Goal: Task Accomplishment & Management: Use online tool/utility

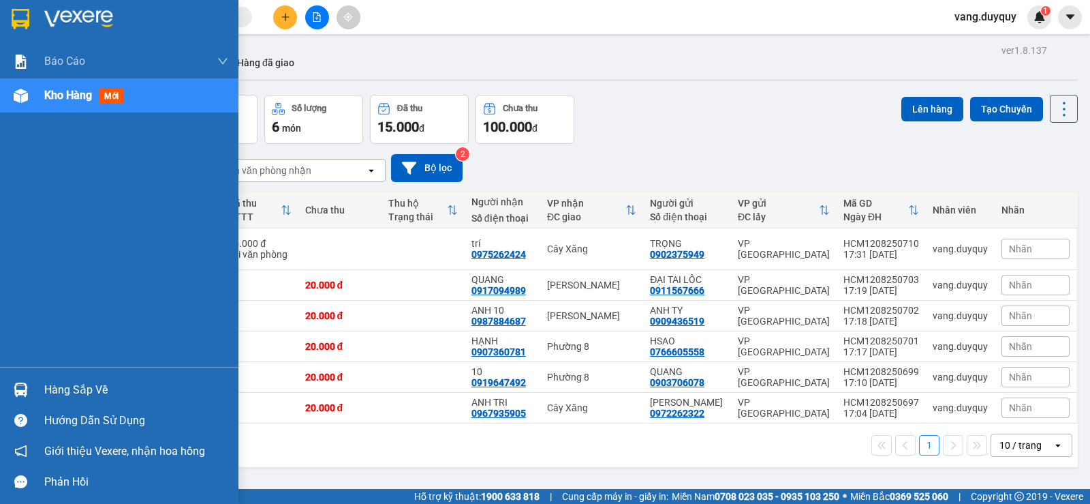
click at [76, 15] on img at bounding box center [78, 19] width 69 height 20
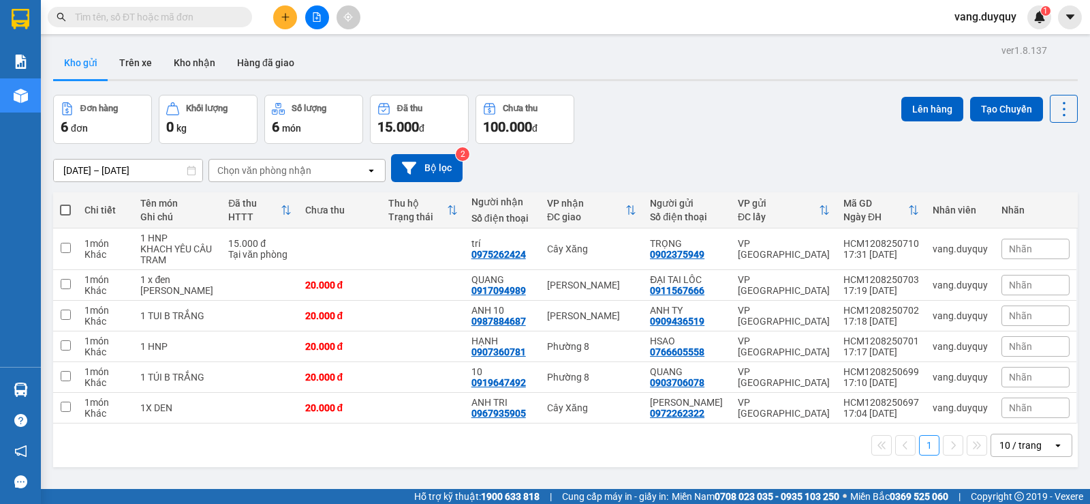
click at [1021, 448] on div "10 / trang" at bounding box center [1021, 445] width 42 height 14
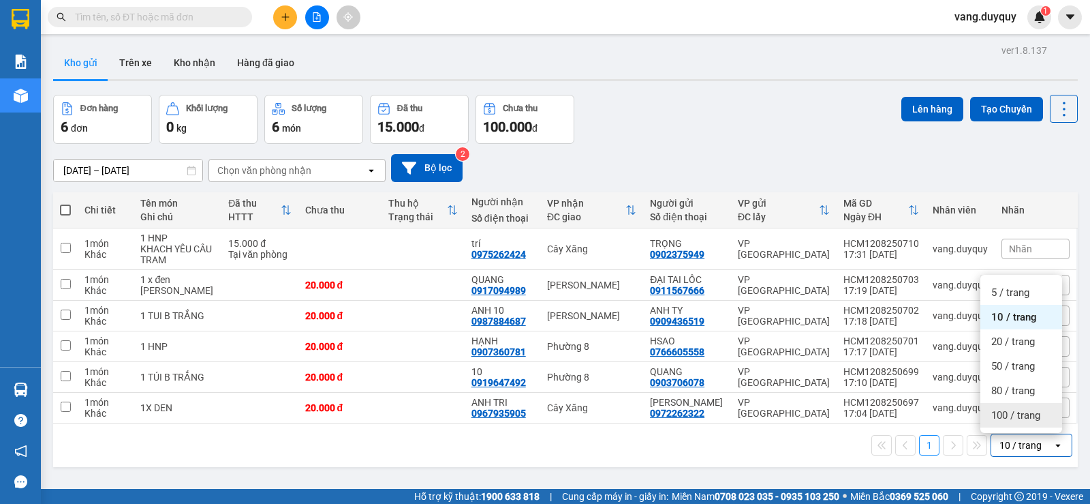
click at [1013, 419] on span "100 / trang" at bounding box center [1015, 415] width 49 height 14
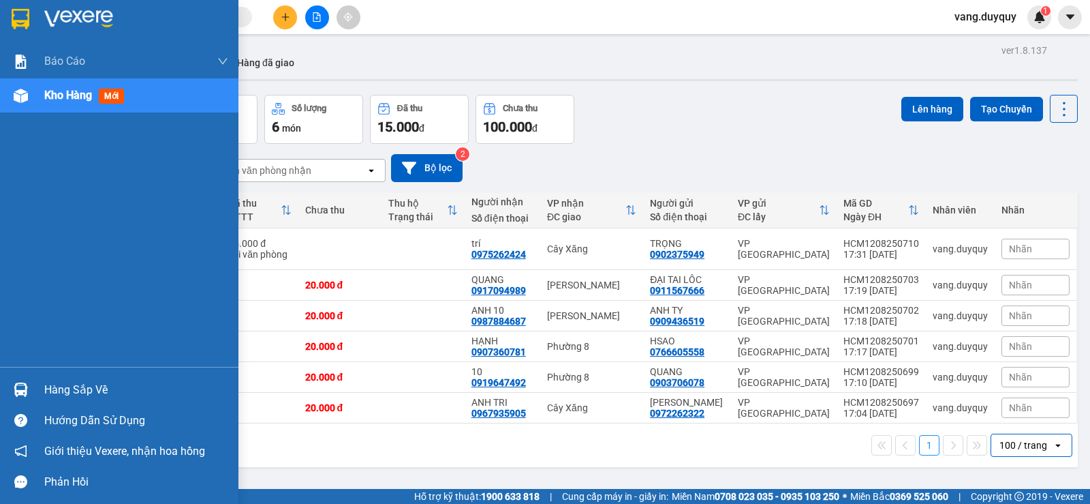
click at [76, 370] on div "Hàng sắp về Hướng dẫn sử dụng Giới thiệu Vexere, nhận hoa hồng Phản hồi" at bounding box center [119, 432] width 239 height 130
click at [74, 384] on div "Hàng sắp về" at bounding box center [136, 390] width 184 height 20
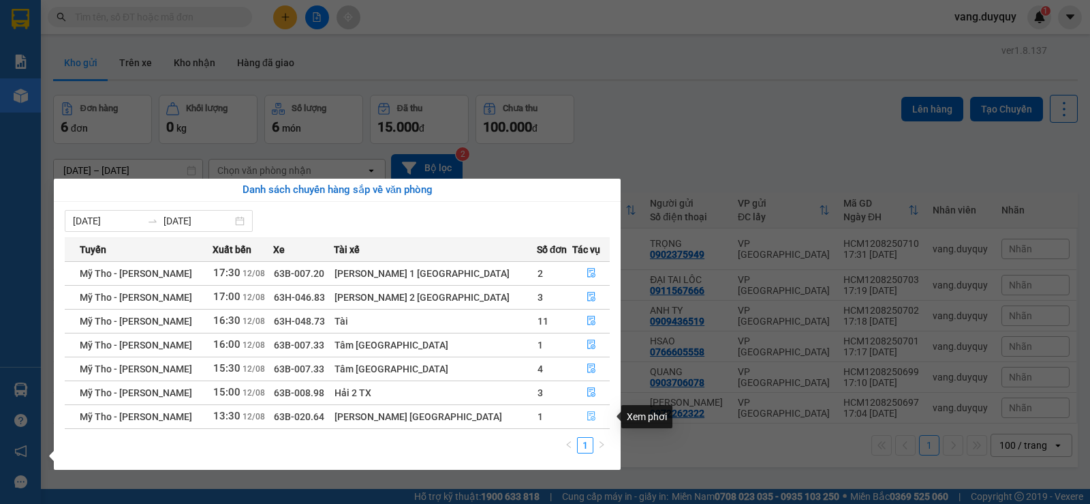
click at [574, 415] on button "button" at bounding box center [591, 416] width 36 height 22
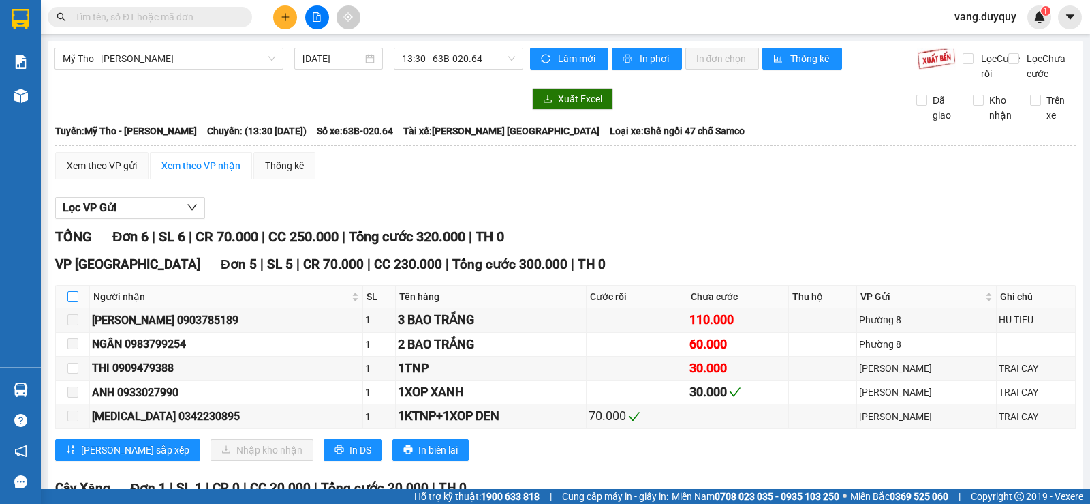
click at [72, 302] on input "checkbox" at bounding box center [72, 296] width 11 height 11
checkbox input "true"
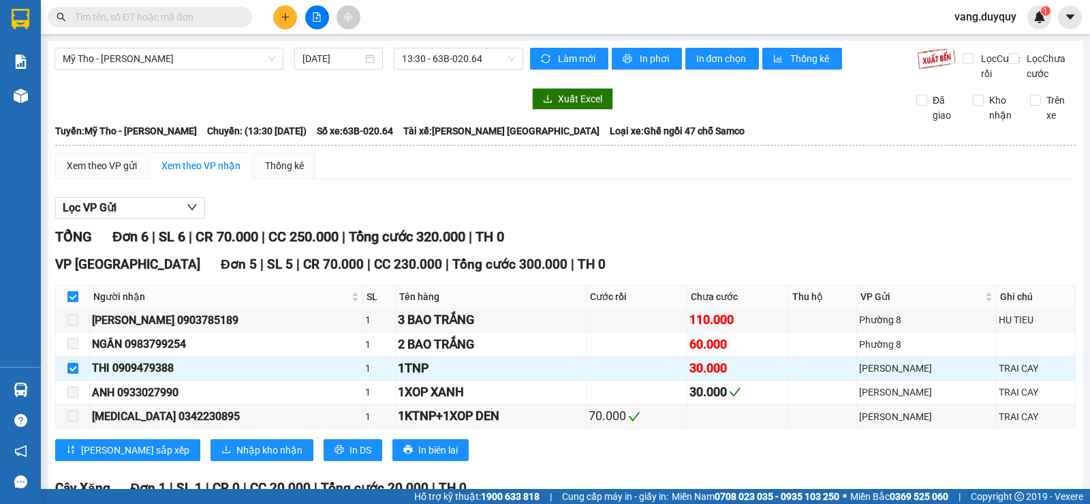
click at [72, 302] on input "checkbox" at bounding box center [72, 296] width 11 height 11
checkbox input "false"
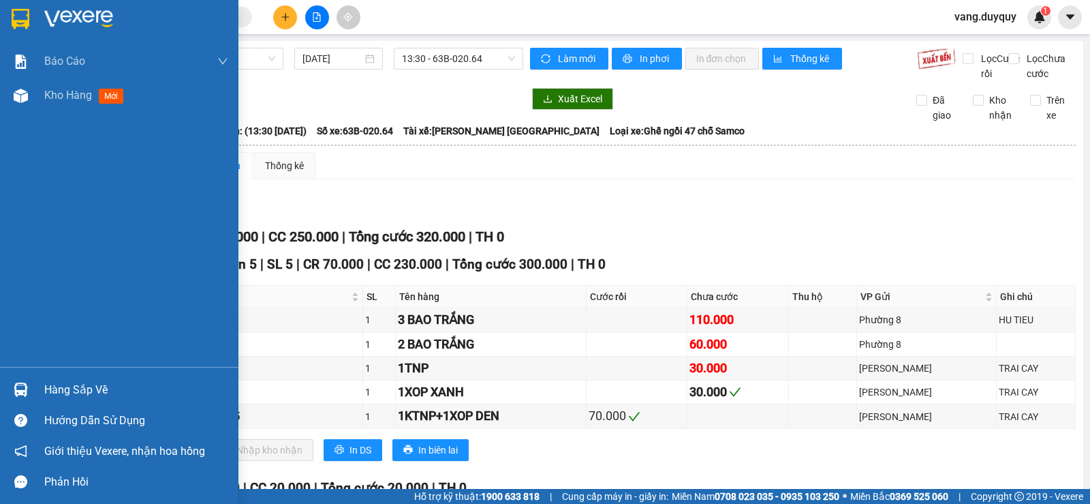
click at [48, 384] on div "Hàng sắp về" at bounding box center [136, 390] width 184 height 20
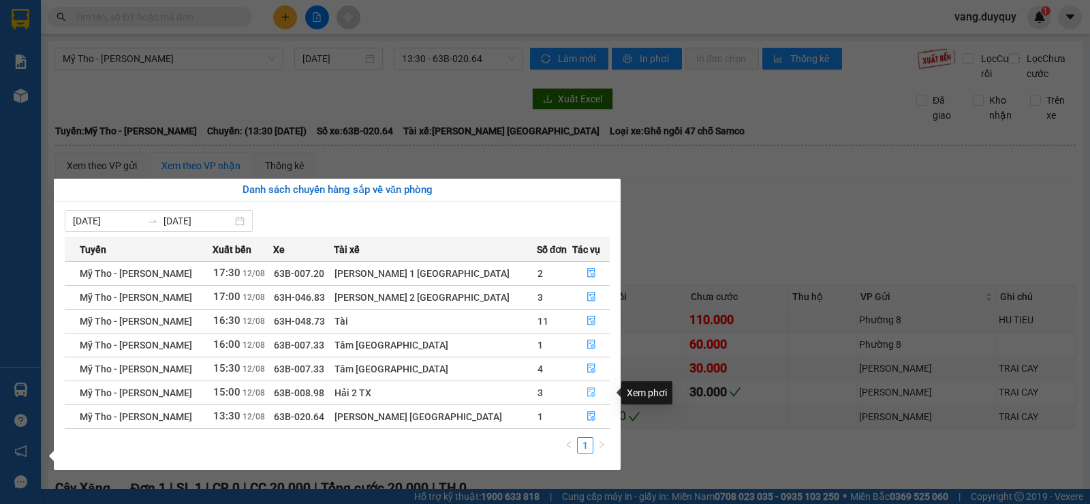
click at [589, 389] on button "button" at bounding box center [591, 393] width 36 height 22
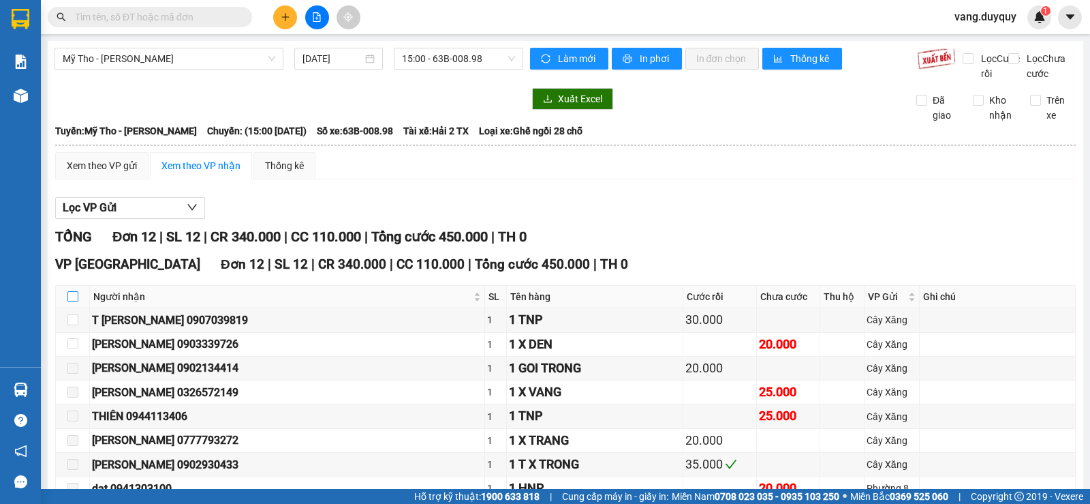
click at [74, 302] on input "checkbox" at bounding box center [72, 296] width 11 height 11
checkbox input "true"
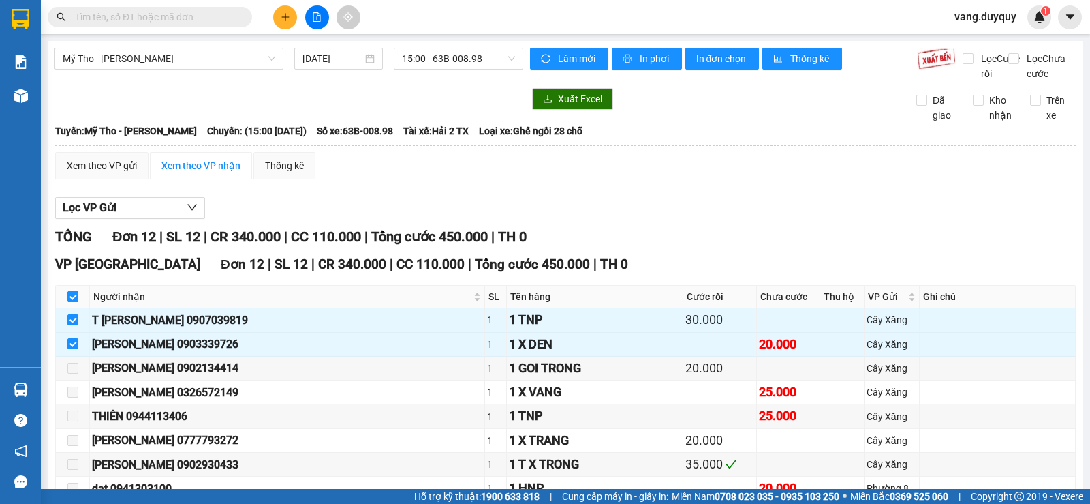
scroll to position [194, 0]
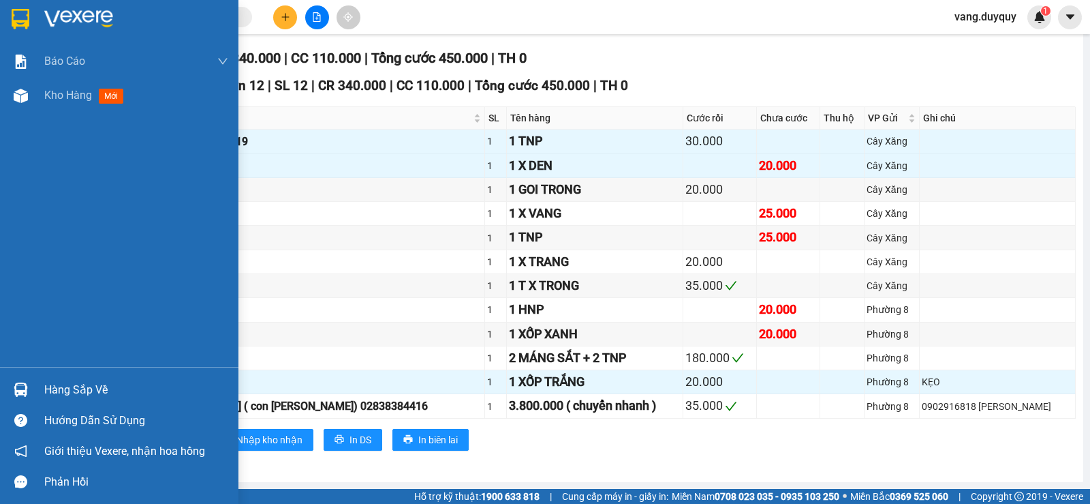
click at [46, 386] on div "Hàng sắp về" at bounding box center [136, 390] width 184 height 20
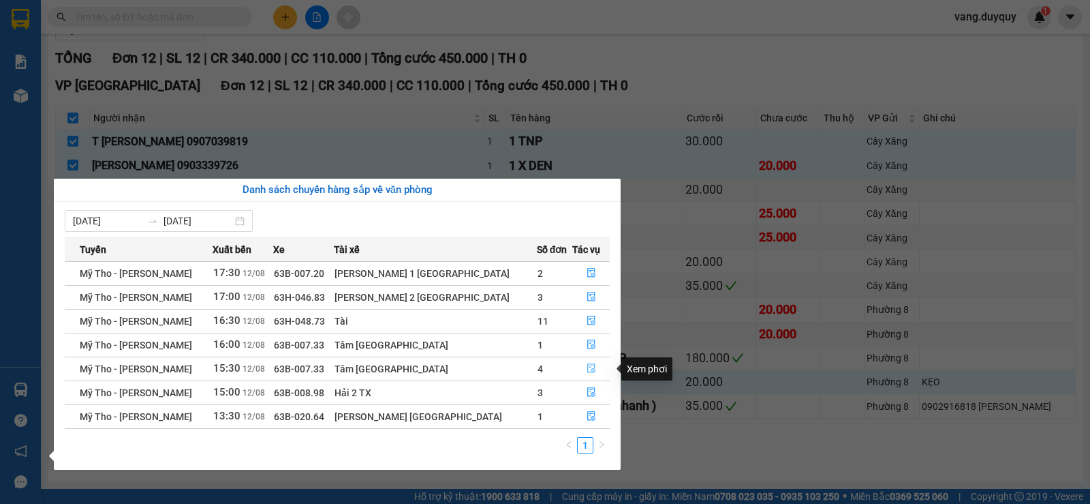
click at [573, 364] on button "button" at bounding box center [591, 369] width 36 height 22
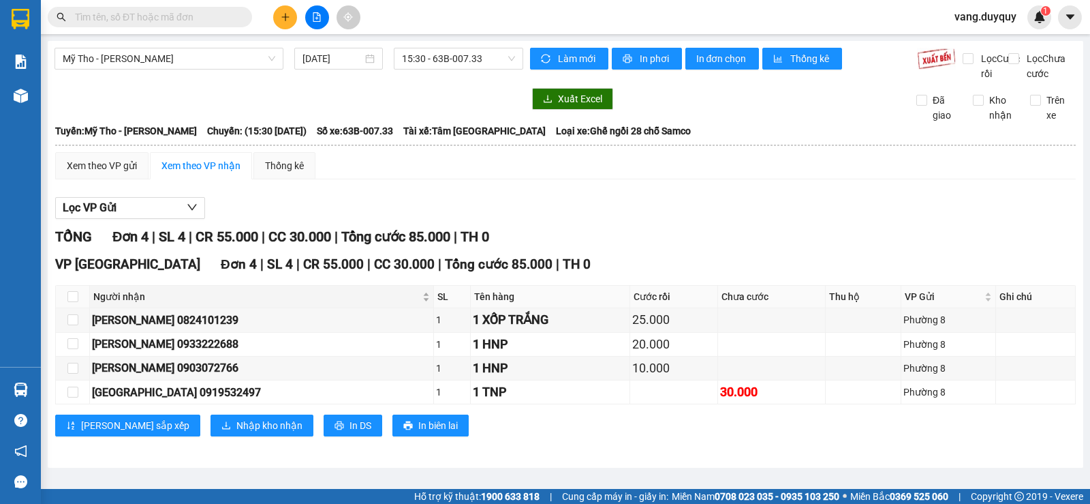
scroll to position [1, 0]
click at [67, 302] on input "checkbox" at bounding box center [72, 296] width 11 height 11
checkbox input "true"
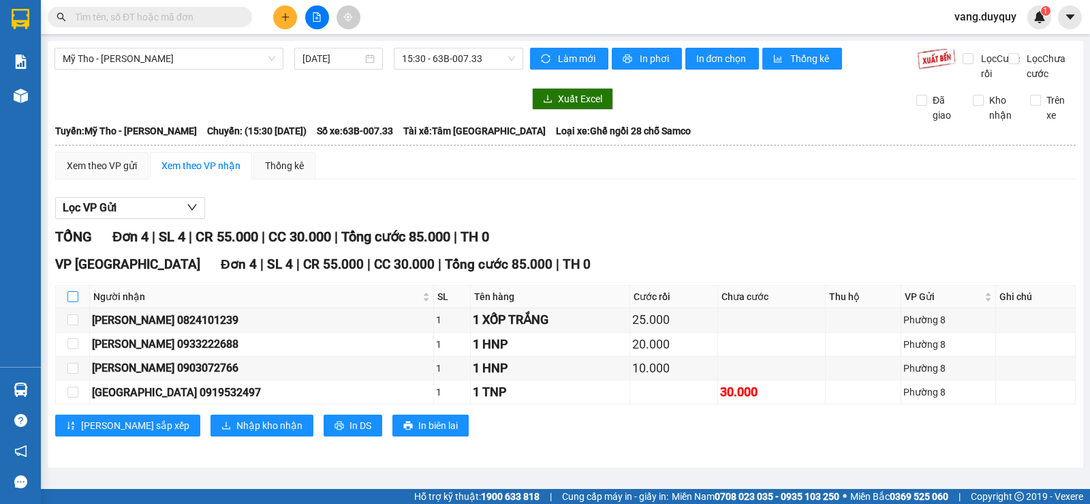
checkbox input "true"
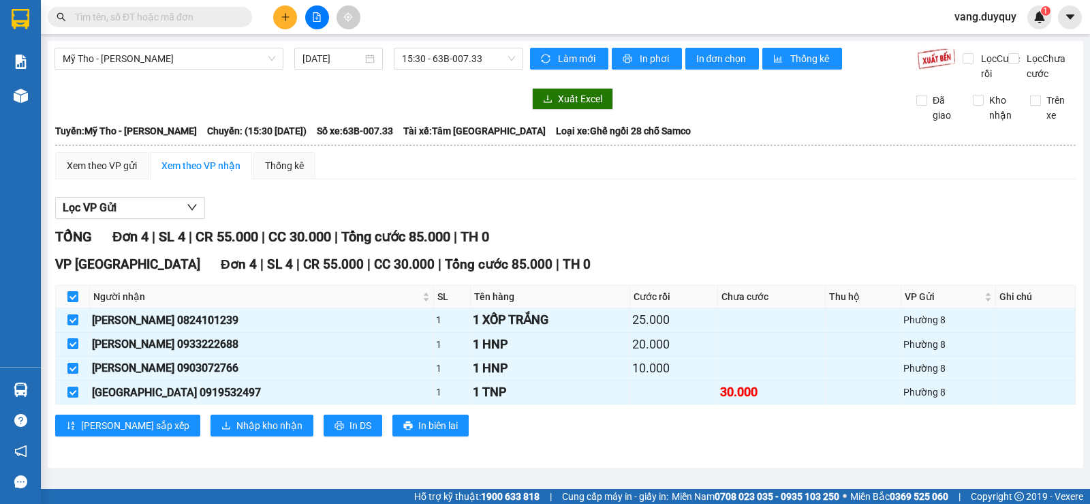
click at [67, 302] on input "checkbox" at bounding box center [72, 296] width 11 height 11
checkbox input "false"
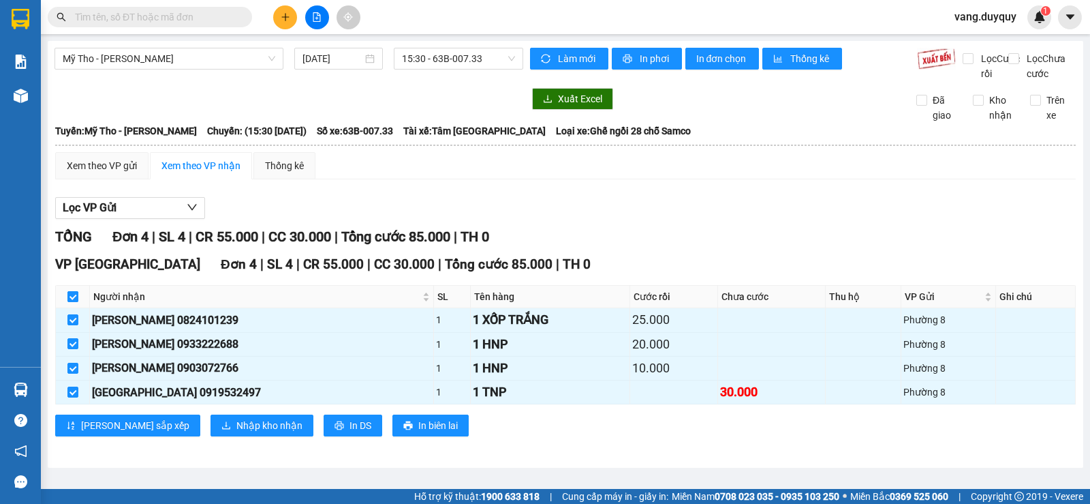
checkbox input "false"
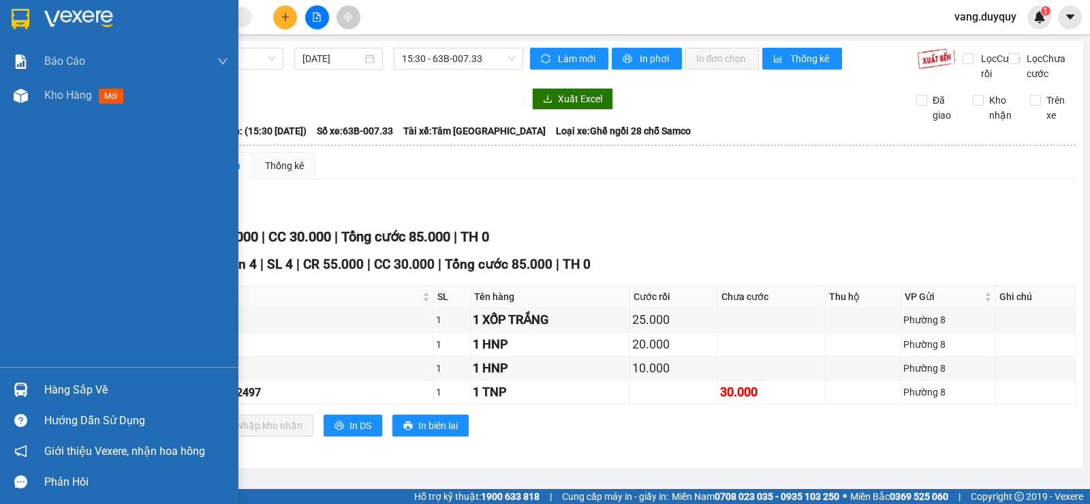
click at [16, 22] on img at bounding box center [21, 19] width 18 height 20
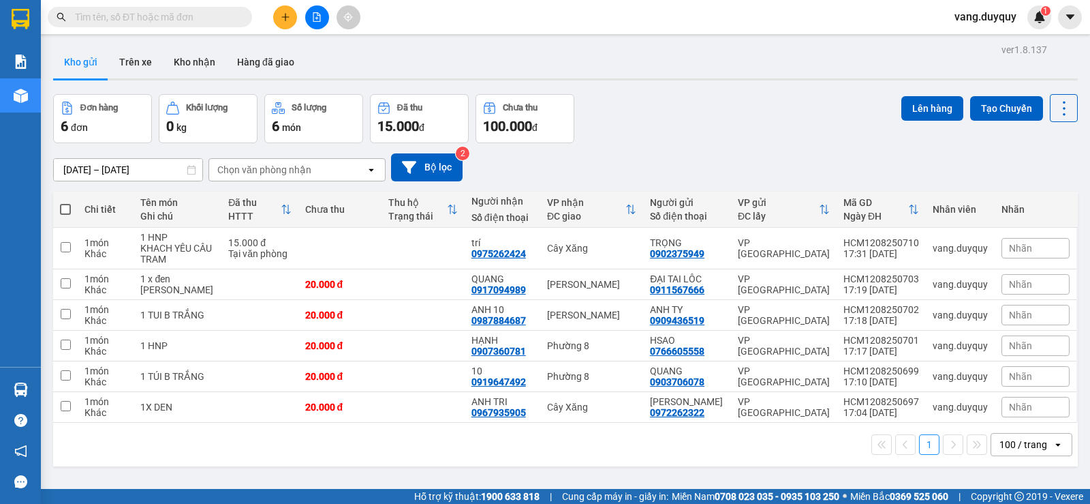
click at [287, 19] on icon "plus" at bounding box center [286, 17] width 10 height 10
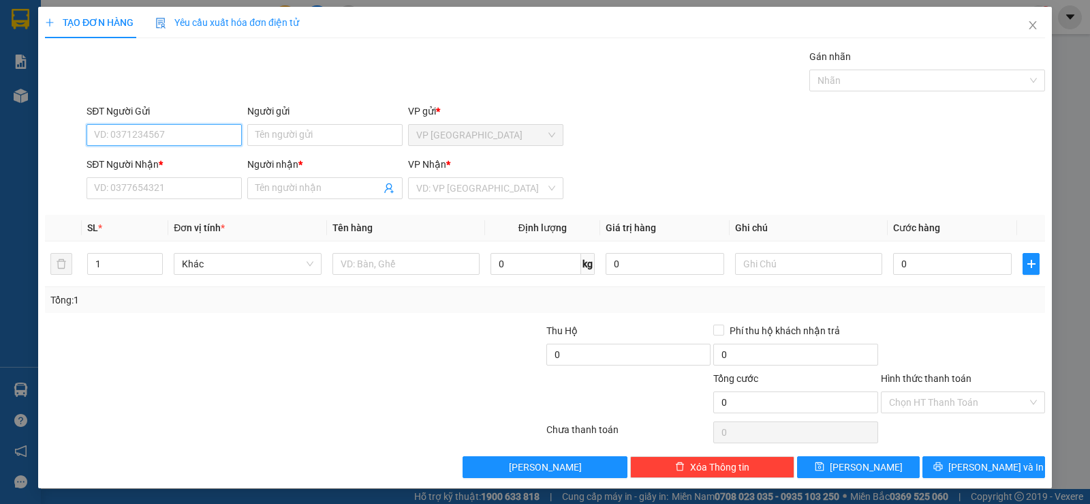
click at [209, 132] on input "SĐT Người Gửi" at bounding box center [164, 135] width 155 height 22
type input "0369019007"
click at [170, 159] on div "0369019007 - TRƯƠNG" at bounding box center [163, 162] width 138 height 15
type input "TRƯƠNG"
type input "0767749749"
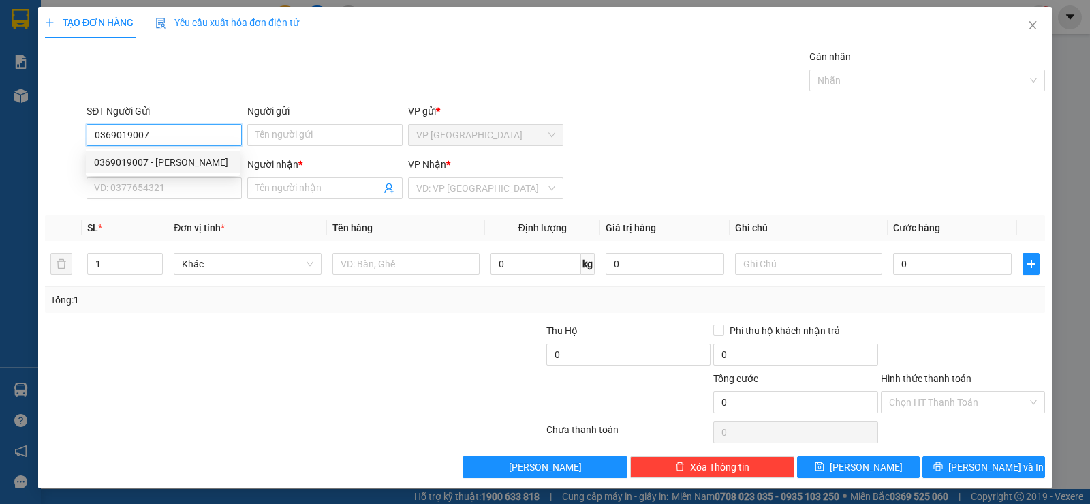
type input "THĂNG"
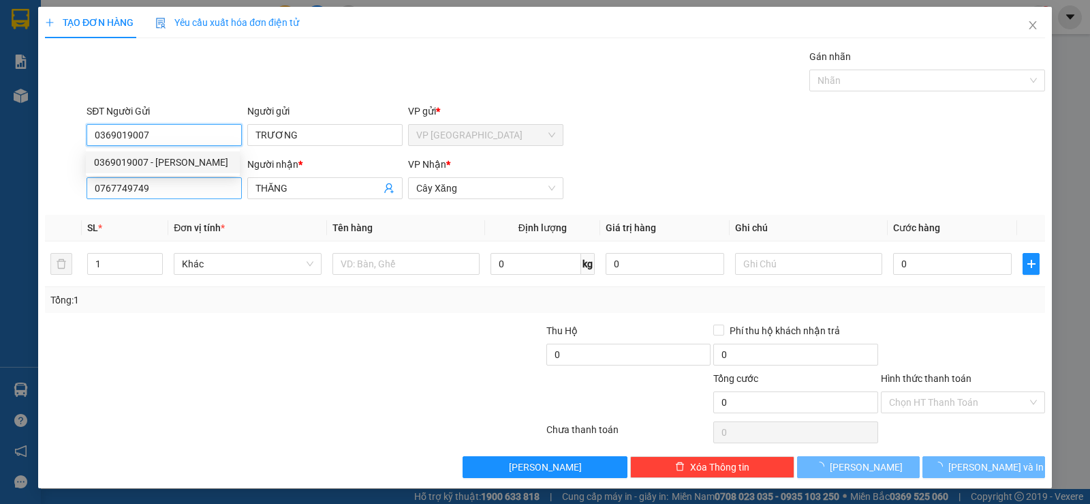
type input "15.000"
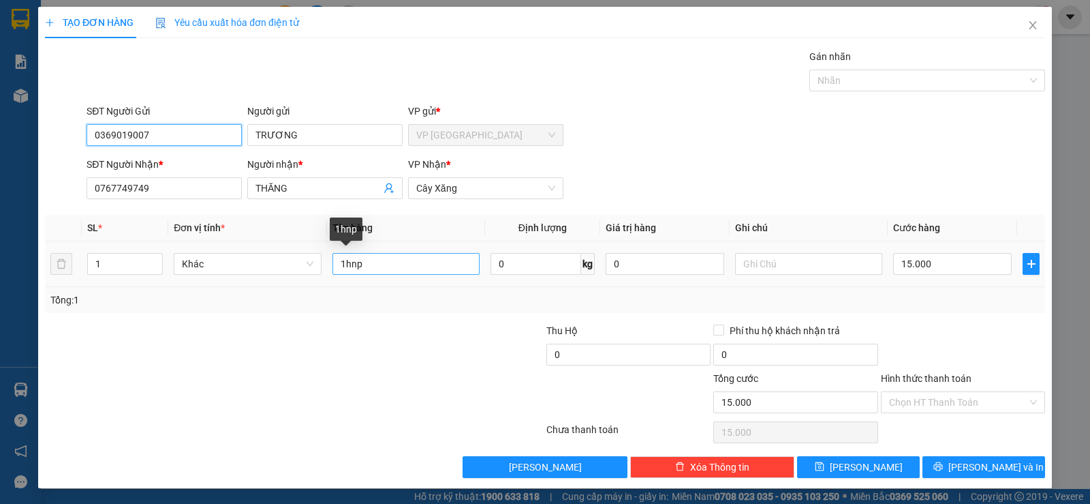
type input "0369019007"
drag, startPoint x: 344, startPoint y: 269, endPoint x: 756, endPoint y: 354, distance: 420.3
click at [745, 354] on div "Transit Pickup Surcharge Ids Transit Deliver Surcharge Ids Transit Deliver Surc…" at bounding box center [545, 263] width 1000 height 429
type input "1tnp"
click at [1005, 260] on td "15.000" at bounding box center [952, 264] width 129 height 46
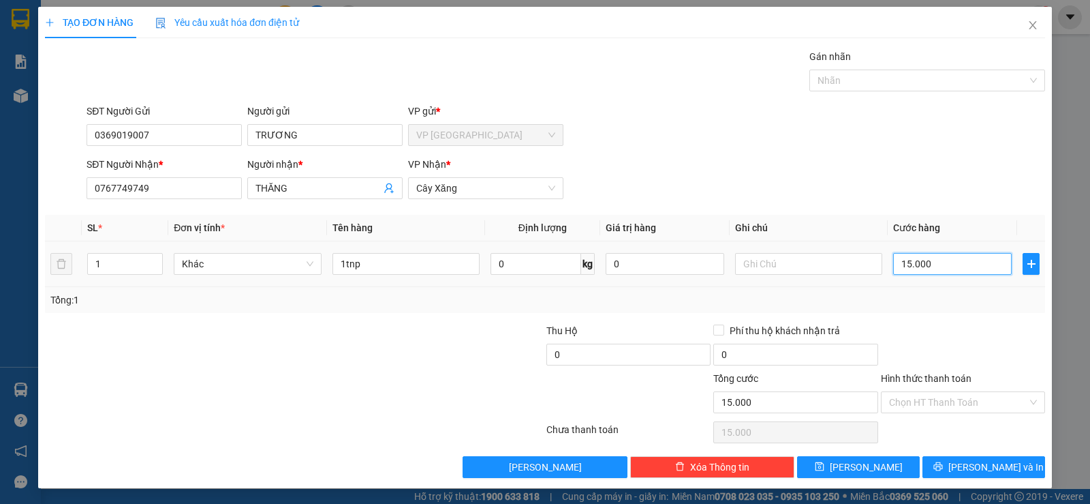
click at [961, 271] on input "15.000" at bounding box center [952, 264] width 119 height 22
type input "2"
type input "25"
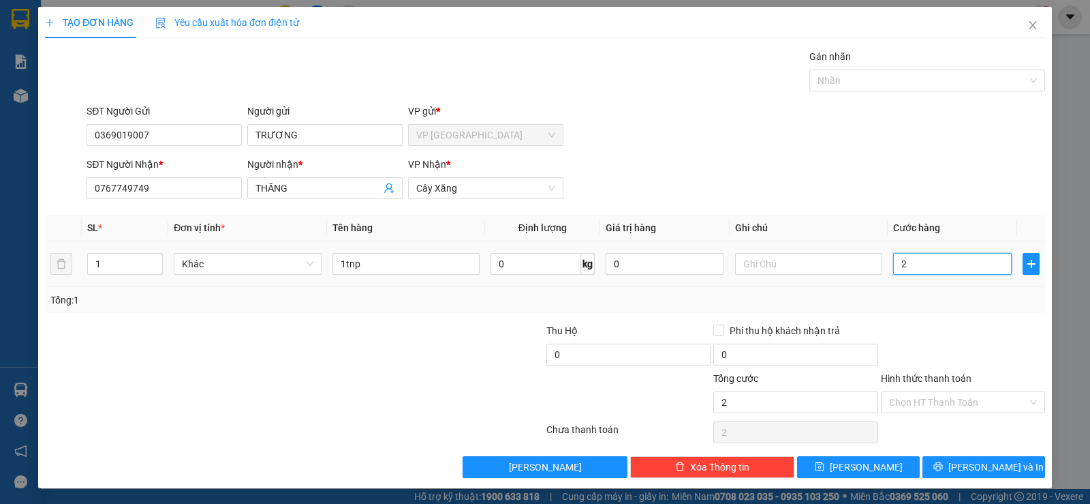
type input "25"
type input "25.000"
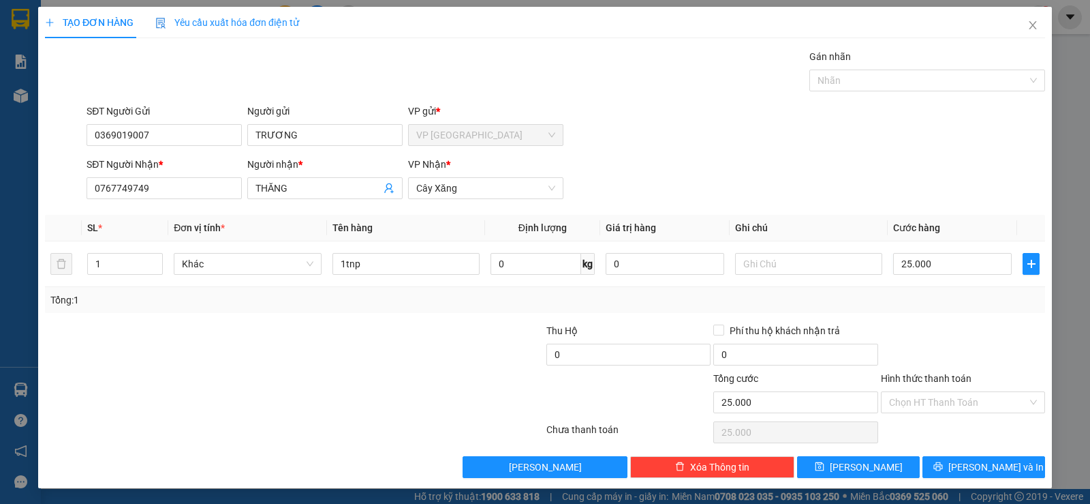
click at [952, 341] on div at bounding box center [963, 347] width 167 height 48
click at [960, 405] on input "Hình thức thanh toán" at bounding box center [958, 402] width 138 height 20
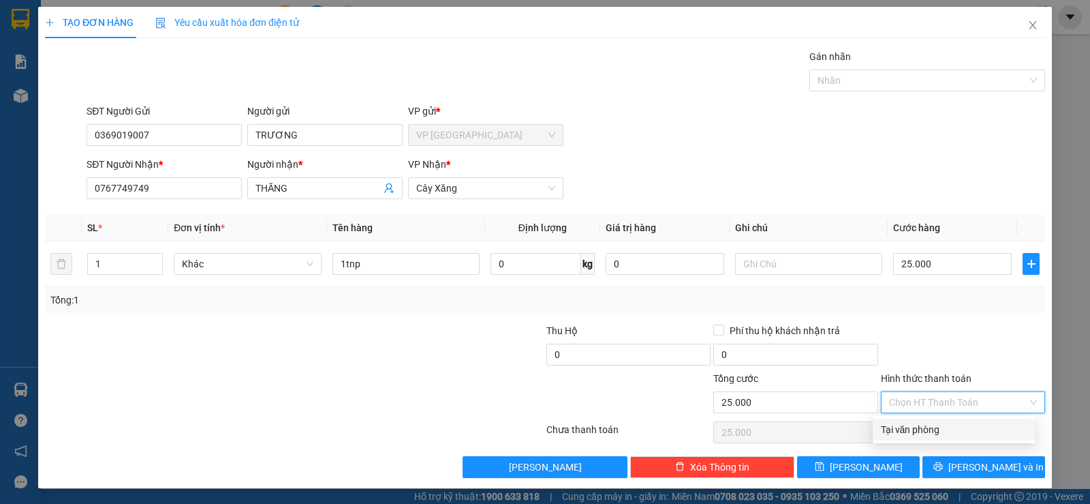
click at [949, 426] on div "Tại văn phòng" at bounding box center [954, 429] width 147 height 15
type input "0"
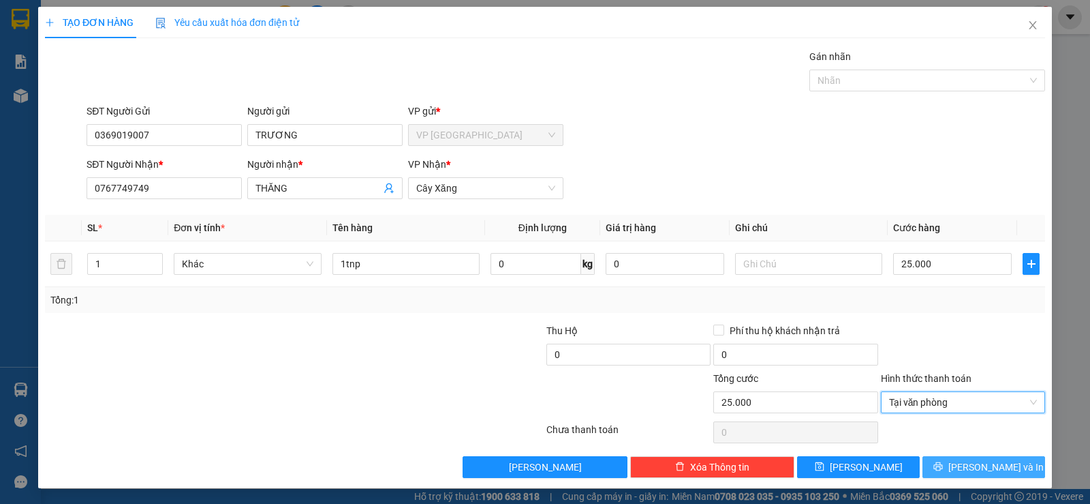
click at [964, 467] on span "[PERSON_NAME] và In" at bounding box center [996, 466] width 95 height 15
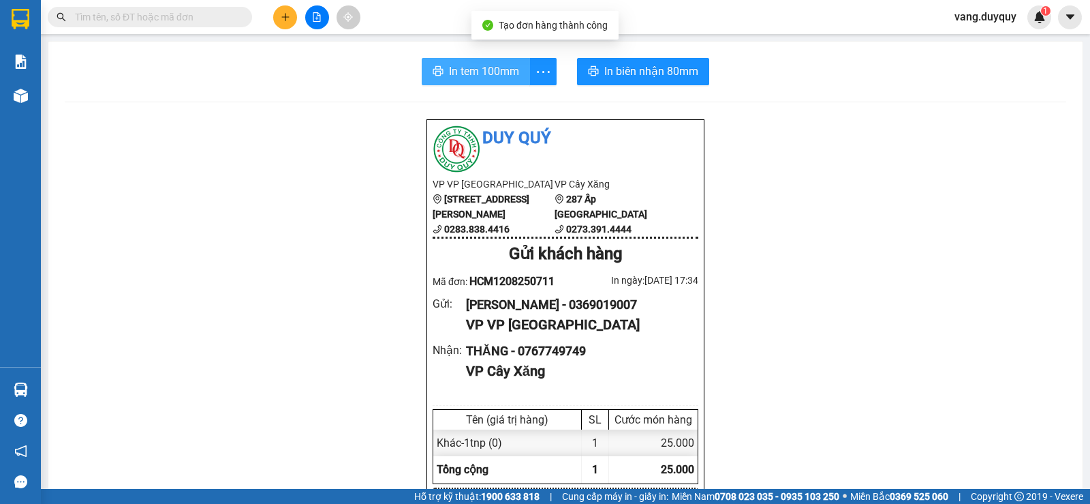
click at [439, 67] on button "In tem 100mm" at bounding box center [476, 71] width 108 height 27
click at [177, 16] on input "text" at bounding box center [155, 17] width 161 height 15
click at [173, 20] on input "text" at bounding box center [155, 17] width 161 height 15
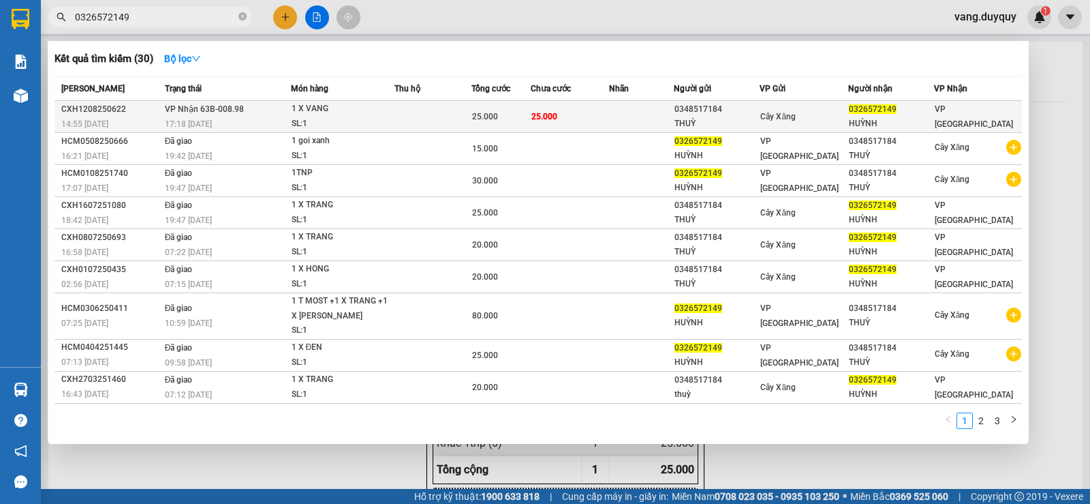
type input "0326572149"
click at [551, 119] on span "25.000" at bounding box center [545, 117] width 26 height 10
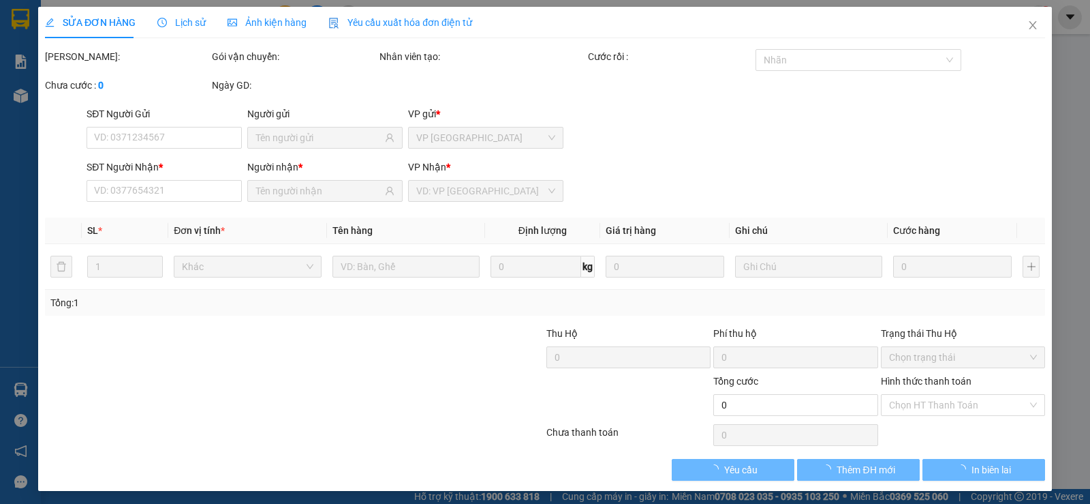
type input "0348517184"
type input "THUỲ"
type input "0326572149"
type input "HUỲNH"
type input "25.000"
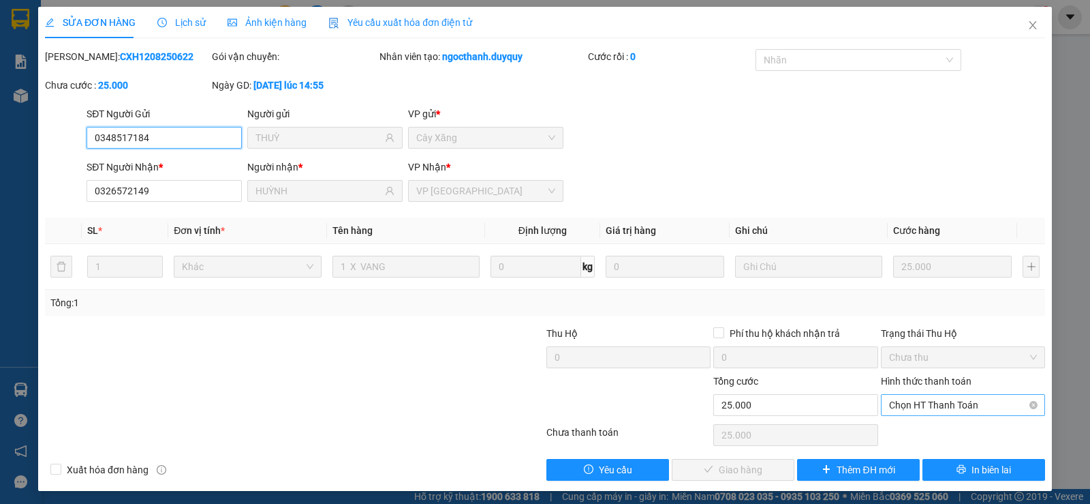
click at [921, 408] on span "Chọn HT Thanh Toán" at bounding box center [963, 405] width 148 height 20
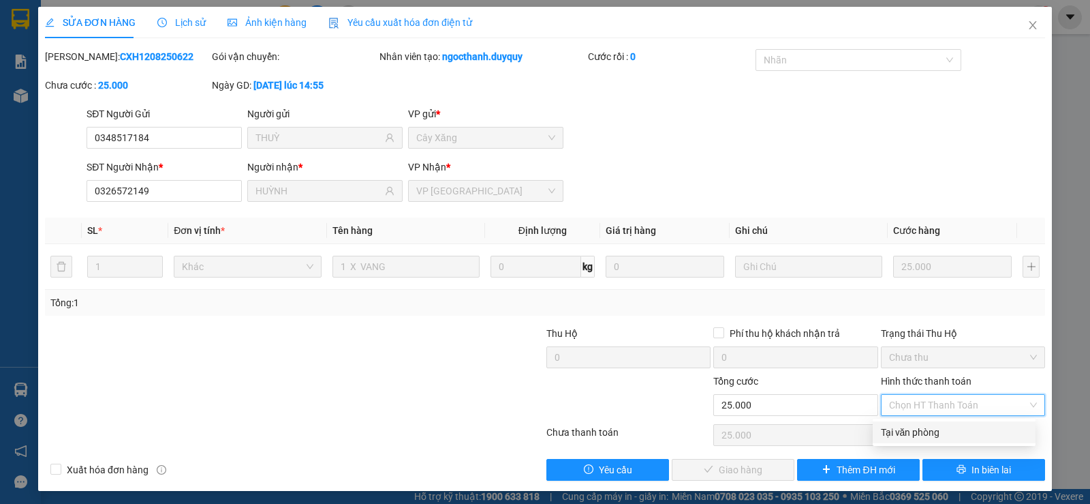
click at [919, 434] on div "Tại văn phòng" at bounding box center [954, 432] width 147 height 15
type input "0"
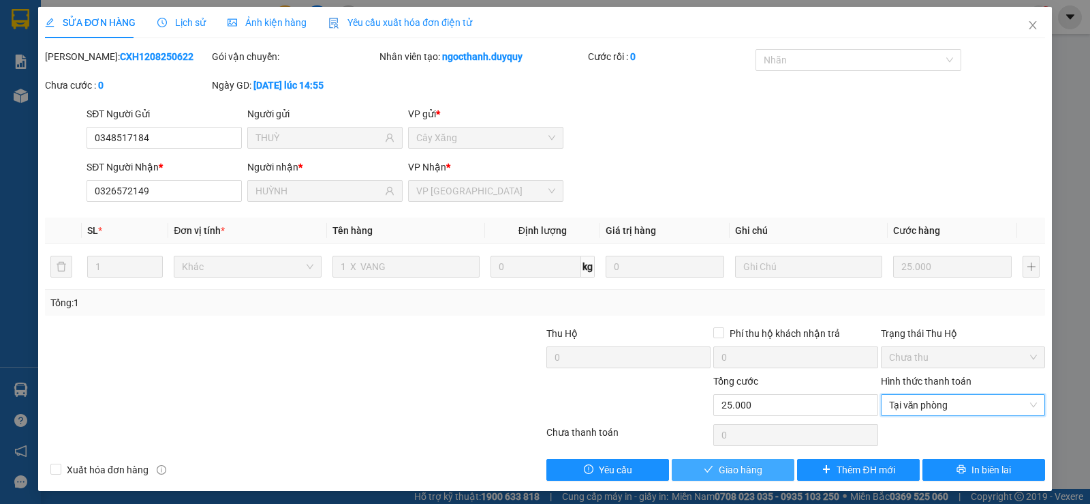
click at [721, 465] on span "Giao hàng" at bounding box center [741, 469] width 44 height 15
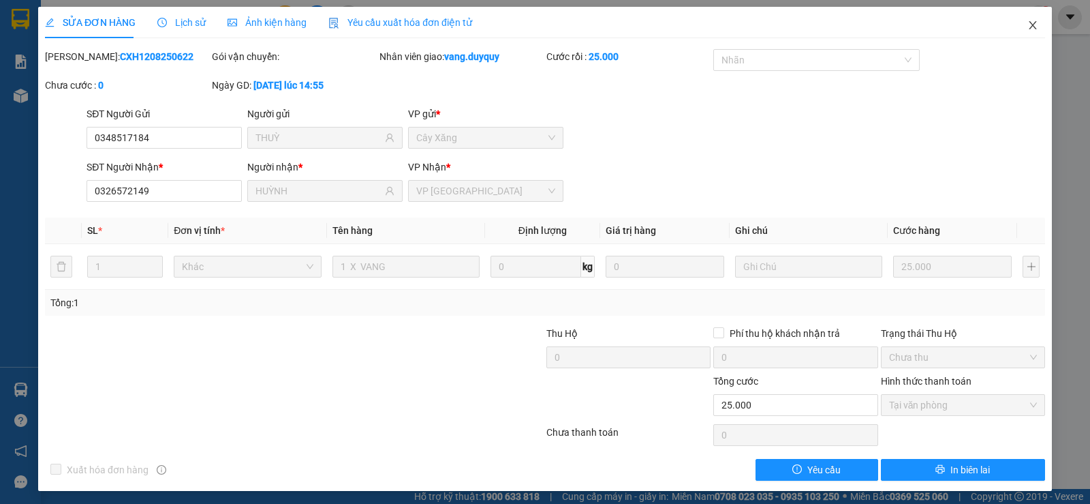
click at [1028, 21] on icon "close" at bounding box center [1033, 25] width 11 height 11
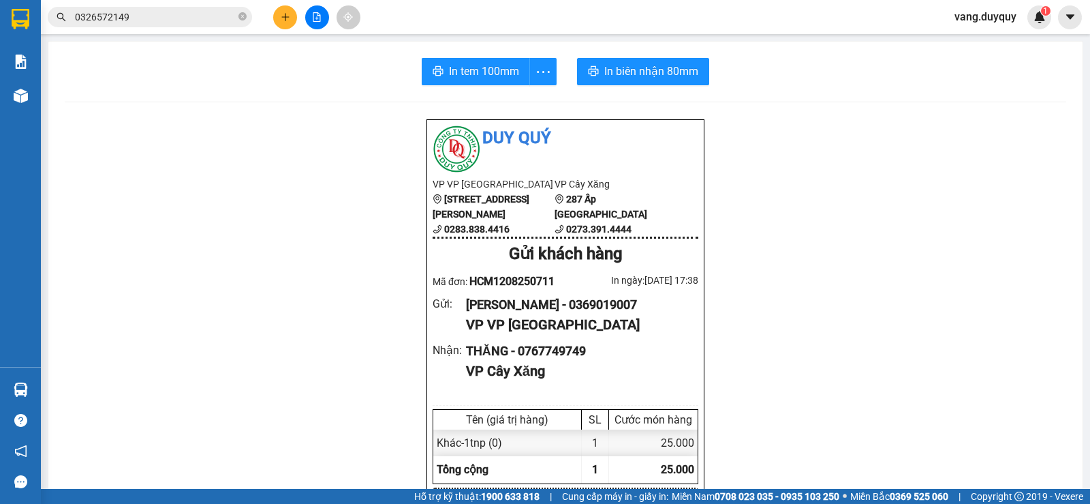
click at [207, 15] on input "0326572149" at bounding box center [155, 17] width 161 height 15
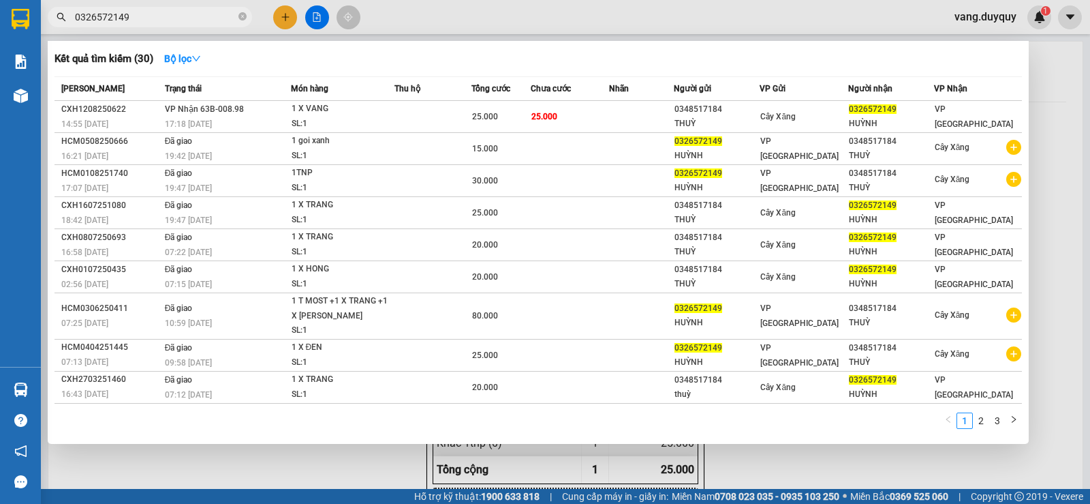
click at [207, 15] on input "0326572149" at bounding box center [155, 17] width 161 height 15
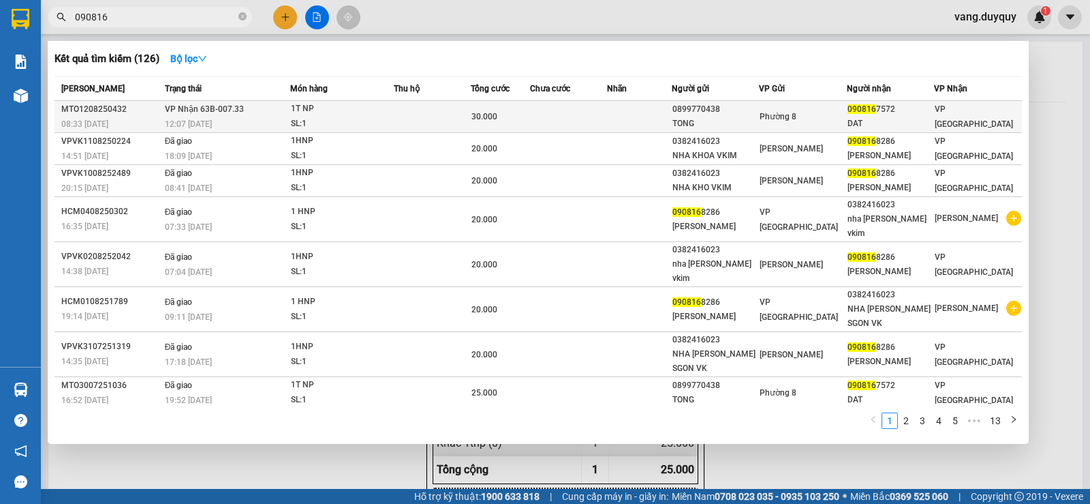
type input "090816"
click at [321, 114] on div "1T NP" at bounding box center [342, 109] width 102 height 15
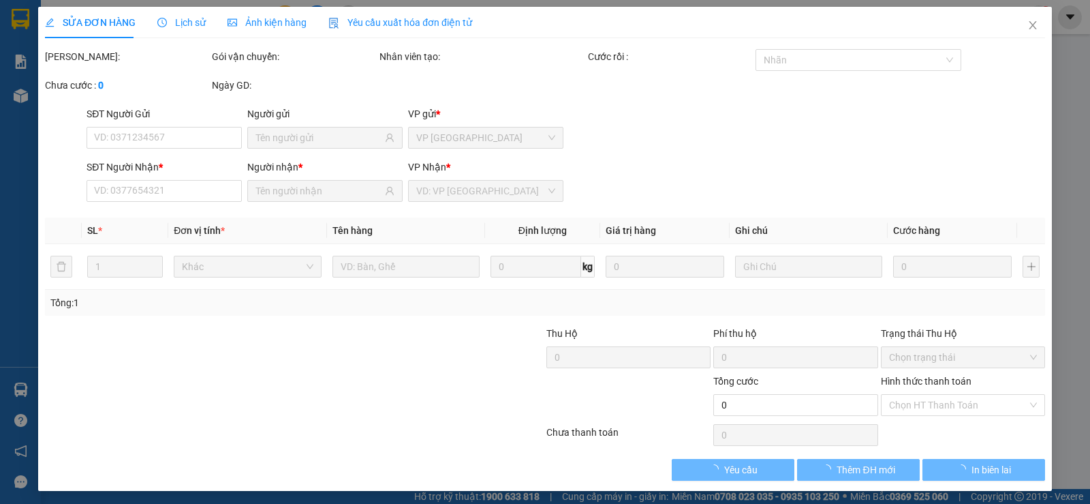
type input "0899770438"
type input "TONG"
type input "0908167572"
type input "DAT"
type input "30.000"
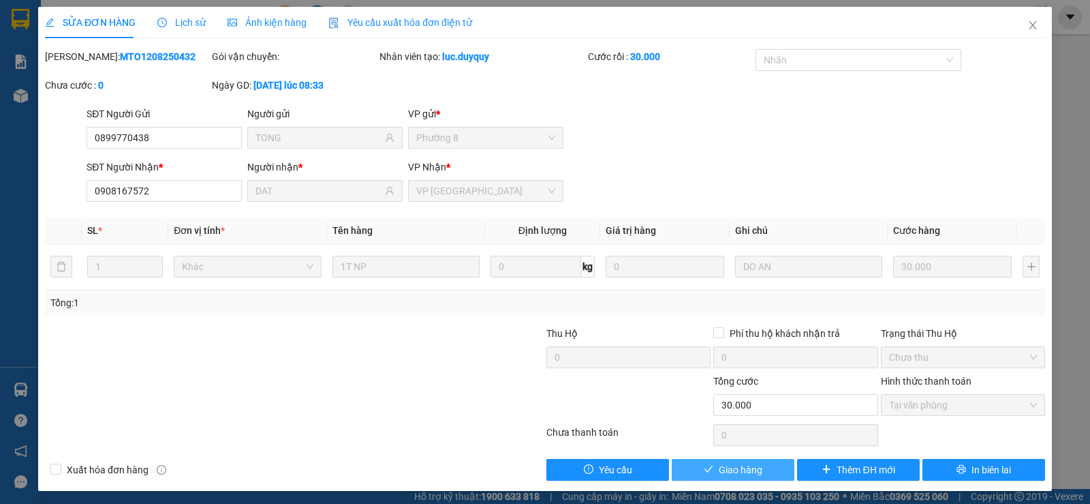
click at [683, 459] on button "Giao hàng" at bounding box center [733, 470] width 123 height 22
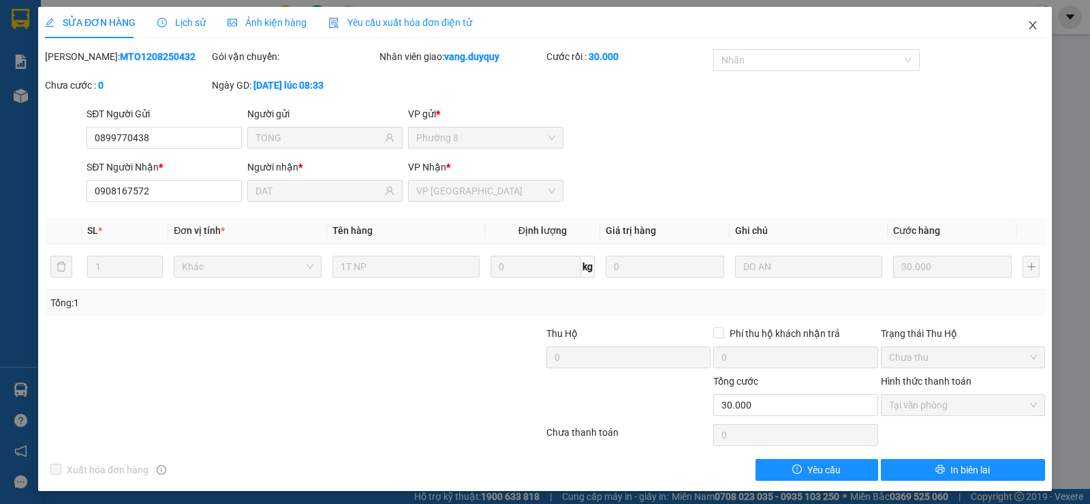
click at [1028, 15] on span "Close" at bounding box center [1033, 26] width 38 height 38
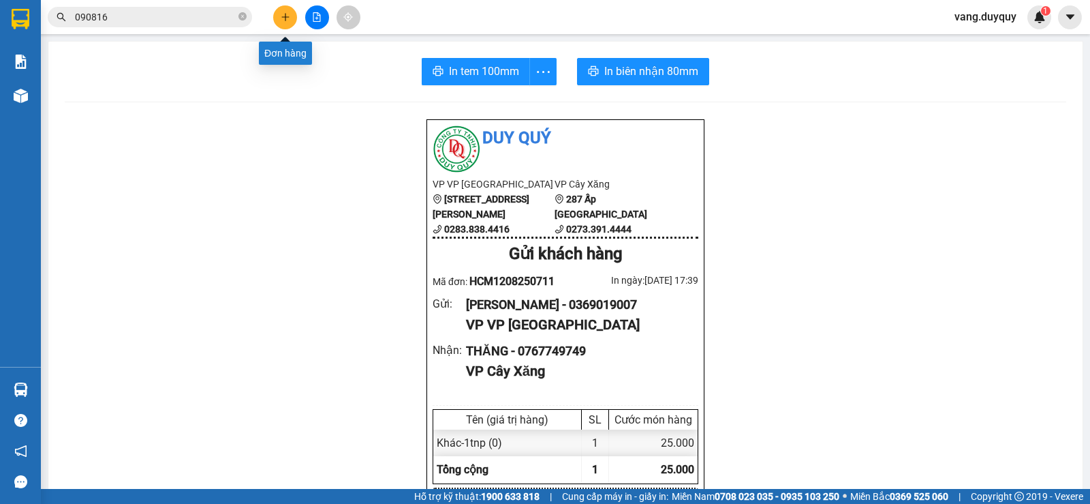
click at [288, 14] on icon "plus" at bounding box center [286, 17] width 10 height 10
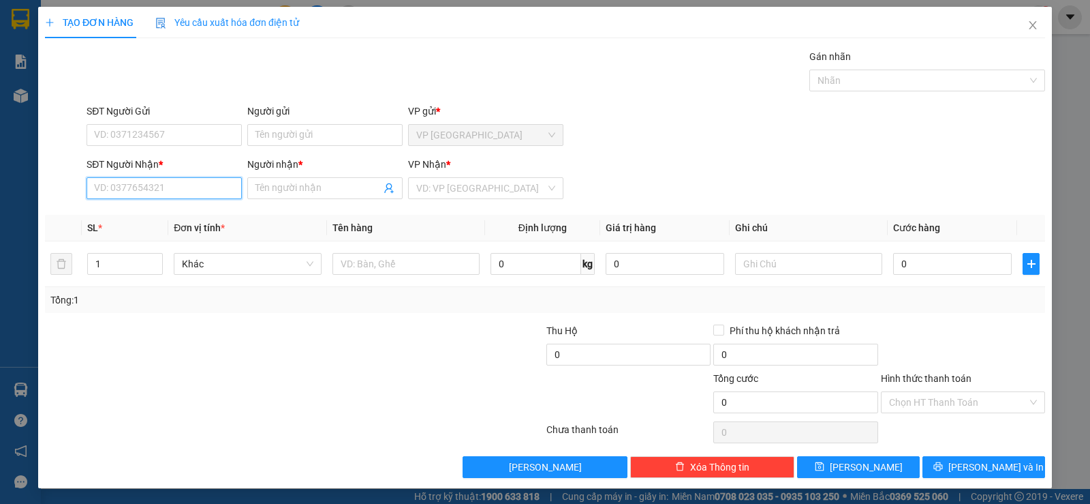
click at [172, 180] on input "SĐT Người Nhận *" at bounding box center [164, 188] width 155 height 22
type input "0366756326"
click at [168, 222] on div "0366756326 - DƯƠNG" at bounding box center [163, 215] width 138 height 15
type input "DƯƠNG"
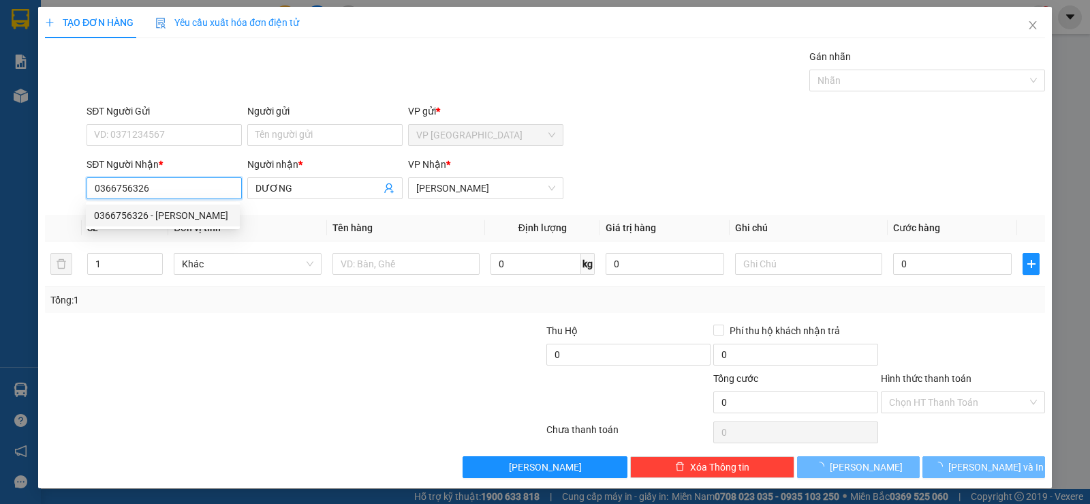
type input "35.000"
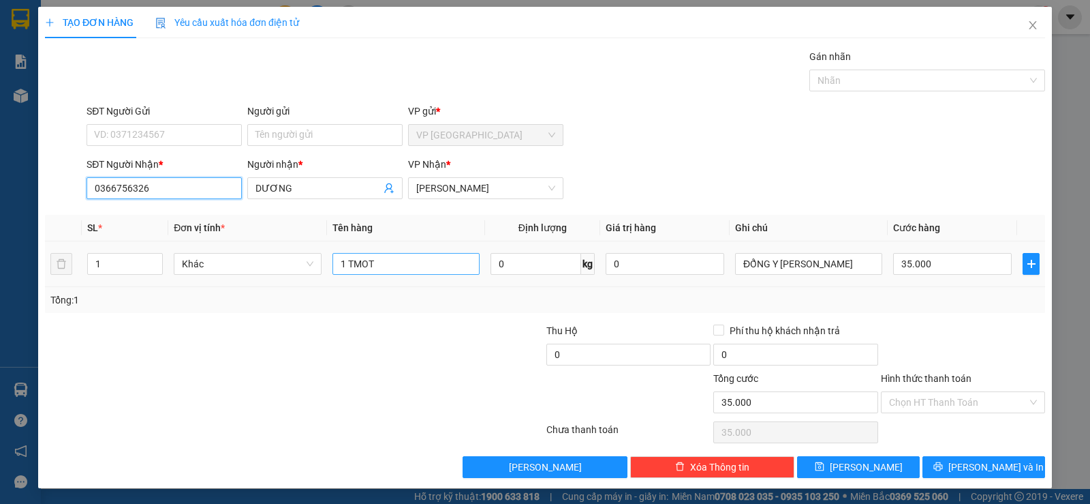
type input "0366756326"
click at [390, 266] on input "1 TMOT" at bounding box center [406, 264] width 147 height 22
type input "1 x xanh"
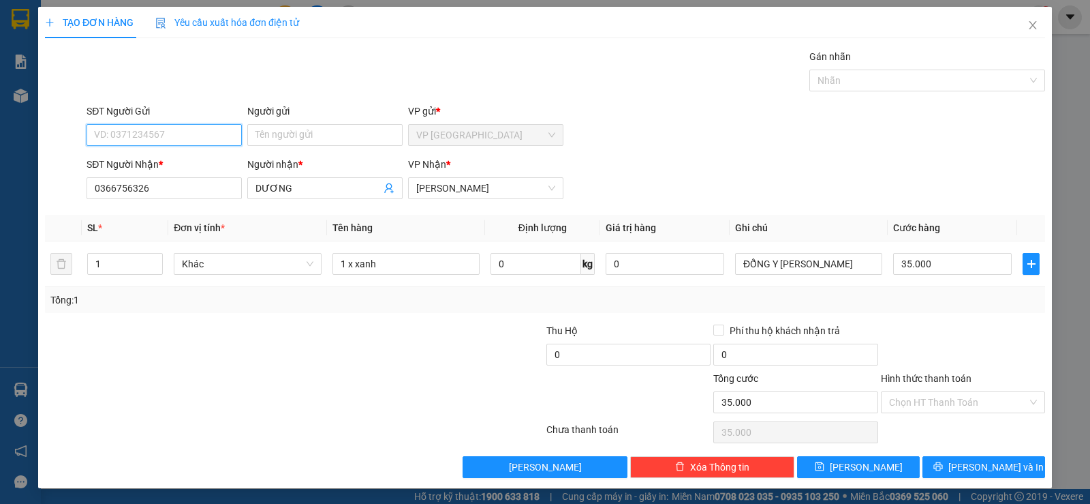
click at [179, 131] on input "SĐT Người Gửi" at bounding box center [164, 135] width 155 height 22
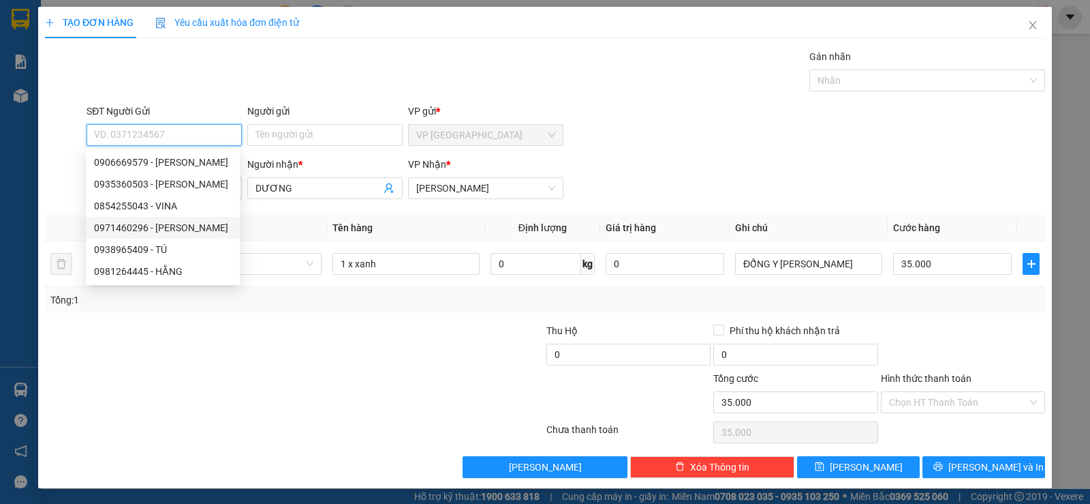
click at [168, 223] on div "0971460296 - HIỀN" at bounding box center [163, 227] width 138 height 15
type input "0971460296"
type input "HIỀN"
type input "30.000"
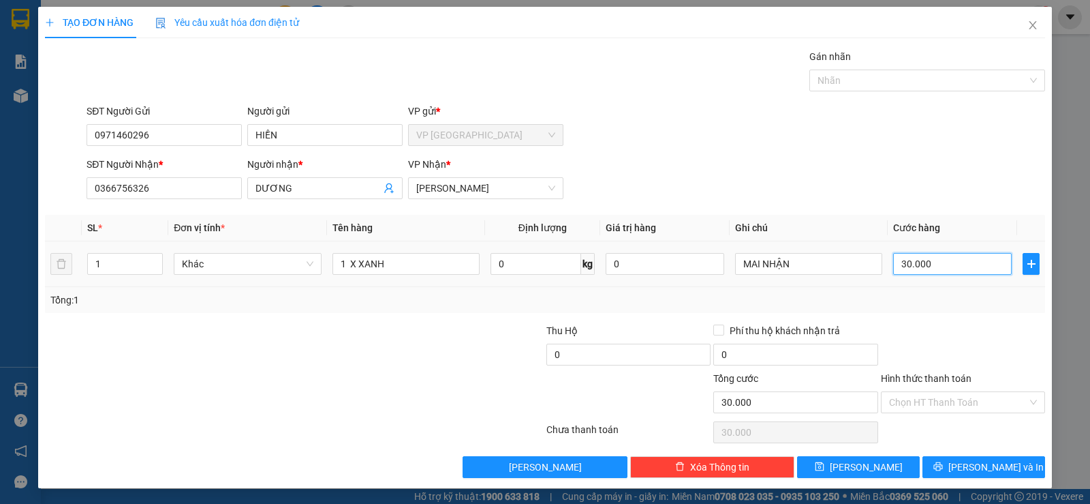
click at [950, 258] on input "30.000" at bounding box center [952, 264] width 119 height 22
type input "2"
type input "25"
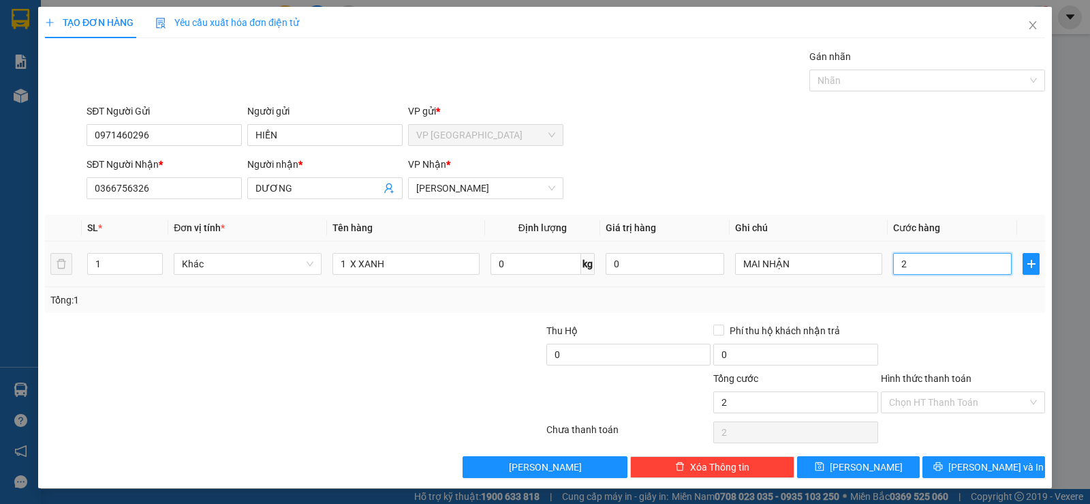
type input "25"
type input "25.000"
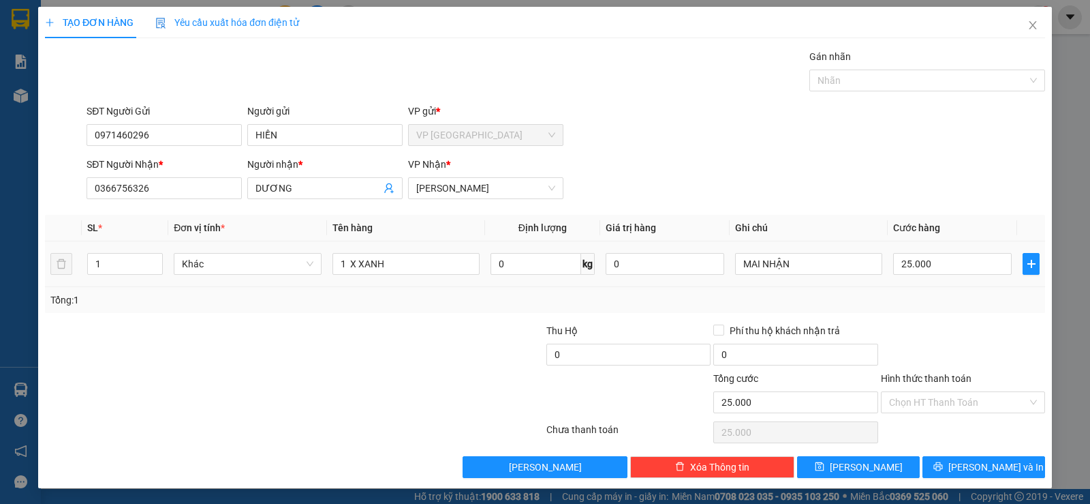
click at [939, 350] on div at bounding box center [963, 347] width 167 height 48
click at [945, 471] on button "[PERSON_NAME] và In" at bounding box center [984, 467] width 123 height 22
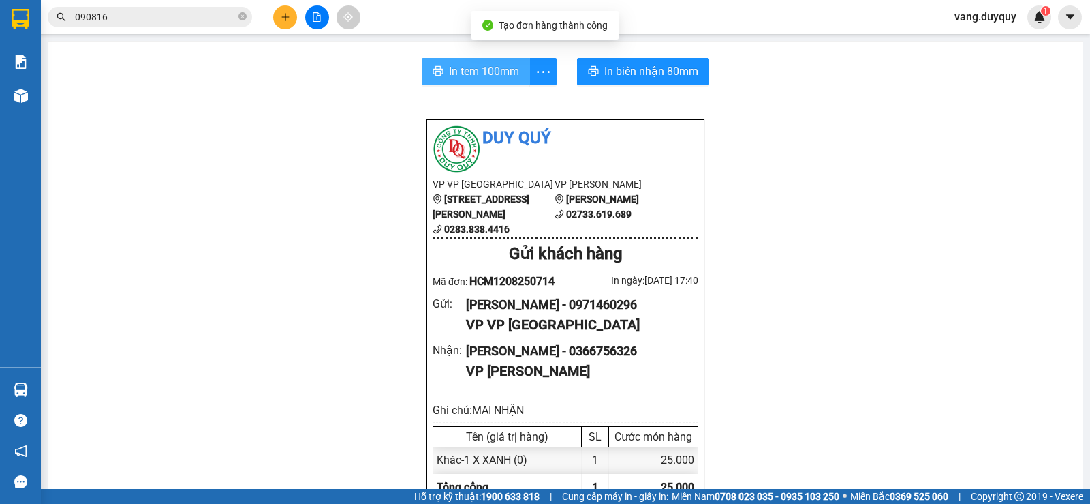
click at [490, 78] on span "In tem 100mm" at bounding box center [484, 71] width 70 height 17
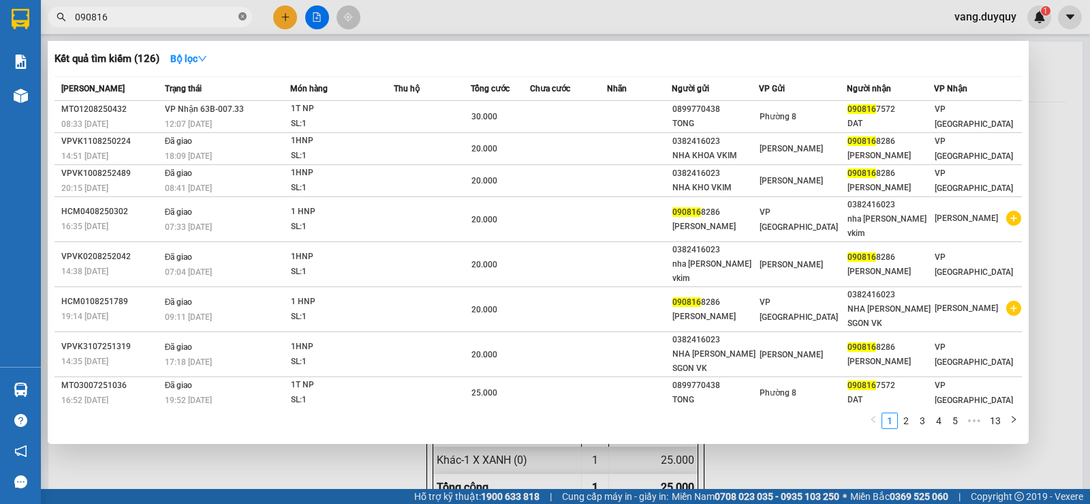
click at [239, 22] on span at bounding box center [243, 17] width 8 height 13
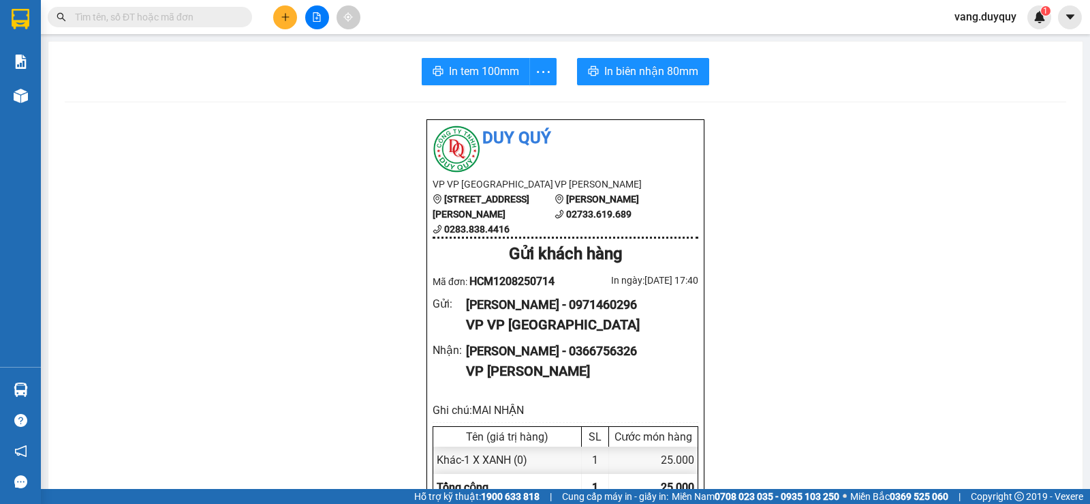
click at [196, 22] on input "text" at bounding box center [155, 17] width 161 height 15
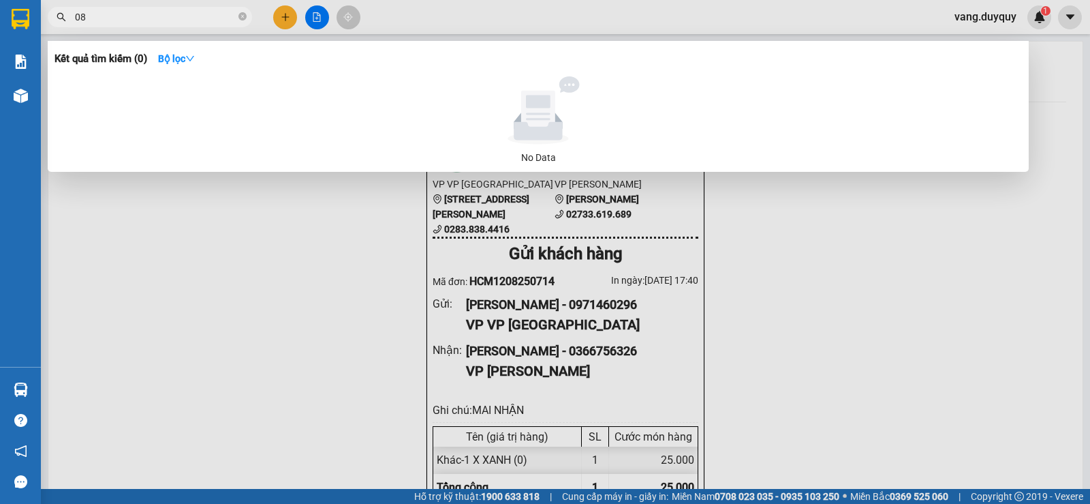
type input "0"
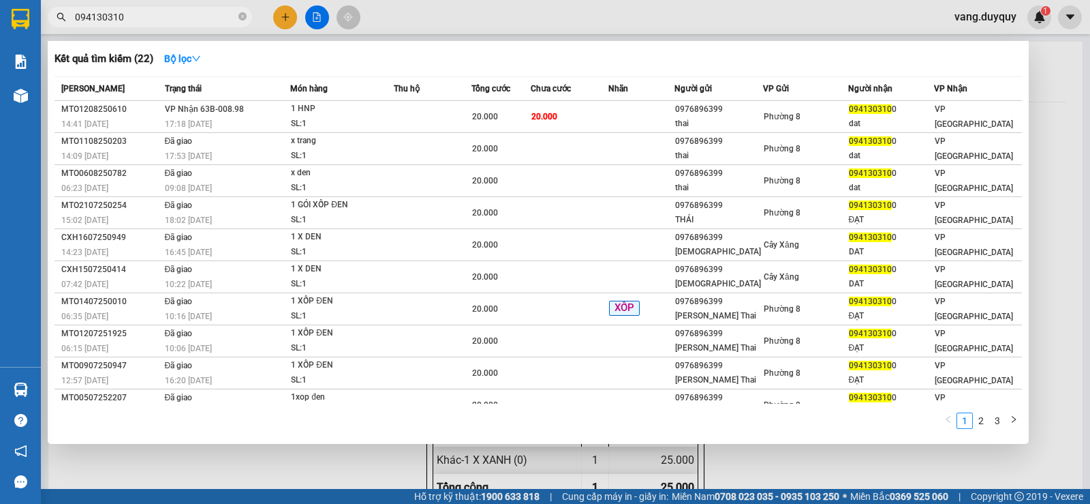
type input "0941303100"
click at [240, 16] on icon "close-circle" at bounding box center [243, 16] width 8 height 8
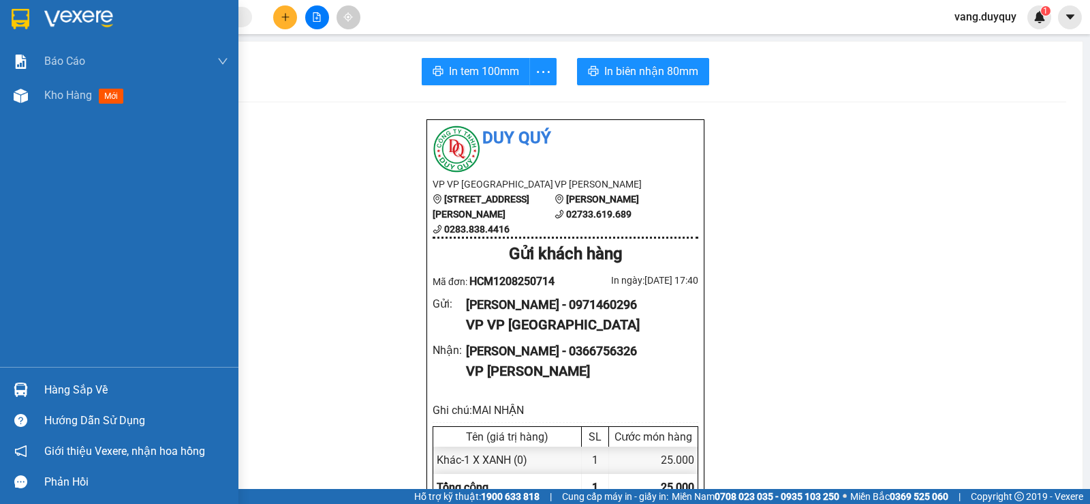
click at [20, 32] on div at bounding box center [119, 22] width 239 height 44
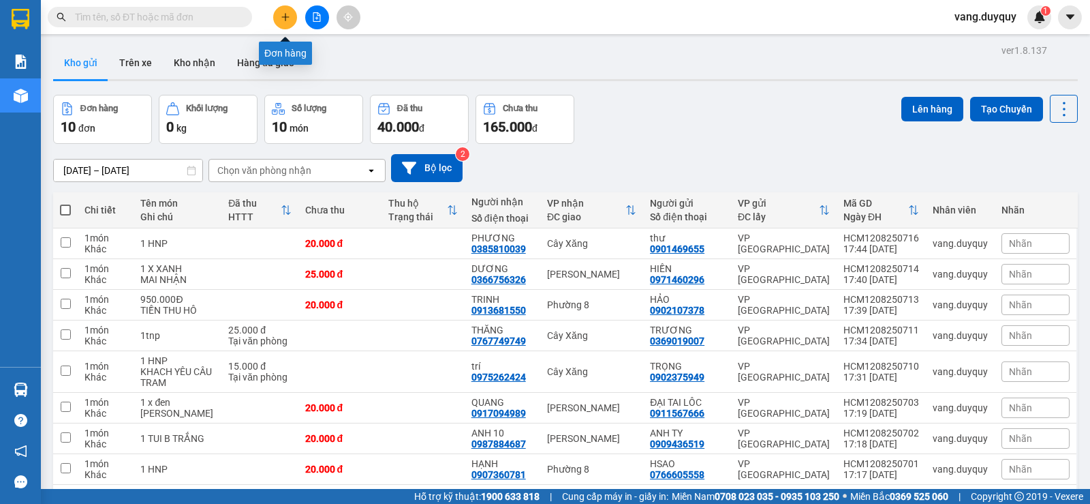
click at [286, 22] on button at bounding box center [285, 17] width 24 height 24
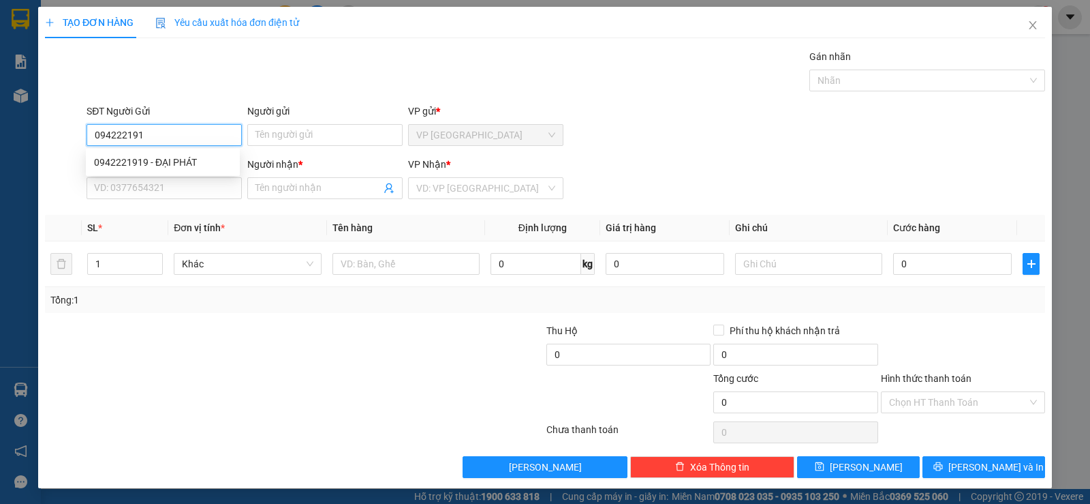
type input "0942221919"
click at [181, 161] on div "0942221919 - ĐẠI PHÁT" at bounding box center [163, 162] width 138 height 15
type input "ĐẠI PHÁT"
type input "0963878079"
type input "THÁI"
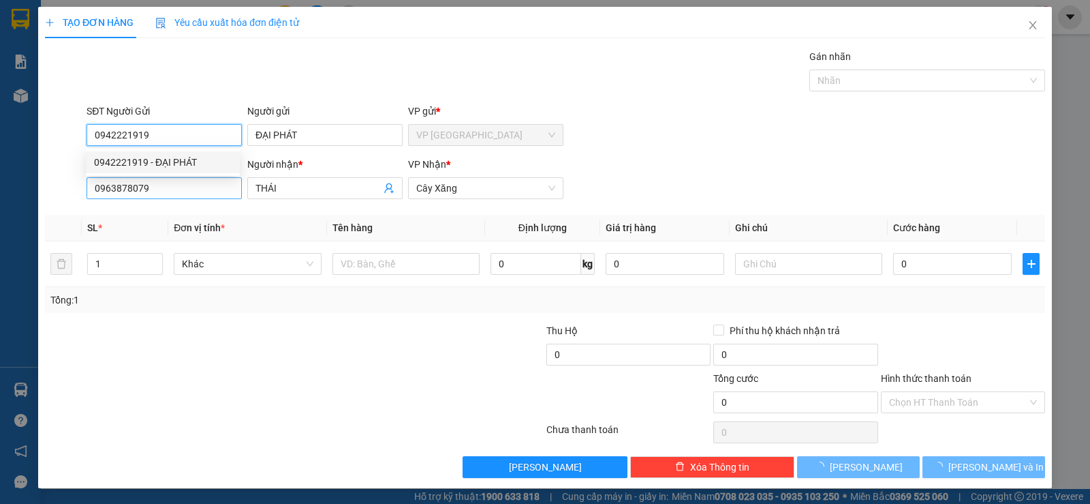
type input "20.000"
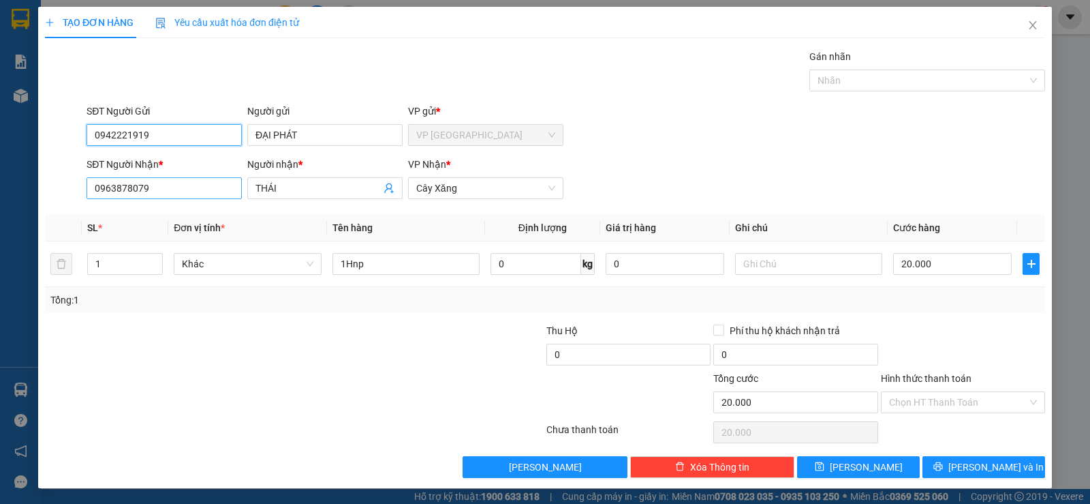
type input "0942221919"
click at [174, 185] on input "0963878079" at bounding box center [164, 188] width 155 height 22
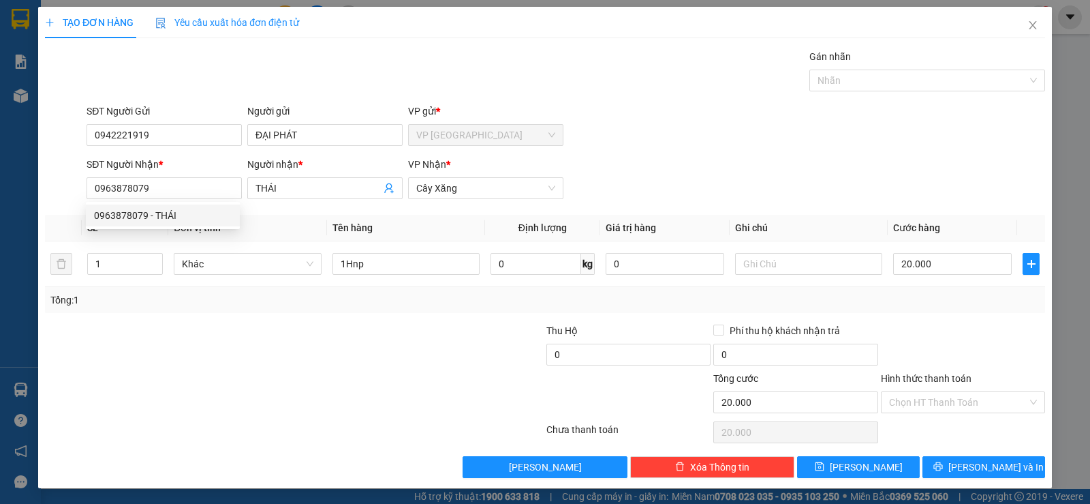
click at [198, 418] on div at bounding box center [295, 431] width 502 height 27
click at [940, 454] on div "Transit Pickup Surcharge Ids Transit Deliver Surcharge Ids Transit Deliver Surc…" at bounding box center [545, 263] width 1000 height 429
click at [927, 463] on button "[PERSON_NAME] và In" at bounding box center [984, 467] width 123 height 22
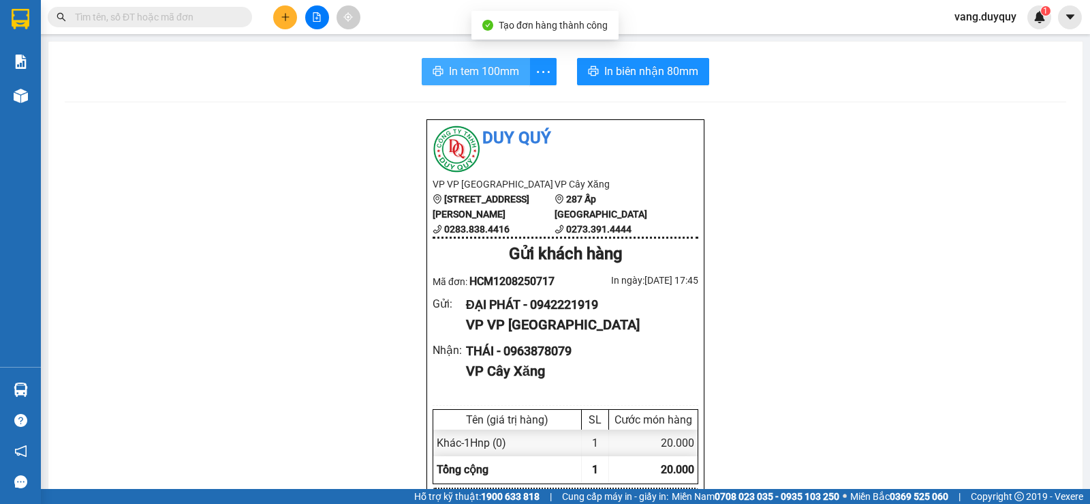
click at [449, 73] on span "In tem 100mm" at bounding box center [484, 71] width 70 height 17
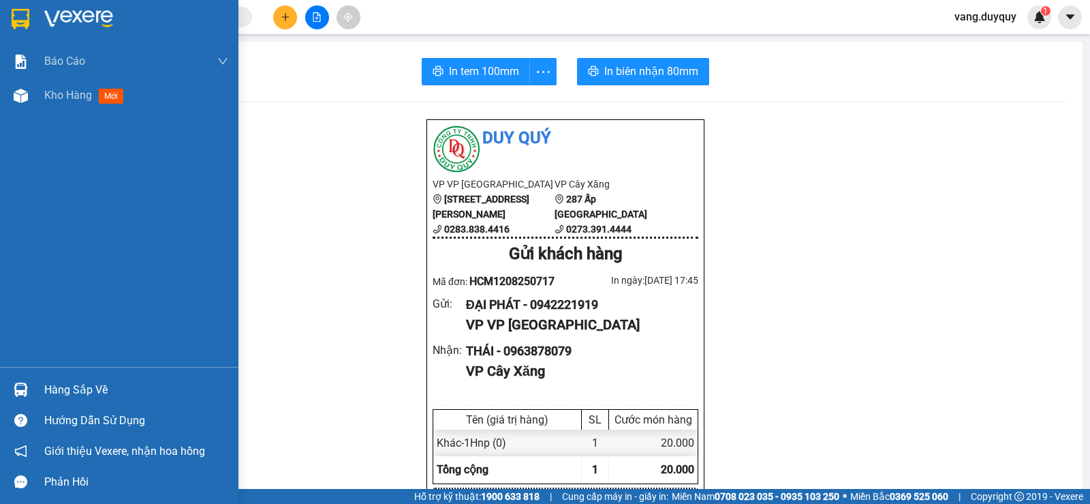
click at [50, 397] on div "Hàng sắp về" at bounding box center [136, 390] width 184 height 20
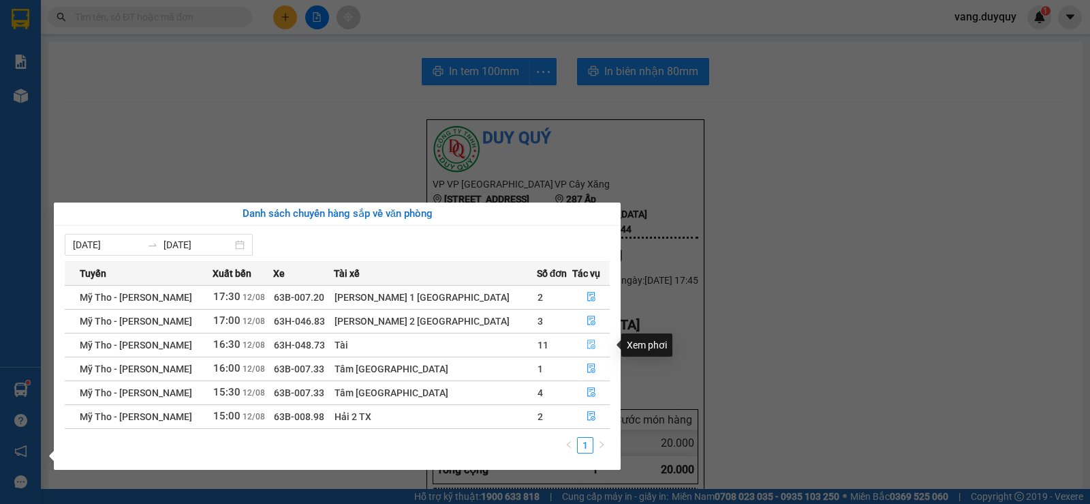
click at [587, 343] on icon "file-done" at bounding box center [592, 344] width 10 height 10
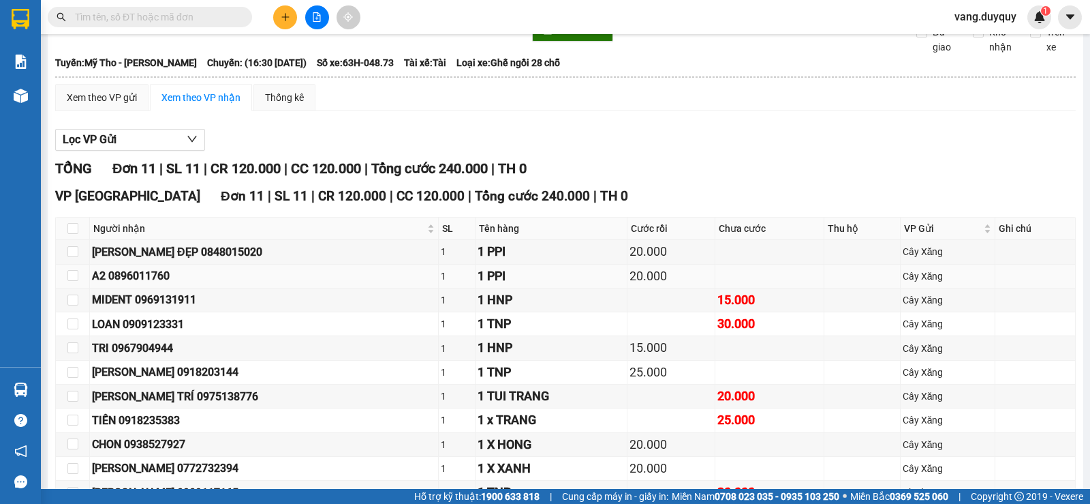
scroll to position [169, 0]
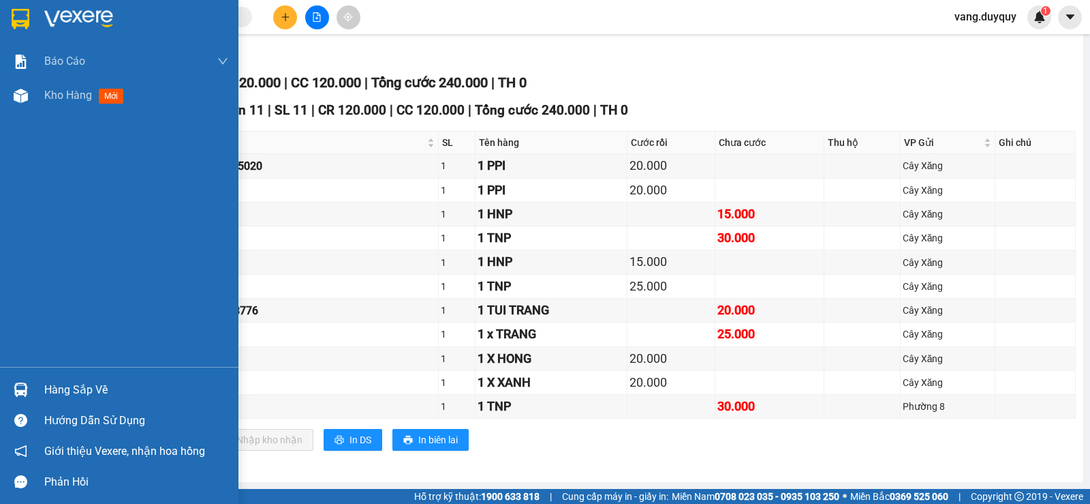
click at [88, 403] on div "Hàng sắp về" at bounding box center [119, 389] width 239 height 31
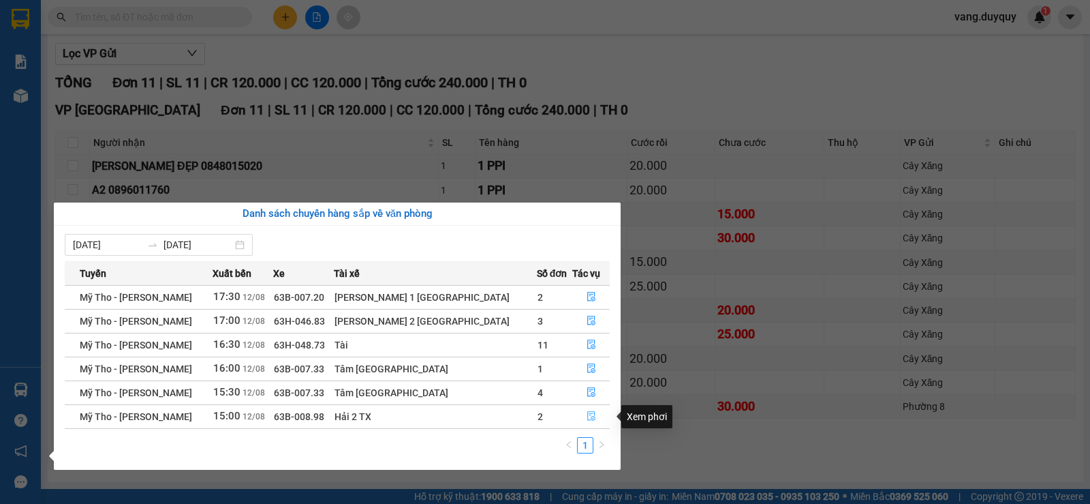
click at [587, 416] on icon "file-done" at bounding box center [592, 416] width 10 height 10
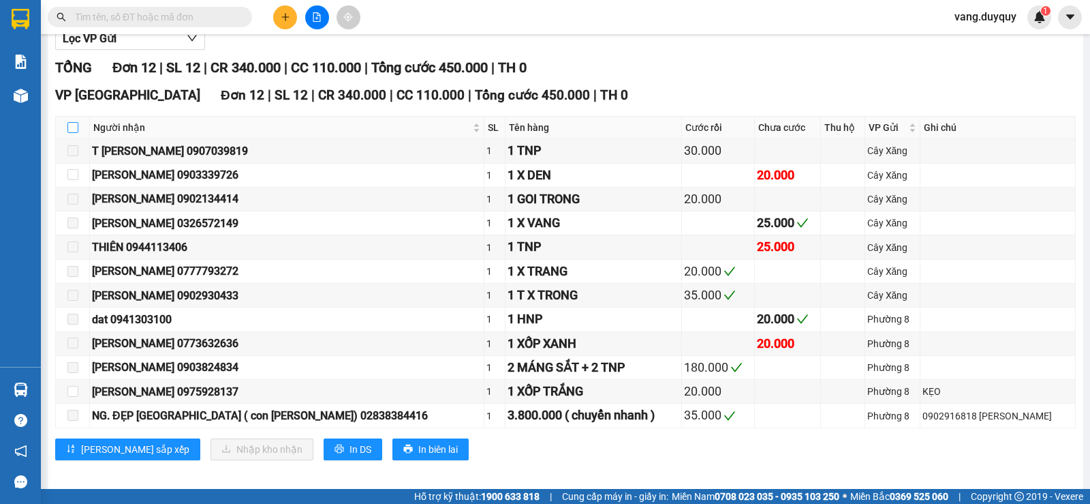
click at [69, 133] on input "checkbox" at bounding box center [72, 127] width 11 height 11
checkbox input "true"
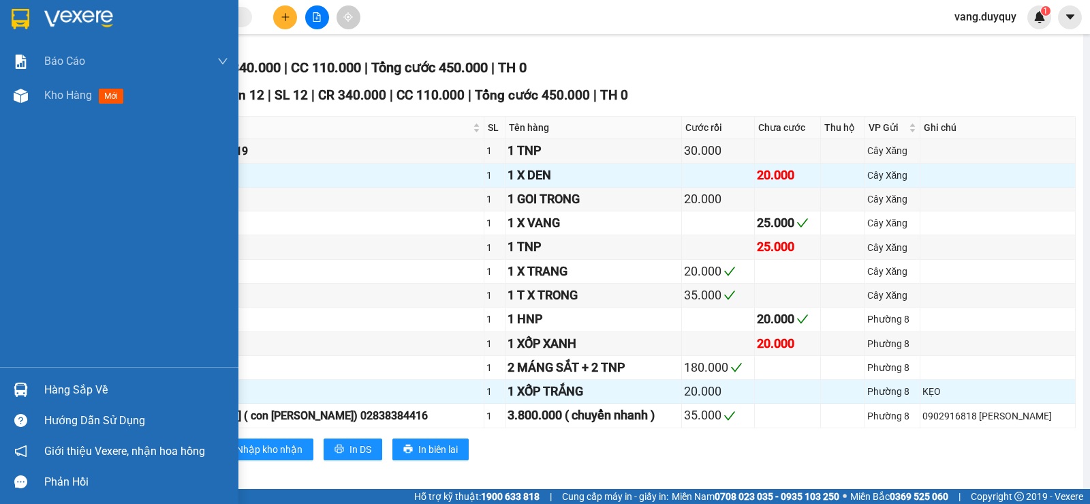
click at [37, 40] on div at bounding box center [119, 22] width 239 height 44
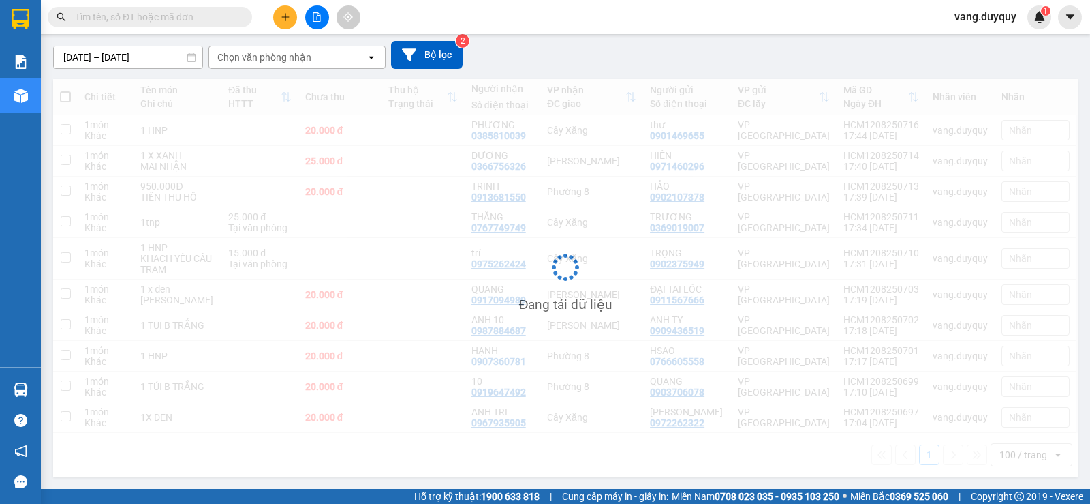
scroll to position [124, 0]
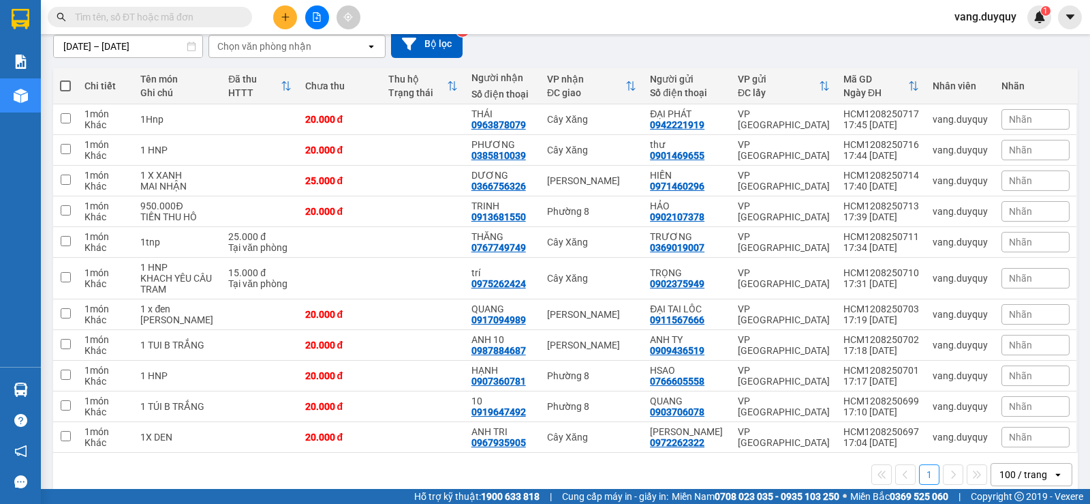
click at [197, 16] on input "text" at bounding box center [155, 17] width 161 height 15
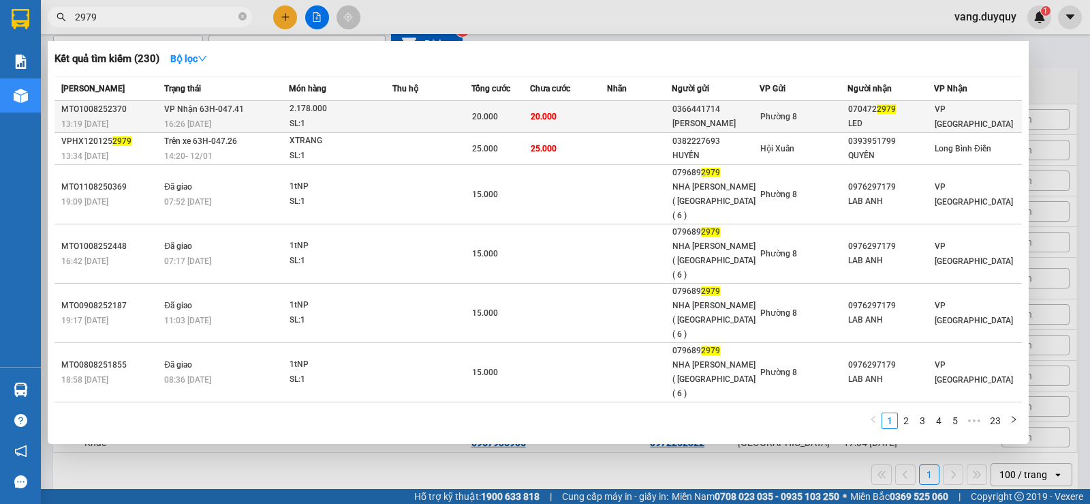
type input "2979"
click at [399, 112] on td at bounding box center [432, 117] width 79 height 32
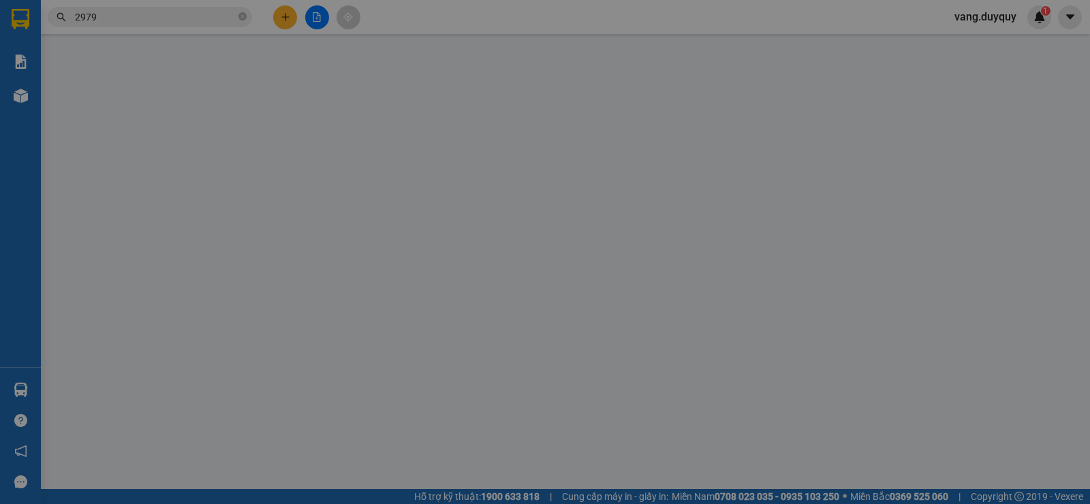
type input "0366441714"
type input "NGỌC TRỌNG"
type input "0704722979"
type input "LED"
type input "20.000"
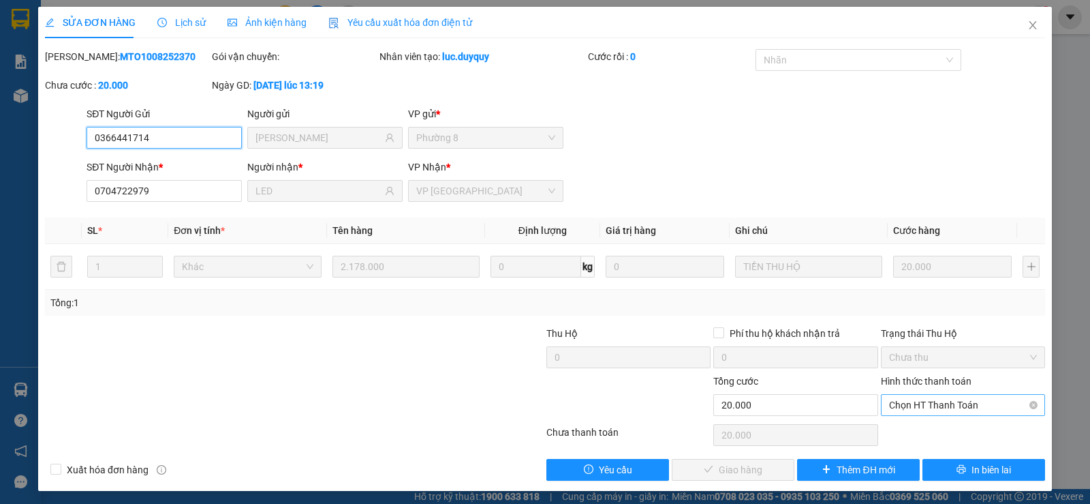
click at [932, 399] on span "Chọn HT Thanh Toán" at bounding box center [963, 405] width 148 height 20
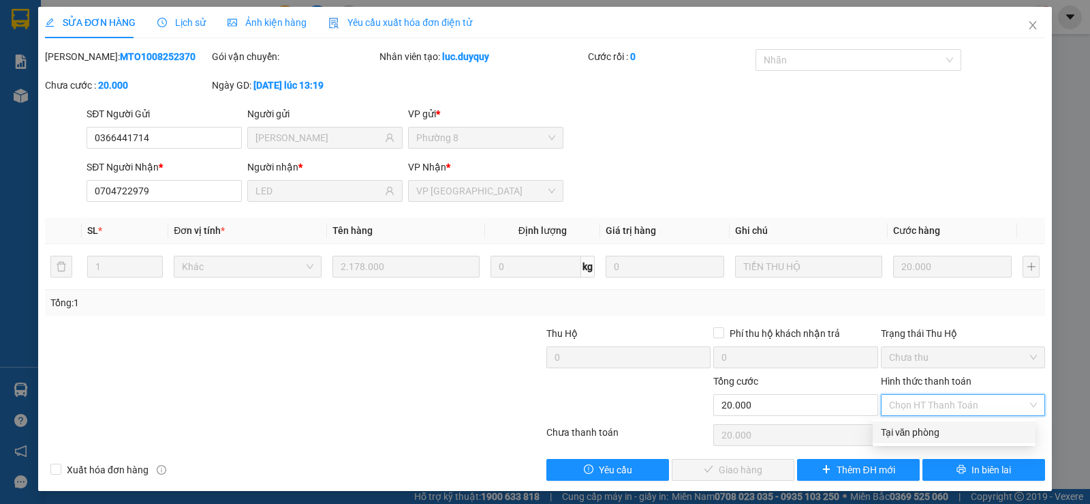
click at [926, 422] on div "Tại văn phòng" at bounding box center [954, 432] width 163 height 22
type input "0"
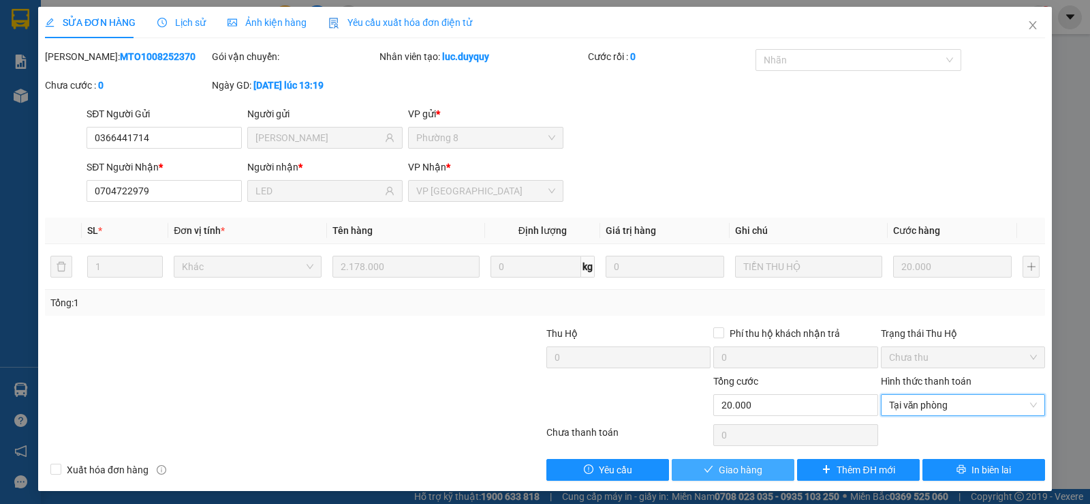
drag, startPoint x: 743, startPoint y: 470, endPoint x: 706, endPoint y: 451, distance: 42.1
click at [743, 470] on span "Giao hàng" at bounding box center [741, 469] width 44 height 15
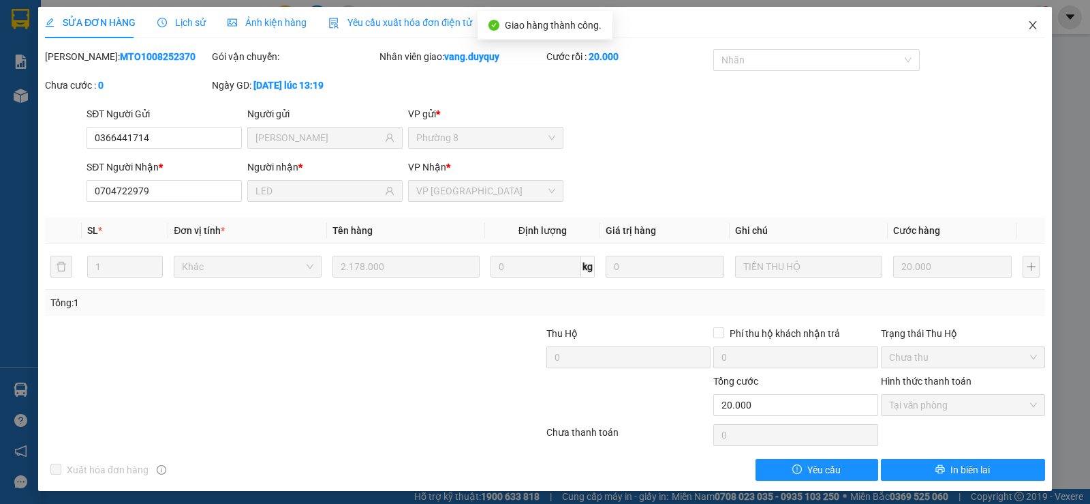
click at [1028, 27] on icon "close" at bounding box center [1033, 25] width 11 height 11
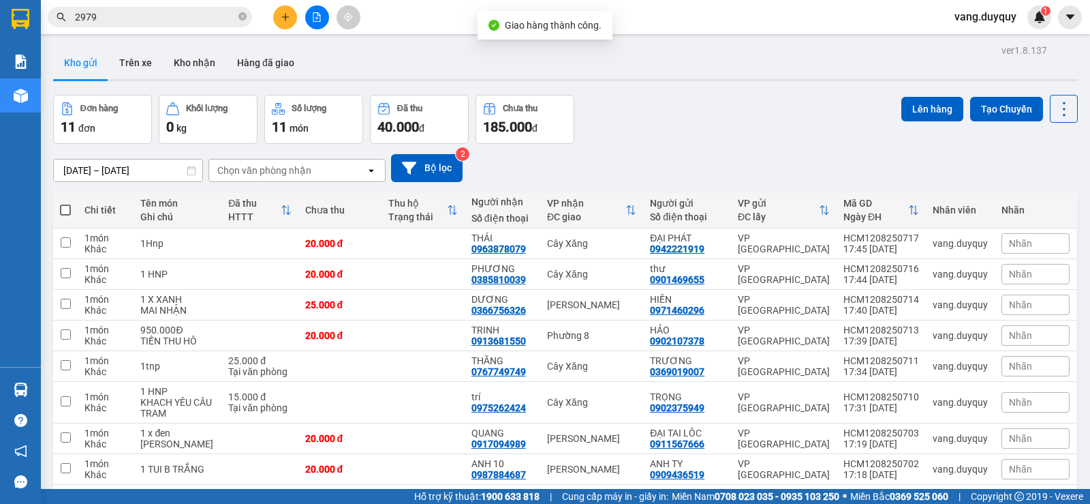
click at [242, 16] on icon "close-circle" at bounding box center [243, 16] width 8 height 8
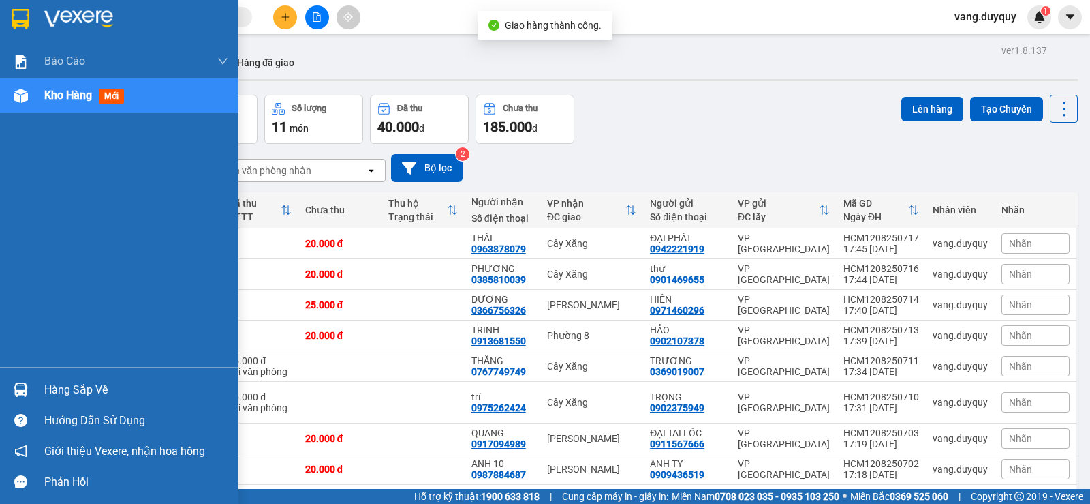
click at [5, 22] on div at bounding box center [119, 22] width 239 height 44
click at [49, 395] on div "Hàng sắp về" at bounding box center [136, 390] width 184 height 20
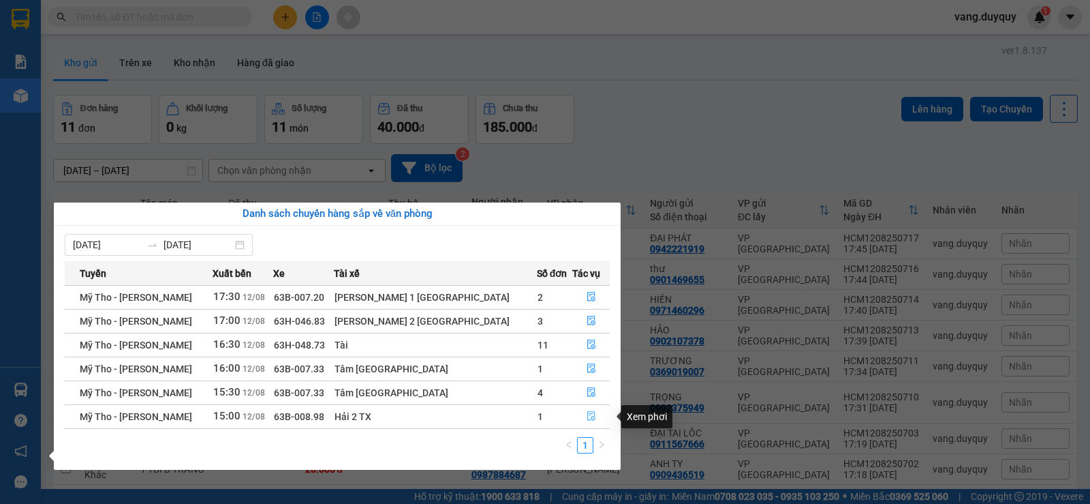
click at [577, 414] on button "button" at bounding box center [591, 416] width 36 height 22
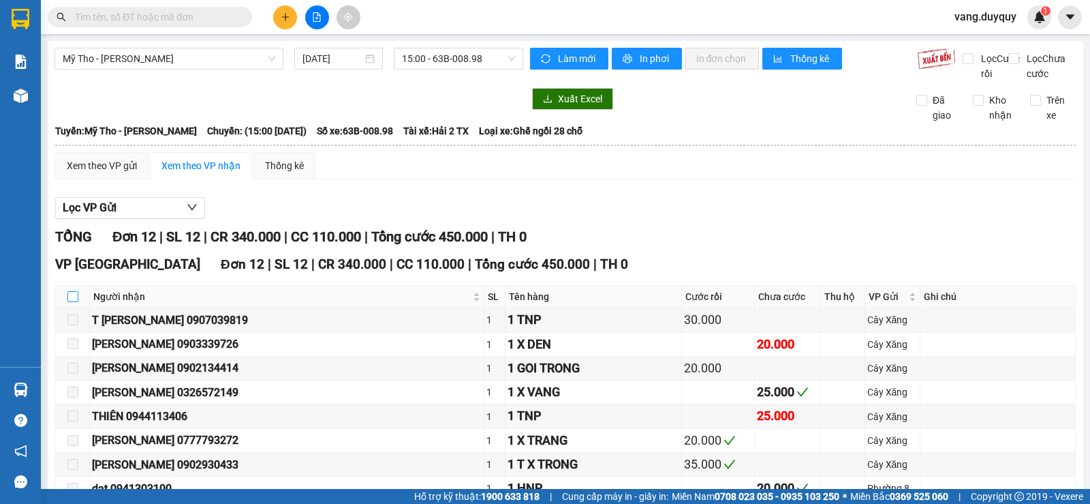
click at [75, 302] on input "checkbox" at bounding box center [72, 296] width 11 height 11
checkbox input "true"
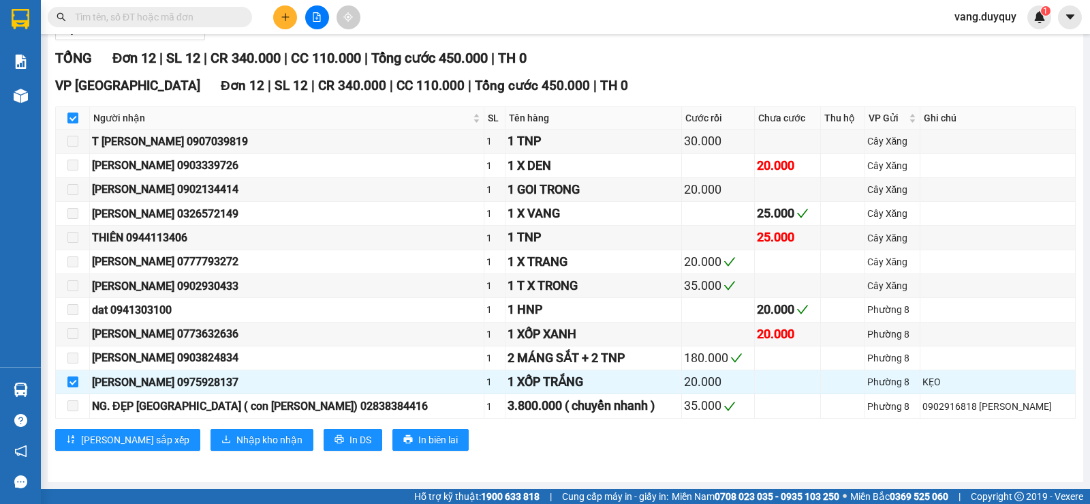
scroll to position [125, 0]
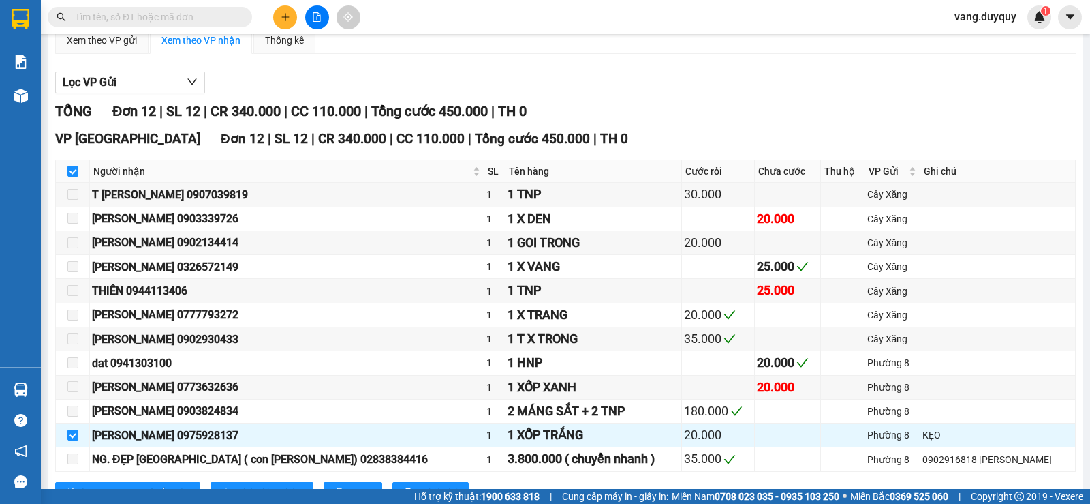
click at [172, 20] on input "text" at bounding box center [155, 17] width 161 height 15
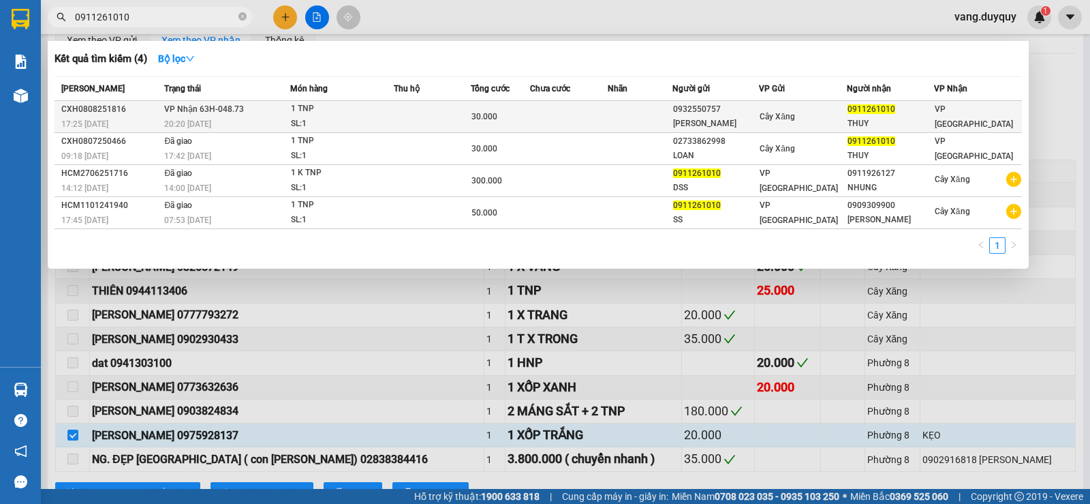
type input "0911261010"
click at [339, 117] on div "SL: 1" at bounding box center [342, 124] width 102 height 15
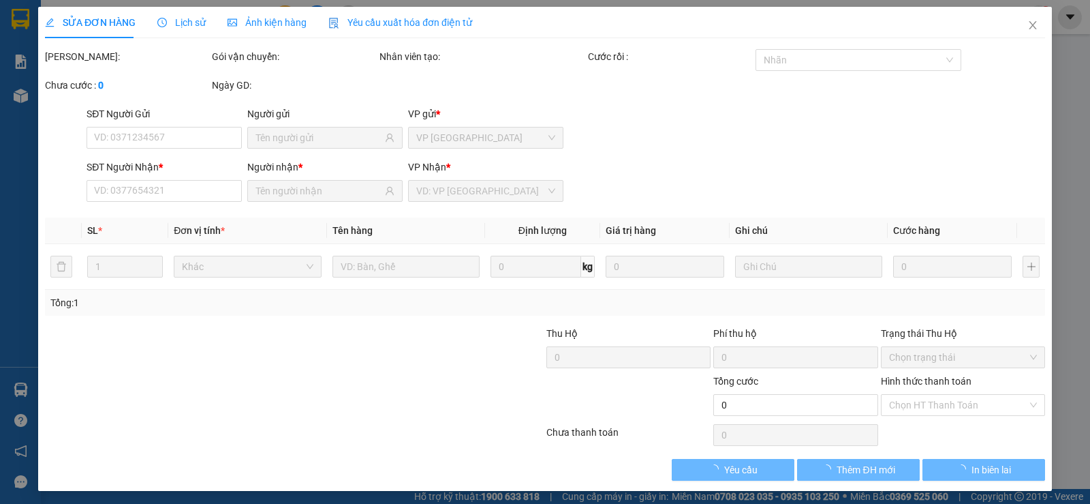
type input "0932550757"
type input "[PERSON_NAME]"
type input "0911261010"
type input "THUY"
type input "30.000"
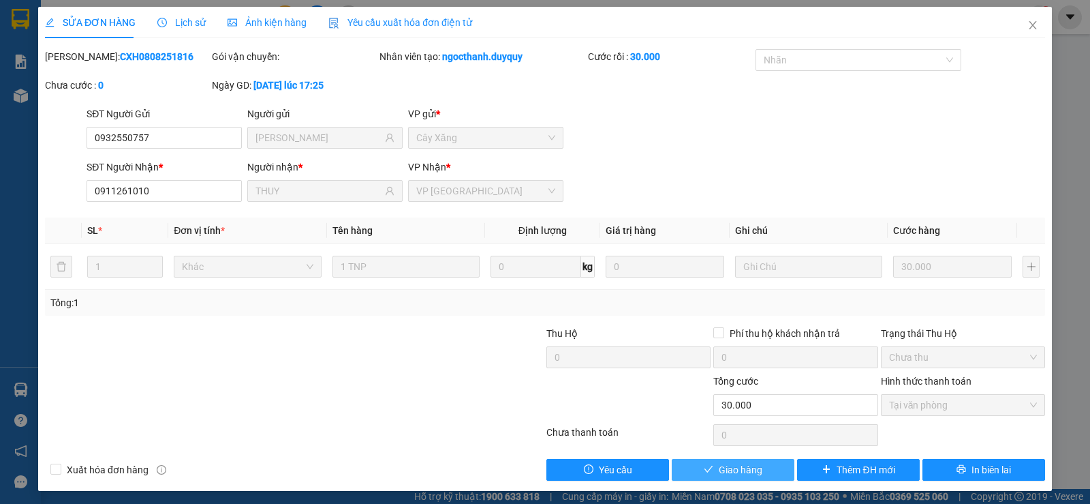
click at [737, 471] on span "Giao hàng" at bounding box center [741, 469] width 44 height 15
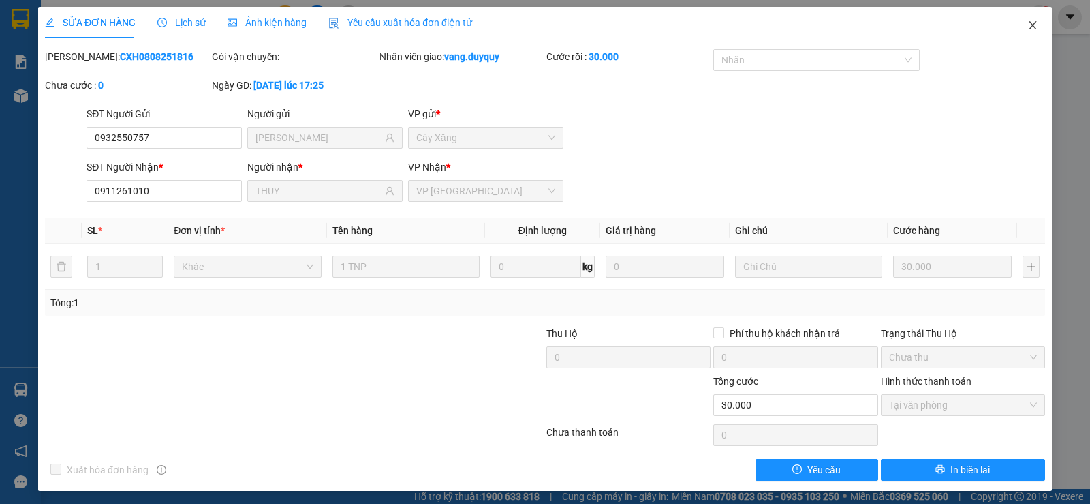
click at [1028, 24] on icon "close" at bounding box center [1033, 25] width 11 height 11
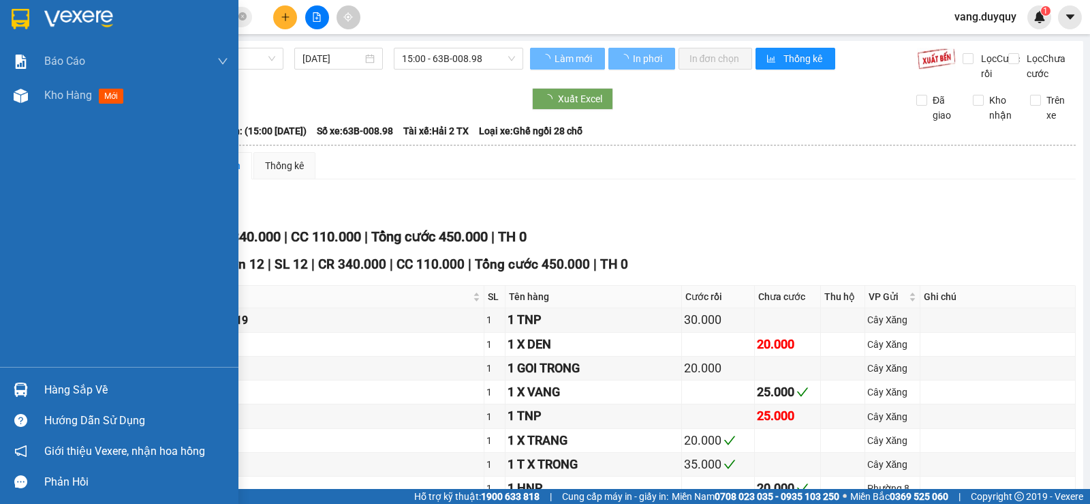
click at [39, 382] on div "Hàng sắp về" at bounding box center [119, 389] width 239 height 31
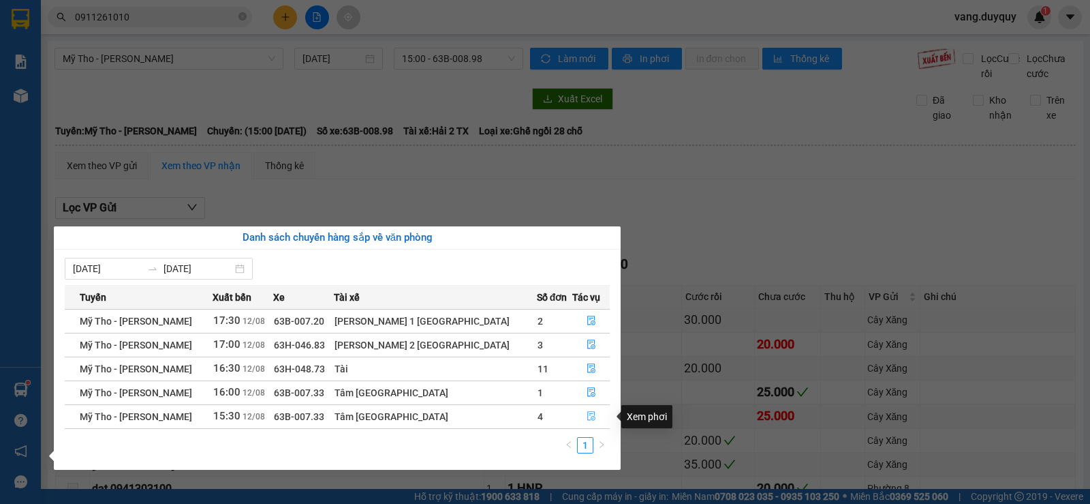
click at [576, 416] on button "button" at bounding box center [591, 416] width 36 height 22
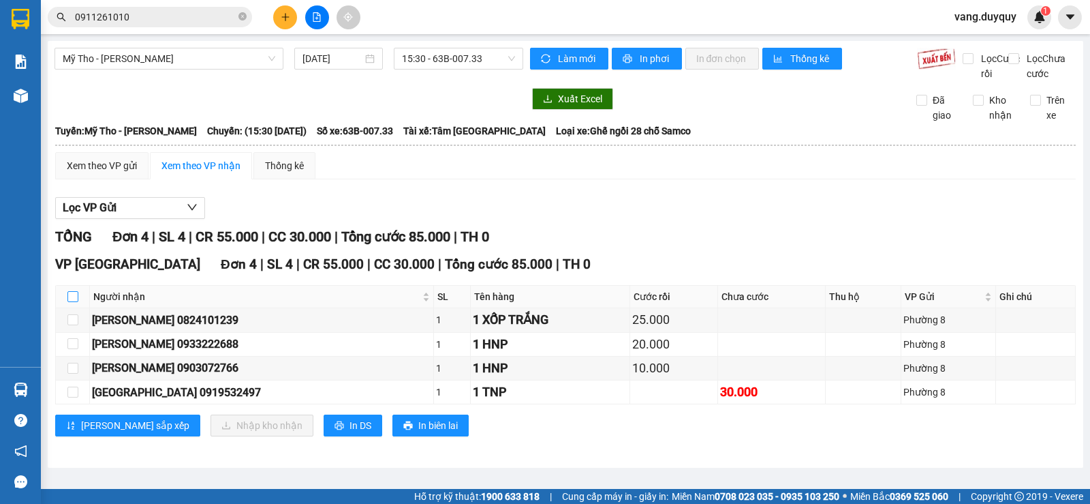
click at [74, 302] on input "checkbox" at bounding box center [72, 296] width 11 height 11
checkbox input "true"
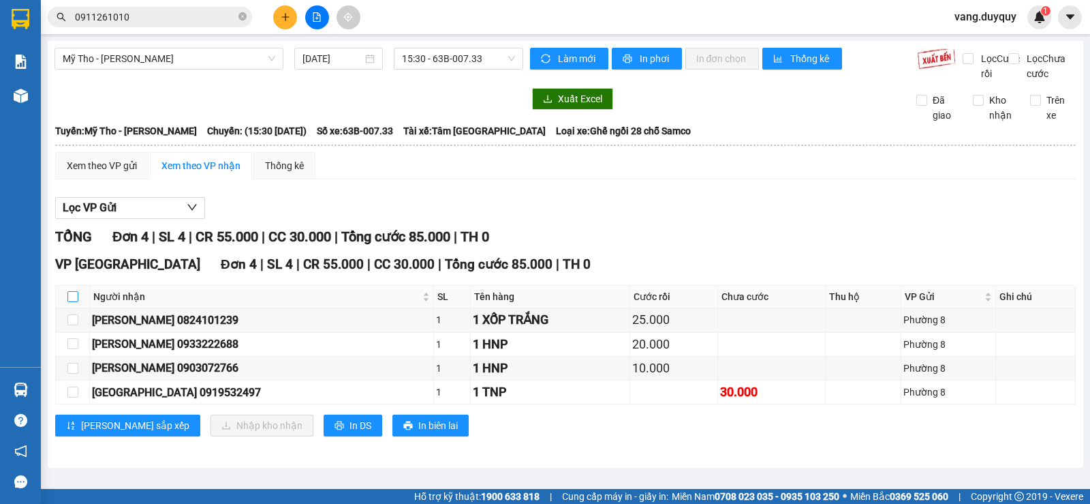
checkbox input "true"
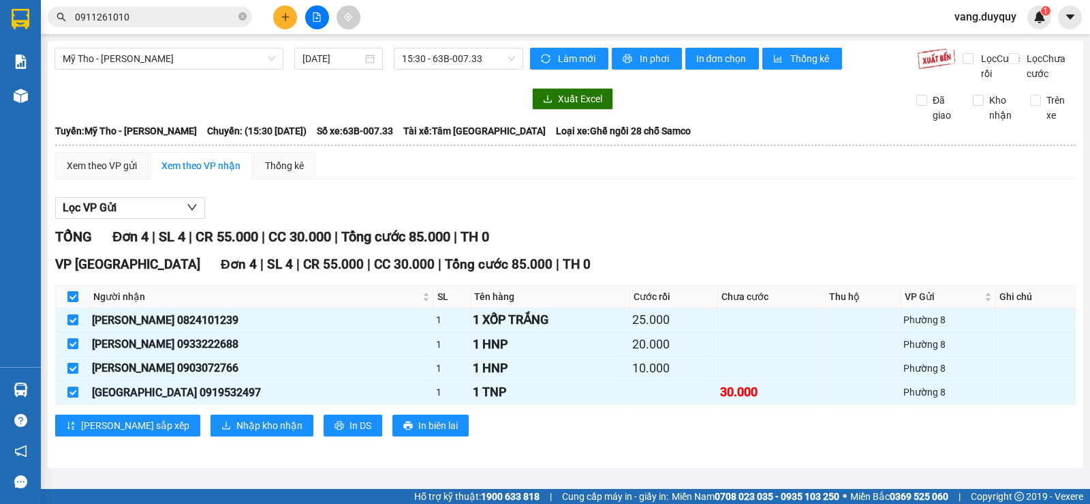
click at [74, 302] on input "checkbox" at bounding box center [72, 296] width 11 height 11
checkbox input "false"
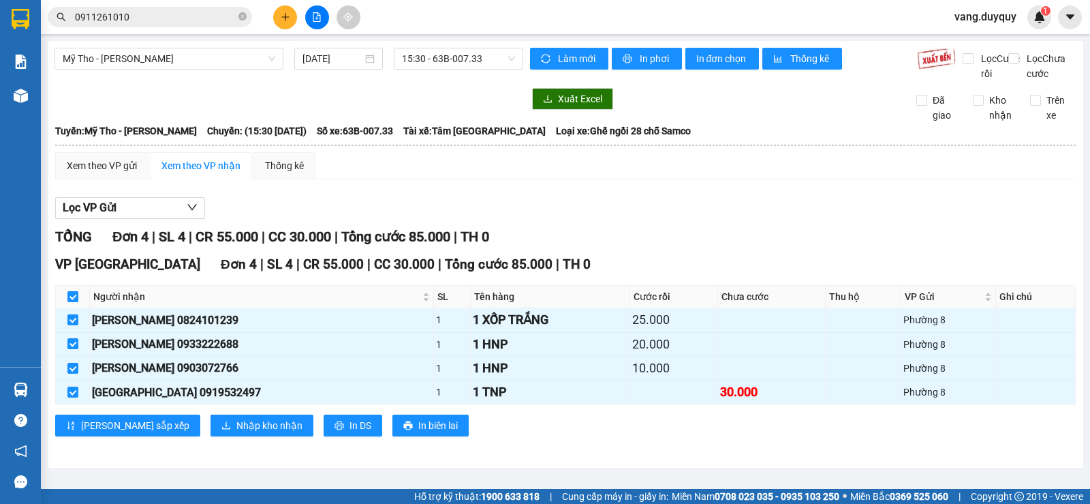
checkbox input "false"
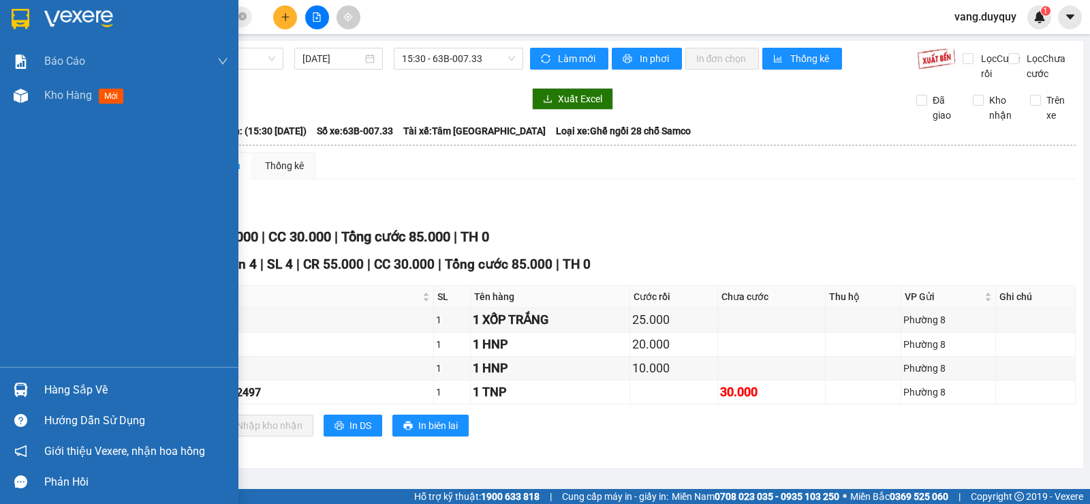
drag, startPoint x: 17, startPoint y: 388, endPoint x: 44, endPoint y: 386, distance: 27.3
click at [18, 388] on img at bounding box center [21, 389] width 14 height 14
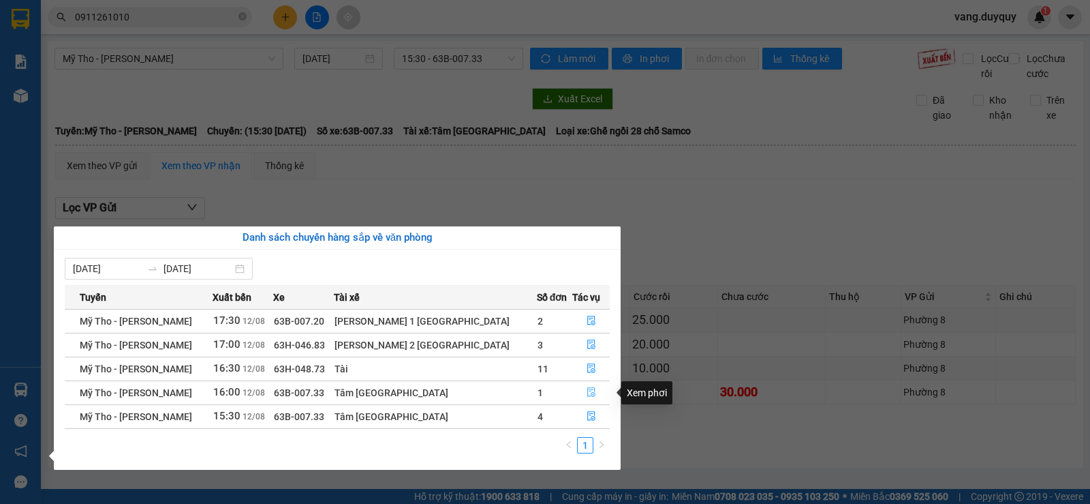
click at [576, 395] on button "button" at bounding box center [591, 393] width 36 height 22
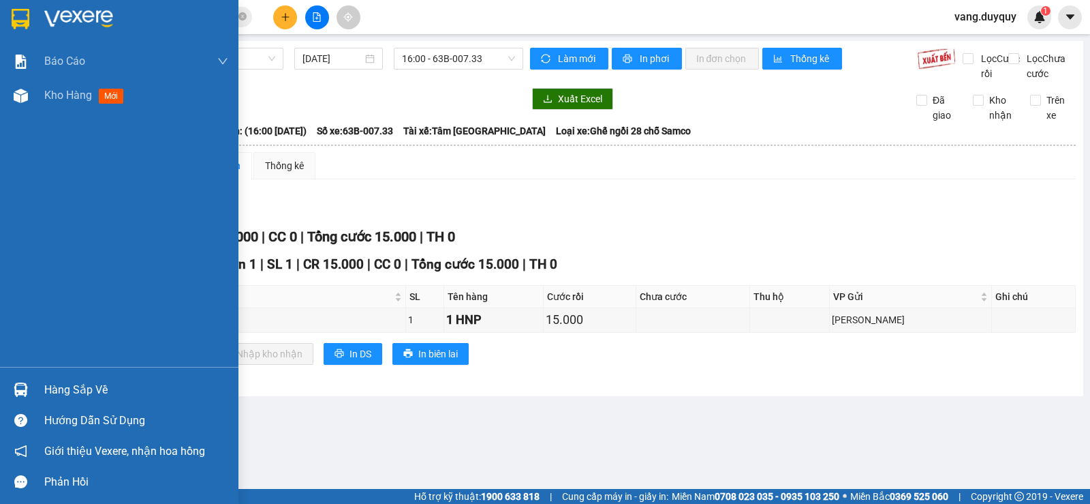
click at [28, 27] on img at bounding box center [21, 19] width 18 height 20
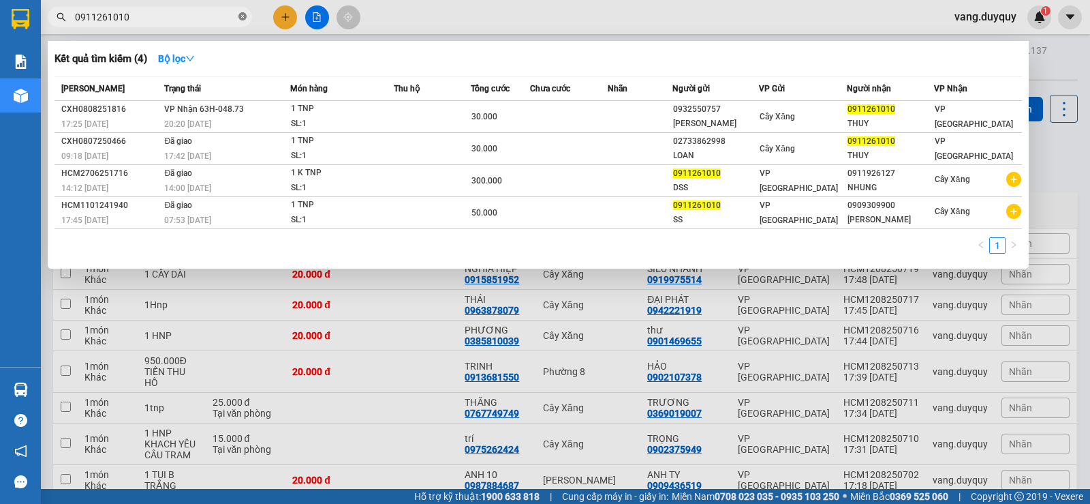
click at [243, 12] on span at bounding box center [243, 17] width 8 height 13
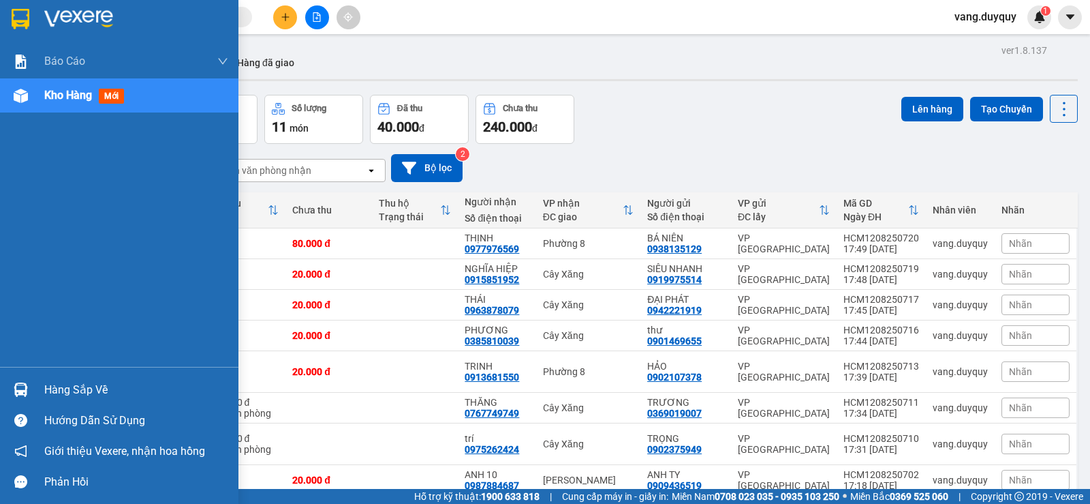
click at [36, 24] on div at bounding box center [119, 22] width 239 height 44
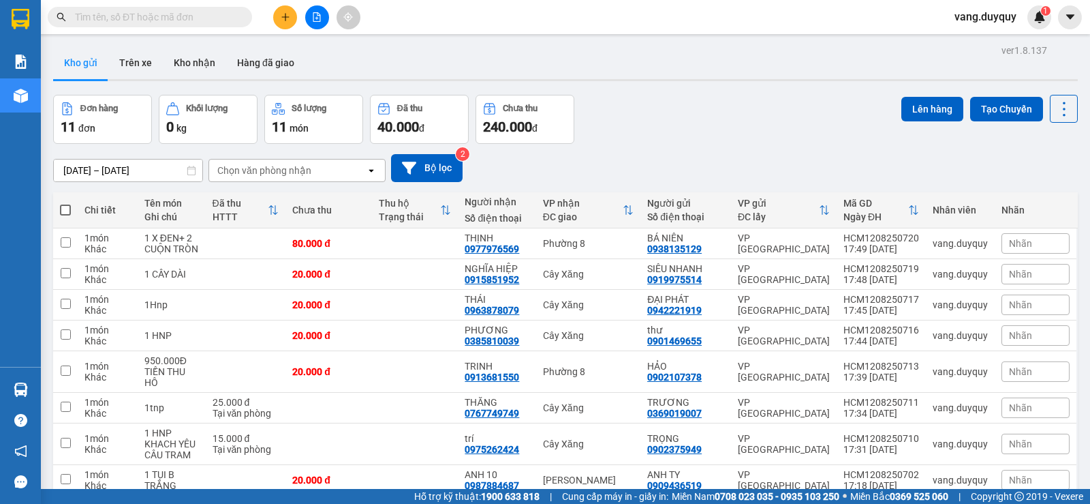
click at [281, 18] on icon "plus" at bounding box center [286, 17] width 10 height 10
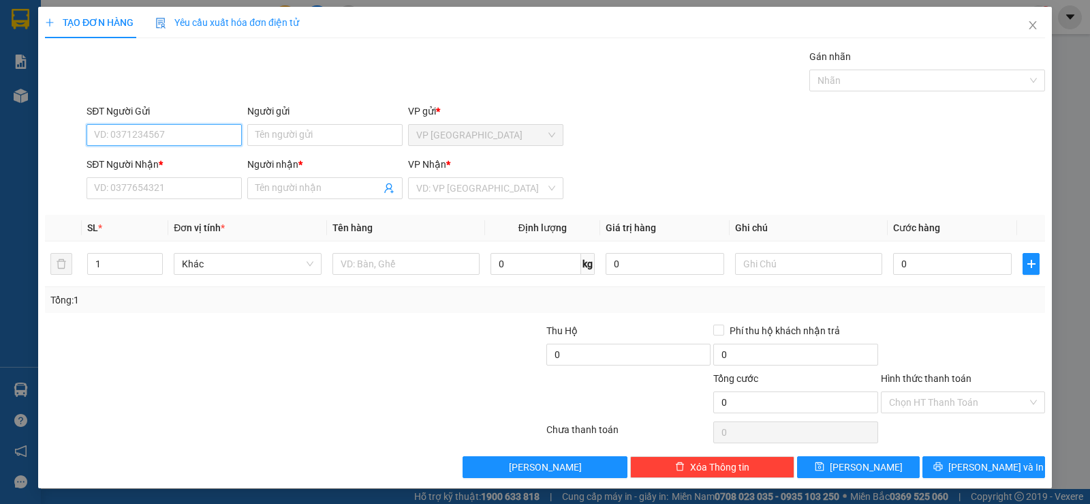
click at [179, 134] on input "SĐT Người Gửi" at bounding box center [164, 135] width 155 height 22
click at [196, 151] on div "0901417229 - TRỌNG" at bounding box center [163, 162] width 154 height 22
type input "0901417229"
type input "TRỌNG"
type input "0913133791"
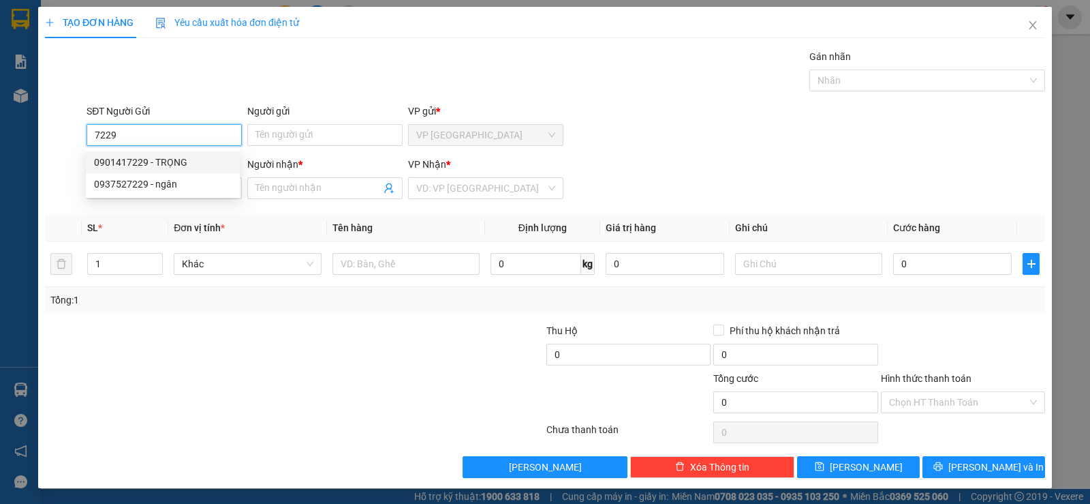
type input "LỘC F2"
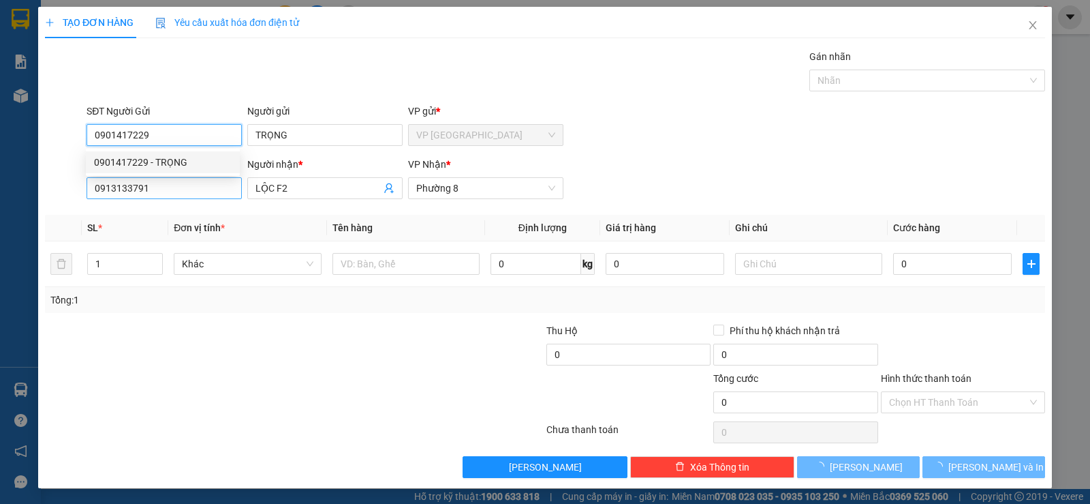
type input "80.000"
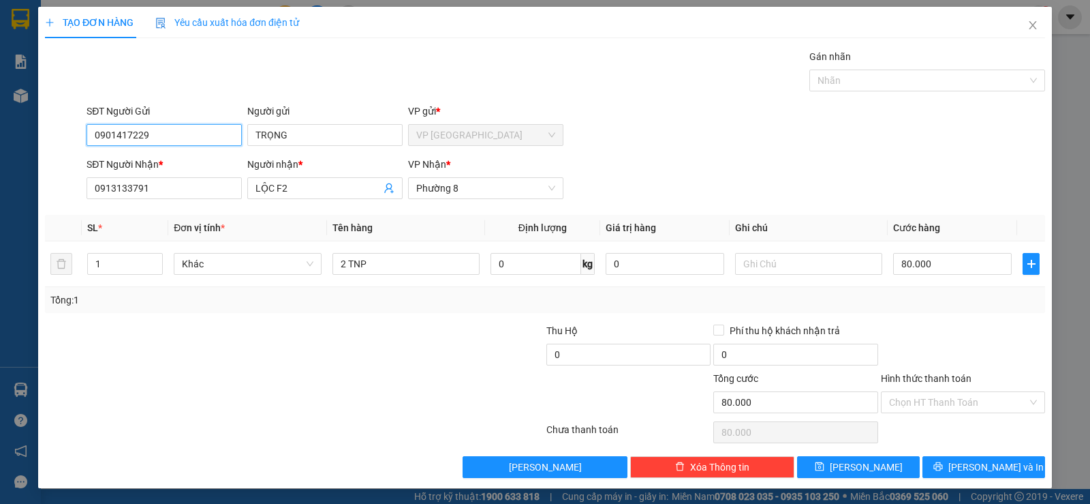
click at [208, 126] on input "0901417229" at bounding box center [164, 135] width 155 height 22
type input "0328687729"
click at [180, 159] on div "0328687729 - THẮM" at bounding box center [163, 162] width 138 height 15
type input "THẮM"
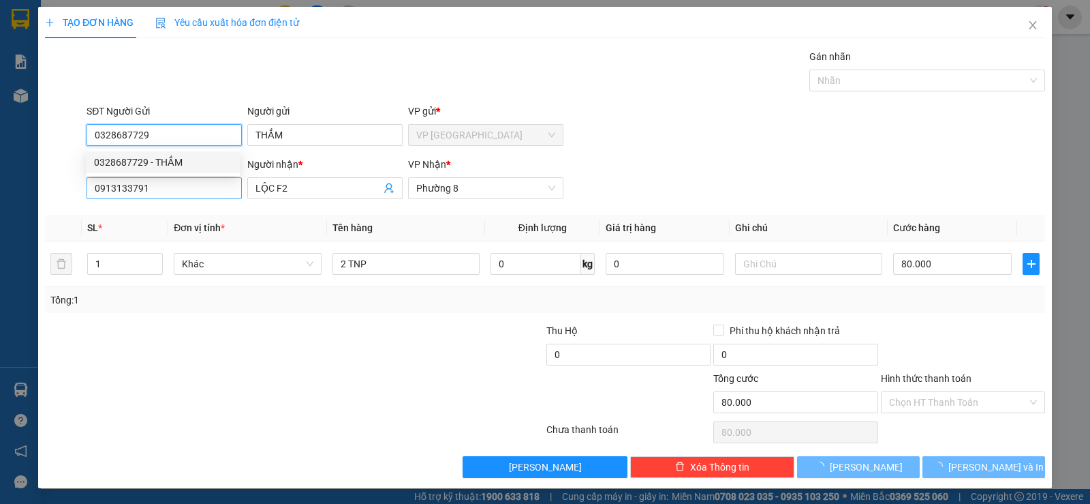
type input "25.000"
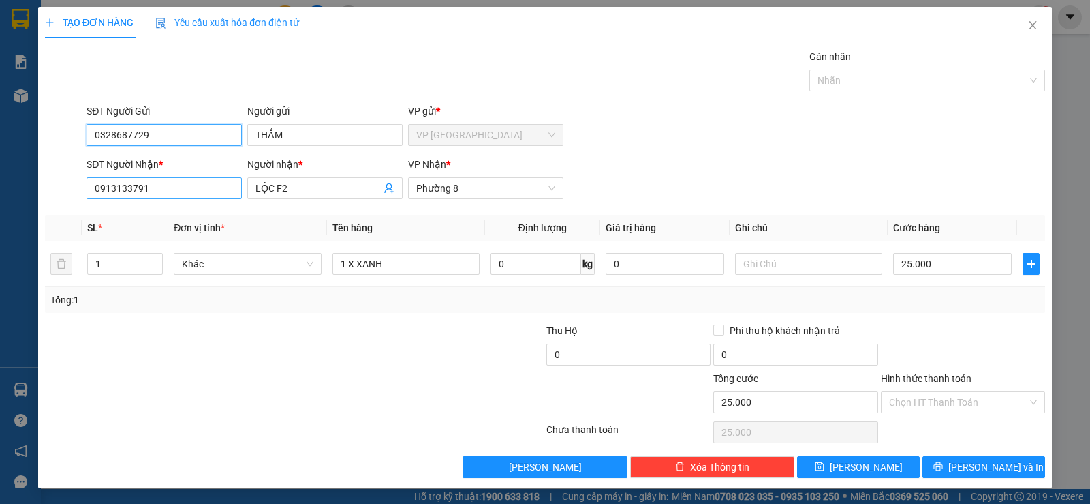
type input "0328687729"
click at [191, 187] on input "0913133791" at bounding box center [164, 188] width 155 height 22
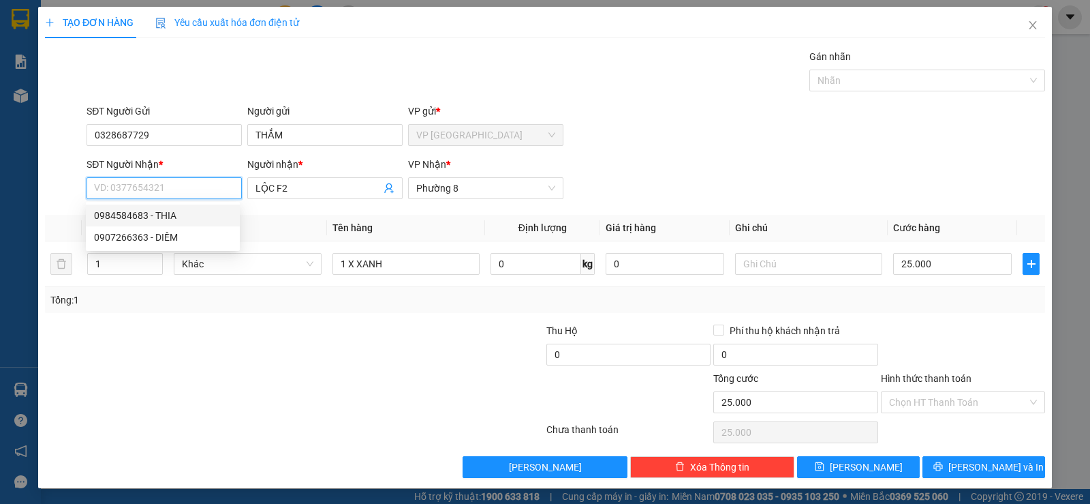
click at [180, 216] on div "0984584683 - THIA" at bounding box center [163, 215] width 138 height 15
type input "0984584683"
type input "THIA"
type input "0984584683"
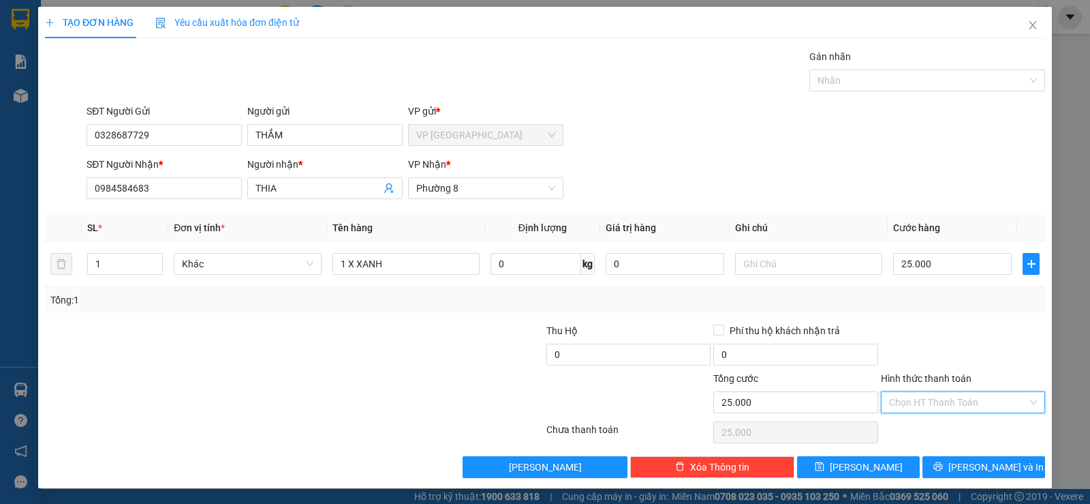
click at [970, 408] on input "Hình thức thanh toán" at bounding box center [958, 402] width 138 height 20
click at [957, 428] on div "Tại văn phòng" at bounding box center [954, 429] width 147 height 15
type input "0"
click at [942, 469] on icon "printer" at bounding box center [938, 466] width 9 height 9
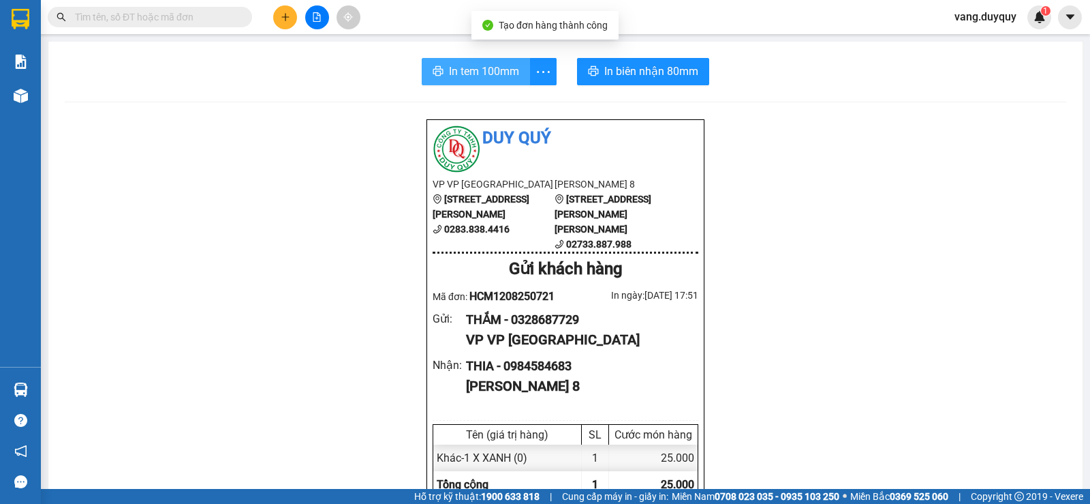
click at [433, 70] on icon "printer" at bounding box center [438, 71] width 10 height 10
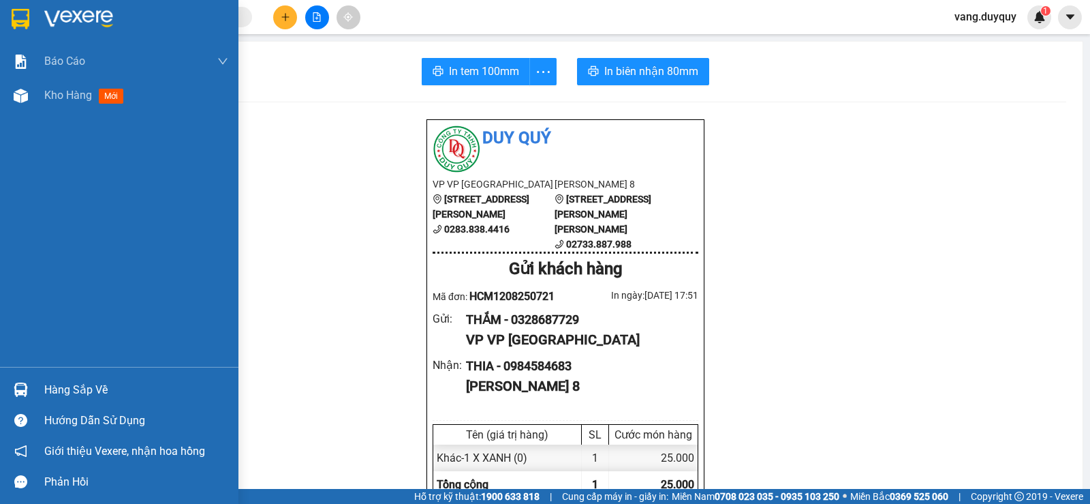
click at [48, 26] on img at bounding box center [78, 19] width 69 height 20
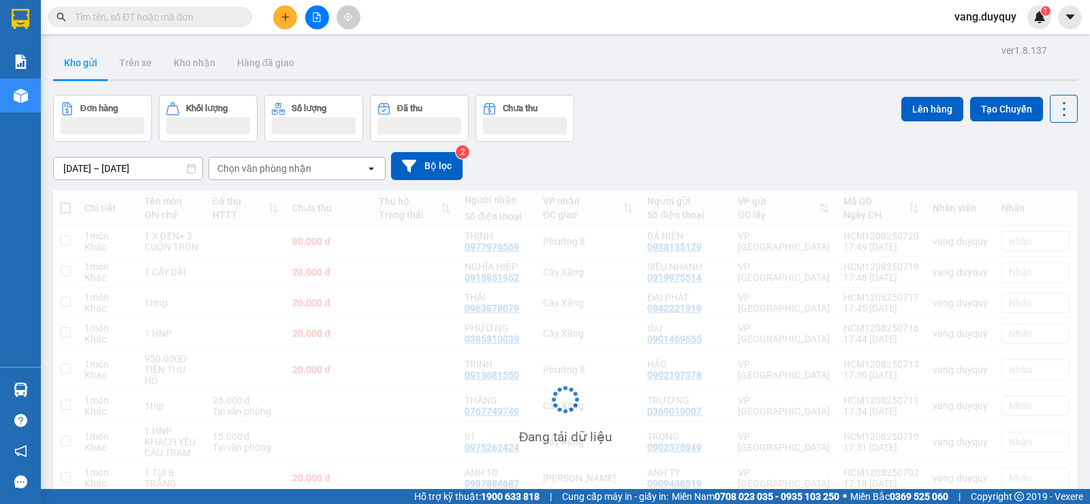
click at [286, 26] on button at bounding box center [285, 17] width 24 height 24
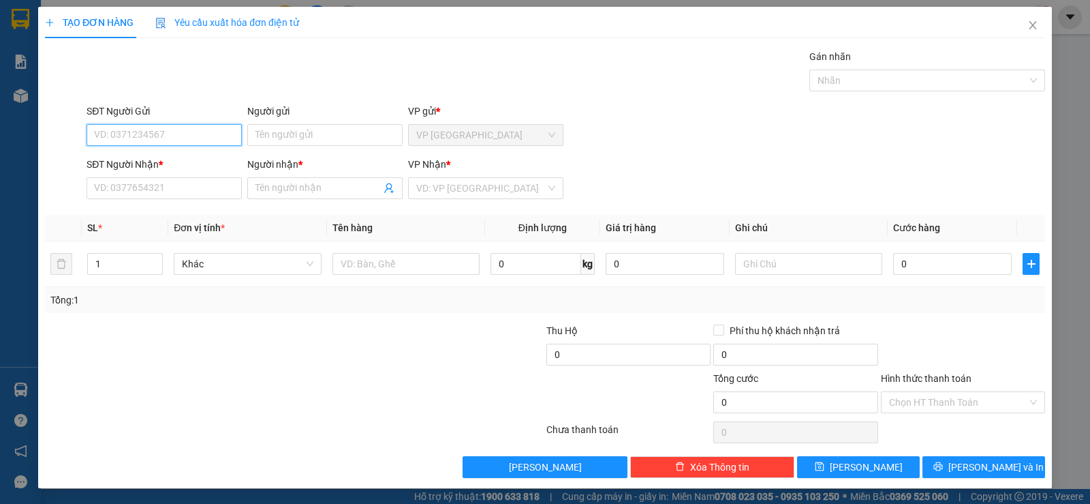
click at [211, 129] on input "SĐT Người Gửi" at bounding box center [164, 135] width 155 height 22
type input "0386026578"
click at [157, 157] on div "0386026578 - NHƯ" at bounding box center [163, 162] width 138 height 15
type input "NHƯ"
type input "0335425931"
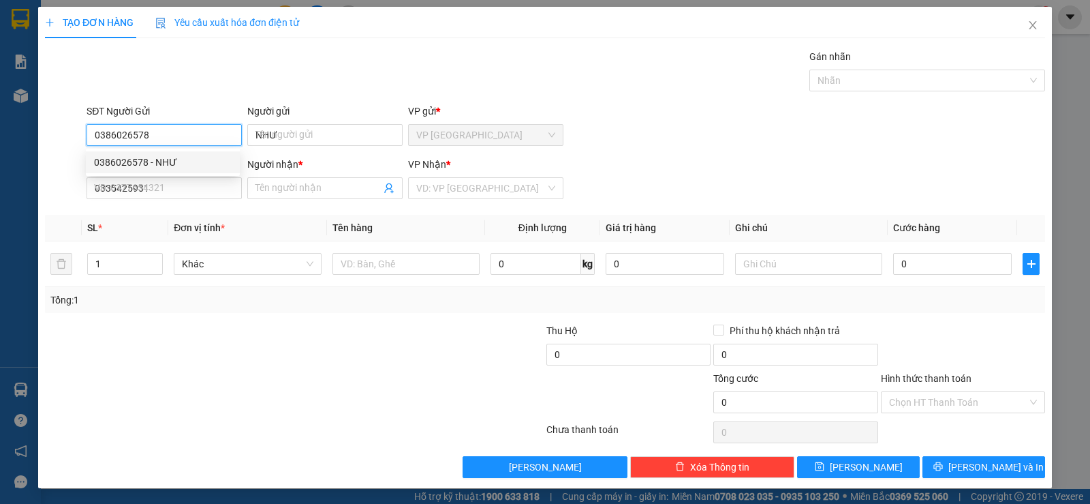
type input "OANH"
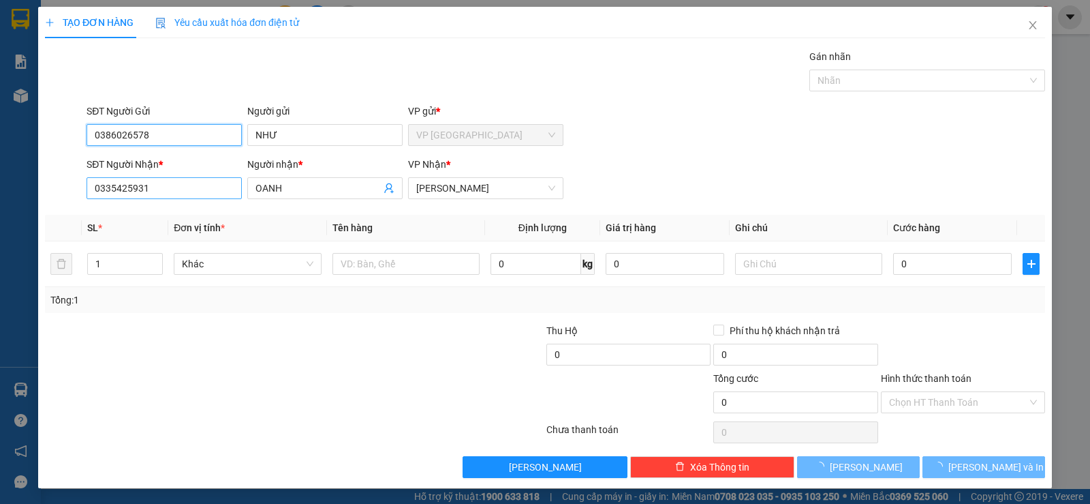
type input "30.000"
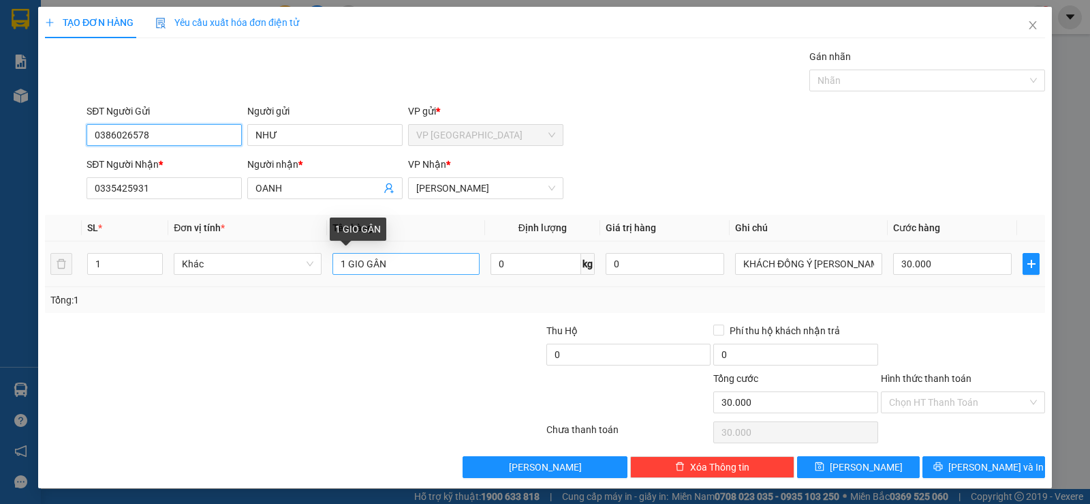
type input "0386026578"
drag, startPoint x: 342, startPoint y: 267, endPoint x: 1090, endPoint y: 341, distance: 751.2
click at [1090, 341] on div "TẠO ĐƠN HÀNG Yêu cầu xuất hóa đơn điện tử Transit Pickup Surcharge Ids Transit …" at bounding box center [545, 252] width 1090 height 504
drag, startPoint x: 346, startPoint y: 266, endPoint x: 228, endPoint y: 411, distance: 187.0
click at [229, 410] on div "Transit Pickup Surcharge Ids Transit Deliver Surcharge Ids Transit Deliver Surc…" at bounding box center [545, 263] width 1000 height 429
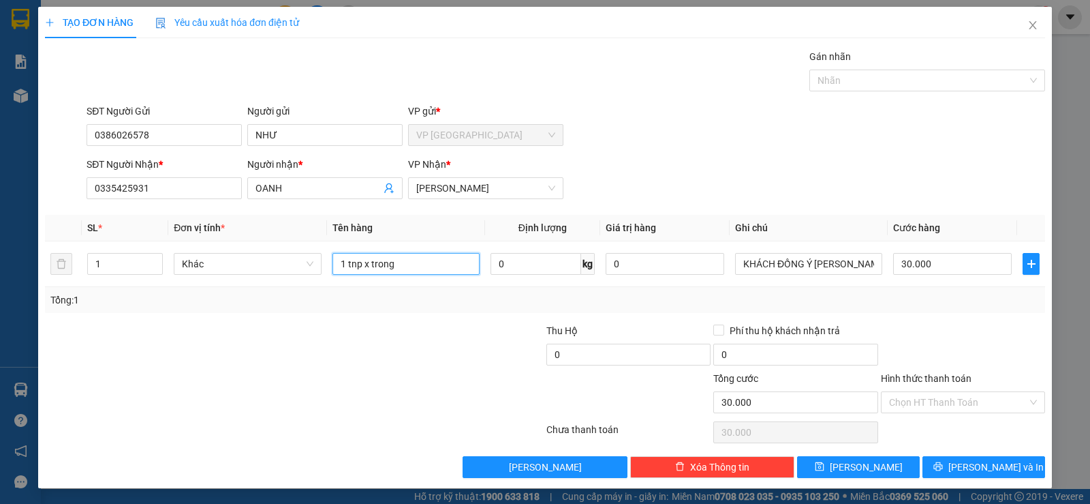
type input "1 tnp x trong"
click at [927, 414] on div "Hình thức thanh toán Chọn HT Thanh Toán" at bounding box center [963, 395] width 164 height 48
click at [927, 408] on input "Hình thức thanh toán" at bounding box center [958, 402] width 138 height 20
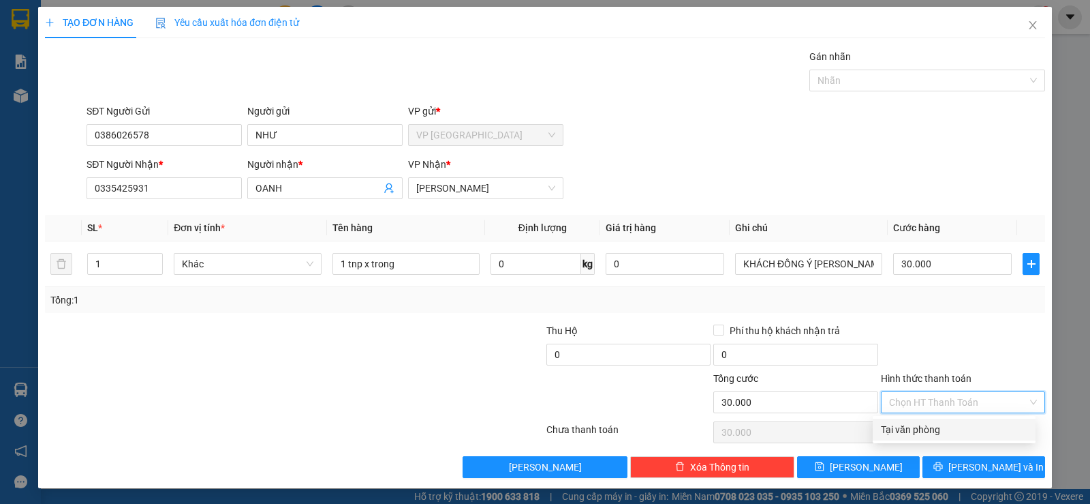
click at [922, 427] on div "Tại văn phòng" at bounding box center [954, 429] width 147 height 15
type input "0"
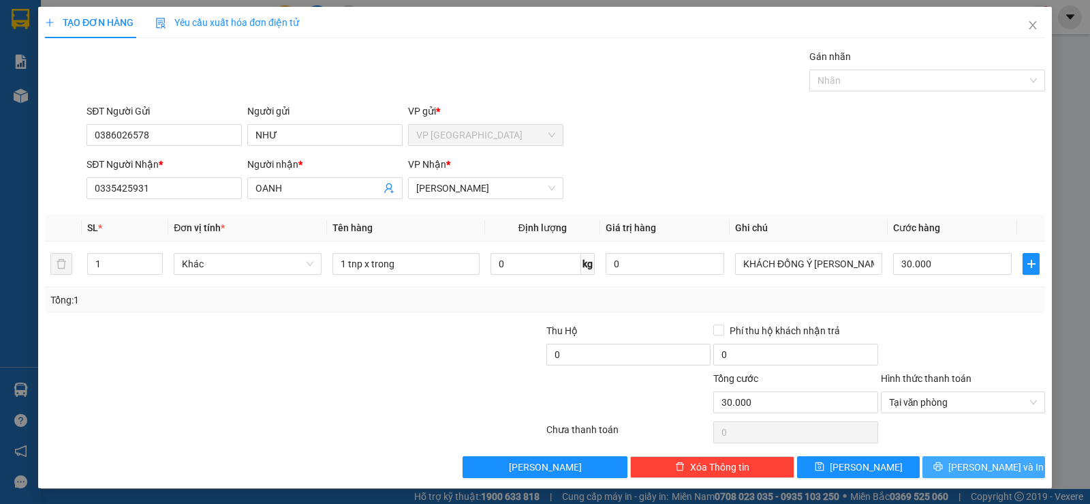
click at [931, 457] on button "[PERSON_NAME] và In" at bounding box center [984, 467] width 123 height 22
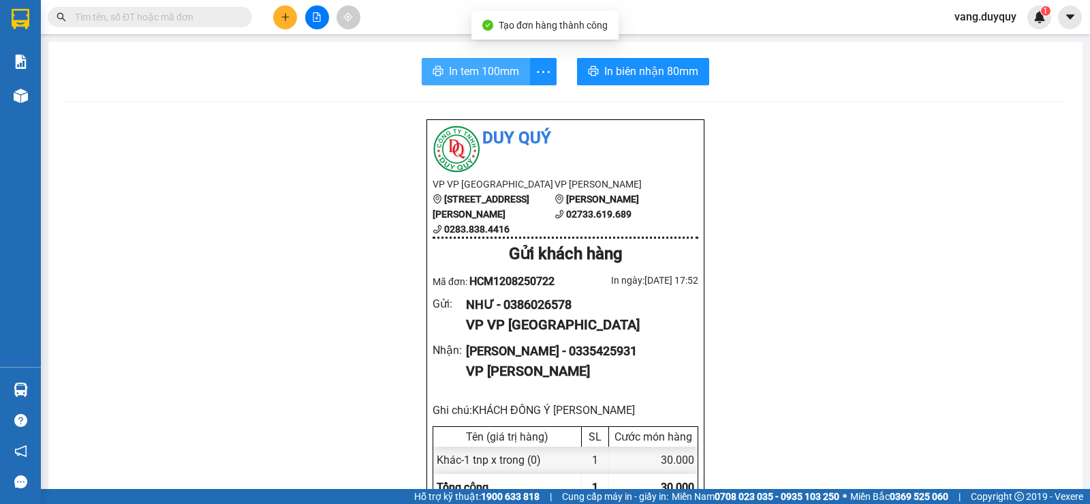
click at [461, 59] on button "In tem 100mm" at bounding box center [476, 71] width 108 height 27
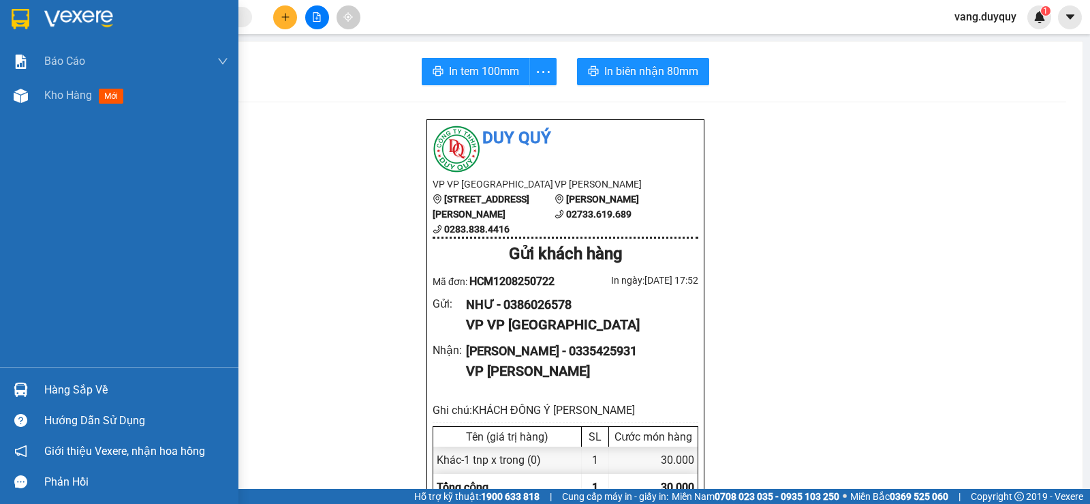
click at [16, 20] on img at bounding box center [21, 19] width 18 height 20
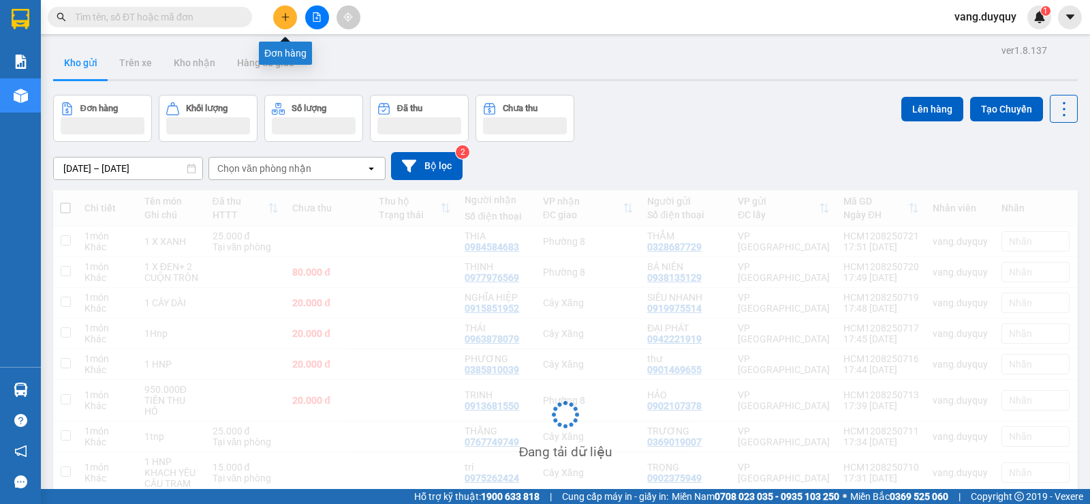
click at [289, 22] on button at bounding box center [285, 17] width 24 height 24
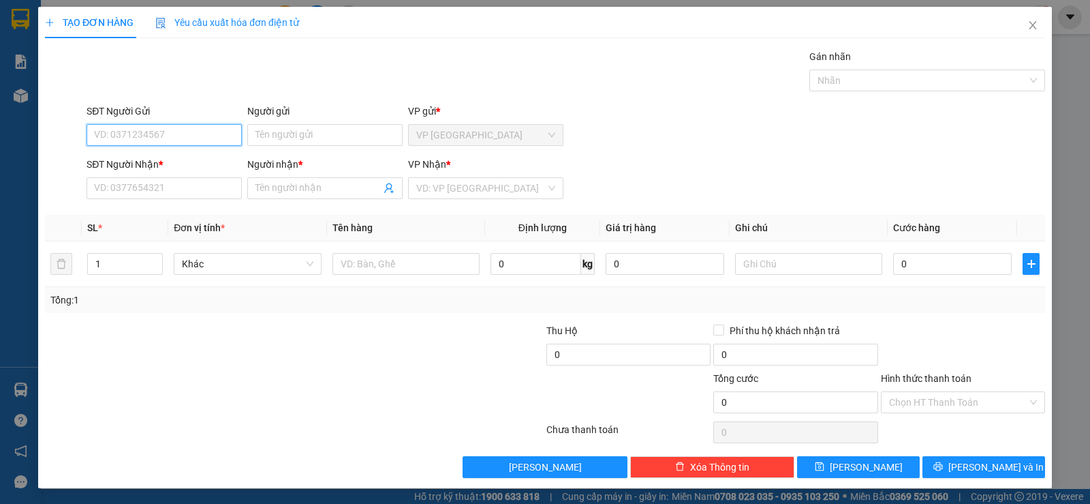
click at [167, 135] on input "SĐT Người Gửi" at bounding box center [164, 135] width 155 height 22
type input "0909187299"
click at [205, 164] on div "0909187299 - THU" at bounding box center [163, 162] width 138 height 15
type input "THU"
type input "0327439348"
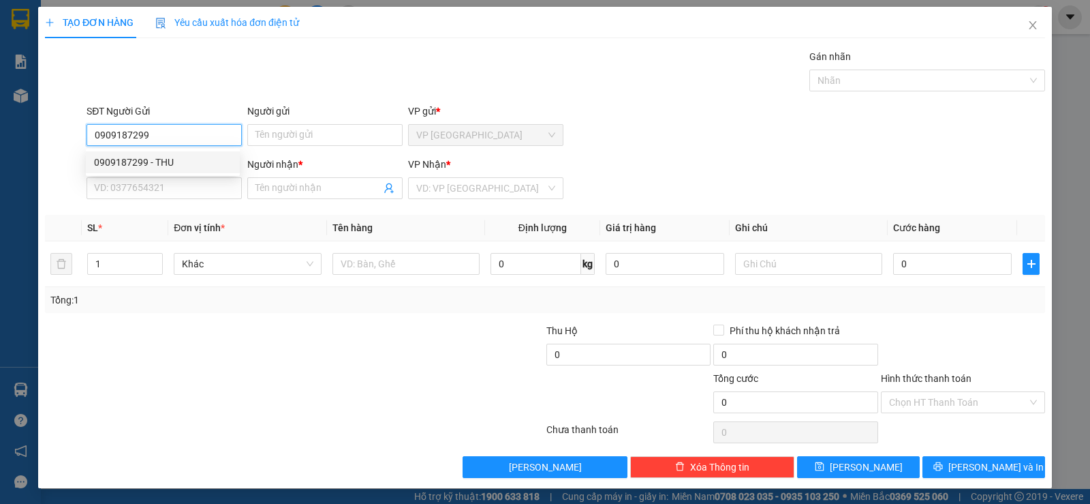
type input "DUNG"
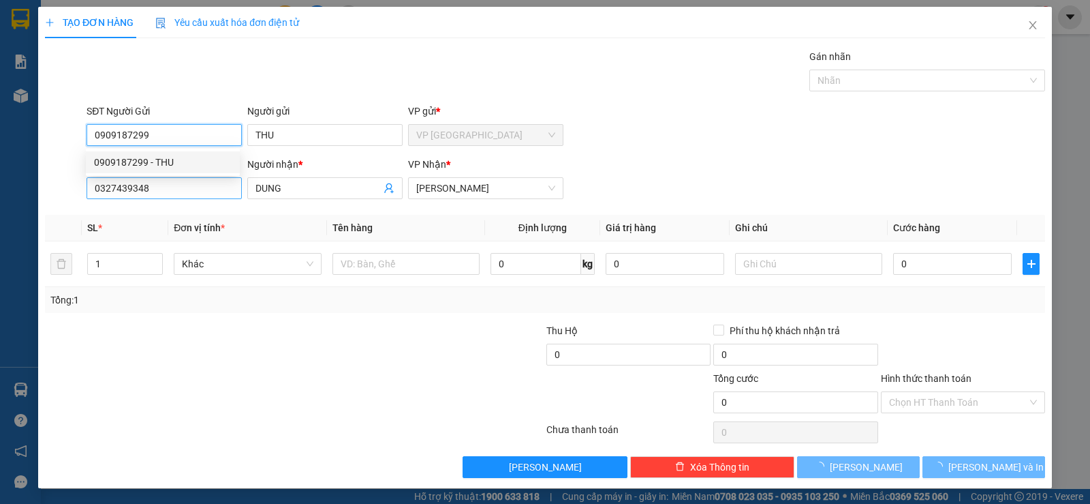
type input "25.000"
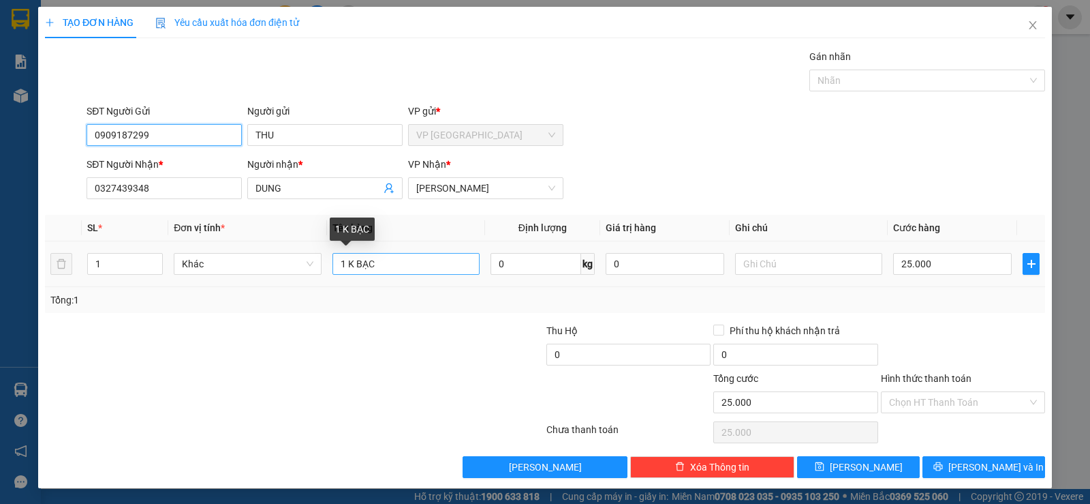
type input "0909187299"
click at [397, 271] on input "1 K BẠC" at bounding box center [406, 264] width 147 height 22
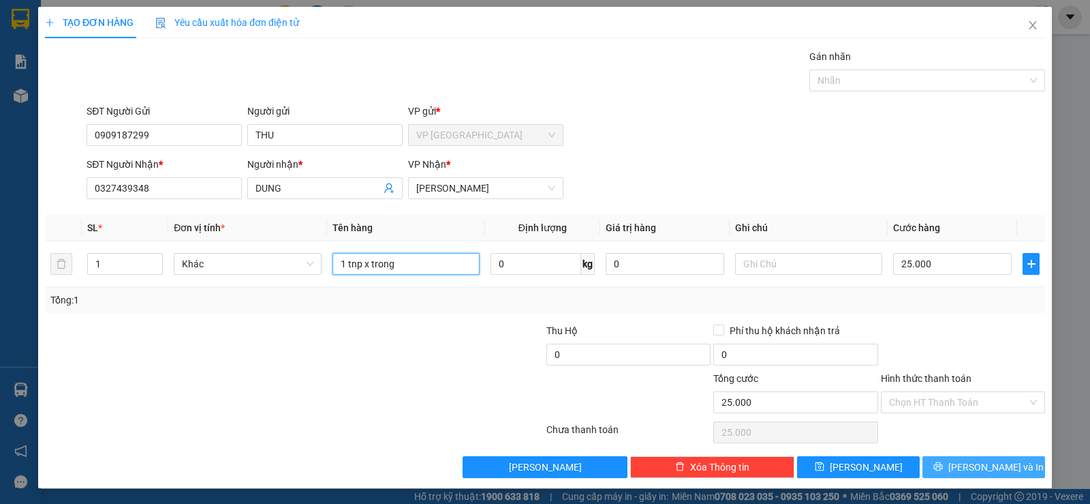
type input "1 tnp x trong"
click at [963, 468] on span "[PERSON_NAME] và In" at bounding box center [996, 466] width 95 height 15
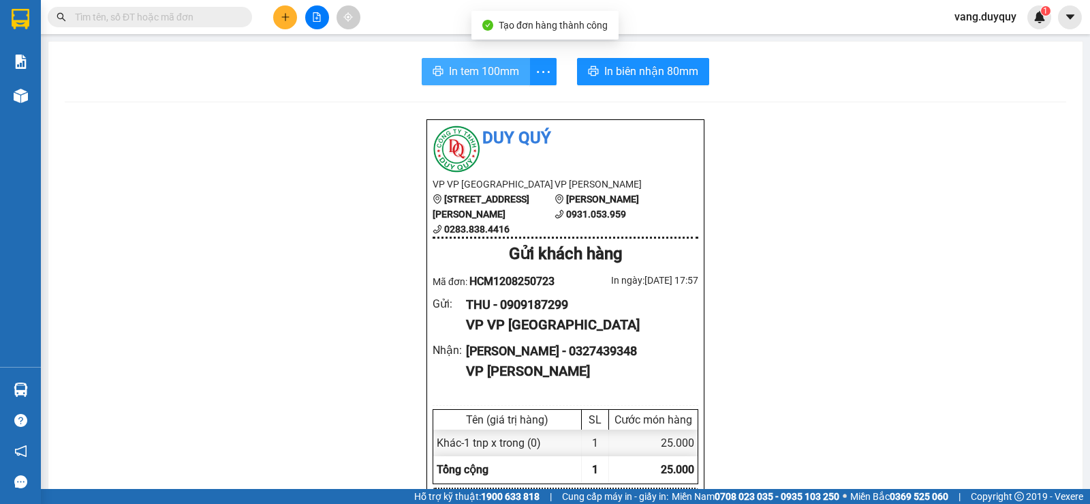
click at [467, 68] on span "In tem 100mm" at bounding box center [484, 71] width 70 height 17
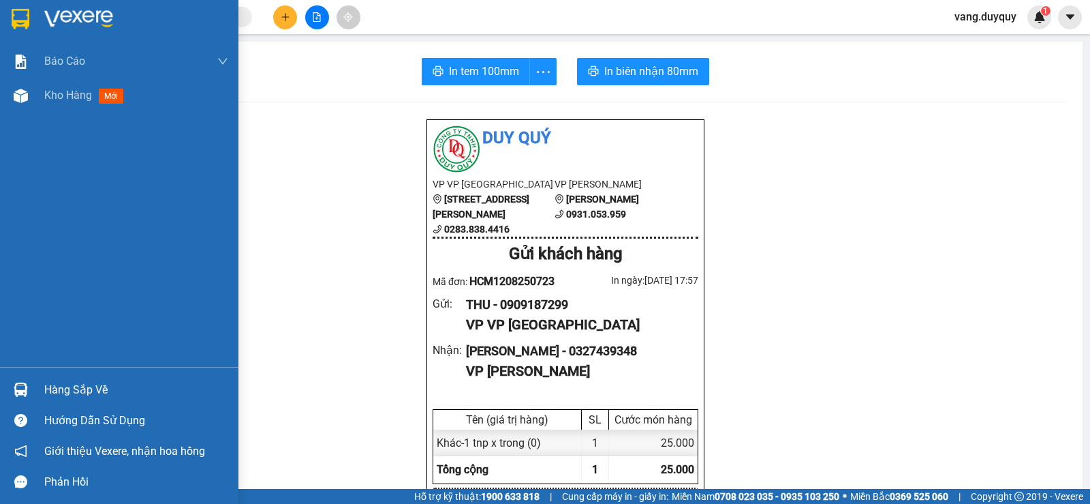
click at [20, 32] on div at bounding box center [119, 22] width 239 height 44
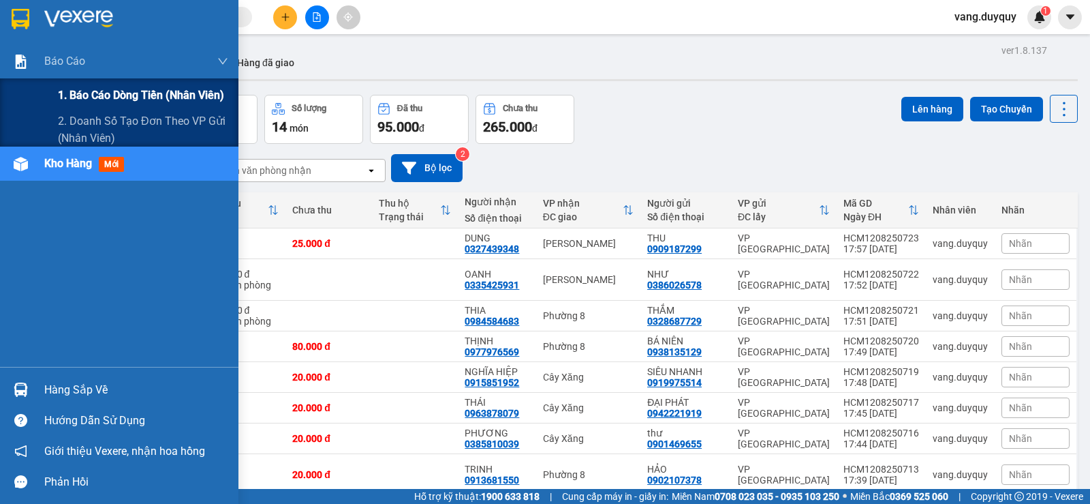
click at [65, 101] on span "1. Báo cáo dòng tiền (nhân viên)" at bounding box center [141, 95] width 166 height 17
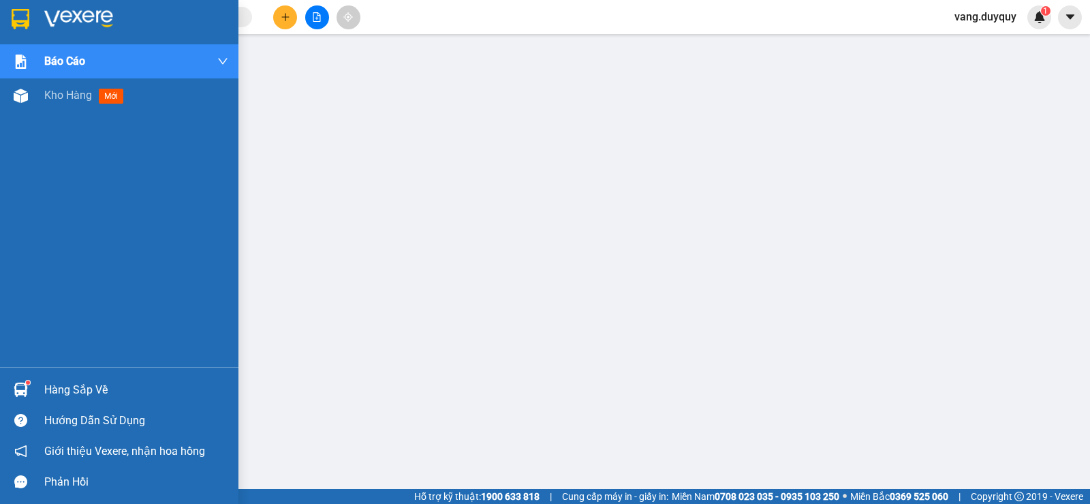
click at [80, 394] on div "Hàng sắp về" at bounding box center [136, 390] width 184 height 20
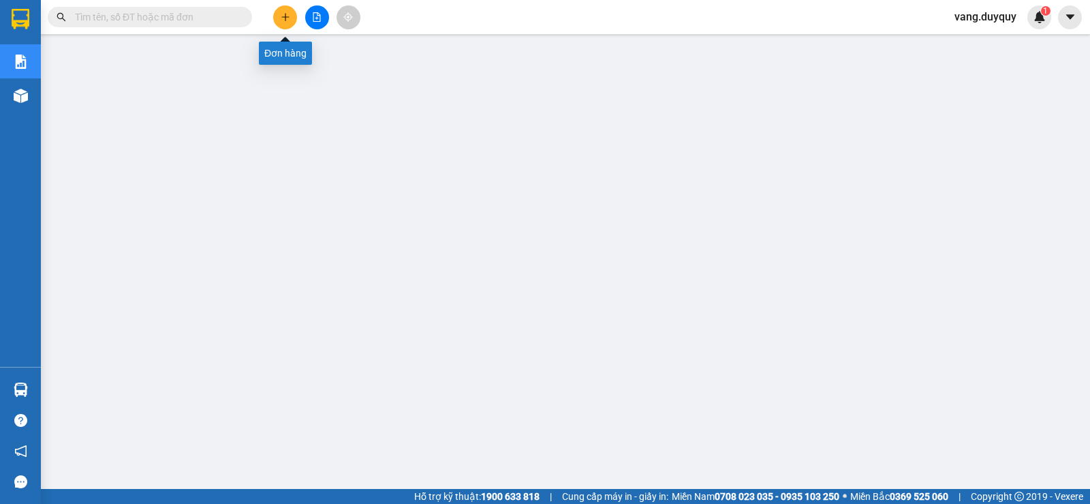
click at [285, 20] on icon "plus" at bounding box center [286, 17] width 10 height 10
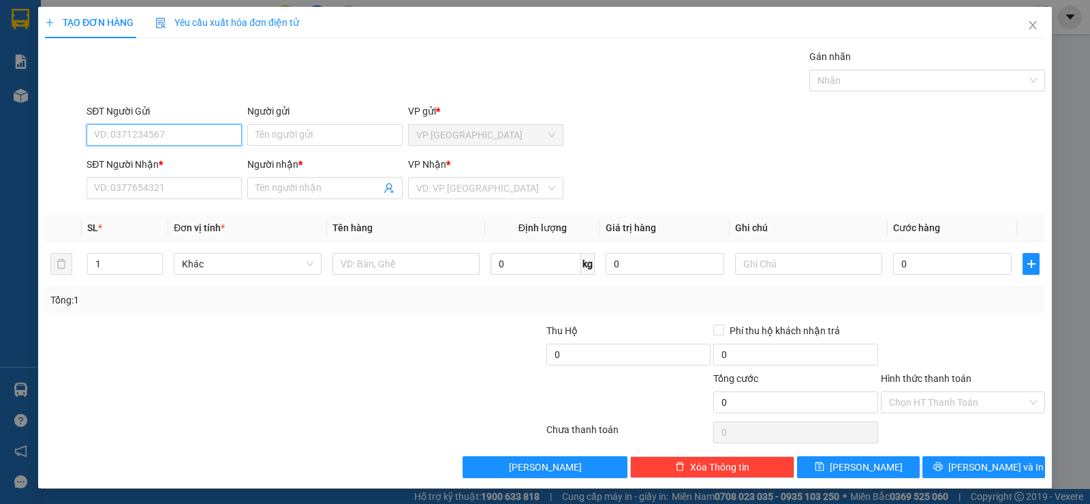
click at [195, 143] on input "SĐT Người Gửi" at bounding box center [164, 135] width 155 height 22
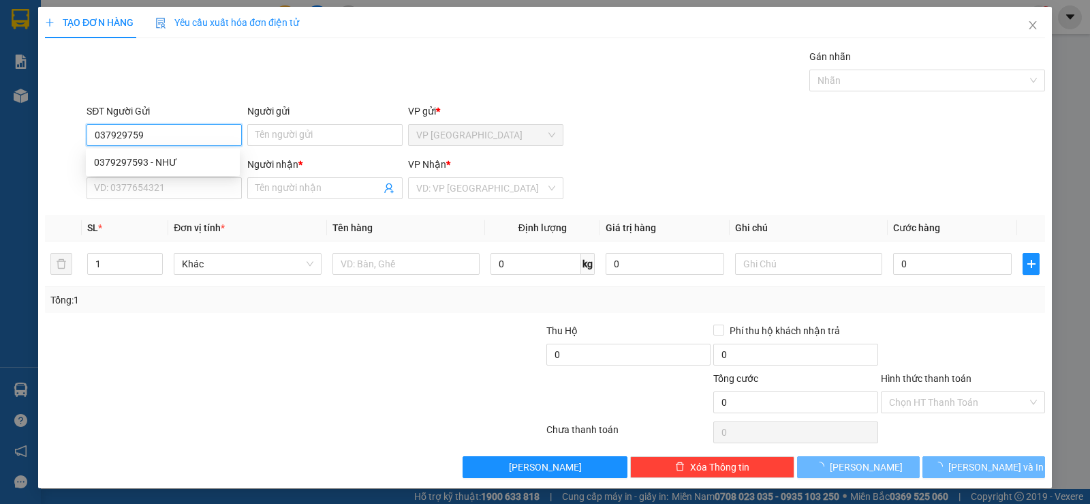
type input "0379297593"
click at [184, 159] on div "0379297593 - NHƯ" at bounding box center [163, 162] width 138 height 15
type input "NHƯ"
type input "0368659950"
type input "TIÊN"
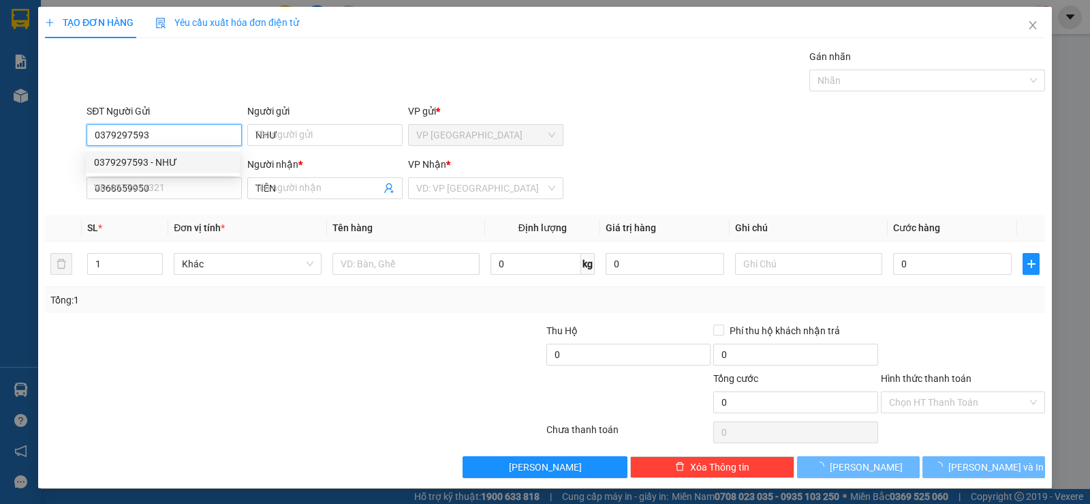
type input "100.000"
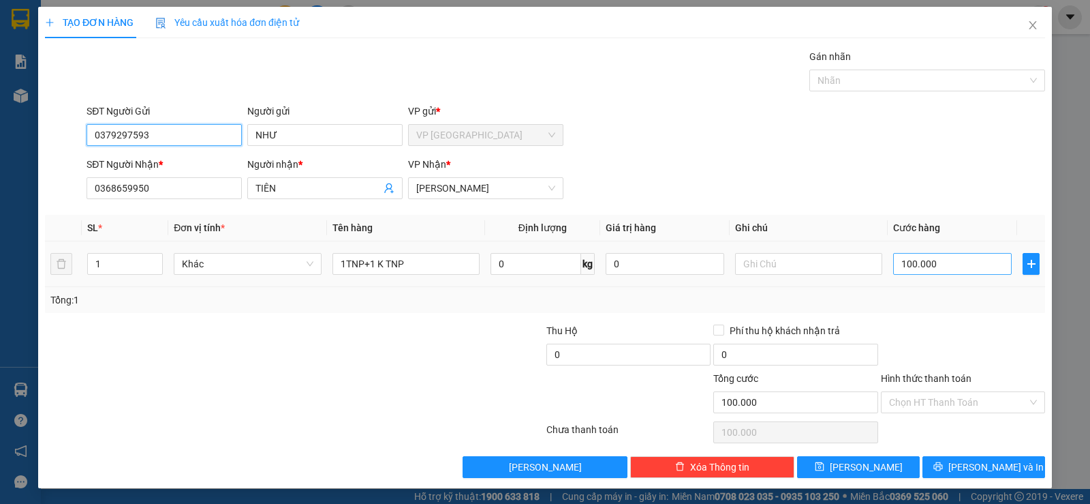
type input "0379297593"
click at [942, 264] on input "100.000" at bounding box center [952, 264] width 119 height 22
type input "9"
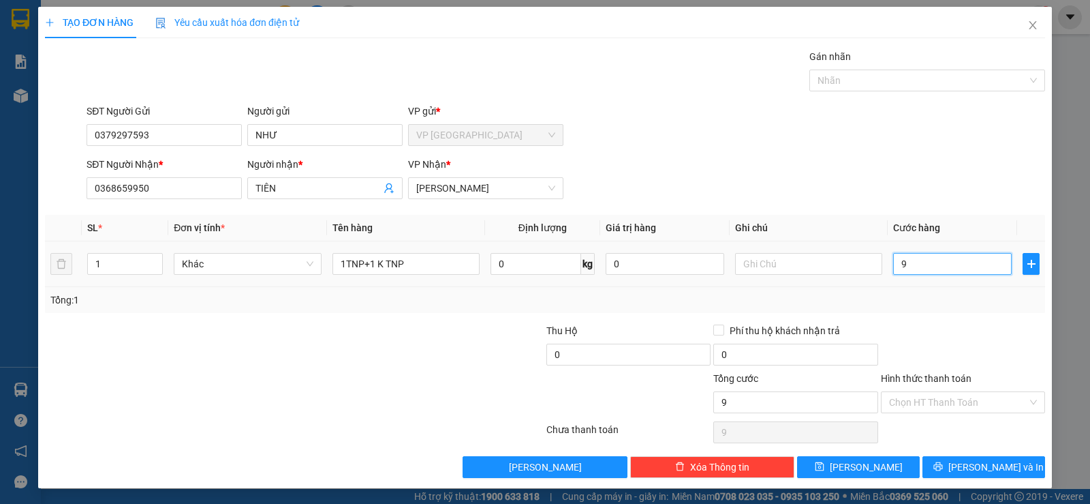
type input "90"
type input "900"
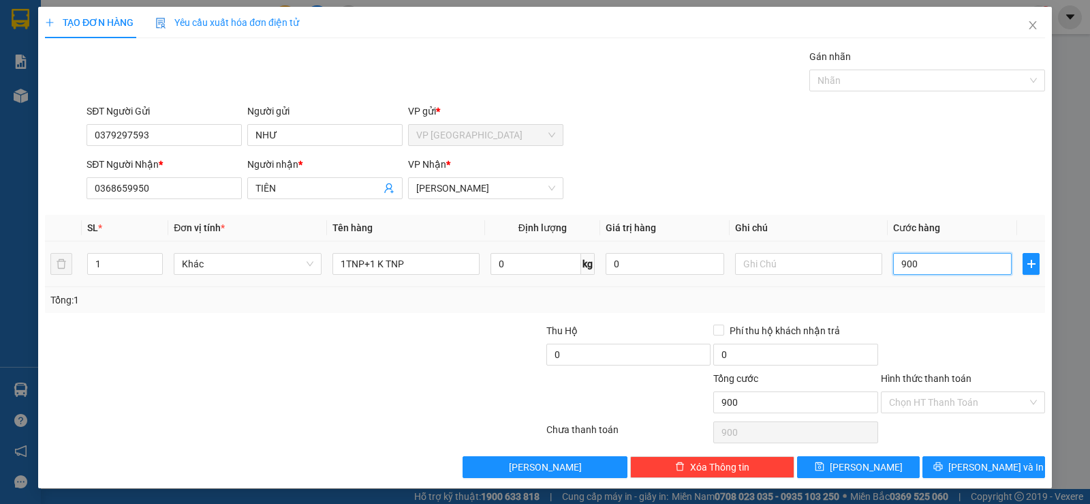
type input "90"
type input "90.000"
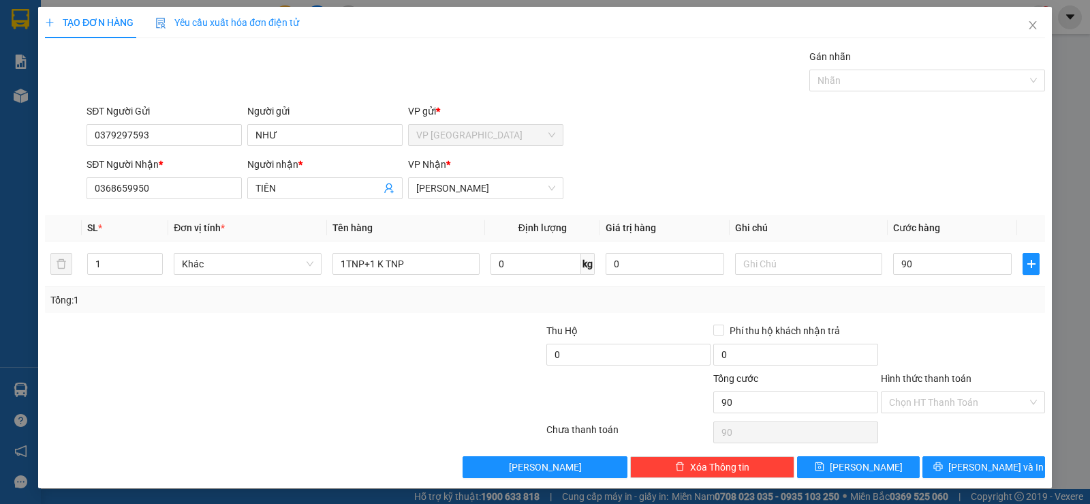
type input "90.000"
click at [887, 339] on div at bounding box center [963, 347] width 167 height 48
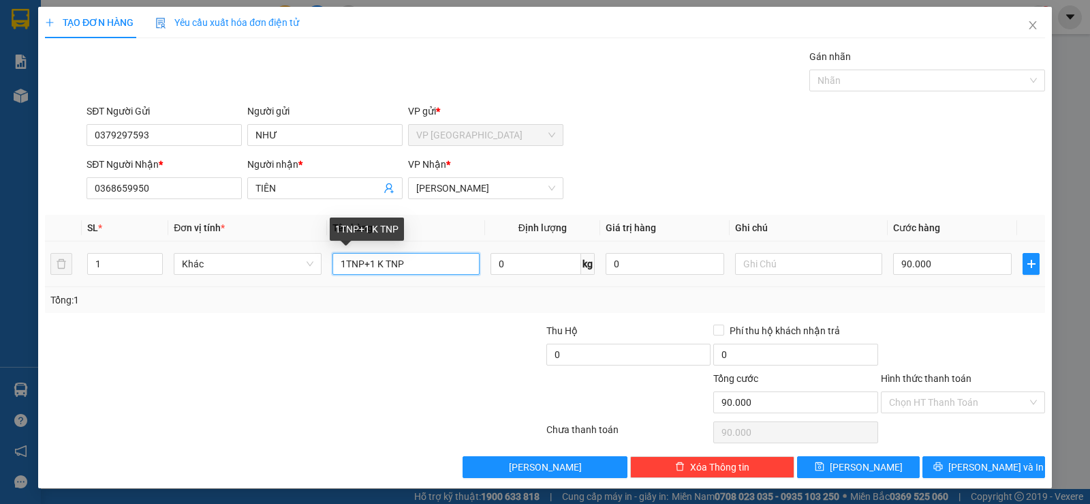
drag, startPoint x: 436, startPoint y: 259, endPoint x: 106, endPoint y: 307, distance: 334.0
click at [147, 307] on div "SL * Đơn vị tính * Tên hàng Định lượng Giá trị hàng Ghi chú Cước hàng 1 Khác 1T…" at bounding box center [545, 264] width 1000 height 98
type input "1"
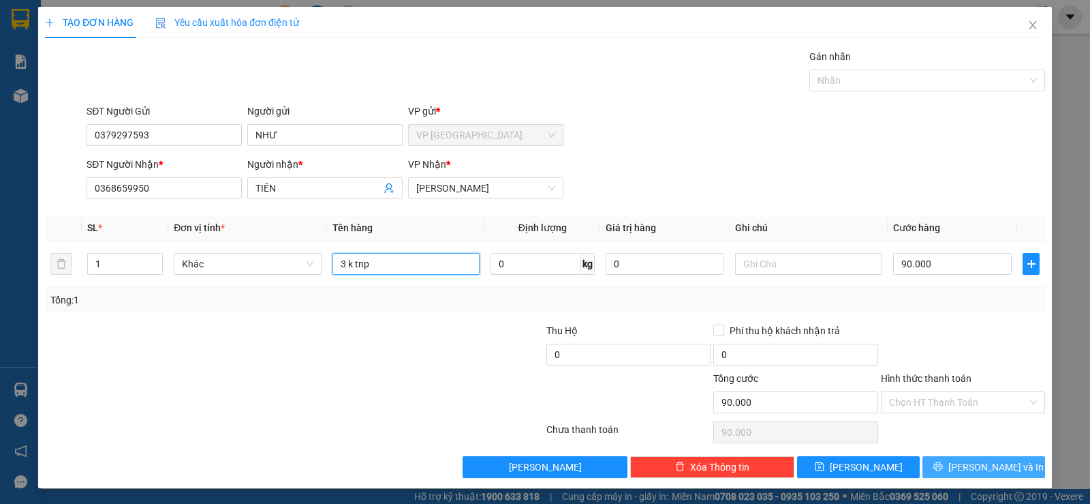
type input "3 k tnp"
click at [943, 465] on icon "printer" at bounding box center [939, 466] width 10 height 10
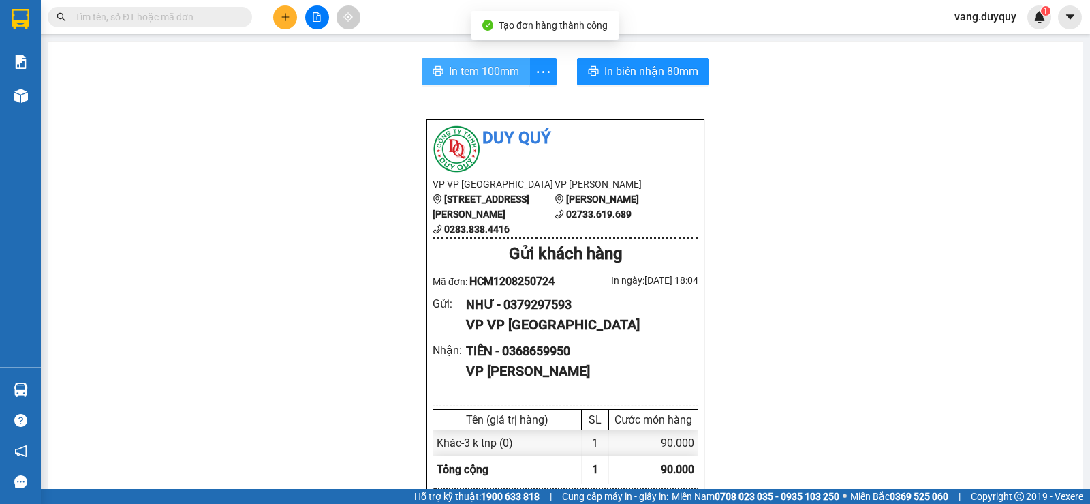
click at [480, 71] on span "In tem 100mm" at bounding box center [484, 71] width 70 height 17
click at [288, 20] on icon "plus" at bounding box center [286, 17] width 10 height 10
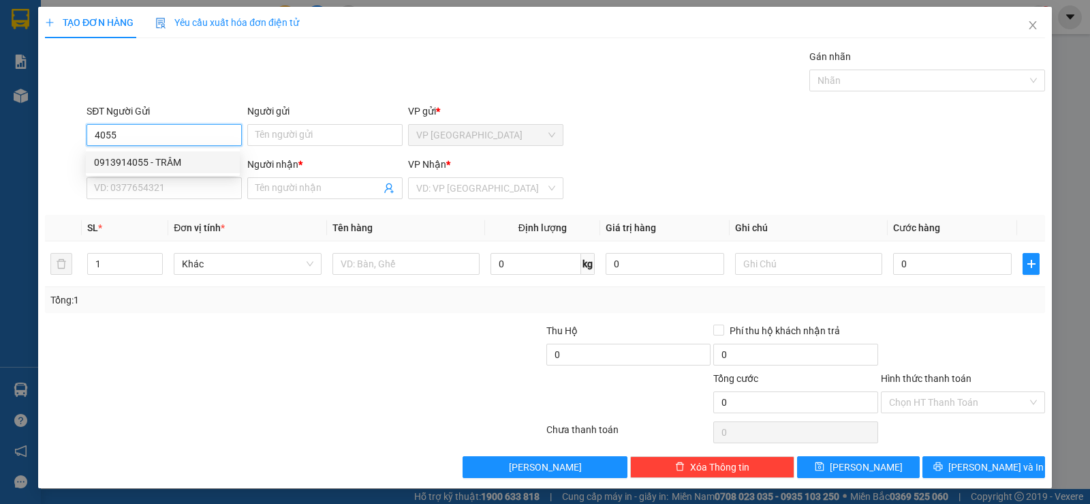
click at [176, 166] on div "0913914055 - TRÂM" at bounding box center [163, 162] width 138 height 15
type input "0913914055"
type input "TRÂM"
type input "0939865536"
type input "DIỆP"
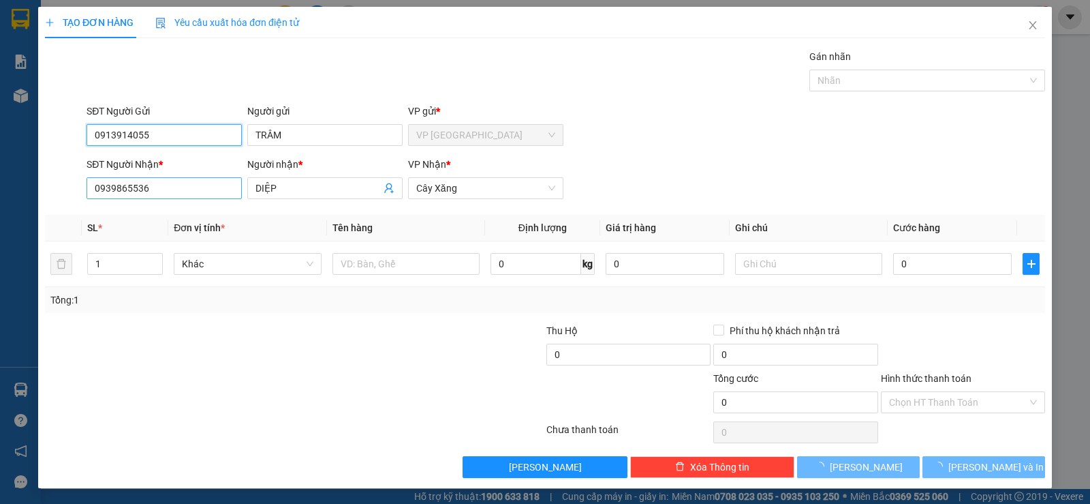
type input "15.000"
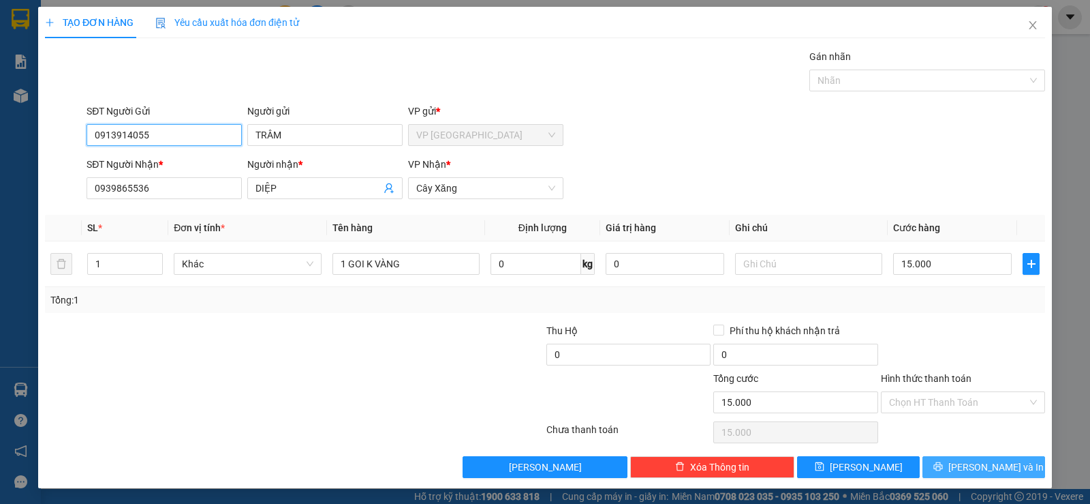
type input "0913914055"
click at [941, 464] on button "[PERSON_NAME] và In" at bounding box center [984, 467] width 123 height 22
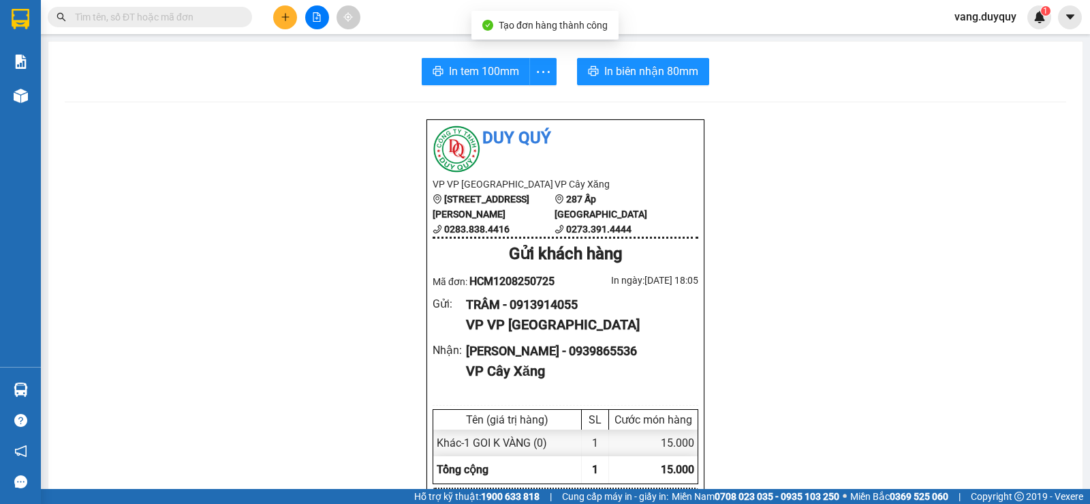
click at [497, 80] on span "In tem 100mm" at bounding box center [484, 71] width 70 height 17
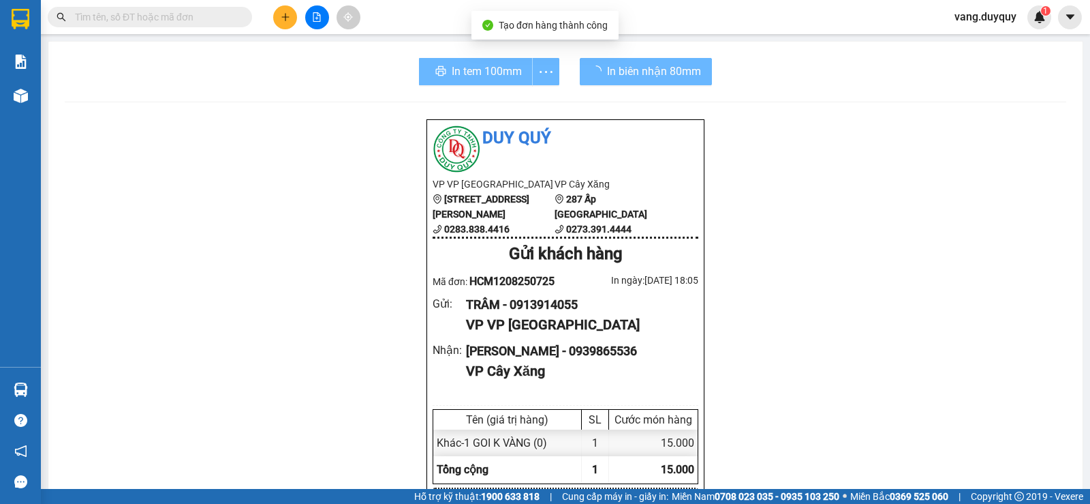
scroll to position [80, 0]
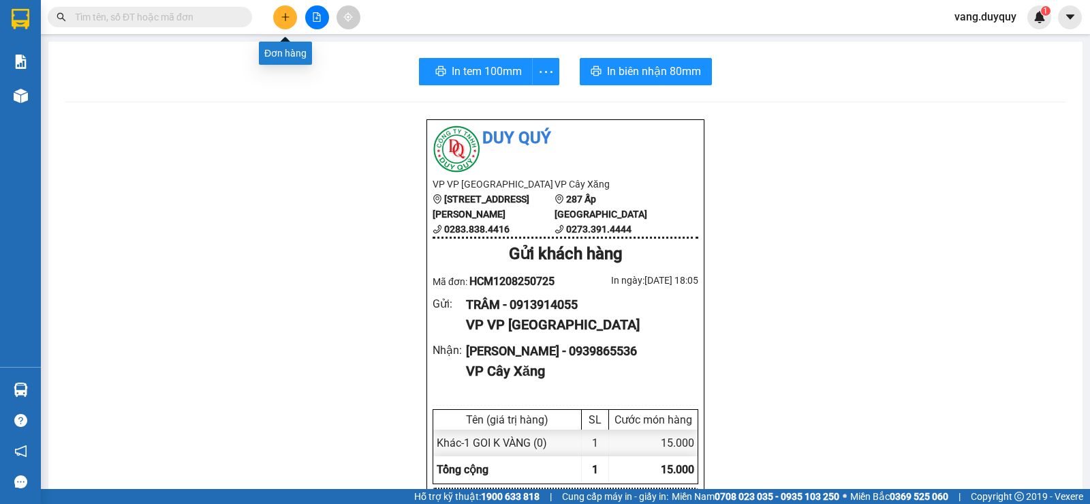
click at [282, 14] on icon "plus" at bounding box center [286, 17] width 10 height 10
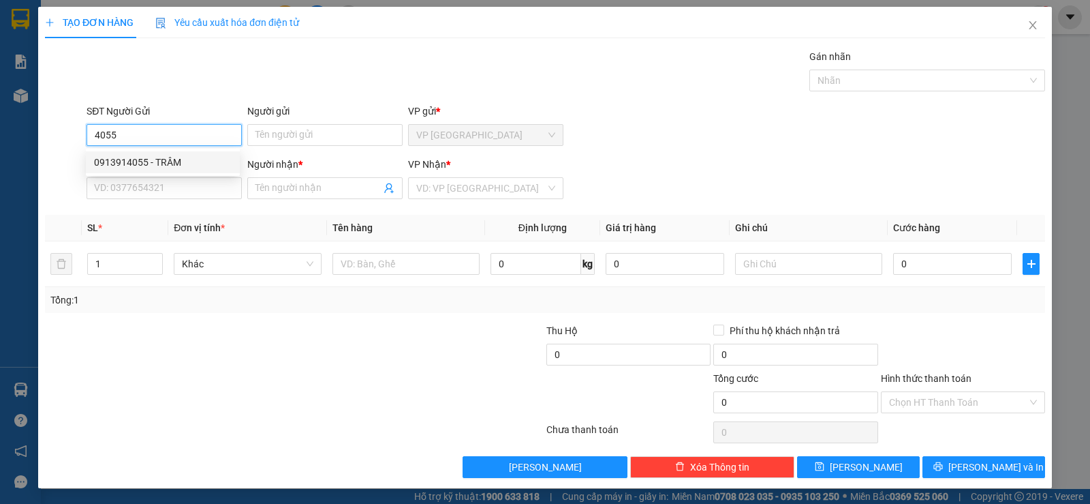
click at [177, 158] on div "0913914055 - TRÂM" at bounding box center [163, 162] width 138 height 15
type input "0913914055"
type input "TRÂM"
type input "0939865536"
type input "DIỆP"
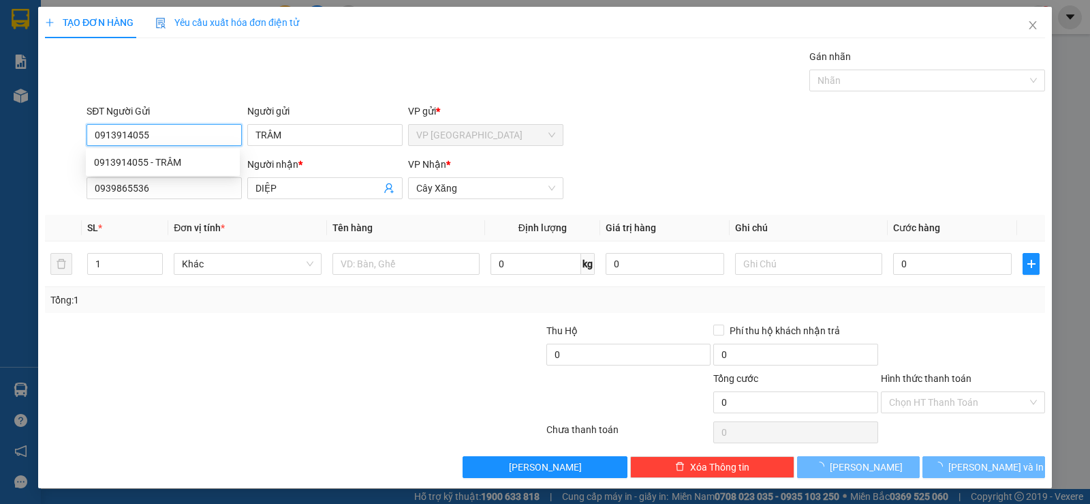
type input "15.000"
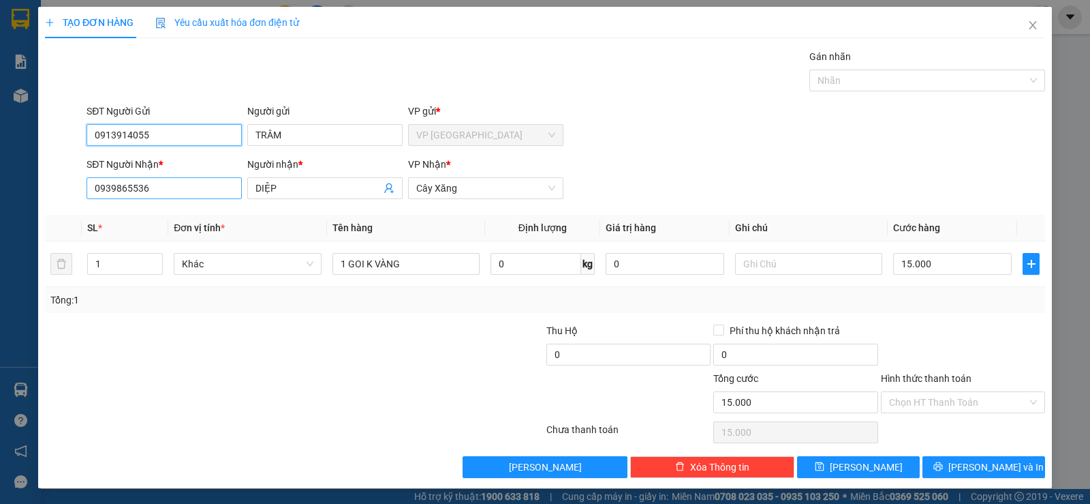
type input "0913914055"
click at [204, 193] on input "0939865536" at bounding box center [164, 188] width 155 height 22
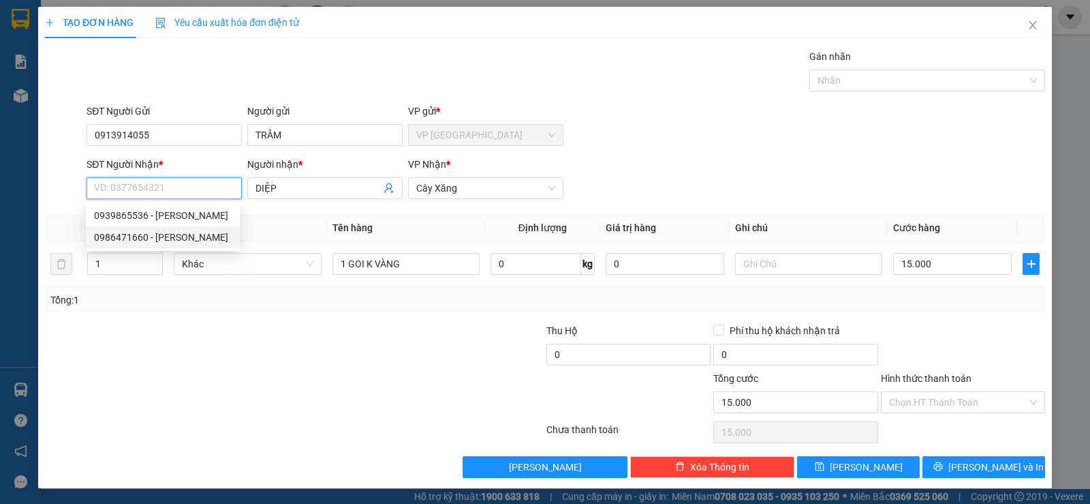
click at [168, 234] on div "0986471660 - THẢO" at bounding box center [163, 237] width 138 height 15
type input "0986471660"
type input "THẢO"
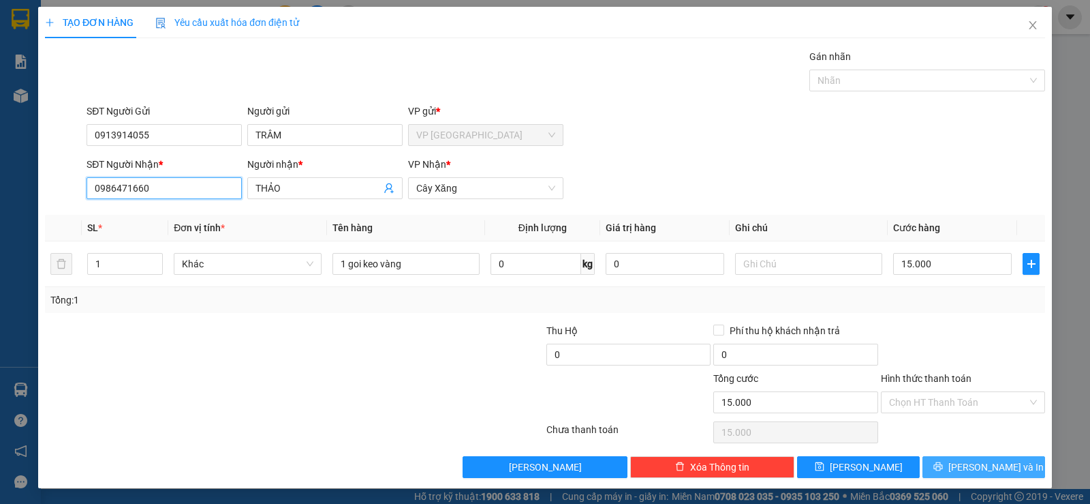
type input "0986471660"
click at [943, 470] on icon "printer" at bounding box center [939, 466] width 10 height 10
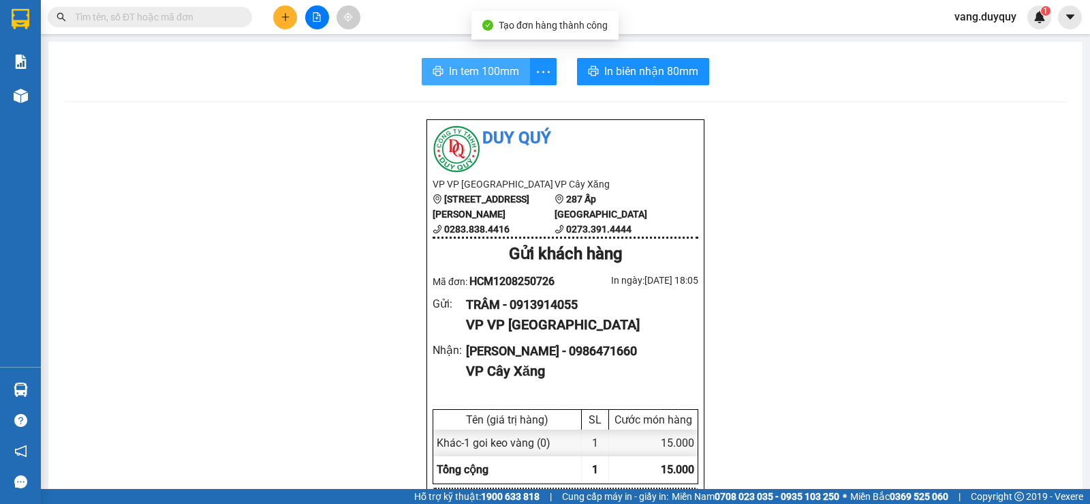
click at [495, 72] on span "In tem 100mm" at bounding box center [484, 71] width 70 height 17
click at [208, 16] on input "text" at bounding box center [155, 17] width 161 height 15
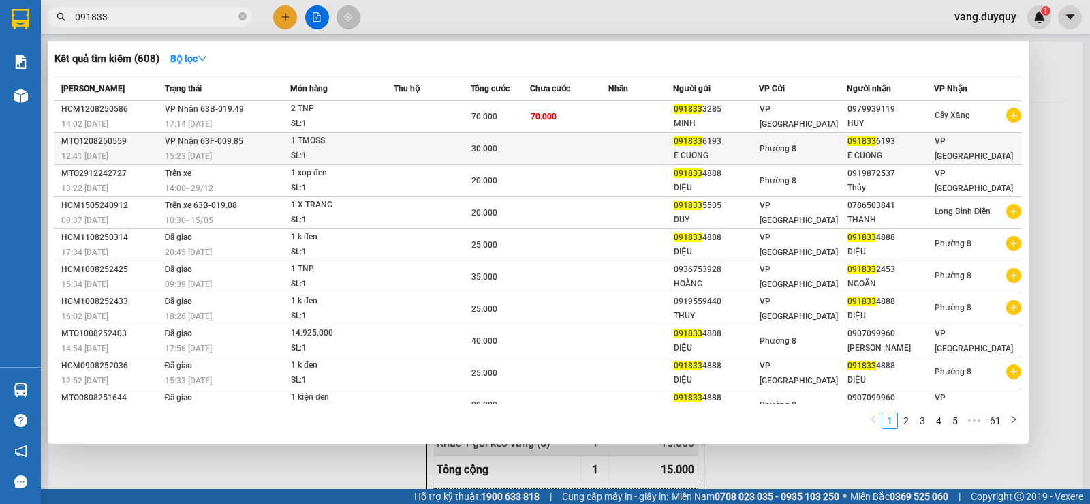
type input "091833"
click at [587, 146] on td at bounding box center [569, 149] width 78 height 32
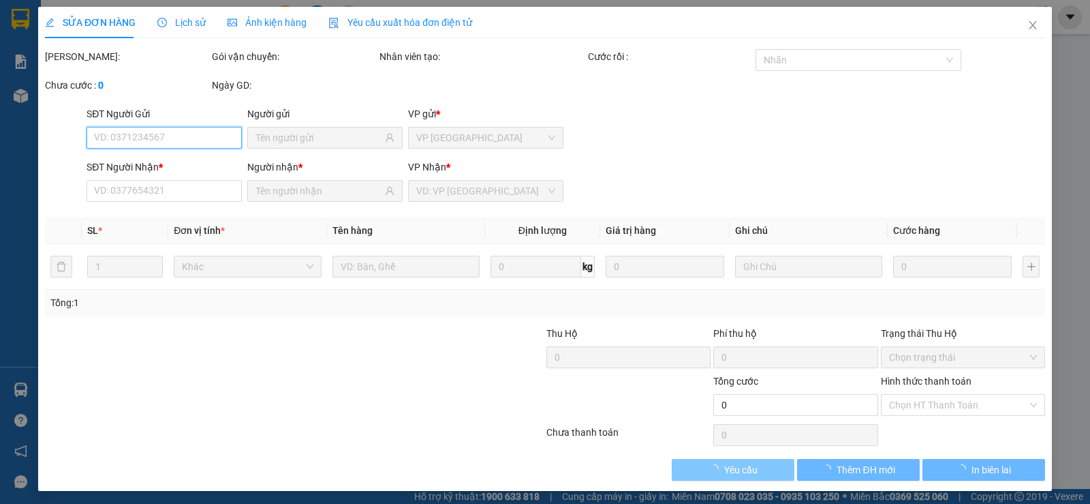
type input "0918336193"
type input "E CUONG"
type input "0918336193"
type input "E CUONG"
type input "30.000"
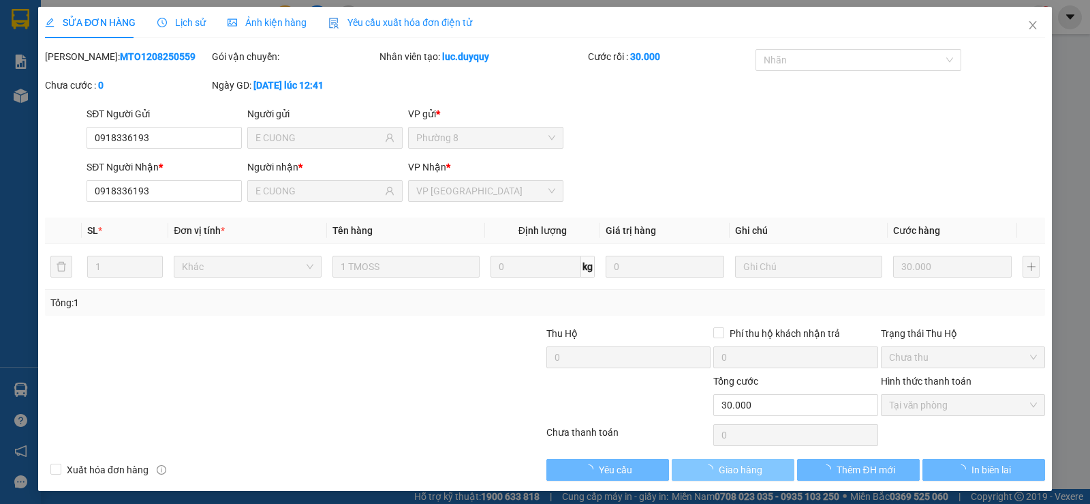
click at [759, 468] on button "Giao hàng" at bounding box center [733, 470] width 123 height 22
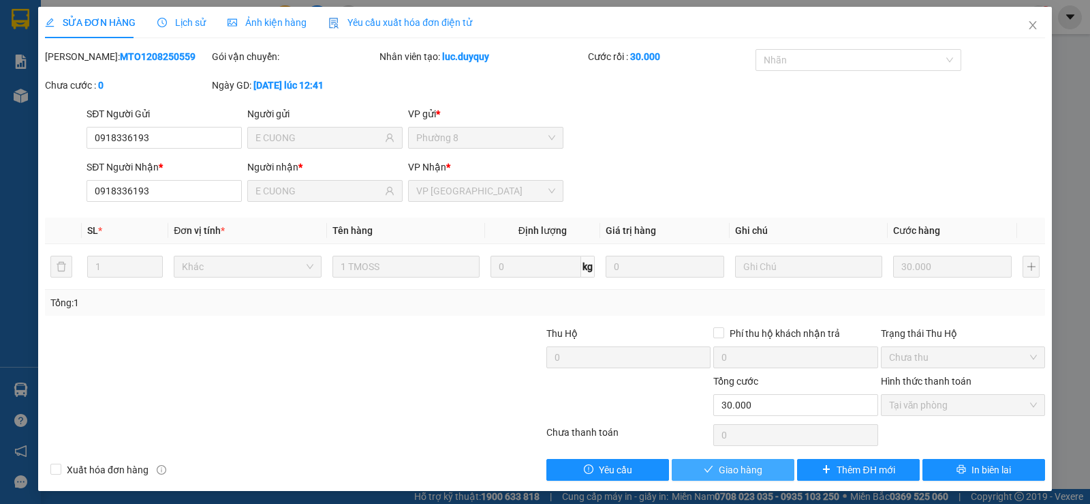
click at [759, 468] on button "Giao hàng" at bounding box center [733, 470] width 123 height 22
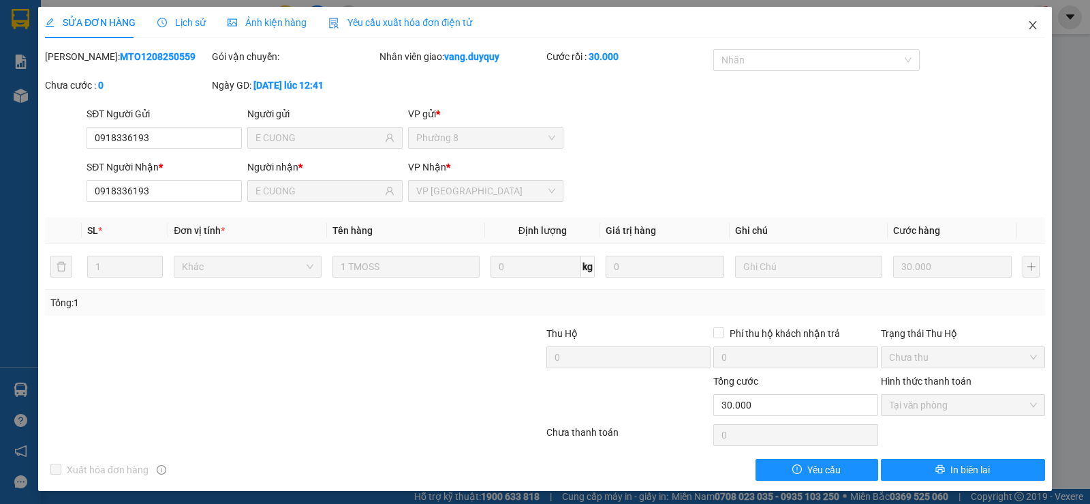
click at [1028, 26] on icon "close" at bounding box center [1033, 25] width 11 height 11
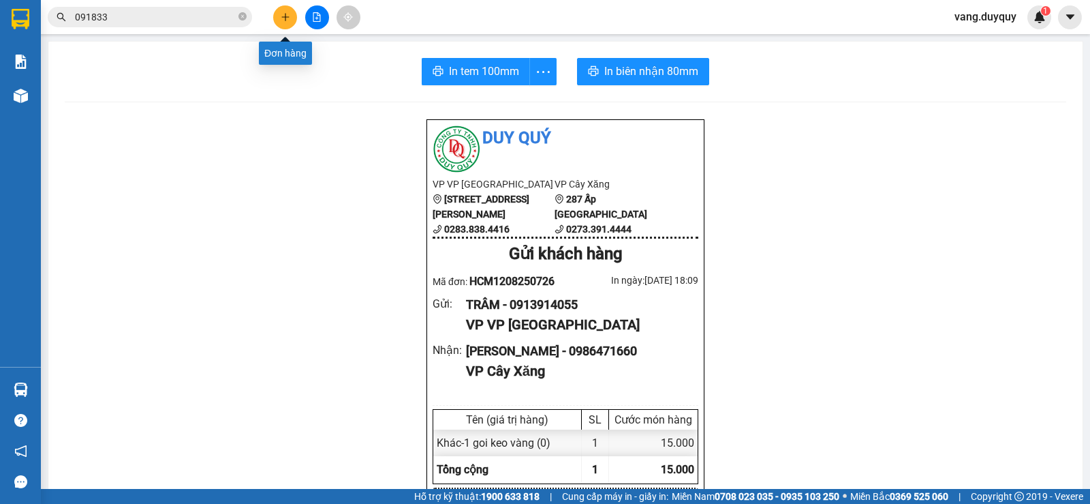
click at [285, 13] on icon "plus" at bounding box center [286, 17] width 10 height 10
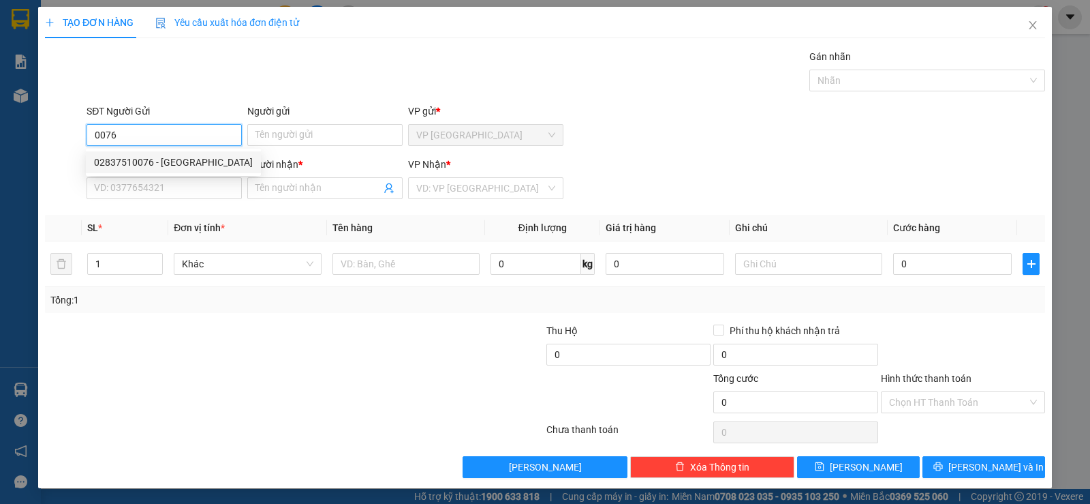
drag, startPoint x: 190, startPoint y: 158, endPoint x: 181, endPoint y: 173, distance: 17.8
click at [190, 159] on div "02837510076 - ASIA" at bounding box center [173, 162] width 159 height 15
type input "02837510076"
type input "ASIA"
type input "0933756375"
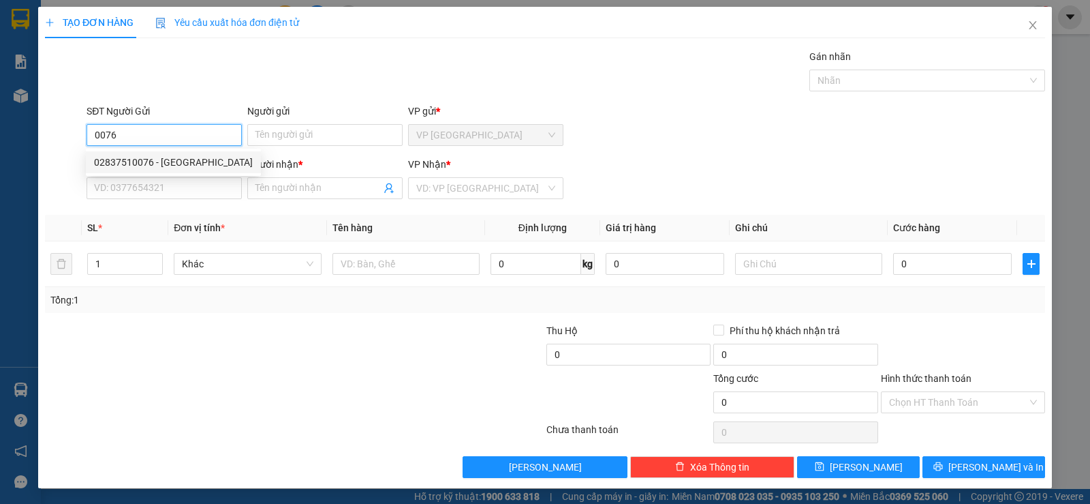
type input "BS ĐẠT"
type input "15.000"
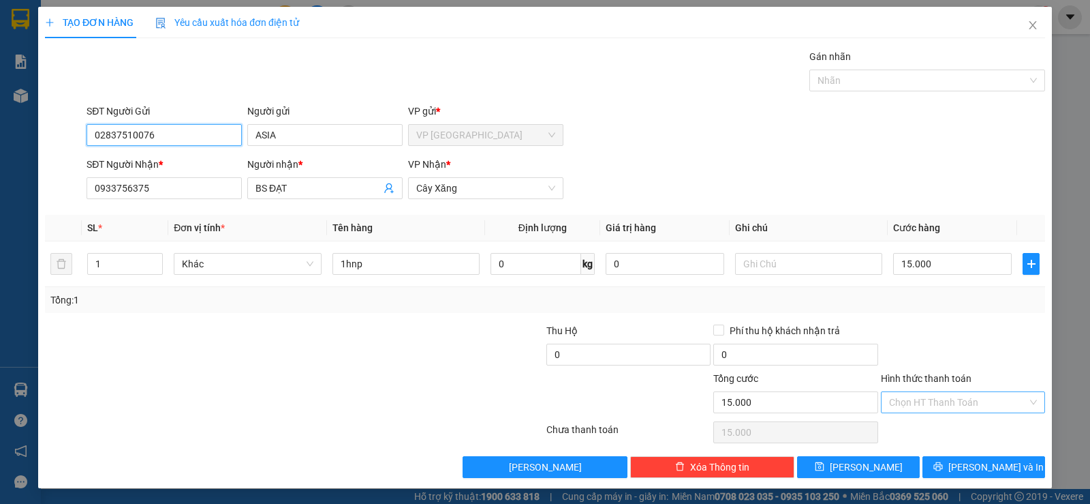
type input "02837510076"
click at [925, 401] on input "Hình thức thanh toán" at bounding box center [958, 402] width 138 height 20
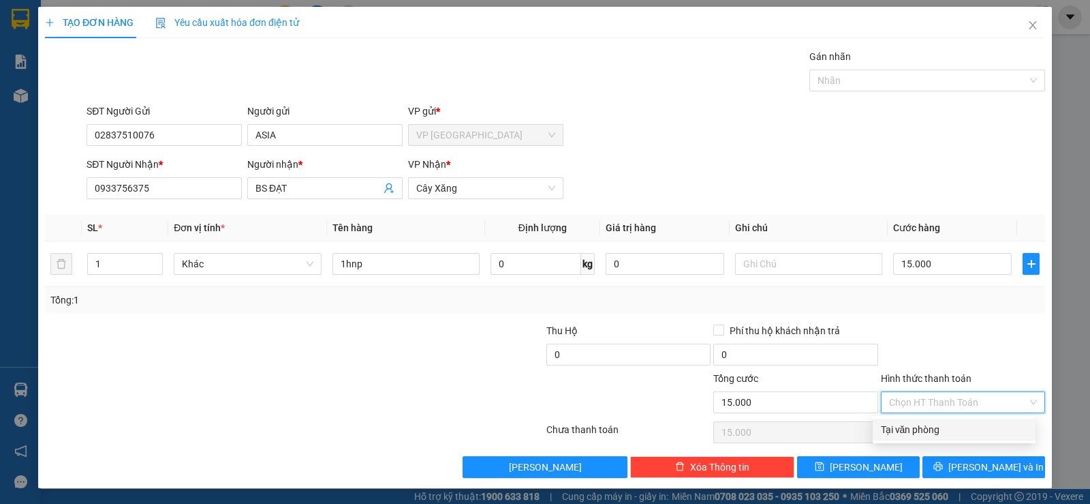
click at [923, 430] on div "Tại văn phòng" at bounding box center [954, 429] width 147 height 15
type input "0"
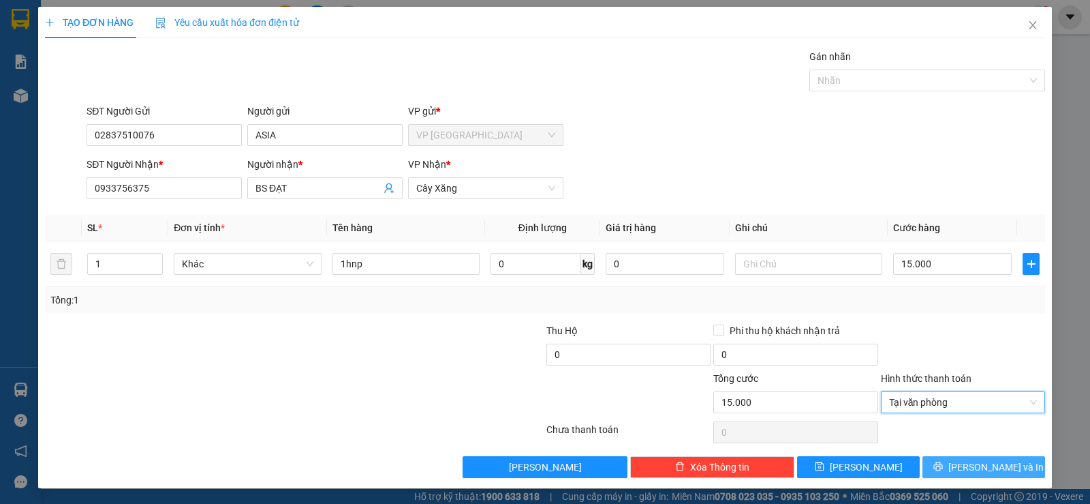
click at [936, 470] on button "[PERSON_NAME] và In" at bounding box center [984, 467] width 123 height 22
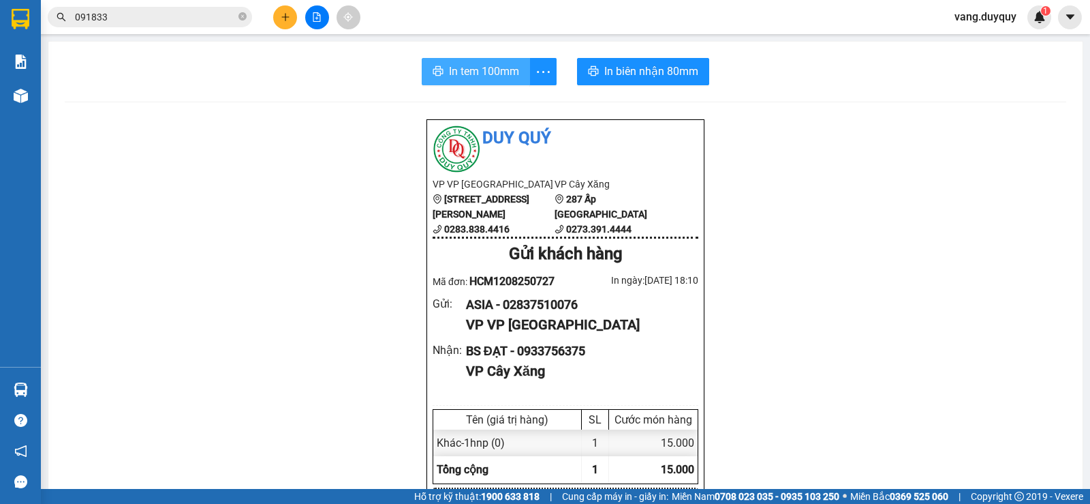
click at [458, 82] on button "In tem 100mm" at bounding box center [476, 71] width 108 height 27
click at [240, 11] on span at bounding box center [243, 17] width 8 height 13
click at [224, 14] on input "text" at bounding box center [155, 17] width 161 height 15
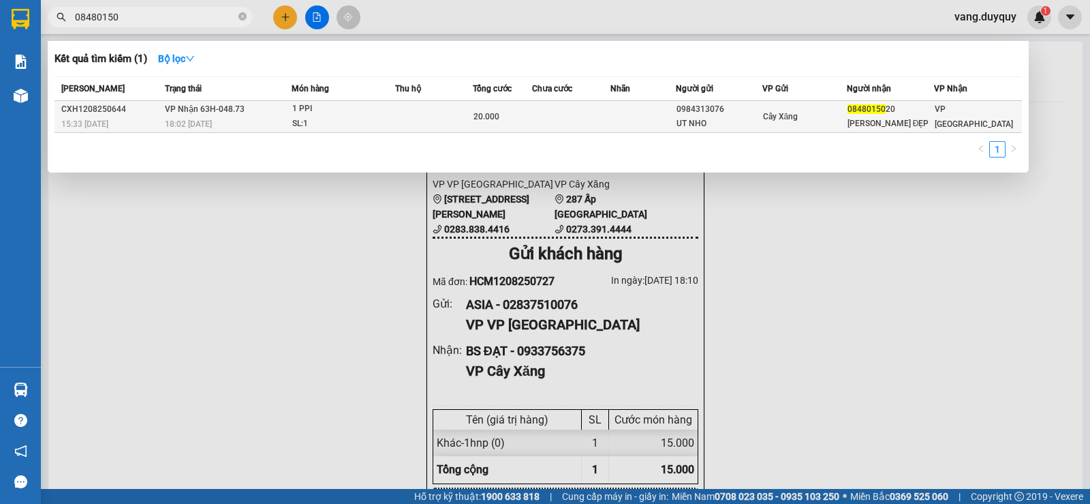
type input "08480150"
click at [506, 113] on div "20.000" at bounding box center [503, 116] width 58 height 15
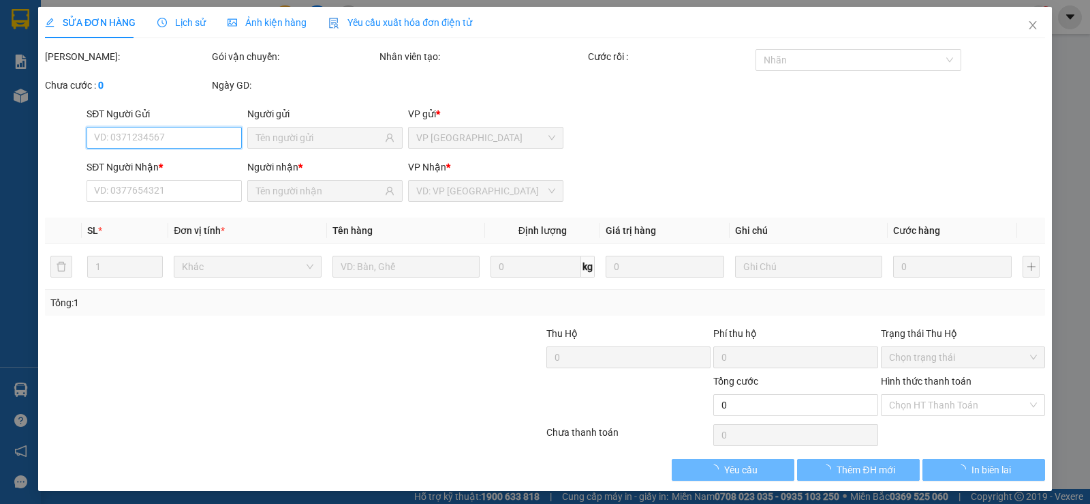
type input "0984313076"
type input "UT NHO"
type input "0848015020"
type input "KHÙNG XINH ĐẸP"
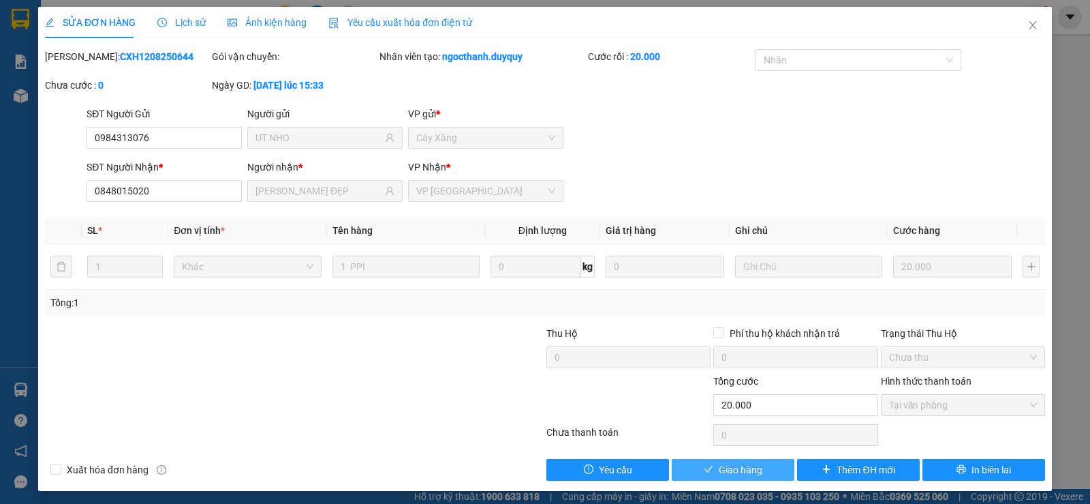
click at [729, 464] on span "Giao hàng" at bounding box center [741, 469] width 44 height 15
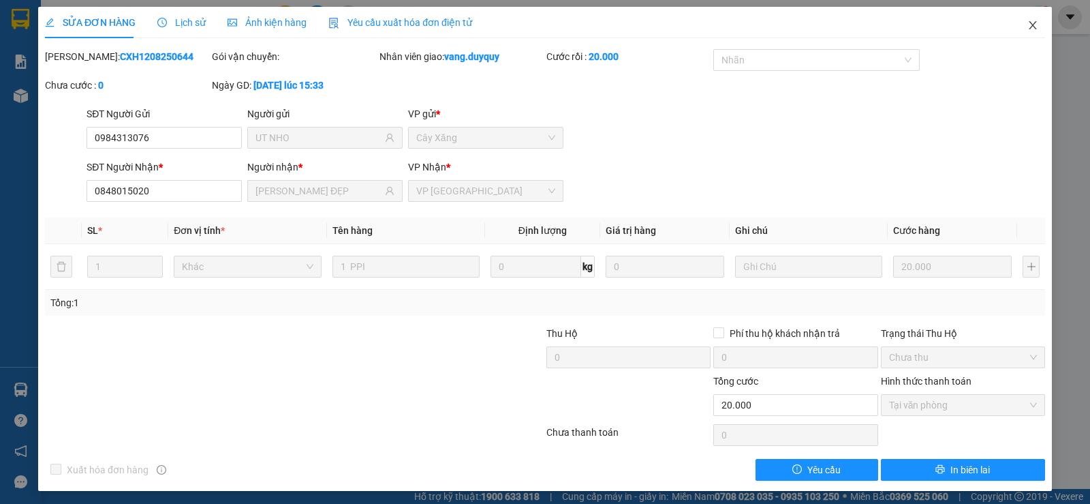
click at [1037, 16] on span "Close" at bounding box center [1033, 26] width 38 height 38
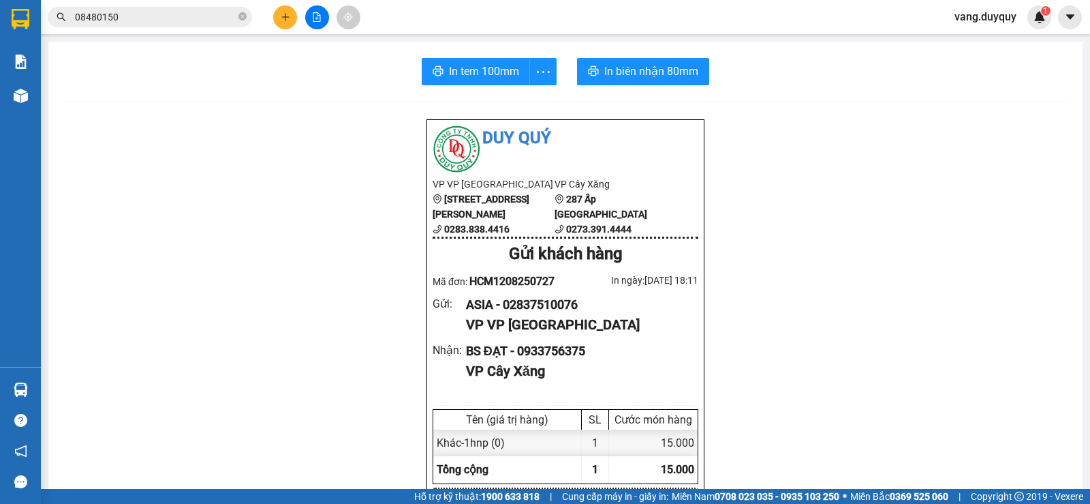
click at [283, 19] on icon "plus" at bounding box center [286, 17] width 10 height 10
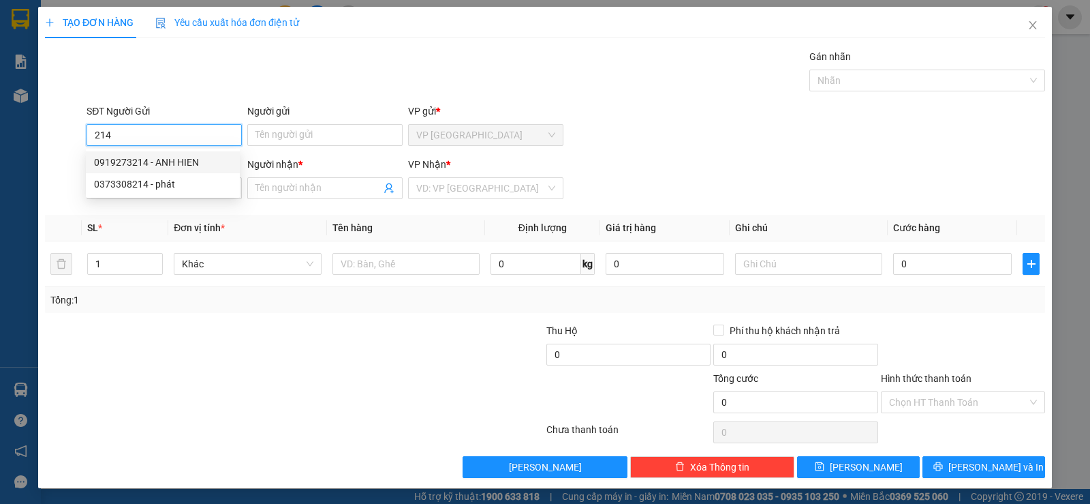
click at [174, 165] on div "0919273214 - ANH HIEN" at bounding box center [163, 162] width 138 height 15
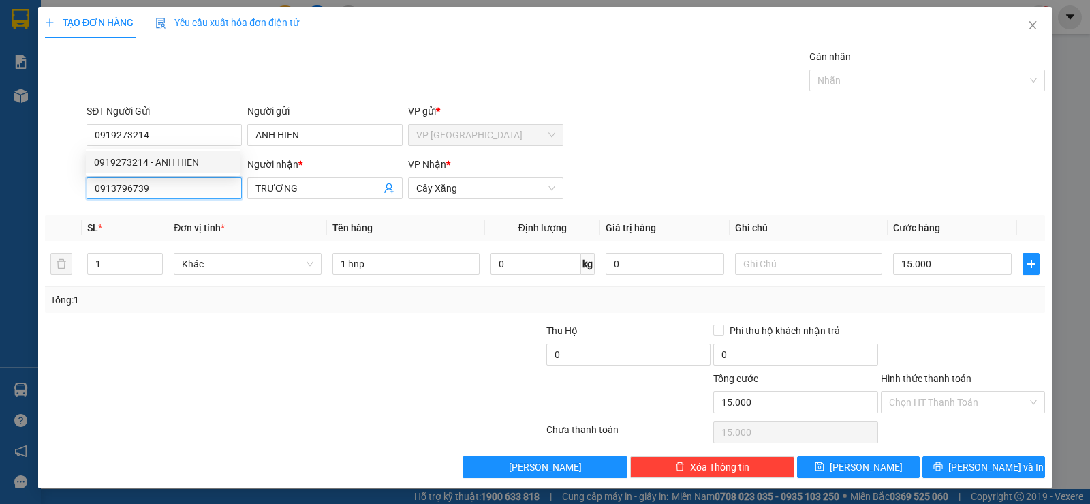
click at [176, 185] on input "0913796739" at bounding box center [164, 188] width 155 height 22
click at [183, 213] on div "0985697996 - MẪN" at bounding box center [163, 215] width 138 height 15
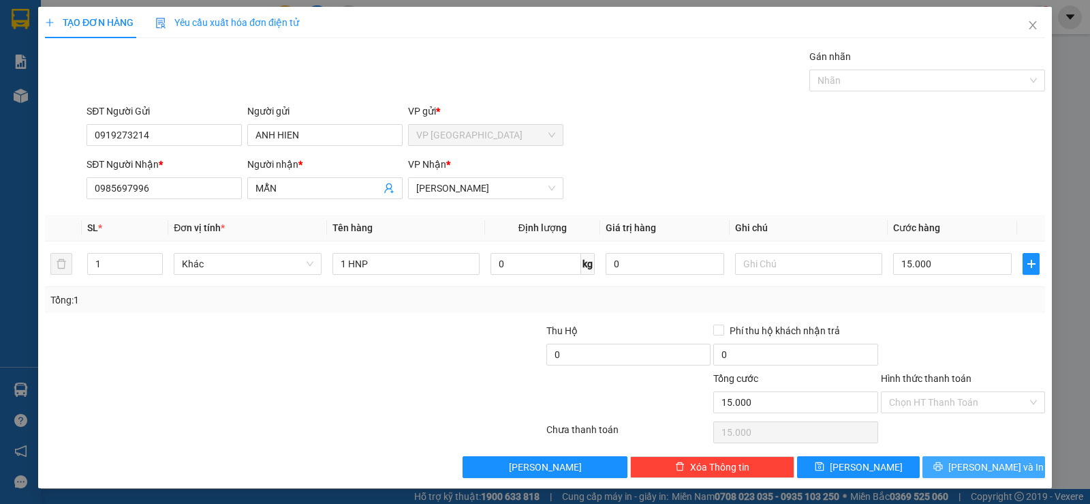
click at [985, 462] on span "[PERSON_NAME] và In" at bounding box center [996, 466] width 95 height 15
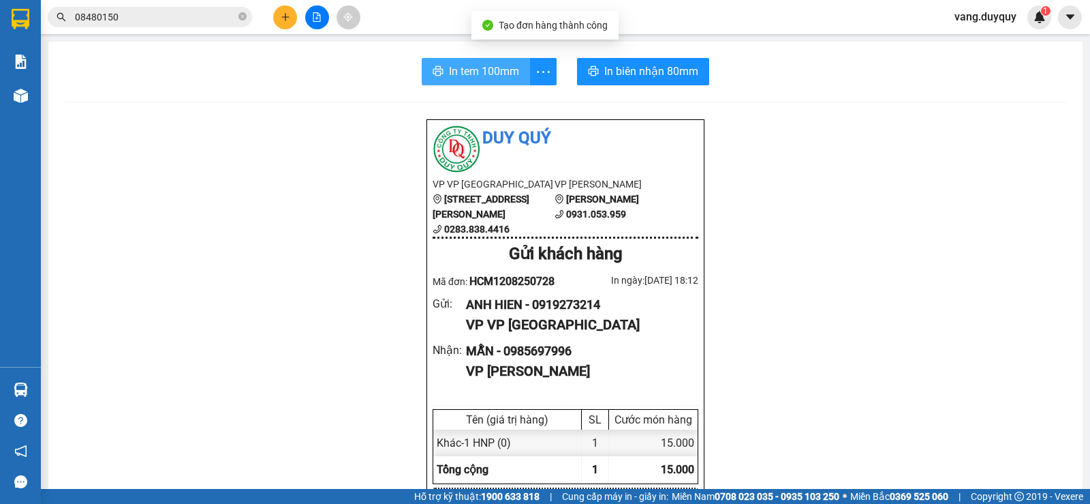
click at [470, 76] on span "In tem 100mm" at bounding box center [484, 71] width 70 height 17
click at [242, 19] on icon "close-circle" at bounding box center [243, 16] width 8 height 8
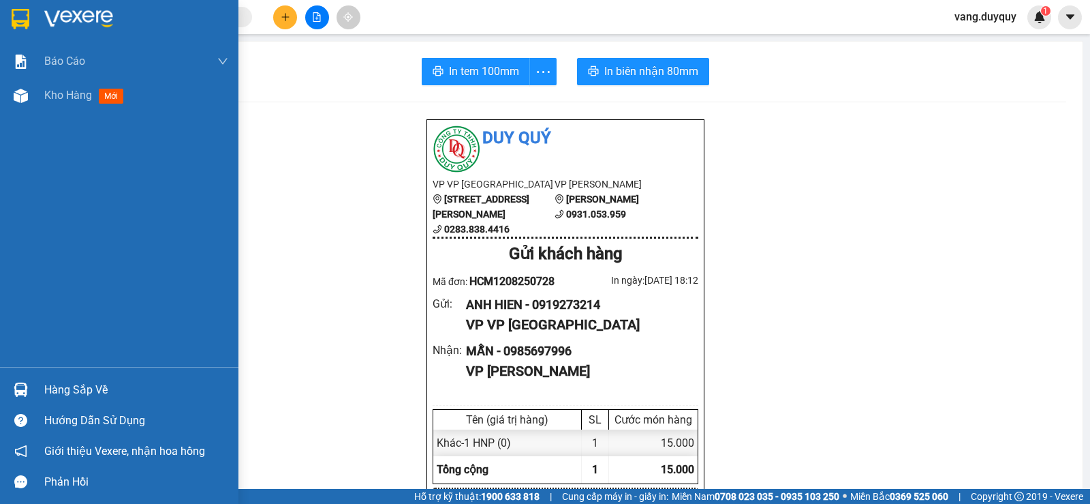
click at [16, 9] on img at bounding box center [21, 19] width 18 height 20
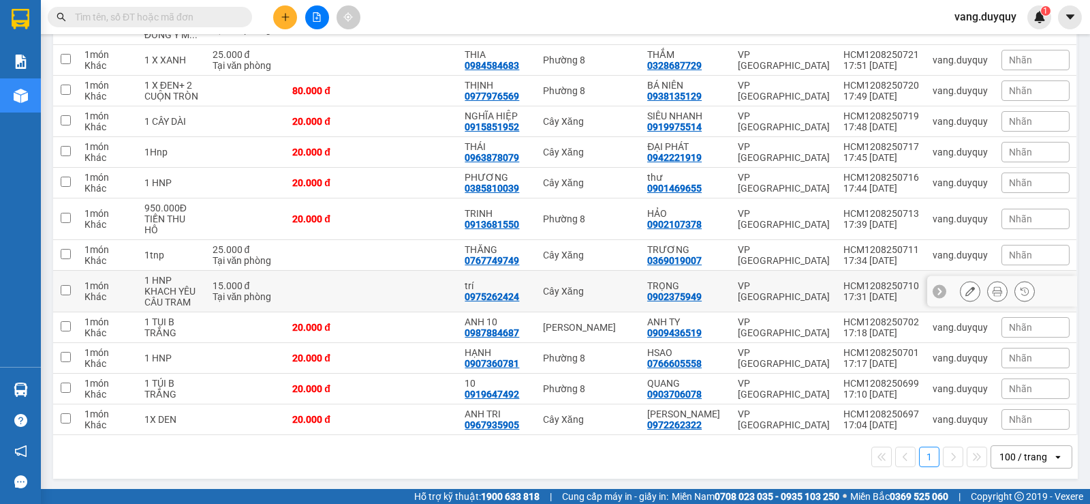
scroll to position [411, 0]
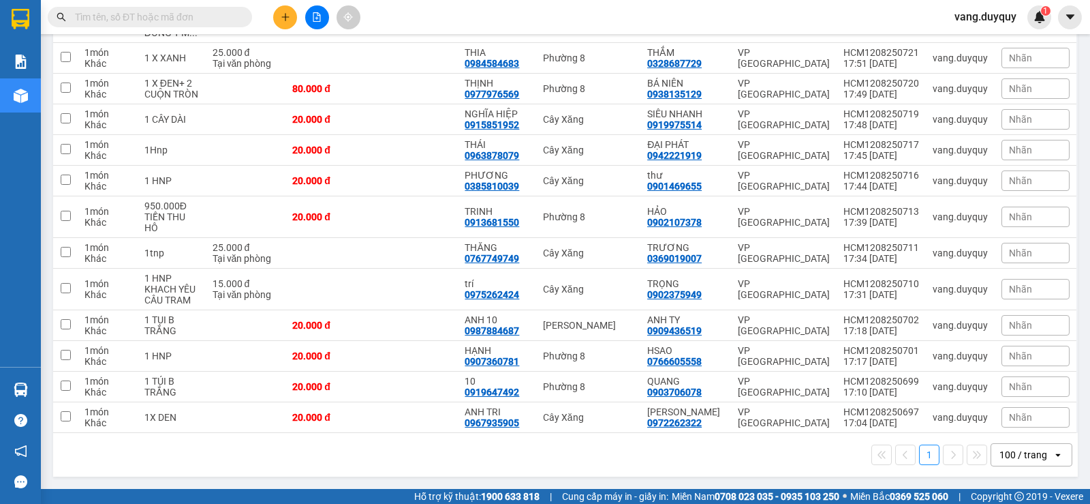
click at [158, 14] on input "text" at bounding box center [155, 17] width 161 height 15
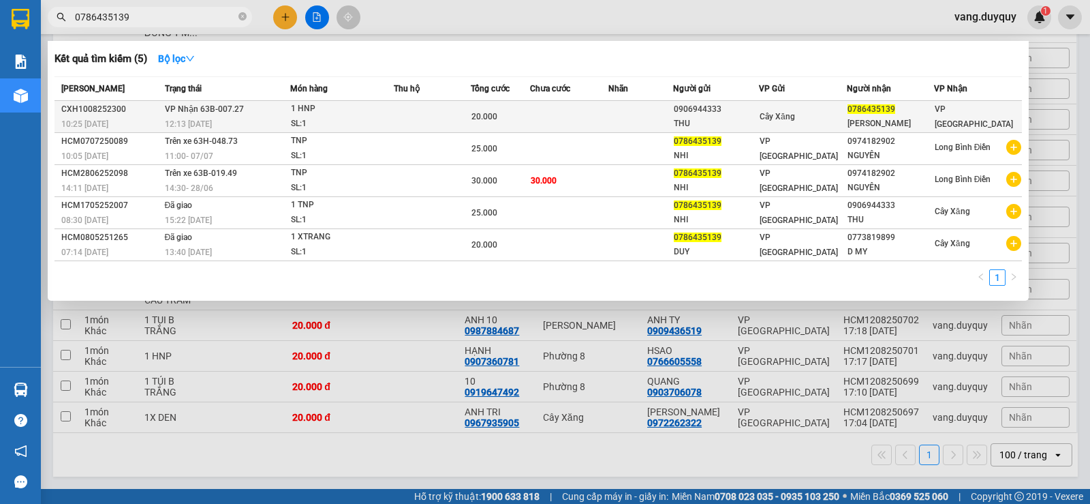
click at [419, 112] on td at bounding box center [432, 117] width 77 height 32
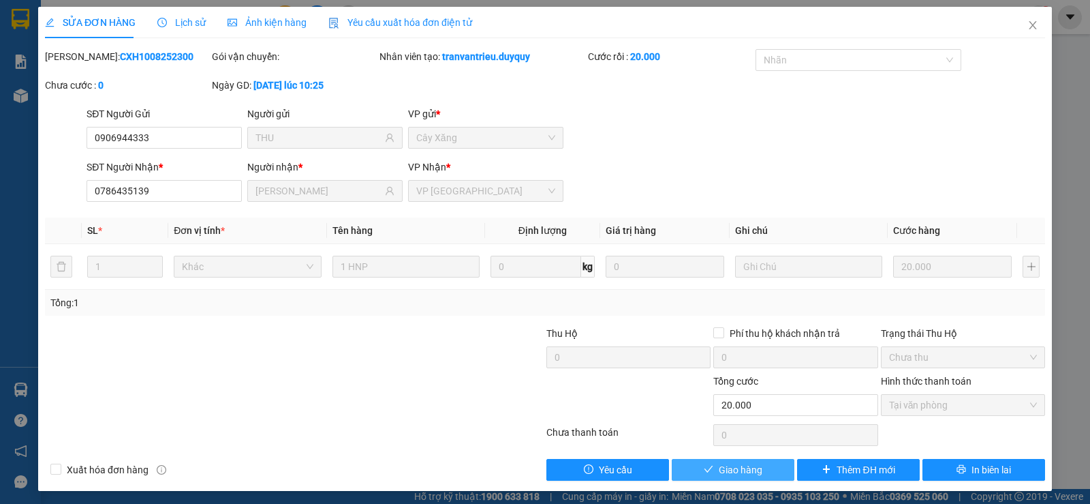
click at [729, 464] on span "Giao hàng" at bounding box center [741, 469] width 44 height 15
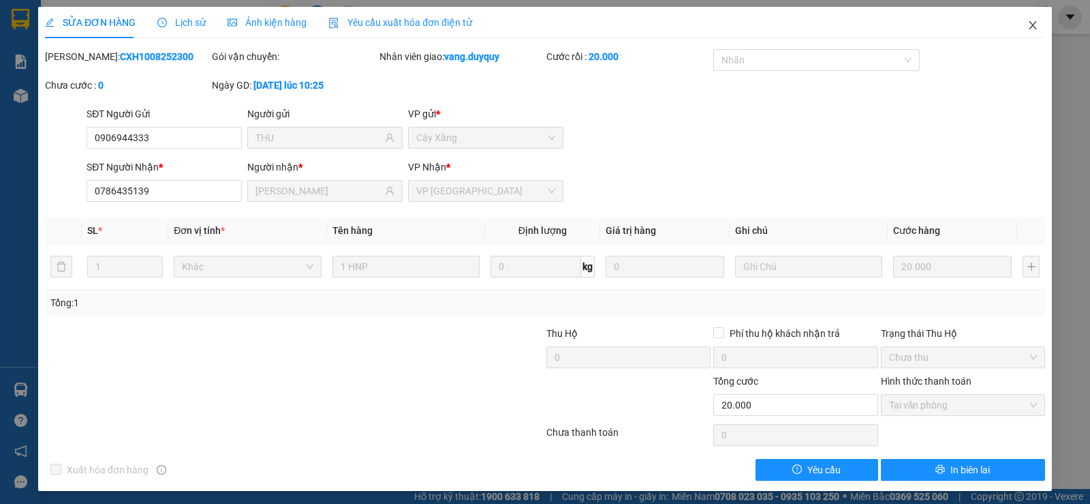
click at [1022, 16] on span "Close" at bounding box center [1033, 26] width 38 height 38
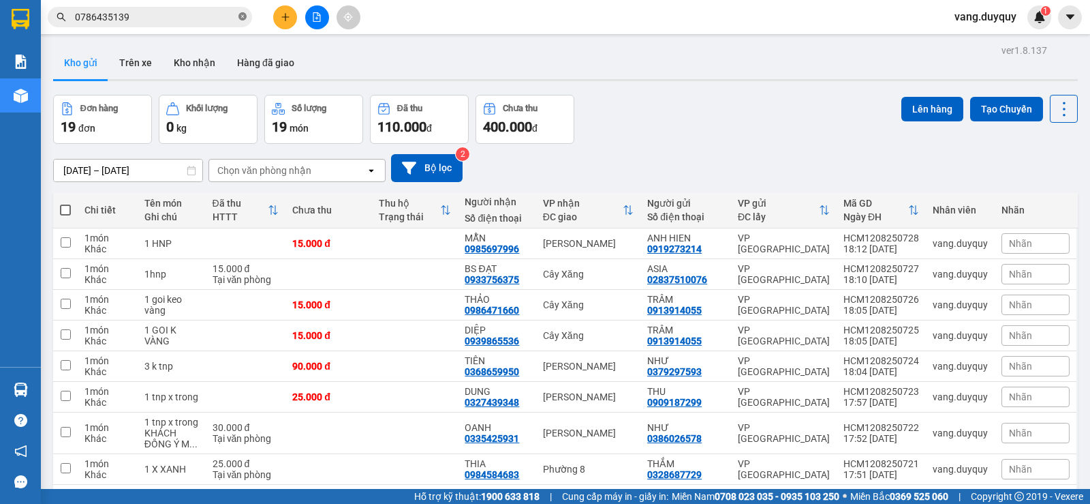
click at [240, 14] on icon "close-circle" at bounding box center [243, 16] width 8 height 8
click at [182, 20] on input "text" at bounding box center [155, 17] width 161 height 15
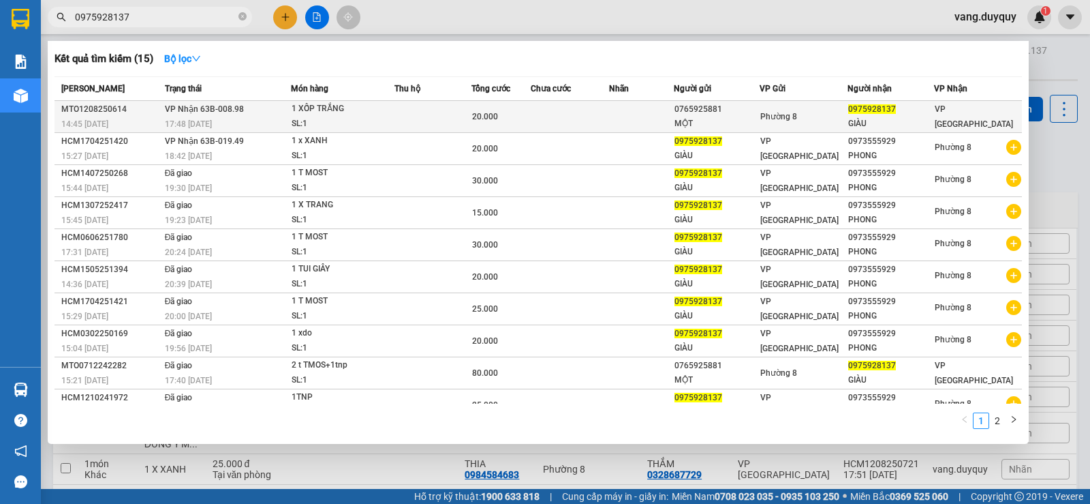
click at [371, 106] on div "1 XỐP TRẮNG" at bounding box center [343, 109] width 102 height 15
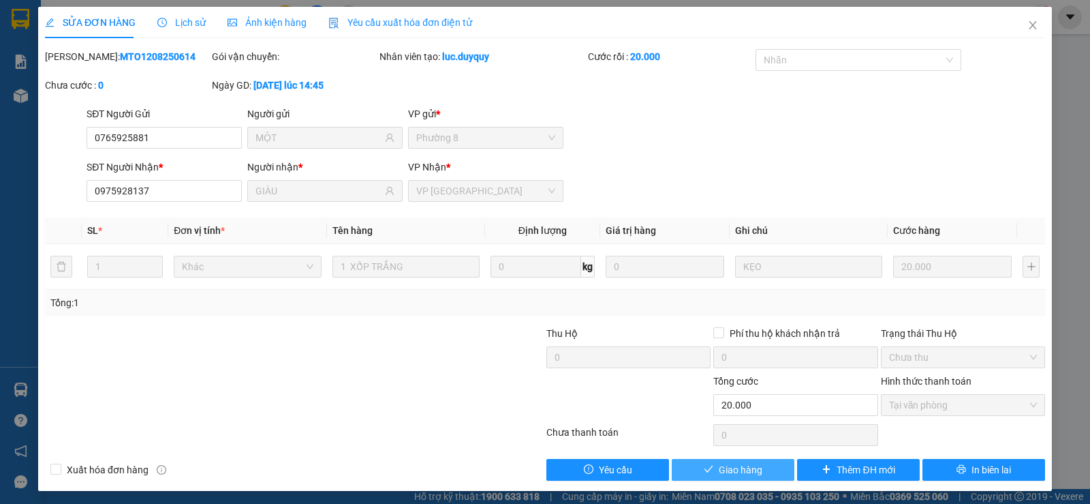
click at [719, 463] on span "Giao hàng" at bounding box center [741, 469] width 44 height 15
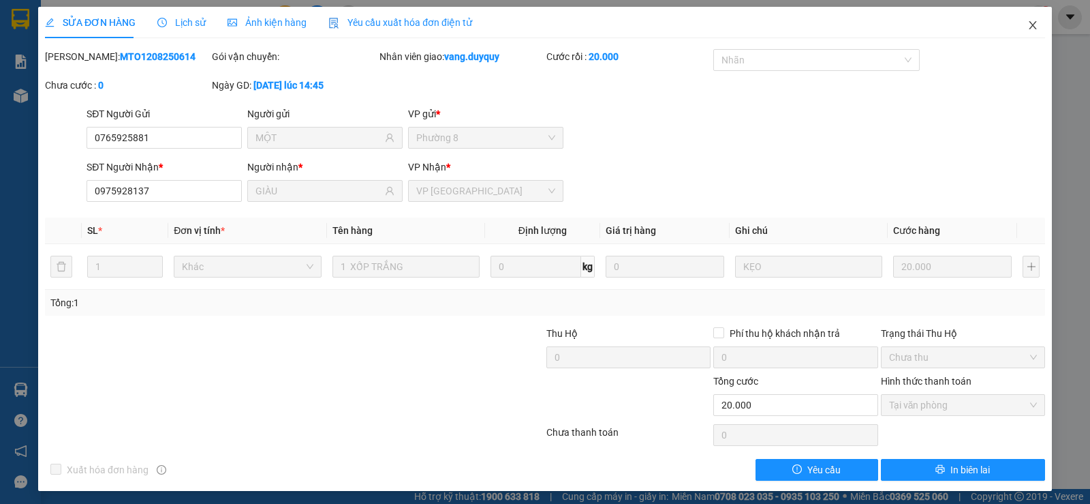
click at [1034, 27] on span "Close" at bounding box center [1033, 26] width 38 height 38
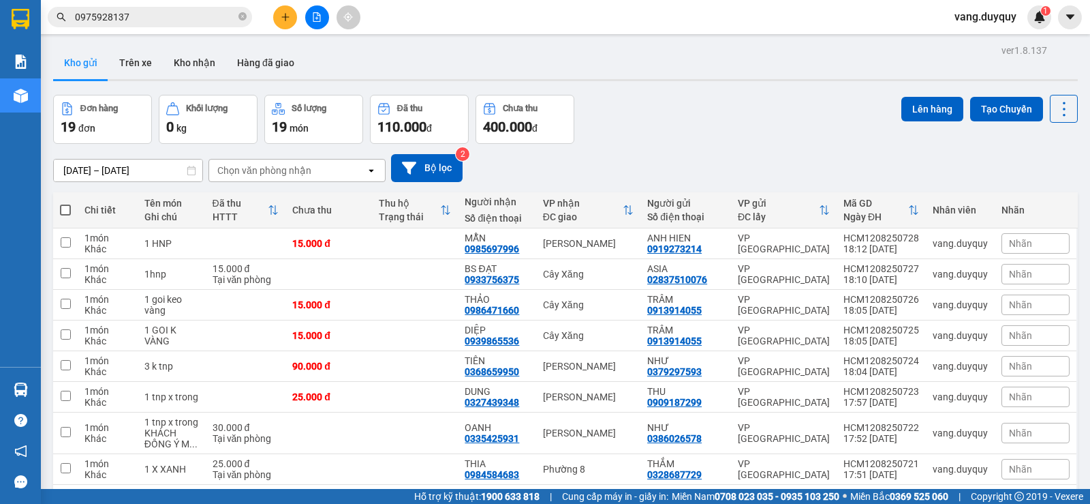
drag, startPoint x: 241, startPoint y: 15, endPoint x: 250, endPoint y: 13, distance: 9.8
click at [241, 15] on icon "close-circle" at bounding box center [243, 16] width 8 height 8
click at [281, 10] on button at bounding box center [285, 17] width 24 height 24
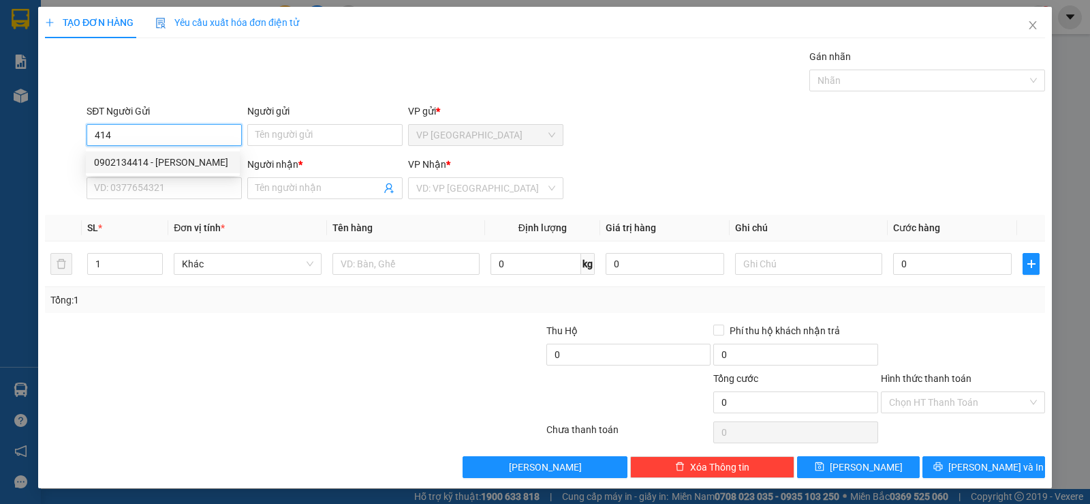
click at [181, 157] on div "0902134414 - KHANH" at bounding box center [163, 162] width 138 height 15
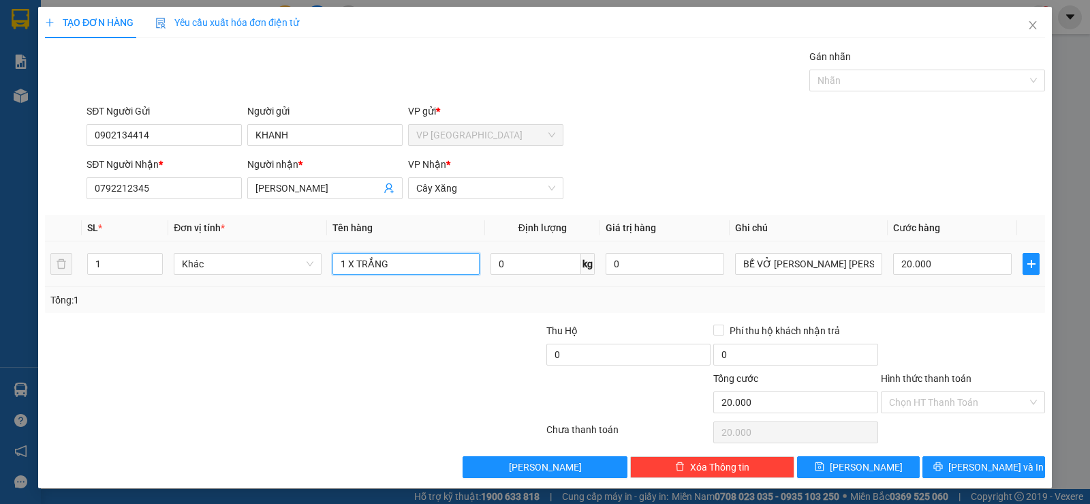
click at [431, 266] on input "1 X TRẮNG" at bounding box center [406, 264] width 147 height 22
click at [959, 323] on div at bounding box center [963, 347] width 167 height 48
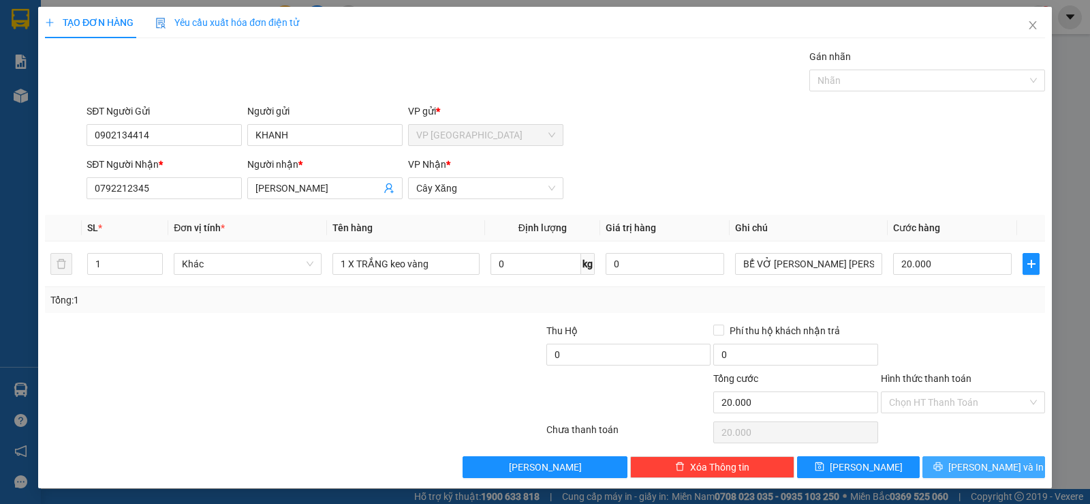
click at [953, 459] on button "[PERSON_NAME] và In" at bounding box center [984, 467] width 123 height 22
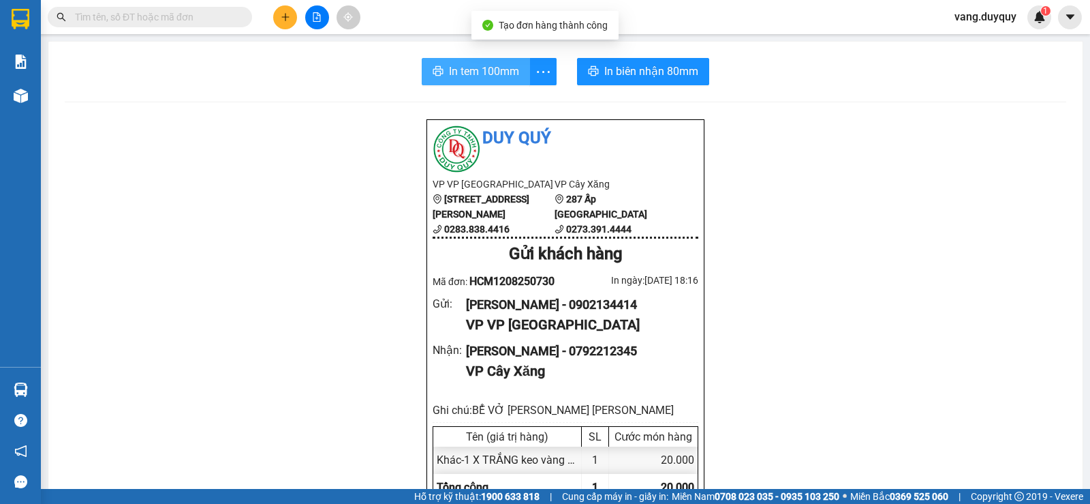
click at [474, 69] on span "In tem 100mm" at bounding box center [484, 71] width 70 height 17
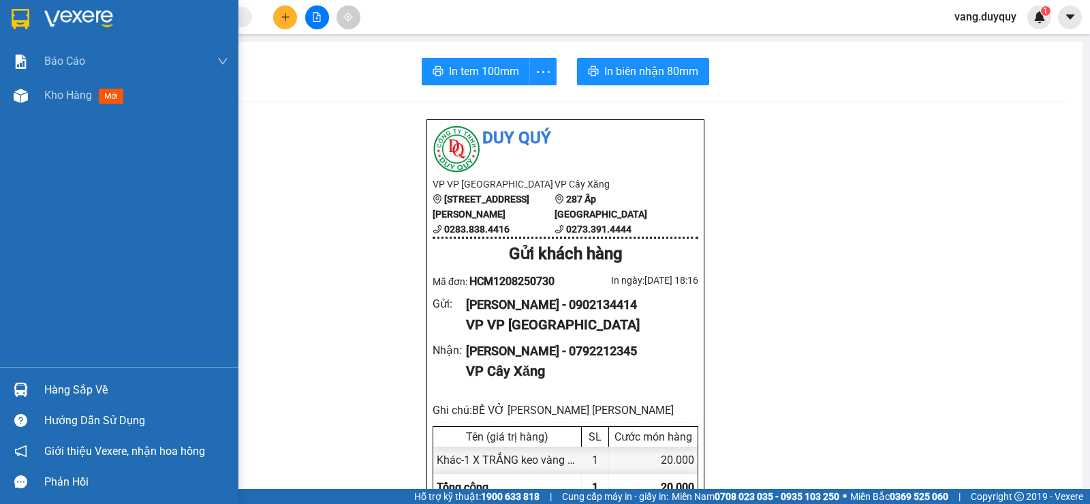
click at [18, 7] on div at bounding box center [21, 19] width 24 height 24
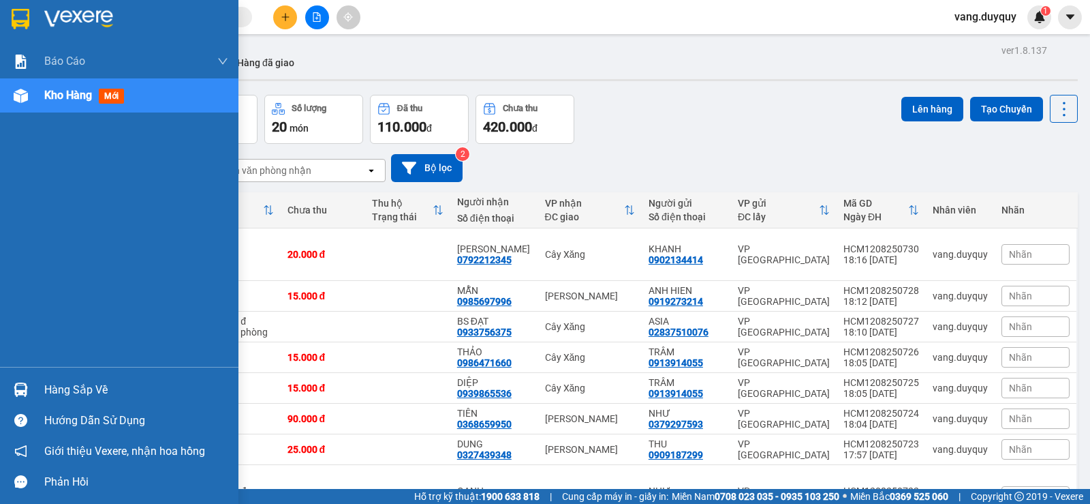
click at [32, 390] on div at bounding box center [21, 390] width 24 height 24
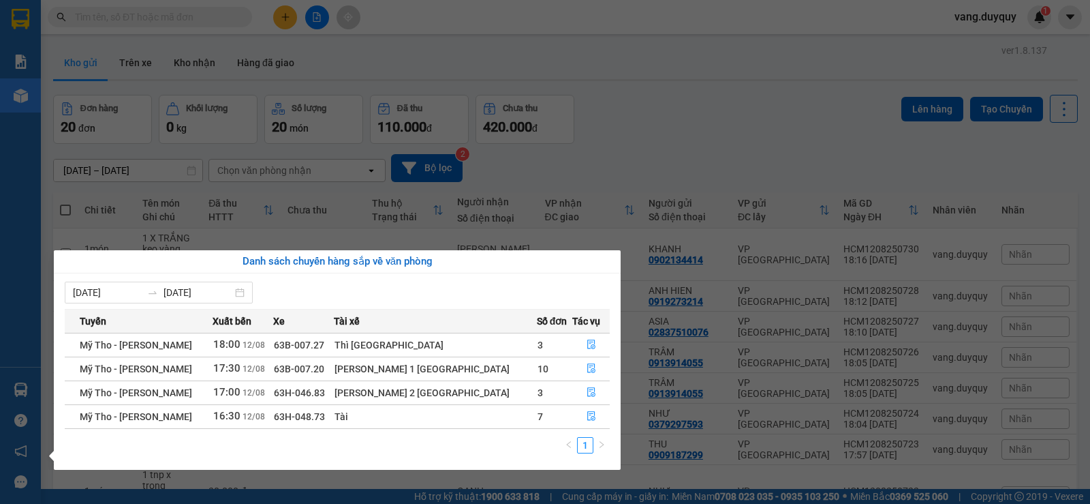
click at [638, 138] on section "Kết quả tìm kiếm ( 15 ) Bộ lọc Mã ĐH Trạng thái Món hàng Thu hộ Tổng cước Chưa …" at bounding box center [545, 252] width 1090 height 504
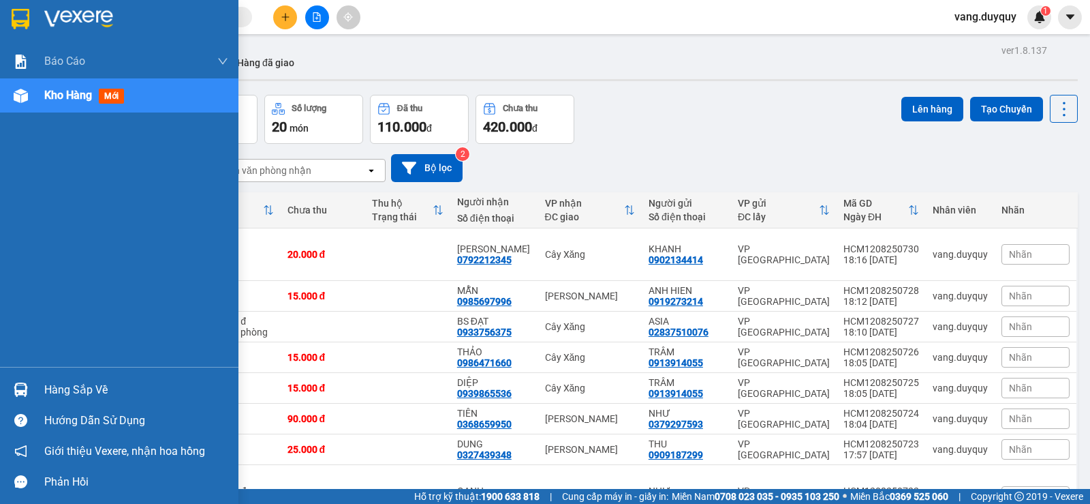
click at [6, 28] on div at bounding box center [119, 22] width 239 height 44
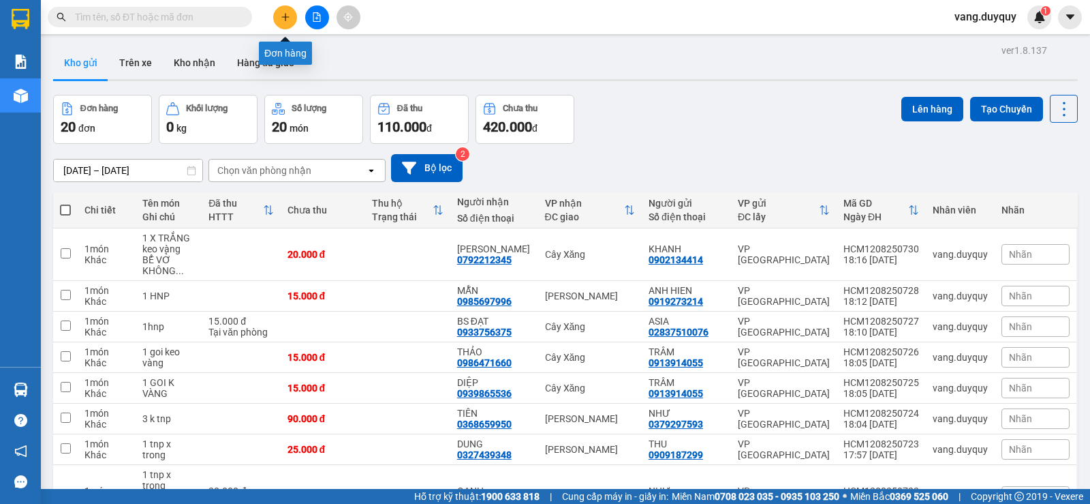
drag, startPoint x: 291, startPoint y: 24, endPoint x: 301, endPoint y: 24, distance: 9.5
click at [301, 24] on div at bounding box center [317, 17] width 102 height 24
click at [276, 22] on button at bounding box center [285, 17] width 24 height 24
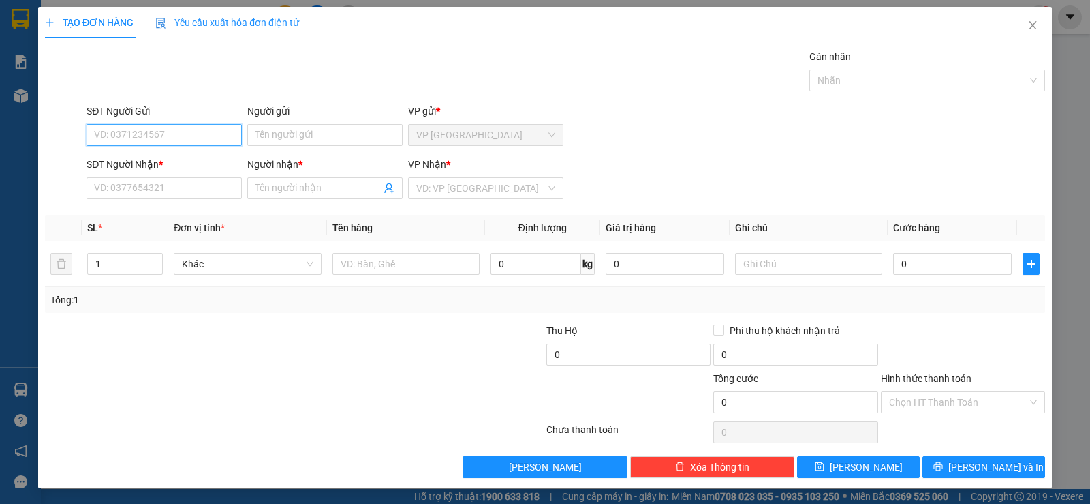
click at [196, 146] on div "SĐT Người Gửi VD: 0371234567" at bounding box center [164, 128] width 155 height 48
click at [196, 170] on div "0911602902 - VIỆT QUỐC" at bounding box center [171, 162] width 170 height 22
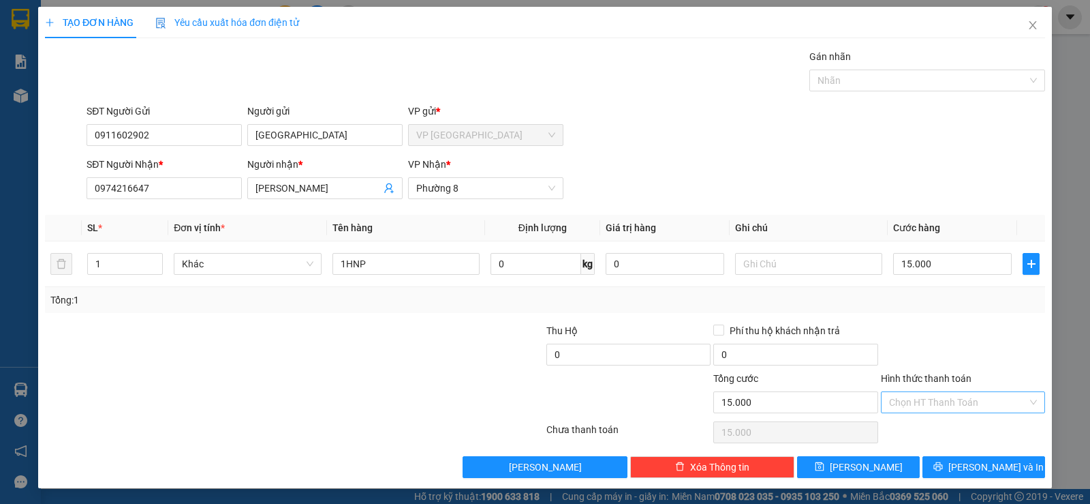
click at [946, 399] on input "Hình thức thanh toán" at bounding box center [958, 402] width 138 height 20
click at [948, 418] on div "Tại văn phòng" at bounding box center [954, 429] width 163 height 22
click at [960, 461] on button "[PERSON_NAME] và In" at bounding box center [984, 467] width 123 height 22
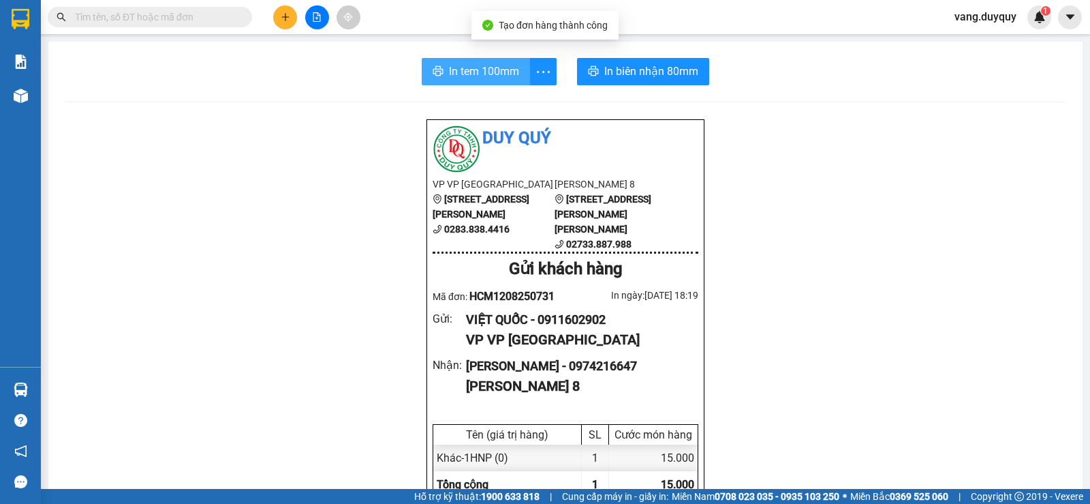
click at [497, 70] on span "In tem 100mm" at bounding box center [484, 71] width 70 height 17
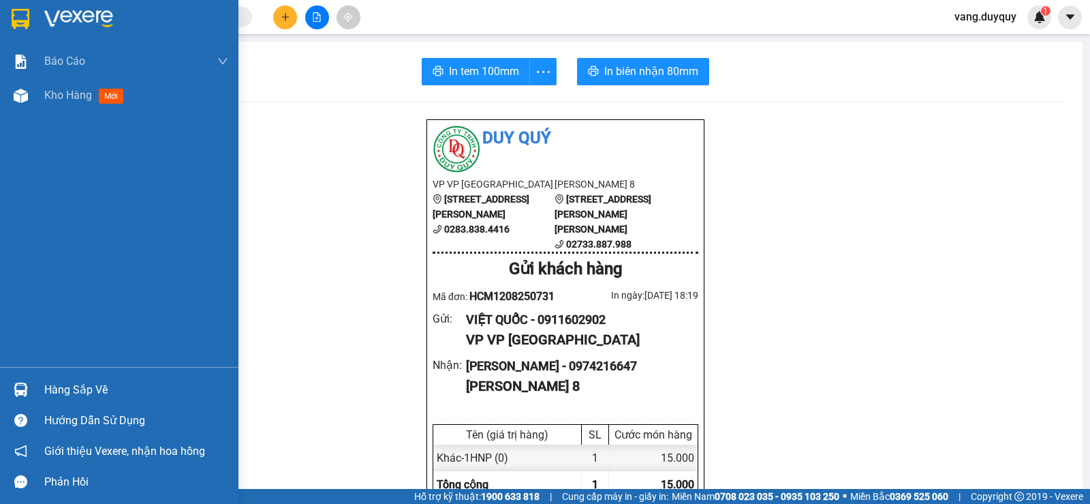
click at [31, 14] on div at bounding box center [21, 19] width 24 height 24
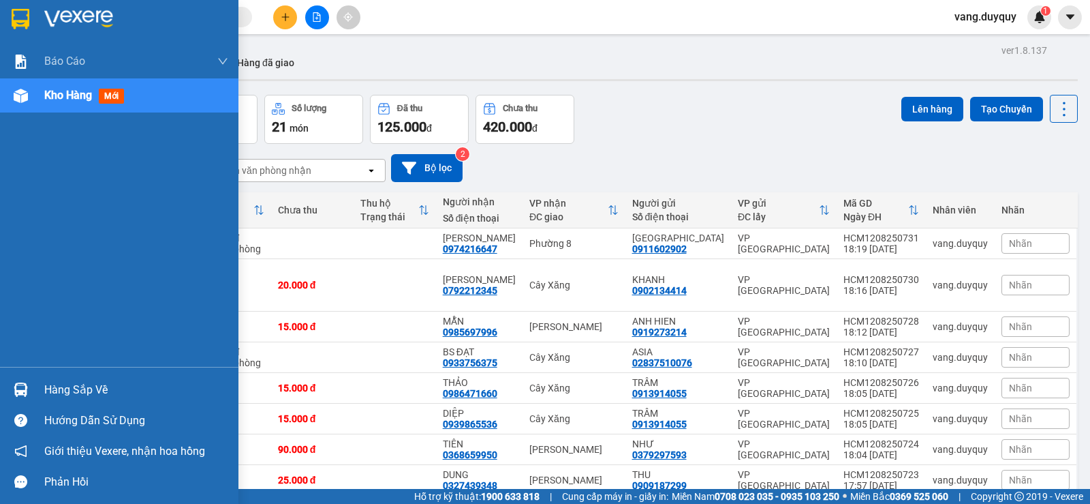
click at [34, 8] on div at bounding box center [119, 22] width 239 height 44
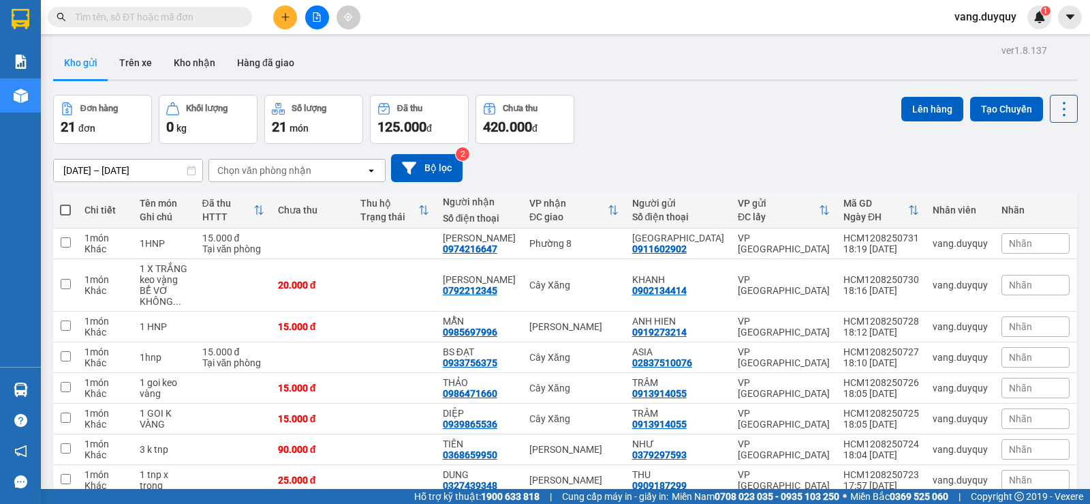
click at [280, 7] on button at bounding box center [285, 17] width 24 height 24
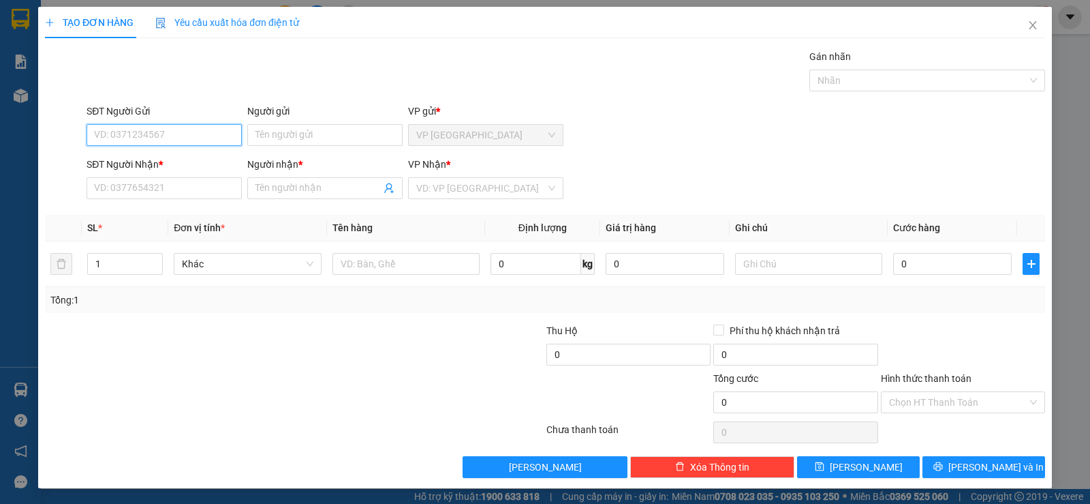
click at [210, 138] on input "SĐT Người Gửi" at bounding box center [164, 135] width 155 height 22
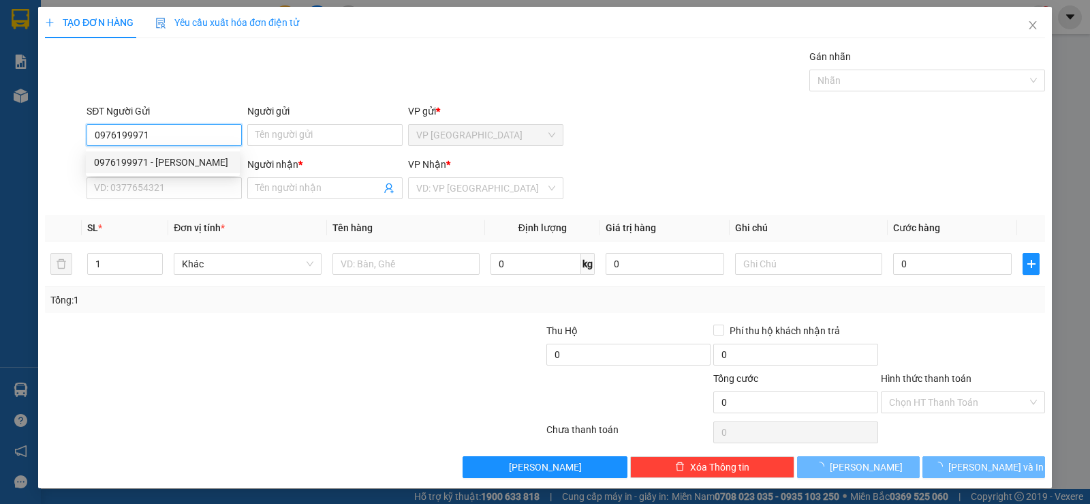
click at [198, 159] on div "0976199971 - linh" at bounding box center [163, 162] width 138 height 15
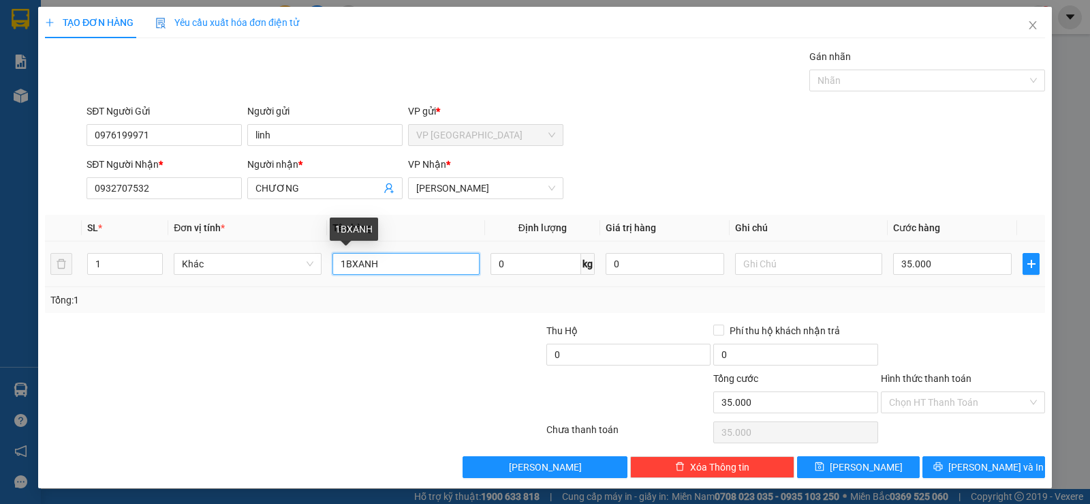
drag, startPoint x: 405, startPoint y: 265, endPoint x: 128, endPoint y: 320, distance: 282.0
click at [128, 320] on div "Transit Pickup Surcharge Ids Transit Deliver Surcharge Ids Transit Deliver Surc…" at bounding box center [545, 263] width 1000 height 429
click at [929, 271] on input "35.000" at bounding box center [952, 264] width 119 height 22
click at [929, 316] on div "Transit Pickup Surcharge Ids Transit Deliver Surcharge Ids Transit Deliver Surc…" at bounding box center [545, 263] width 1000 height 429
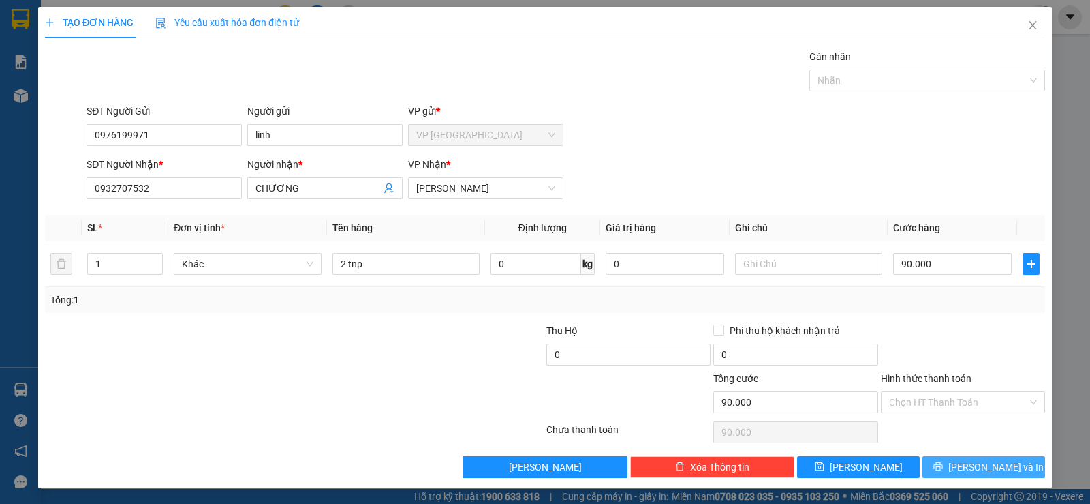
click at [940, 463] on button "[PERSON_NAME] và In" at bounding box center [984, 467] width 123 height 22
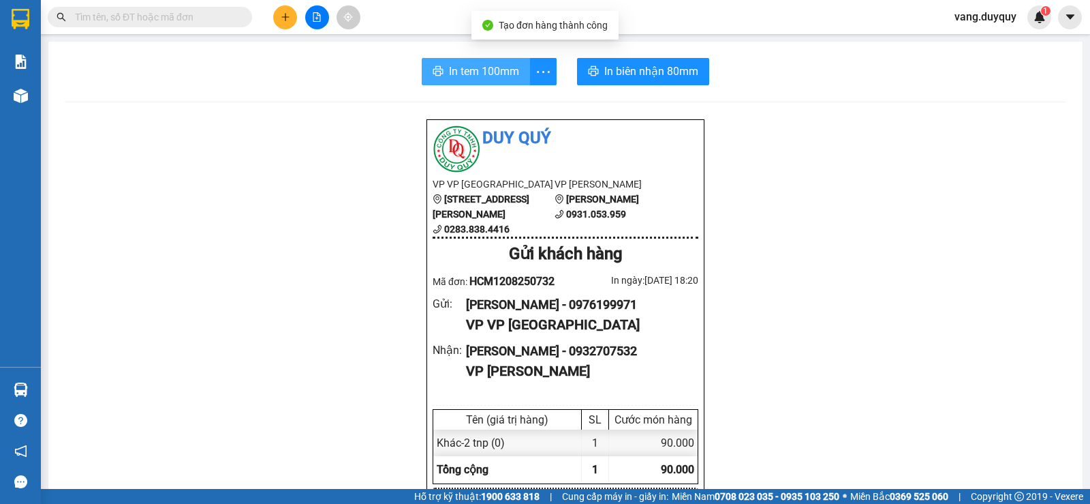
click at [449, 72] on span "In tem 100mm" at bounding box center [484, 71] width 70 height 17
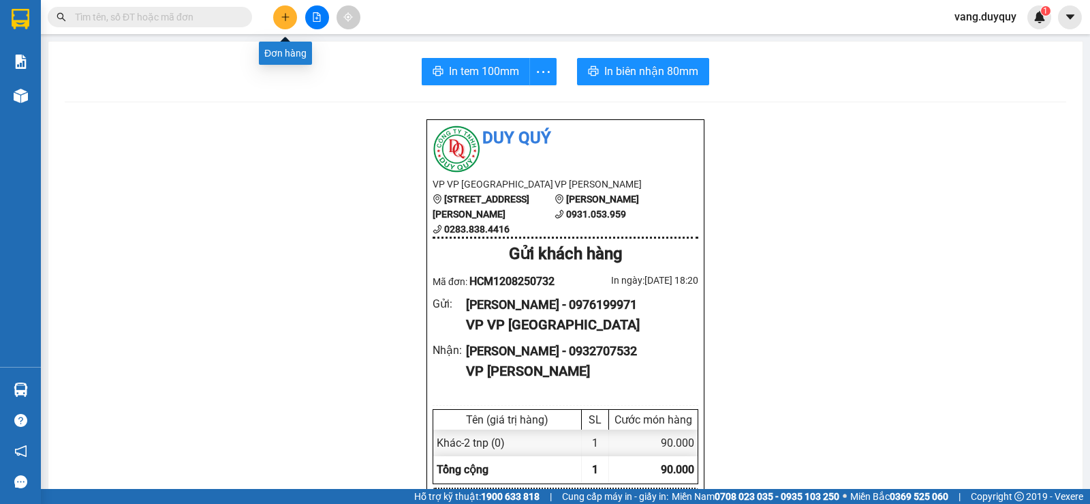
click at [290, 21] on icon "plus" at bounding box center [286, 17] width 10 height 10
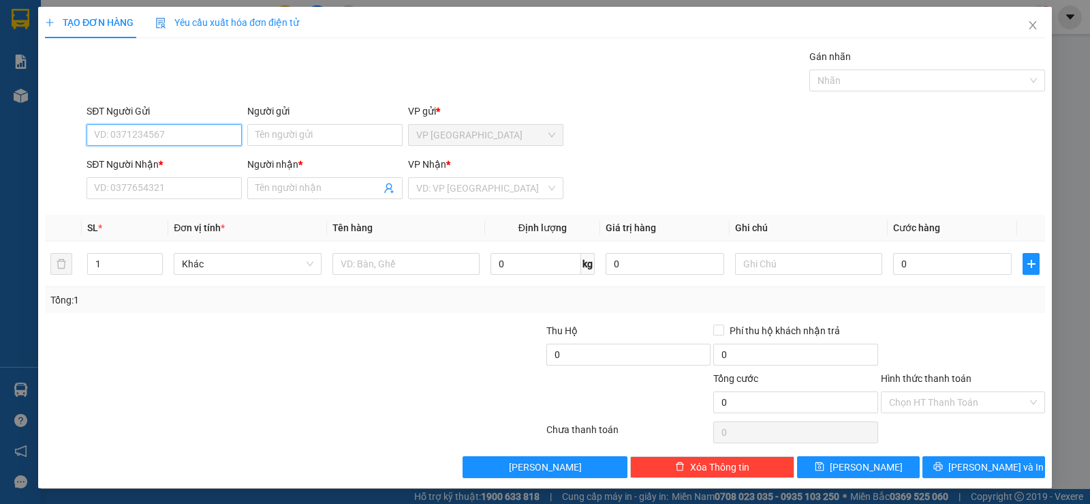
click at [191, 132] on input "SĐT Người Gửi" at bounding box center [164, 135] width 155 height 22
click at [173, 158] on div "0767365615 - MẠNH" at bounding box center [163, 162] width 138 height 15
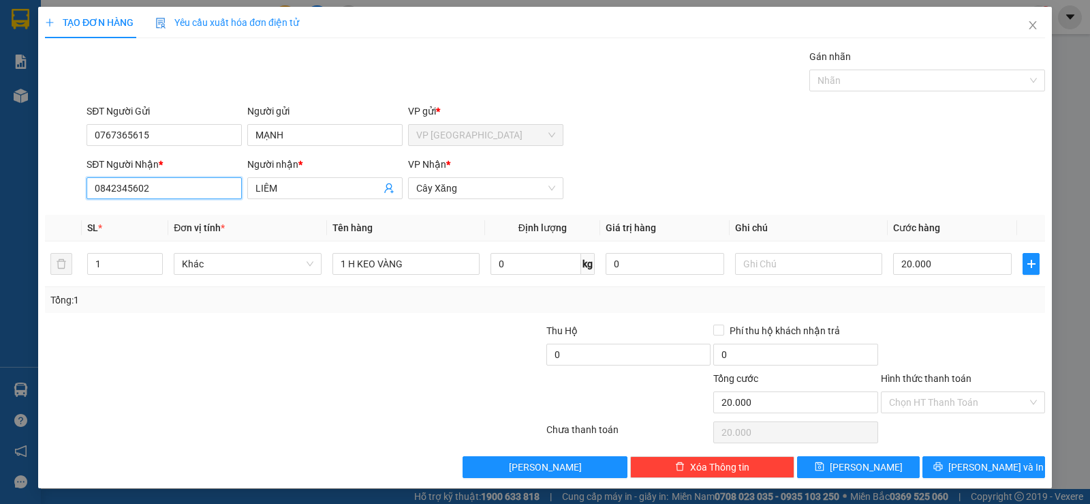
click at [182, 188] on input "0842345602" at bounding box center [164, 188] width 155 height 22
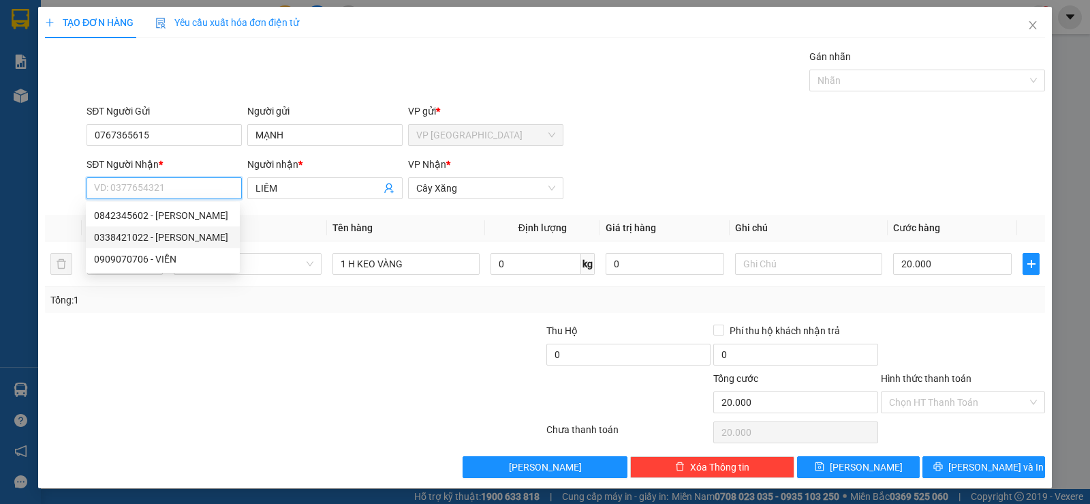
click at [156, 238] on div "0338421022 - TRIET" at bounding box center [163, 237] width 138 height 15
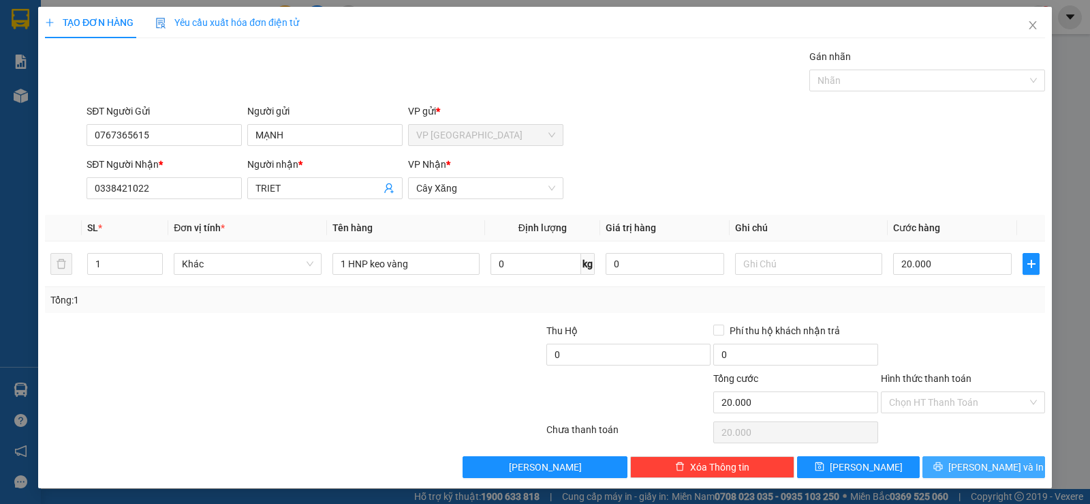
click at [943, 467] on button "[PERSON_NAME] và In" at bounding box center [984, 467] width 123 height 22
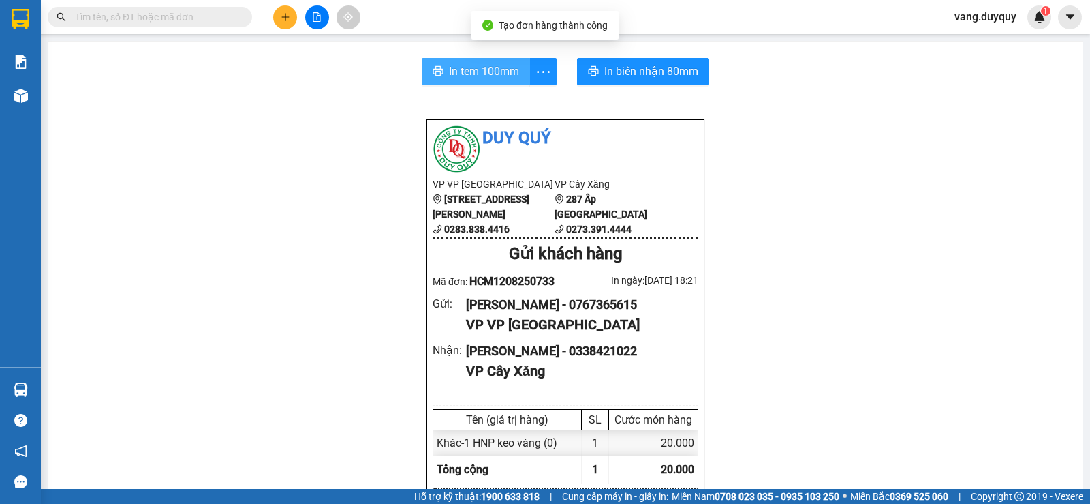
click at [471, 80] on span "In tem 100mm" at bounding box center [484, 71] width 70 height 17
click at [422, 58] on button "In tem 100mm" at bounding box center [476, 71] width 108 height 27
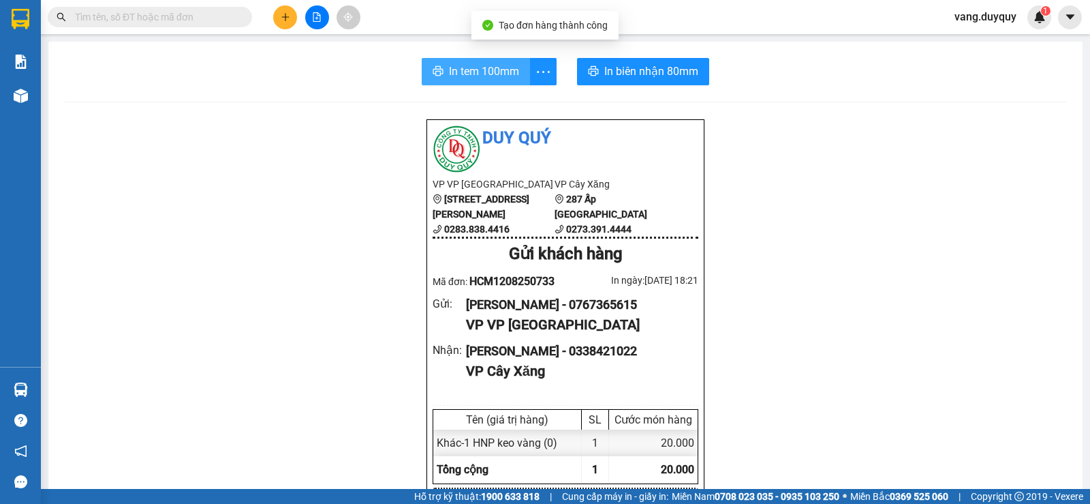
click at [422, 58] on button "In tem 100mm" at bounding box center [476, 71] width 108 height 27
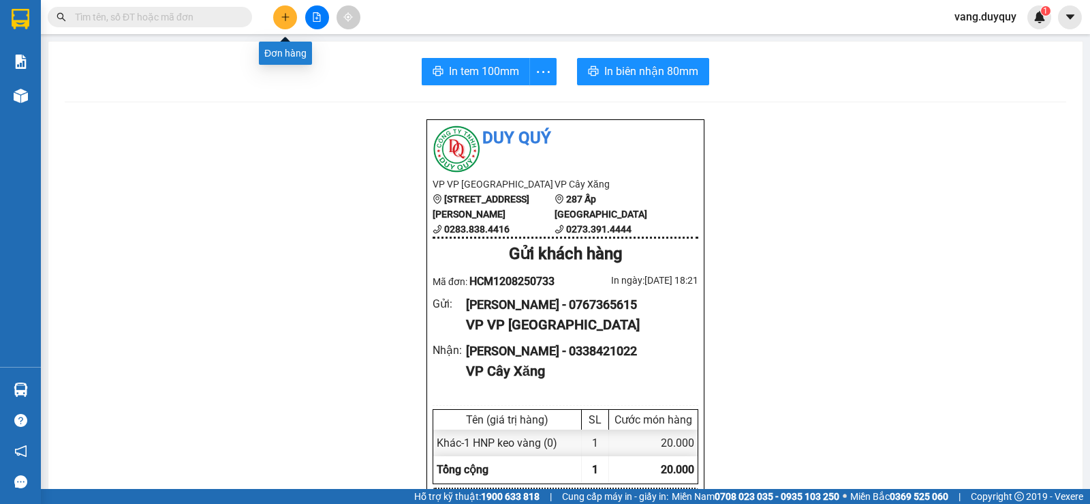
click at [285, 21] on icon "plus" at bounding box center [286, 17] width 10 height 10
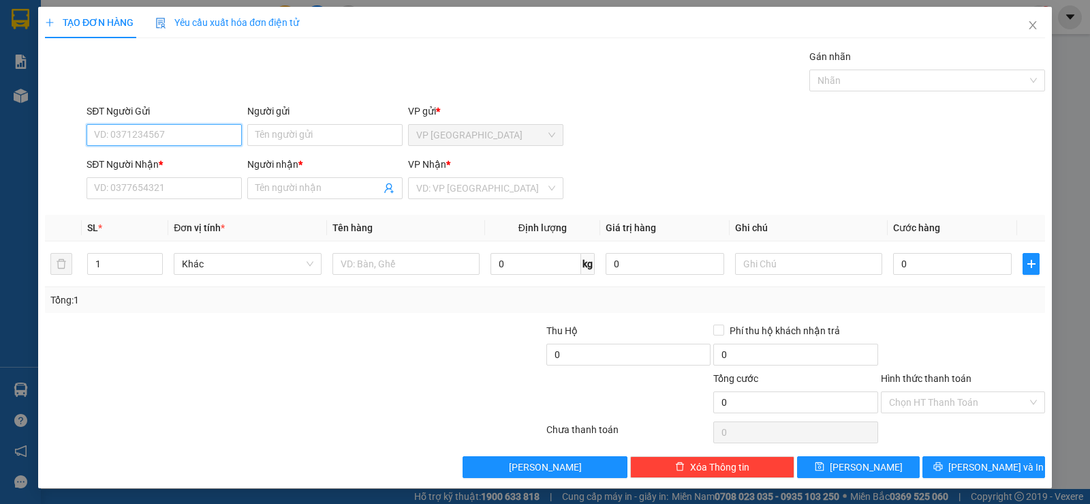
click at [207, 134] on input "SĐT Người Gửi" at bounding box center [164, 135] width 155 height 22
click at [160, 166] on div "0908829983 - PHƯƠNG" at bounding box center [163, 162] width 138 height 15
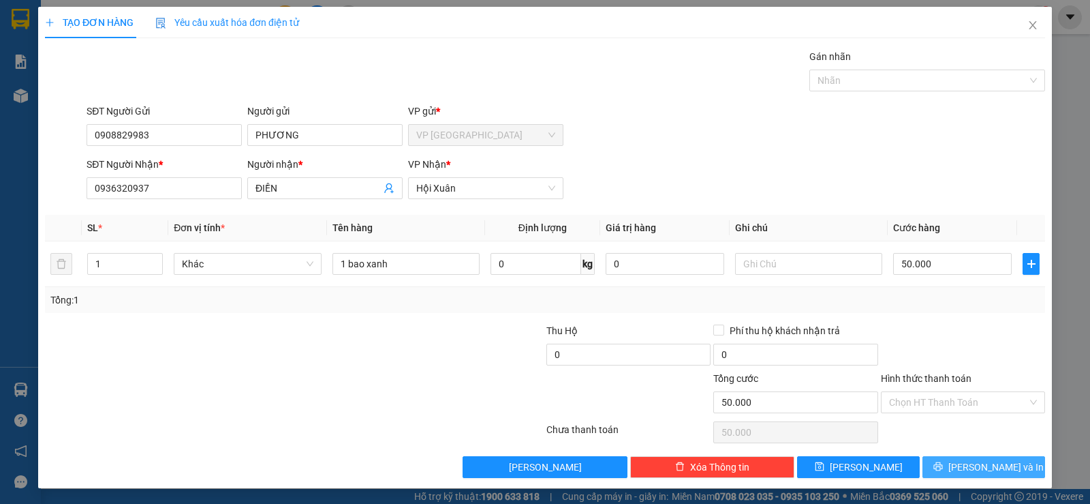
click at [938, 461] on button "[PERSON_NAME] và In" at bounding box center [984, 467] width 123 height 22
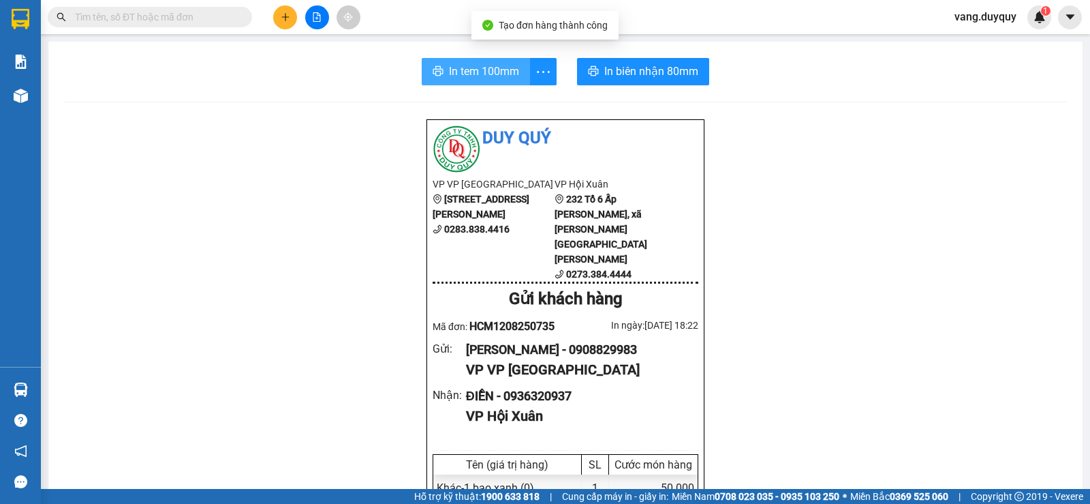
click at [454, 76] on span "In tem 100mm" at bounding box center [484, 71] width 70 height 17
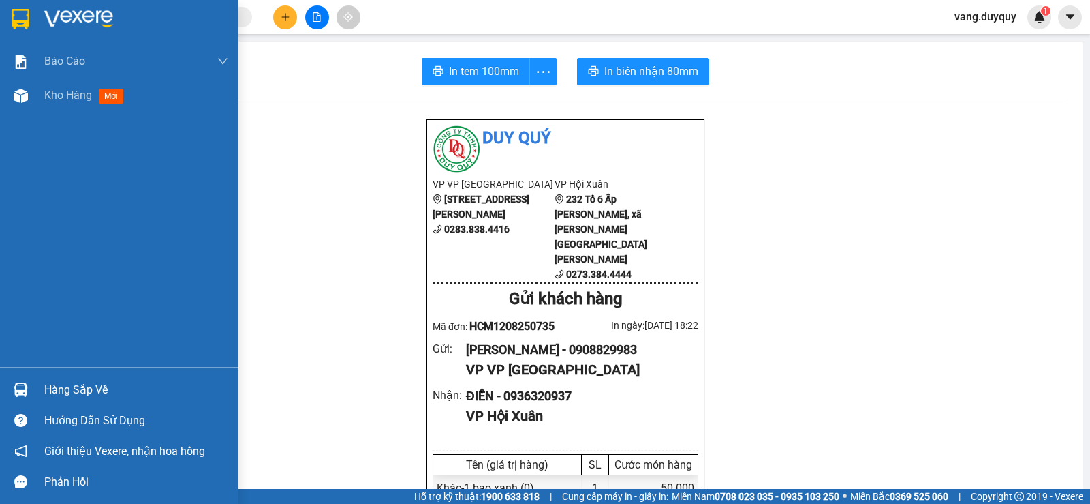
click at [56, 21] on img at bounding box center [78, 19] width 69 height 20
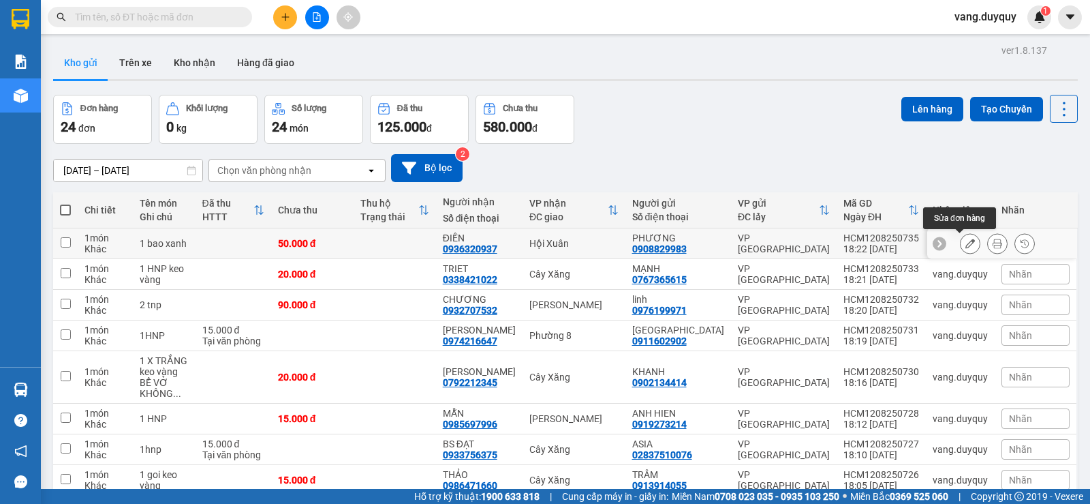
click at [961, 244] on button at bounding box center [970, 244] width 19 height 24
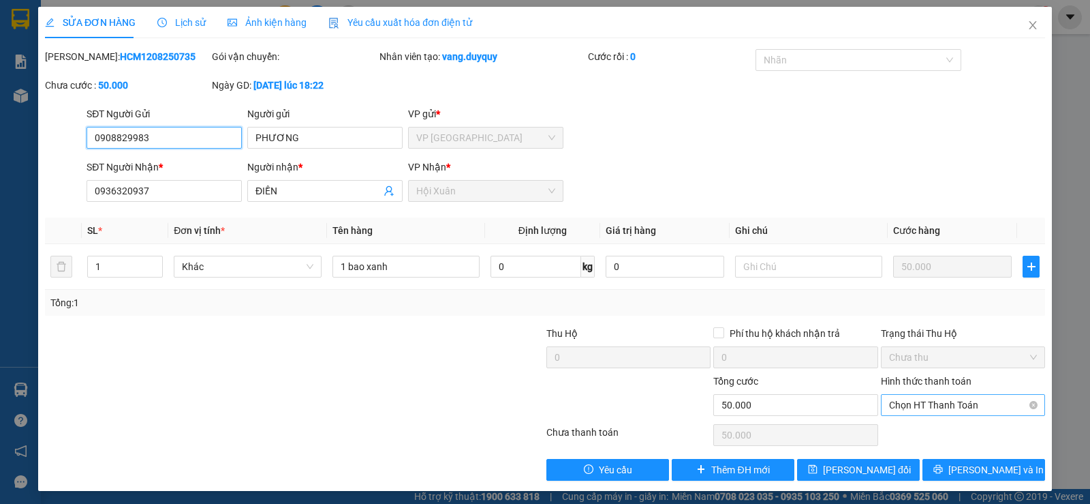
click at [949, 396] on span "Chọn HT Thanh Toán" at bounding box center [963, 405] width 148 height 20
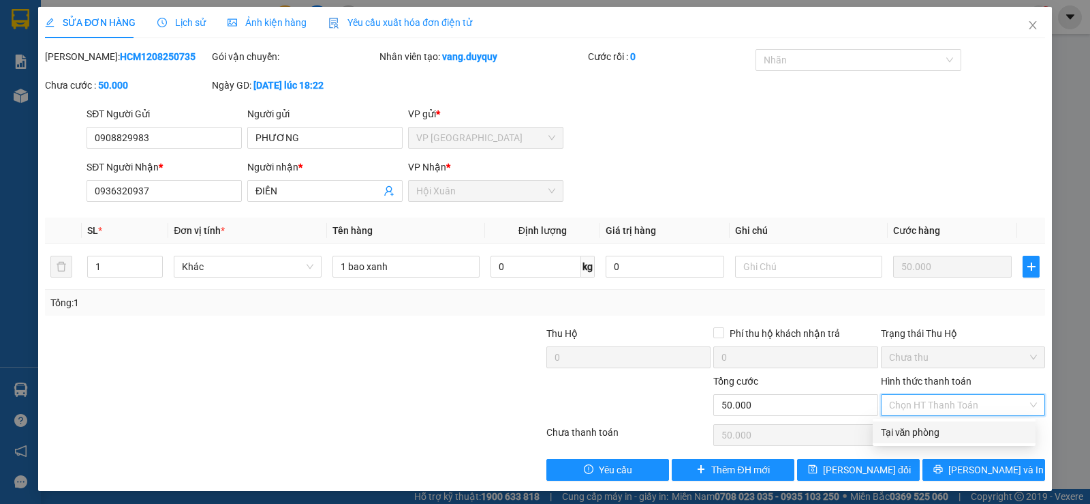
click at [933, 430] on div "Tại văn phòng" at bounding box center [954, 432] width 147 height 15
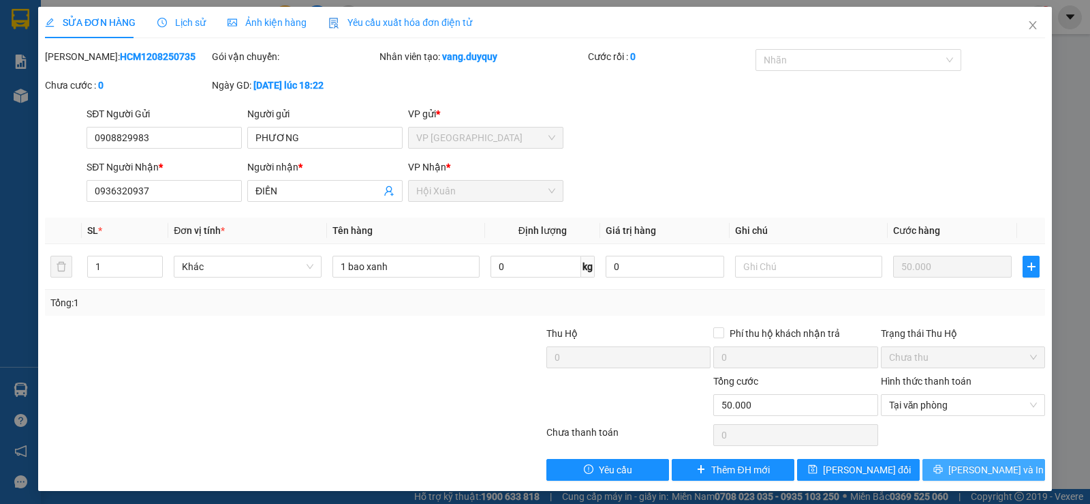
click at [968, 477] on button "[PERSON_NAME] và In" at bounding box center [984, 470] width 123 height 22
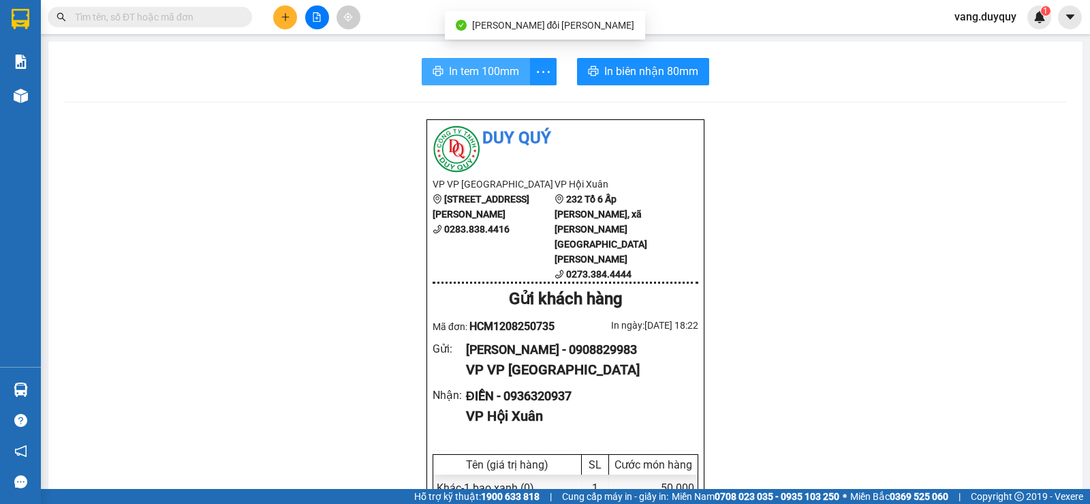
click at [467, 59] on button "In tem 100mm" at bounding box center [476, 71] width 108 height 27
click at [181, 17] on input "text" at bounding box center [155, 17] width 161 height 15
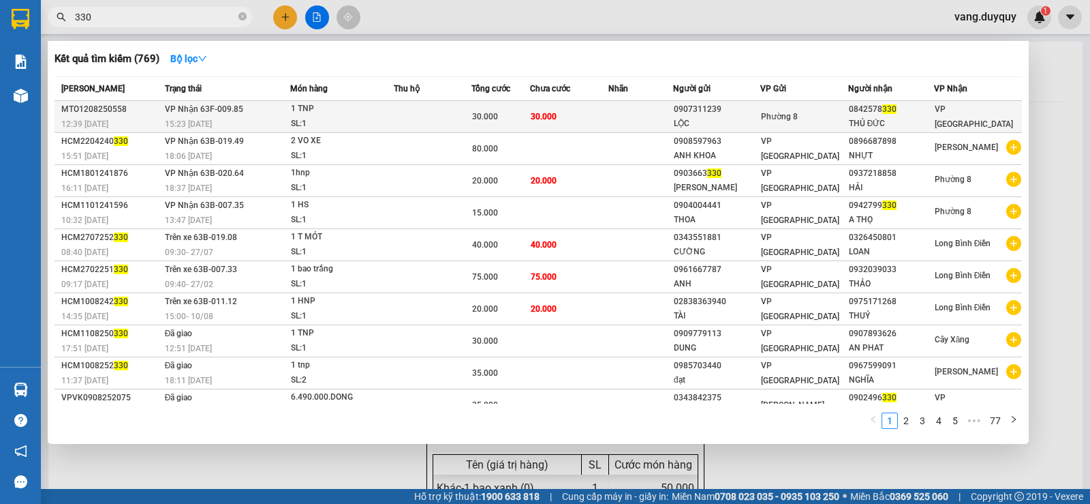
click at [598, 119] on td "30.000" at bounding box center [569, 117] width 78 height 32
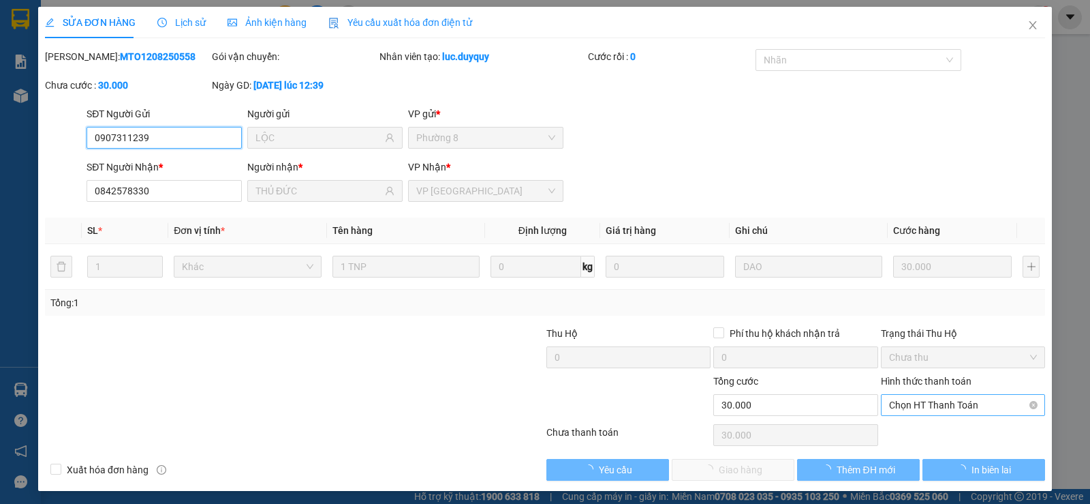
click at [942, 412] on span "Chọn HT Thanh Toán" at bounding box center [963, 405] width 148 height 20
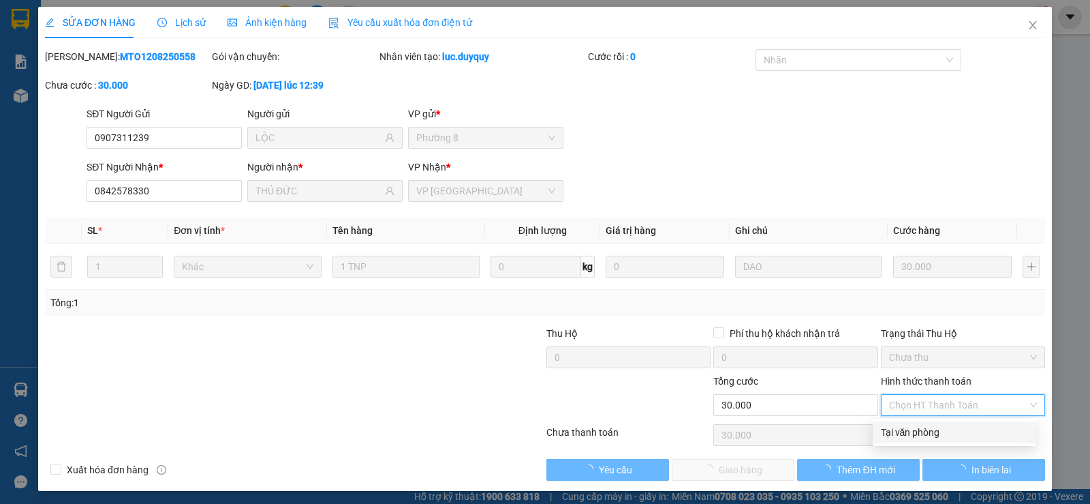
click at [910, 427] on div "Tại văn phòng" at bounding box center [954, 432] width 147 height 15
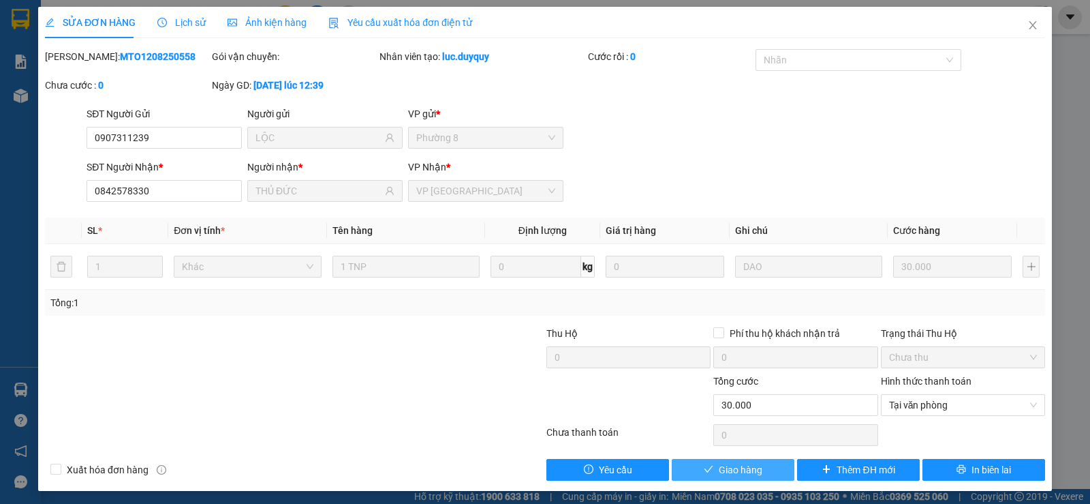
click at [742, 467] on span "Giao hàng" at bounding box center [741, 469] width 44 height 15
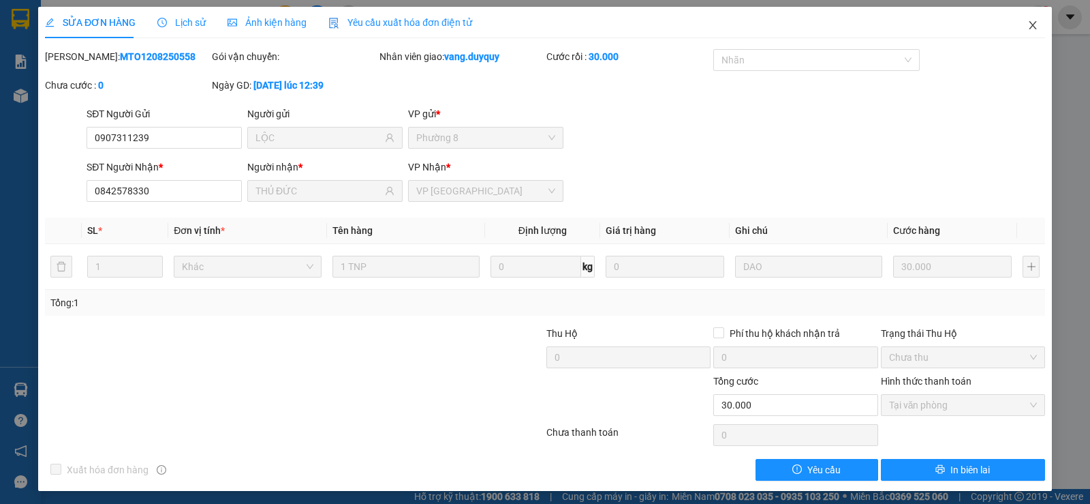
click at [1032, 20] on span "Close" at bounding box center [1033, 26] width 38 height 38
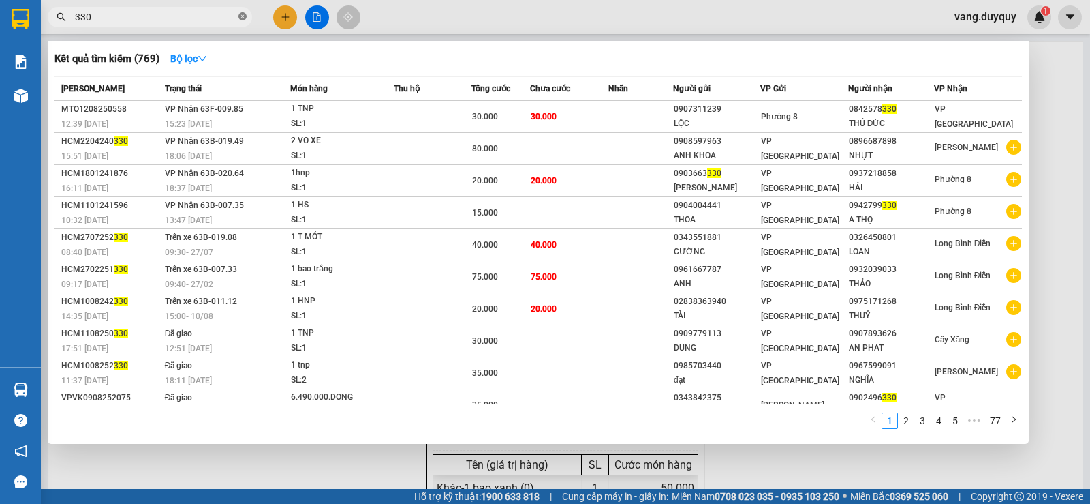
click at [243, 15] on icon "close-circle" at bounding box center [243, 16] width 8 height 8
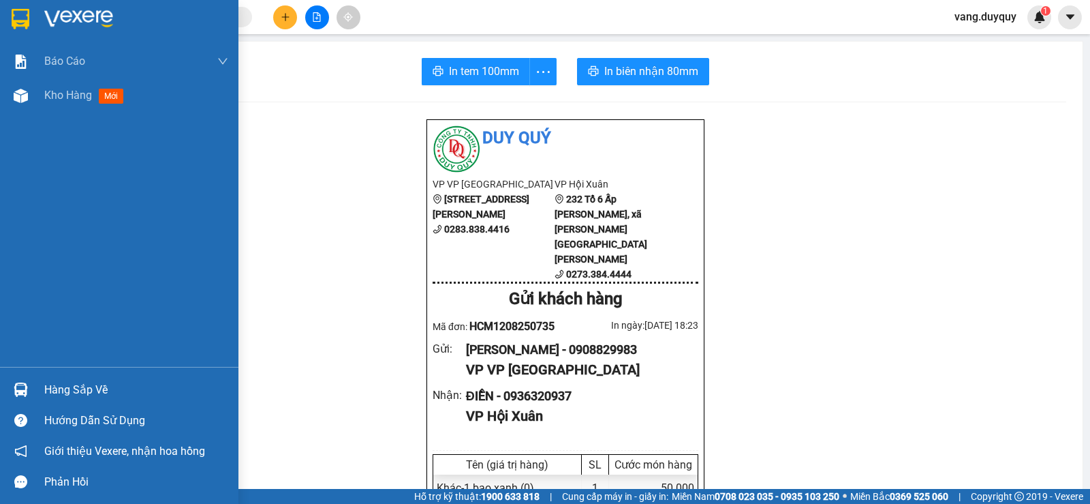
click at [10, 20] on div at bounding box center [21, 19] width 24 height 24
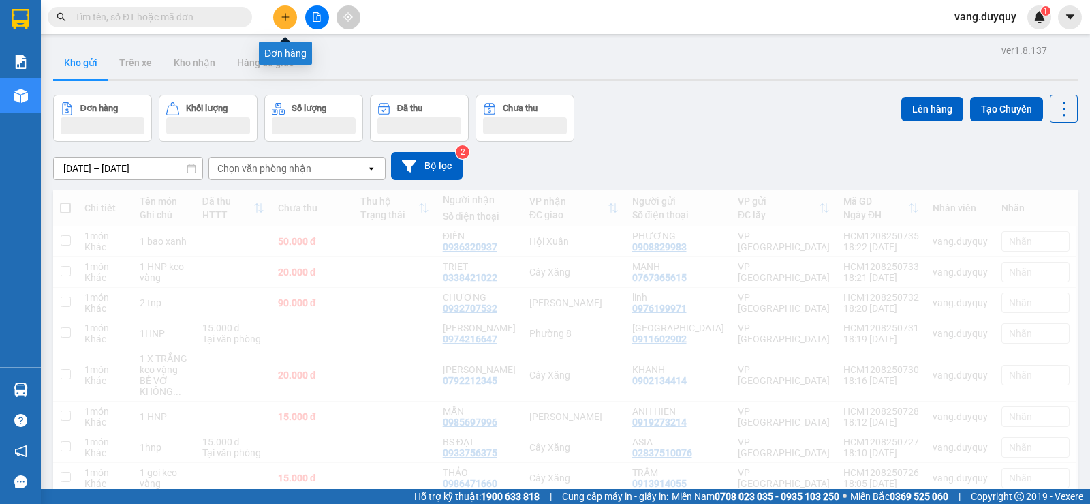
click at [287, 14] on icon "plus" at bounding box center [286, 17] width 10 height 10
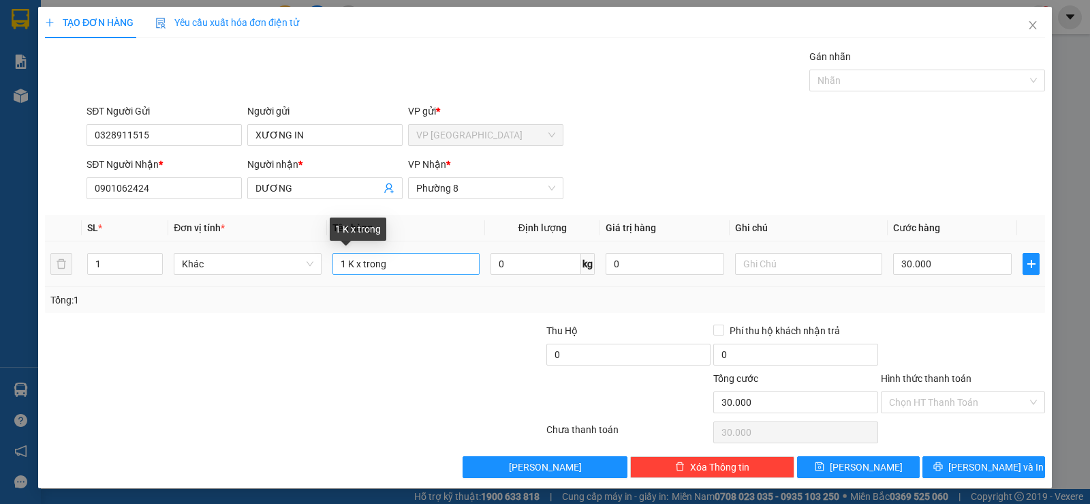
type input "0328911515"
click at [418, 264] on input "1 K x trong" at bounding box center [406, 264] width 147 height 22
type input "1 k dài"
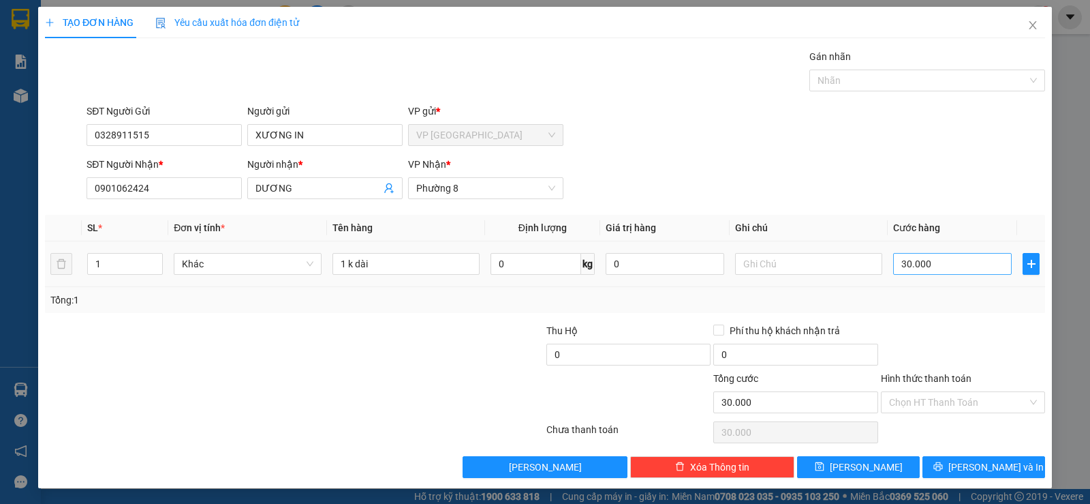
drag, startPoint x: 923, startPoint y: 177, endPoint x: 949, endPoint y: 264, distance: 90.1
click at [929, 206] on div "Transit Pickup Surcharge Ids Transit Deliver Surcharge Ids Transit Deliver Surc…" at bounding box center [545, 263] width 1000 height 429
click at [953, 275] on div "30.000" at bounding box center [952, 263] width 119 height 27
click at [954, 252] on div "30.000" at bounding box center [952, 263] width 119 height 27
click at [954, 257] on input "30.000" at bounding box center [952, 264] width 119 height 22
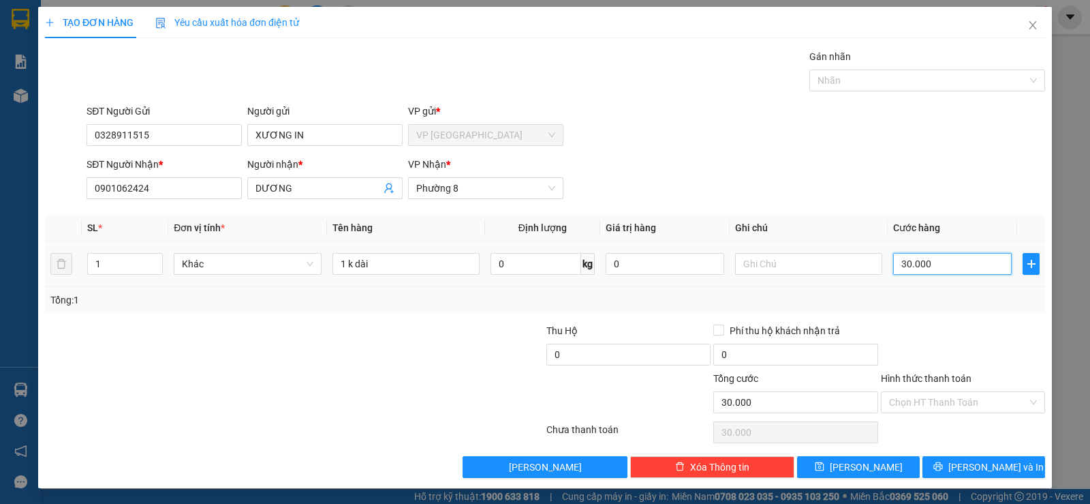
type input "2"
type input "25"
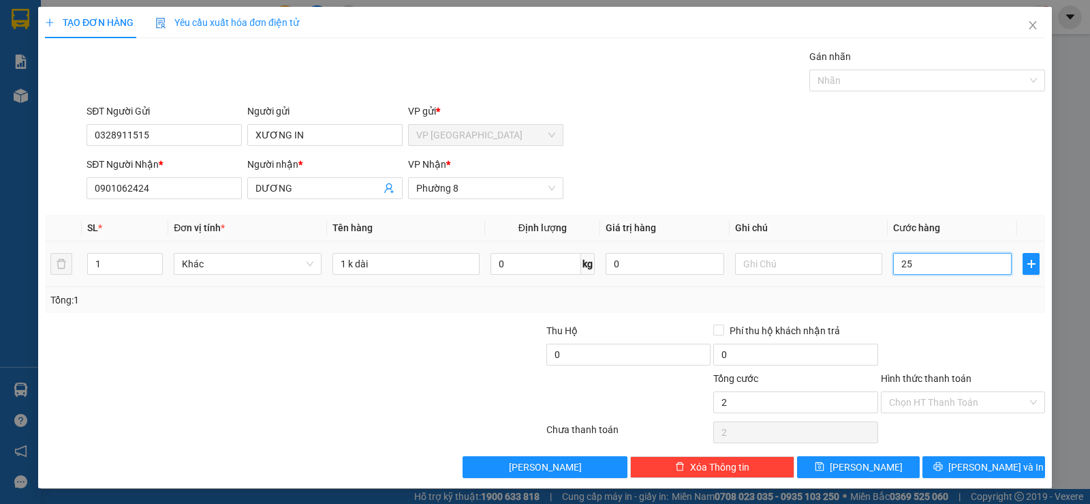
type input "25"
type input "25.000"
click at [946, 301] on div "Tổng: 1" at bounding box center [544, 299] width 989 height 15
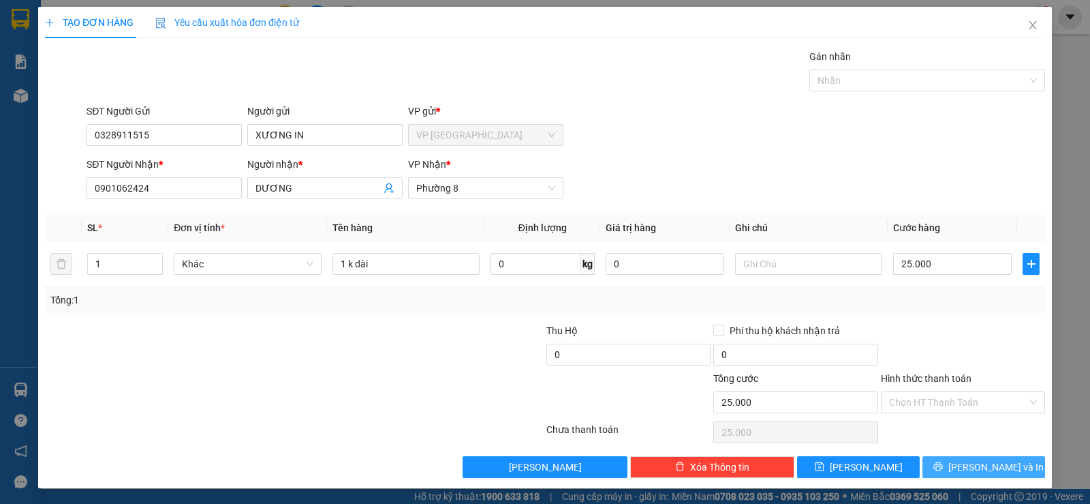
click at [937, 468] on button "[PERSON_NAME] và In" at bounding box center [984, 467] width 123 height 22
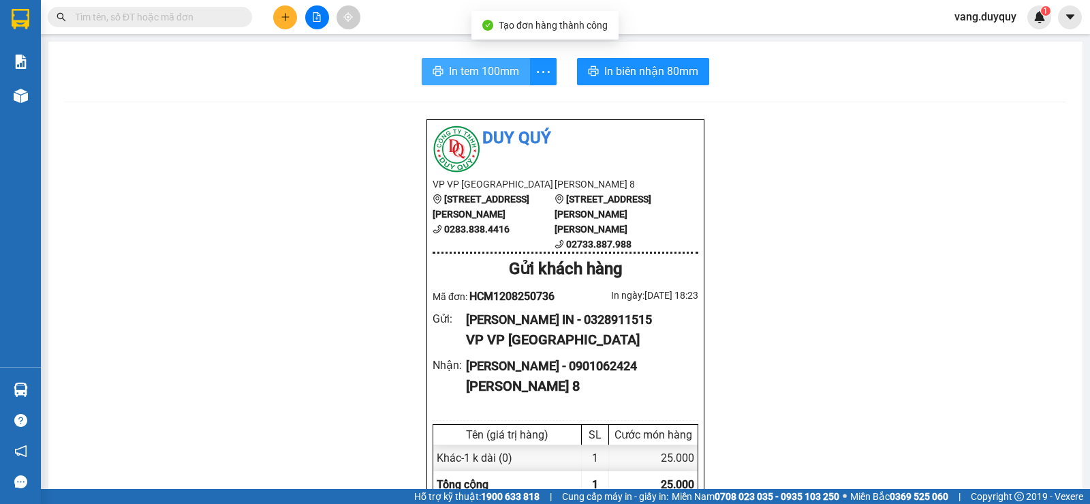
click at [459, 64] on span "In tem 100mm" at bounding box center [484, 71] width 70 height 17
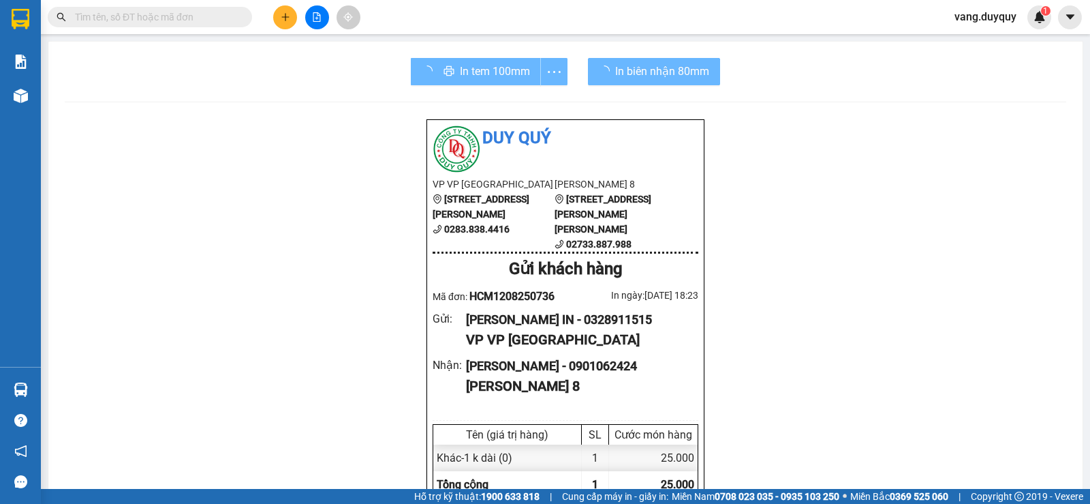
scroll to position [80, 0]
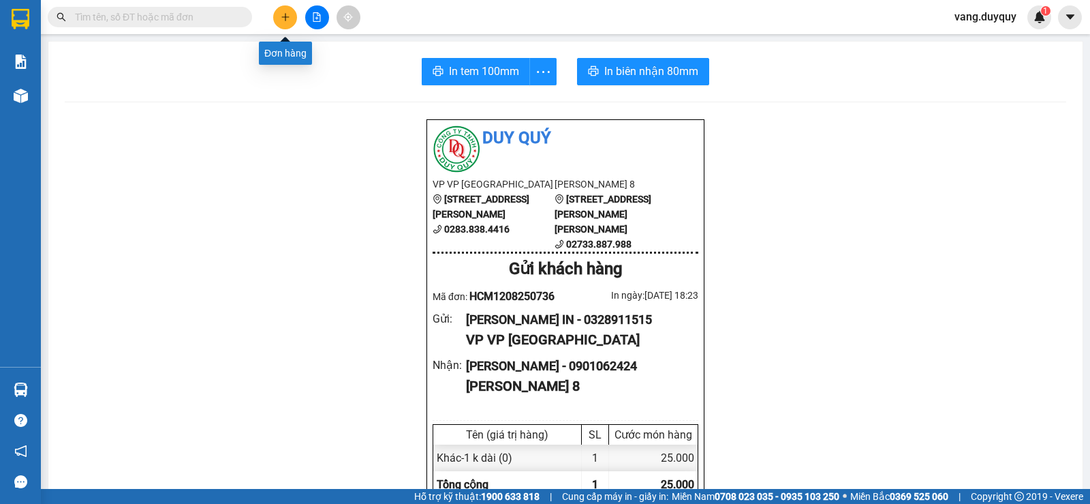
click at [283, 12] on button at bounding box center [285, 17] width 24 height 24
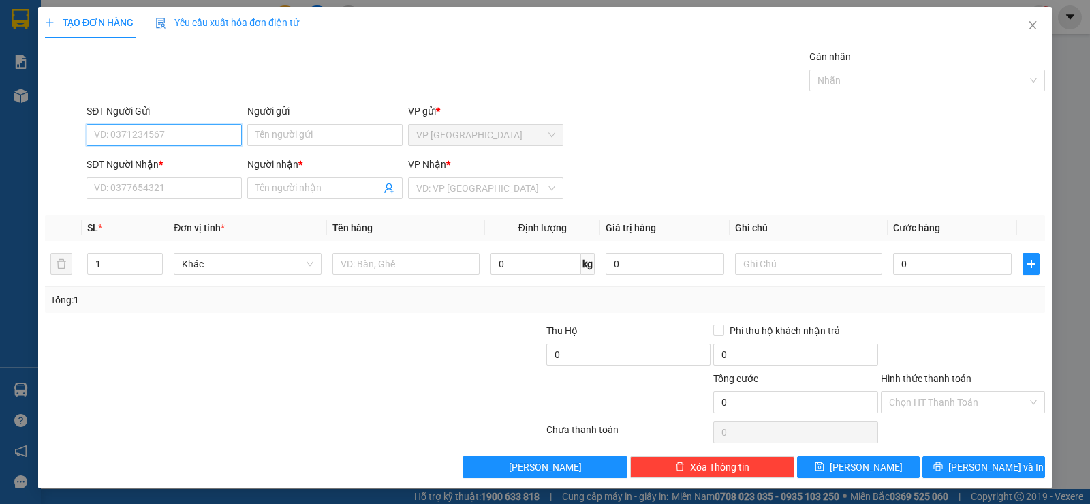
click at [206, 145] on input "SĐT Người Gửi" at bounding box center [164, 135] width 155 height 22
click at [209, 140] on input "SĐT Người Gửi" at bounding box center [164, 135] width 155 height 22
click at [1028, 27] on icon "close" at bounding box center [1033, 25] width 11 height 11
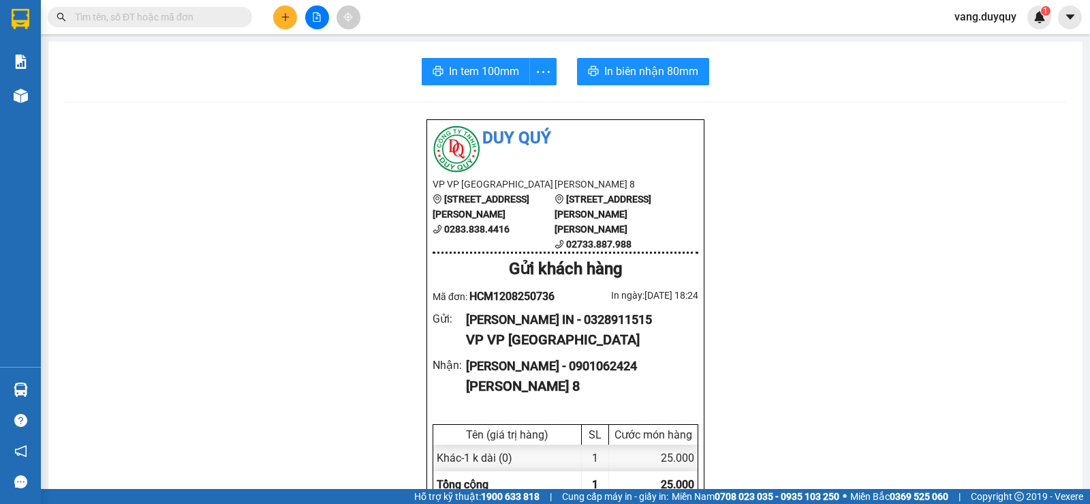
click at [210, 20] on input "text" at bounding box center [155, 17] width 161 height 15
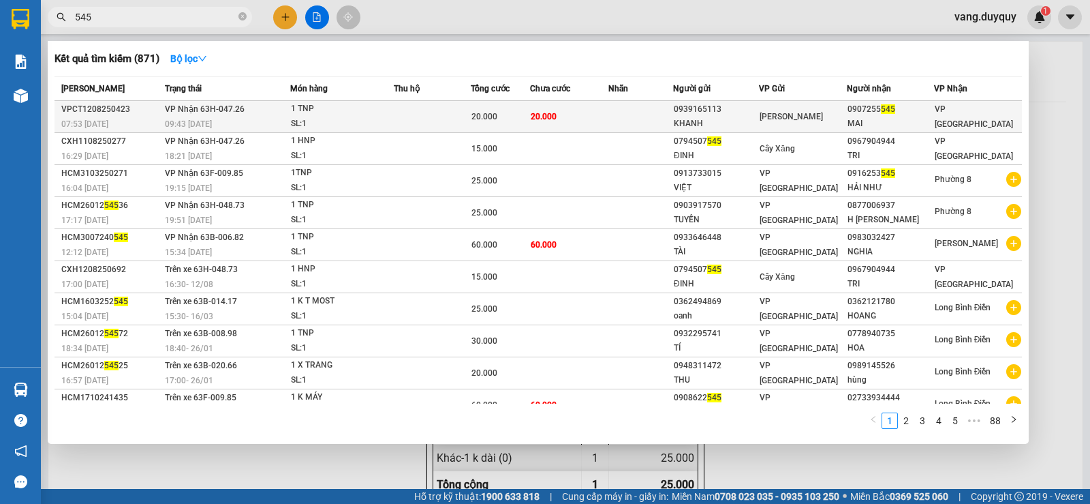
type input "545"
click at [442, 120] on td at bounding box center [432, 117] width 77 height 32
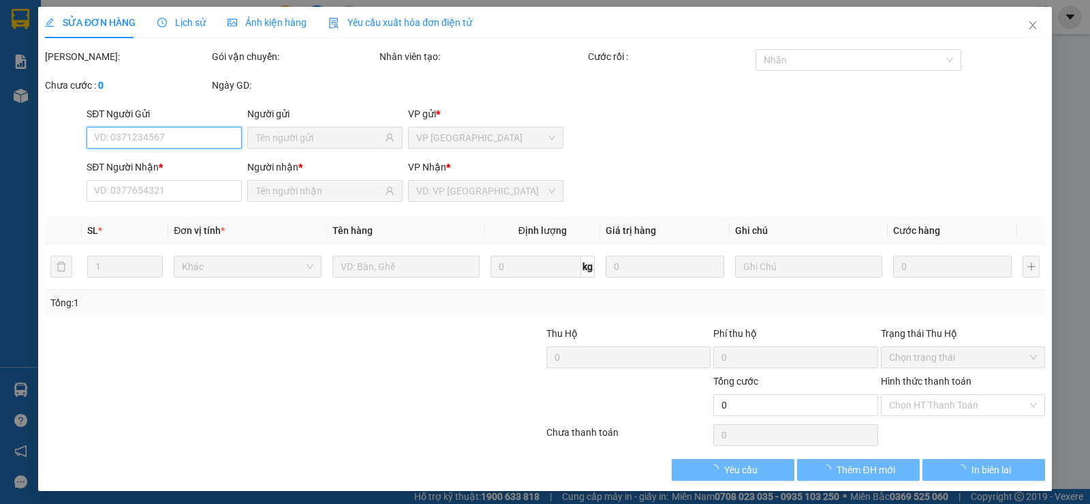
type input "0939165113"
type input "KHANH"
type input "0907255545"
type input "MAI"
type input "20.000"
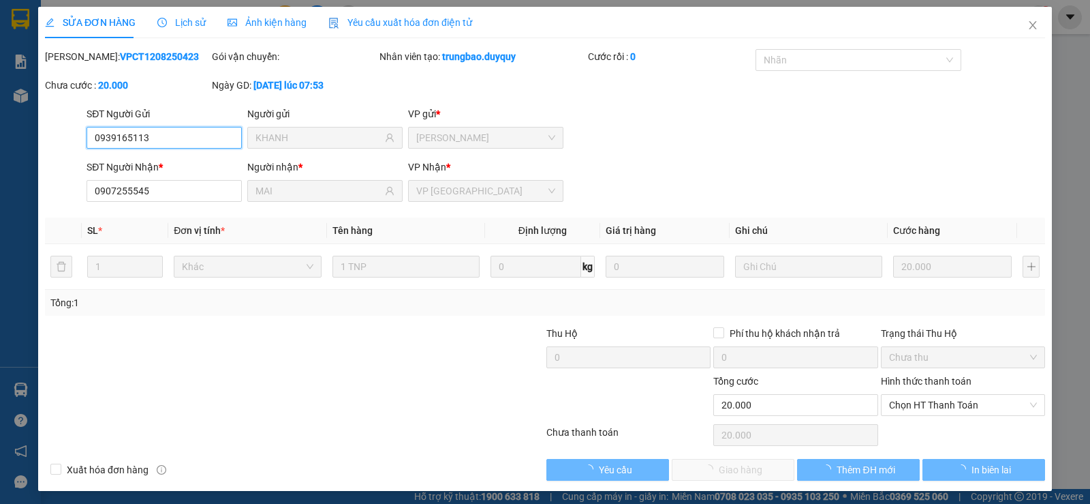
click at [893, 401] on span "Chọn HT Thanh Toán" at bounding box center [963, 405] width 148 height 20
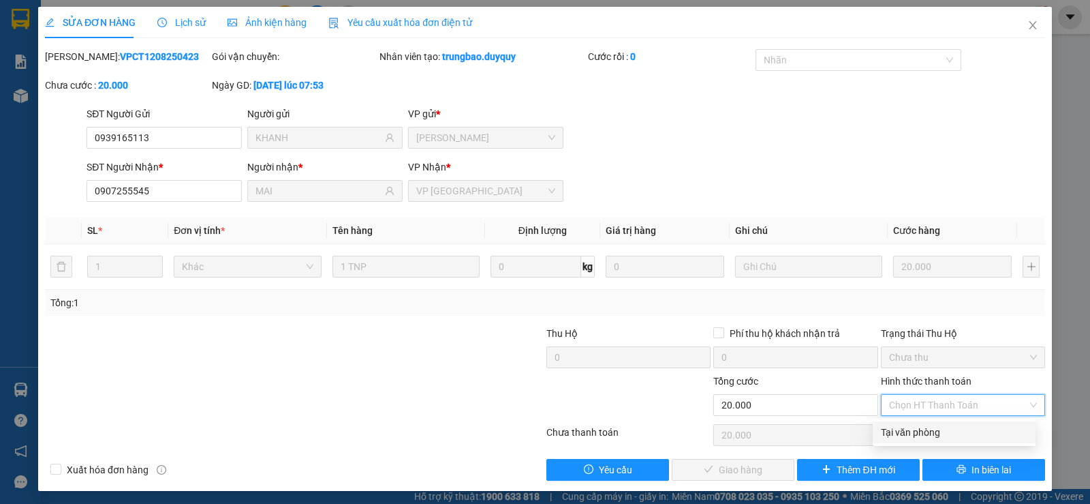
click at [908, 436] on div "Tại văn phòng" at bounding box center [954, 432] width 147 height 15
type input "0"
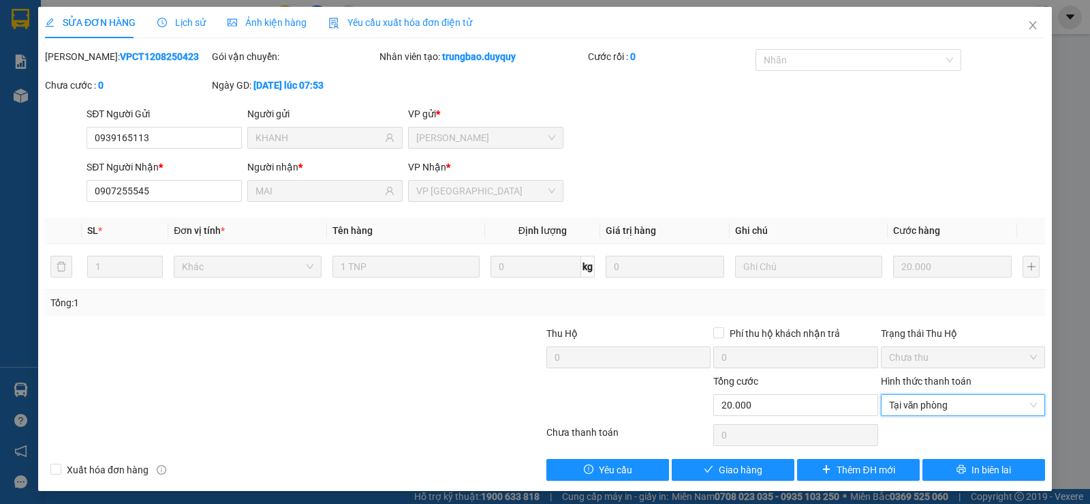
click at [702, 485] on div "SỬA ĐƠN HÀNG Lịch sử Ảnh kiện hàng Yêu cầu xuất hóa đơn điện tử Total Paid Fee …" at bounding box center [545, 249] width 1014 height 484
click at [707, 469] on icon "check" at bounding box center [709, 469] width 10 height 10
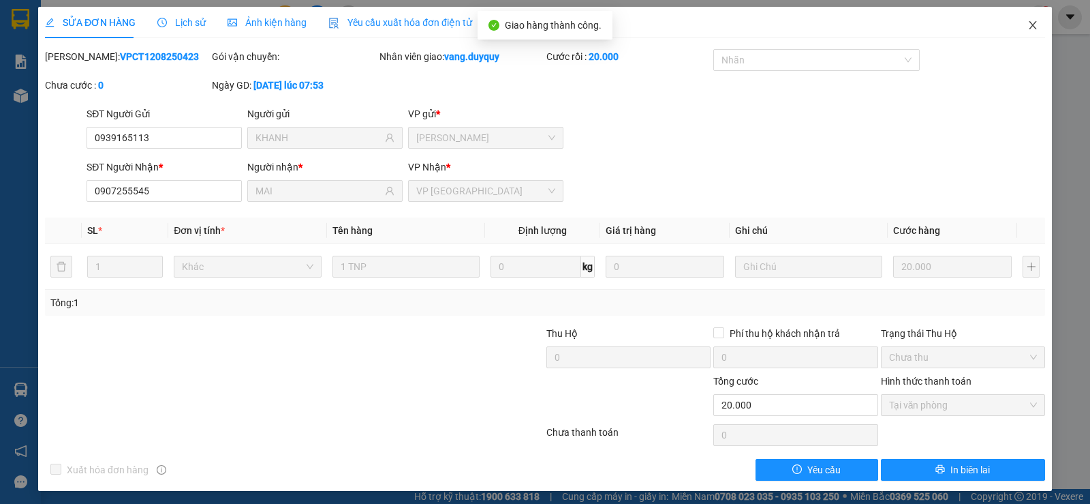
click at [1024, 18] on span "Close" at bounding box center [1033, 26] width 38 height 38
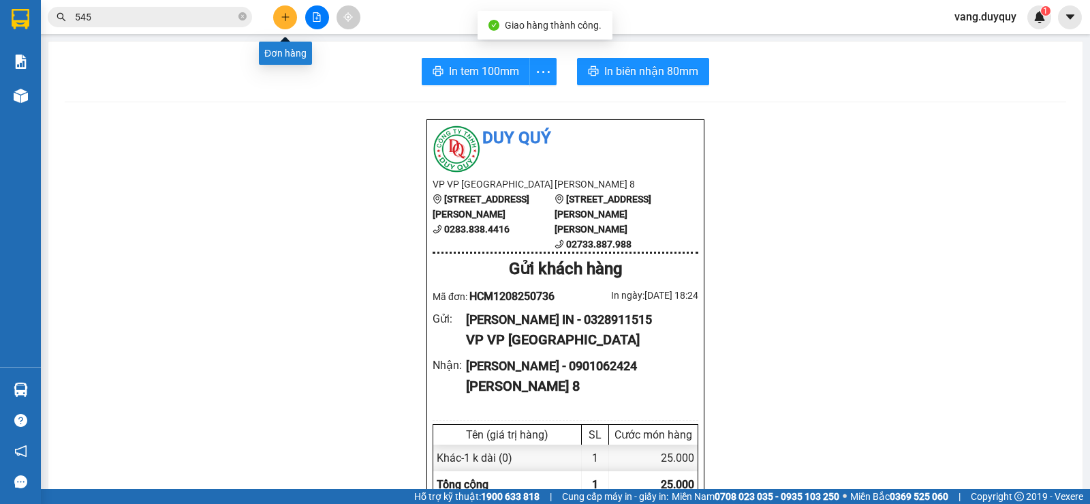
click at [277, 14] on button at bounding box center [285, 17] width 24 height 24
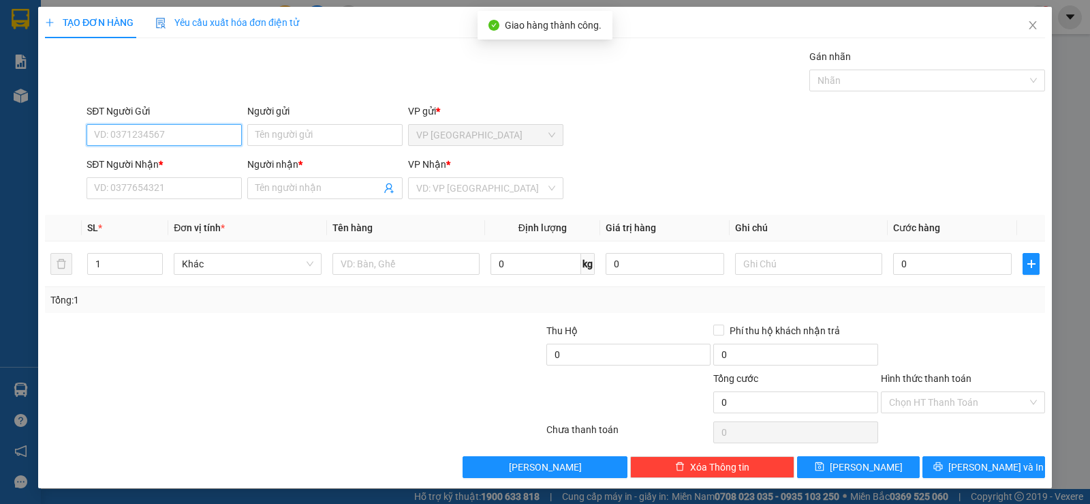
click at [209, 129] on input "SĐT Người Gửi" at bounding box center [164, 135] width 155 height 22
click at [112, 138] on input "070205547" at bounding box center [164, 135] width 155 height 22
click at [110, 140] on input "070205547" at bounding box center [164, 135] width 155 height 22
click at [169, 130] on input "0708205547" at bounding box center [164, 135] width 155 height 22
type input "0708205547"
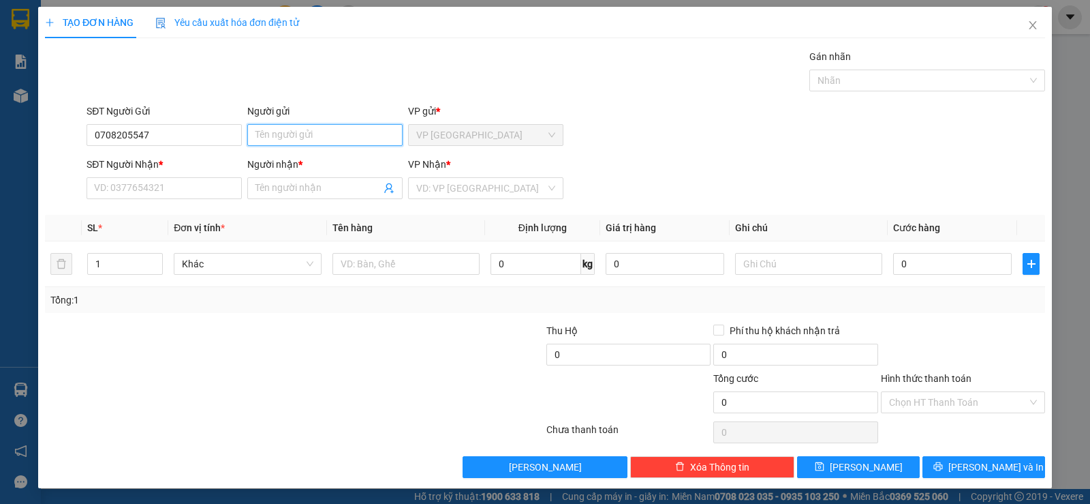
click at [271, 133] on input "Người gửi" at bounding box center [324, 135] width 155 height 22
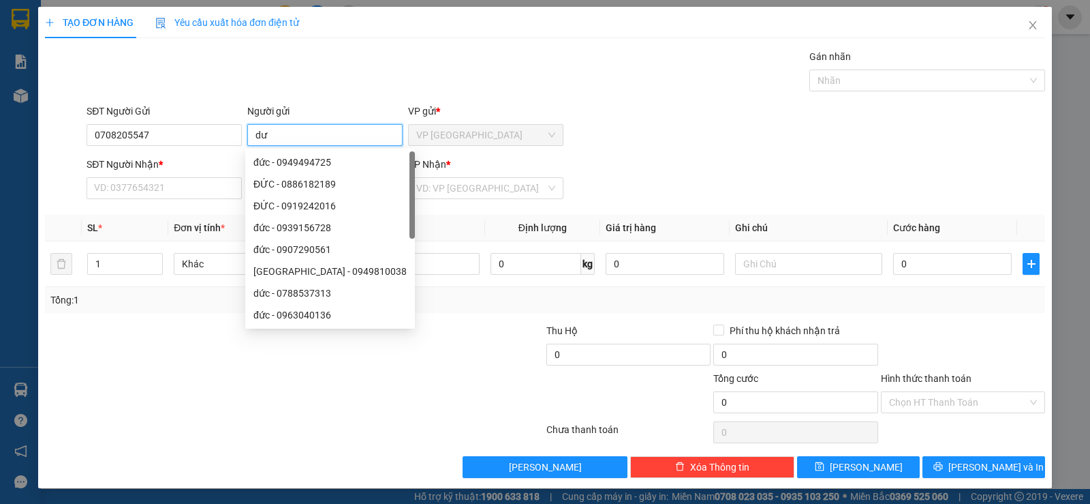
type input "d"
type input "đức"
click at [191, 193] on input "SĐT Người Nhận *" at bounding box center [164, 188] width 155 height 22
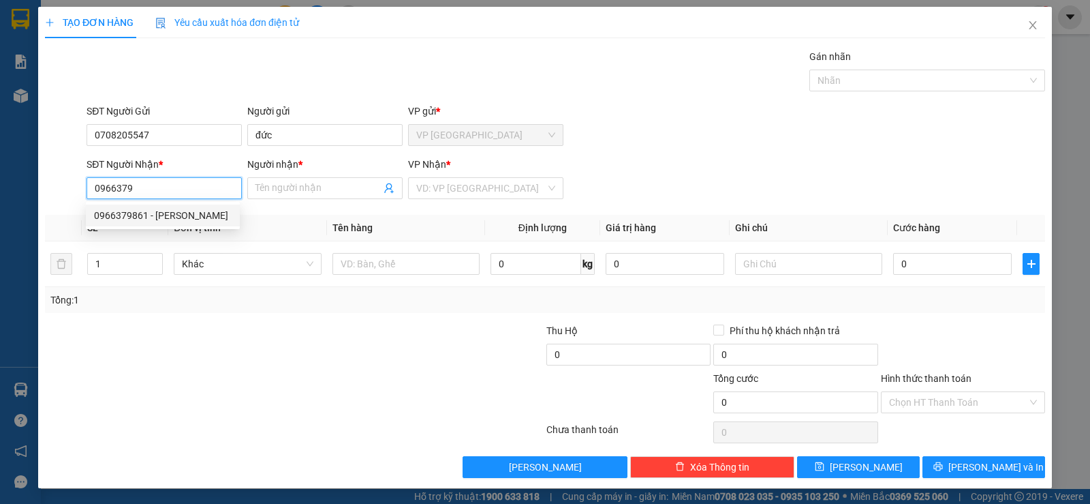
click at [183, 211] on div "0966379861 - HUY" at bounding box center [163, 215] width 138 height 15
type input "0966379861"
type input "HUY"
type input "25.000"
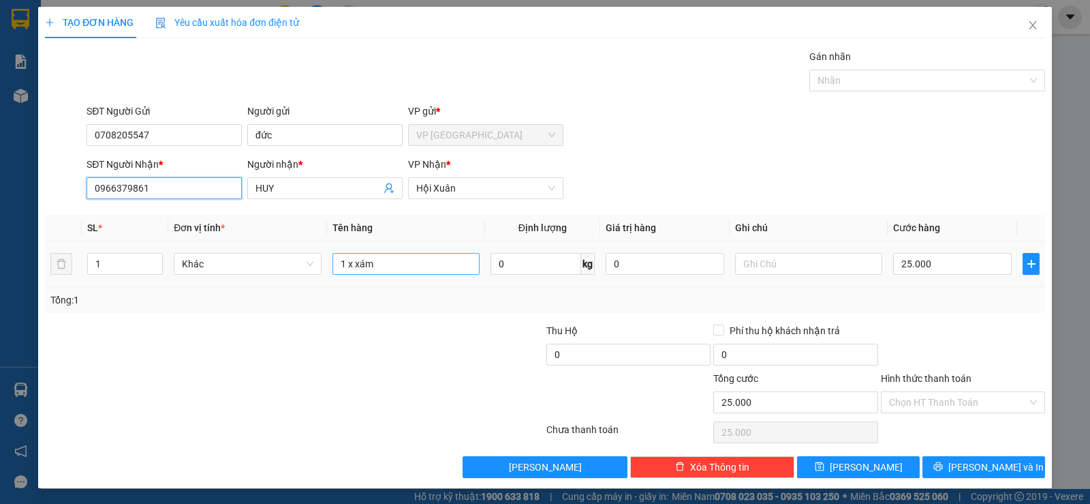
type input "0966379861"
click at [399, 266] on input "1 x xám" at bounding box center [406, 264] width 147 height 22
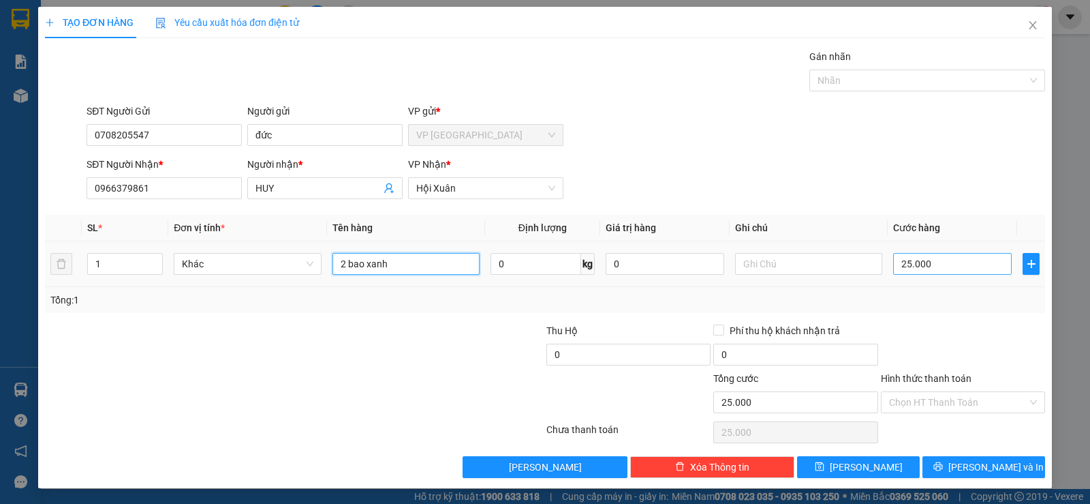
type input "2 bao xanh"
click at [951, 271] on input "25.000" at bounding box center [952, 264] width 119 height 22
type input "3"
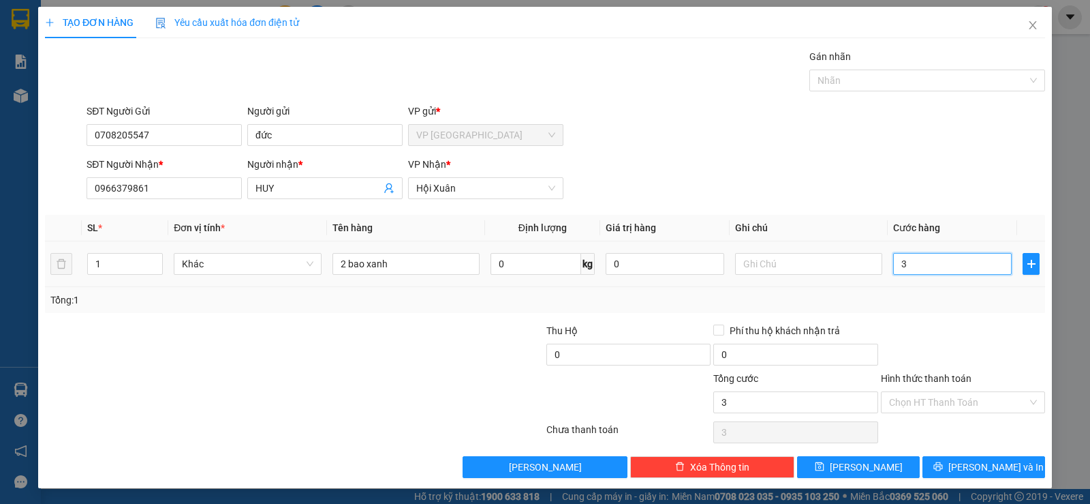
type input "30"
type input "300"
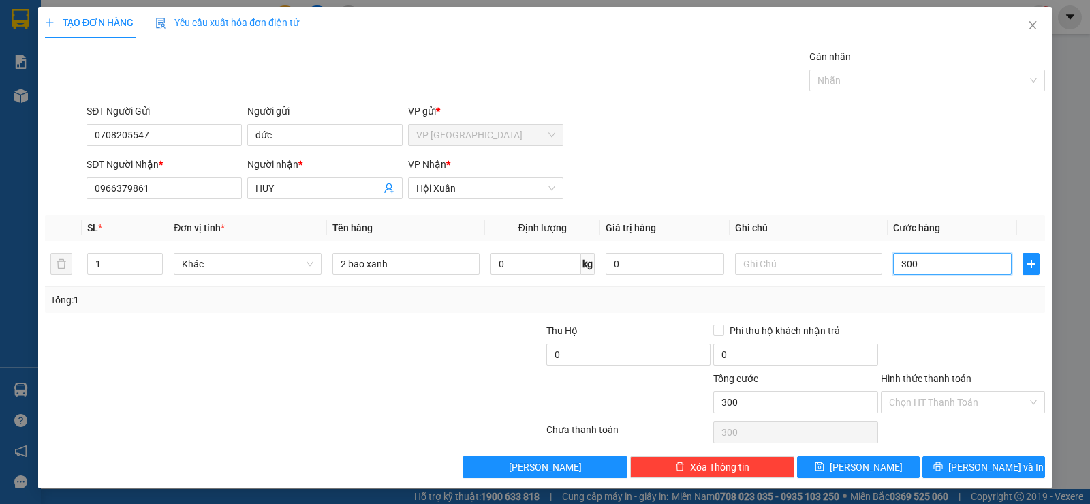
type input "300"
type input "300.000"
click at [938, 331] on div at bounding box center [963, 347] width 167 height 48
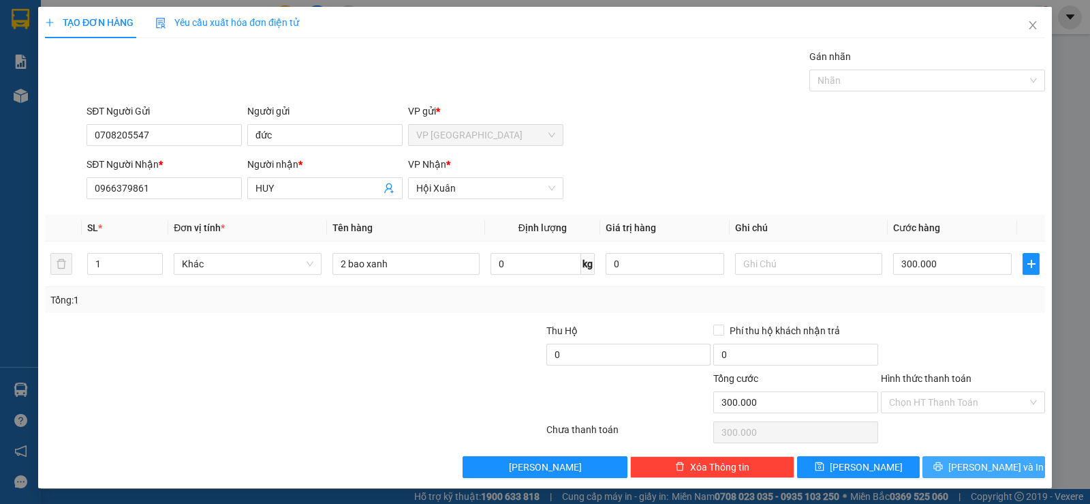
click at [989, 465] on span "[PERSON_NAME] và In" at bounding box center [996, 466] width 95 height 15
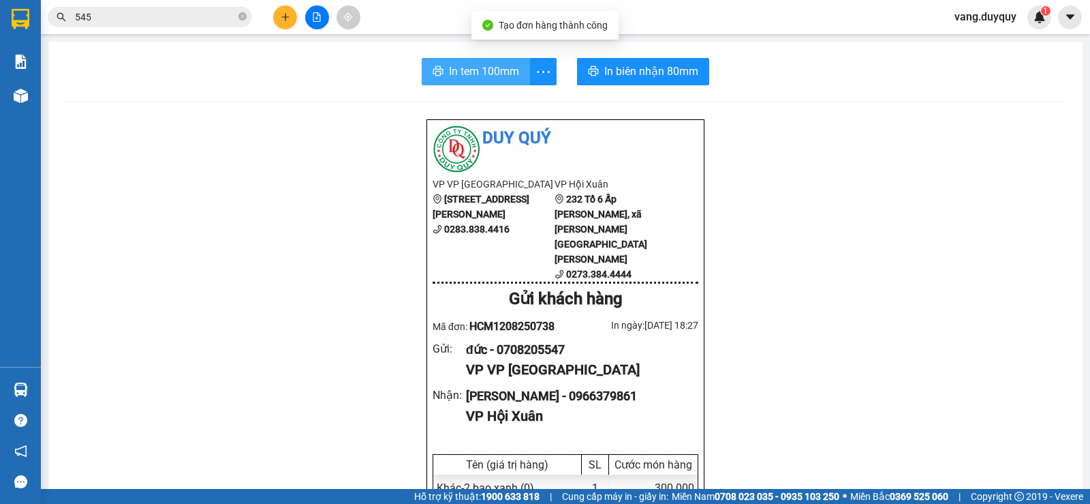
click at [457, 72] on span "In tem 100mm" at bounding box center [484, 71] width 70 height 17
click at [273, 16] on div at bounding box center [317, 17] width 102 height 24
click at [278, 29] on div at bounding box center [317, 17] width 102 height 24
click at [281, 19] on icon "plus" at bounding box center [286, 17] width 10 height 10
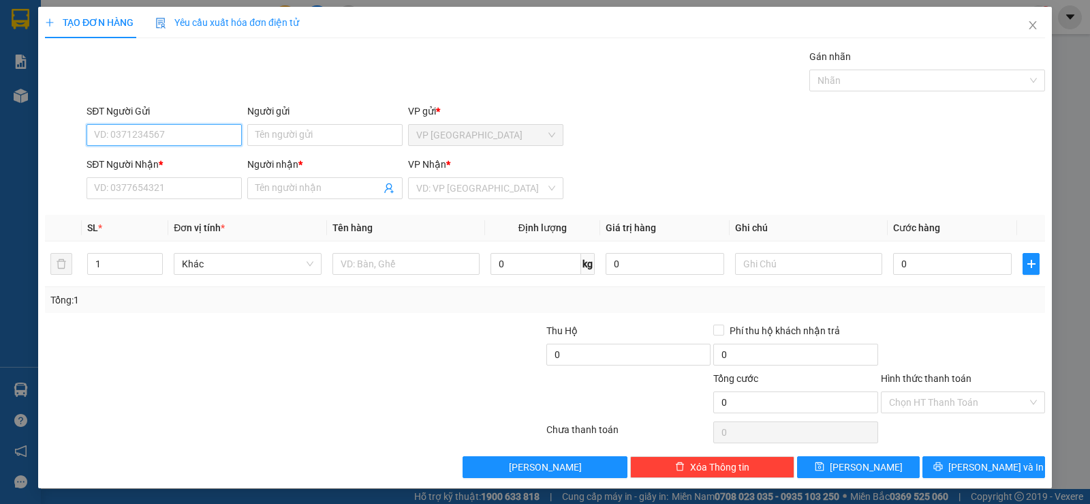
click at [212, 142] on input "SĐT Người Gửi" at bounding box center [164, 135] width 155 height 22
click at [189, 165] on div "0919532497 - SÀI GÒN" at bounding box center [170, 162] width 153 height 15
type input "0919532497"
type input "SÀI GÒN"
type input "0945048543"
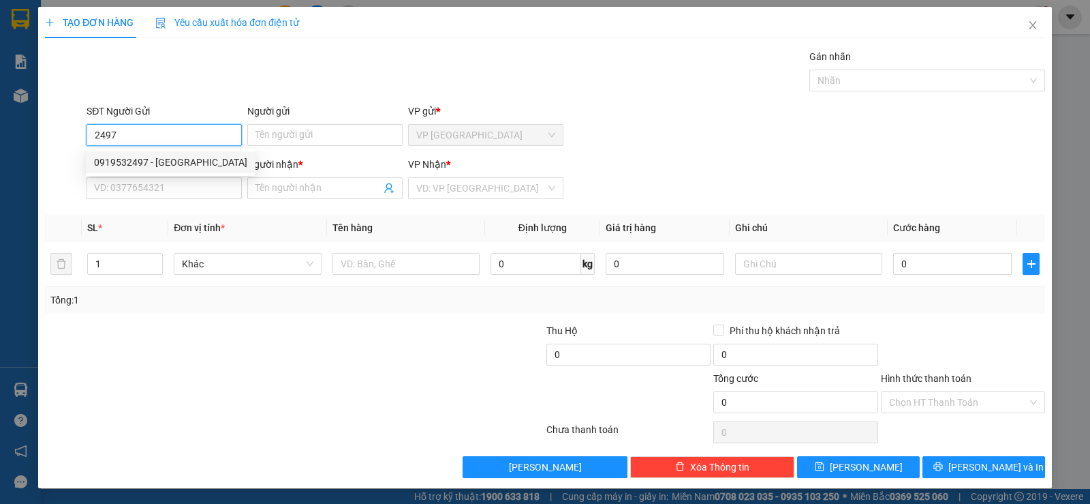
type input "THẢNH"
type input "20.000"
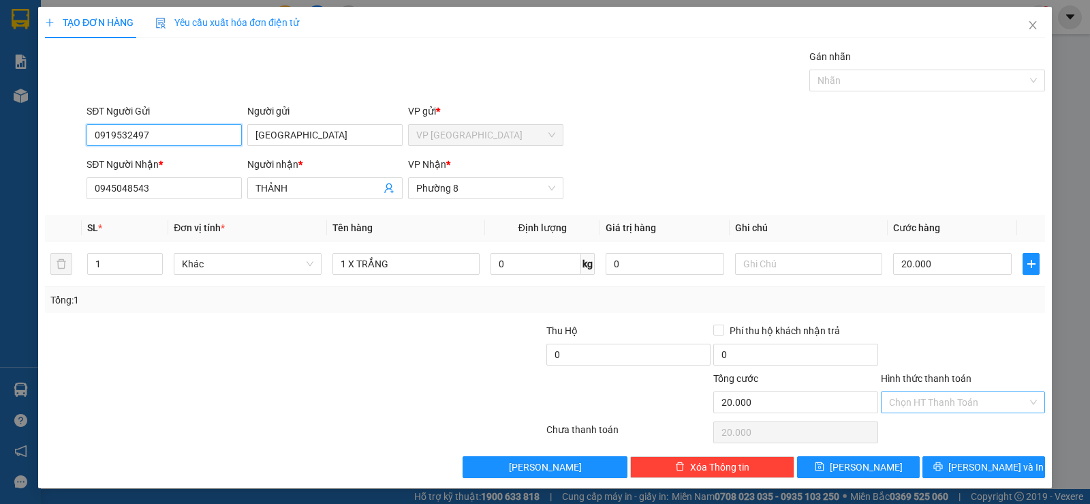
type input "0919532497"
click at [951, 409] on input "Hình thức thanh toán" at bounding box center [958, 402] width 138 height 20
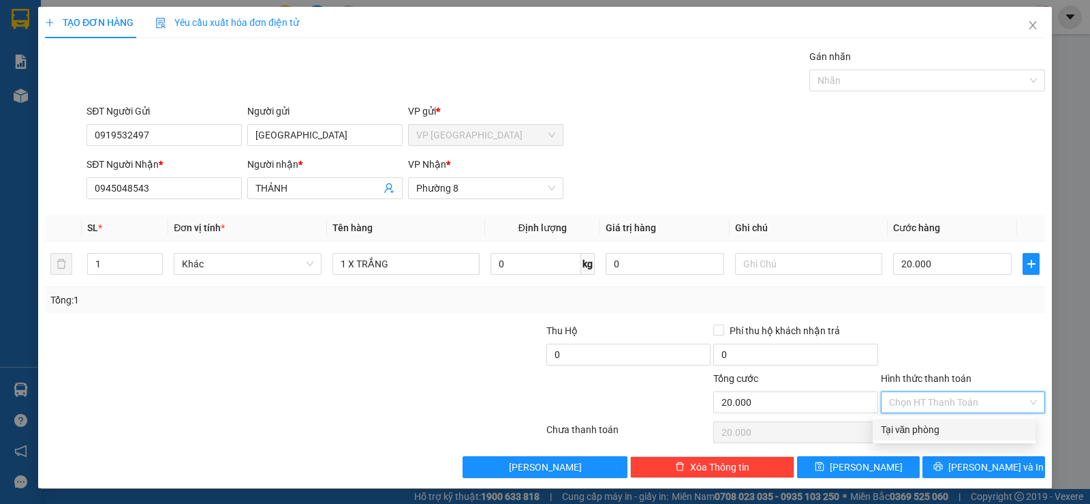
click at [943, 428] on div "Tại văn phòng" at bounding box center [954, 429] width 147 height 15
type input "0"
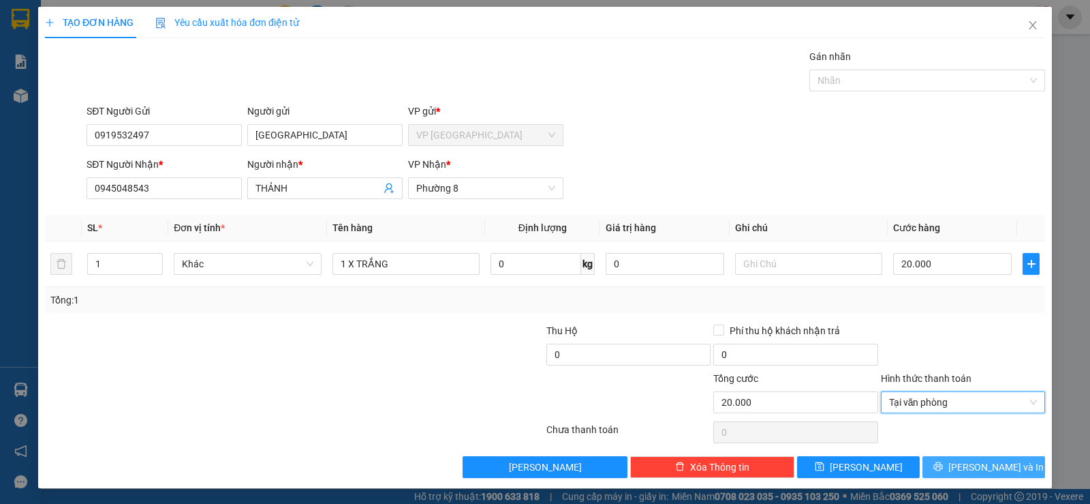
click at [943, 466] on icon "printer" at bounding box center [939, 466] width 10 height 10
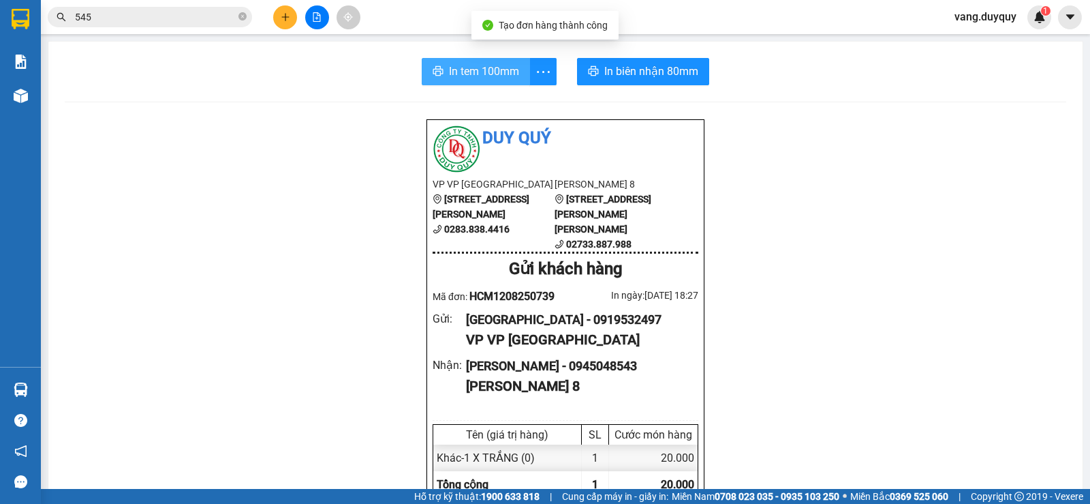
click at [462, 76] on span "In tem 100mm" at bounding box center [484, 71] width 70 height 17
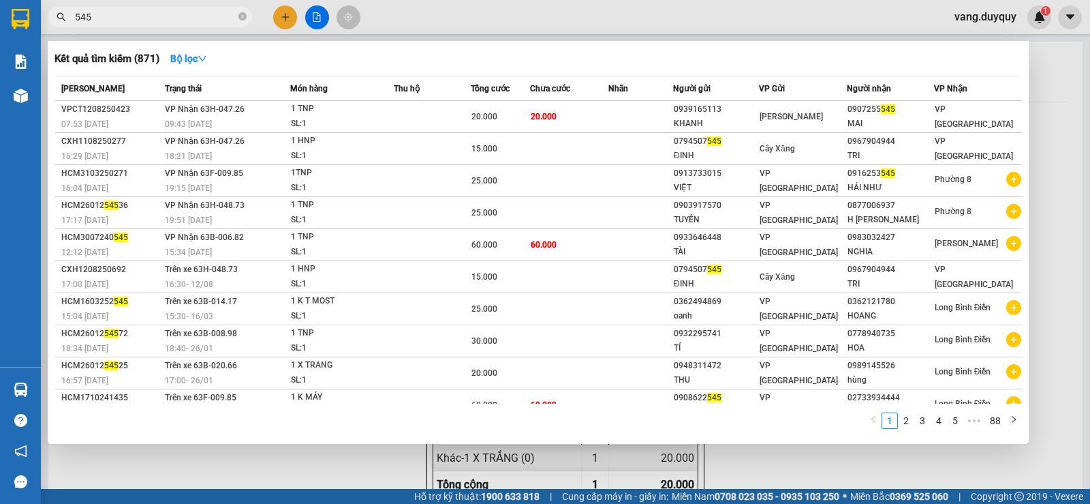
click at [238, 12] on span "545" at bounding box center [150, 17] width 204 height 20
click at [239, 17] on icon "close-circle" at bounding box center [243, 16] width 8 height 8
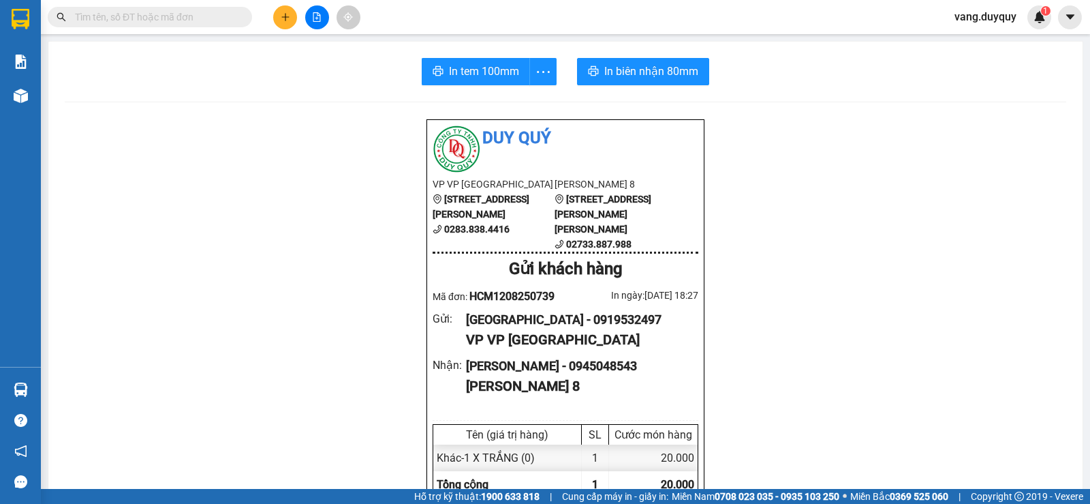
click at [205, 20] on input "text" at bounding box center [155, 17] width 161 height 15
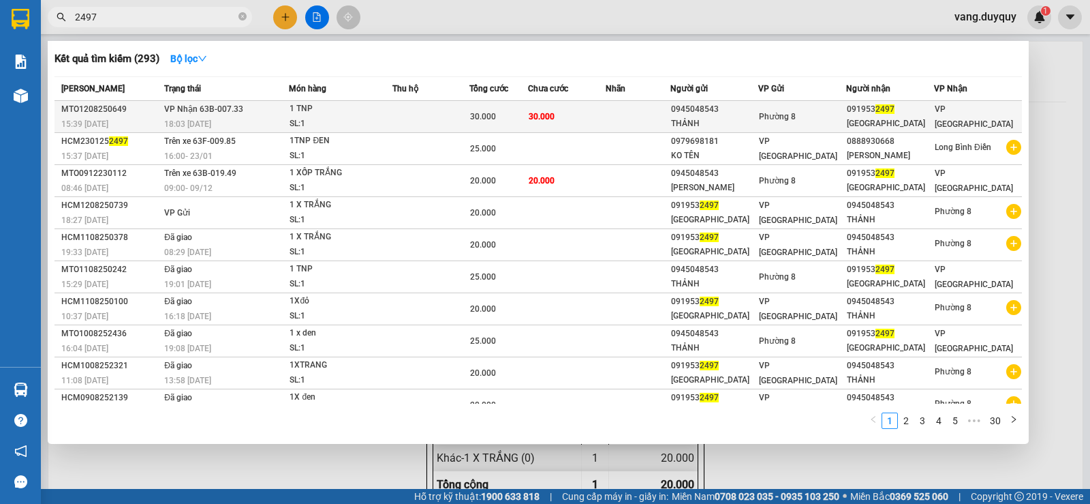
type input "2497"
click at [405, 115] on td at bounding box center [431, 117] width 77 height 32
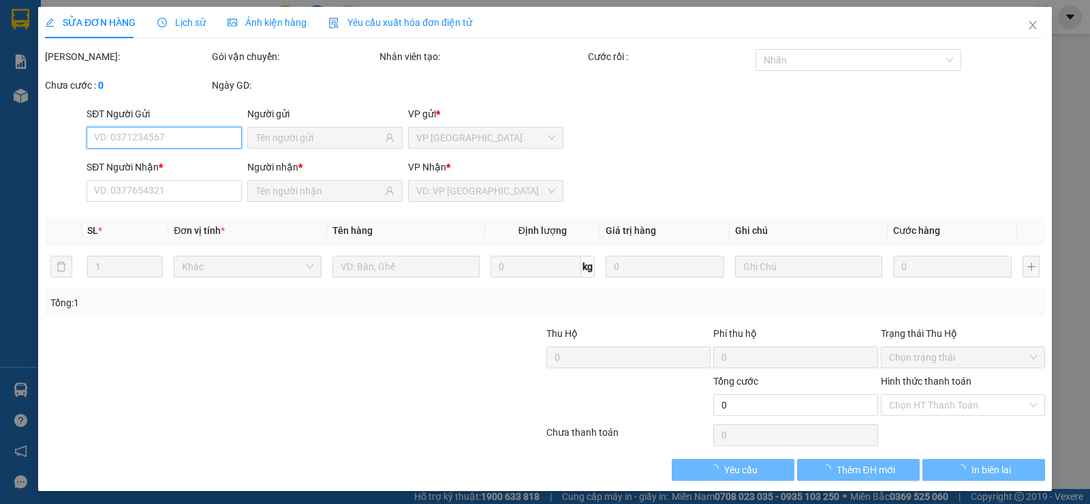
type input "0945048543"
type input "THẢNH"
type input "0919532497"
type input "SÀI GÒN"
type input "30.000"
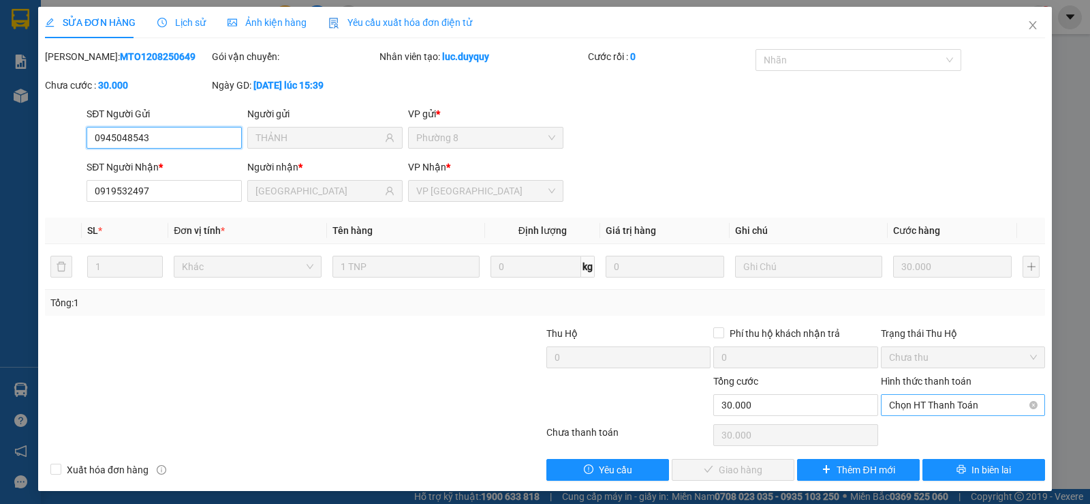
click at [907, 406] on span "Chọn HT Thanh Toán" at bounding box center [963, 405] width 148 height 20
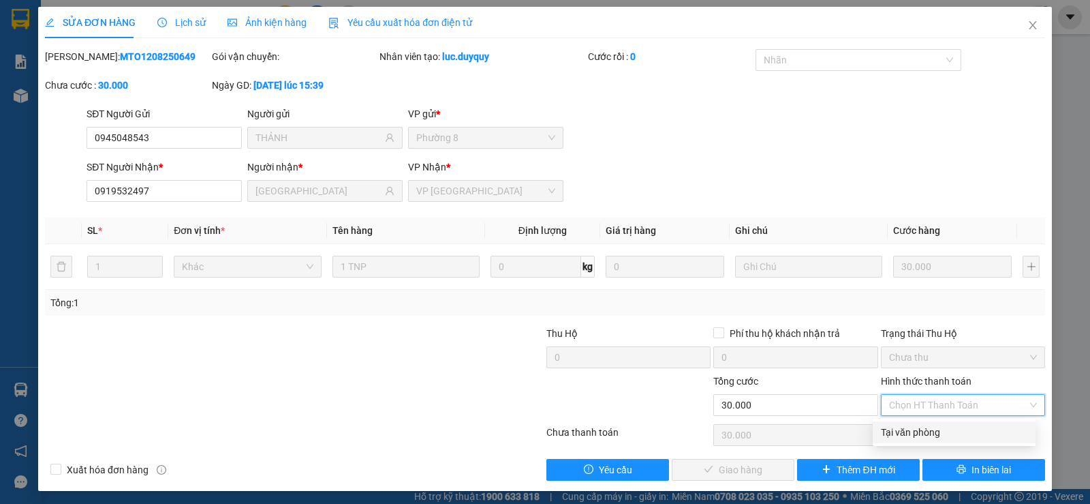
click at [893, 427] on div "Tại văn phòng" at bounding box center [954, 432] width 147 height 15
type input "0"
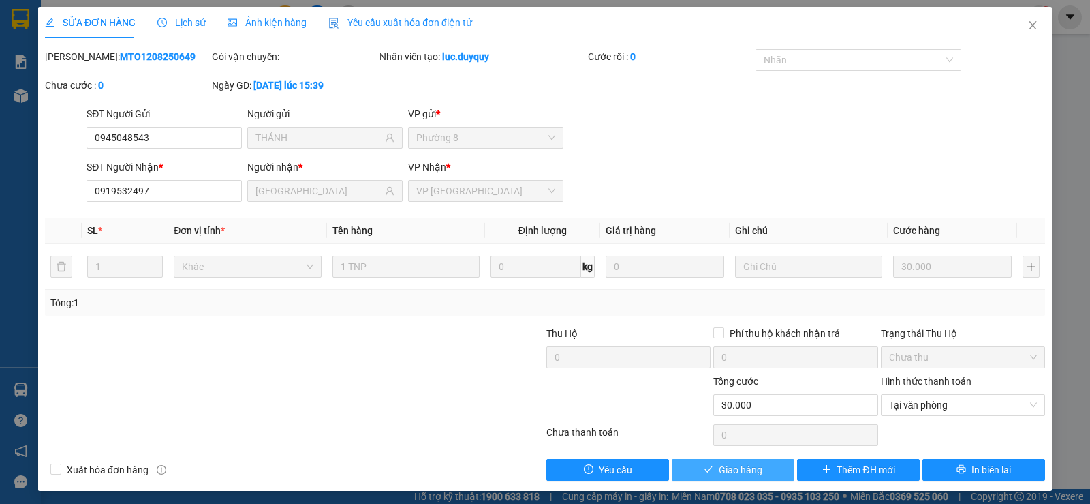
click at [745, 473] on span "Giao hàng" at bounding box center [741, 469] width 44 height 15
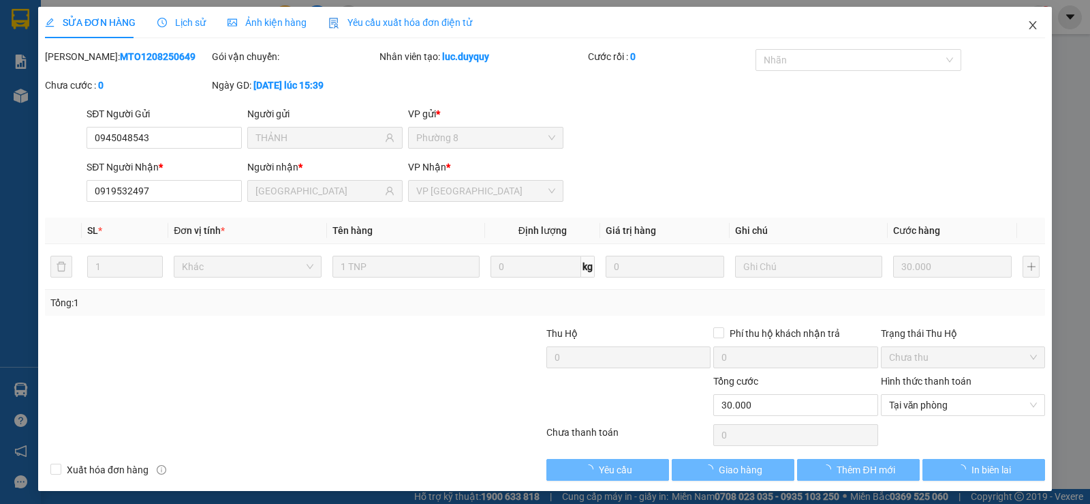
click at [1028, 25] on icon "close" at bounding box center [1033, 25] width 11 height 11
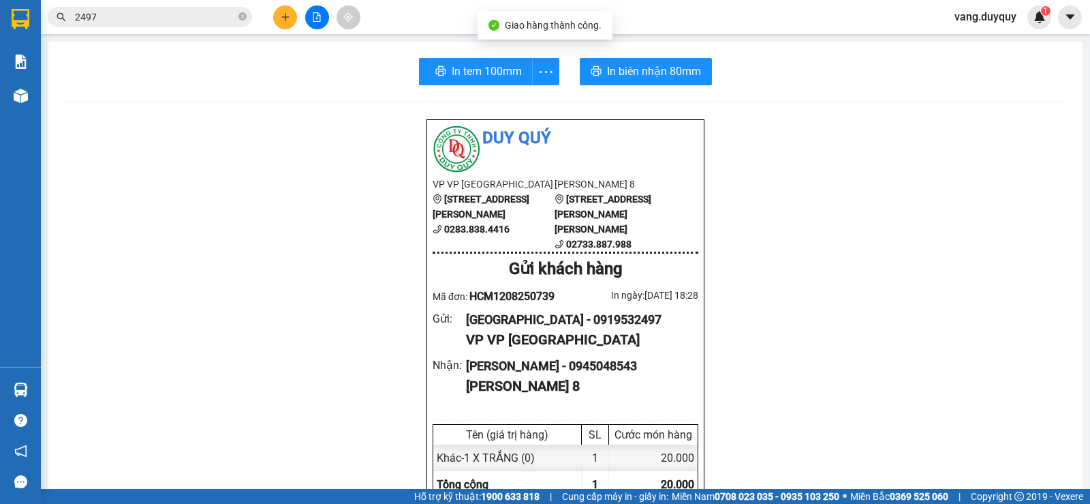
click at [287, 12] on button at bounding box center [285, 17] width 24 height 24
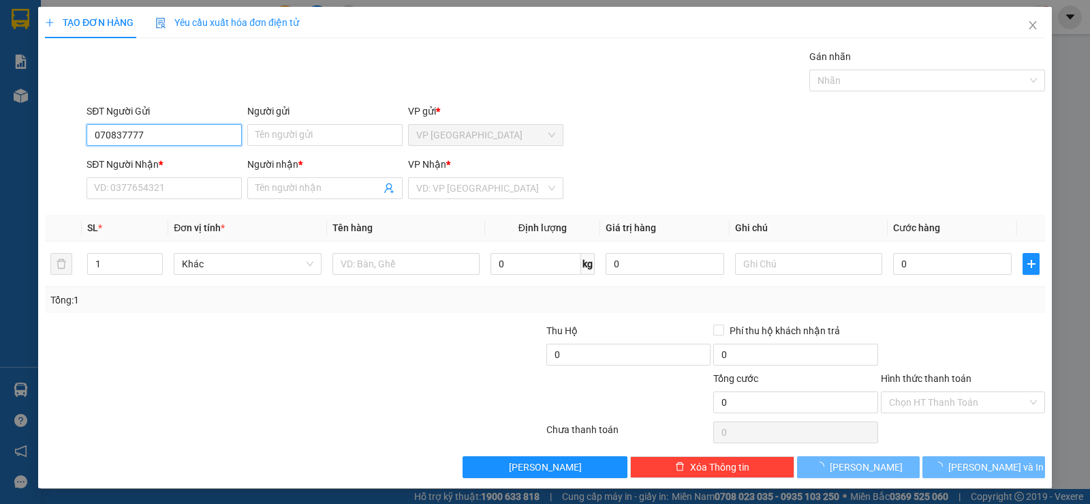
type input "0708377779"
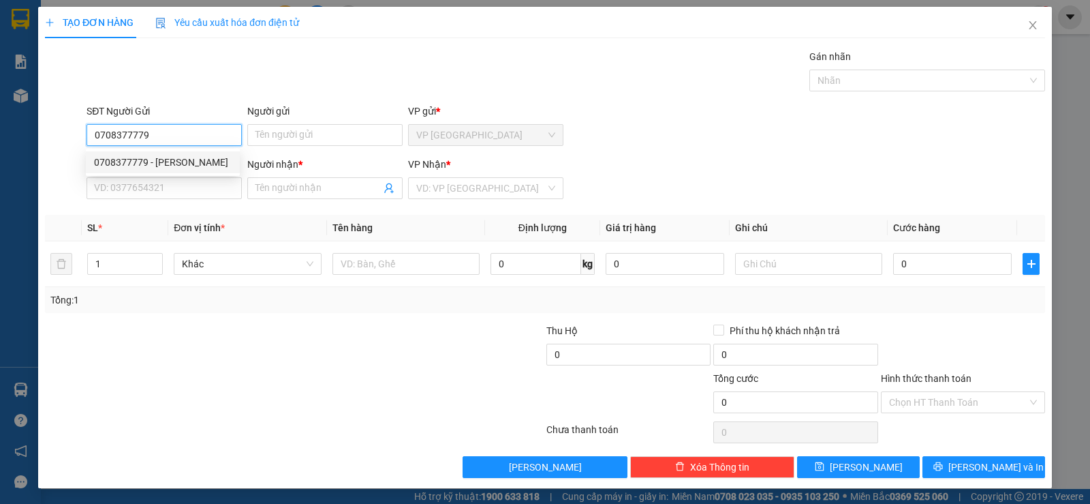
click at [160, 161] on div "0708377779 - [PERSON_NAME]" at bounding box center [163, 162] width 138 height 15
type input "THIEN PHU"
type input "0933916113"
type input "AN"
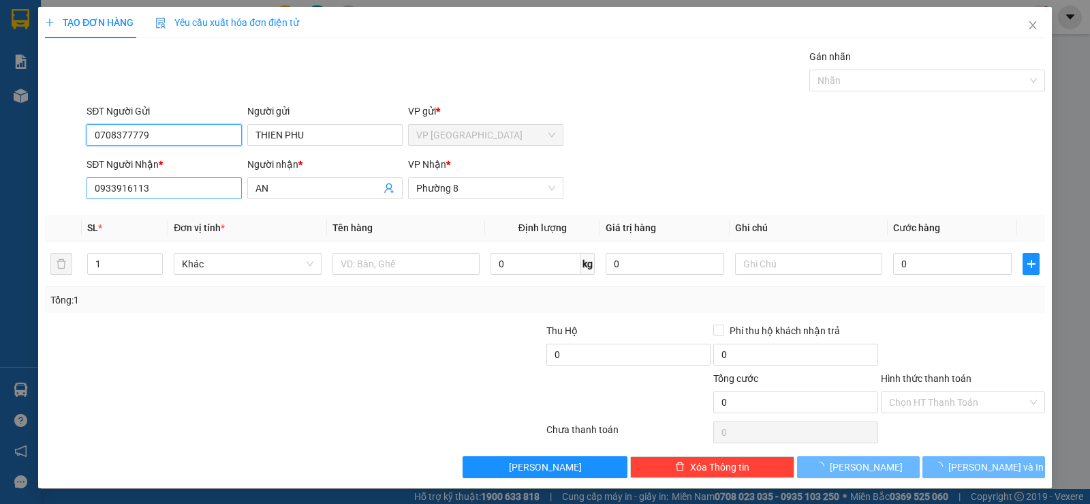
type input "15.000"
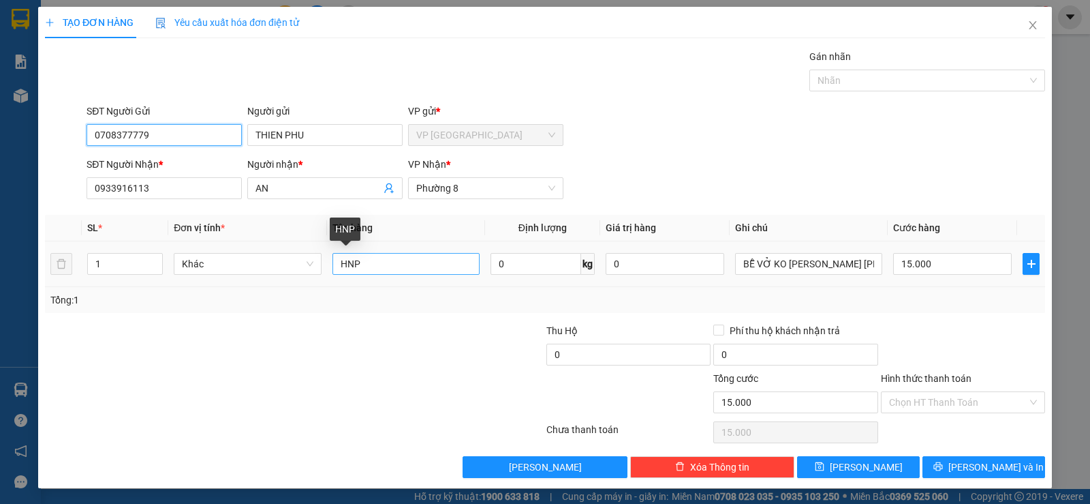
type input "0708377779"
click at [402, 262] on input "HNP" at bounding box center [406, 264] width 147 height 22
type input "1 ty vi"
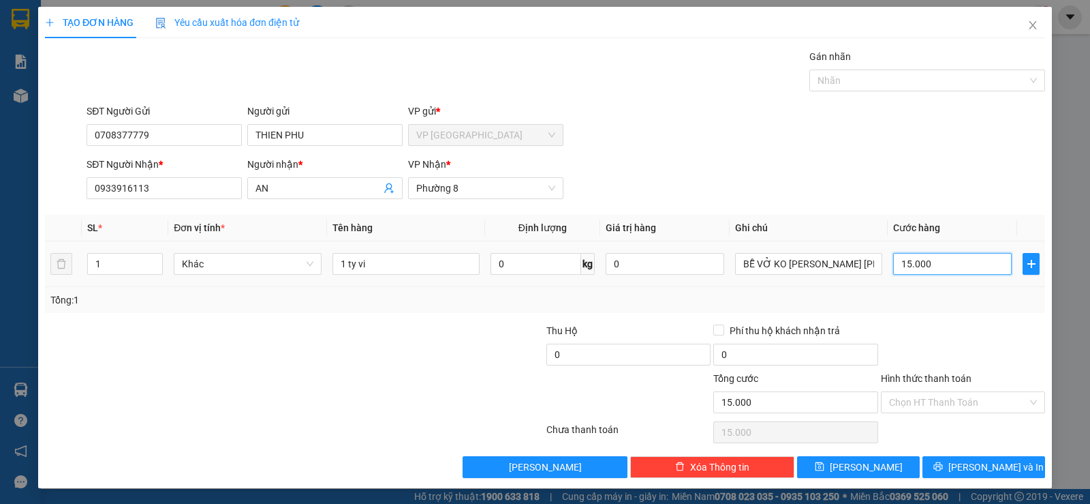
click at [978, 259] on input "15.000" at bounding box center [952, 264] width 119 height 22
type input "4"
type input "0"
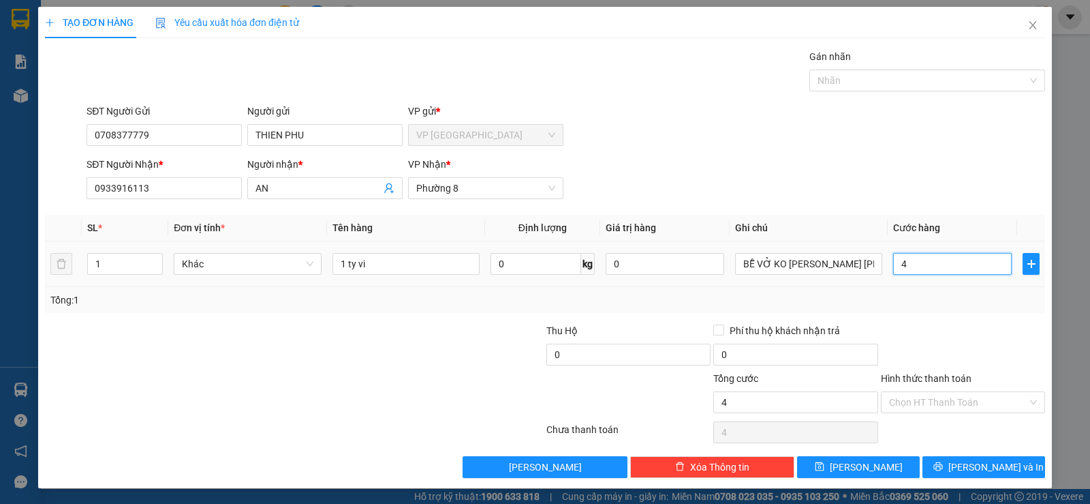
type input "0"
type input "5"
type input "05"
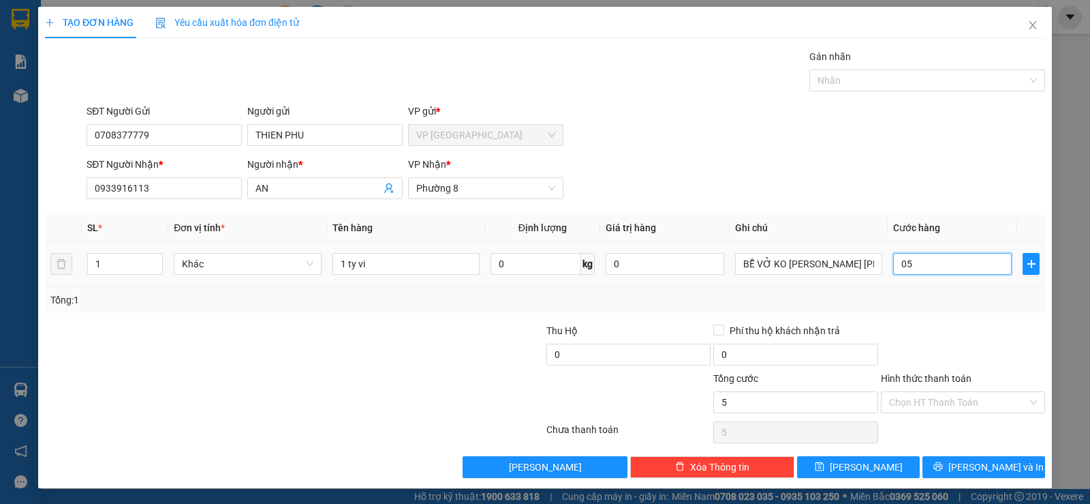
type input "50"
type input "050"
type input "50.000"
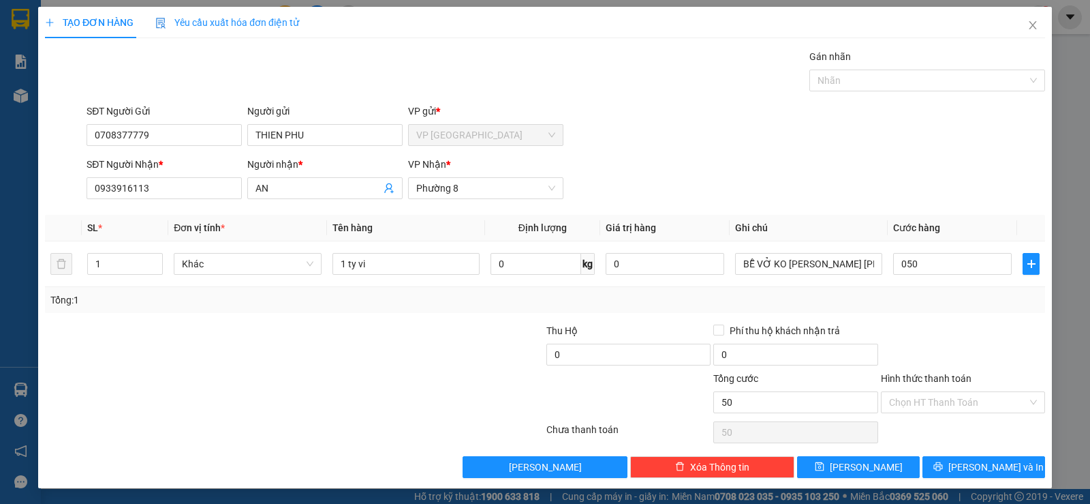
type input "50.000"
click at [963, 313] on div "Transit Pickup Surcharge Ids Transit Deliver Surcharge Ids Transit Deliver Surc…" at bounding box center [545, 263] width 1000 height 429
click at [943, 470] on icon "printer" at bounding box center [939, 466] width 10 height 10
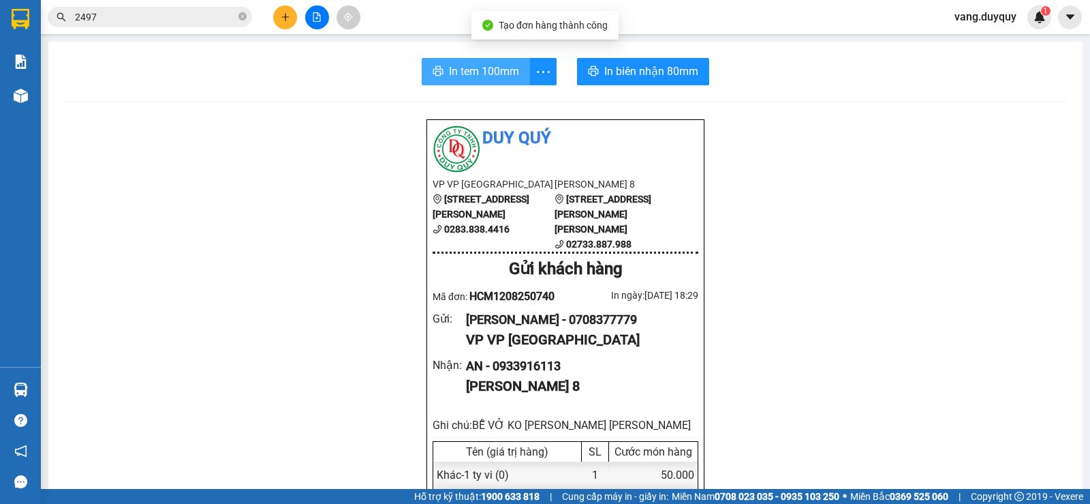
click at [477, 65] on span "In tem 100mm" at bounding box center [484, 71] width 70 height 17
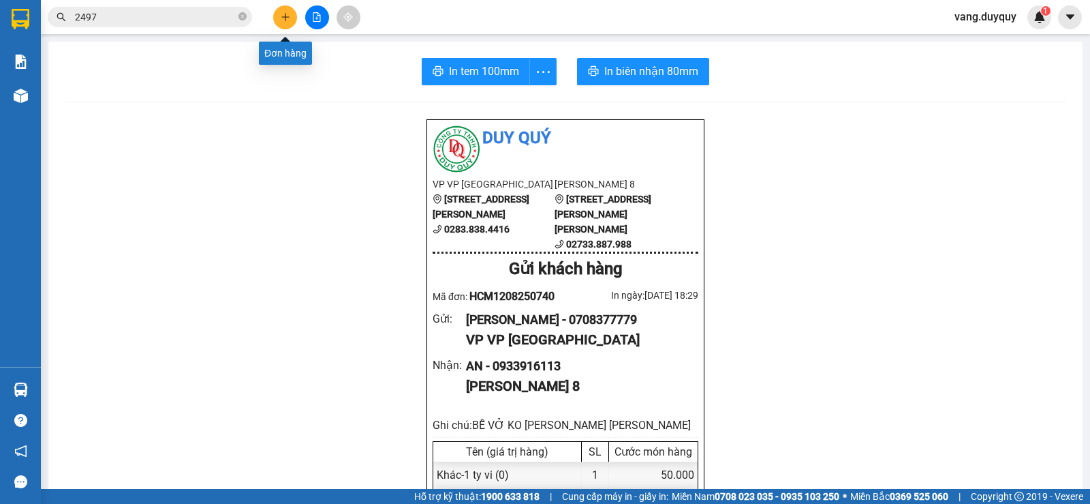
click at [279, 11] on button at bounding box center [285, 17] width 24 height 24
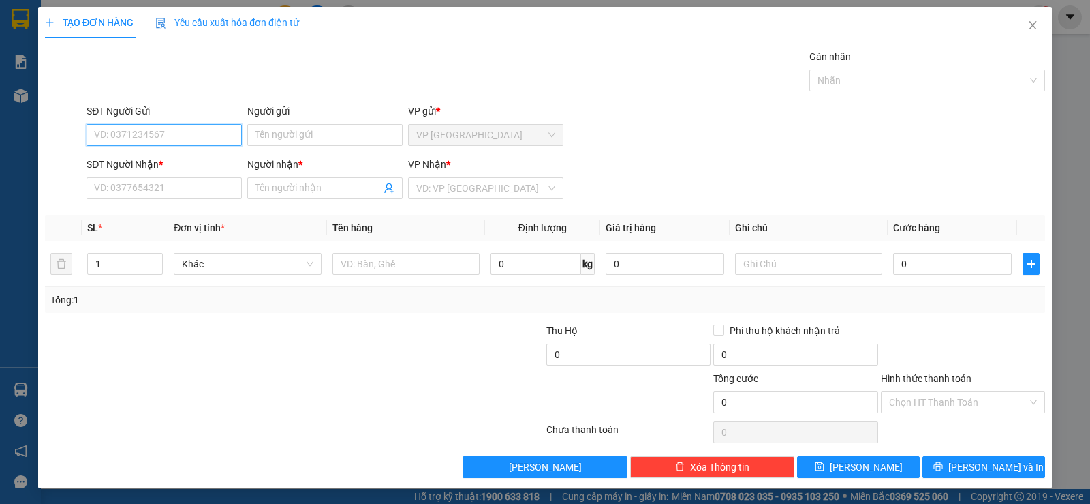
click at [126, 139] on input "SĐT Người Gửi" at bounding box center [164, 135] width 155 height 22
type input "0909894537"
click at [183, 157] on div "0909894537 - HOÀNG ANH" at bounding box center [163, 162] width 138 height 15
type input "HOÀNG ANH"
type input "0398674369"
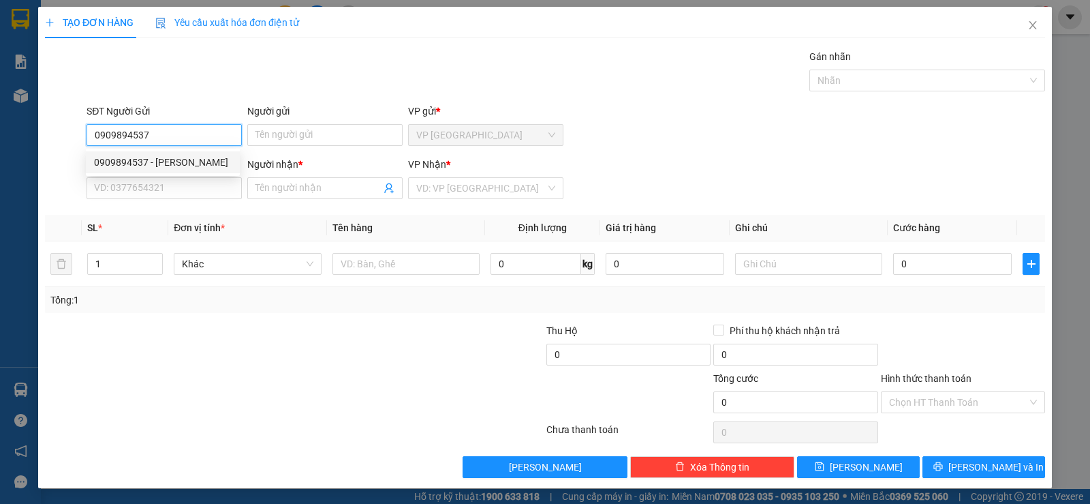
type input "HOANG VIỆT"
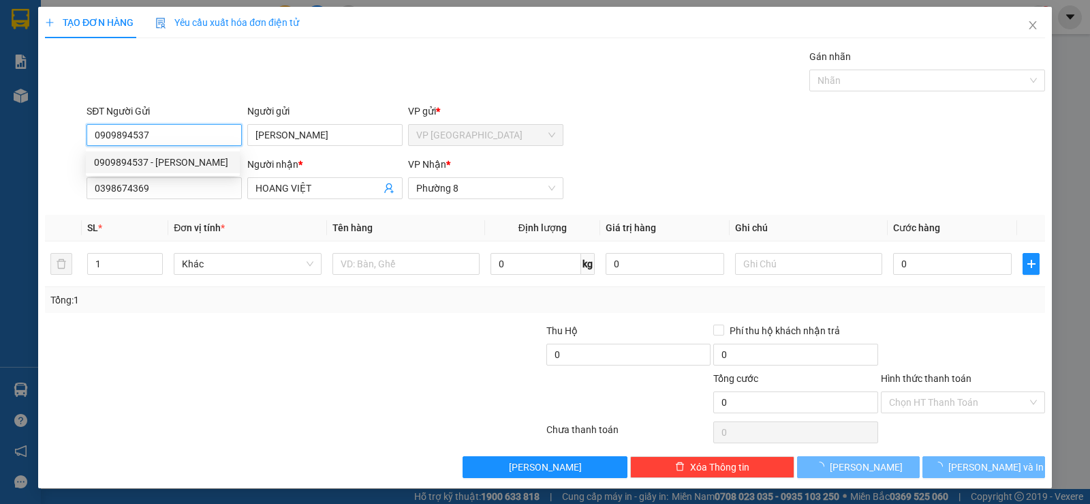
type input "30.000"
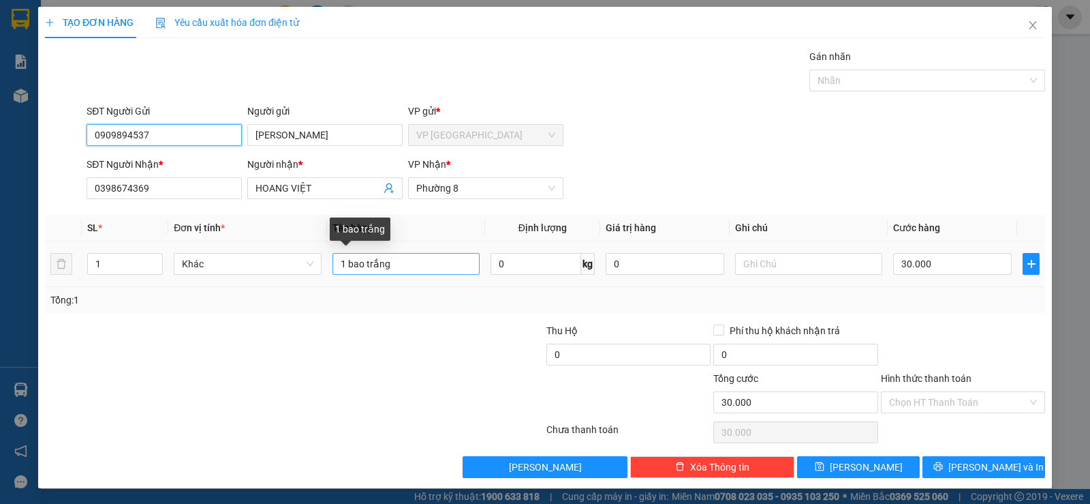
type input "0909894537"
click at [414, 268] on input "1 bao trắng" at bounding box center [406, 264] width 147 height 22
type input "1 bao xanh"
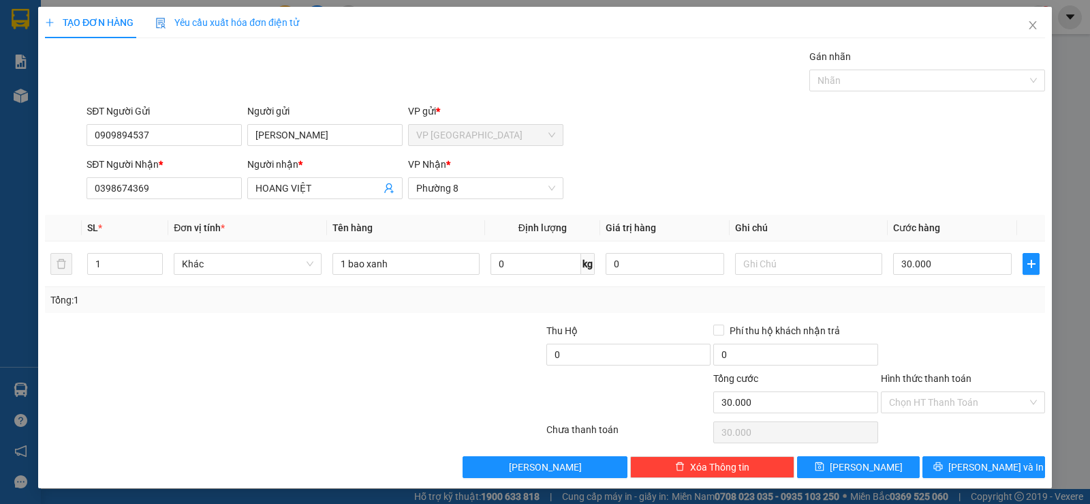
click at [900, 328] on div at bounding box center [963, 347] width 167 height 48
click at [925, 408] on input "Hình thức thanh toán" at bounding box center [958, 402] width 138 height 20
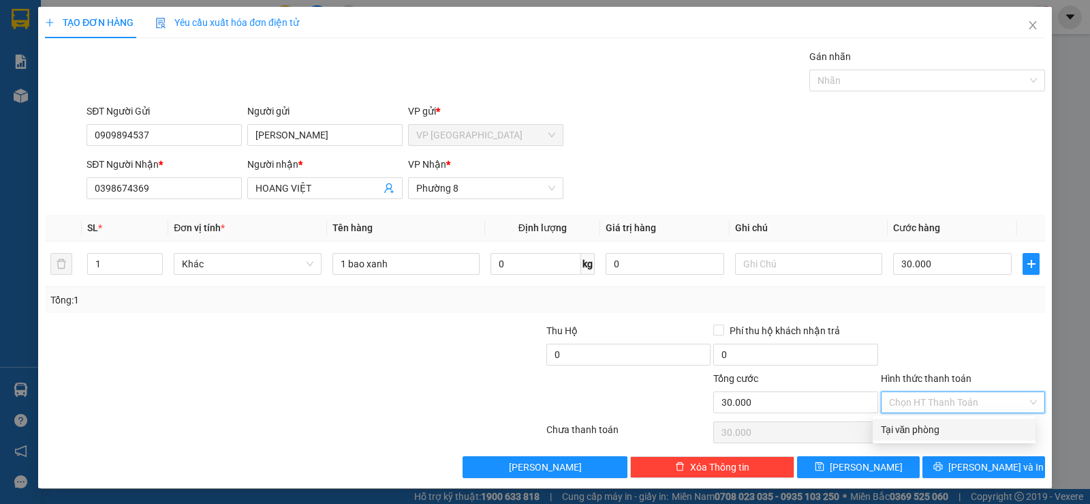
click at [921, 425] on div "Tại văn phòng" at bounding box center [954, 429] width 147 height 15
type input "0"
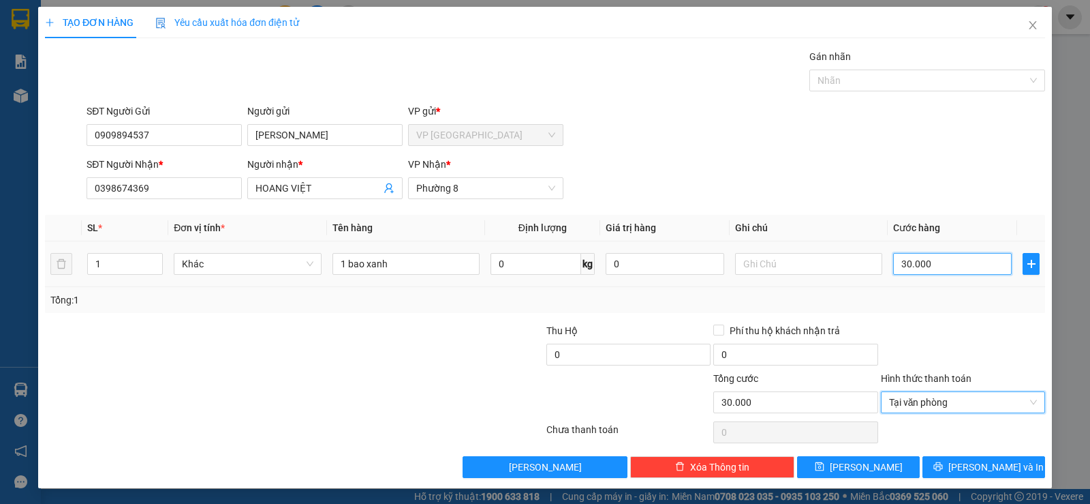
click at [964, 271] on input "30.000" at bounding box center [952, 264] width 119 height 22
type input "2"
type input "25"
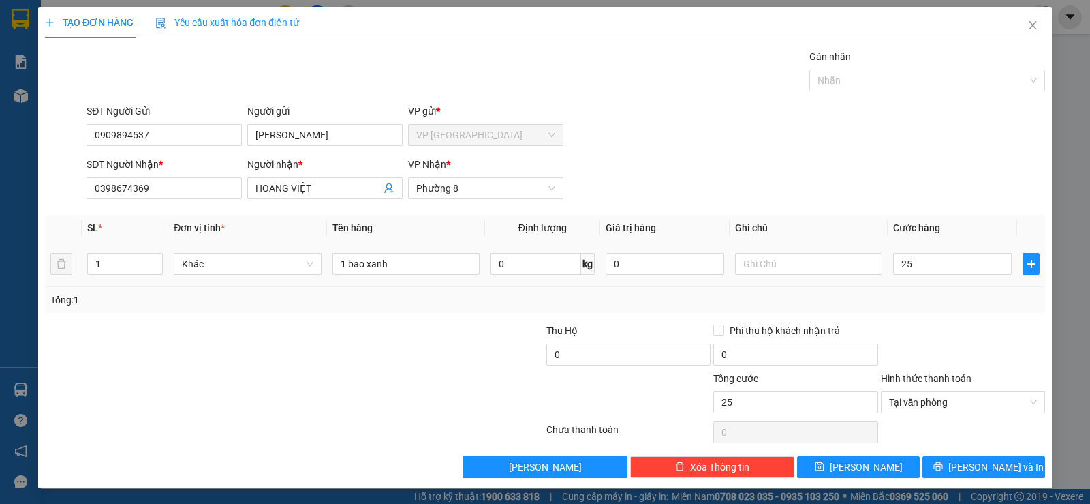
type input "25.000"
click at [953, 315] on div "Transit Pickup Surcharge Ids Transit Deliver Surcharge Ids Transit Deliver Surc…" at bounding box center [545, 263] width 1000 height 429
click at [942, 469] on button "[PERSON_NAME] và In" at bounding box center [984, 467] width 123 height 22
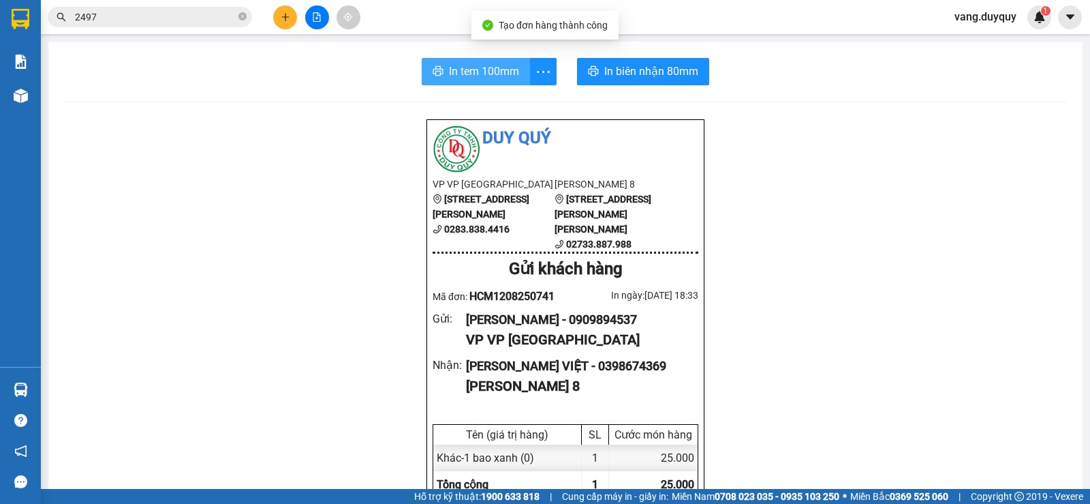
click at [517, 63] on button "In tem 100mm" at bounding box center [476, 71] width 108 height 27
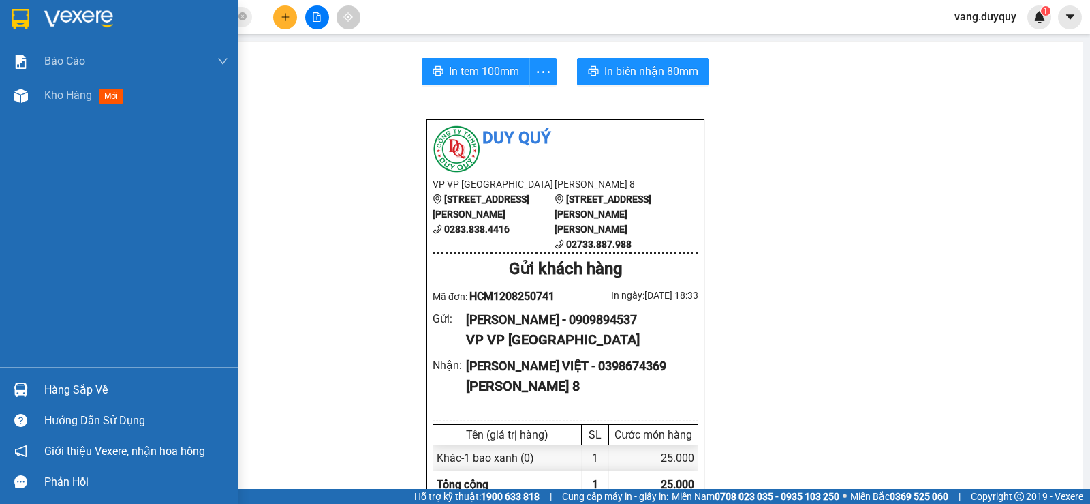
click at [87, 401] on div "Hàng sắp về" at bounding box center [119, 389] width 239 height 31
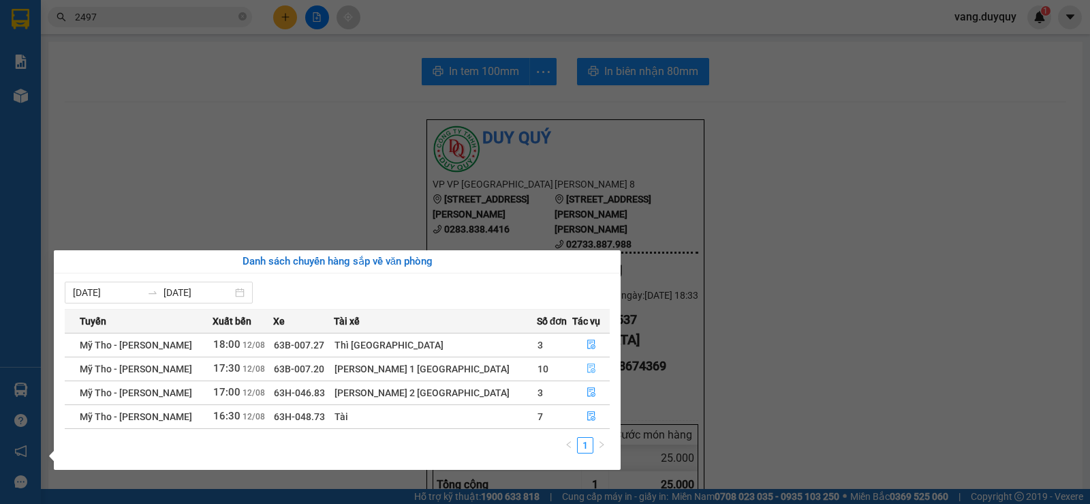
click at [587, 373] on icon "file-done" at bounding box center [592, 368] width 10 height 10
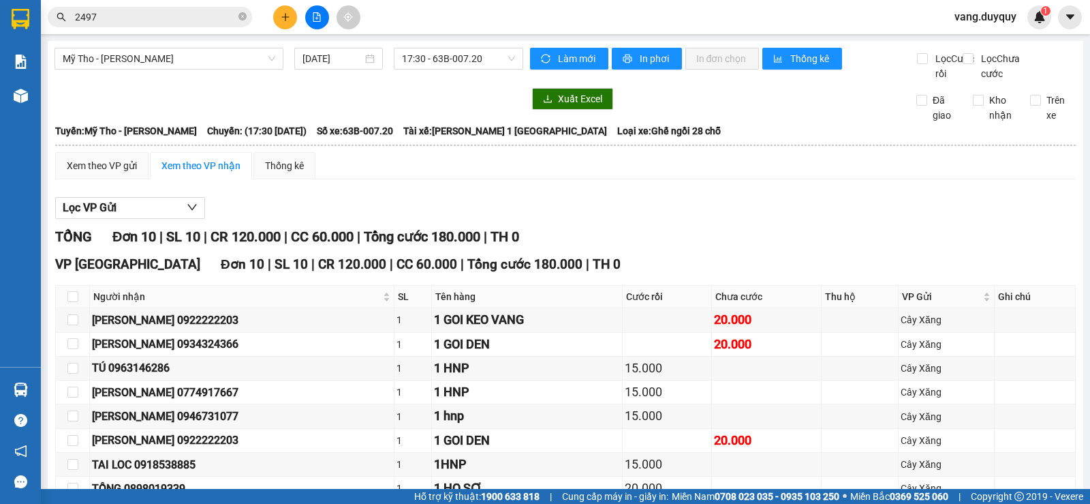
scroll to position [145, 0]
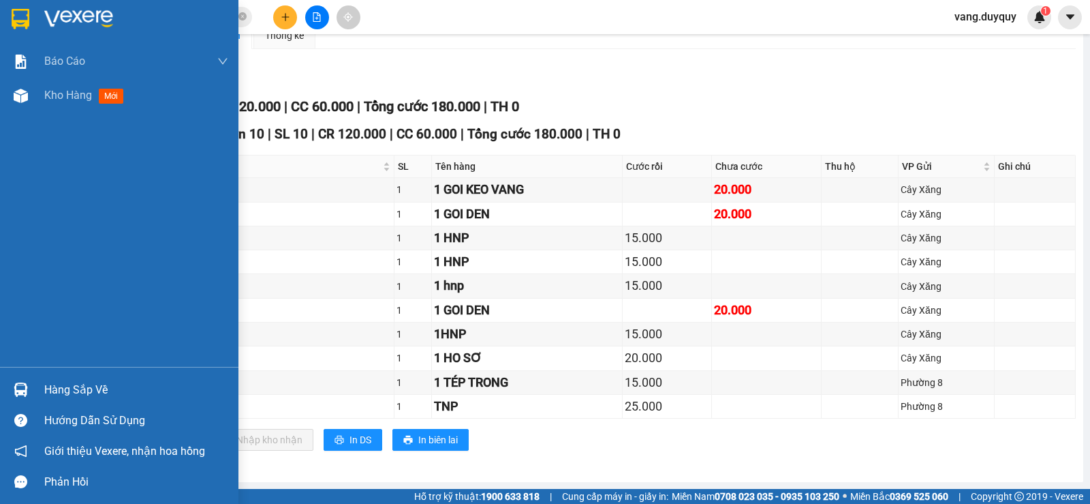
click at [54, 380] on div "Hàng sắp về" at bounding box center [136, 390] width 184 height 20
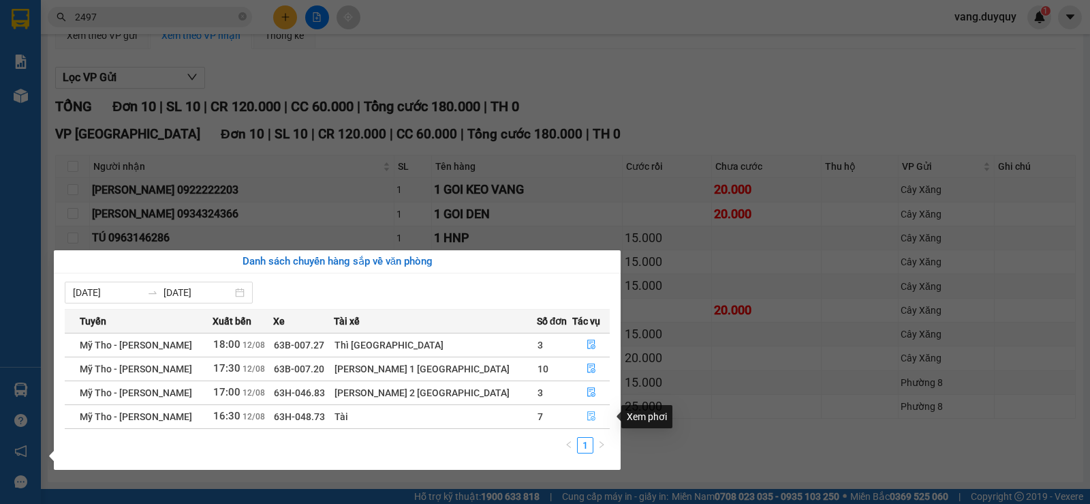
click at [587, 418] on icon "file-done" at bounding box center [591, 417] width 8 height 10
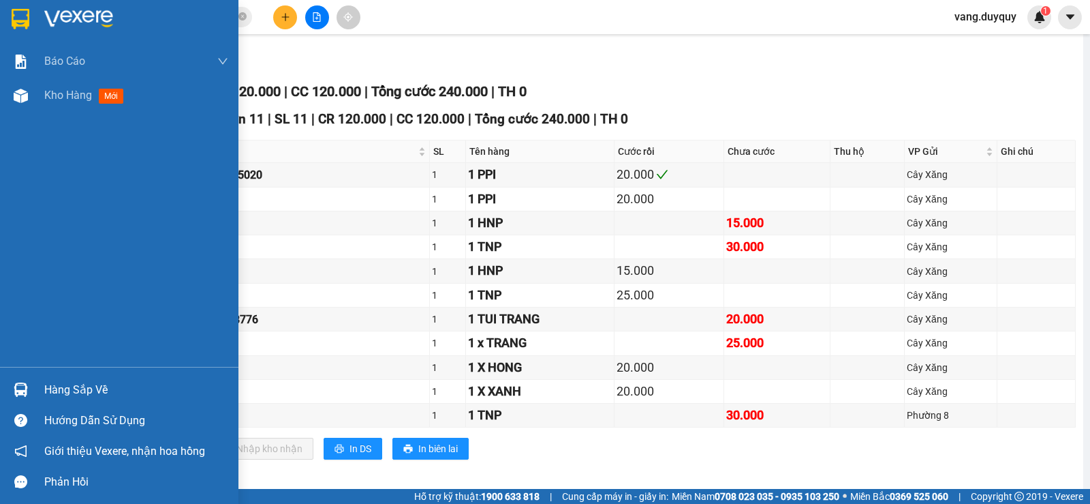
click at [65, 390] on div "Hàng sắp về" at bounding box center [136, 390] width 184 height 20
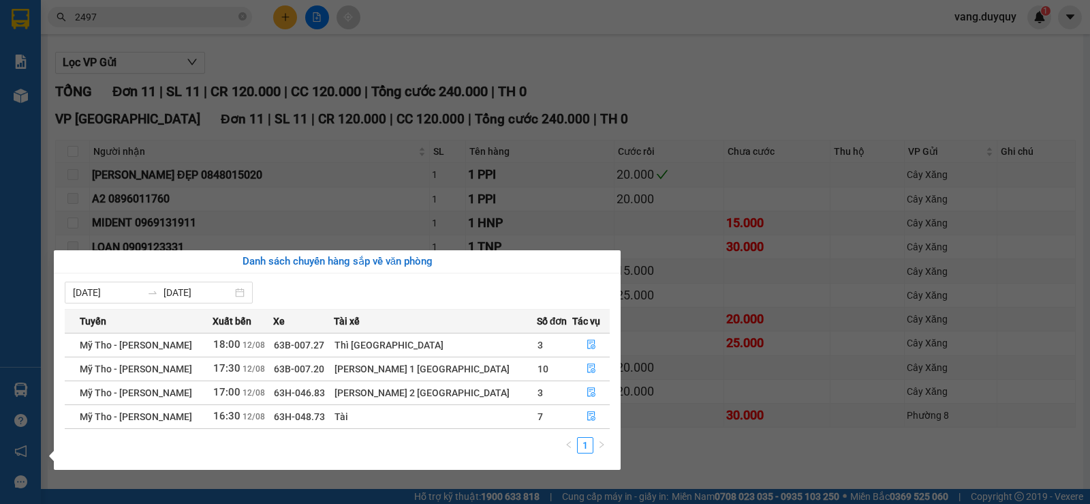
click at [527, 129] on section "Kết quả tìm kiếm ( 293 ) Bộ lọc Mã ĐH Trạng thái Món hàng Thu hộ Tổng cước Chưa…" at bounding box center [545, 252] width 1090 height 504
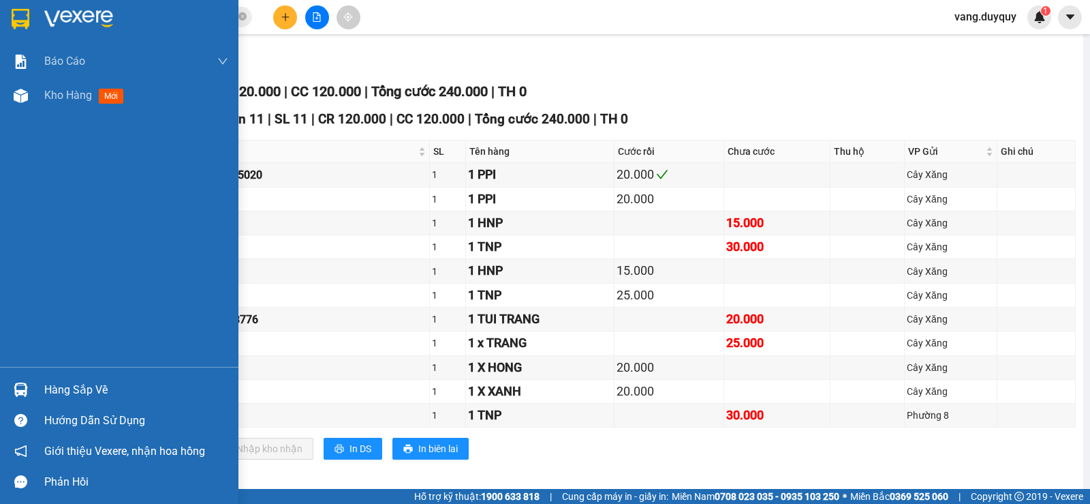
click at [44, 20] on img at bounding box center [78, 19] width 69 height 20
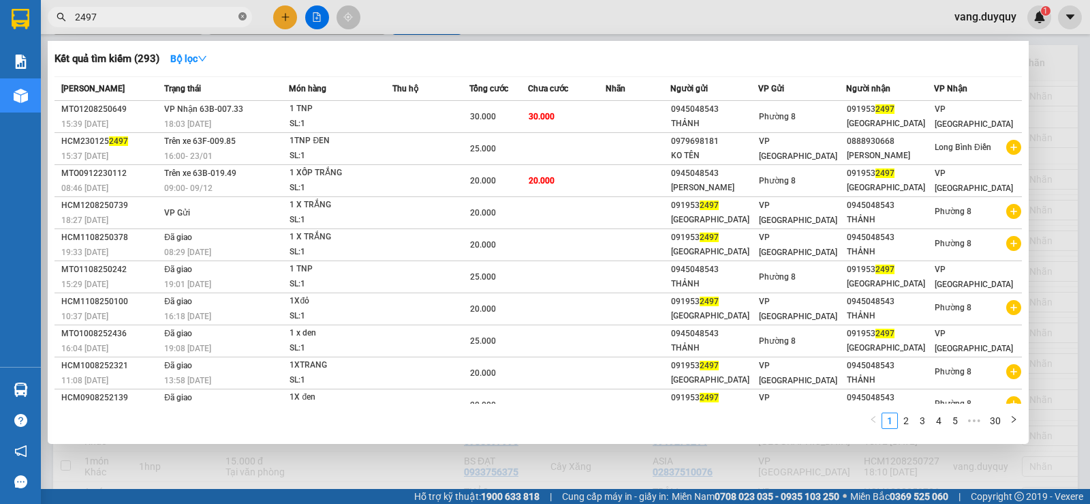
click at [245, 11] on span at bounding box center [243, 17] width 8 height 13
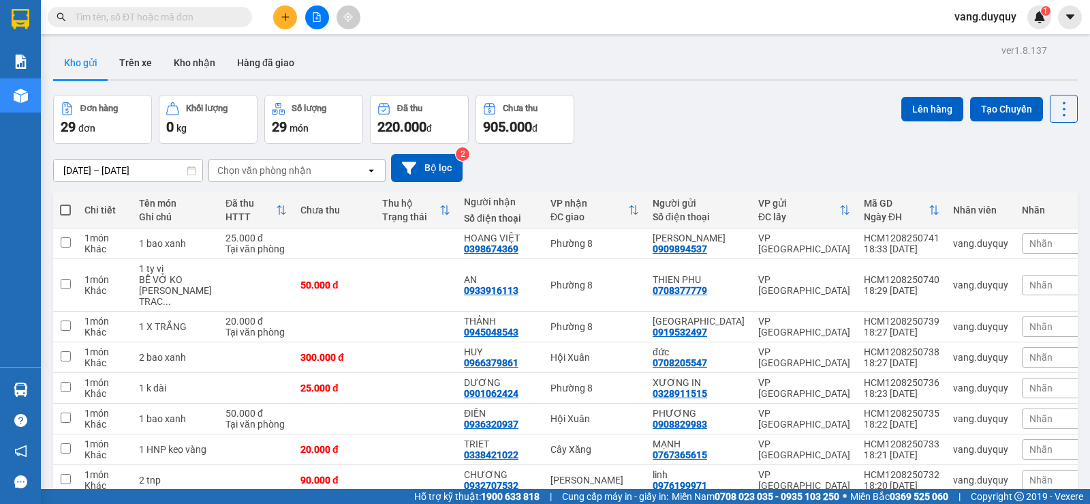
click at [261, 164] on div "Chọn văn phòng nhận" at bounding box center [264, 171] width 94 height 14
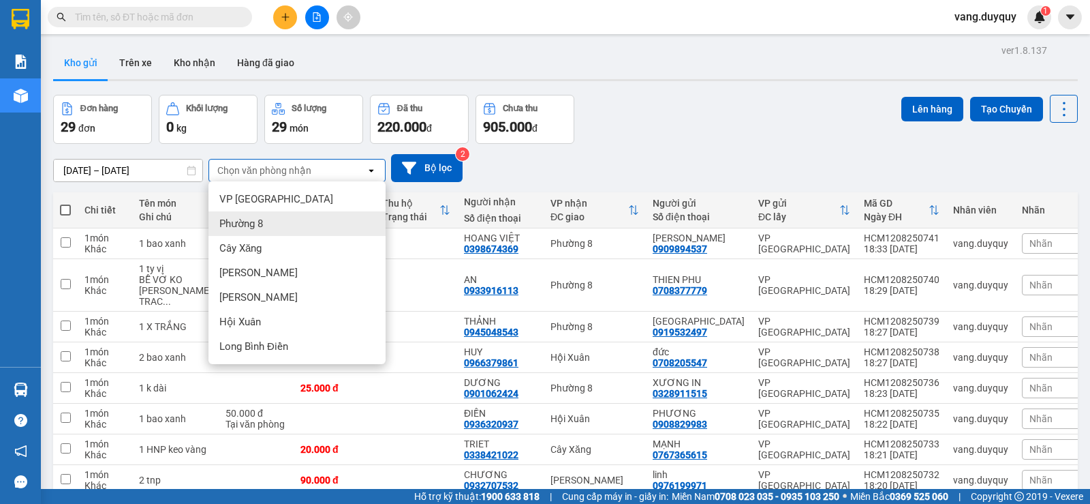
click at [279, 213] on div "Phường 8" at bounding box center [297, 223] width 177 height 25
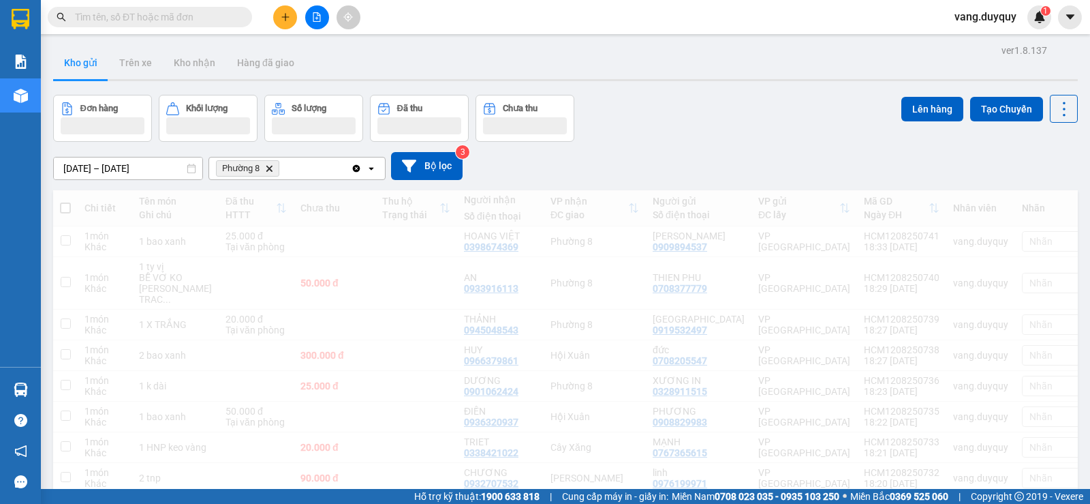
click at [317, 174] on div "Phường 8 Delete" at bounding box center [280, 168] width 142 height 22
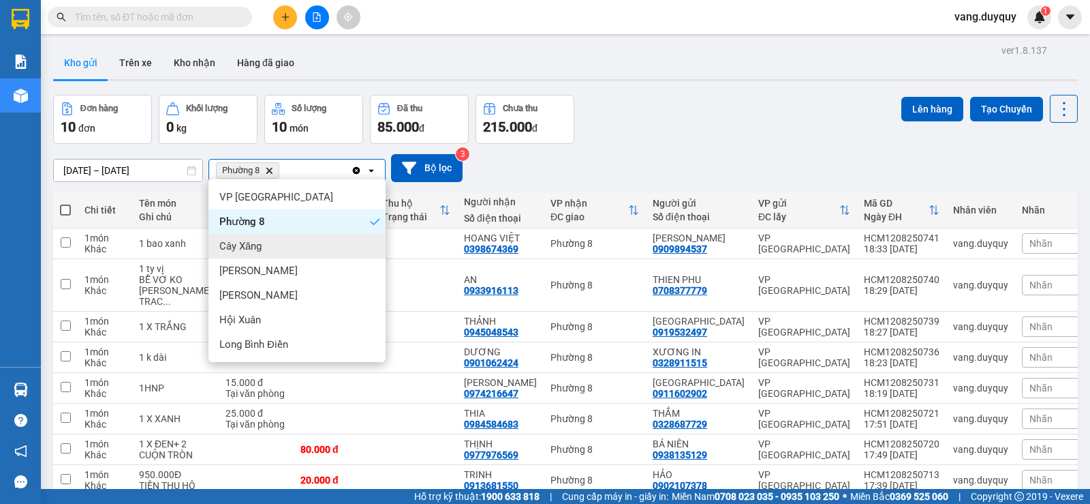
click at [277, 243] on div "Cây Xăng" at bounding box center [297, 246] width 177 height 25
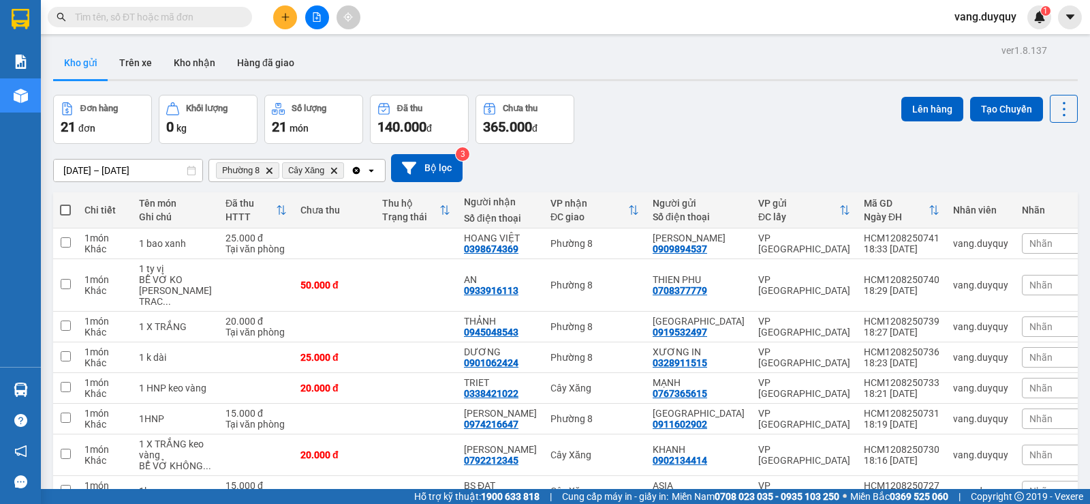
click at [369, 171] on icon "open" at bounding box center [371, 170] width 11 height 11
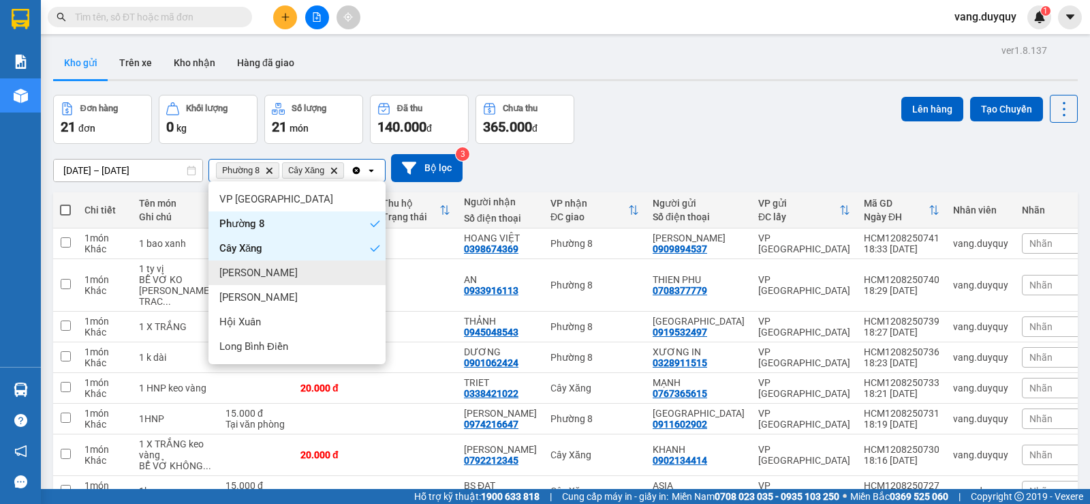
click at [239, 267] on span "[PERSON_NAME]" at bounding box center [258, 273] width 78 height 14
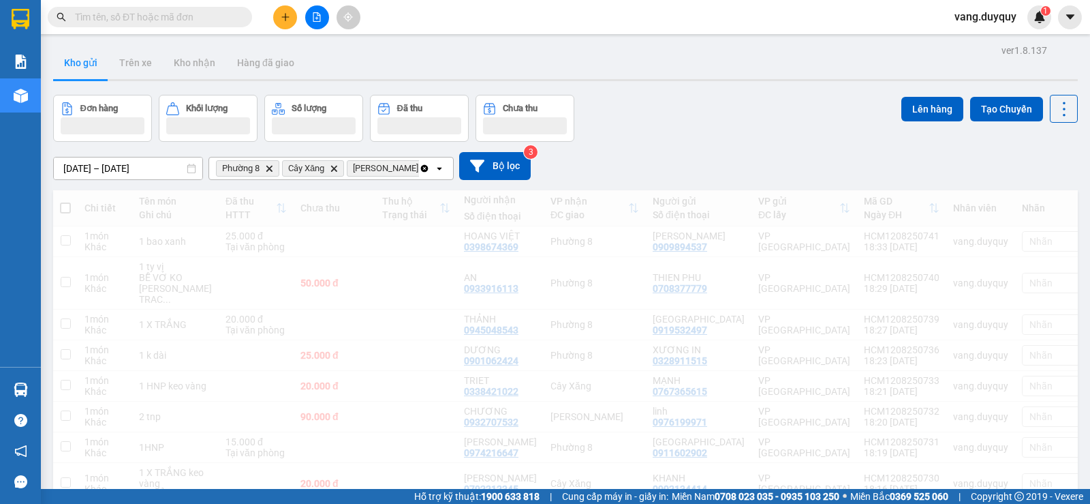
click at [442, 170] on icon "open" at bounding box center [439, 168] width 11 height 11
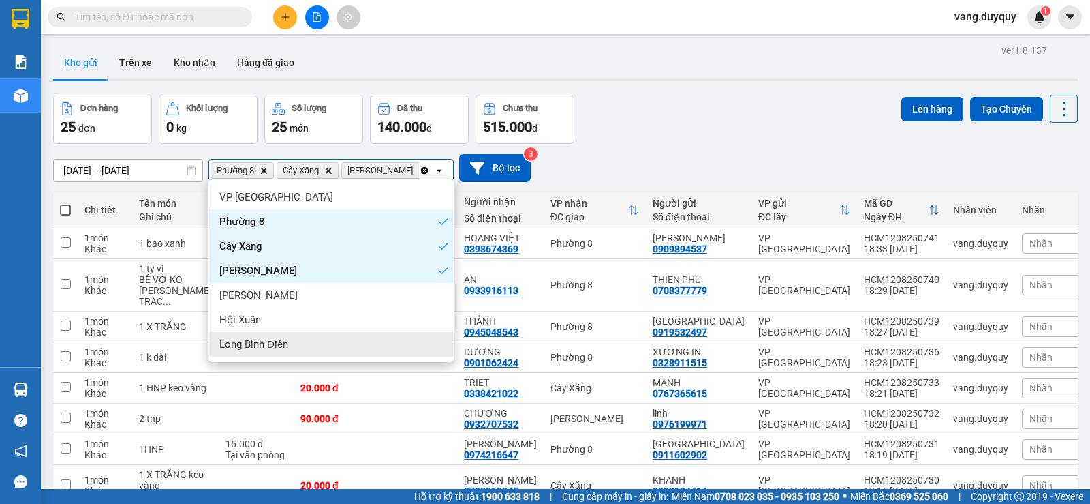
click at [275, 345] on span "Long Bình Điền" at bounding box center [253, 344] width 69 height 14
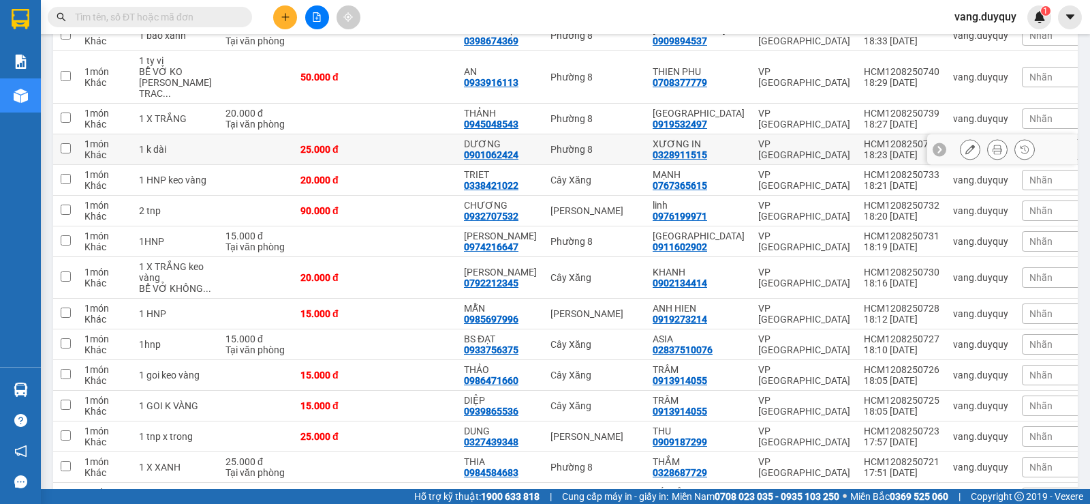
scroll to position [0, 0]
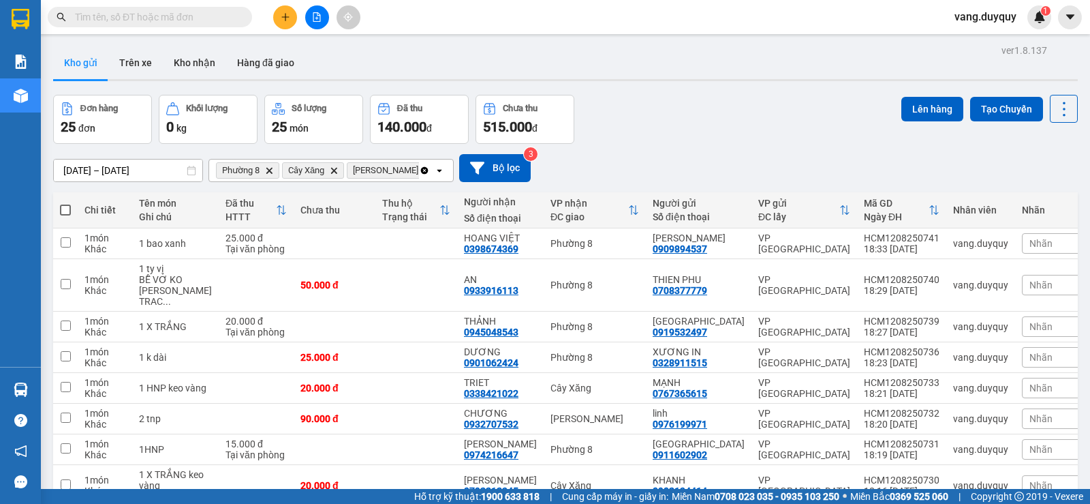
click at [65, 206] on span at bounding box center [65, 209] width 11 height 11
click at [65, 203] on input "checkbox" at bounding box center [65, 203] width 0 height 0
checkbox input "true"
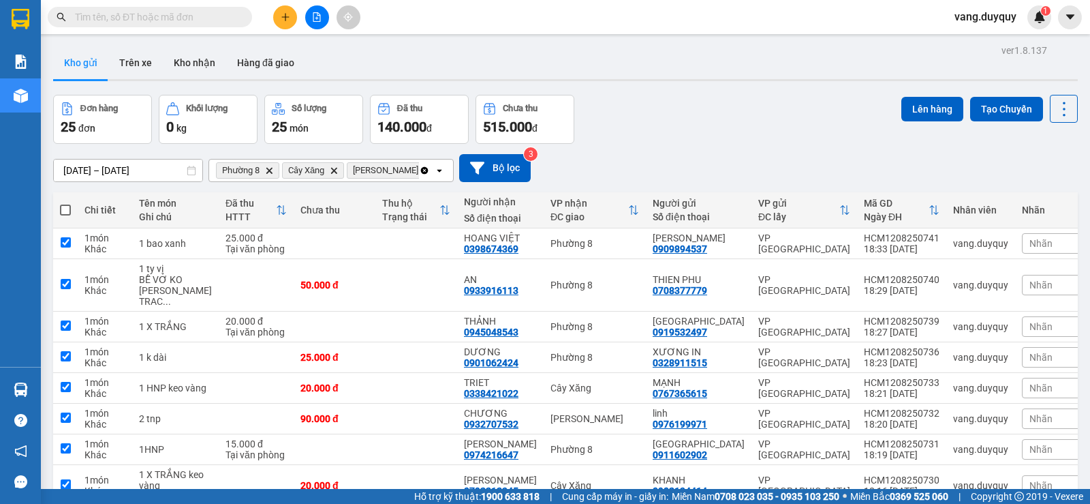
checkbox input "true"
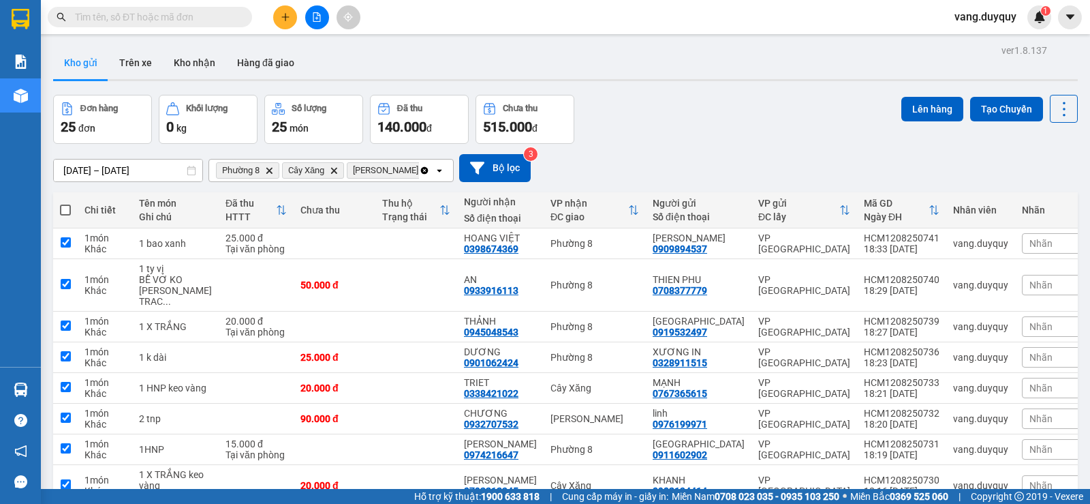
checkbox input "true"
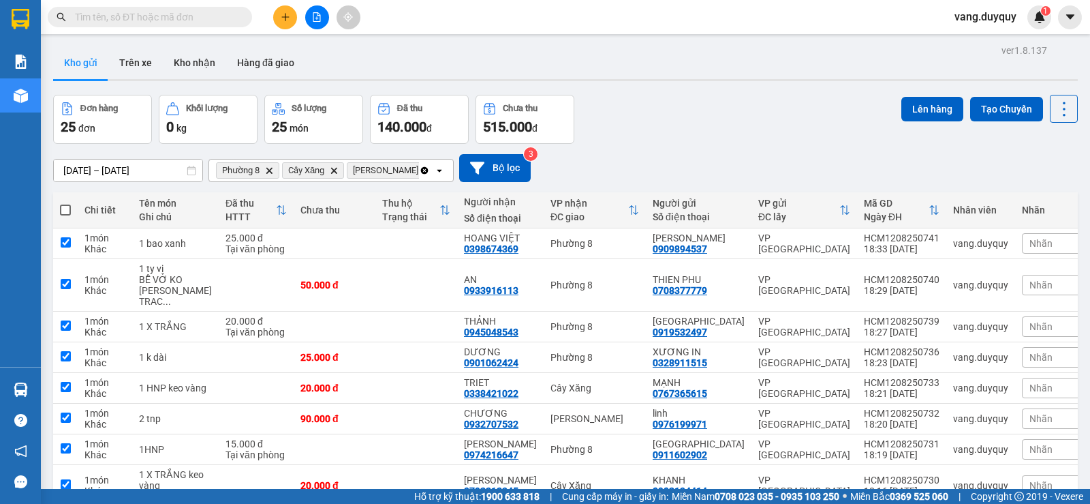
checkbox input "true"
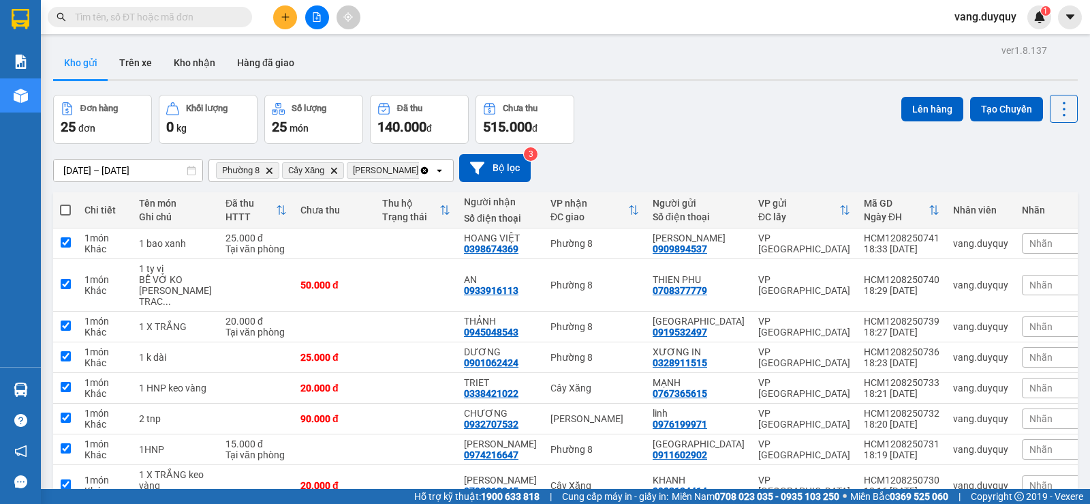
checkbox input "true"
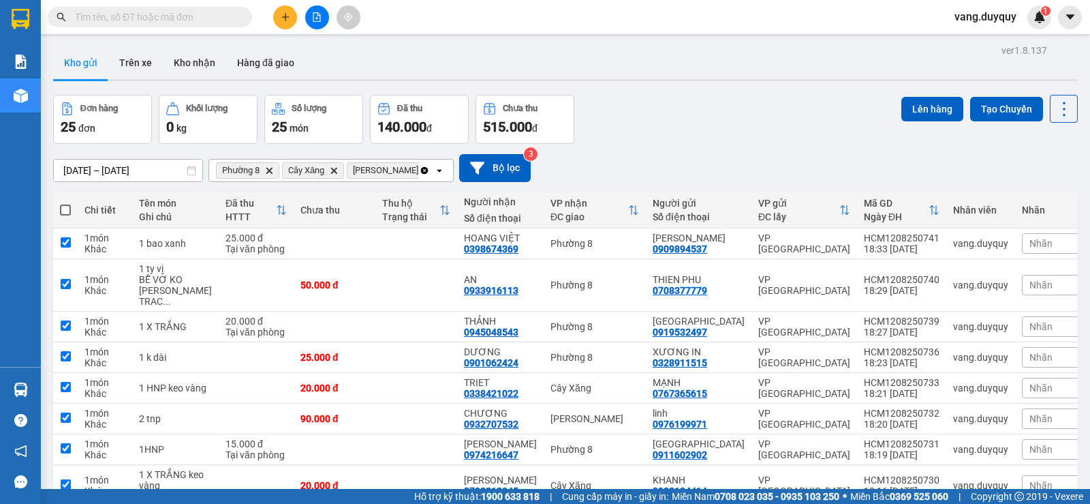
checkbox input "true"
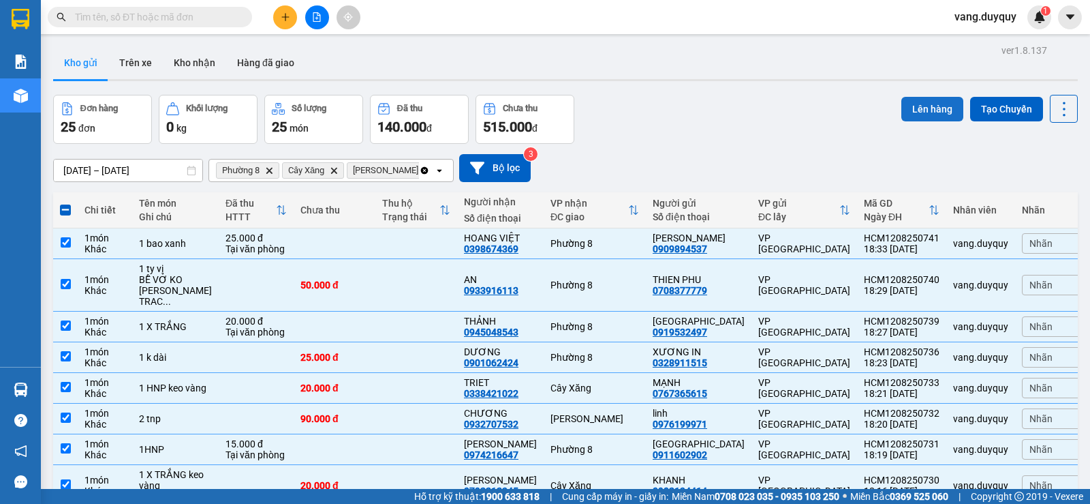
click at [921, 112] on button "Lên hàng" at bounding box center [933, 109] width 62 height 25
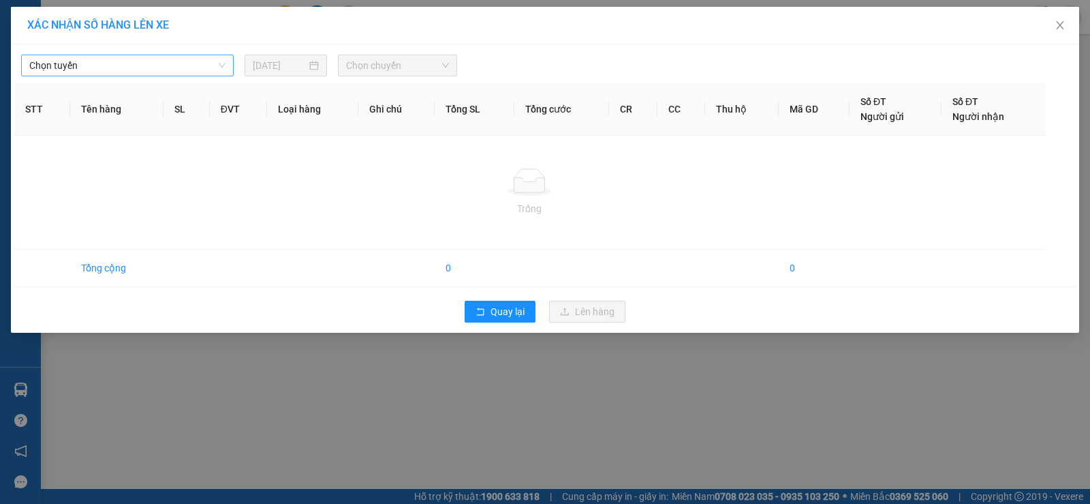
click at [194, 72] on span "Chọn tuyến" at bounding box center [127, 65] width 196 height 20
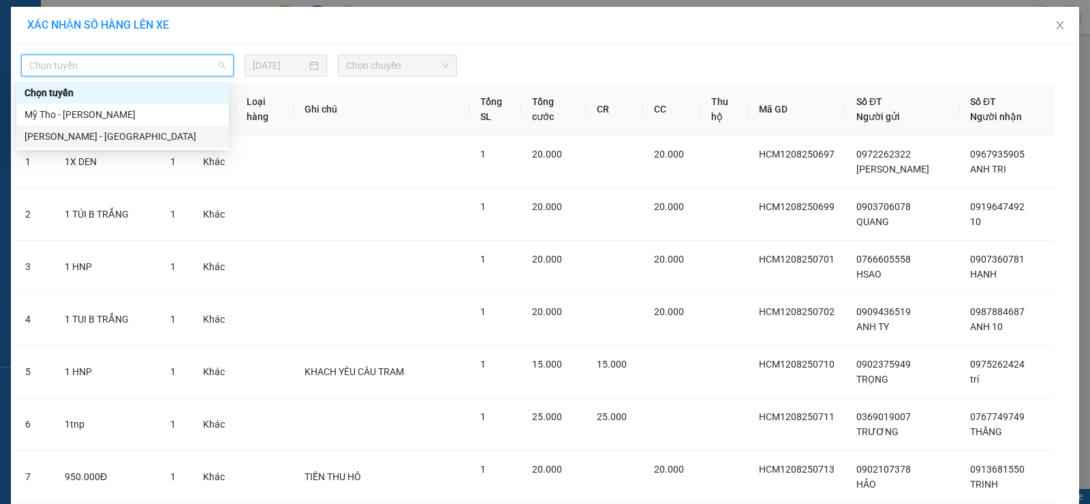
click at [141, 132] on div "[PERSON_NAME] - [GEOGRAPHIC_DATA]" at bounding box center [123, 136] width 196 height 15
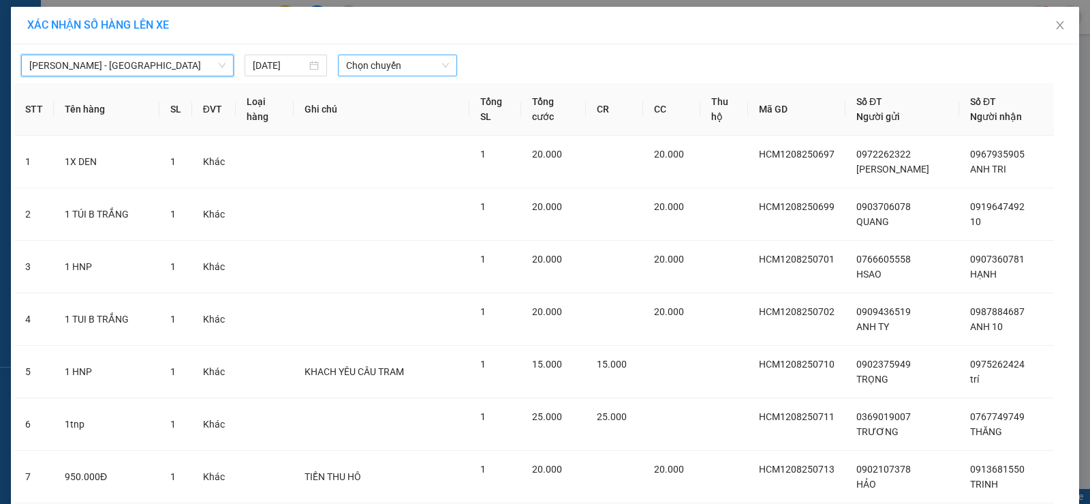
click at [409, 65] on span "Chọn chuyến" at bounding box center [397, 65] width 103 height 20
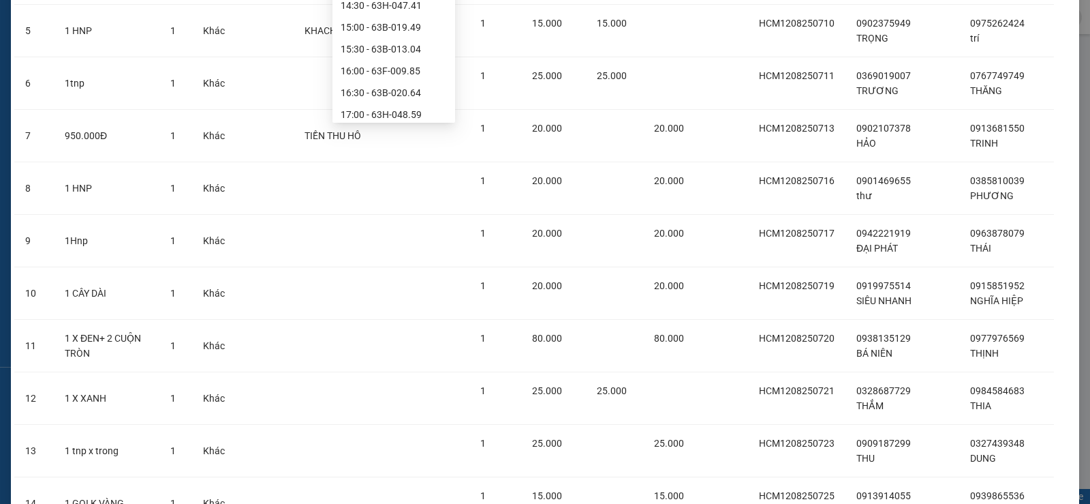
scroll to position [545, 0]
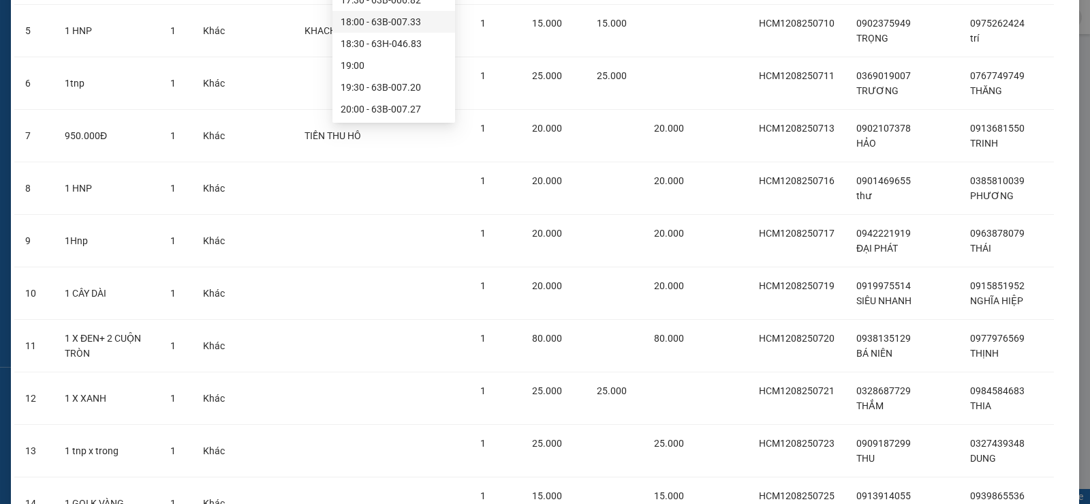
click at [420, 19] on div "18:00 - 63B-007.33" at bounding box center [394, 21] width 106 height 15
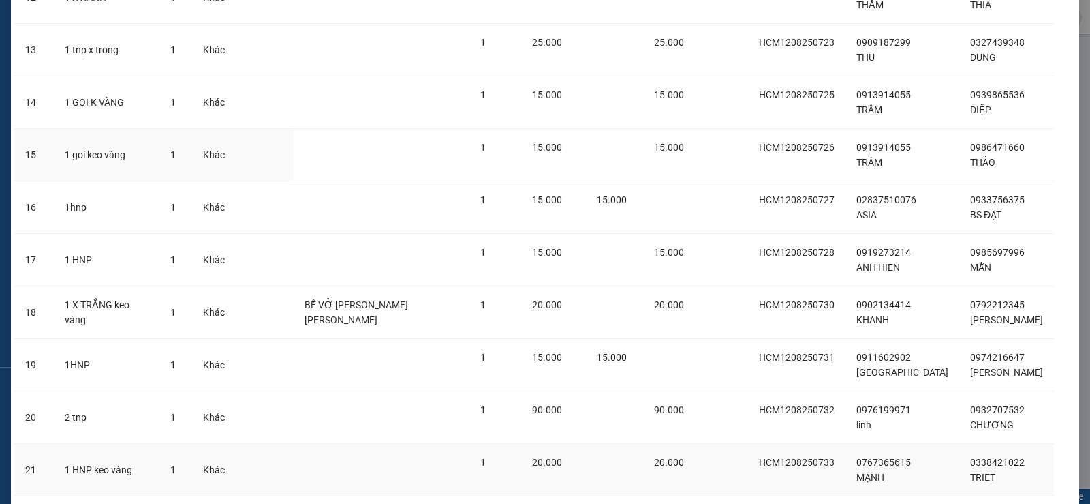
scroll to position [1051, 0]
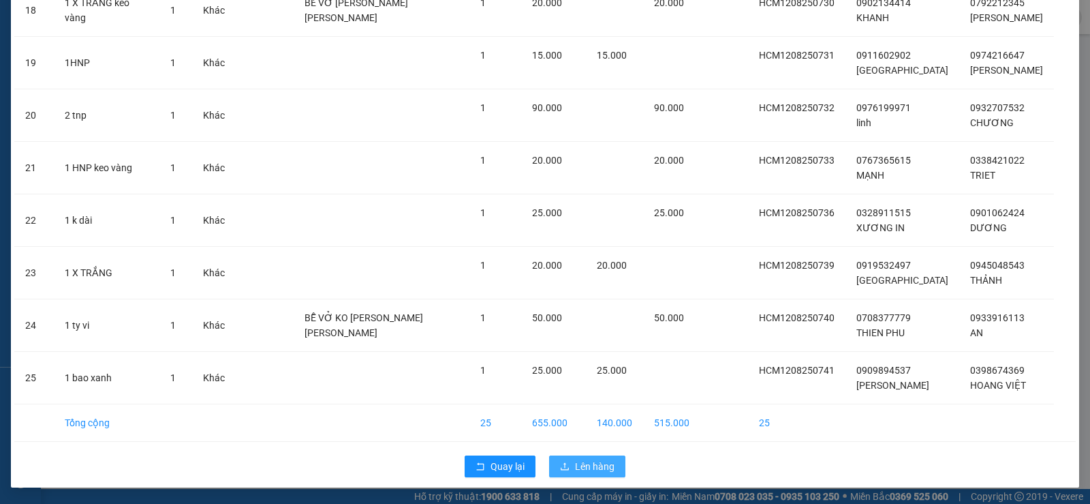
click at [575, 471] on span "Lên hàng" at bounding box center [595, 466] width 40 height 15
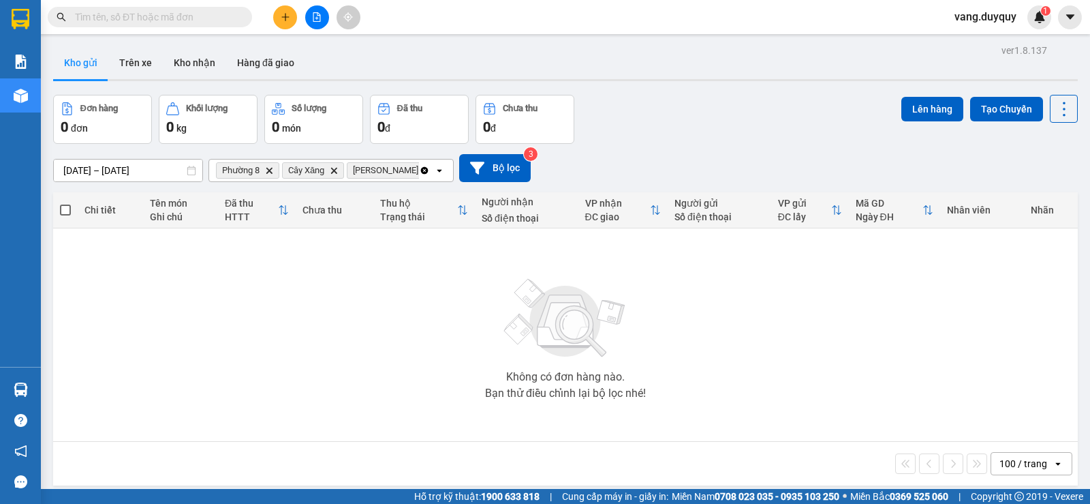
click at [427, 170] on icon "Clear all" at bounding box center [424, 169] width 7 height 7
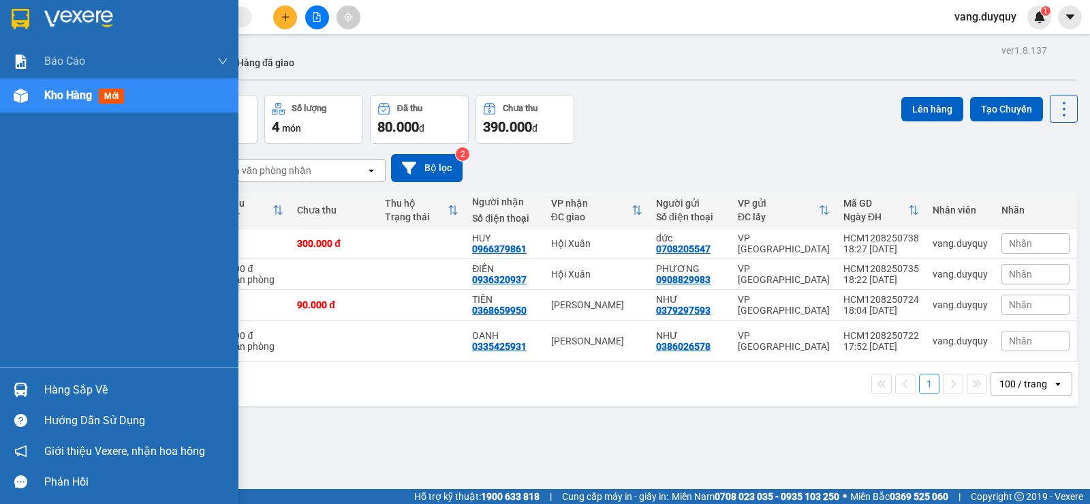
click at [37, 390] on div "Hàng sắp về" at bounding box center [119, 389] width 239 height 31
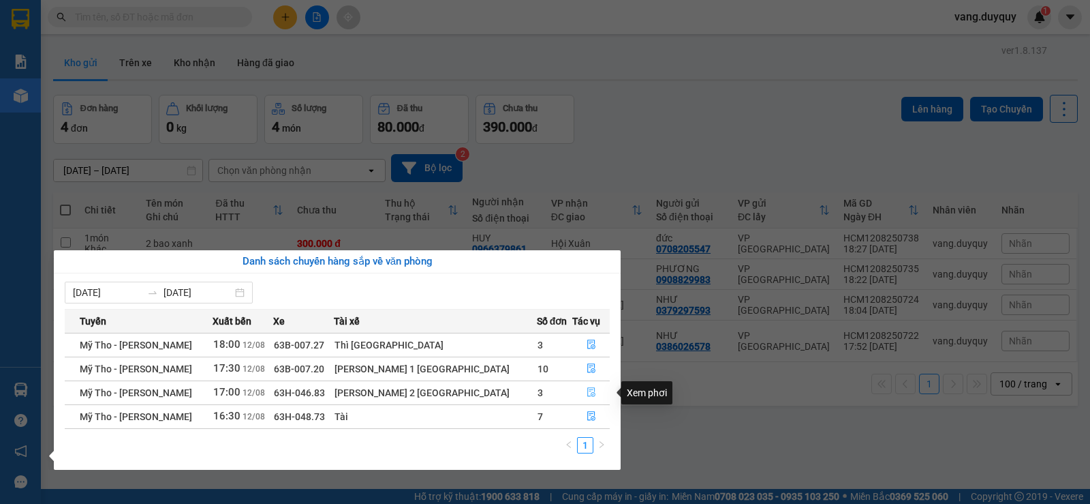
click at [587, 389] on icon "file-done" at bounding box center [592, 392] width 10 height 10
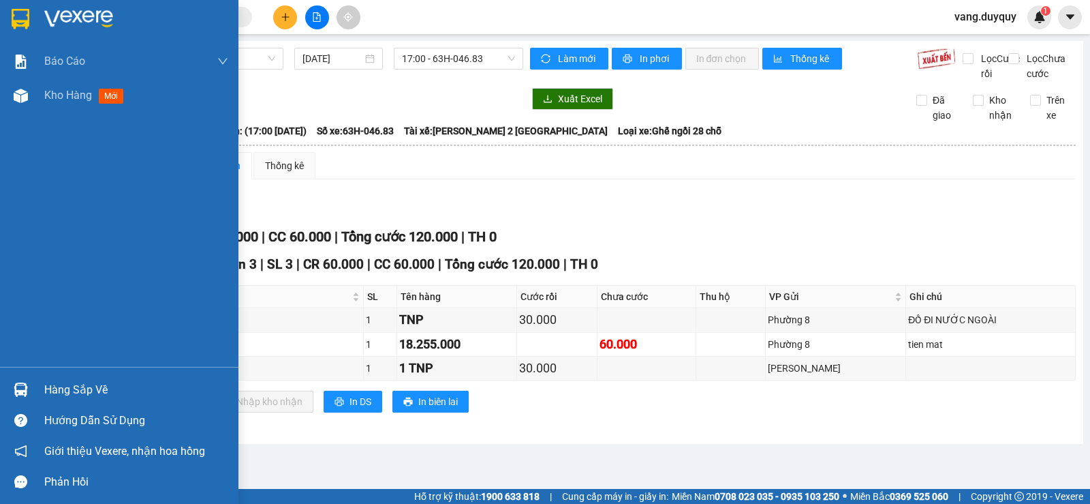
click at [106, 390] on div "Hàng sắp về" at bounding box center [136, 390] width 184 height 20
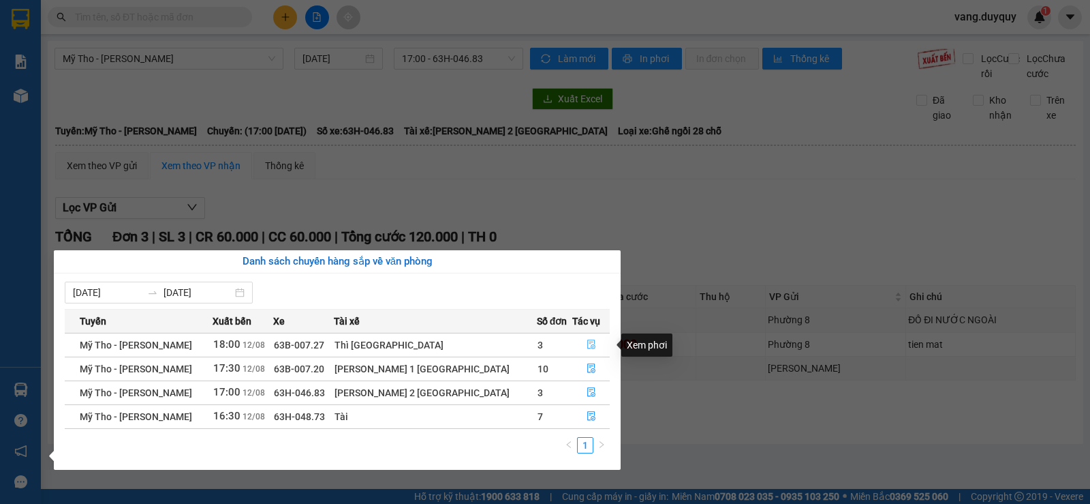
click at [573, 341] on button "button" at bounding box center [591, 345] width 36 height 22
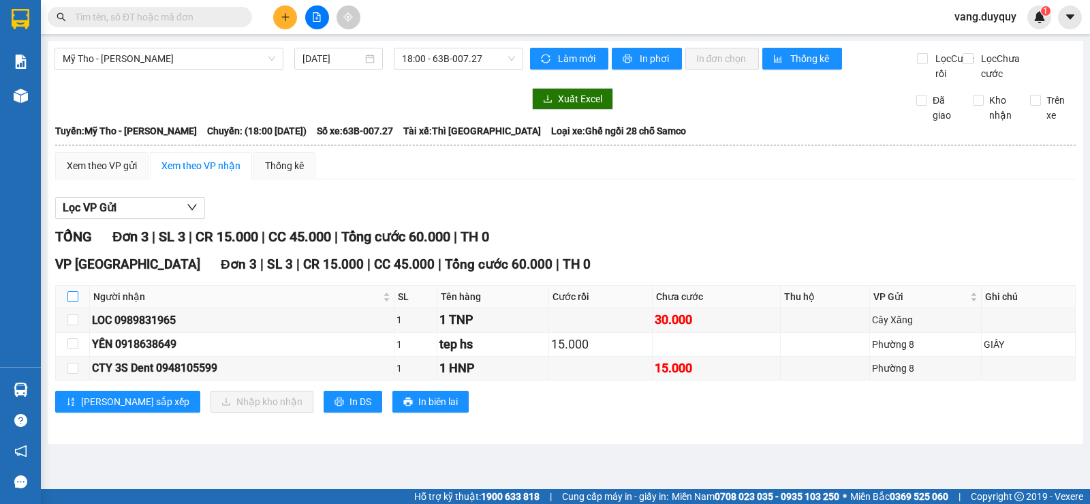
click at [76, 302] on input "checkbox" at bounding box center [72, 296] width 11 height 11
checkbox input "true"
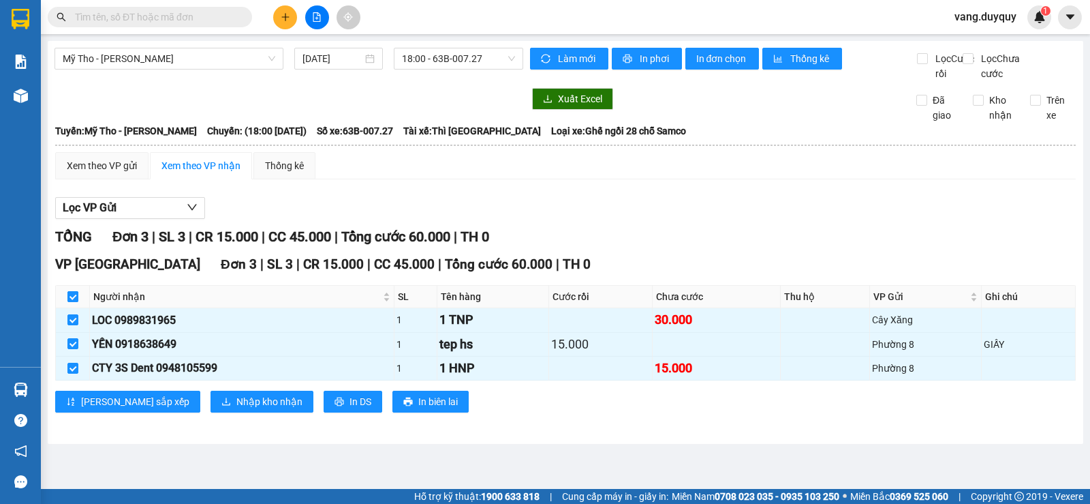
click at [76, 302] on input "checkbox" at bounding box center [72, 296] width 11 height 11
checkbox input "false"
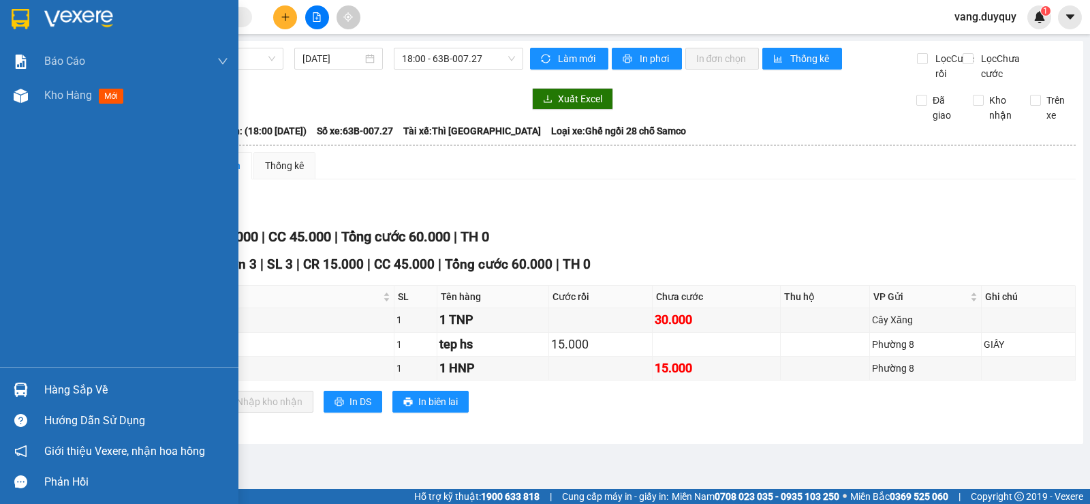
click at [19, 23] on img at bounding box center [21, 19] width 18 height 20
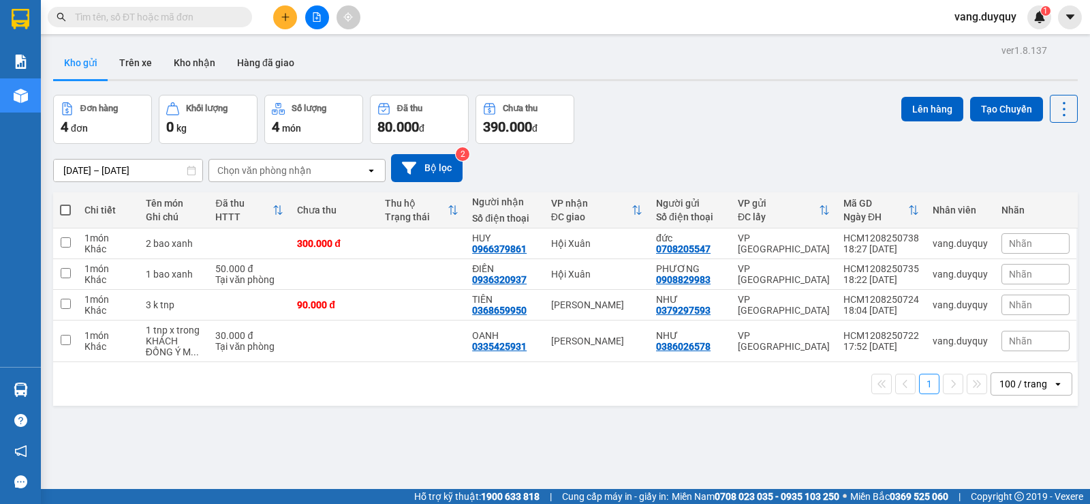
click at [290, 19] on button at bounding box center [285, 17] width 24 height 24
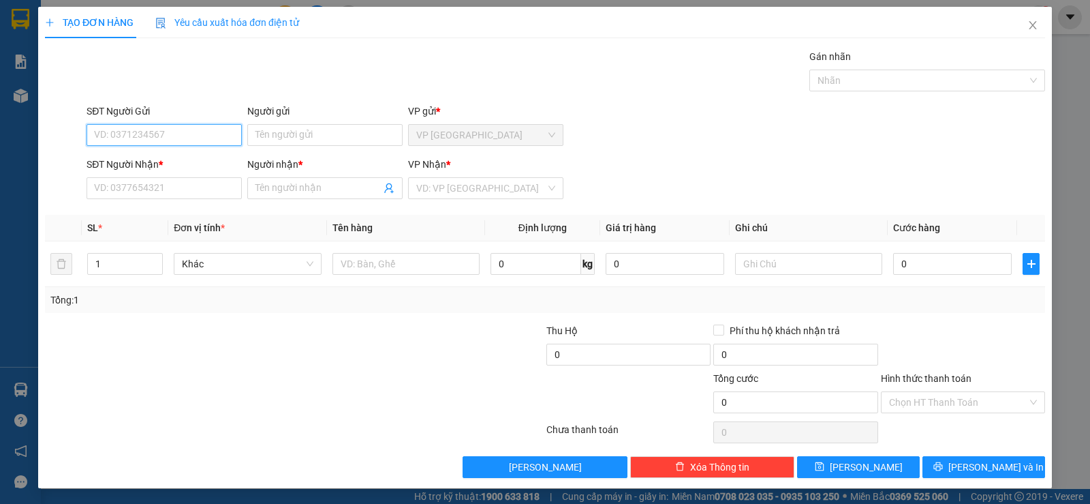
click at [177, 127] on input "SĐT Người Gửi" at bounding box center [164, 135] width 155 height 22
click at [173, 159] on div "0399122922 - HAO" at bounding box center [163, 162] width 138 height 15
type input "0399122922"
type input "HAO"
type input "0777139999"
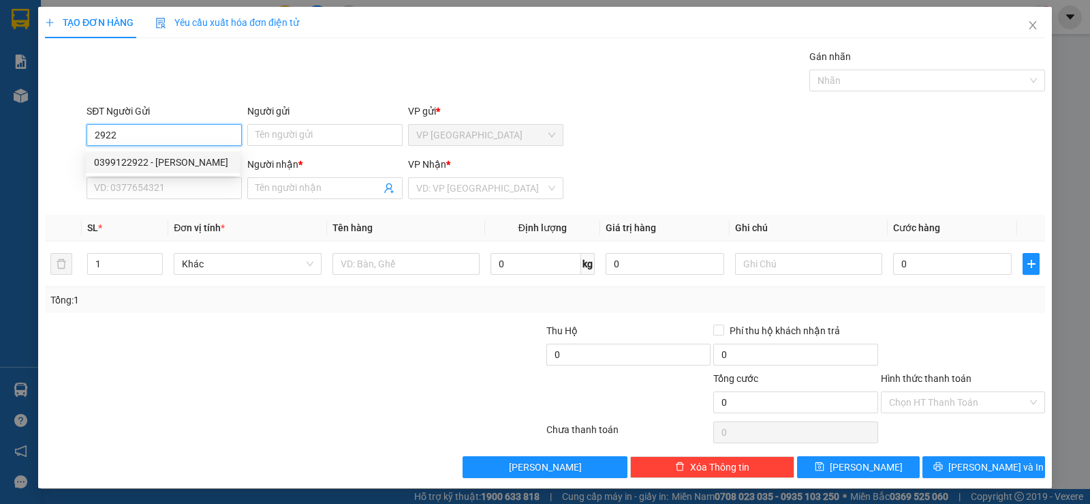
type input "tuệ lâm"
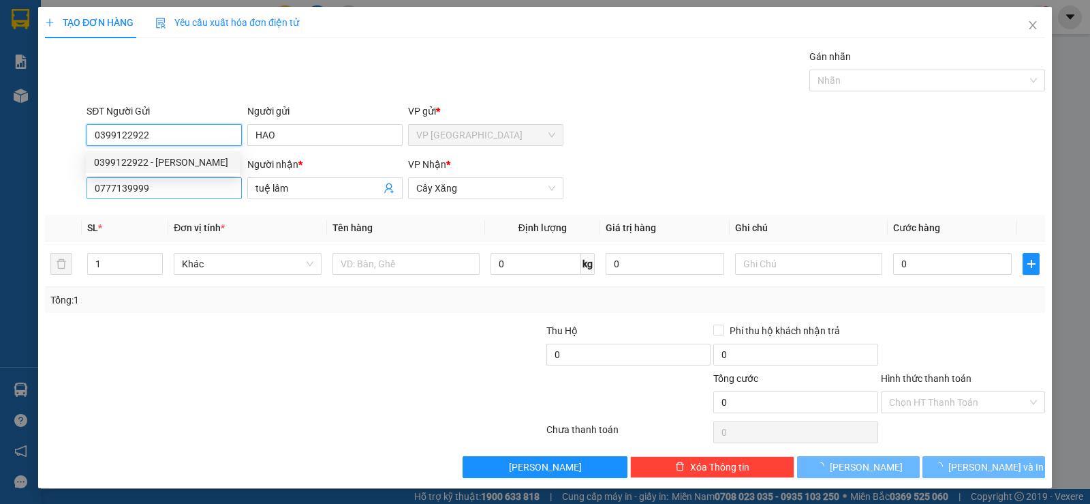
type input "20.000"
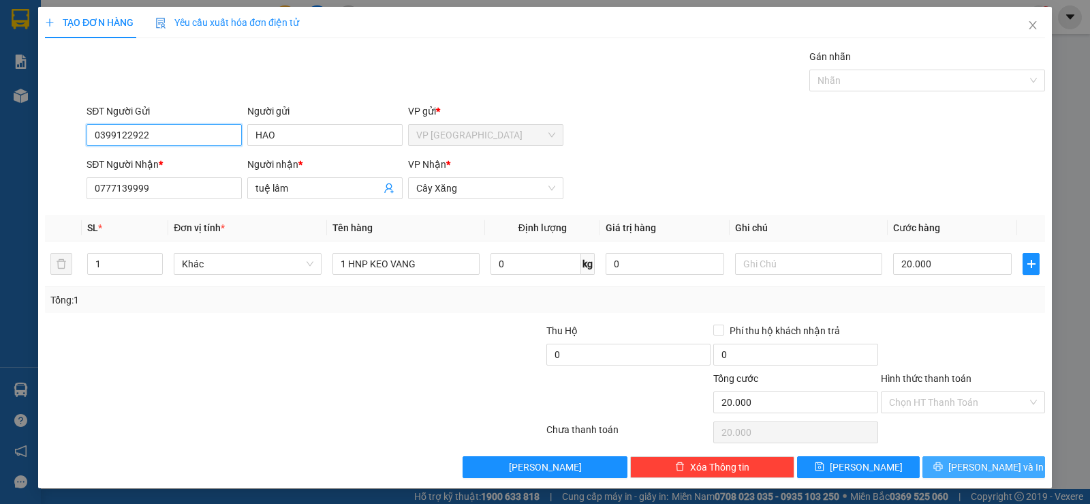
type input "0399122922"
click at [929, 463] on button "[PERSON_NAME] và In" at bounding box center [984, 467] width 123 height 22
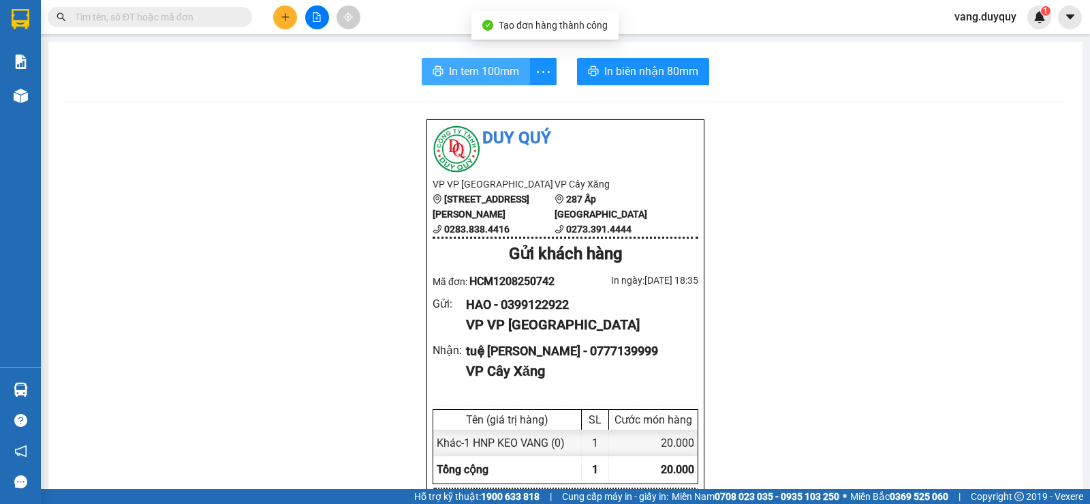
click at [433, 72] on icon "printer" at bounding box center [438, 70] width 11 height 11
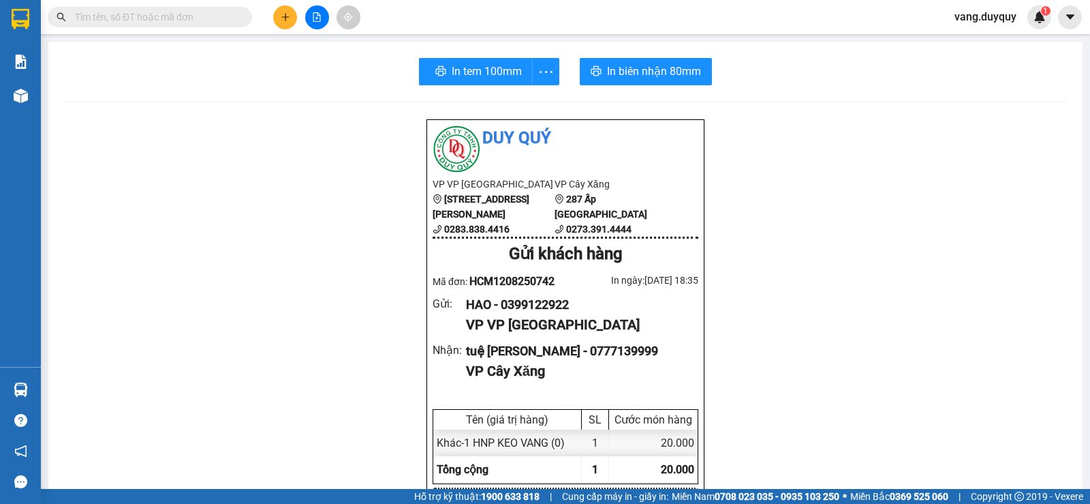
click at [228, 16] on input "text" at bounding box center [155, 17] width 161 height 15
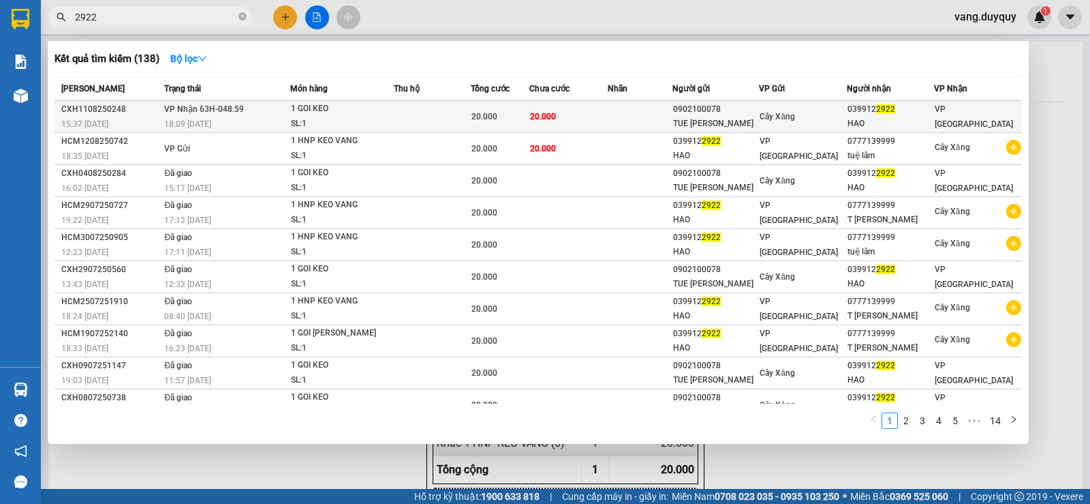
type input "2922"
click at [474, 108] on td "20.000" at bounding box center [500, 117] width 59 height 32
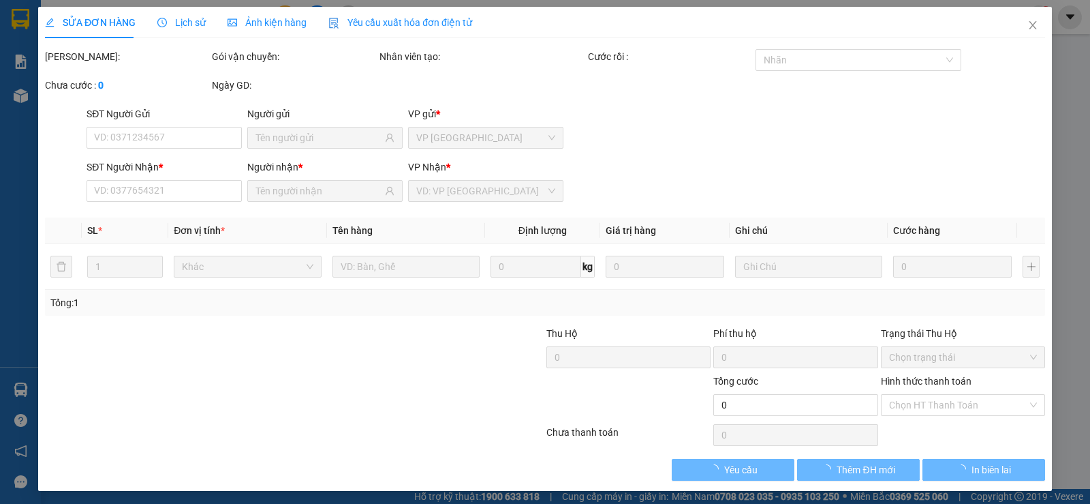
type input "0902100078"
type input "TUE LAM"
type input "0399122922"
type input "HAO"
type input "20.000"
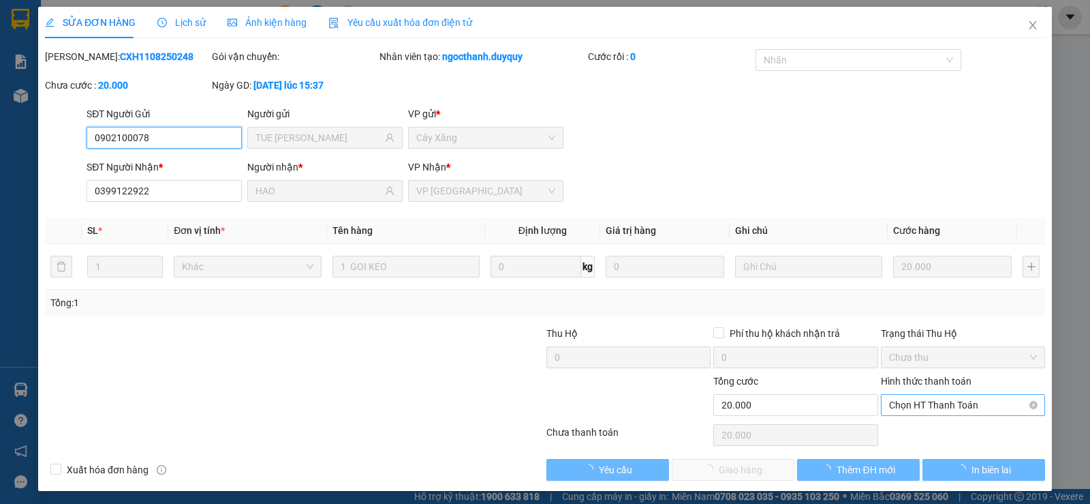
click at [924, 399] on span "Chọn HT Thanh Toán" at bounding box center [963, 405] width 148 height 20
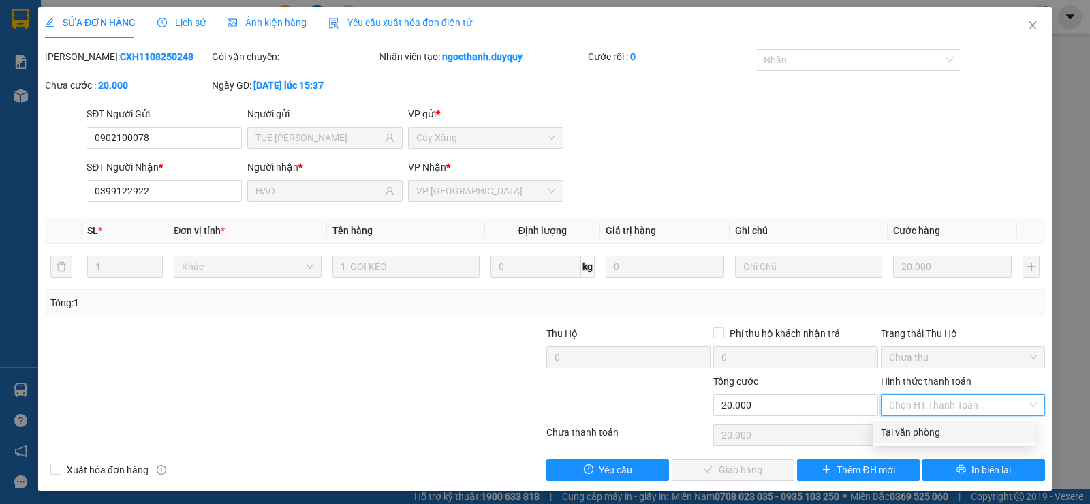
click at [914, 428] on div "Tại văn phòng" at bounding box center [954, 432] width 147 height 15
type input "0"
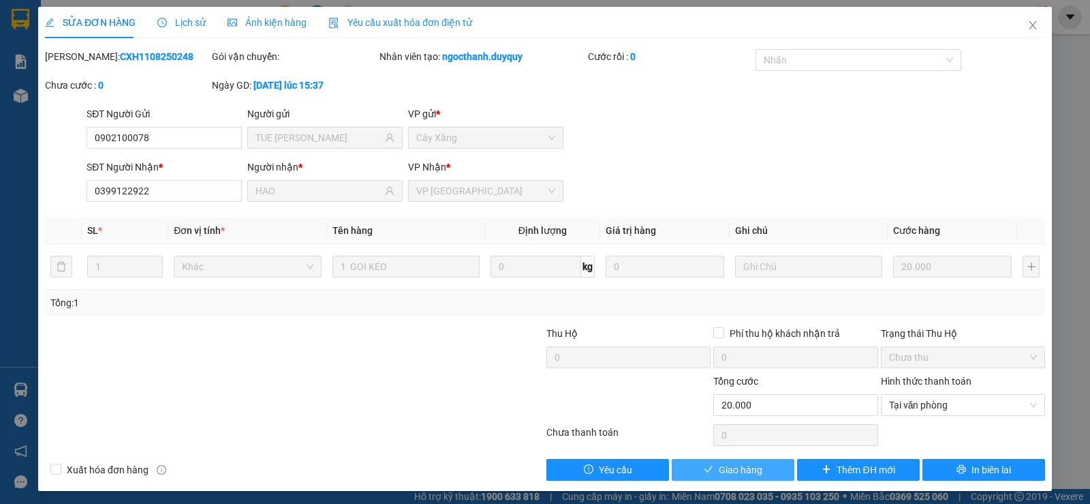
click at [754, 459] on button "Giao hàng" at bounding box center [733, 470] width 123 height 22
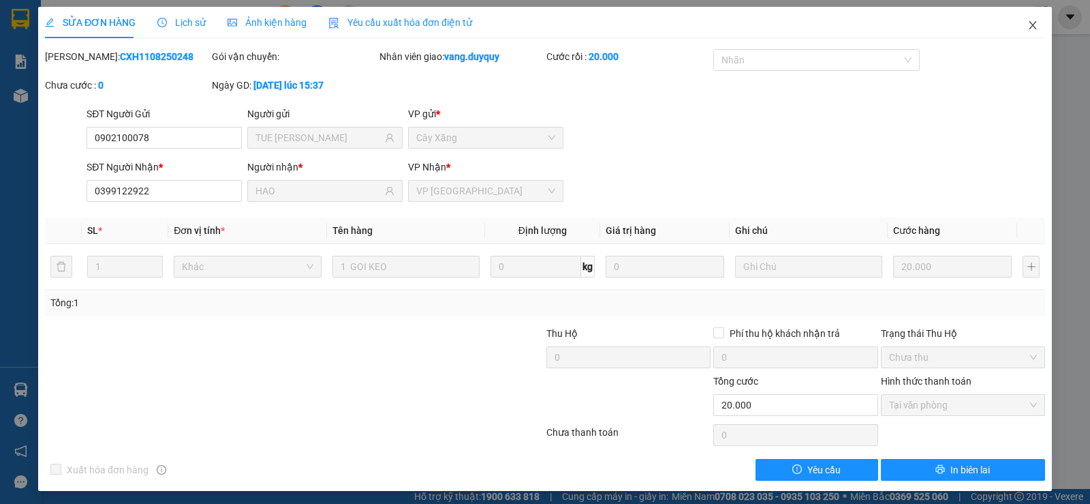
click at [1028, 22] on icon "close" at bounding box center [1033, 25] width 11 height 11
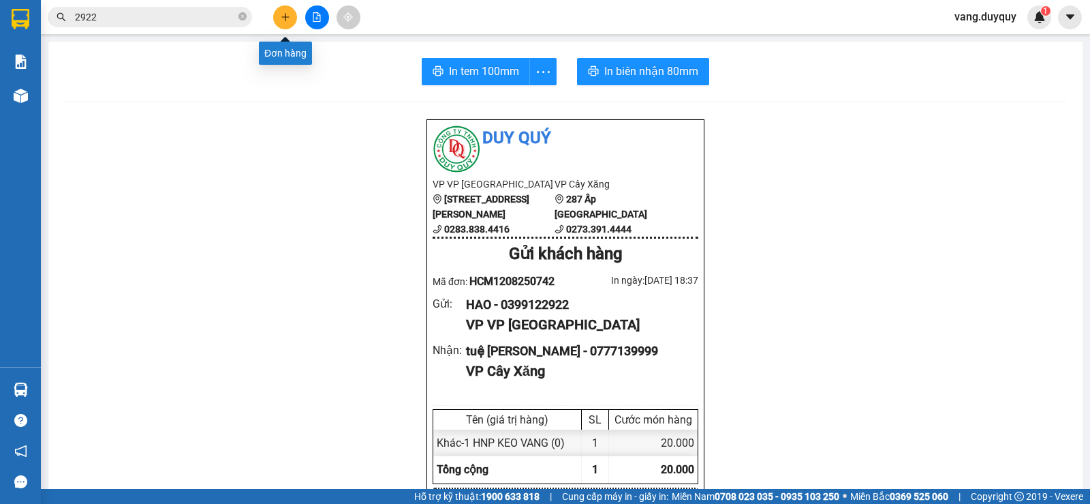
click at [288, 27] on button at bounding box center [285, 17] width 24 height 24
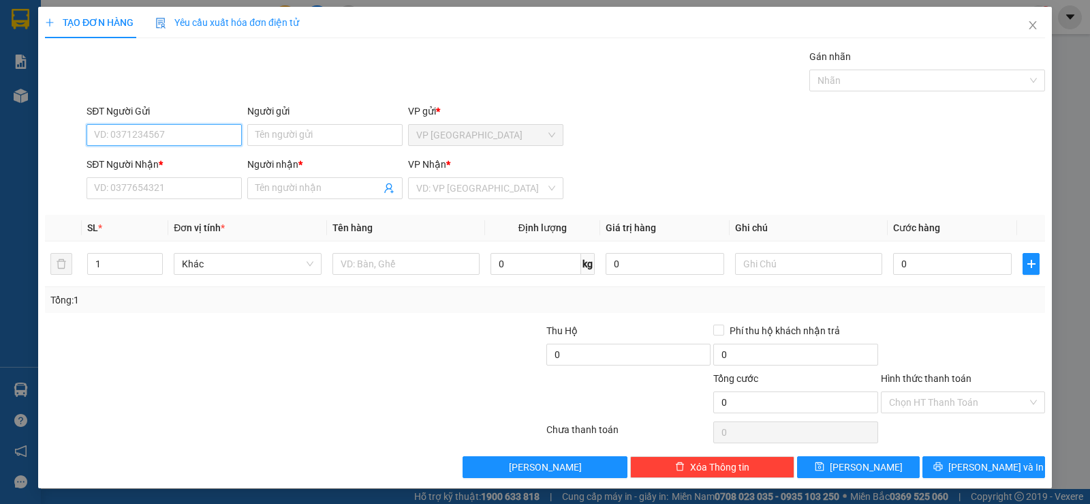
click at [232, 139] on input "SĐT Người Gửi" at bounding box center [164, 135] width 155 height 22
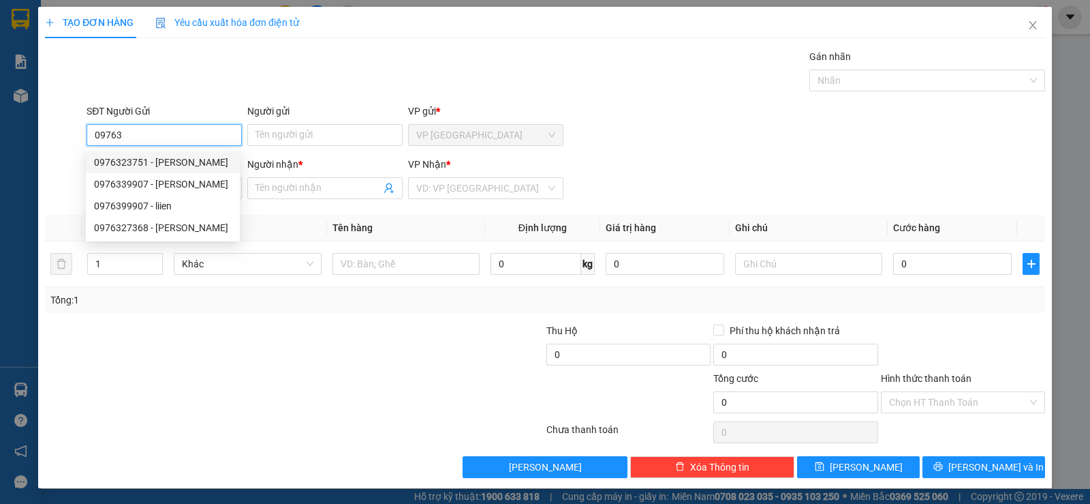
click at [150, 157] on div "0976323751 - tuan" at bounding box center [163, 162] width 138 height 15
type input "0976323751"
type input "tuan"
type input "0939280049"
type input "LAN ANH"
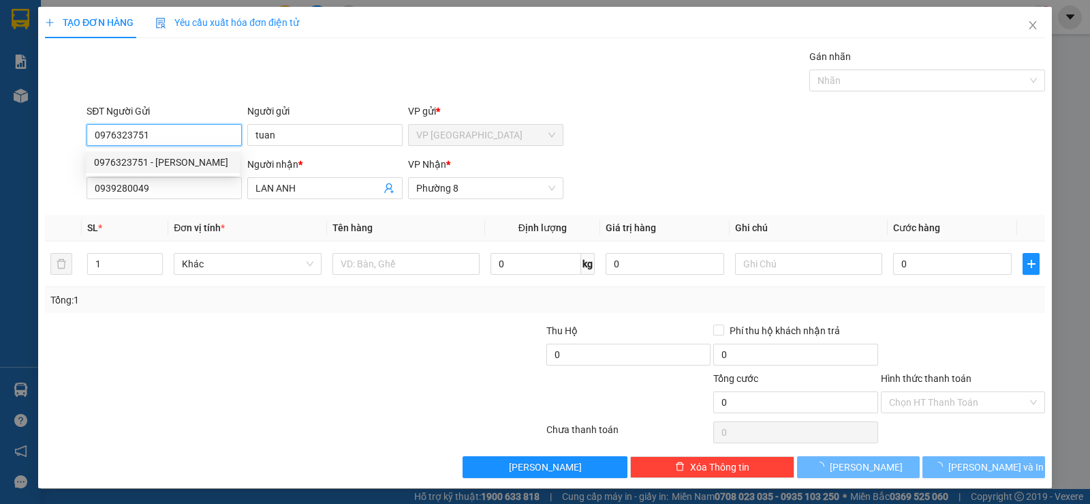
type input "80.000"
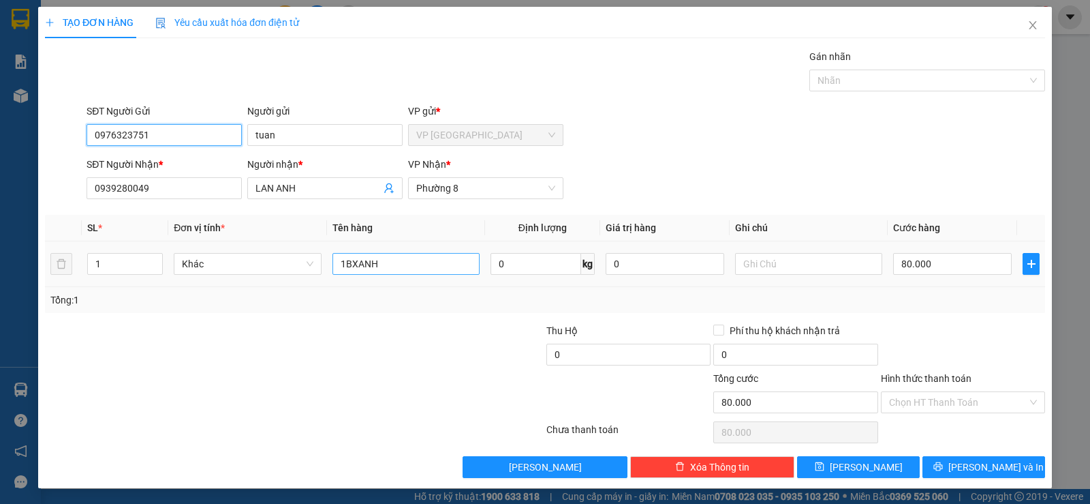
type input "0976323751"
drag, startPoint x: 397, startPoint y: 268, endPoint x: 77, endPoint y: 361, distance: 333.6
click at [104, 351] on div "Transit Pickup Surcharge Ids Transit Deliver Surcharge Ids Transit Deliver Surc…" at bounding box center [545, 263] width 1000 height 429
type input "5 tnp"
click at [971, 270] on input "80.000" at bounding box center [952, 264] width 119 height 22
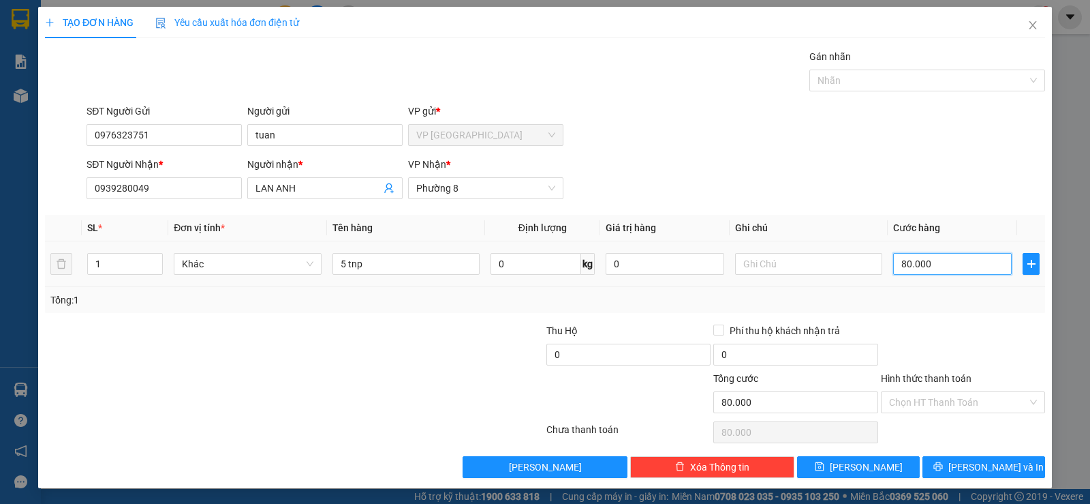
type input "1"
type input "15"
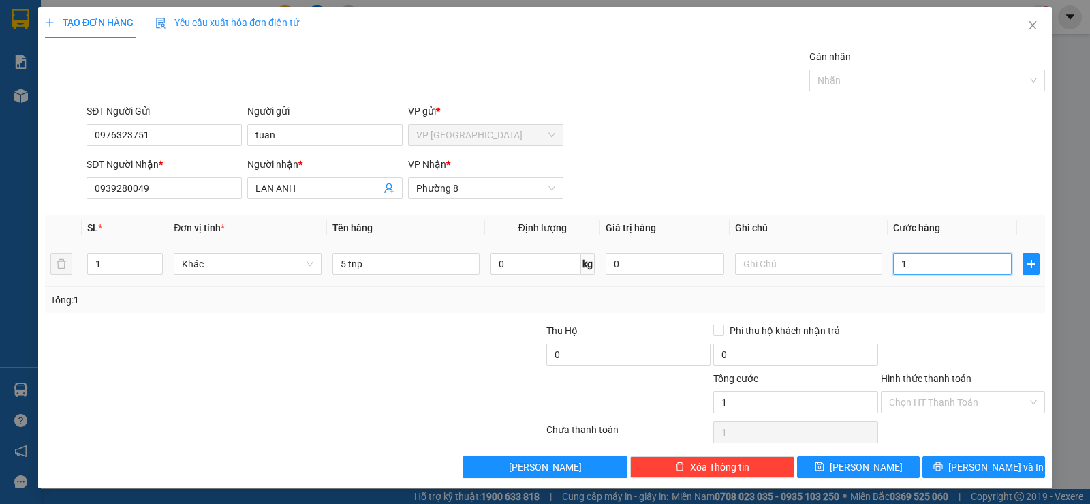
type input "15"
type input "150"
type input "150.000"
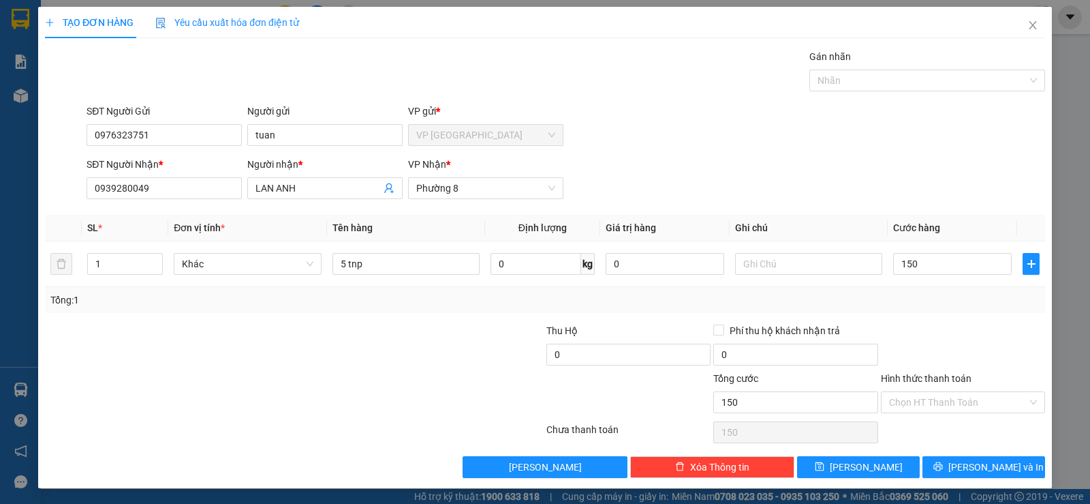
type input "150.000"
click at [964, 317] on div "Transit Pickup Surcharge Ids Transit Deliver Surcharge Ids Transit Deliver Surc…" at bounding box center [545, 263] width 1000 height 429
click at [943, 470] on icon "printer" at bounding box center [939, 466] width 10 height 10
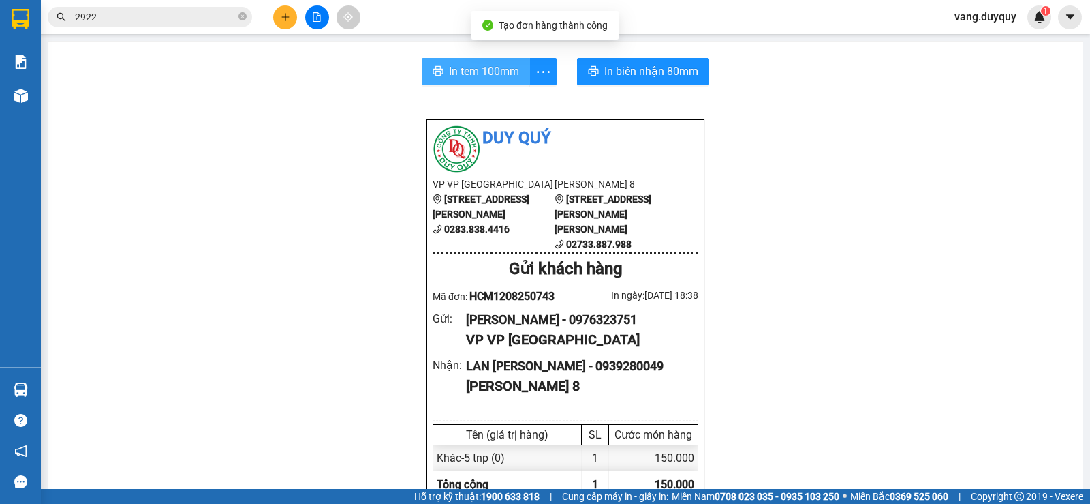
click at [498, 78] on span "In tem 100mm" at bounding box center [484, 71] width 70 height 17
click at [214, 18] on input "2922" at bounding box center [155, 17] width 161 height 15
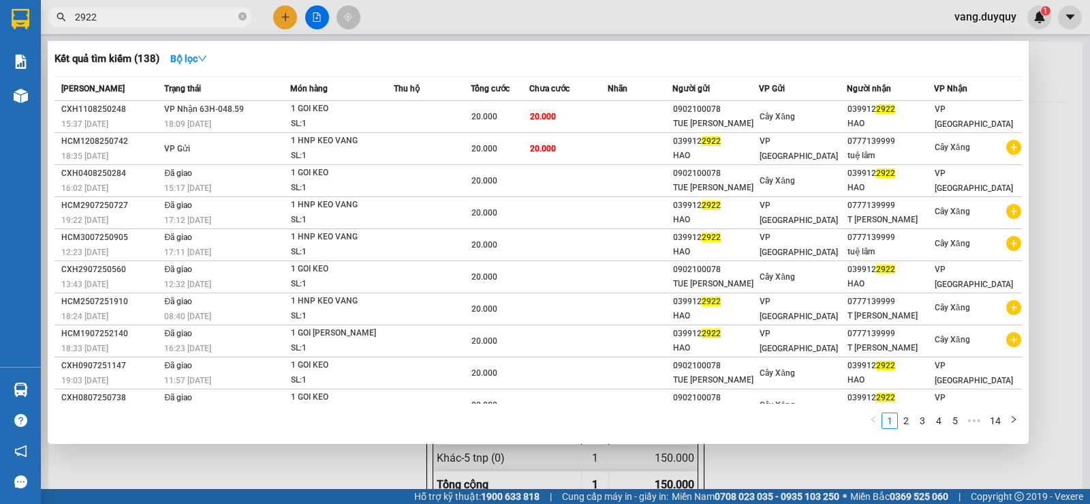
click at [214, 18] on input "2922" at bounding box center [155, 17] width 161 height 15
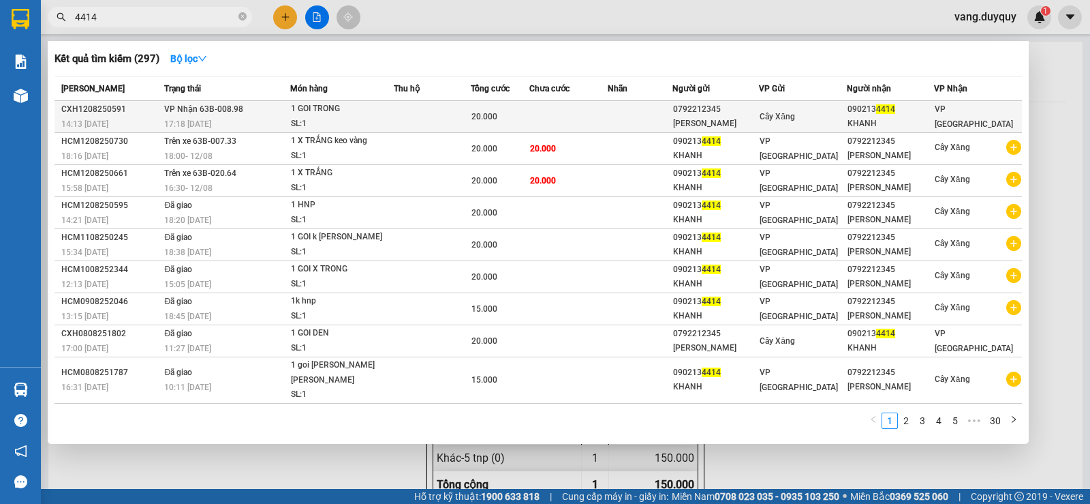
type input "4414"
click at [597, 117] on td at bounding box center [568, 117] width 78 height 32
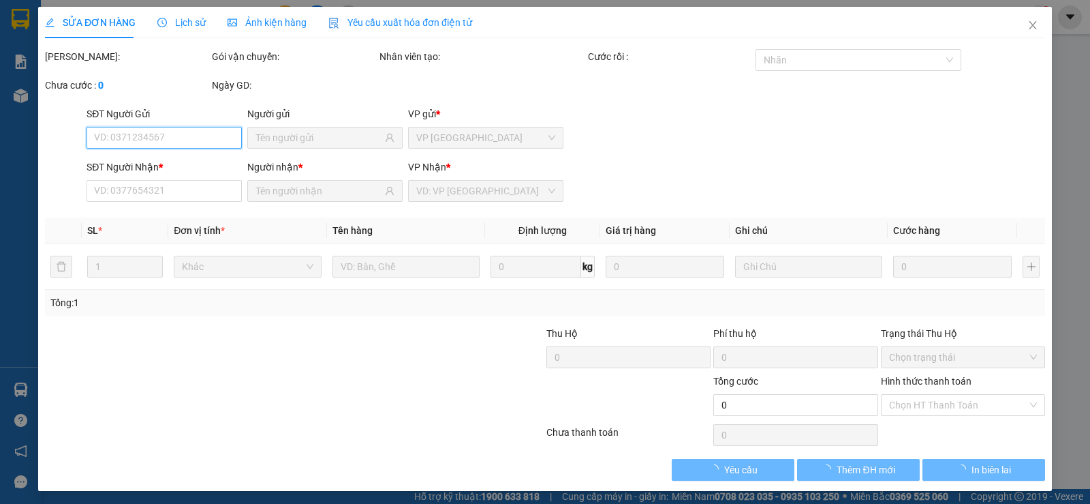
type input "0792212345"
type input "[PERSON_NAME]"
type input "0902134414"
type input "KHANH"
type input "20.000"
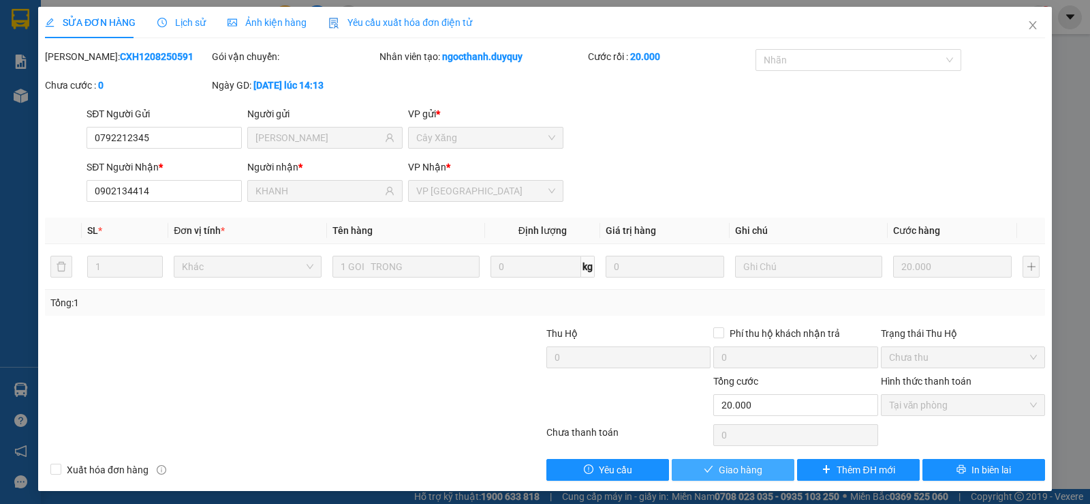
click at [752, 470] on span "Giao hàng" at bounding box center [741, 469] width 44 height 15
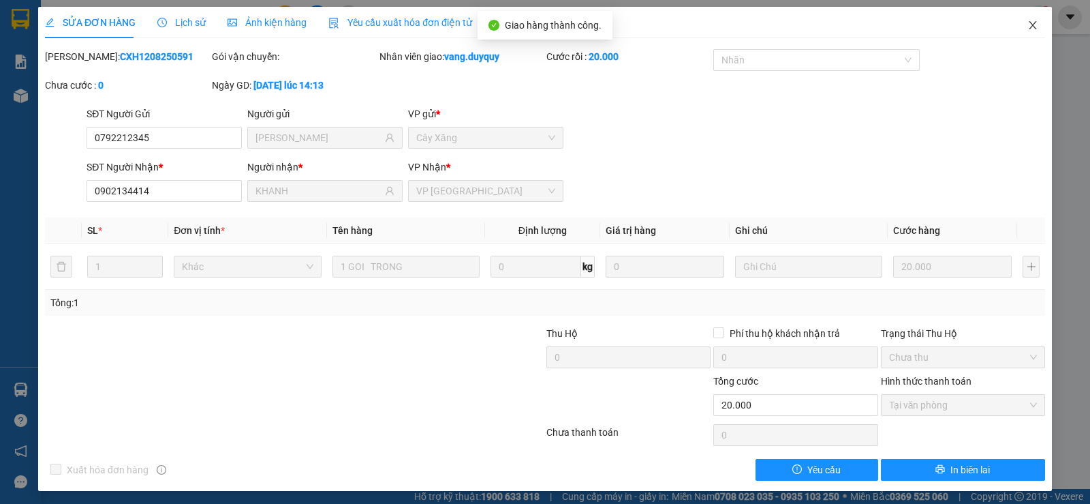
click at [1028, 26] on icon "close" at bounding box center [1033, 25] width 11 height 11
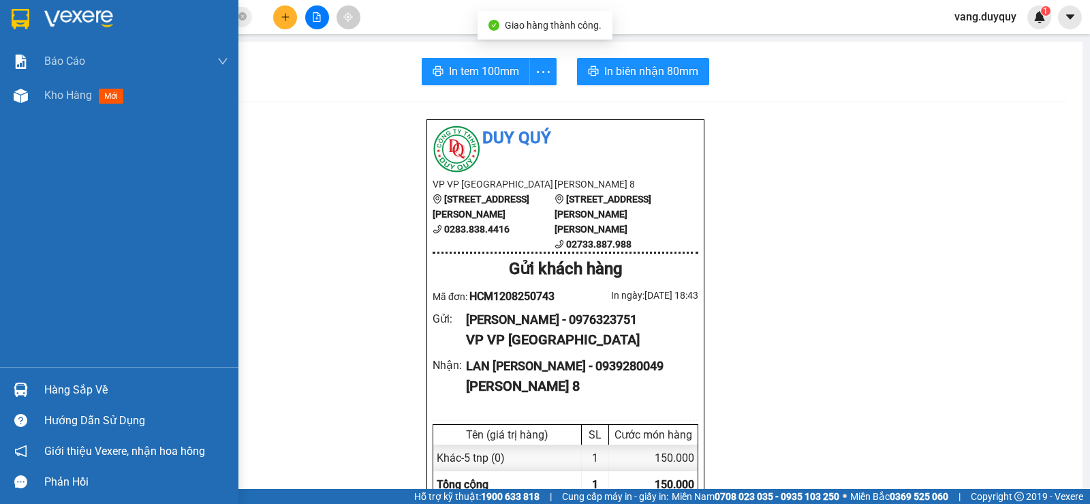
click at [29, 27] on img at bounding box center [21, 19] width 18 height 20
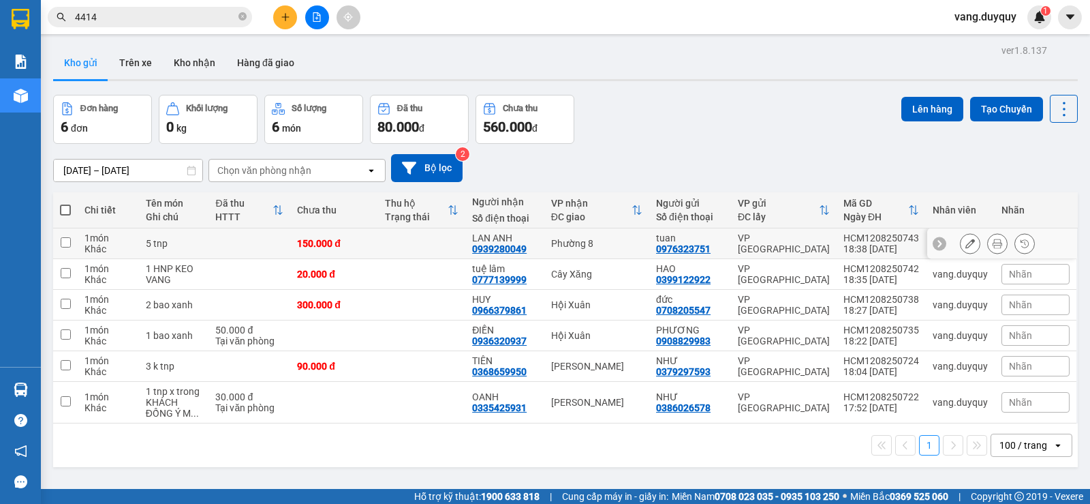
click at [440, 245] on td at bounding box center [421, 243] width 87 height 31
checkbox input "true"
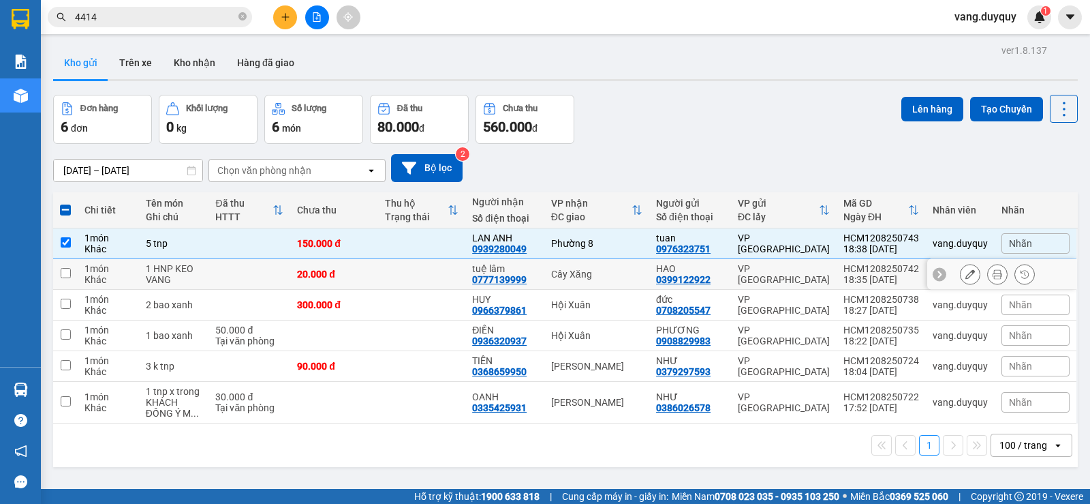
click at [432, 274] on td at bounding box center [421, 274] width 87 height 31
checkbox input "true"
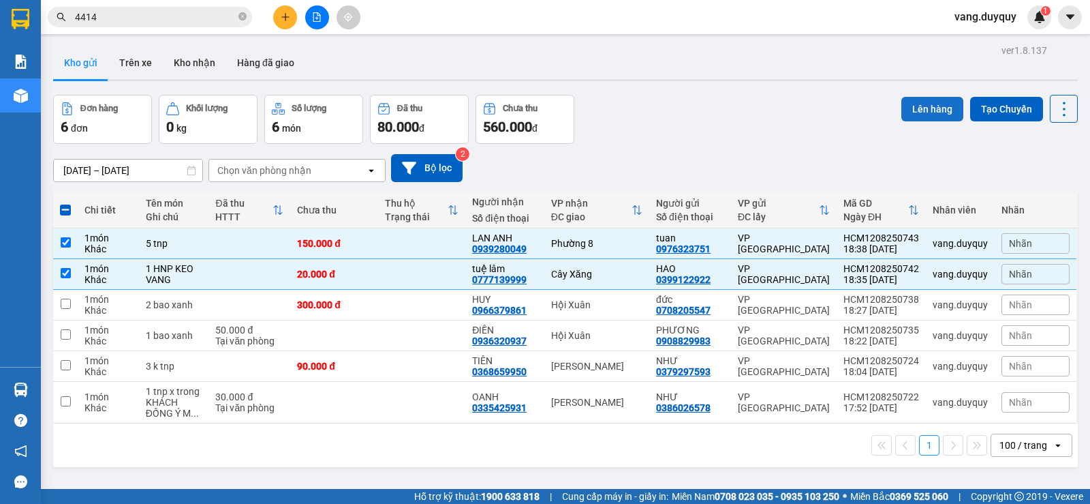
click at [935, 110] on button "Lên hàng" at bounding box center [933, 109] width 62 height 25
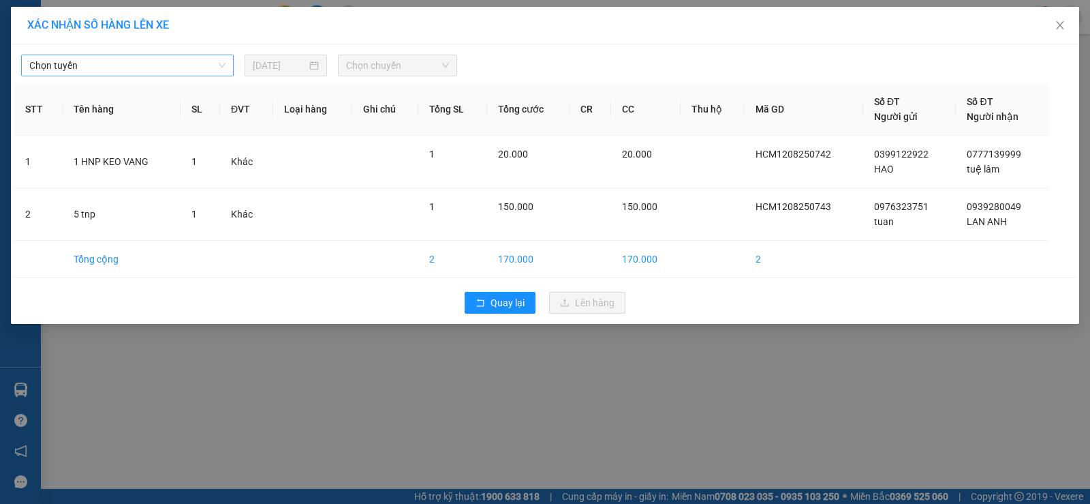
click at [174, 63] on span "Chọn tuyến" at bounding box center [127, 65] width 196 height 20
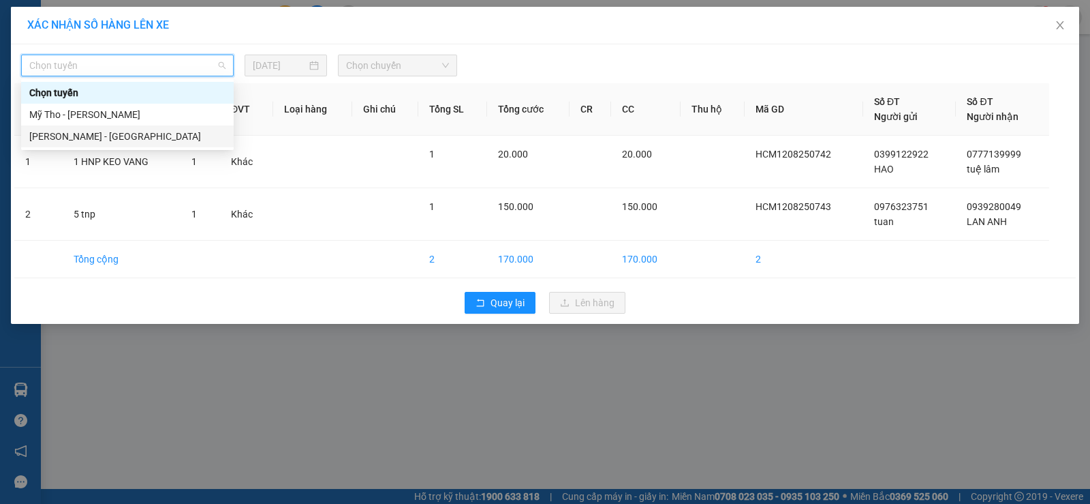
click at [67, 136] on div "[PERSON_NAME] - [GEOGRAPHIC_DATA]" at bounding box center [127, 136] width 196 height 15
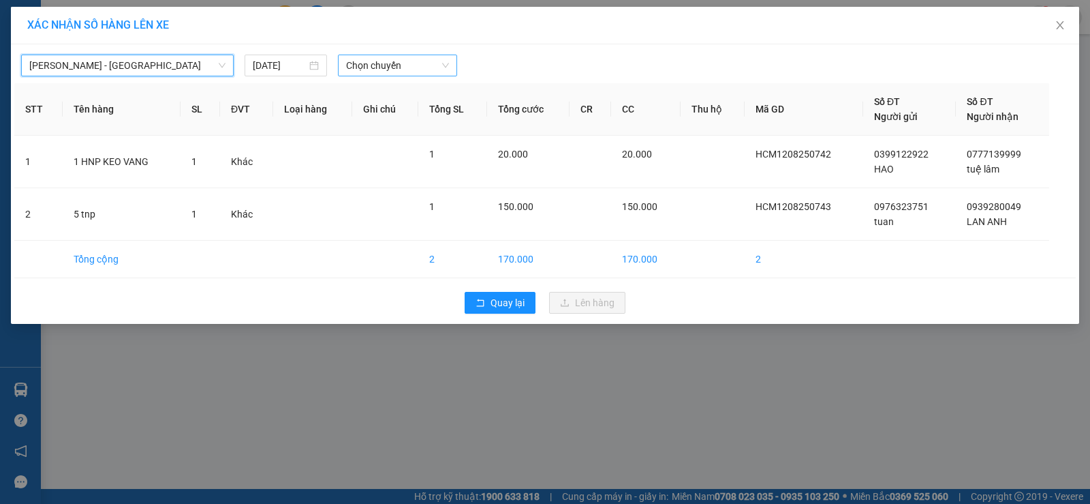
click at [365, 67] on span "Chọn chuyến" at bounding box center [397, 65] width 103 height 20
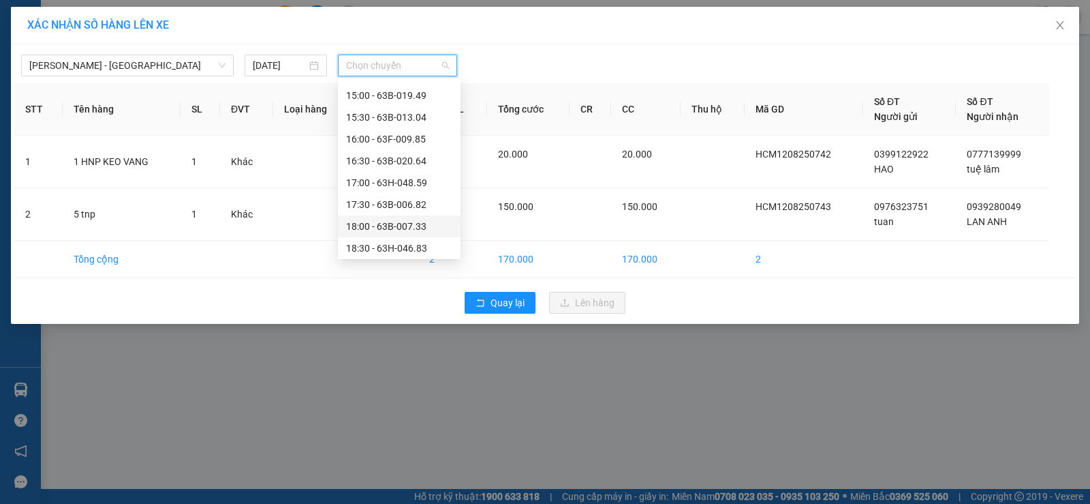
scroll to position [545, 0]
click at [420, 157] on div "18:00 - 63B-007.33" at bounding box center [399, 158] width 106 height 15
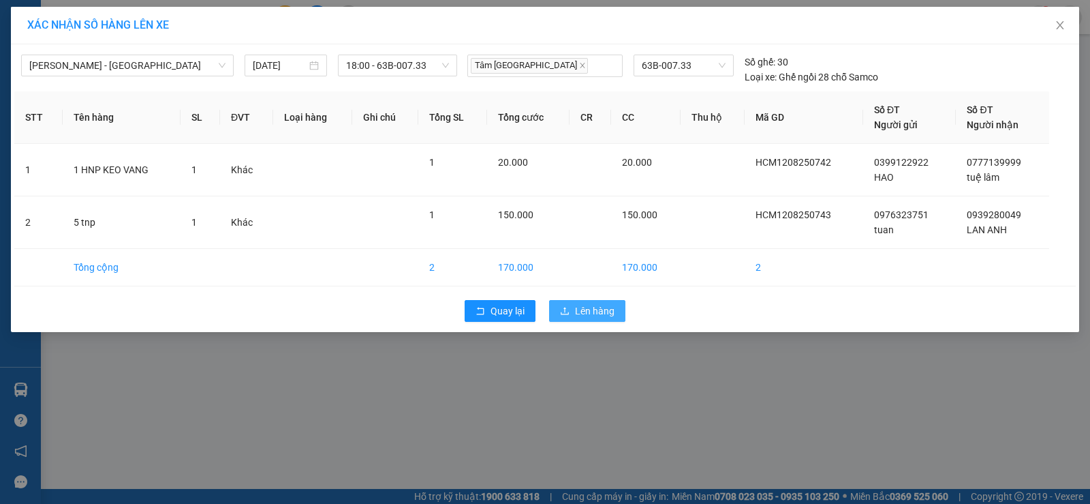
click at [559, 309] on button "Lên hàng" at bounding box center [587, 311] width 76 height 22
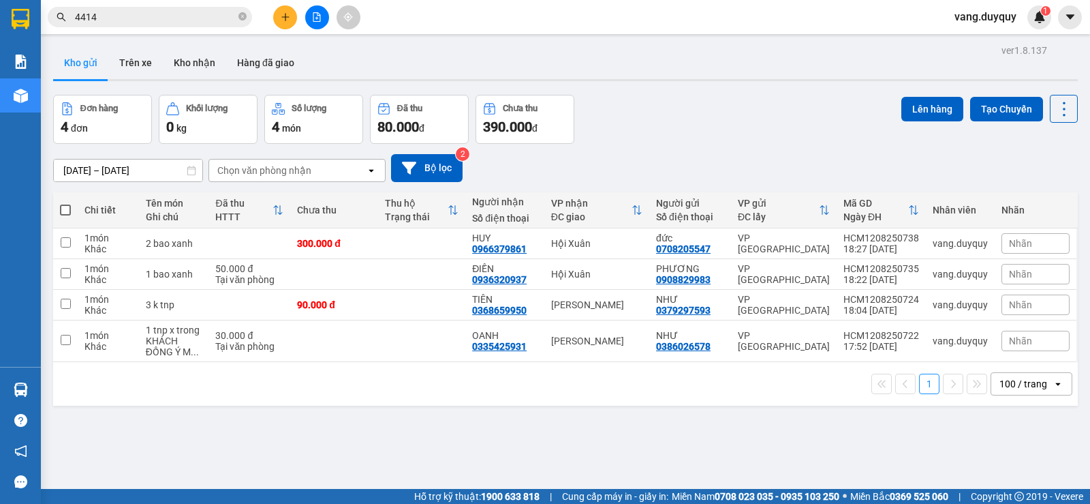
click at [278, 16] on button at bounding box center [285, 17] width 24 height 24
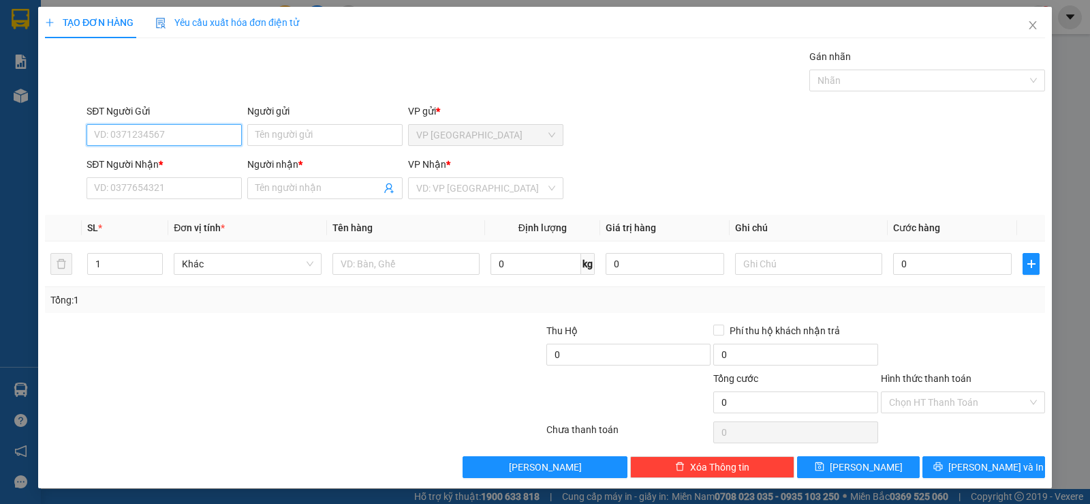
click at [153, 136] on input "SĐT Người Gửi" at bounding box center [164, 135] width 155 height 22
type input "0912874479"
click at [211, 160] on div "0912874479 - THU" at bounding box center [163, 162] width 138 height 15
type input "THU"
type input "0946302368"
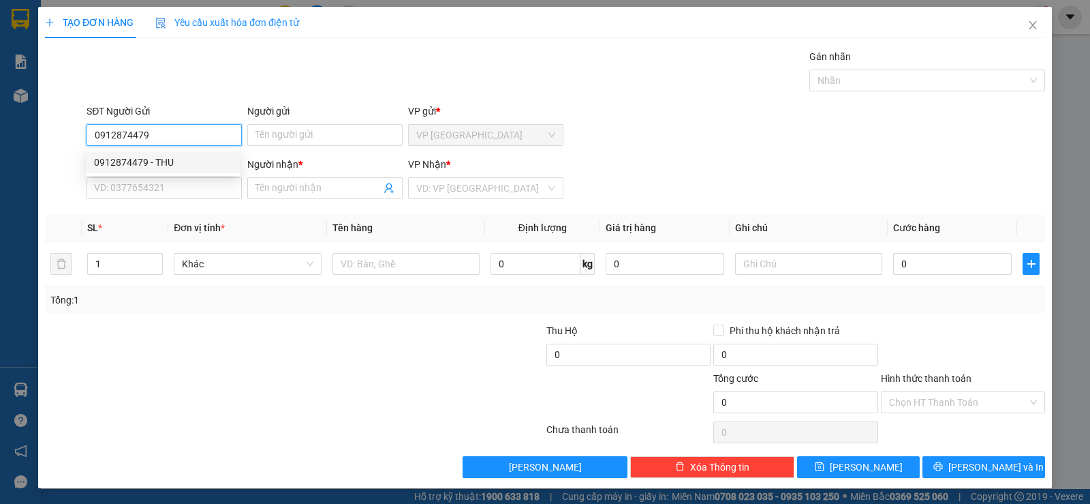
type input "SƠN"
type input "35.000"
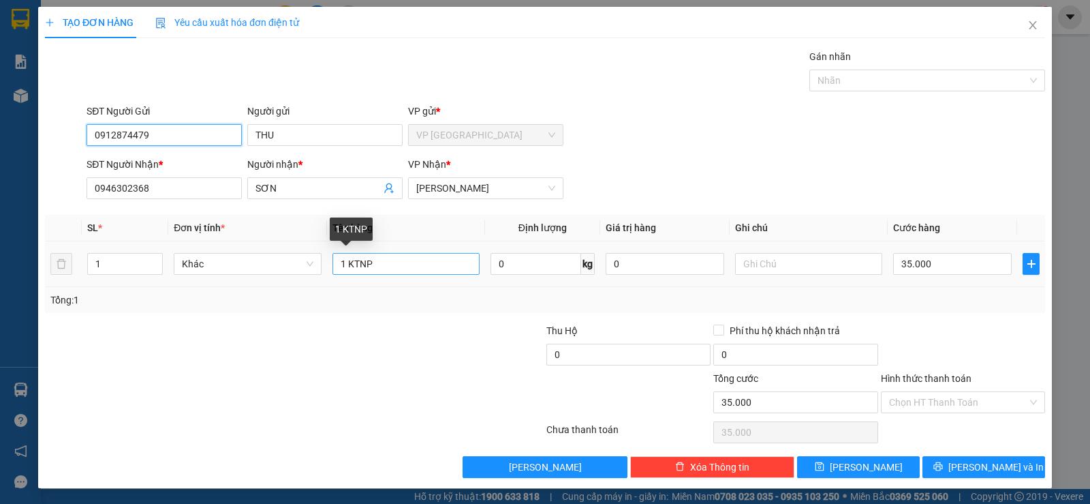
type input "0912874479"
drag, startPoint x: 350, startPoint y: 264, endPoint x: 520, endPoint y: 282, distance: 171.4
click at [510, 282] on tr "1 Khác 1 KTNP 0 kg 0 35.000" at bounding box center [545, 264] width 1000 height 46
type input "1 hnp"
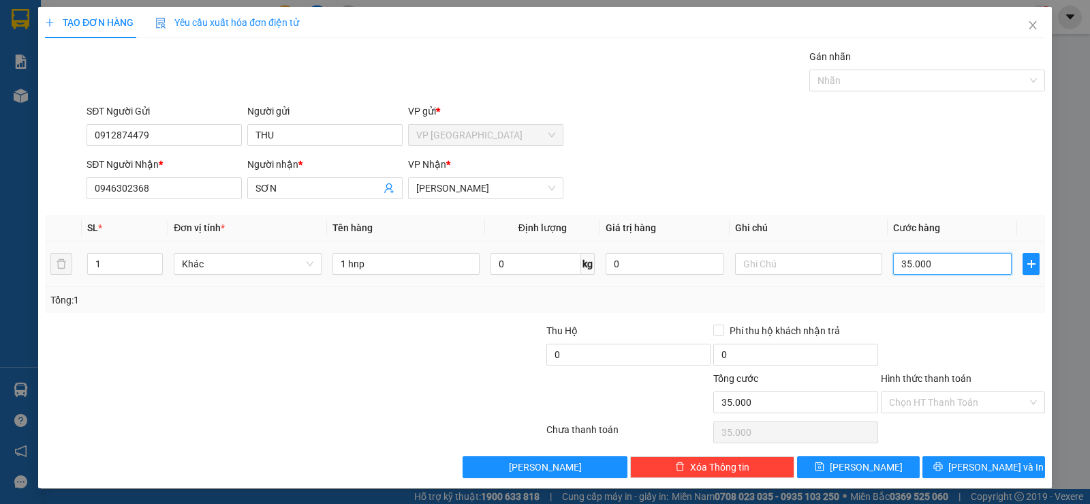
click at [967, 262] on input "35.000" at bounding box center [952, 264] width 119 height 22
type input "2"
type input "20"
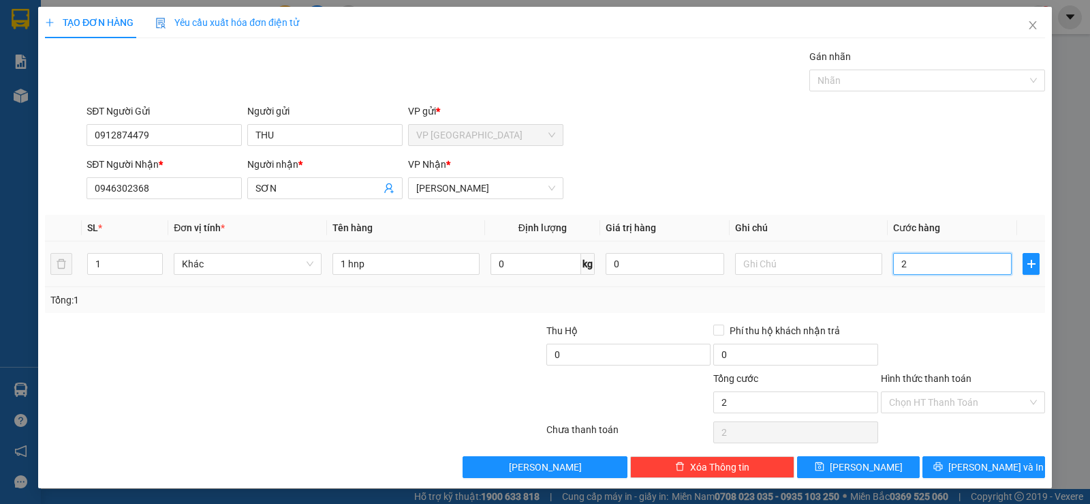
type input "20"
type input "20.000"
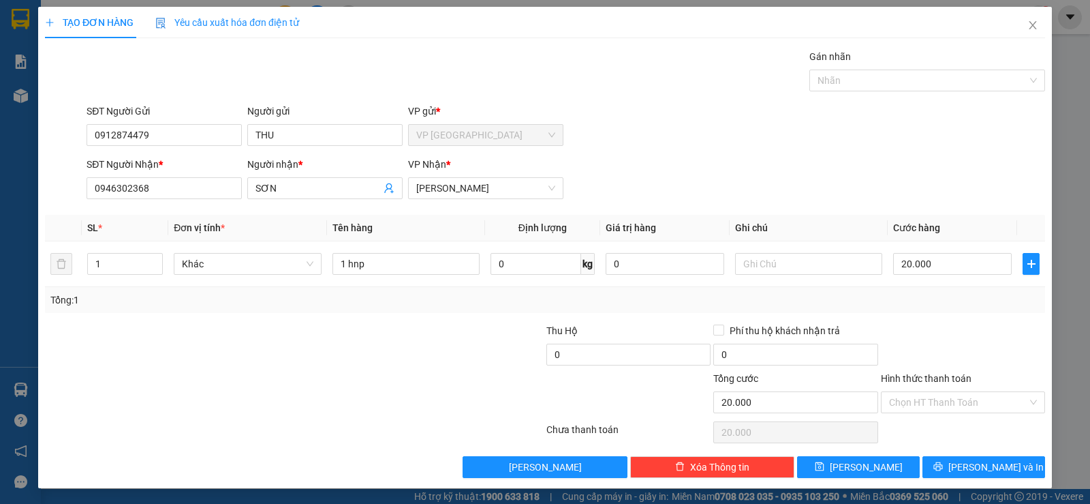
click at [920, 339] on div at bounding box center [963, 347] width 167 height 48
click at [952, 473] on button "[PERSON_NAME] và In" at bounding box center [984, 467] width 123 height 22
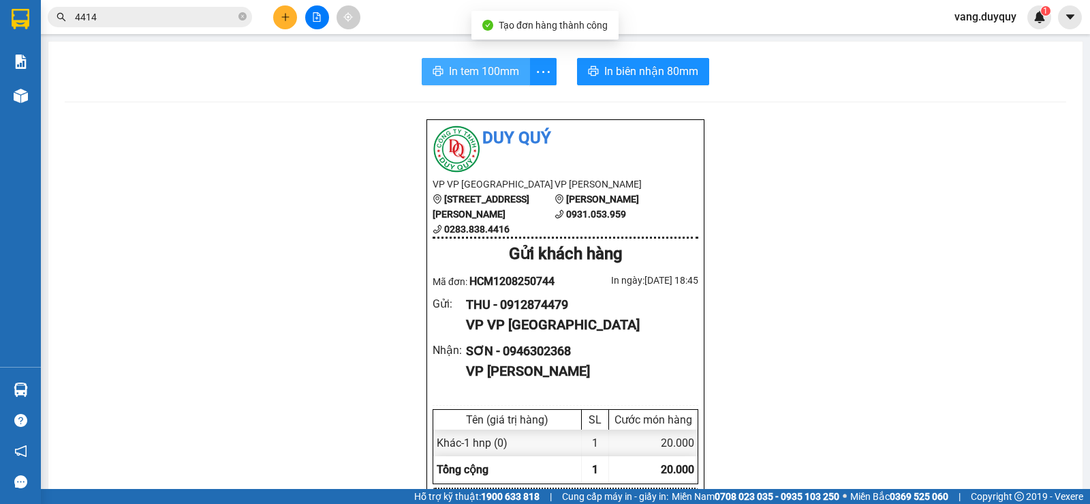
click at [435, 76] on icon "printer" at bounding box center [438, 71] width 10 height 10
click at [160, 19] on input "4414" at bounding box center [155, 17] width 161 height 15
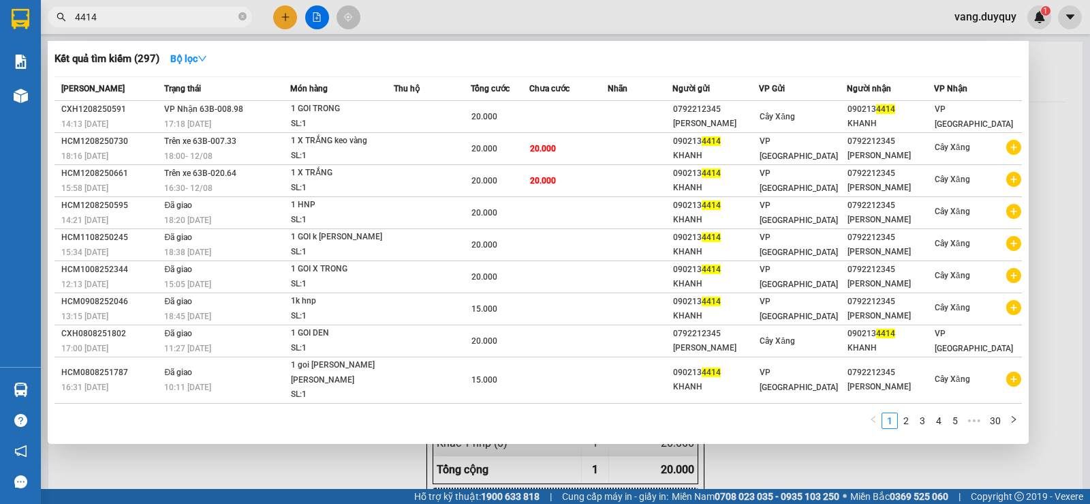
drag, startPoint x: 160, startPoint y: 19, endPoint x: 384, endPoint y: 2, distance: 224.8
click at [229, 10] on input "4414" at bounding box center [155, 17] width 161 height 15
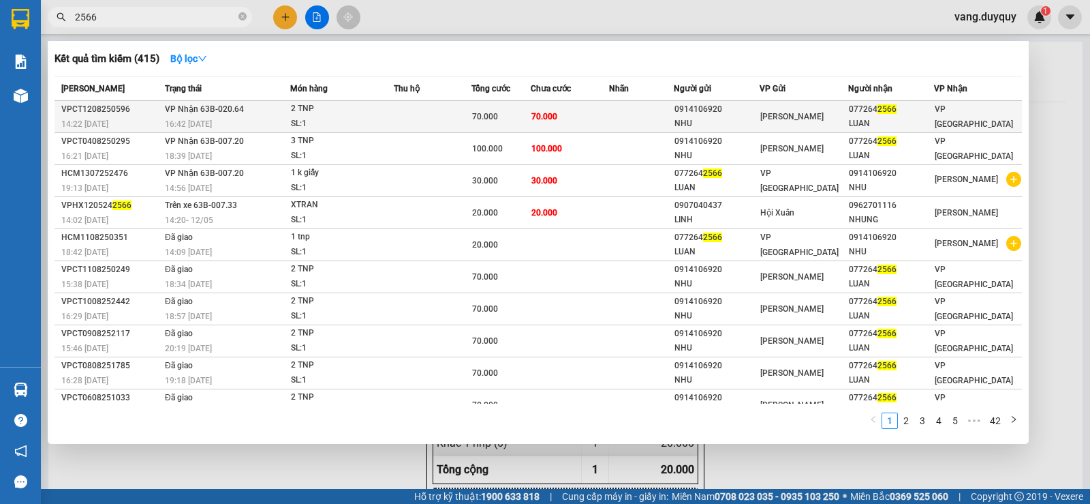
type input "2566"
click at [508, 112] on div "70.000" at bounding box center [501, 116] width 58 height 15
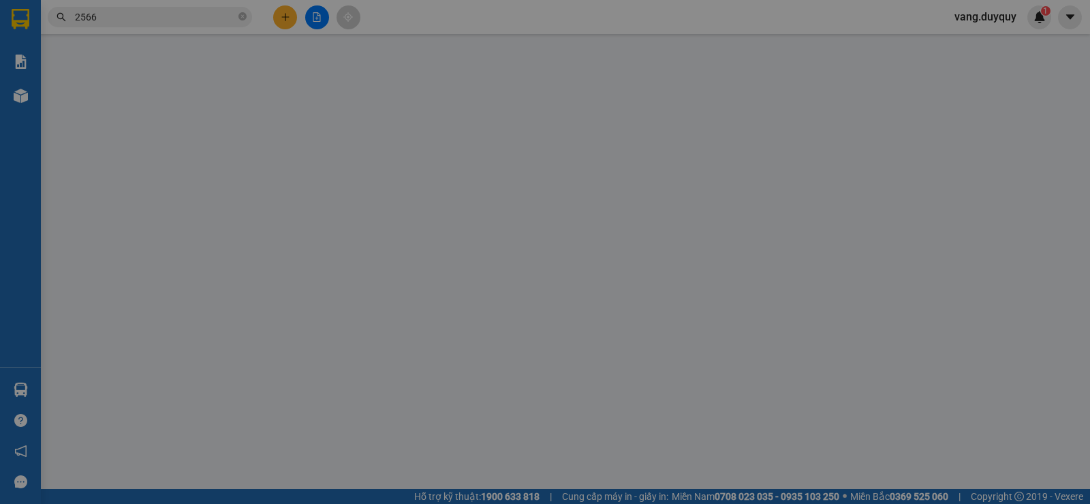
type input "0914106920"
type input "NHU"
type input "0772642566"
type input "LUAN"
type input "70.000"
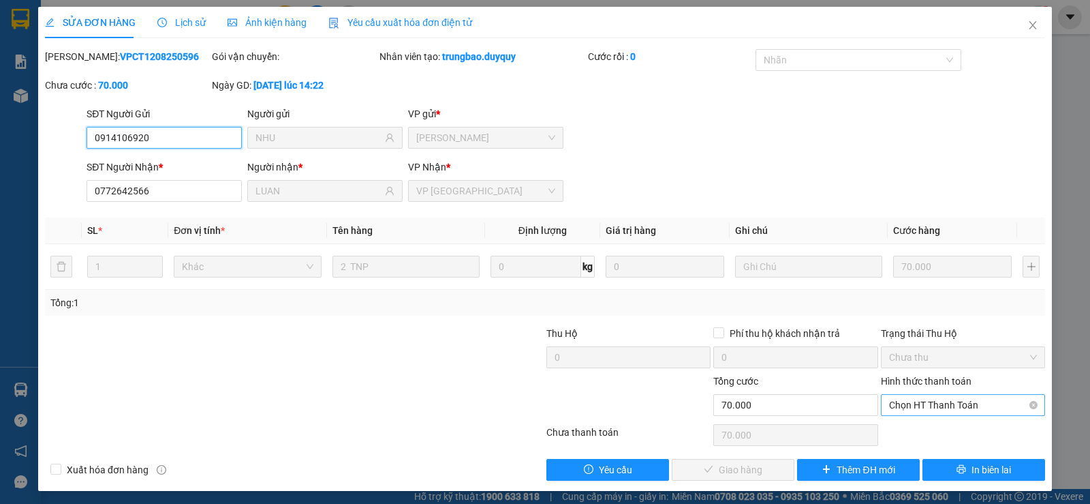
click at [915, 400] on span "Chọn HT Thanh Toán" at bounding box center [963, 405] width 148 height 20
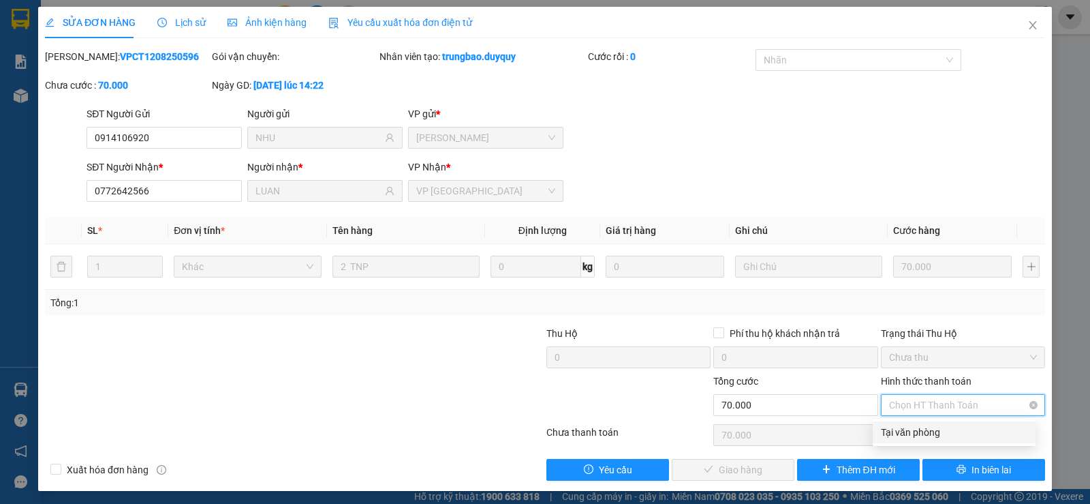
click at [912, 430] on div "Tại văn phòng" at bounding box center [954, 432] width 147 height 15
type input "0"
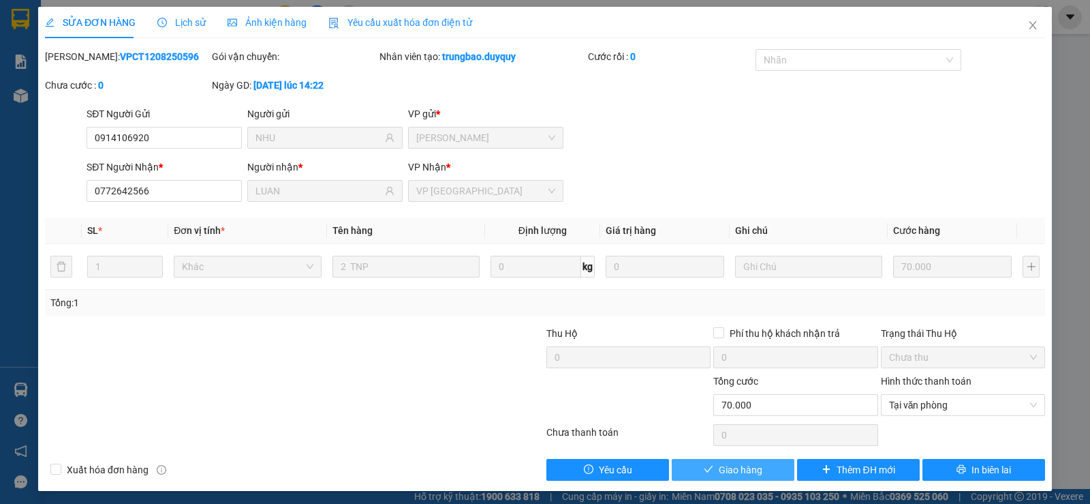
click at [750, 470] on span "Giao hàng" at bounding box center [741, 469] width 44 height 15
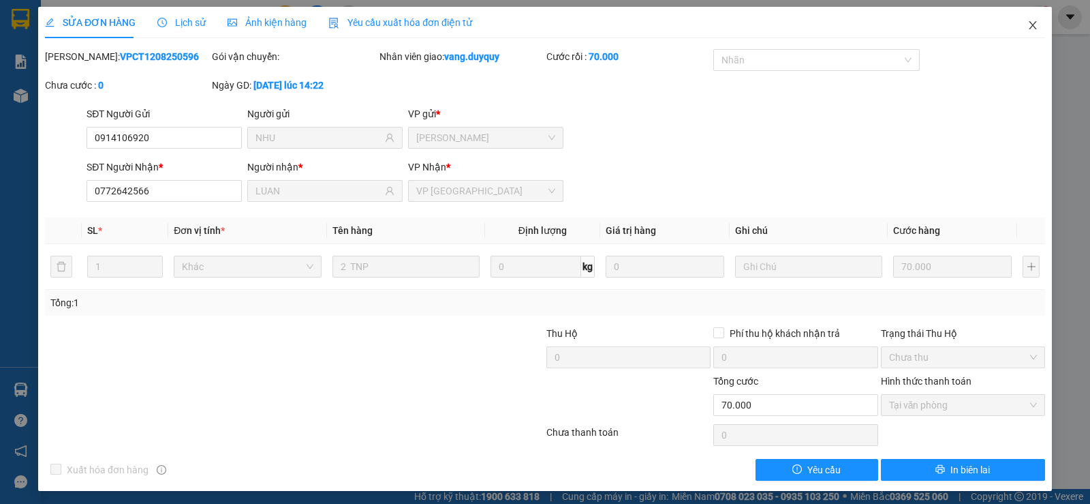
click at [1032, 33] on span "Close" at bounding box center [1033, 26] width 38 height 38
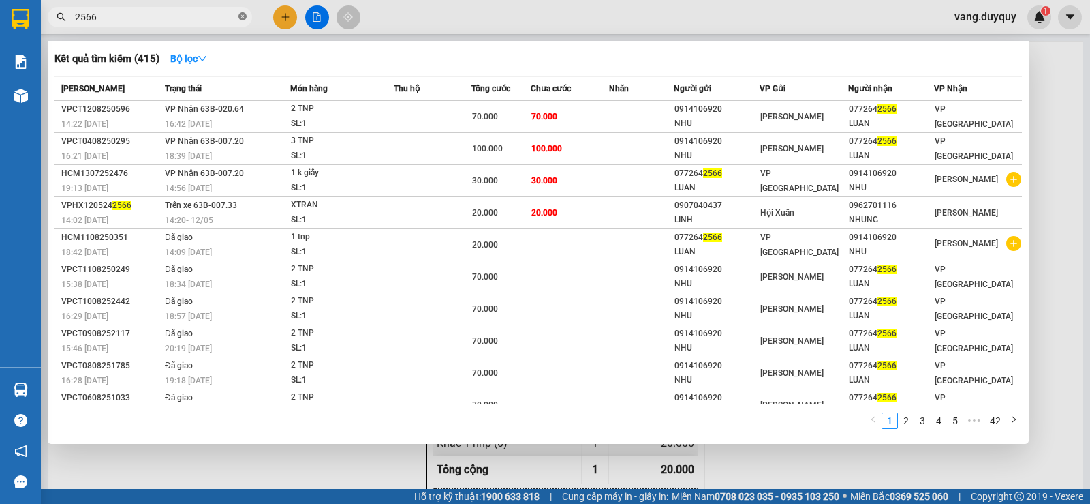
click at [243, 15] on icon "close-circle" at bounding box center [243, 16] width 8 height 8
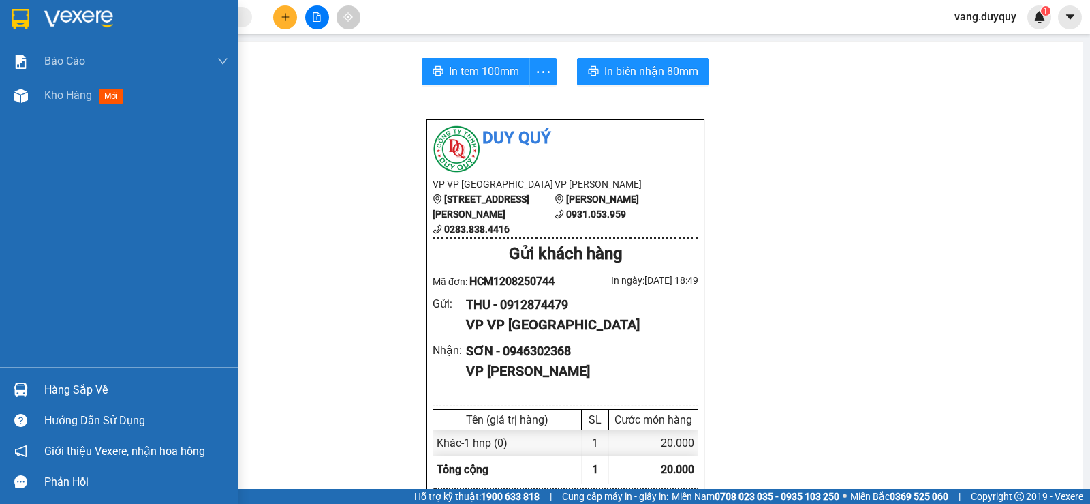
click at [21, 24] on img at bounding box center [21, 19] width 18 height 20
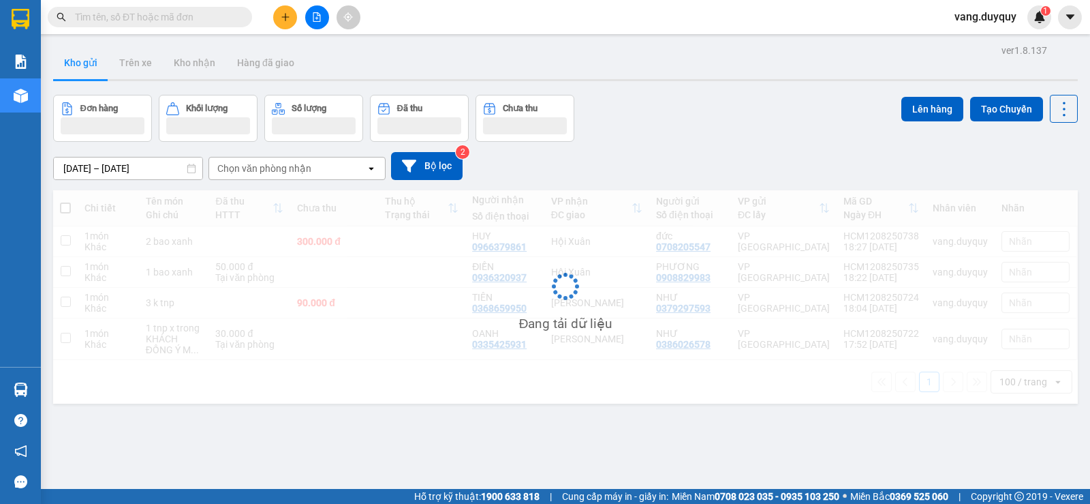
click at [279, 20] on button at bounding box center [285, 17] width 24 height 24
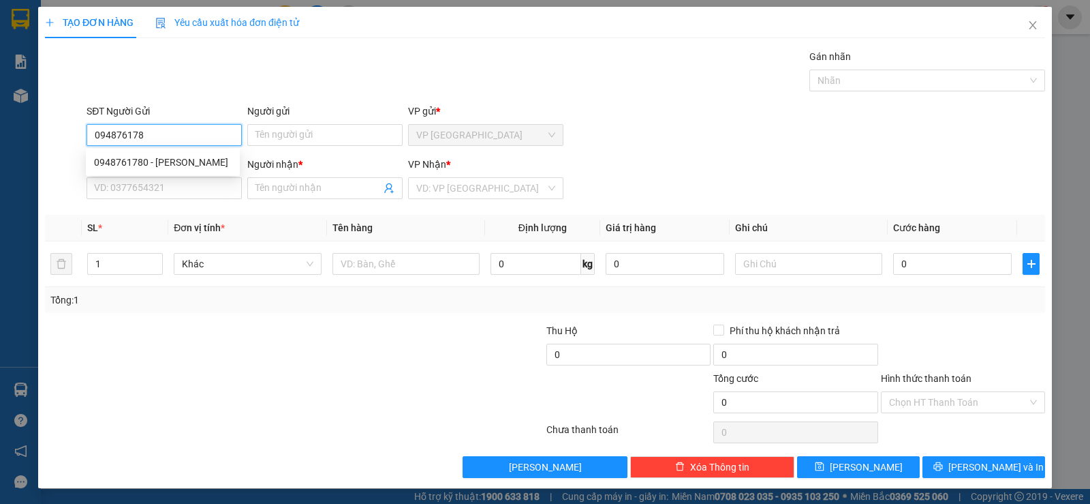
type input "0948761780"
click at [161, 162] on div "0948761780 - KHANH" at bounding box center [163, 162] width 138 height 15
type input "KHANH"
type input "0939280049"
type input "LAN ANH"
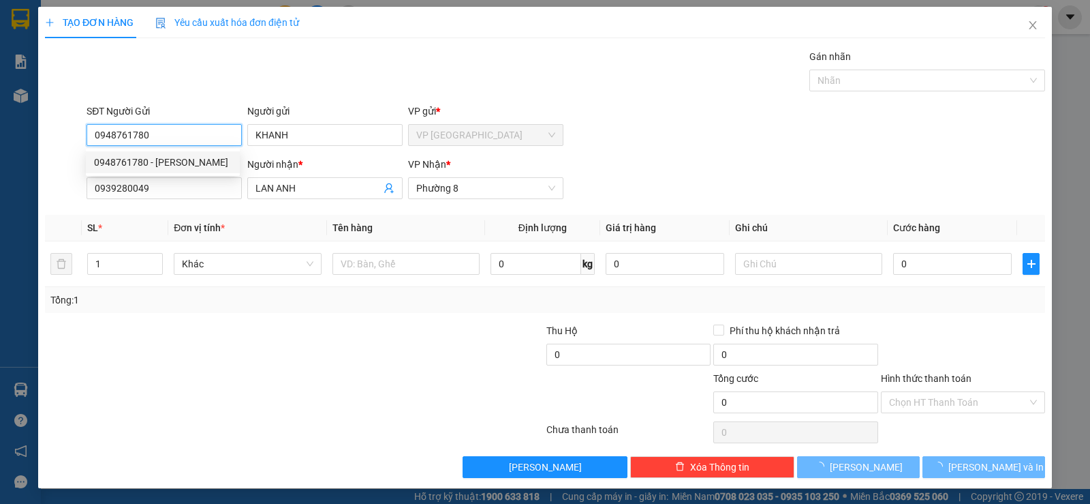
type input "90.000"
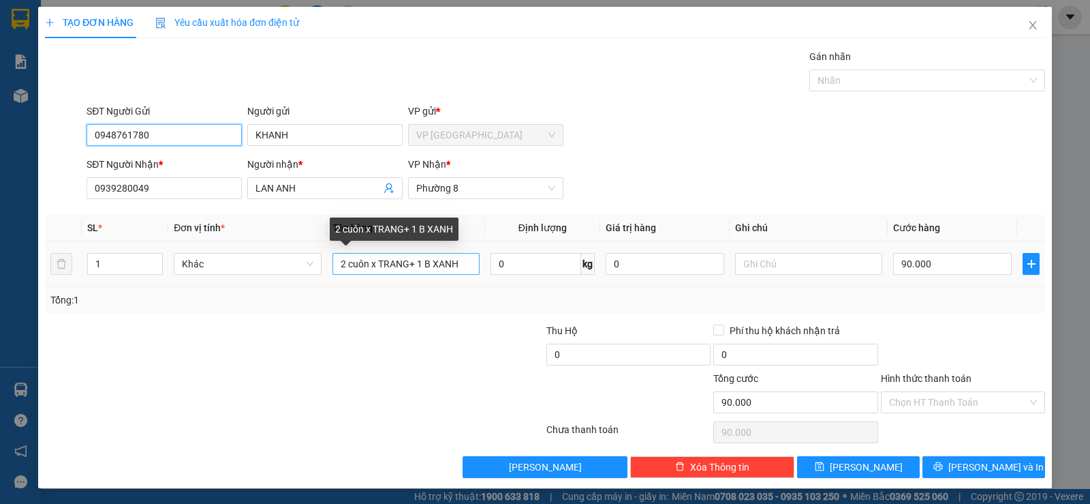
type input "0948761780"
drag, startPoint x: 428, startPoint y: 266, endPoint x: 519, endPoint y: 272, distance: 91.5
click at [519, 272] on tr "1 Khác 2 cuôn x TRANG+ 1 B XANH 0 kg 0 90.000" at bounding box center [545, 264] width 1000 height 46
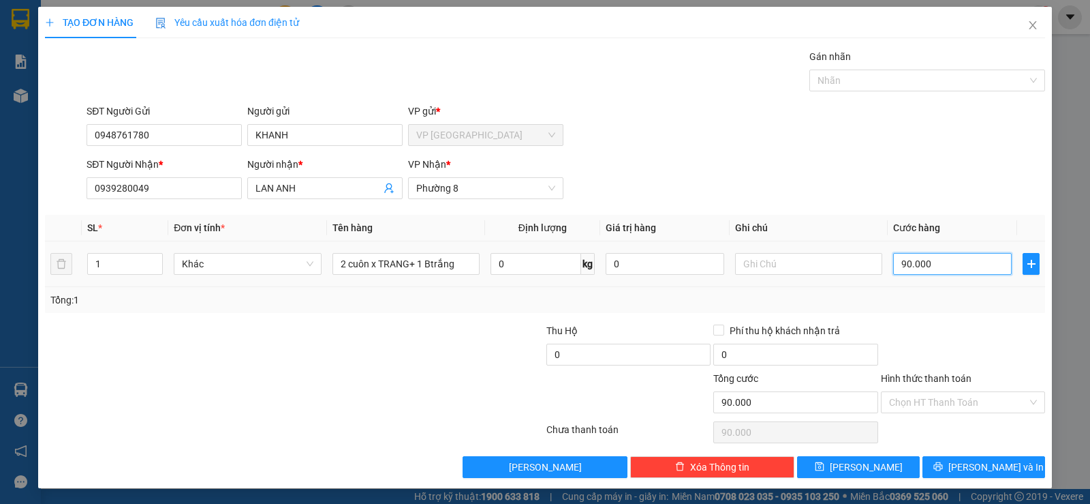
click at [940, 264] on input "90.000" at bounding box center [952, 264] width 119 height 22
click at [944, 323] on div at bounding box center [963, 347] width 167 height 48
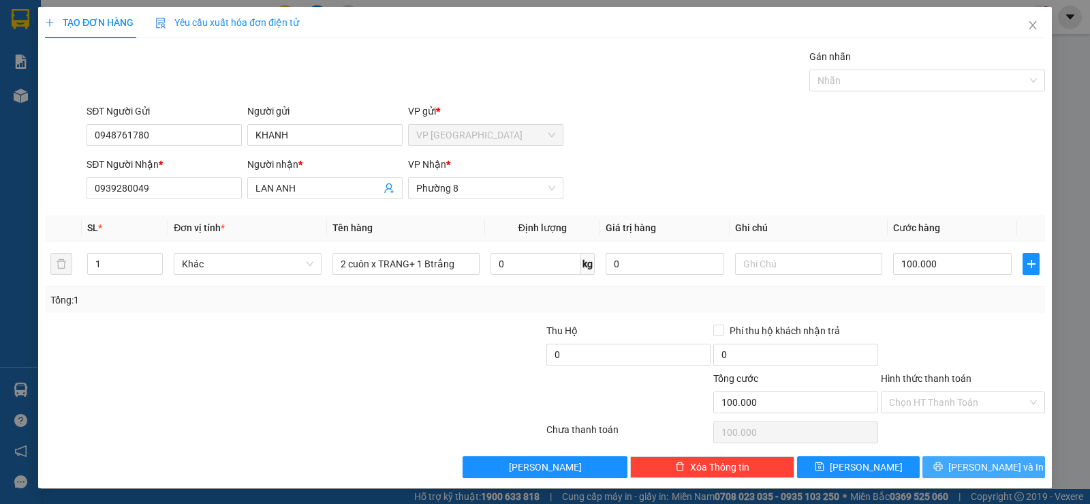
click at [964, 470] on span "[PERSON_NAME] và In" at bounding box center [996, 466] width 95 height 15
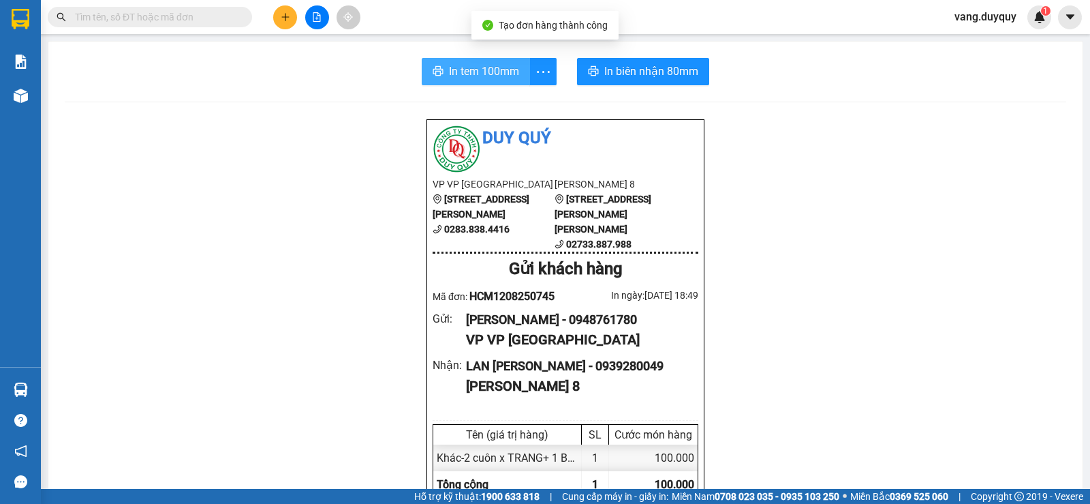
click at [482, 80] on button "In tem 100mm" at bounding box center [476, 71] width 108 height 27
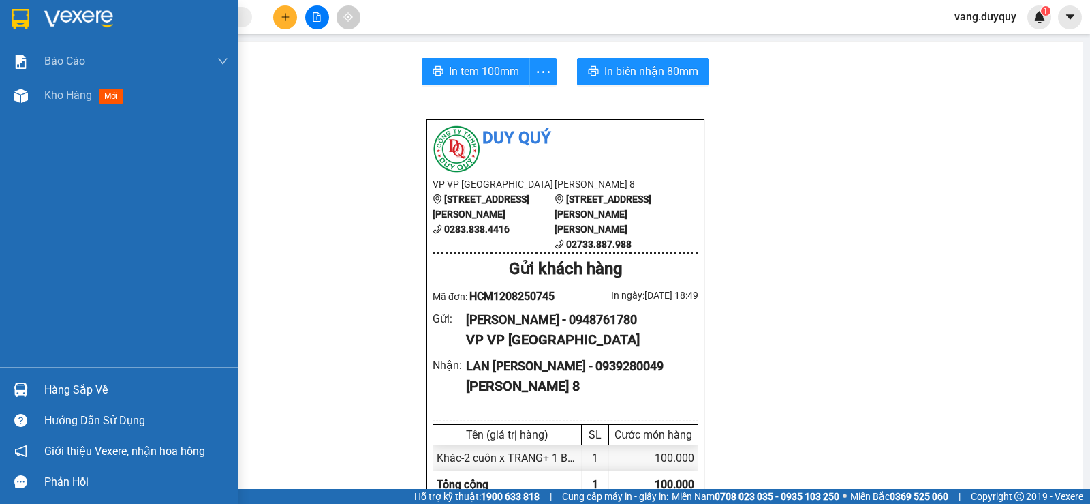
click at [62, 23] on img at bounding box center [78, 19] width 69 height 20
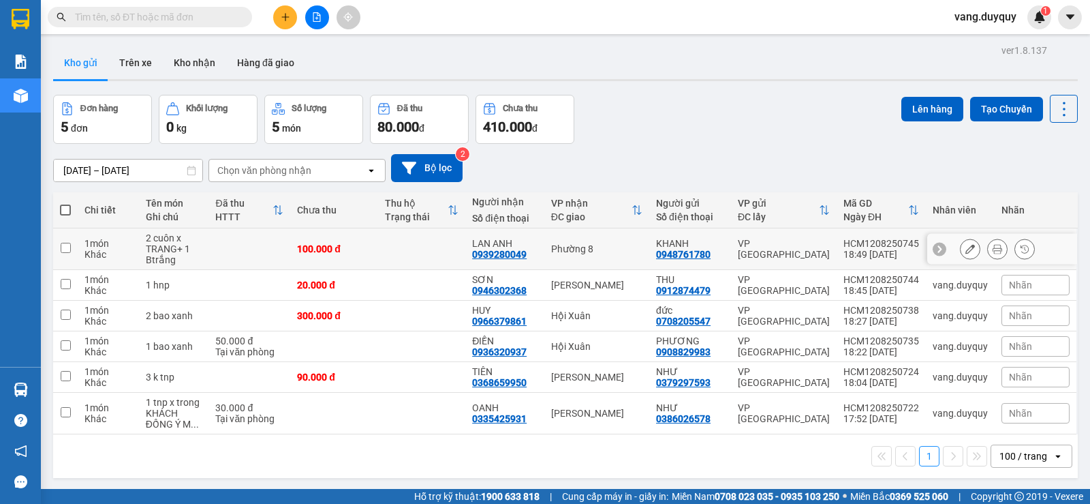
click at [966, 253] on icon at bounding box center [971, 249] width 10 height 10
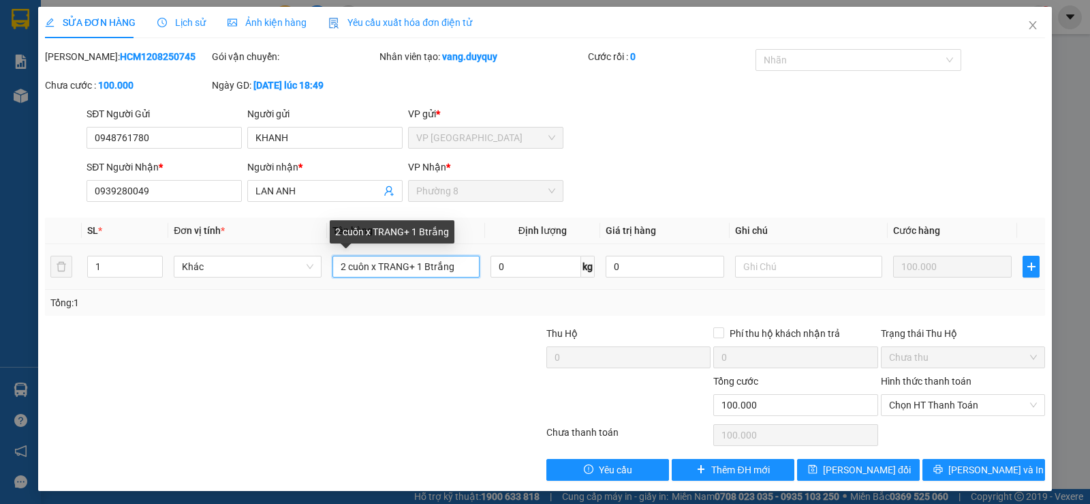
drag, startPoint x: 341, startPoint y: 266, endPoint x: 268, endPoint y: 373, distance: 129.7
click at [268, 371] on div "Total Paid Fee 0 Total UnPaid Fee 100.000 Cash Collection Total Fee Mã ĐH: HCM1…" at bounding box center [545, 264] width 1000 height 431
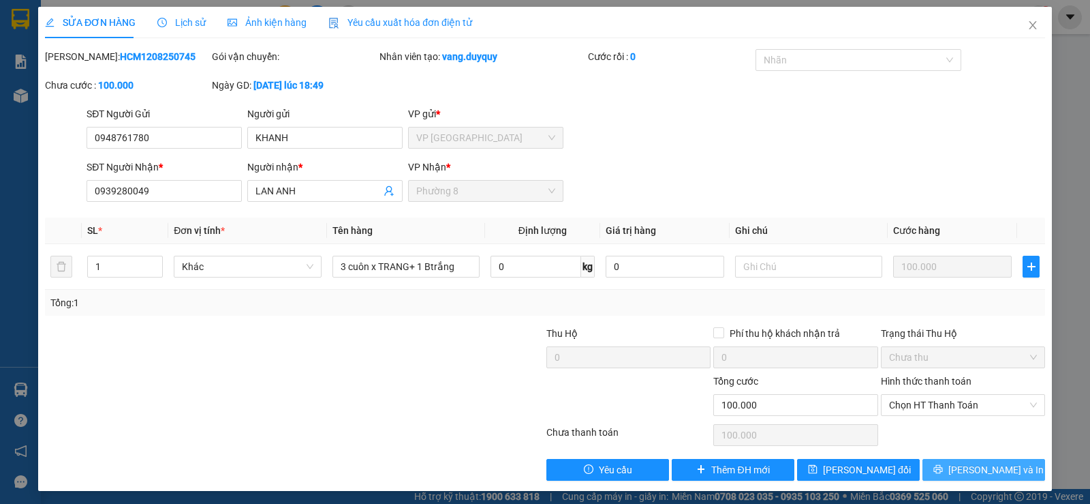
click at [959, 478] on button "[PERSON_NAME] và In" at bounding box center [984, 470] width 123 height 22
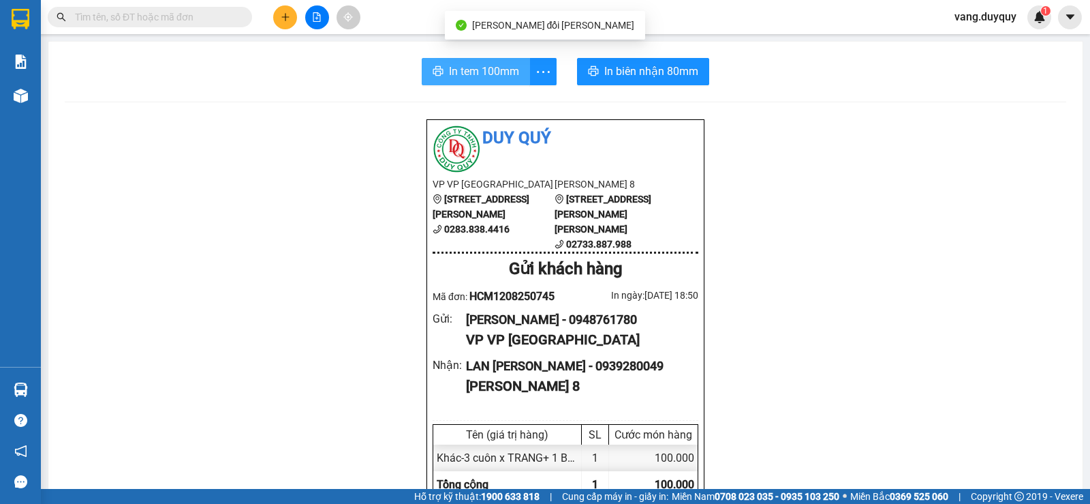
drag, startPoint x: 465, startPoint y: 73, endPoint x: 604, endPoint y: 52, distance: 139.8
click at [481, 72] on span "In tem 100mm" at bounding box center [484, 71] width 70 height 17
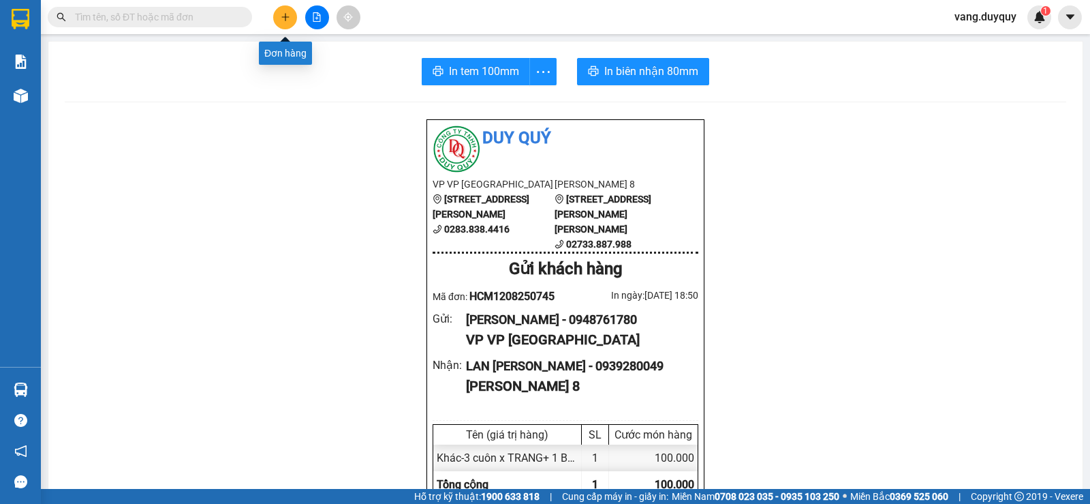
click at [301, 16] on div at bounding box center [317, 17] width 102 height 24
click at [292, 21] on button at bounding box center [285, 17] width 24 height 24
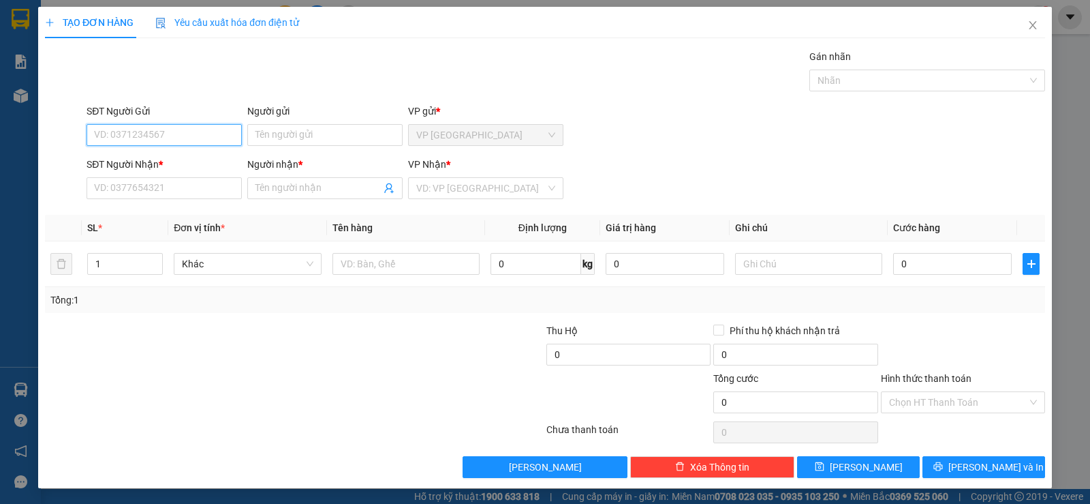
click at [170, 134] on input "SĐT Người Gửi" at bounding box center [164, 135] width 155 height 22
click at [151, 157] on div "0903916233 - HỒNG" at bounding box center [163, 162] width 138 height 15
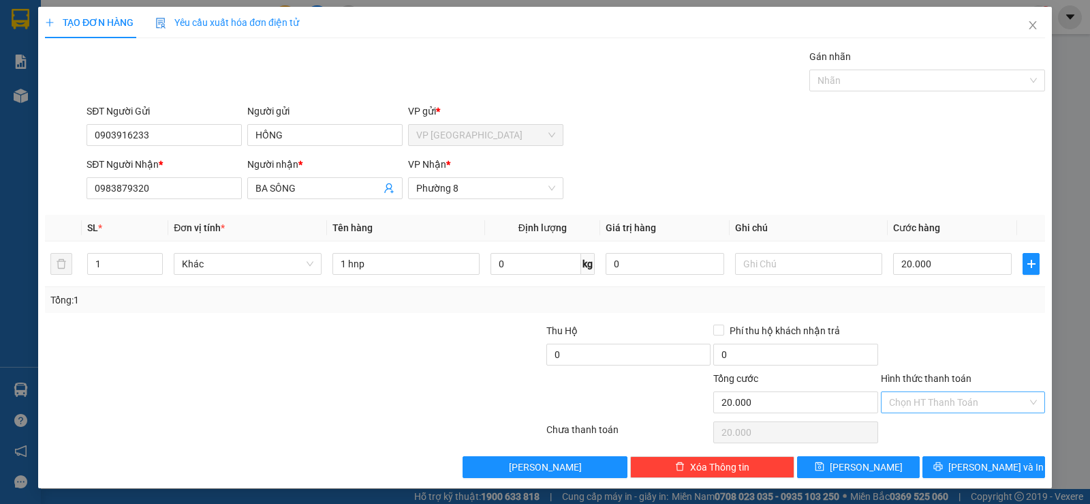
click at [947, 410] on input "Hình thức thanh toán" at bounding box center [958, 402] width 138 height 20
click at [941, 431] on div "Tại văn phòng" at bounding box center [954, 429] width 147 height 15
click at [947, 467] on button "[PERSON_NAME] và In" at bounding box center [984, 467] width 123 height 22
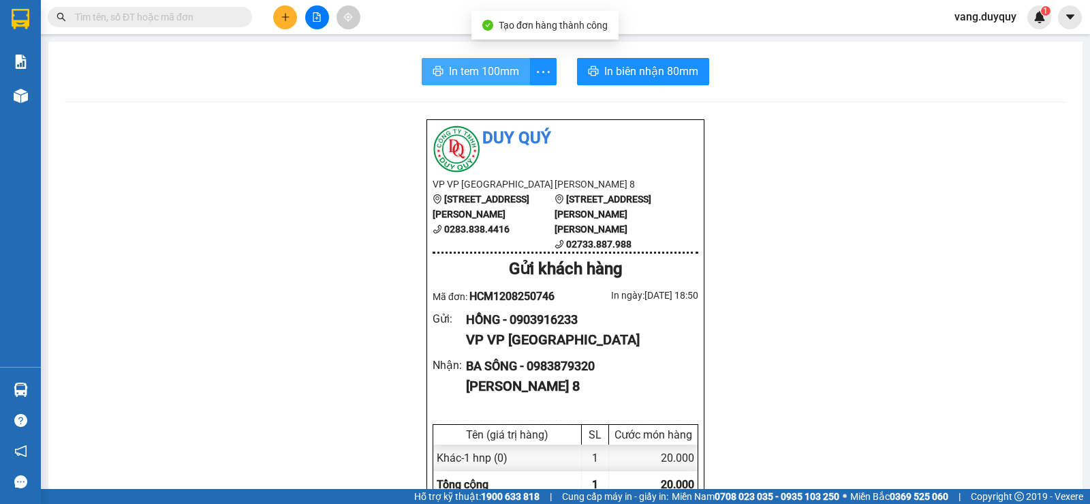
click at [456, 67] on span "In tem 100mm" at bounding box center [484, 71] width 70 height 17
click at [289, 16] on icon "plus" at bounding box center [286, 17] width 10 height 10
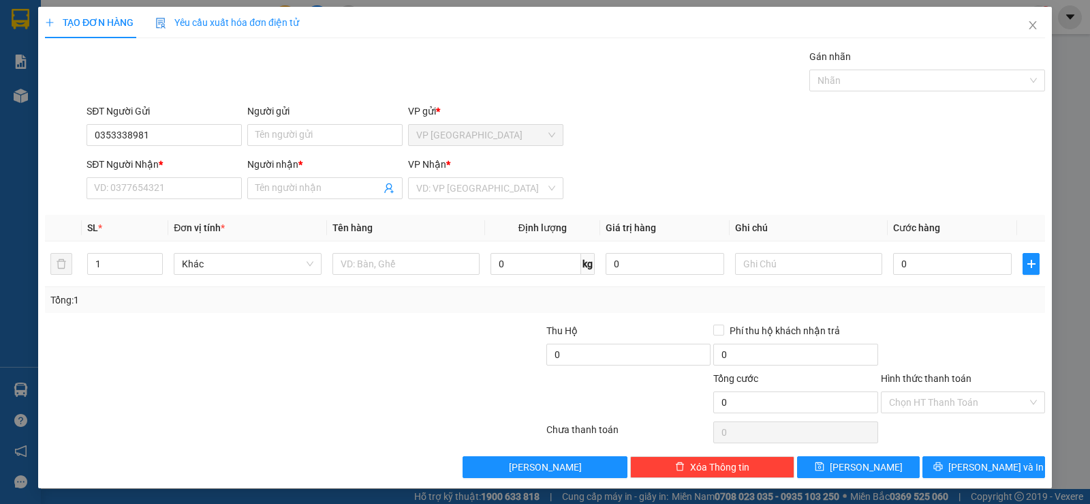
click at [279, 146] on div "Người gửi Tên người gửi" at bounding box center [324, 128] width 155 height 48
click at [281, 136] on input "Người gửi" at bounding box center [324, 135] width 155 height 22
click at [264, 186] on input "Người nhận *" at bounding box center [318, 188] width 125 height 15
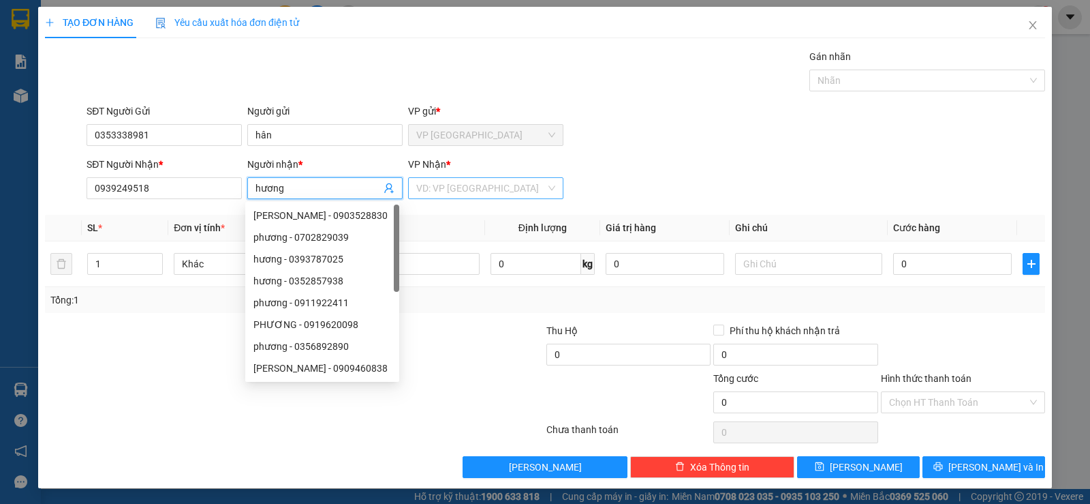
click at [441, 186] on input "search" at bounding box center [480, 188] width 129 height 20
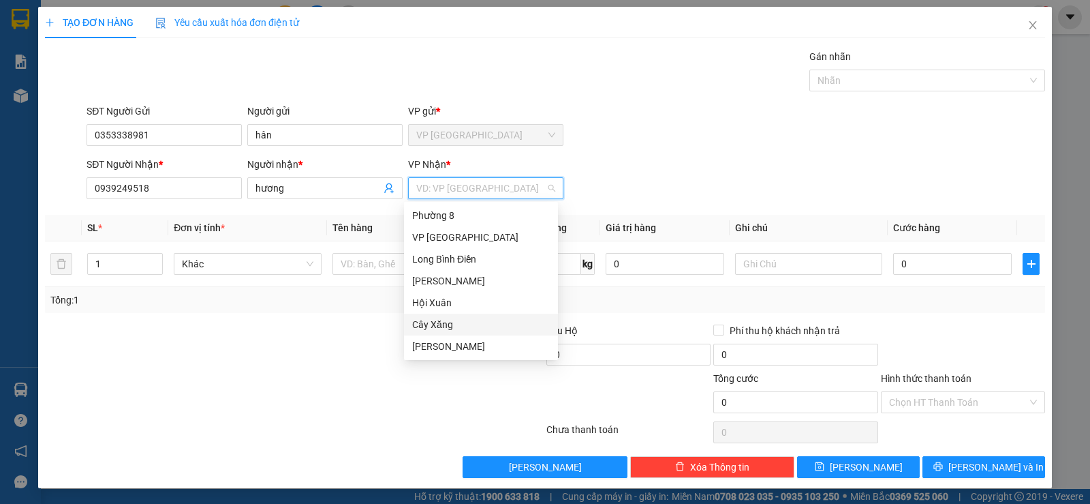
click at [434, 325] on div "Cây Xăng" at bounding box center [481, 324] width 138 height 15
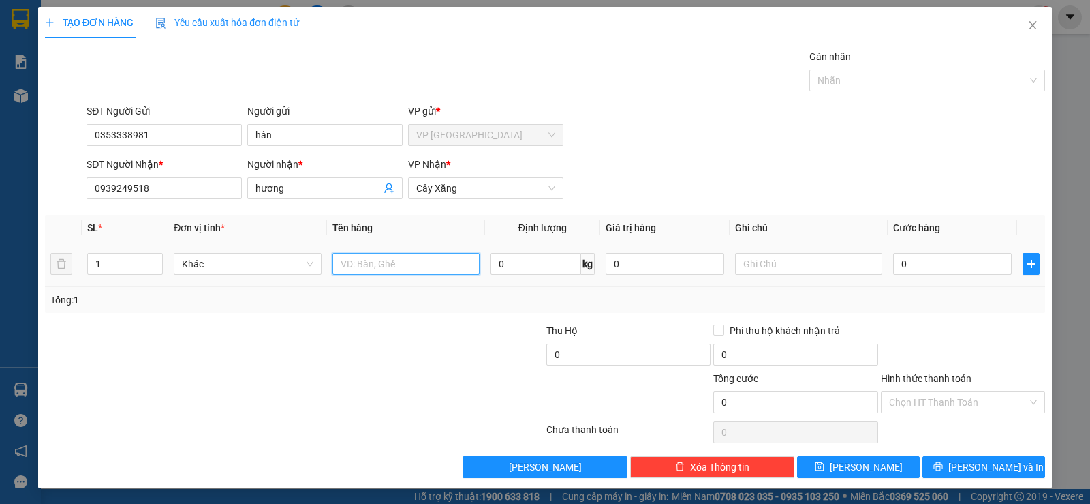
click at [348, 273] on input "text" at bounding box center [406, 264] width 147 height 22
click at [893, 271] on input "0" at bounding box center [952, 264] width 119 height 22
drag, startPoint x: 885, startPoint y: 321, endPoint x: 916, endPoint y: 386, distance: 72.5
click at [885, 324] on div "Transit Pickup Surcharge Ids Transit Deliver Surcharge Ids Transit Deliver Surc…" at bounding box center [545, 263] width 1000 height 429
click at [922, 410] on input "Hình thức thanh toán" at bounding box center [958, 402] width 138 height 20
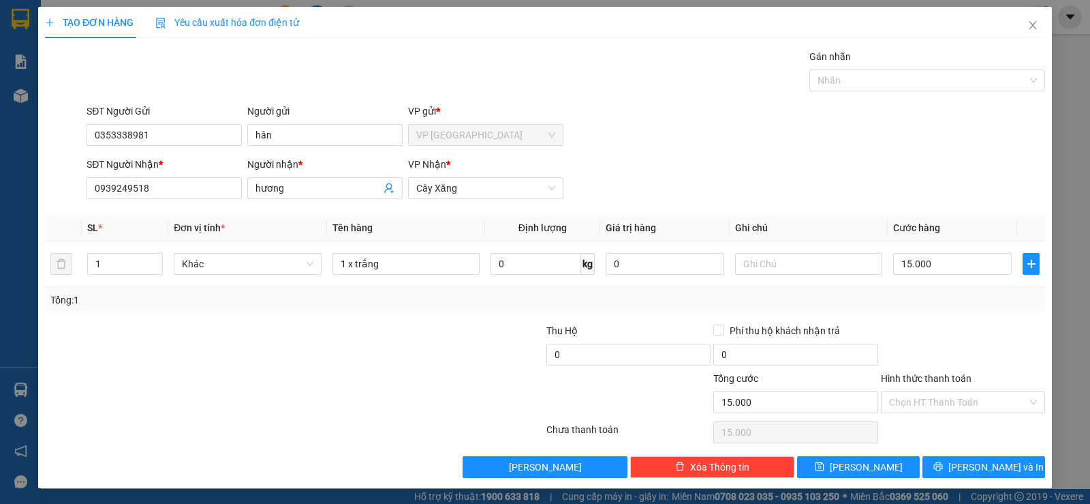
click at [922, 442] on div "Transit Pickup Surcharge Ids Transit Deliver Surcharge Ids Transit Deliver Surc…" at bounding box center [545, 263] width 1000 height 429
click at [927, 409] on input "Hình thức thanh toán" at bounding box center [958, 402] width 138 height 20
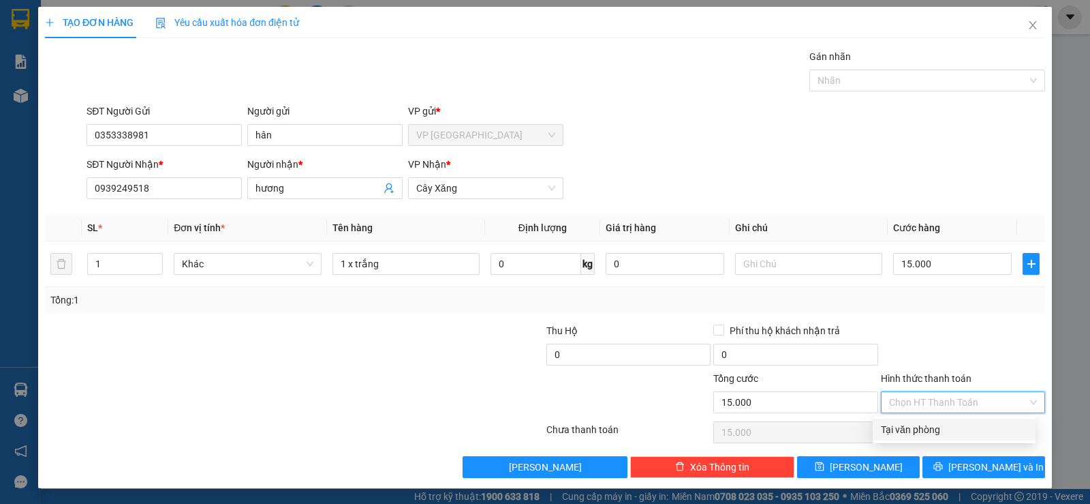
click at [927, 420] on div "Tại văn phòng" at bounding box center [954, 429] width 163 height 22
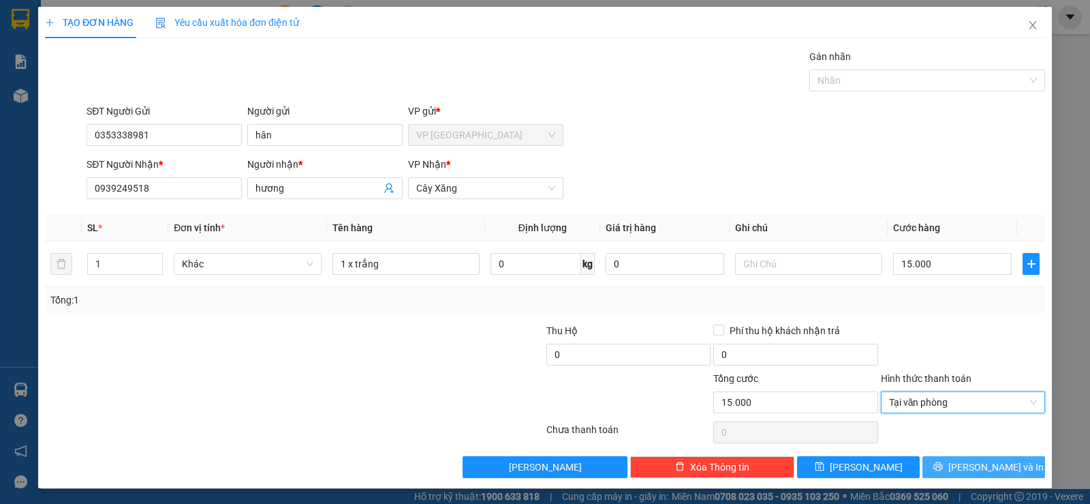
click at [928, 456] on div "Transit Pickup Surcharge Ids Transit Deliver Surcharge Ids Transit Deliver Surc…" at bounding box center [545, 263] width 1000 height 429
click at [942, 467] on button "[PERSON_NAME] và In" at bounding box center [984, 467] width 123 height 22
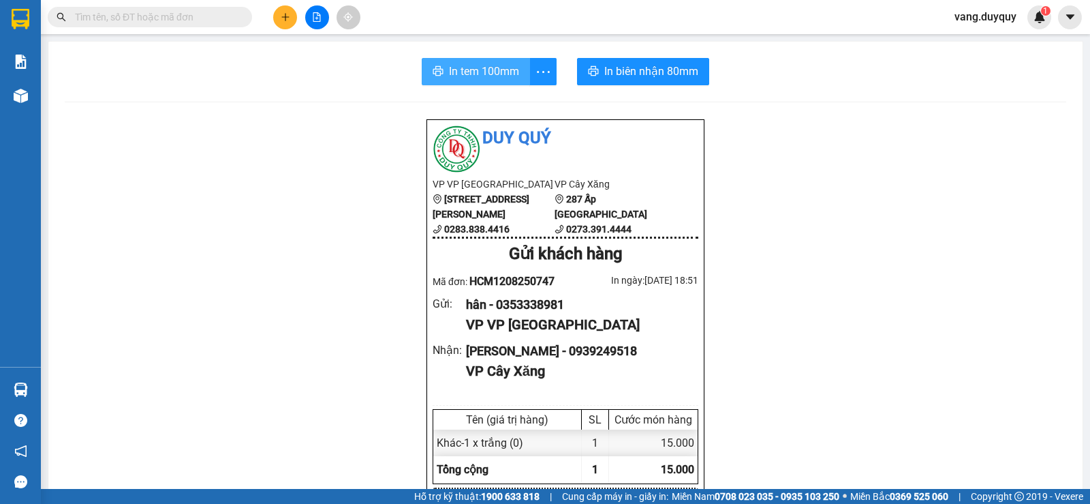
click at [474, 65] on span "In tem 100mm" at bounding box center [484, 71] width 70 height 17
click at [286, 20] on icon "plus" at bounding box center [286, 17] width 10 height 10
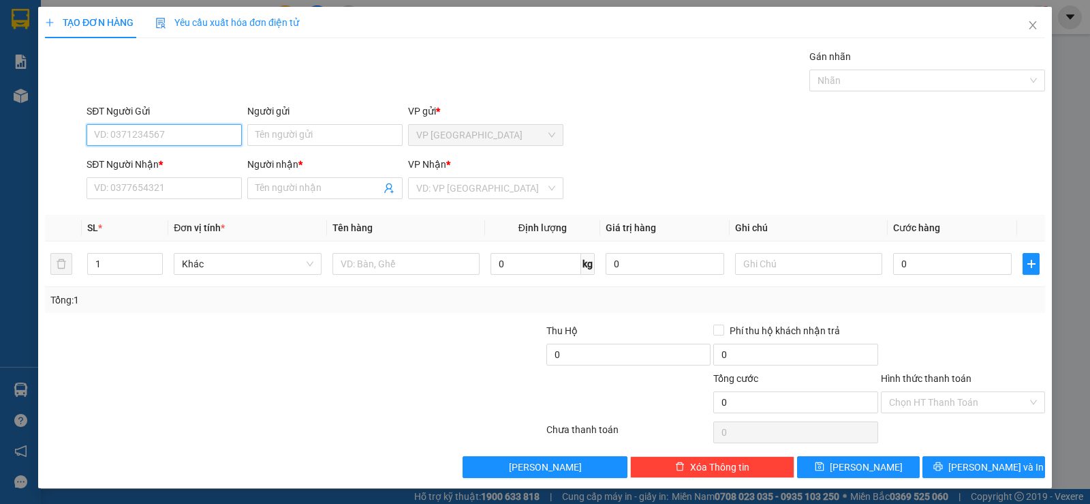
click at [193, 140] on input "SĐT Người Gửi" at bounding box center [164, 135] width 155 height 22
click at [159, 157] on div "0944455537 - THUY" at bounding box center [163, 162] width 138 height 15
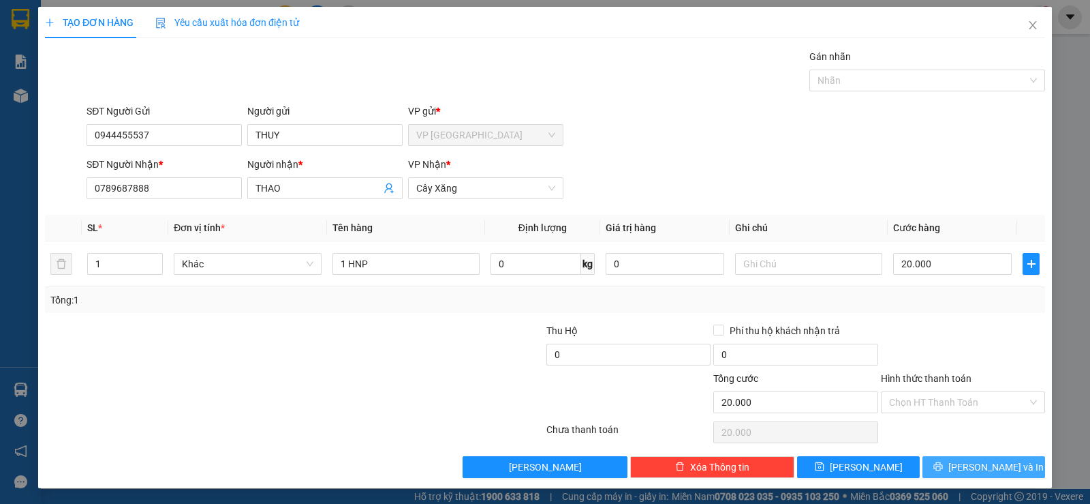
click at [975, 463] on span "[PERSON_NAME] và In" at bounding box center [996, 466] width 95 height 15
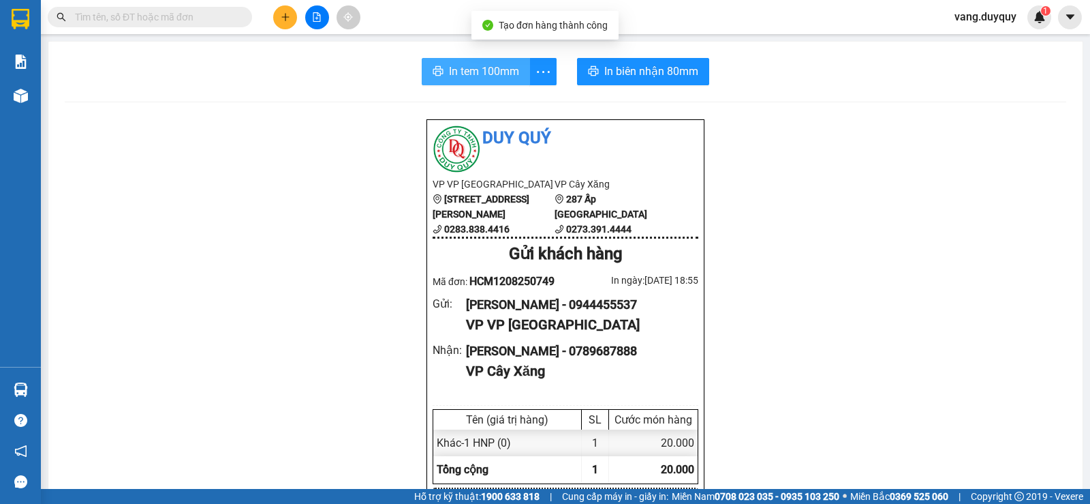
click at [475, 65] on span "In tem 100mm" at bounding box center [484, 71] width 70 height 17
click at [222, 14] on input "text" at bounding box center [155, 17] width 161 height 15
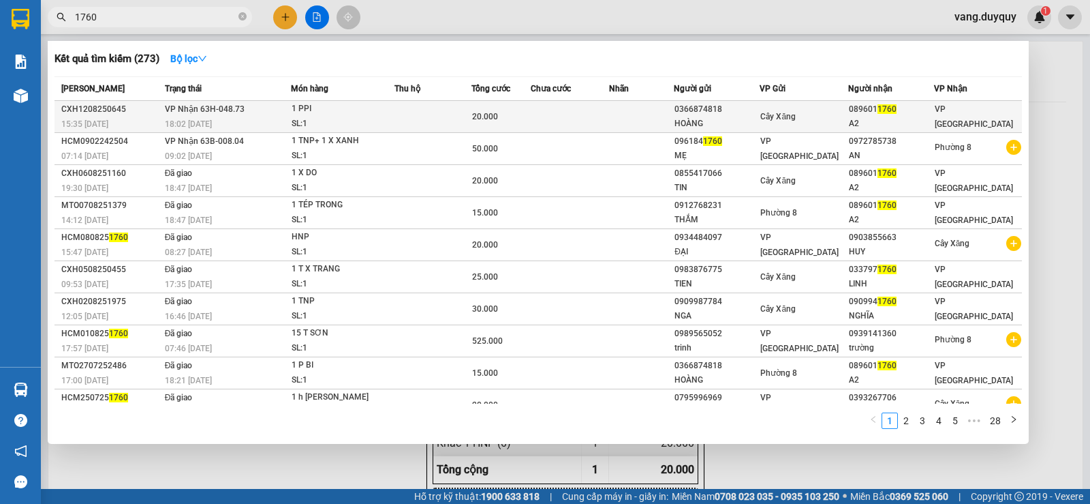
click at [442, 114] on td at bounding box center [434, 117] width 78 height 32
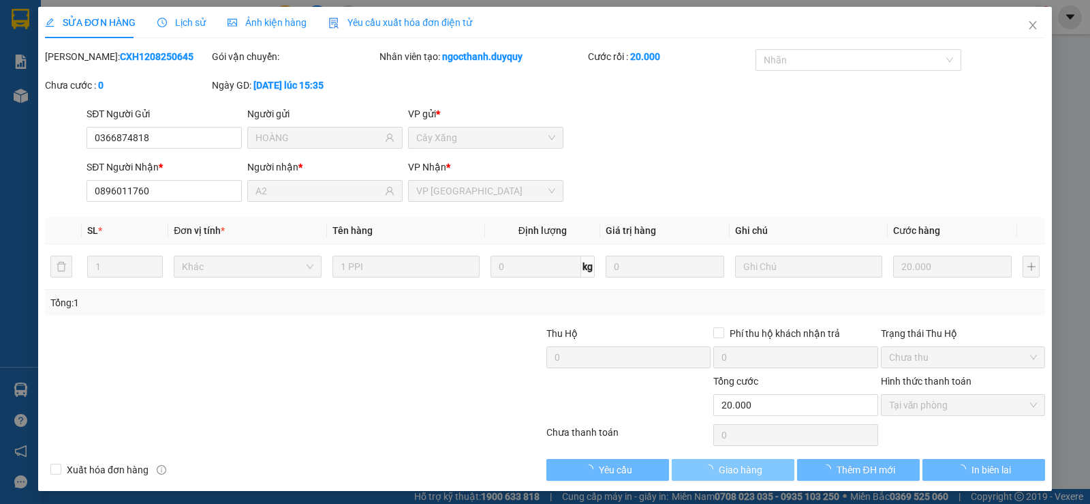
click at [740, 464] on span "Giao hàng" at bounding box center [741, 469] width 44 height 15
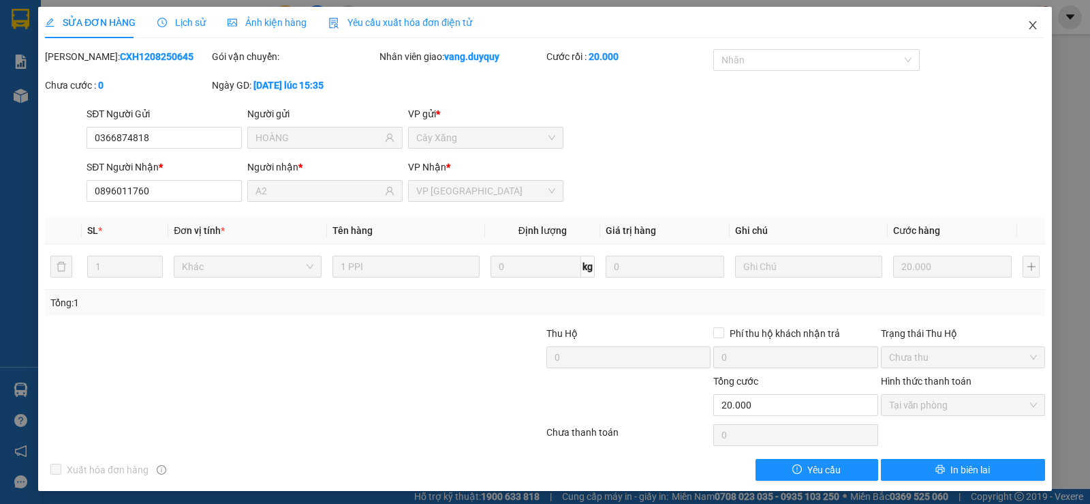
click at [1031, 27] on span "Close" at bounding box center [1033, 26] width 38 height 38
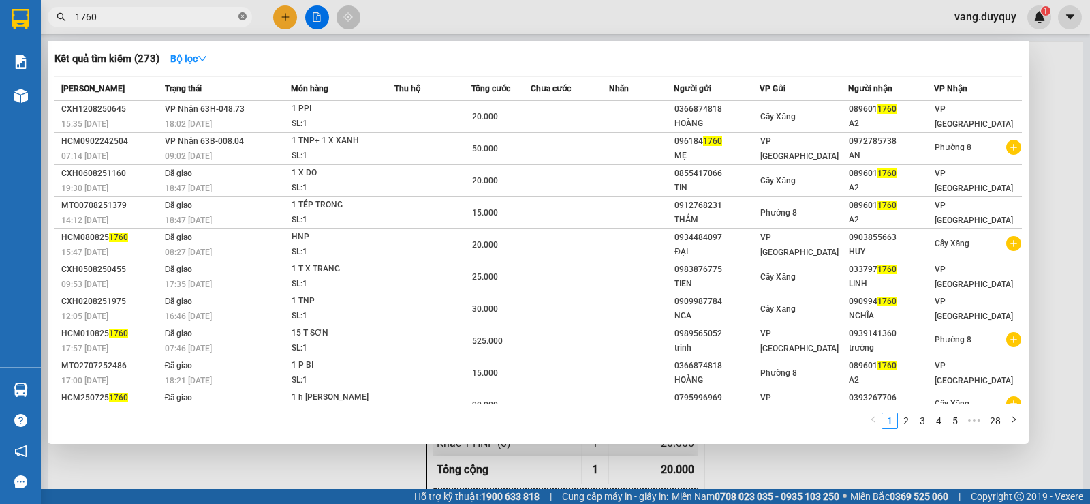
click at [243, 20] on icon "close-circle" at bounding box center [243, 16] width 8 height 8
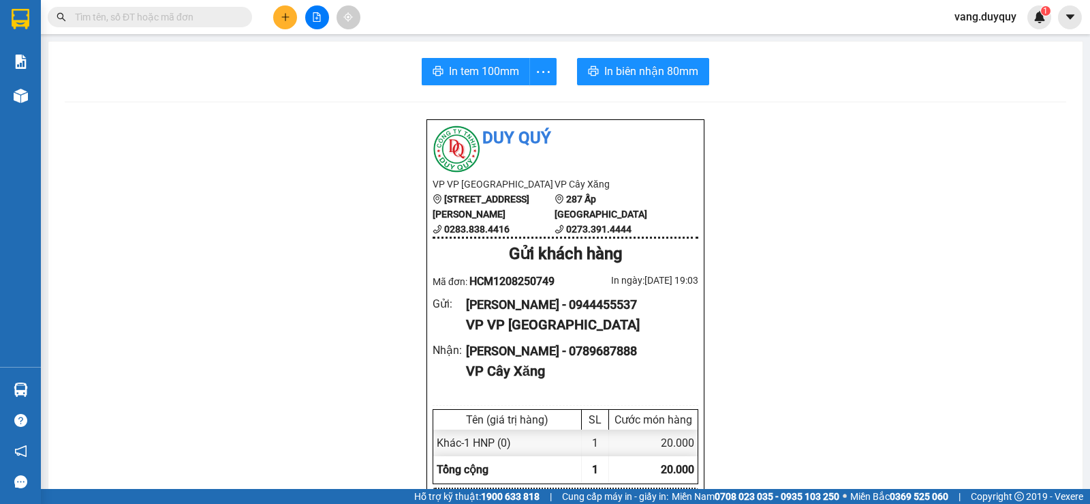
click at [281, 16] on icon "plus" at bounding box center [286, 17] width 10 height 10
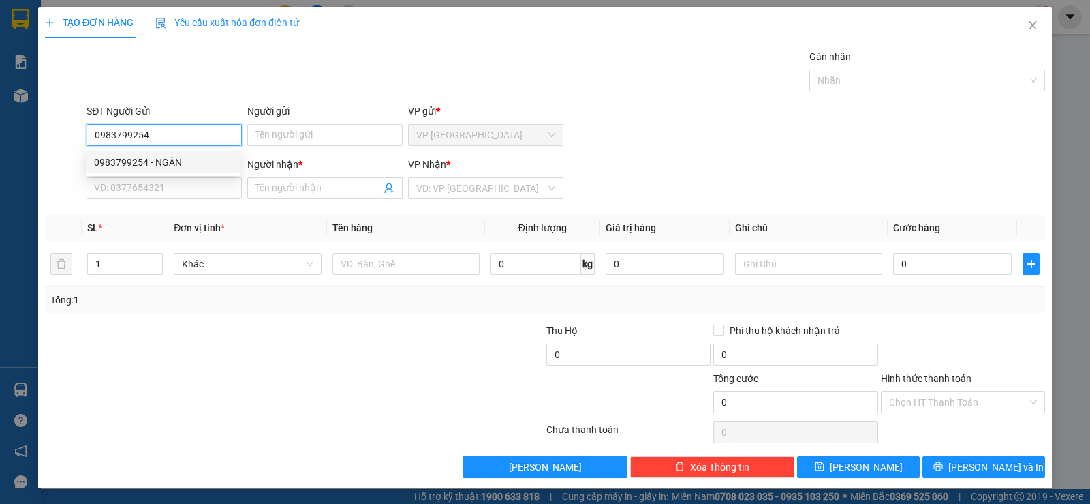
click at [137, 159] on div "0983799254 - NGÂN" at bounding box center [163, 162] width 138 height 15
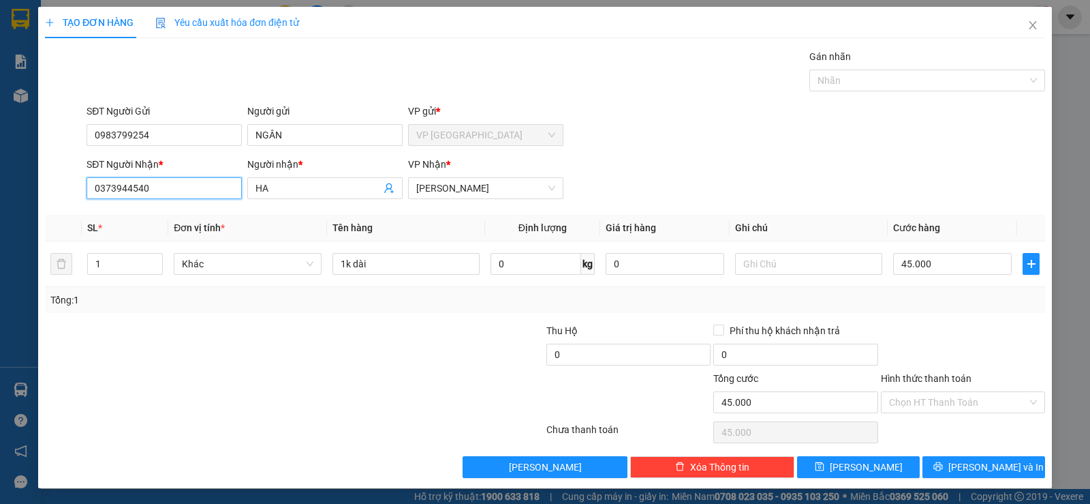
click at [166, 182] on input "0373944540" at bounding box center [164, 188] width 155 height 22
click at [176, 217] on div "0918609270 - BA TINH" at bounding box center [163, 215] width 138 height 15
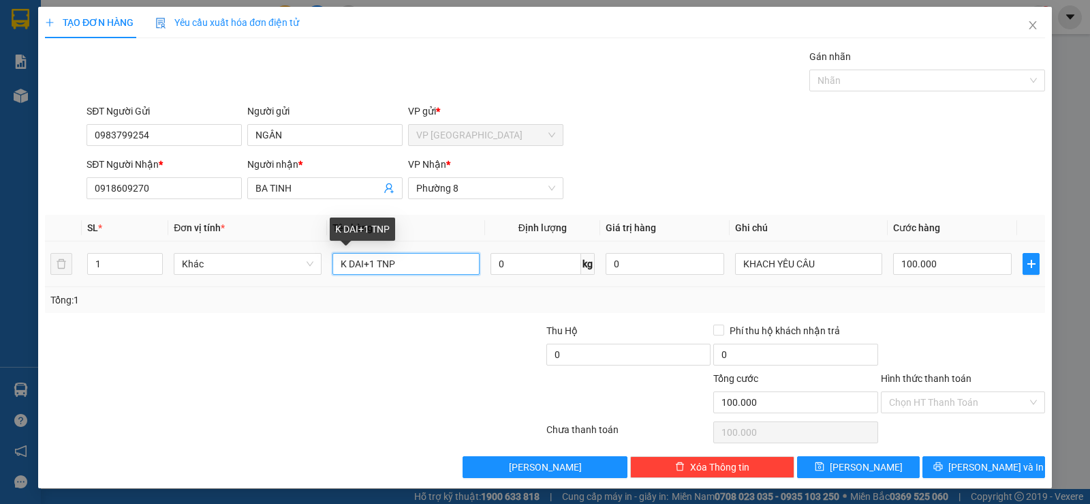
drag, startPoint x: 364, startPoint y: 266, endPoint x: 945, endPoint y: 320, distance: 583.8
click at [833, 318] on div "Transit Pickup Surcharge Ids Transit Deliver Surcharge Ids Transit Deliver Surc…" at bounding box center [545, 263] width 1000 height 429
click at [340, 268] on input "K DAI" at bounding box center [406, 264] width 147 height 22
click at [940, 260] on input "100.000" at bounding box center [952, 264] width 119 height 22
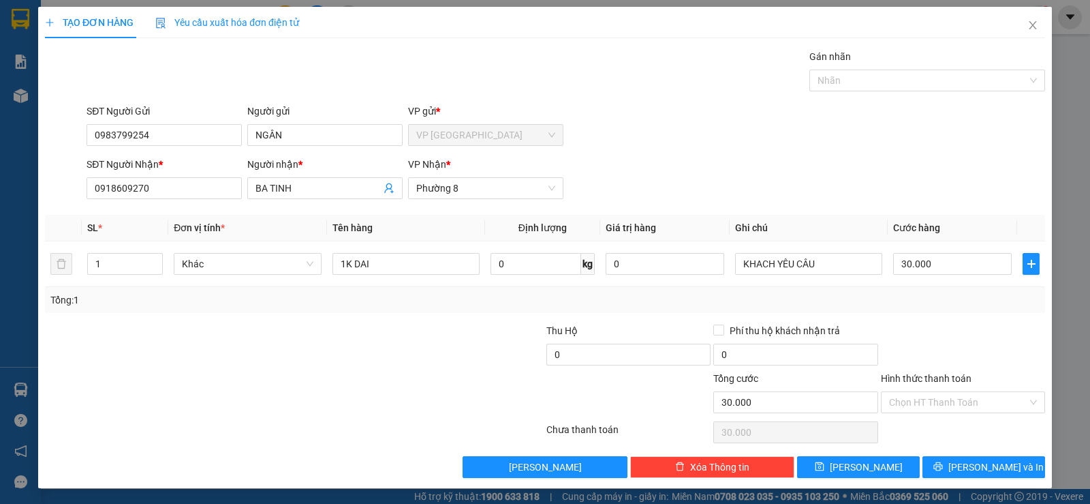
click at [924, 323] on div at bounding box center [963, 347] width 167 height 48
click at [932, 468] on button "[PERSON_NAME] và In" at bounding box center [984, 467] width 123 height 22
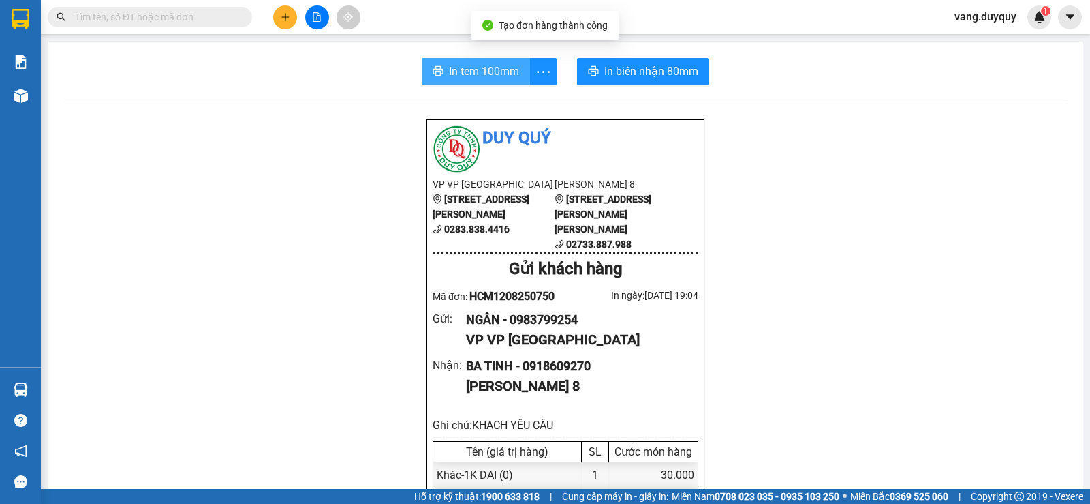
click at [471, 72] on span "In tem 100mm" at bounding box center [484, 71] width 70 height 17
click at [422, 58] on button "In tem 100mm" at bounding box center [476, 71] width 108 height 27
click at [121, 13] on input "text" at bounding box center [155, 17] width 161 height 15
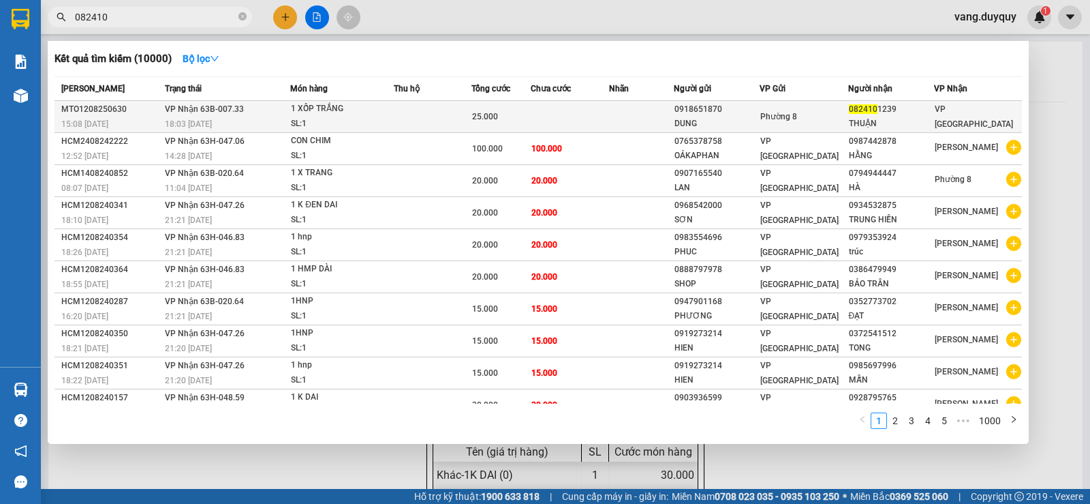
click at [425, 115] on td at bounding box center [432, 117] width 77 height 32
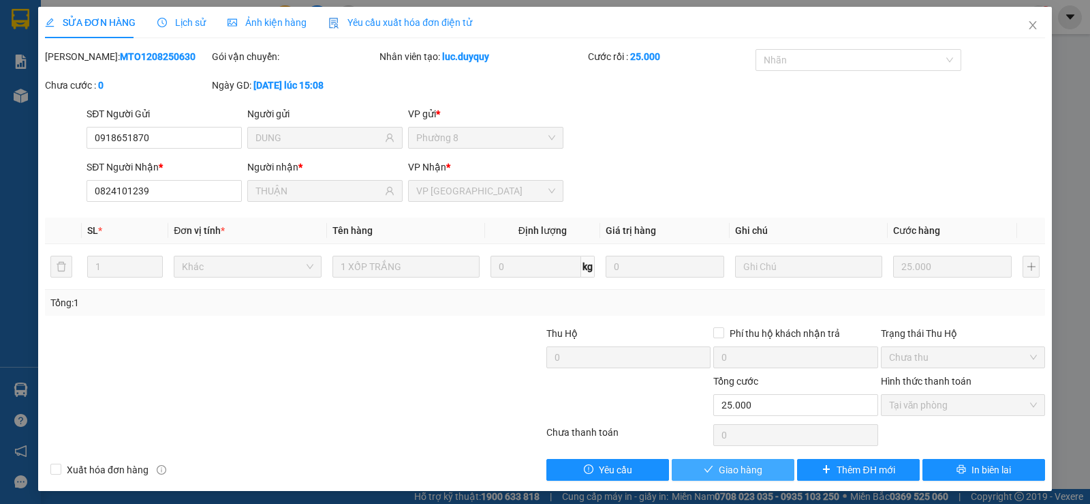
click at [746, 468] on span "Giao hàng" at bounding box center [741, 469] width 44 height 15
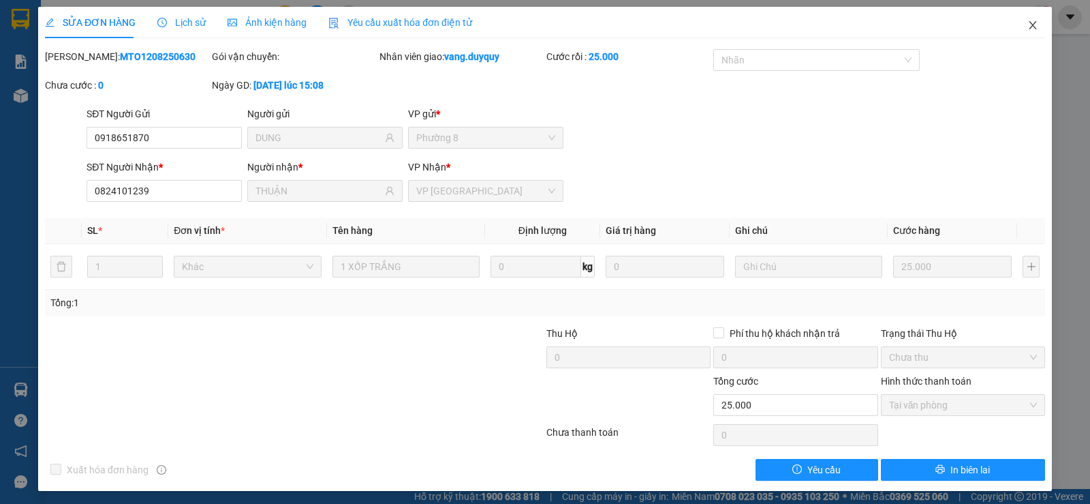
click at [1028, 27] on icon "close" at bounding box center [1033, 25] width 11 height 11
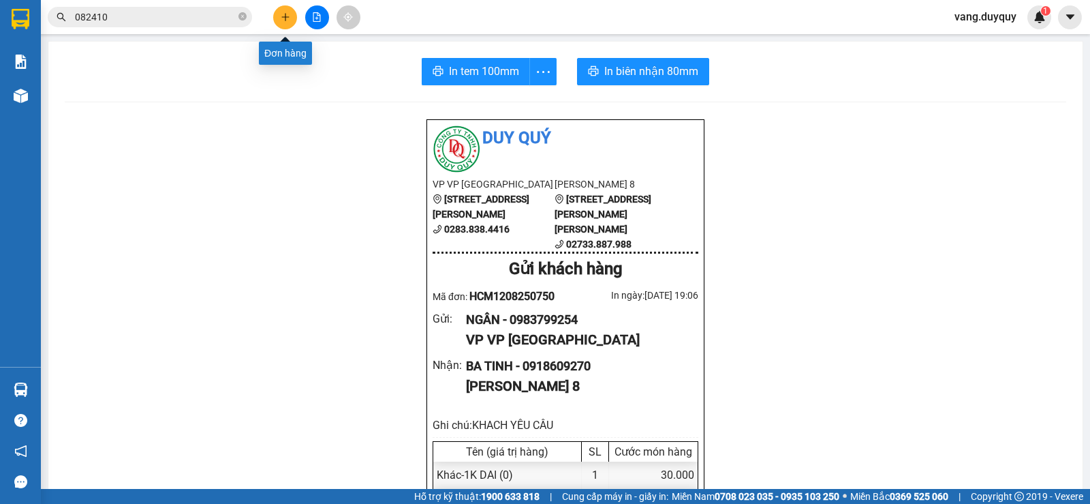
click at [291, 16] on button at bounding box center [285, 17] width 24 height 24
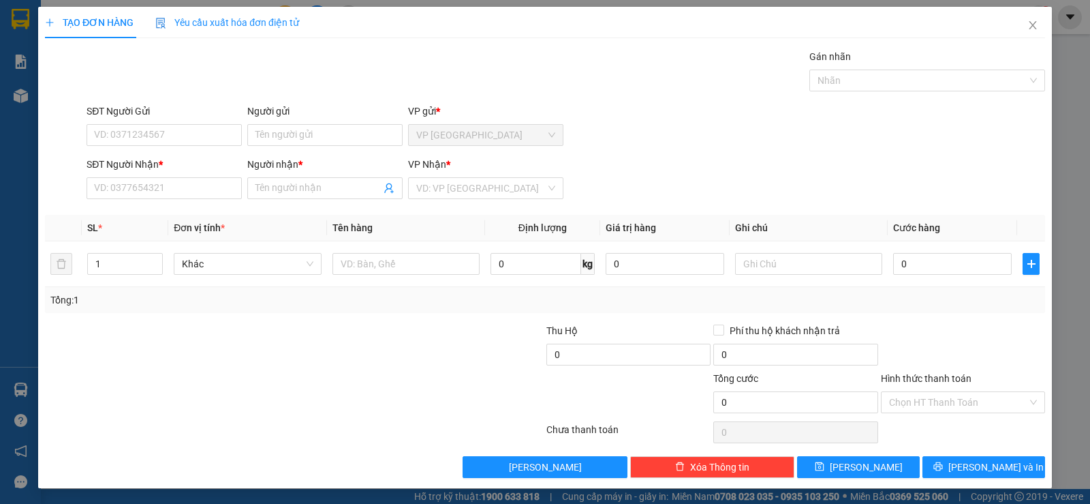
click at [170, 123] on div "SĐT Người Gửi" at bounding box center [164, 114] width 155 height 20
click at [165, 135] on input "SĐT Người Gửi" at bounding box center [164, 135] width 155 height 22
click at [275, 135] on input "Người gửi" at bounding box center [324, 135] width 155 height 22
click at [316, 184] on input "Người nhận *" at bounding box center [318, 188] width 125 height 15
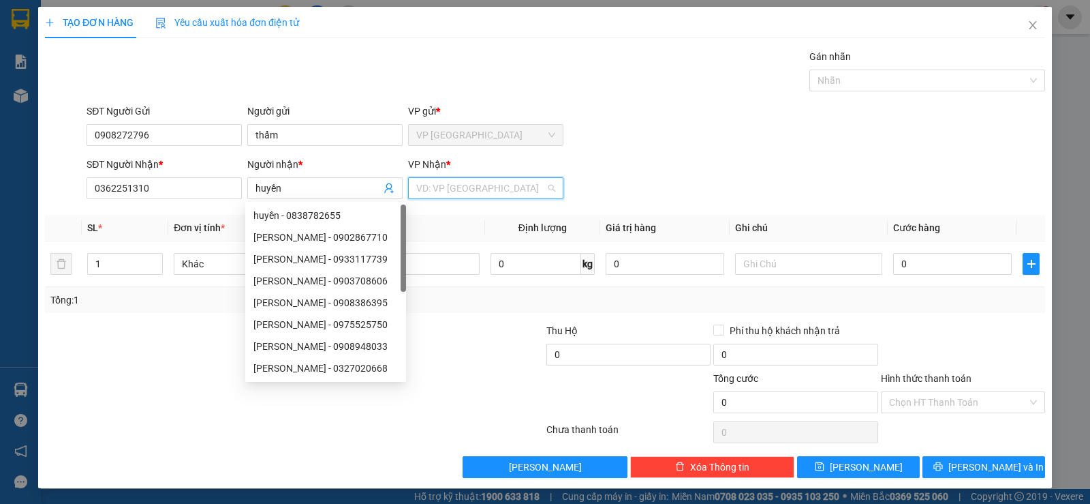
click at [465, 193] on input "search" at bounding box center [480, 188] width 129 height 20
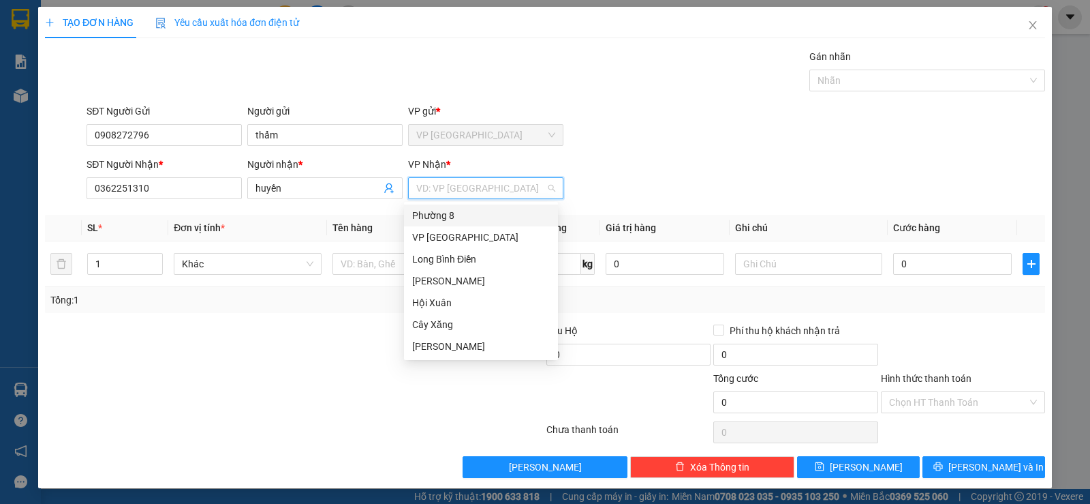
click at [459, 215] on div "Phường 8" at bounding box center [481, 215] width 138 height 15
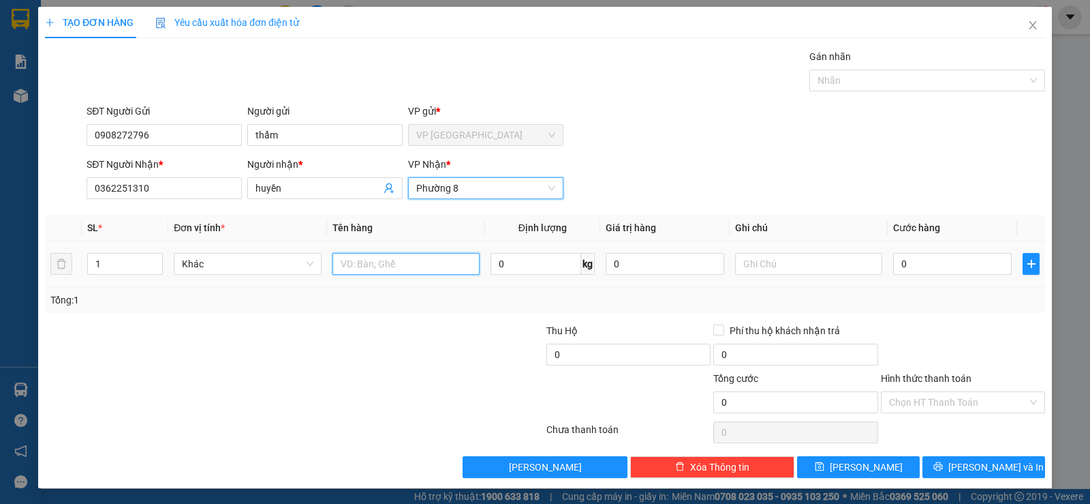
click at [397, 258] on input "text" at bounding box center [406, 264] width 147 height 22
click at [919, 260] on input "0" at bounding box center [952, 264] width 119 height 22
click at [890, 321] on div "Transit Pickup Surcharge Ids Transit Deliver Surcharge Ids Transit Deliver Surc…" at bounding box center [545, 263] width 1000 height 429
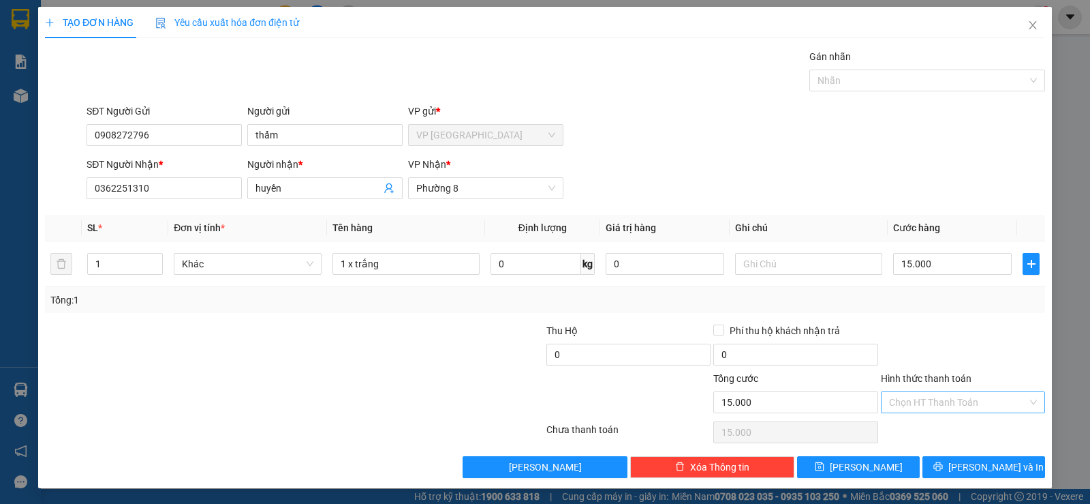
click at [936, 401] on input "Hình thức thanh toán" at bounding box center [958, 402] width 138 height 20
click at [933, 429] on div "Tại văn phòng" at bounding box center [954, 429] width 147 height 15
click at [946, 458] on button "[PERSON_NAME] và In" at bounding box center [984, 467] width 123 height 22
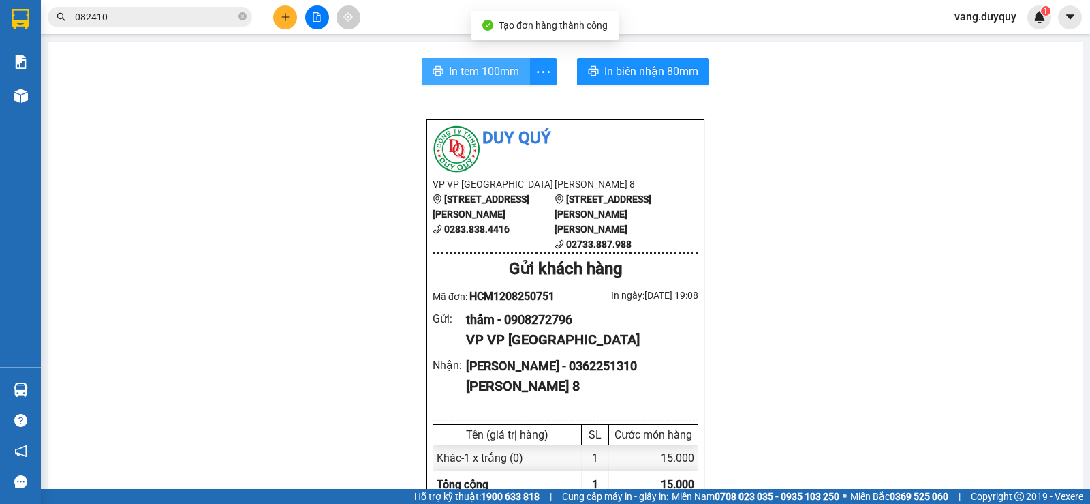
click at [496, 74] on span "In tem 100mm" at bounding box center [484, 71] width 70 height 17
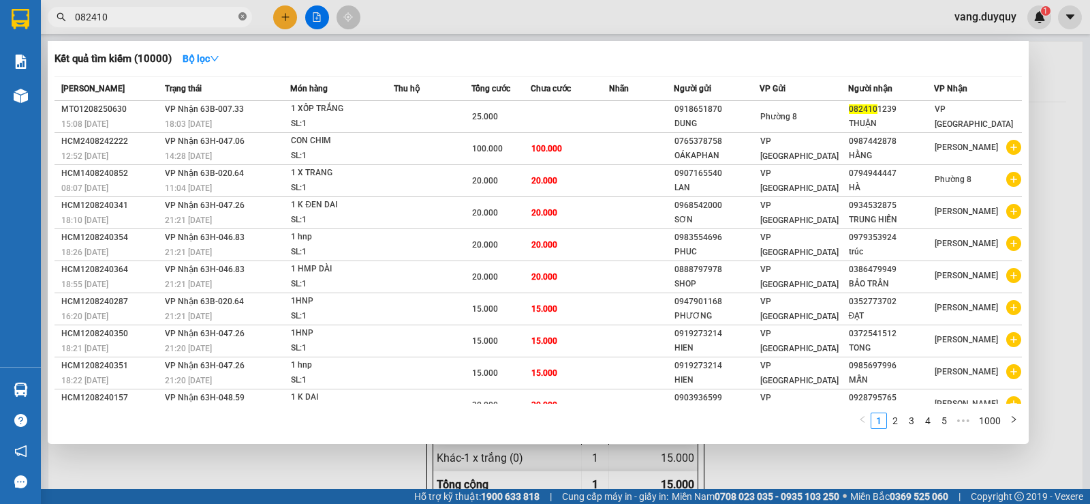
click at [241, 19] on icon "close-circle" at bounding box center [243, 16] width 8 height 8
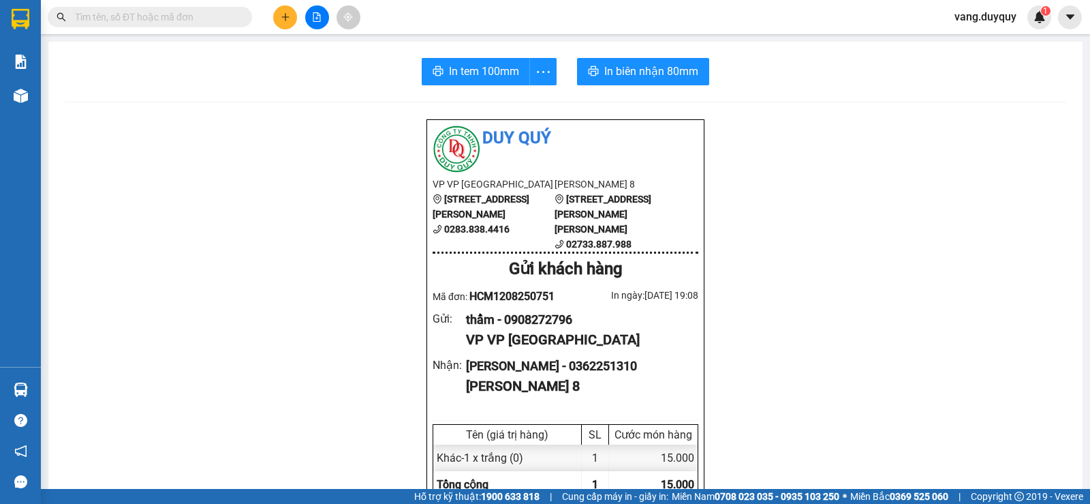
click at [204, 15] on input "text" at bounding box center [155, 17] width 161 height 15
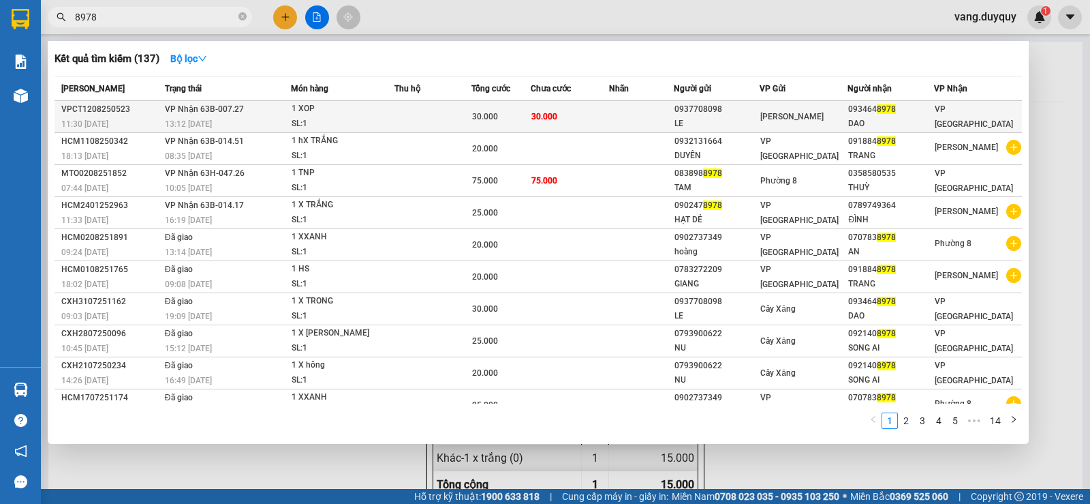
click at [510, 117] on div "30.000" at bounding box center [501, 116] width 58 height 15
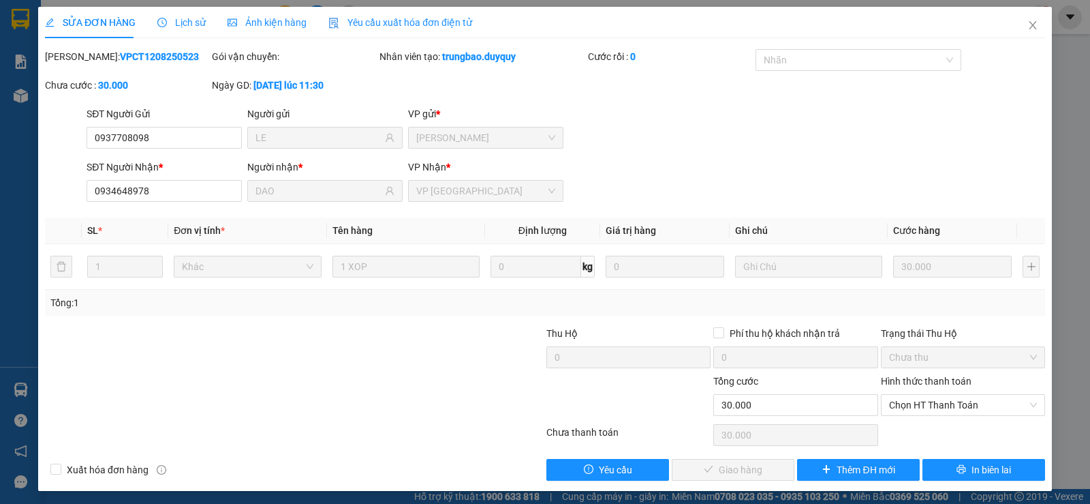
click at [910, 416] on div "Hình thức thanh toán Chọn HT Thanh Toán" at bounding box center [963, 397] width 164 height 48
click at [913, 410] on span "Chọn HT Thanh Toán" at bounding box center [963, 405] width 148 height 20
click at [910, 432] on div "Tại văn phòng" at bounding box center [954, 432] width 147 height 15
click at [755, 476] on span "Giao hàng" at bounding box center [741, 469] width 44 height 15
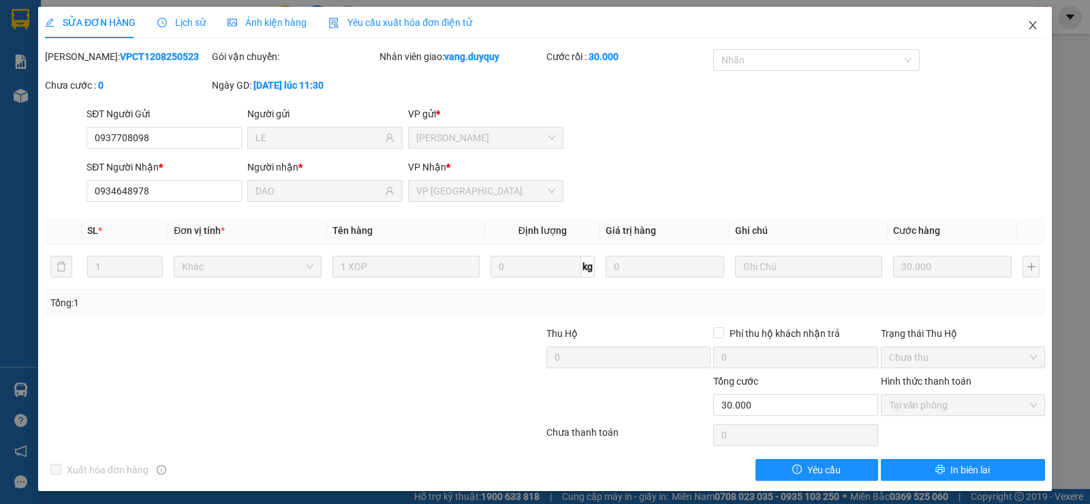
click at [1028, 30] on icon "close" at bounding box center [1033, 25] width 11 height 11
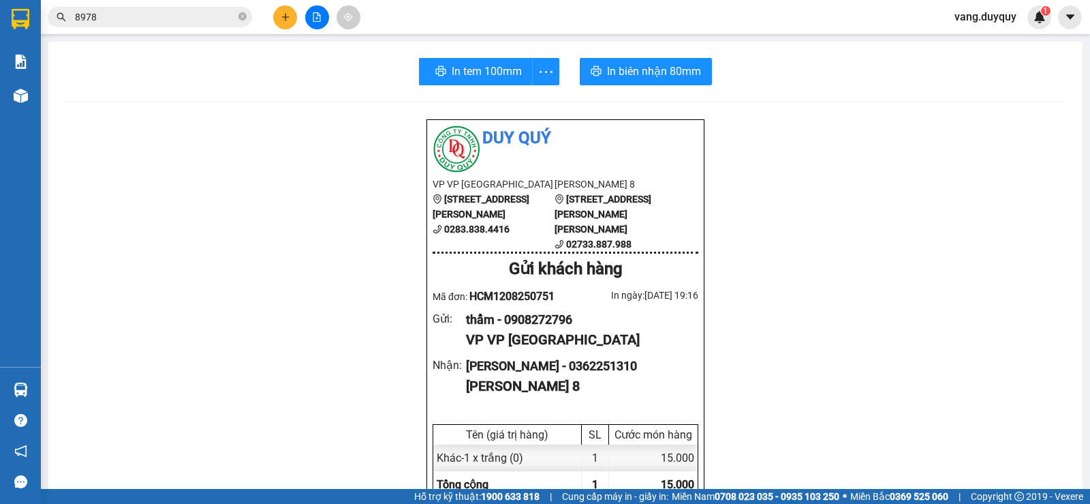
click at [287, 14] on icon "plus" at bounding box center [286, 17] width 10 height 10
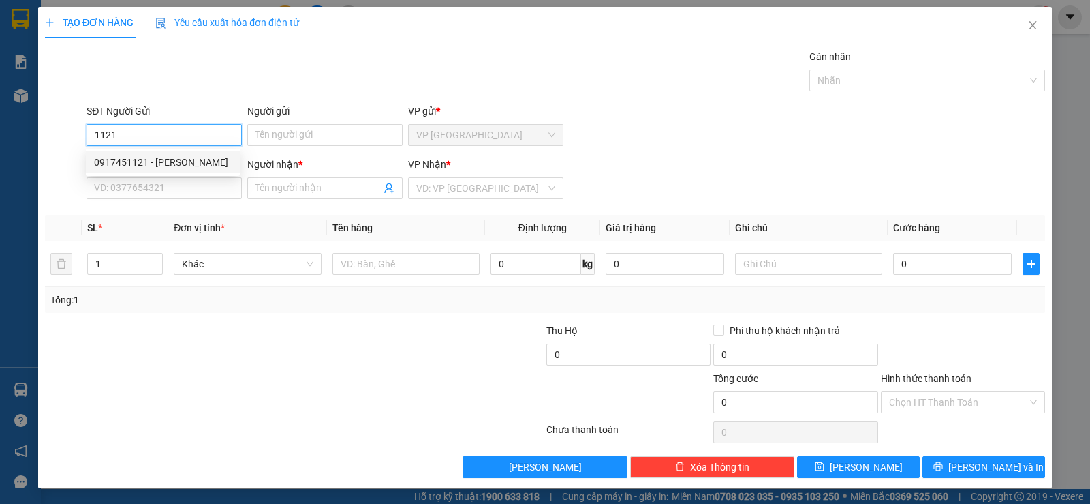
click at [152, 159] on div "0917451121 - KIM CHI" at bounding box center [163, 162] width 138 height 15
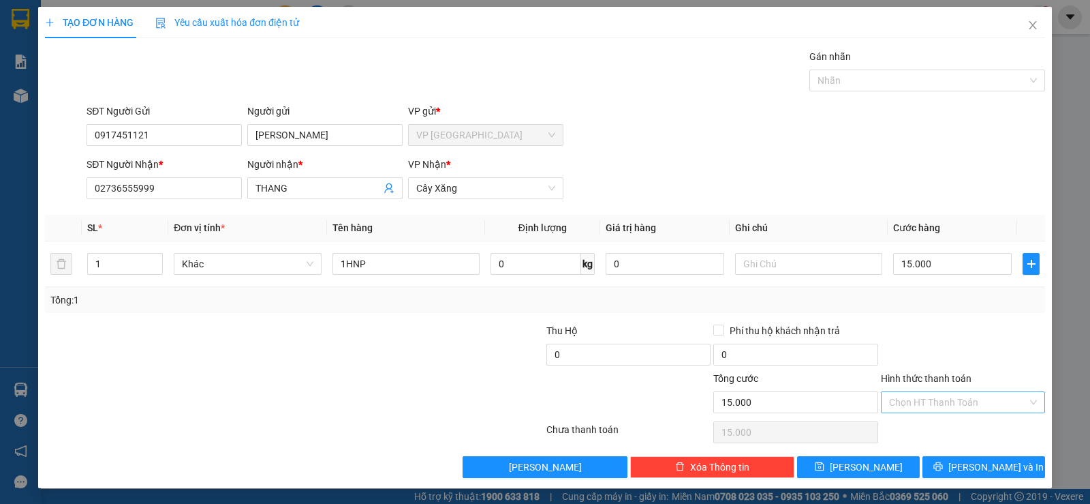
click at [909, 397] on input "Hình thức thanh toán" at bounding box center [958, 402] width 138 height 20
click at [917, 426] on div "Tại văn phòng" at bounding box center [954, 429] width 147 height 15
drag, startPoint x: 920, startPoint y: 460, endPoint x: 773, endPoint y: 450, distance: 147.5
click at [923, 462] on button "[PERSON_NAME] và In" at bounding box center [984, 467] width 123 height 22
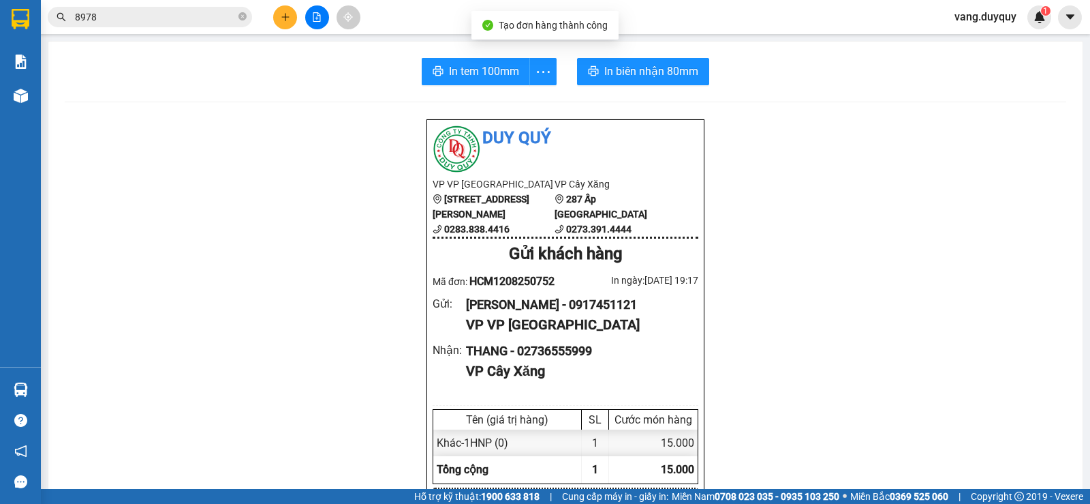
click at [463, 70] on span "In tem 100mm" at bounding box center [484, 71] width 70 height 17
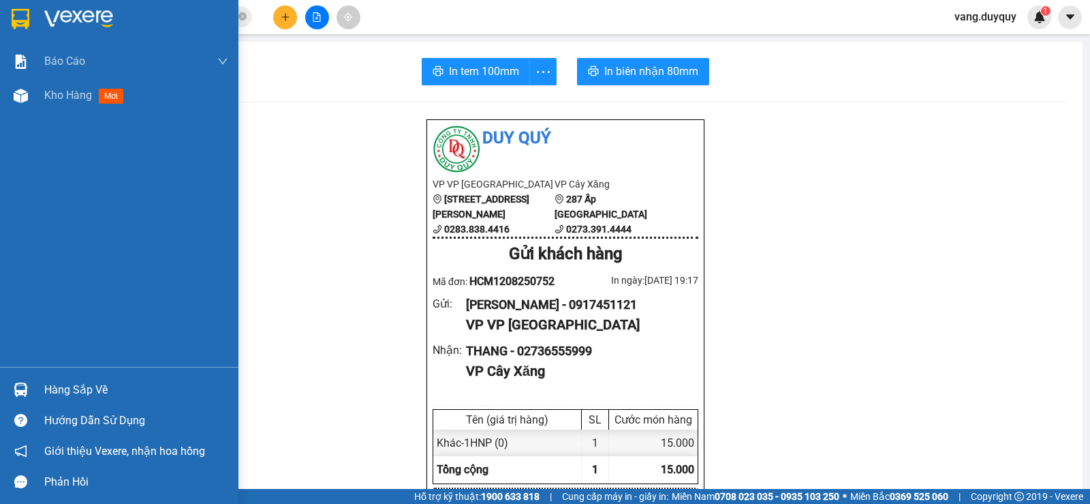
click at [61, 20] on img at bounding box center [78, 19] width 69 height 20
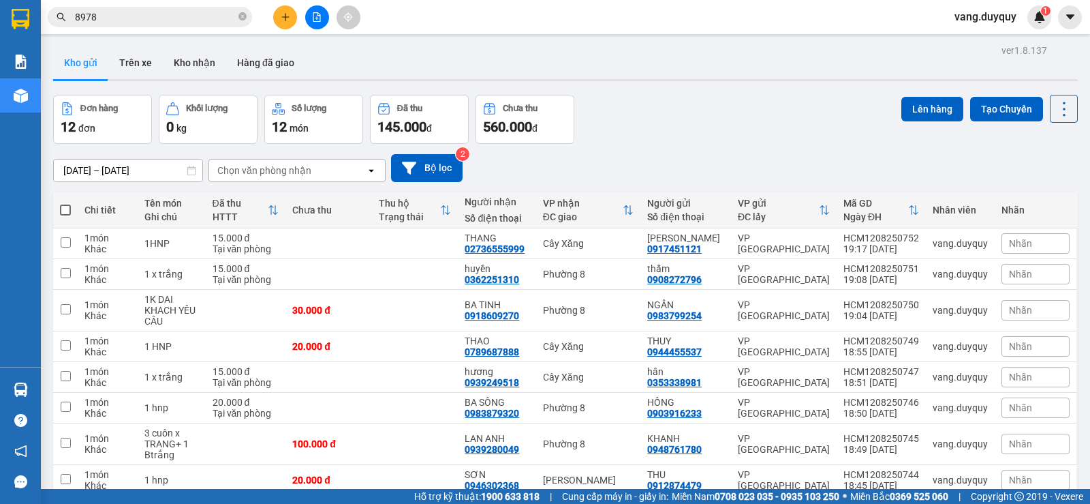
click at [288, 171] on div "Chọn văn phòng nhận" at bounding box center [264, 171] width 94 height 14
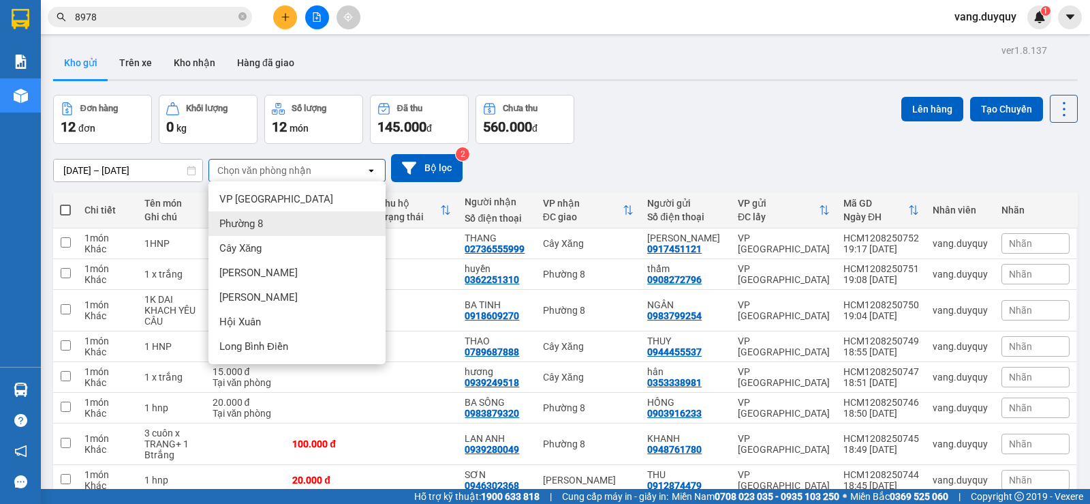
click at [277, 217] on div "Phường 8" at bounding box center [297, 223] width 177 height 25
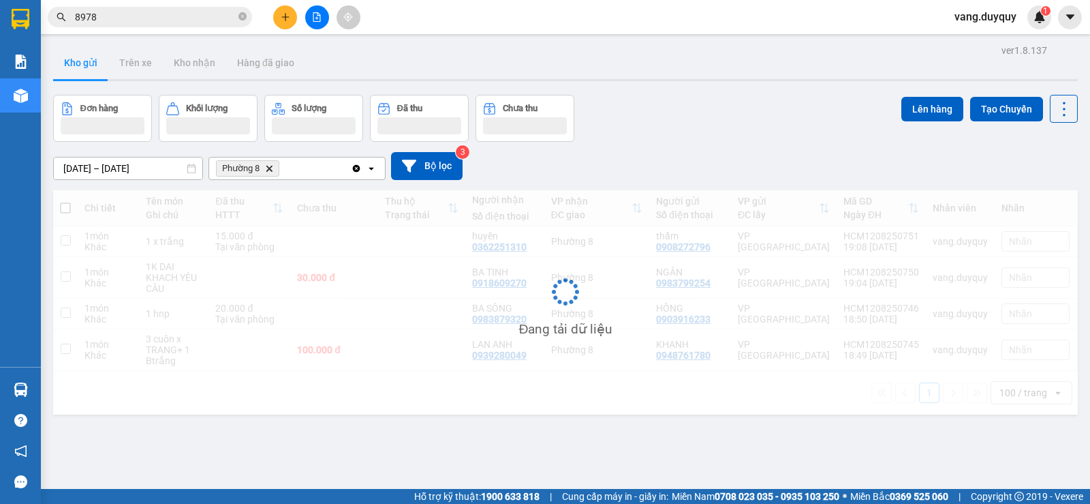
click at [297, 172] on div "Phường 8 Delete" at bounding box center [280, 168] width 142 height 22
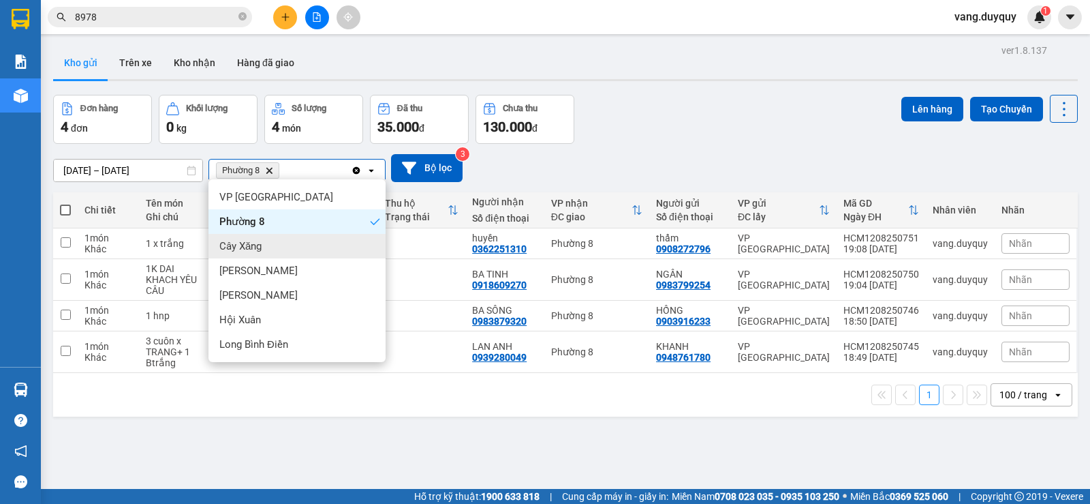
click at [267, 242] on div "Cây Xăng" at bounding box center [297, 246] width 177 height 25
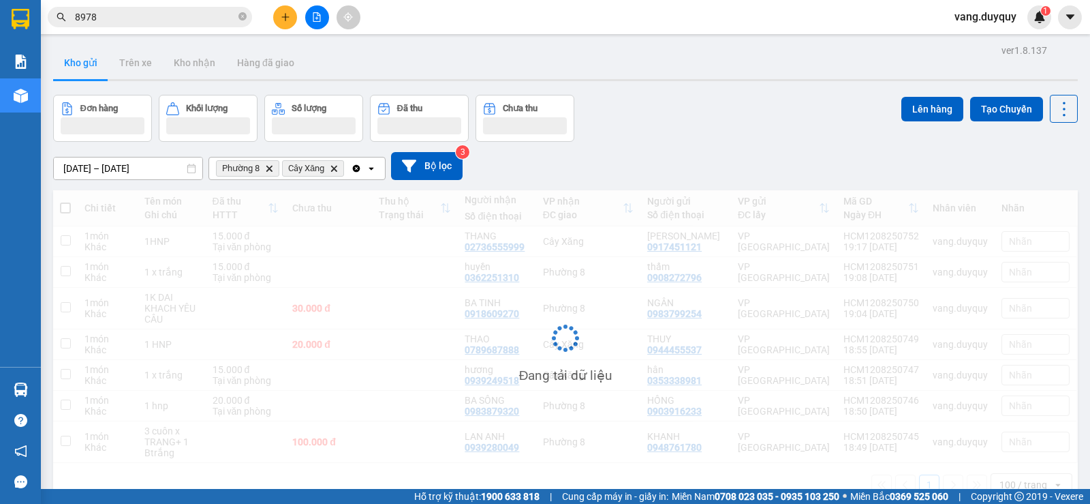
click at [365, 170] on div "Clear all open" at bounding box center [368, 168] width 34 height 22
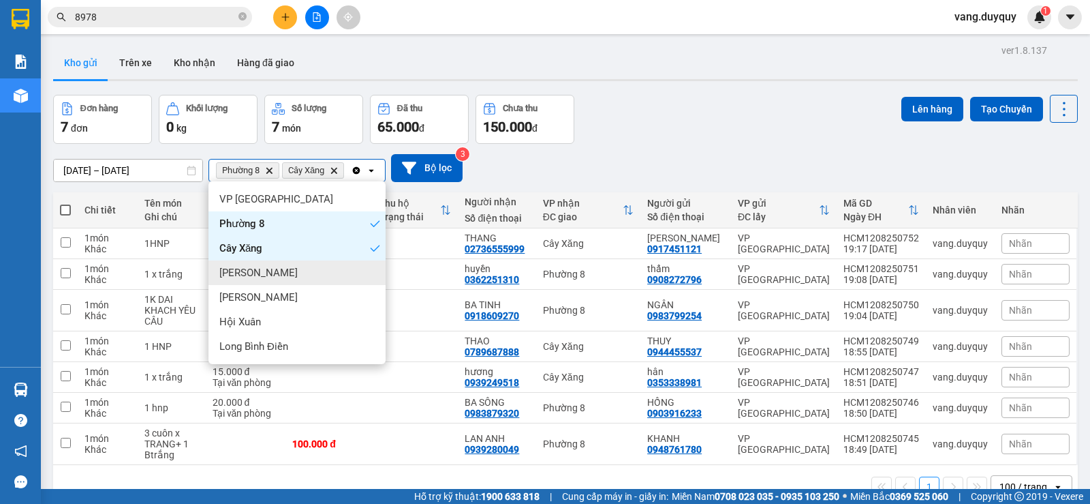
click at [269, 272] on span "[PERSON_NAME]" at bounding box center [258, 273] width 78 height 14
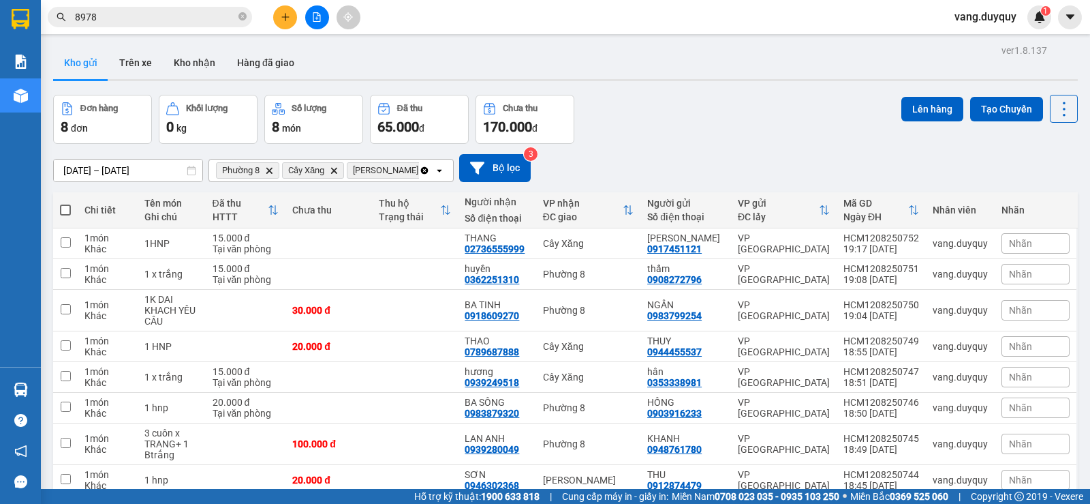
click at [64, 210] on span at bounding box center [65, 209] width 11 height 11
click at [65, 203] on input "checkbox" at bounding box center [65, 203] width 0 height 0
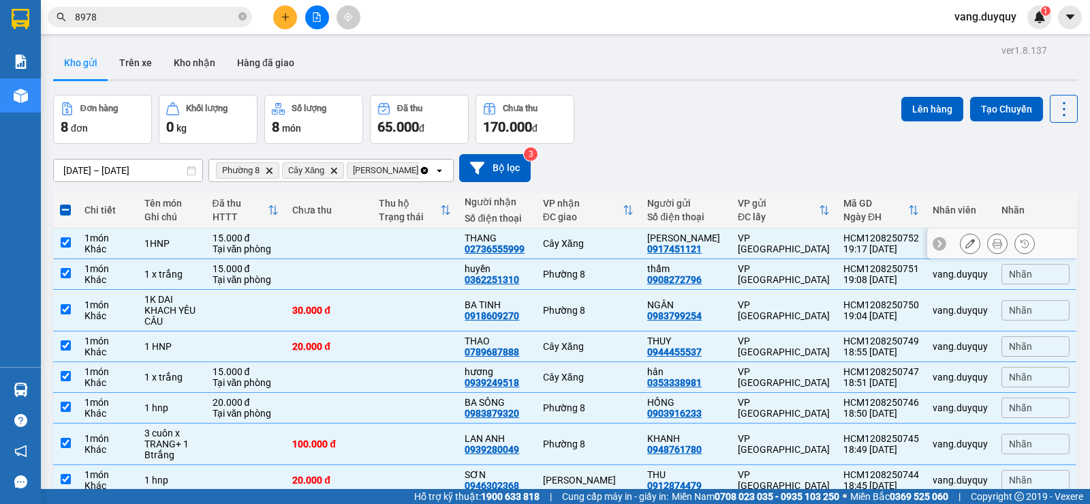
click at [274, 248] on div "Tại văn phòng" at bounding box center [246, 248] width 67 height 11
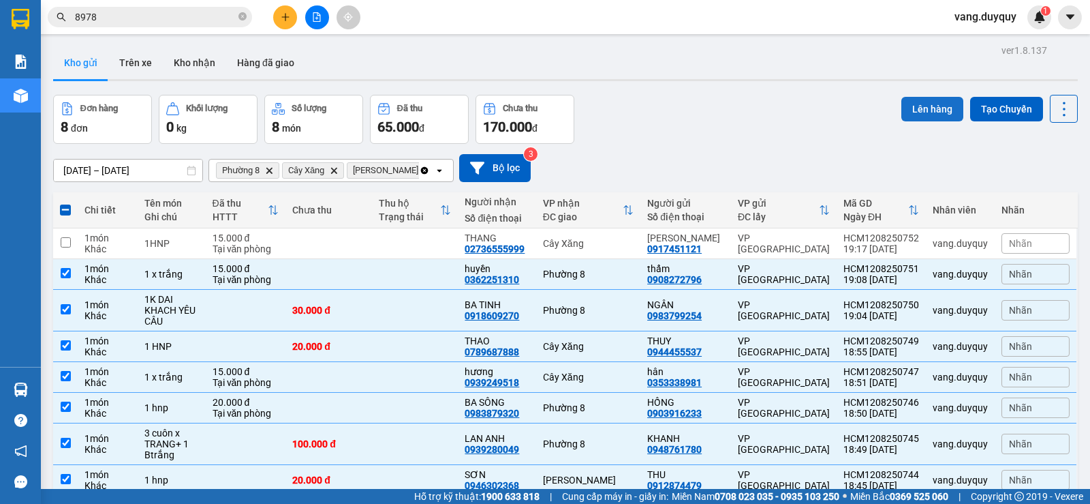
click at [910, 117] on button "Lên hàng" at bounding box center [933, 109] width 62 height 25
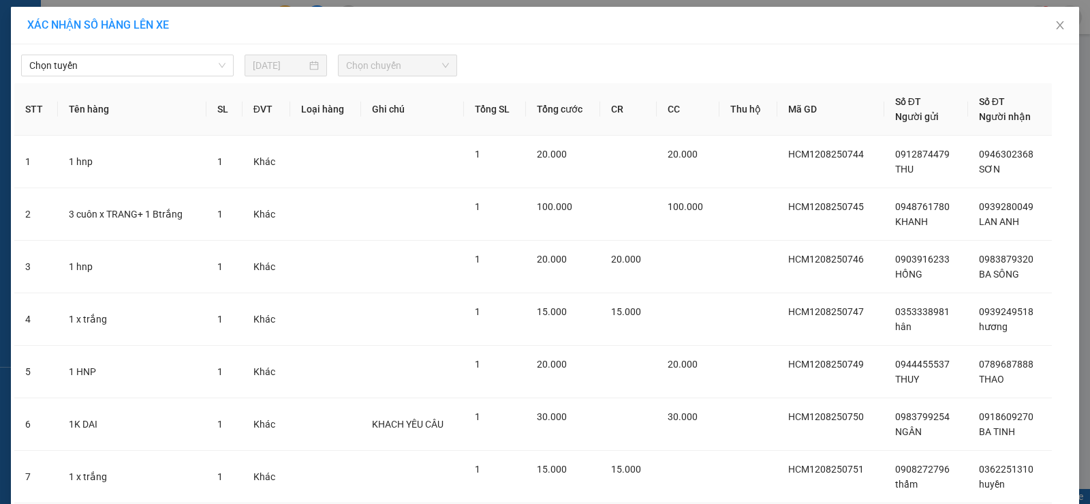
click at [168, 68] on span "Chọn tuyến" at bounding box center [127, 65] width 196 height 20
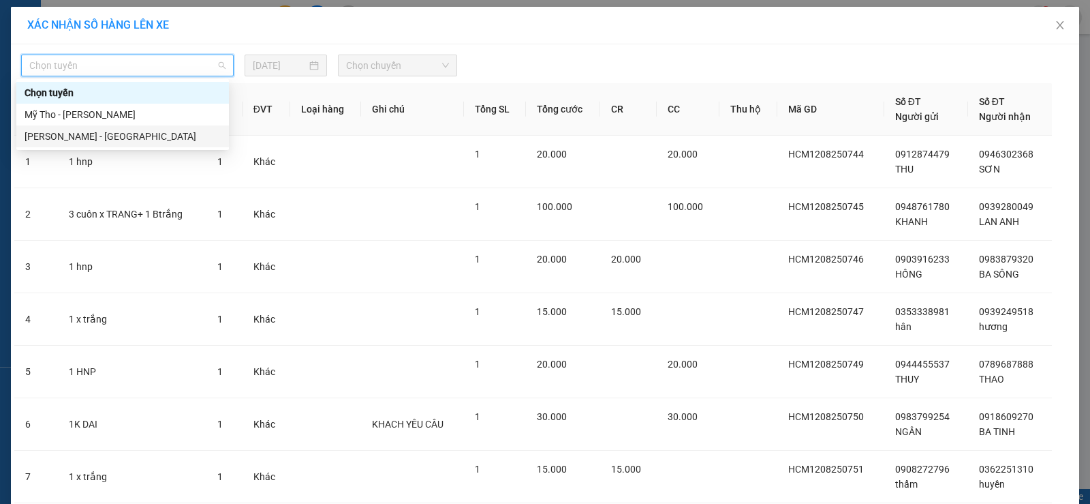
click at [123, 131] on div "[PERSON_NAME] - [GEOGRAPHIC_DATA]" at bounding box center [123, 136] width 196 height 15
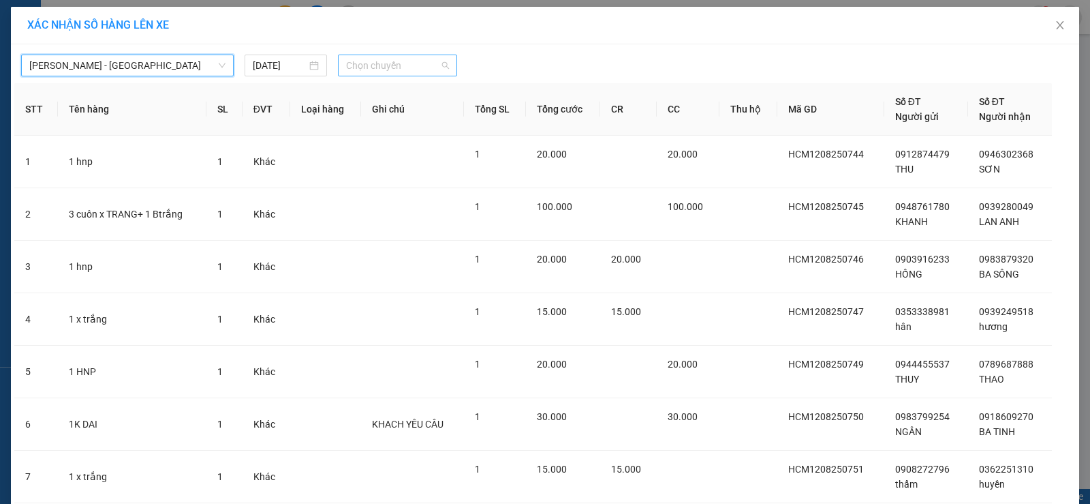
click at [396, 69] on span "Chọn chuyến" at bounding box center [397, 65] width 103 height 20
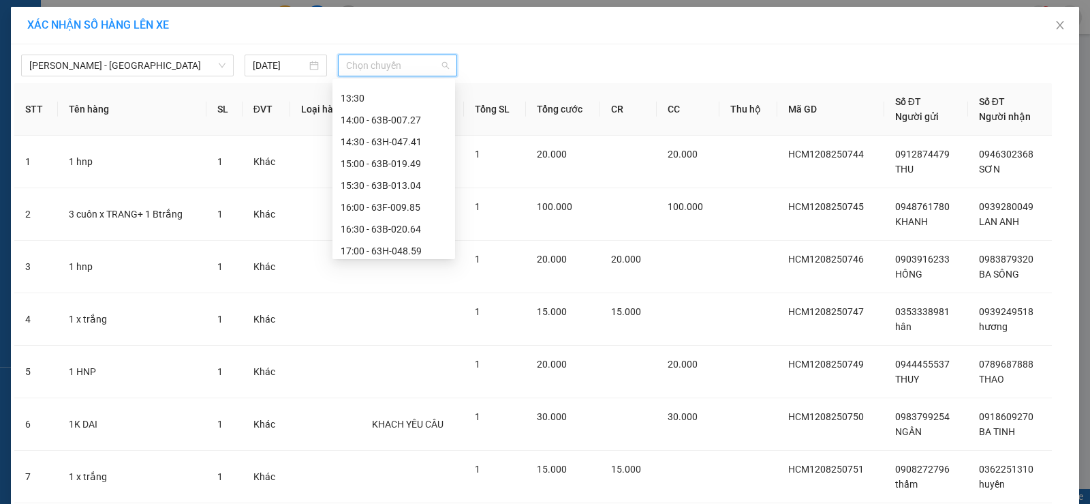
scroll to position [545, 0]
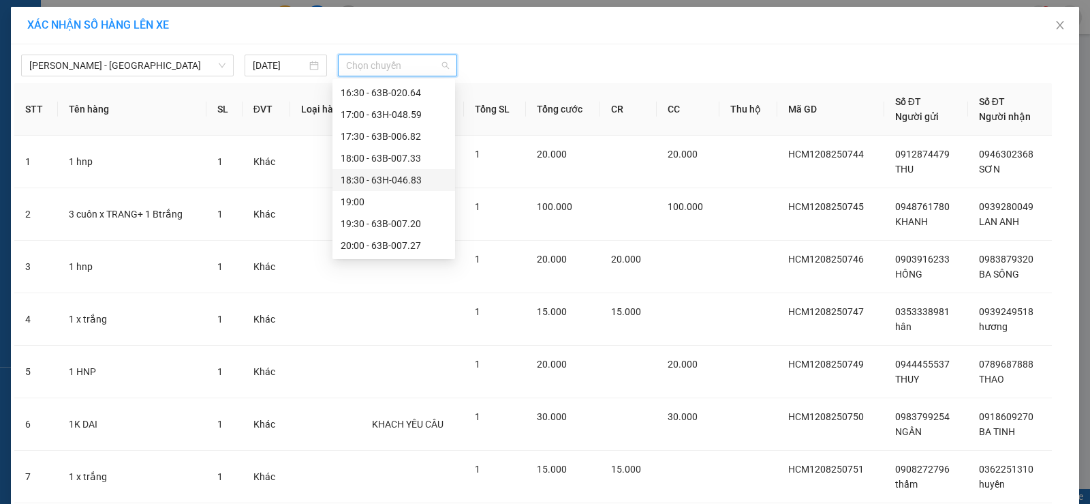
click at [427, 183] on div "18:30 - 63H-046.83" at bounding box center [394, 179] width 106 height 15
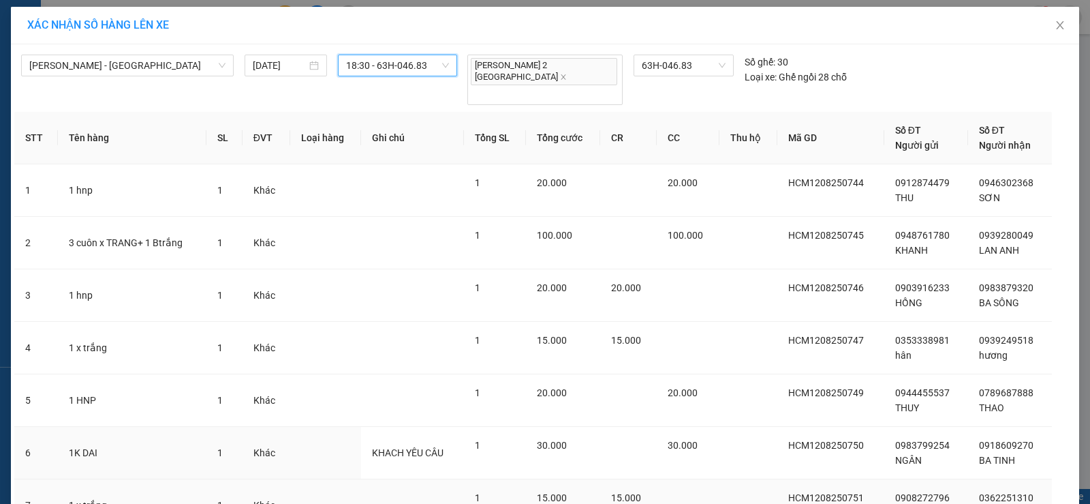
scroll to position [107, 0]
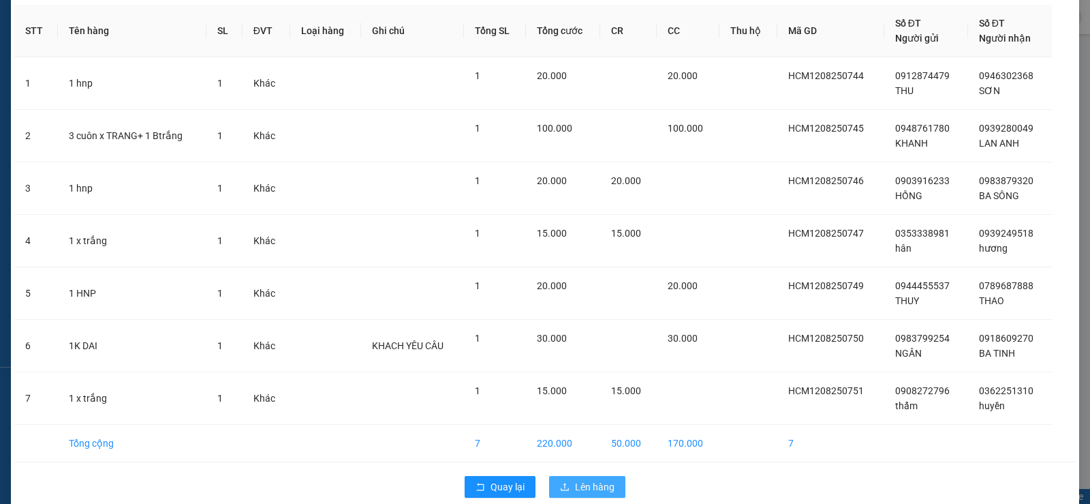
click at [583, 479] on span "Lên hàng" at bounding box center [595, 486] width 40 height 15
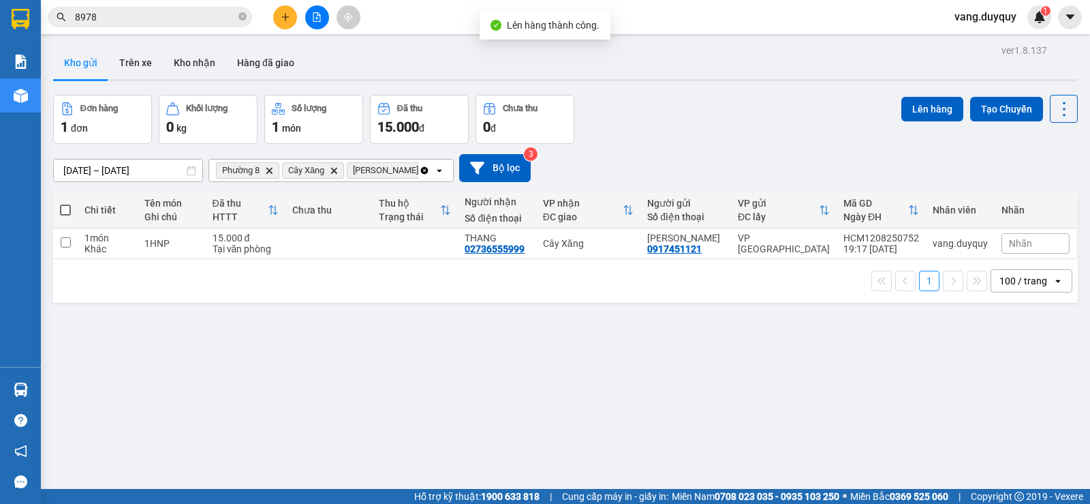
click at [426, 170] on icon "Clear all" at bounding box center [424, 169] width 7 height 7
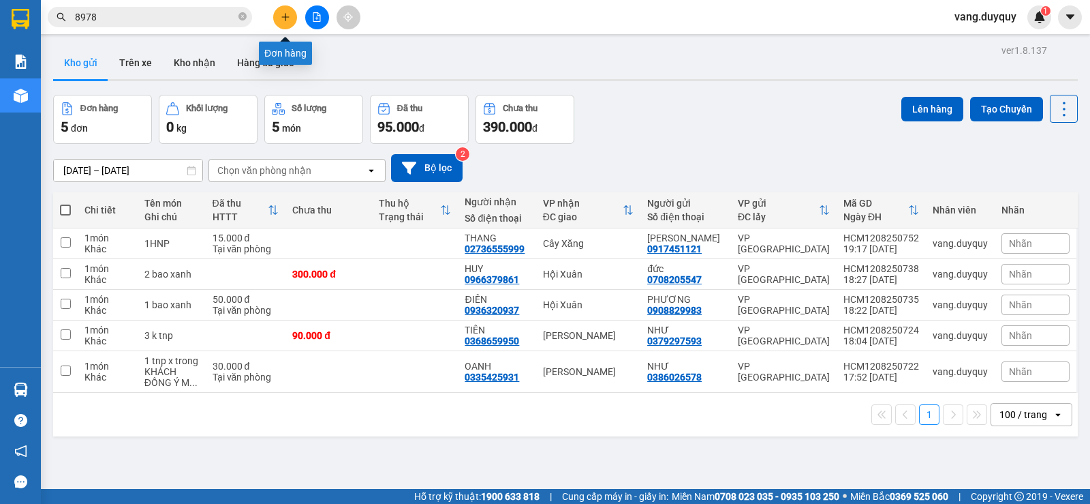
click at [294, 18] on button at bounding box center [285, 17] width 24 height 24
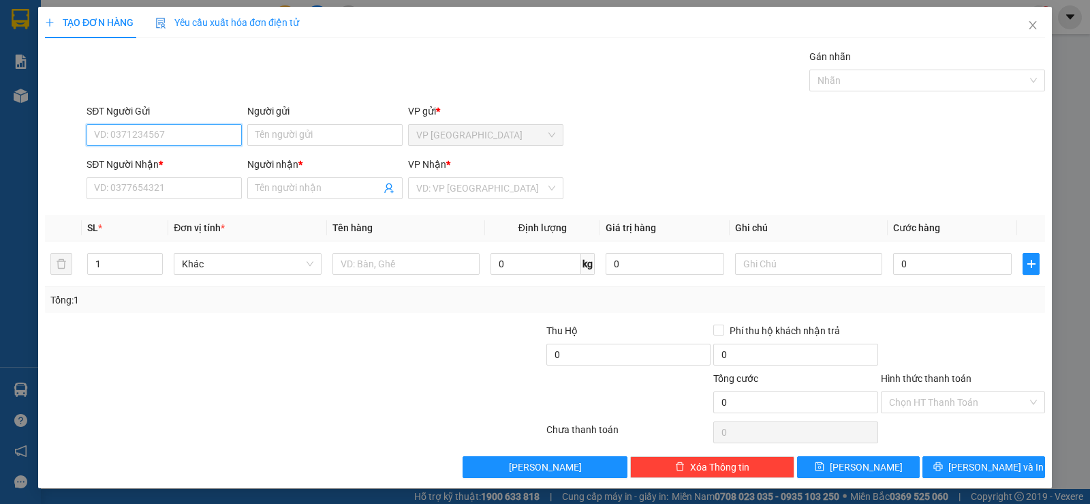
click at [205, 135] on input "SĐT Người Gửi" at bounding box center [164, 135] width 155 height 22
click at [134, 166] on div "0973610290 - HẬU" at bounding box center [163, 162] width 138 height 15
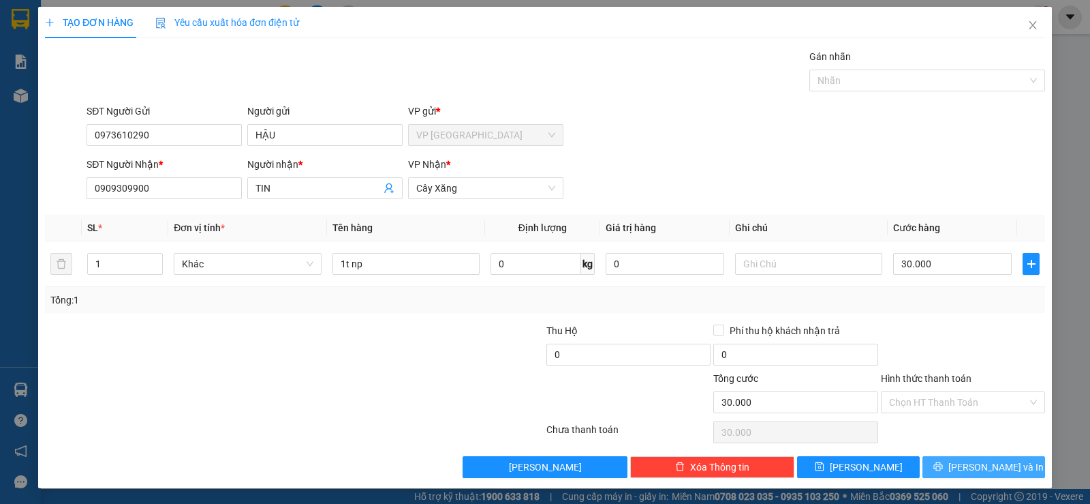
click at [959, 467] on button "[PERSON_NAME] và In" at bounding box center [984, 467] width 123 height 22
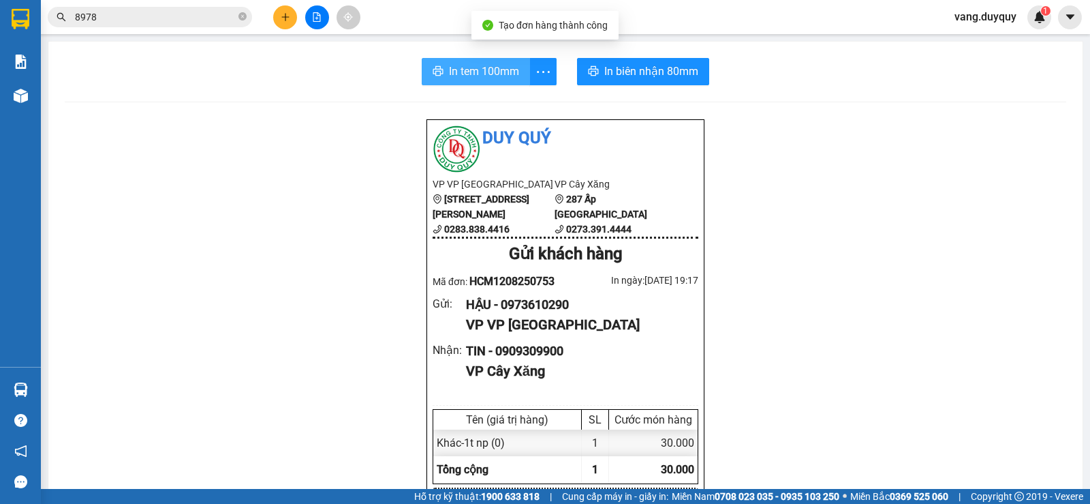
click at [493, 72] on span "In tem 100mm" at bounding box center [484, 71] width 70 height 17
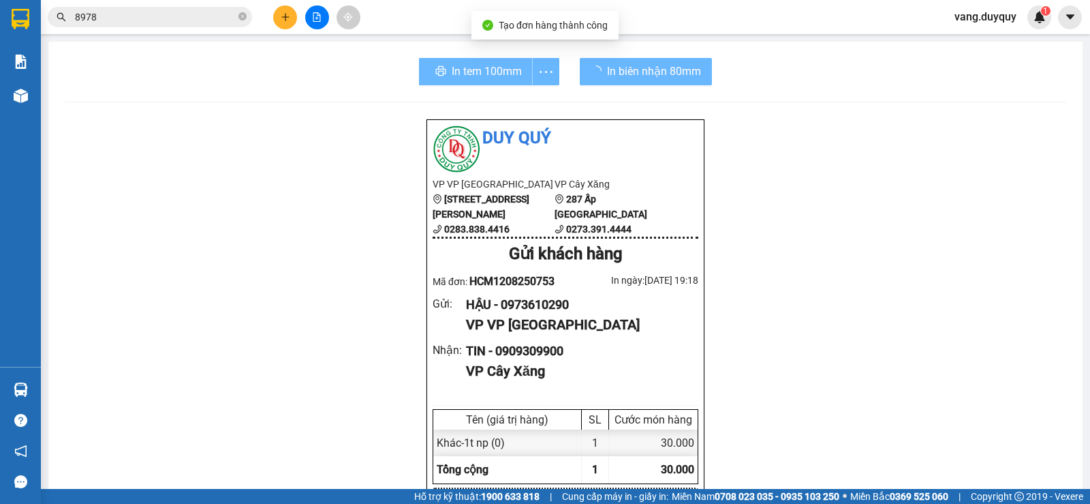
scroll to position [80, 0]
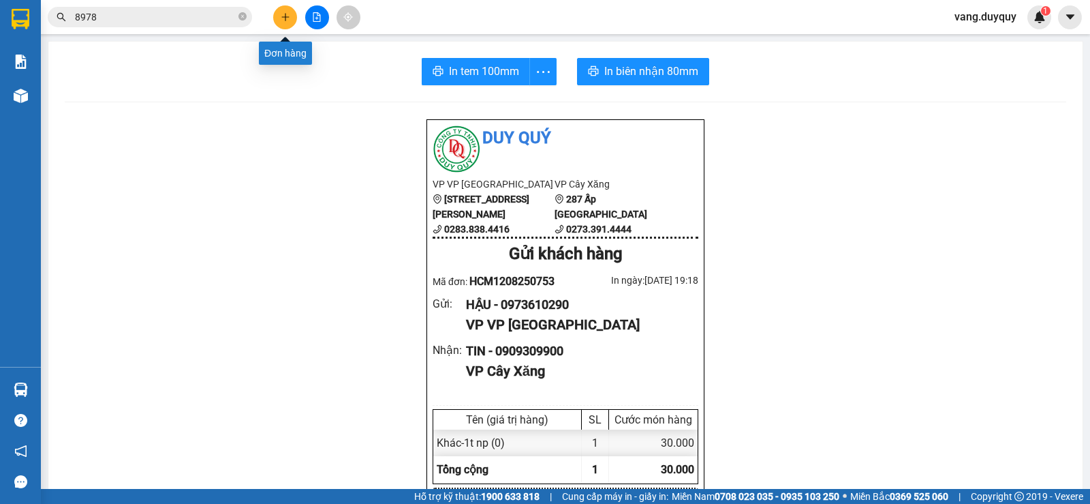
click at [292, 15] on button at bounding box center [285, 17] width 24 height 24
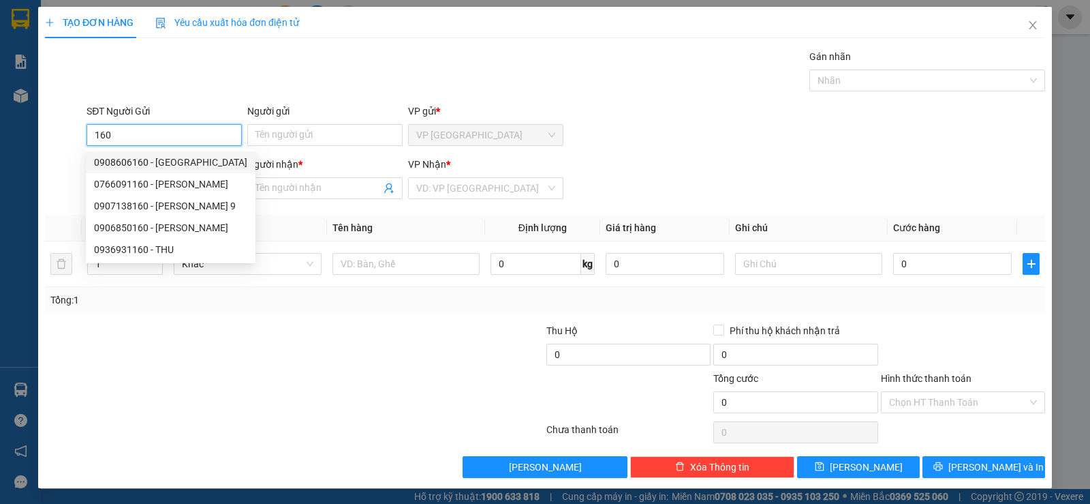
click at [174, 163] on div "0908606160 - VIỆT TIÊN" at bounding box center [170, 162] width 153 height 15
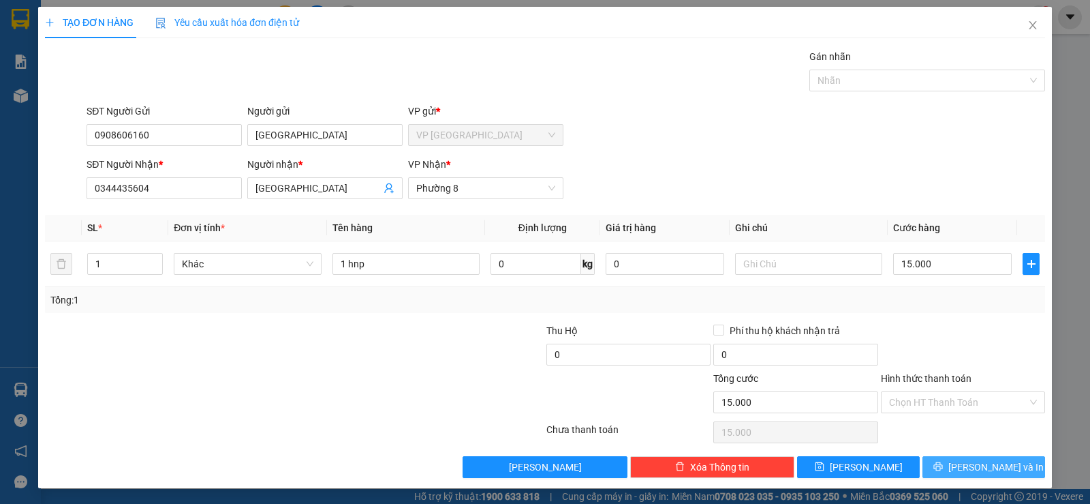
click at [938, 465] on button "[PERSON_NAME] và In" at bounding box center [984, 467] width 123 height 22
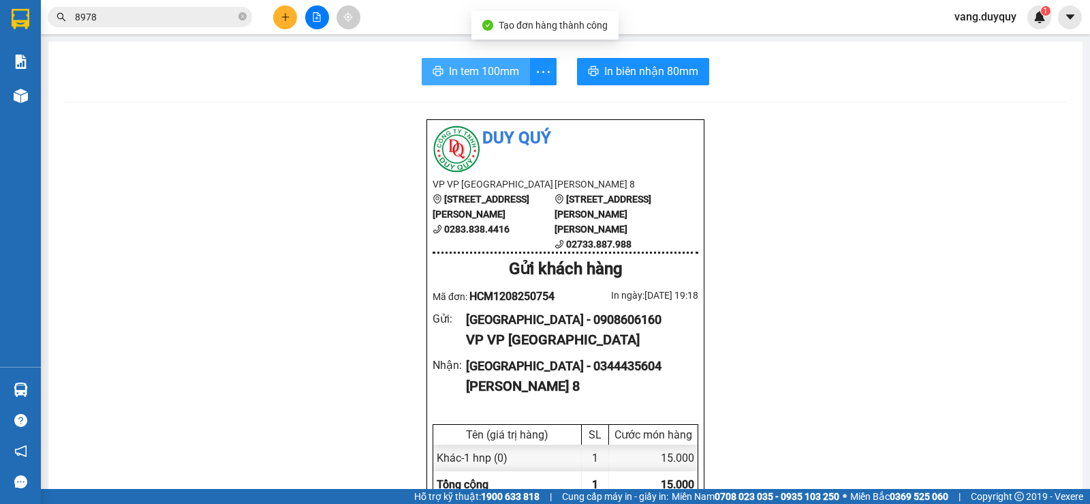
click at [484, 73] on span "In tem 100mm" at bounding box center [484, 71] width 70 height 17
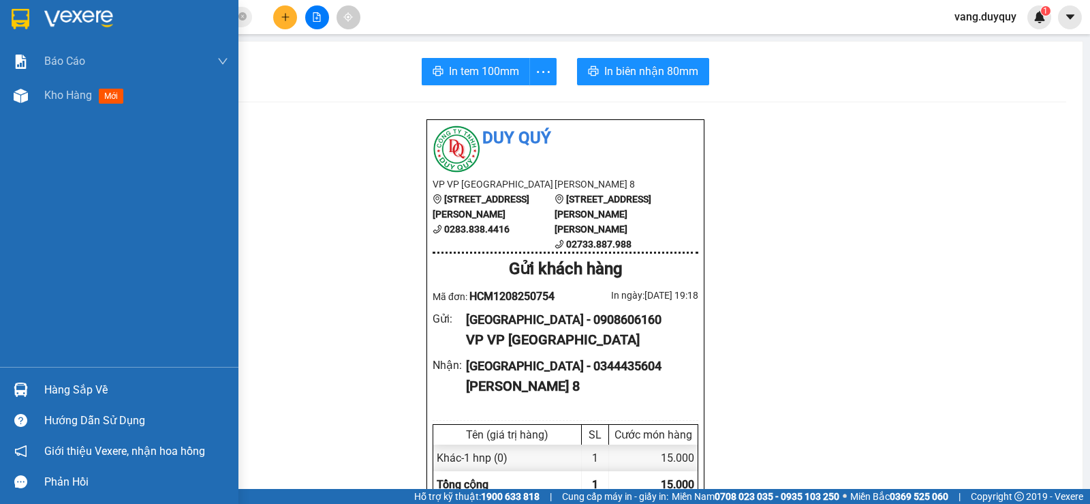
click at [61, 395] on div "Hàng sắp về" at bounding box center [136, 390] width 184 height 20
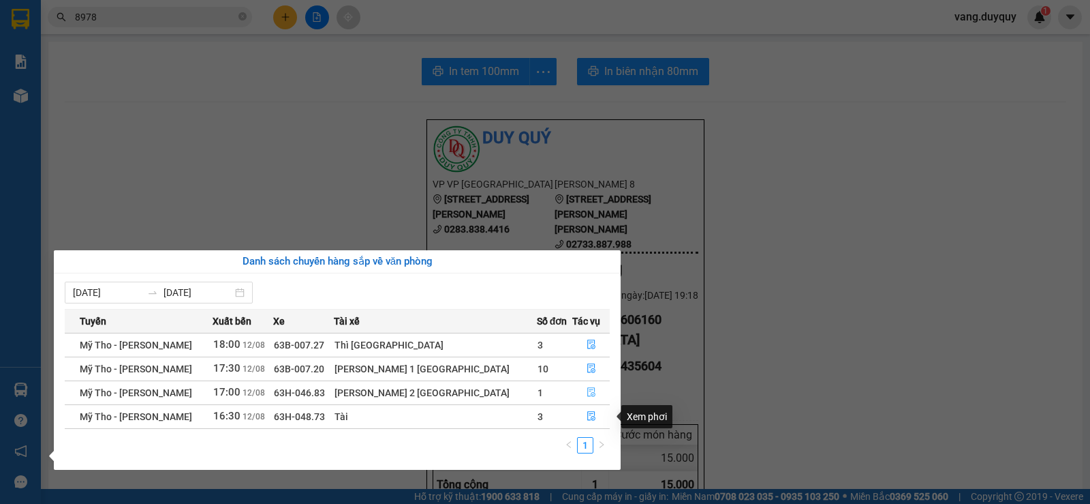
click at [587, 389] on icon "file-done" at bounding box center [592, 392] width 10 height 10
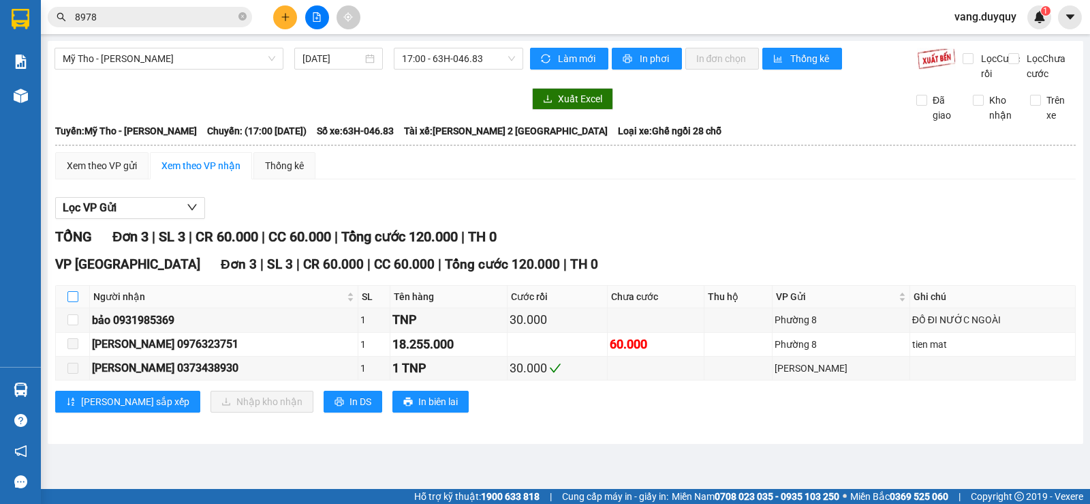
click at [70, 304] on label at bounding box center [72, 296] width 11 height 15
click at [70, 302] on input "checkbox" at bounding box center [72, 296] width 11 height 11
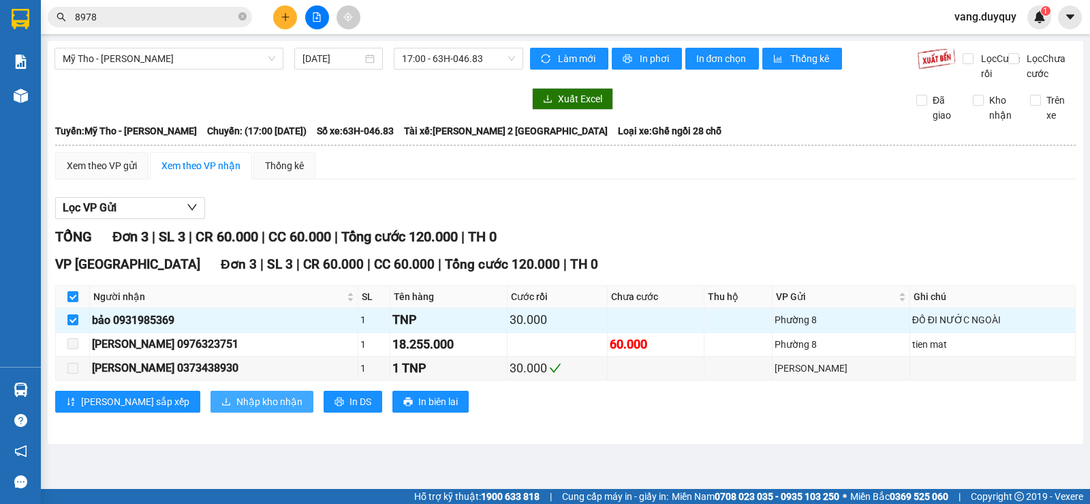
click at [236, 409] on span "Nhập kho nhận" at bounding box center [269, 401] width 66 height 15
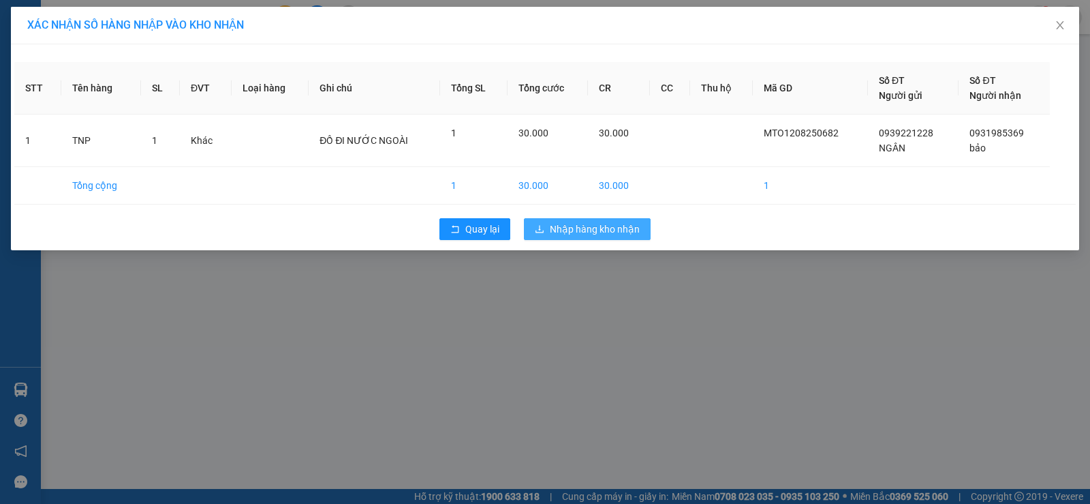
click at [566, 230] on span "Nhập hàng kho nhận" at bounding box center [595, 228] width 90 height 15
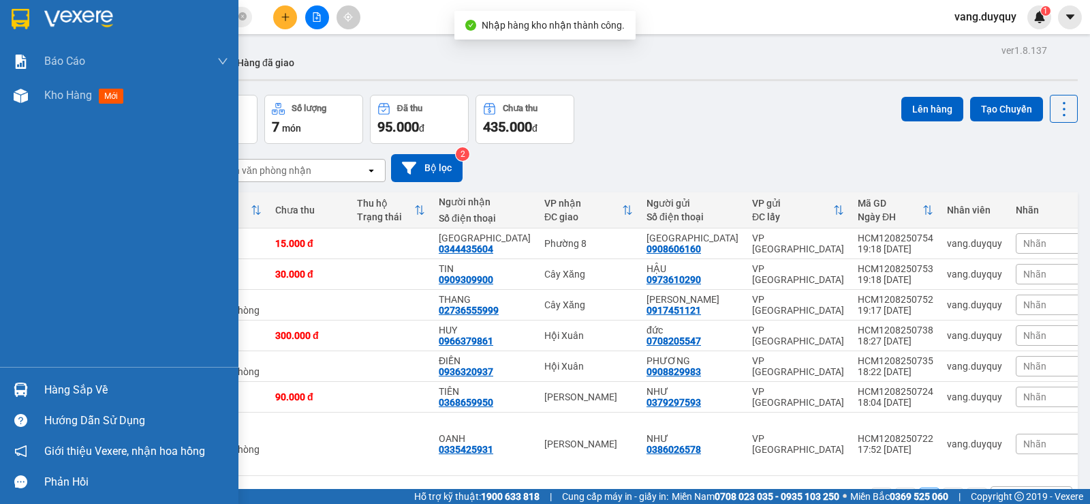
click at [61, 20] on img at bounding box center [78, 19] width 69 height 20
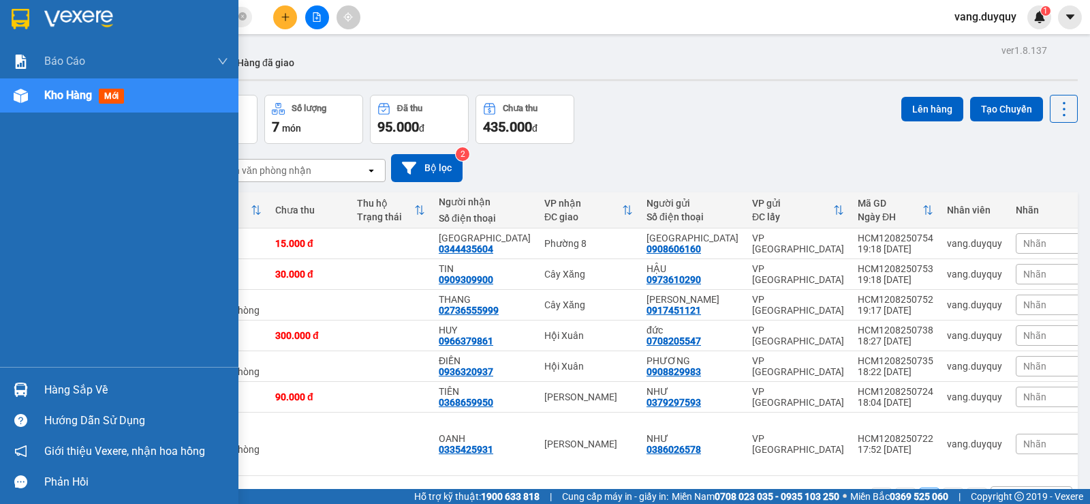
click at [45, 382] on div "Hàng sắp về" at bounding box center [136, 390] width 184 height 20
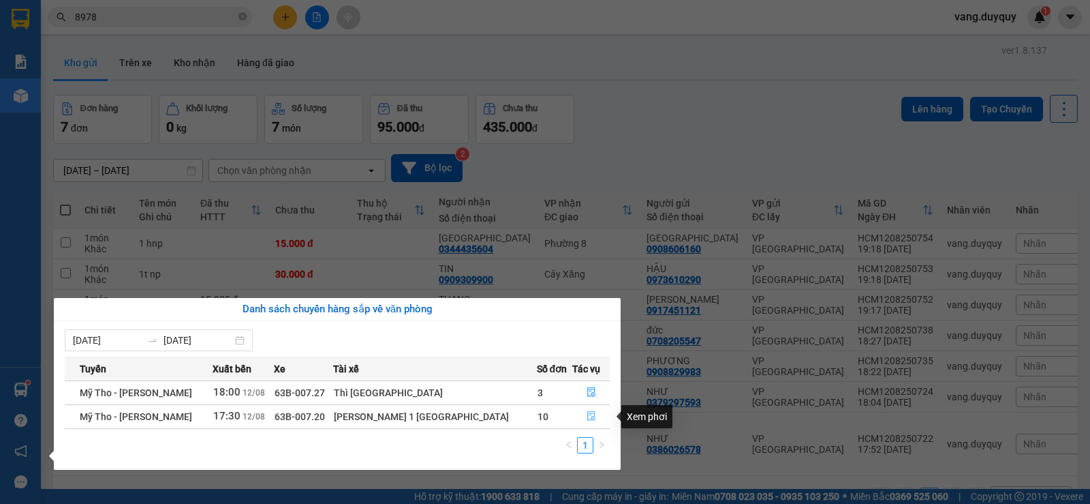
click at [591, 416] on button "button" at bounding box center [591, 416] width 36 height 22
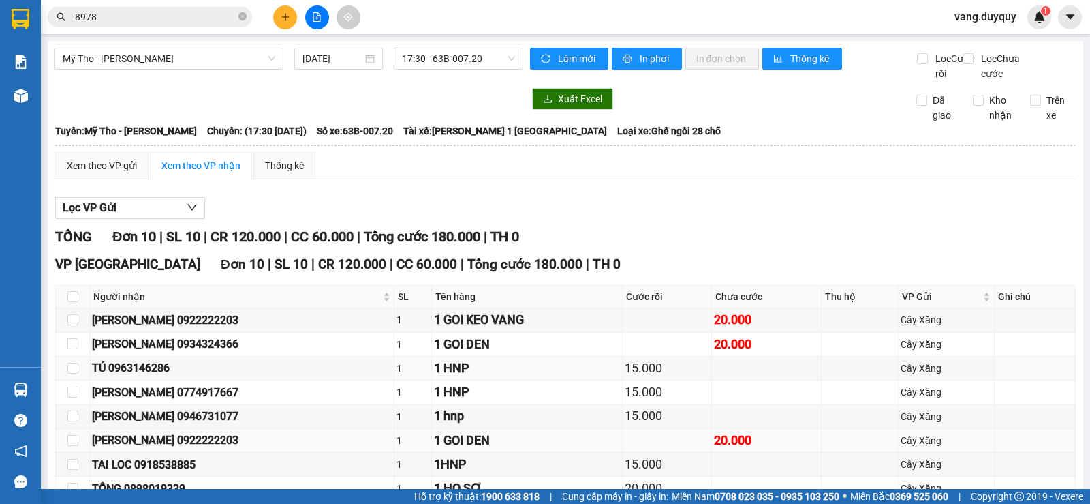
scroll to position [145, 0]
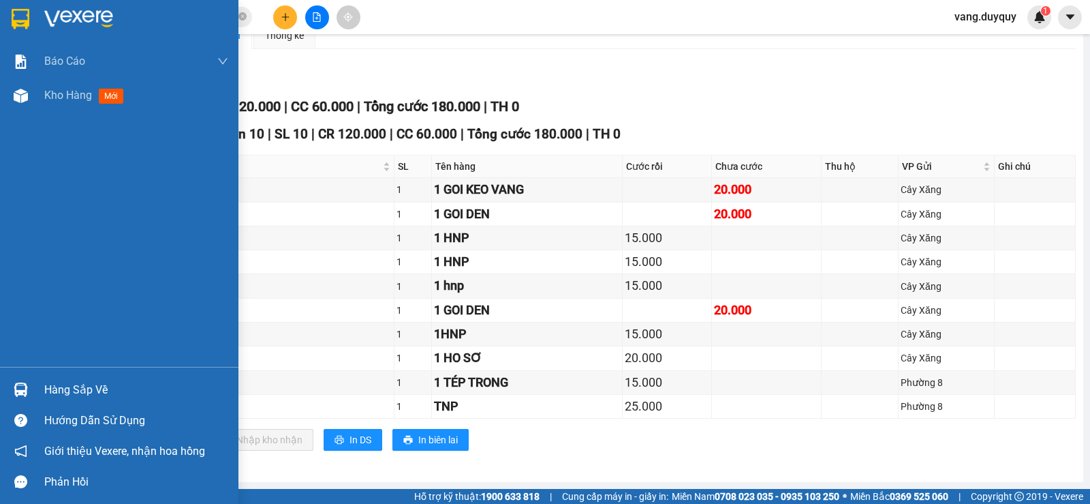
click at [21, 391] on img at bounding box center [21, 389] width 14 height 14
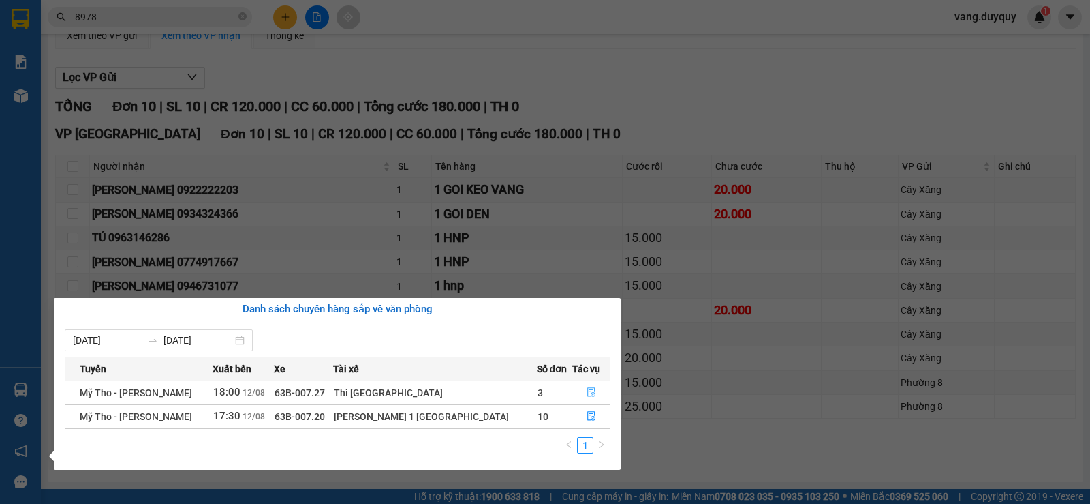
click at [579, 386] on button "button" at bounding box center [591, 393] width 36 height 22
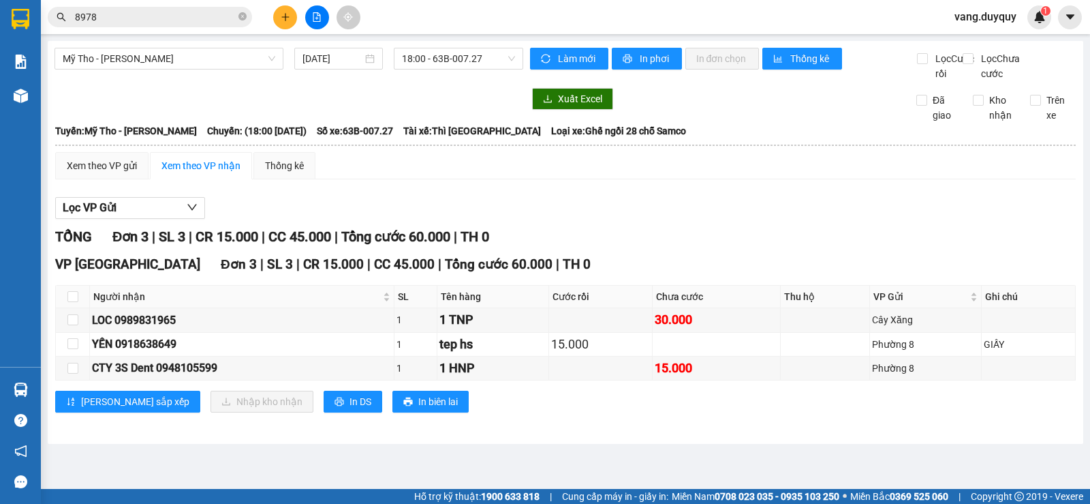
click at [288, 14] on icon "plus" at bounding box center [286, 17] width 10 height 10
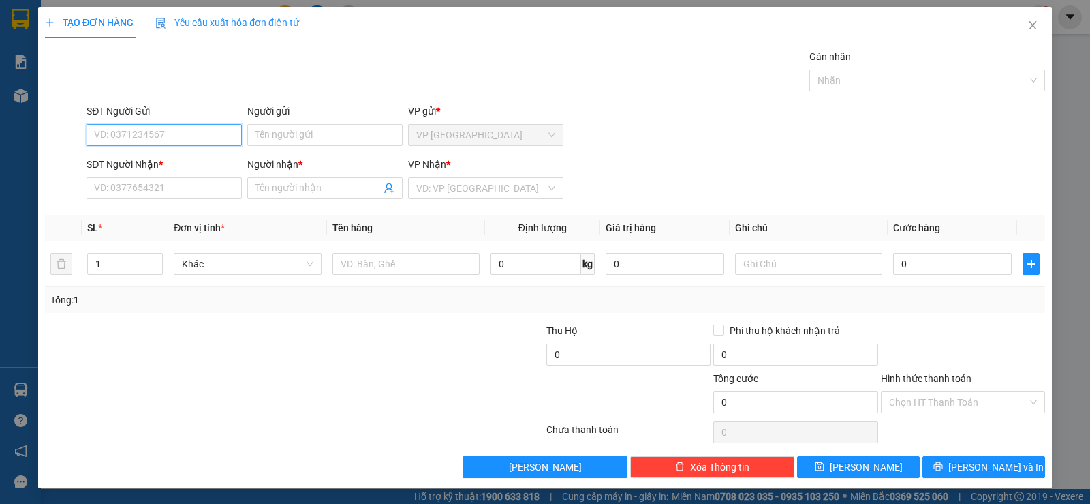
click at [122, 136] on input "SĐT Người Gửi" at bounding box center [164, 135] width 155 height 22
click at [266, 138] on input "Người gửi" at bounding box center [324, 135] width 155 height 22
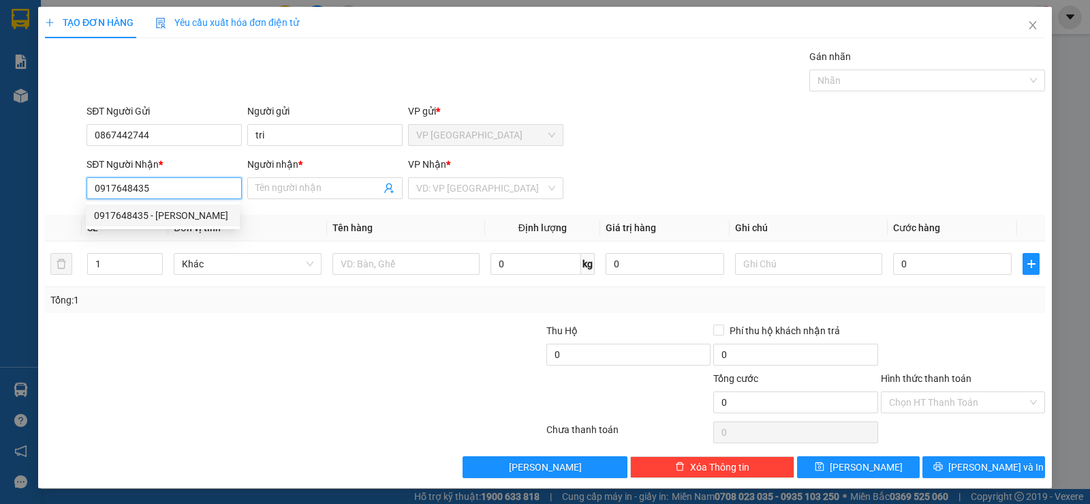
click at [139, 211] on div "0917648435 - trường" at bounding box center [163, 215] width 138 height 15
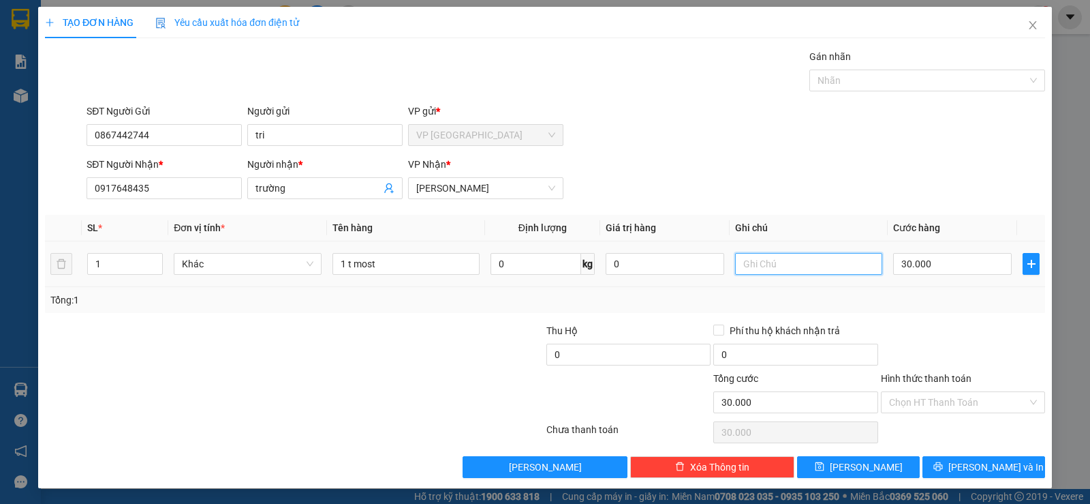
click at [839, 266] on input "text" at bounding box center [808, 264] width 147 height 22
click at [927, 313] on div "Transit Pickup Surcharge Ids Transit Deliver Surcharge Ids Transit Deliver Surc…" at bounding box center [545, 263] width 1000 height 429
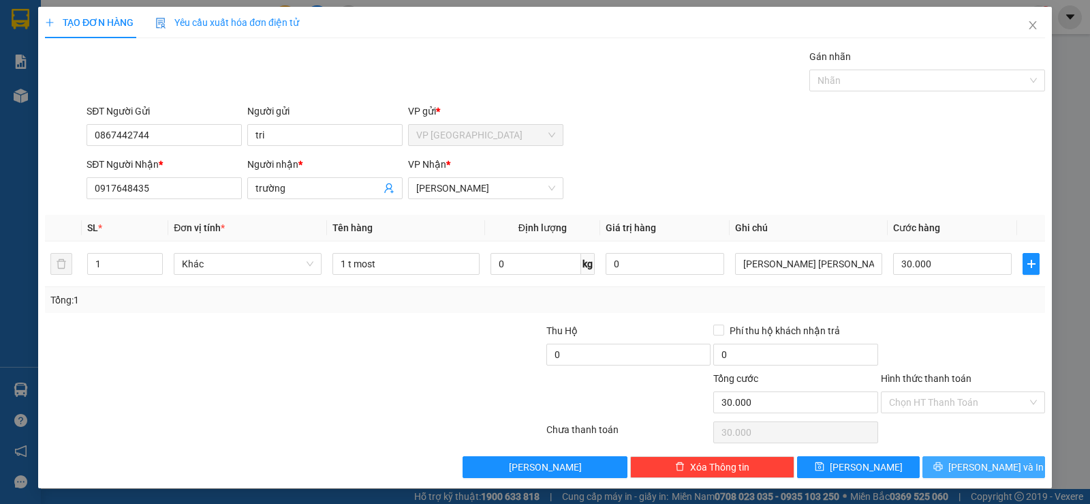
click at [927, 456] on button "[PERSON_NAME] và In" at bounding box center [984, 467] width 123 height 22
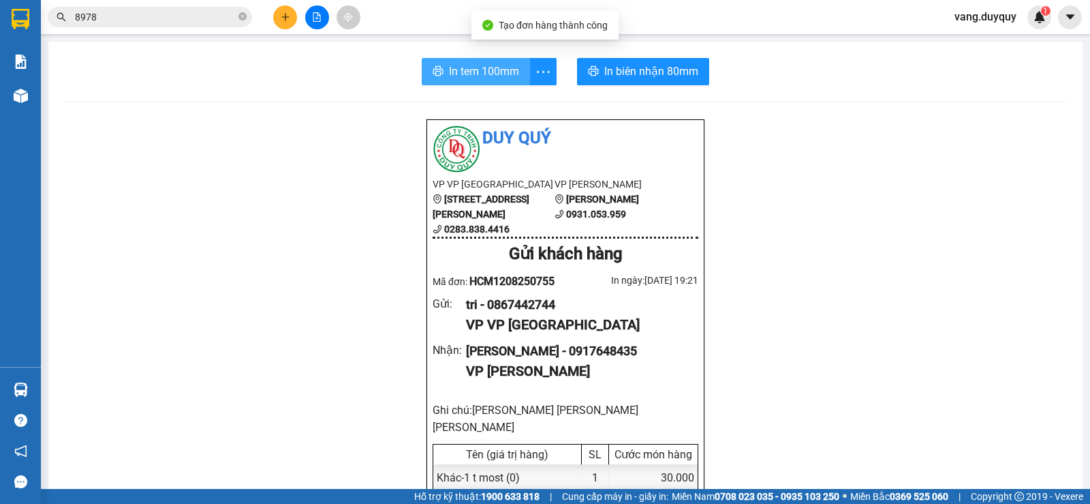
click at [474, 76] on span "In tem 100mm" at bounding box center [484, 71] width 70 height 17
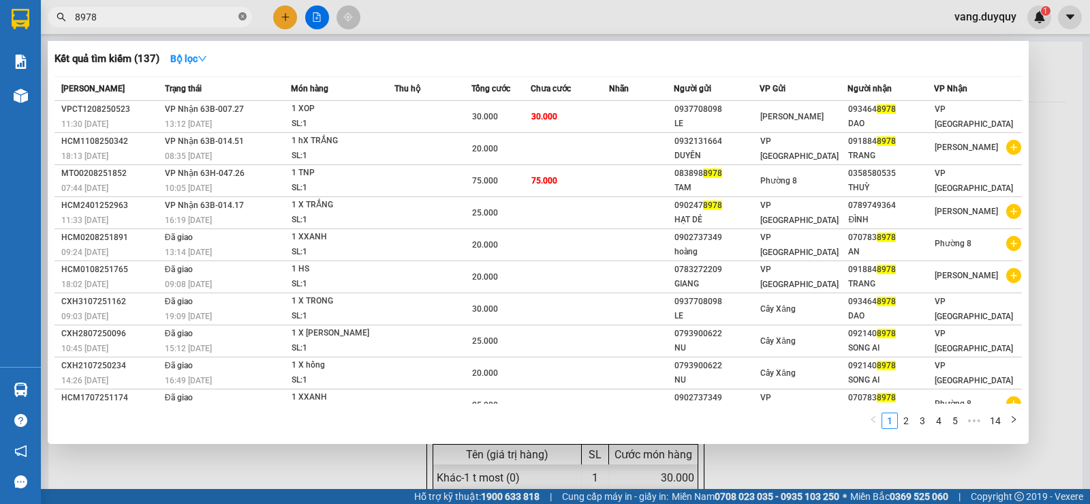
click at [242, 14] on span "8978" at bounding box center [150, 17] width 204 height 20
click at [242, 14] on icon "close-circle" at bounding box center [243, 16] width 8 height 8
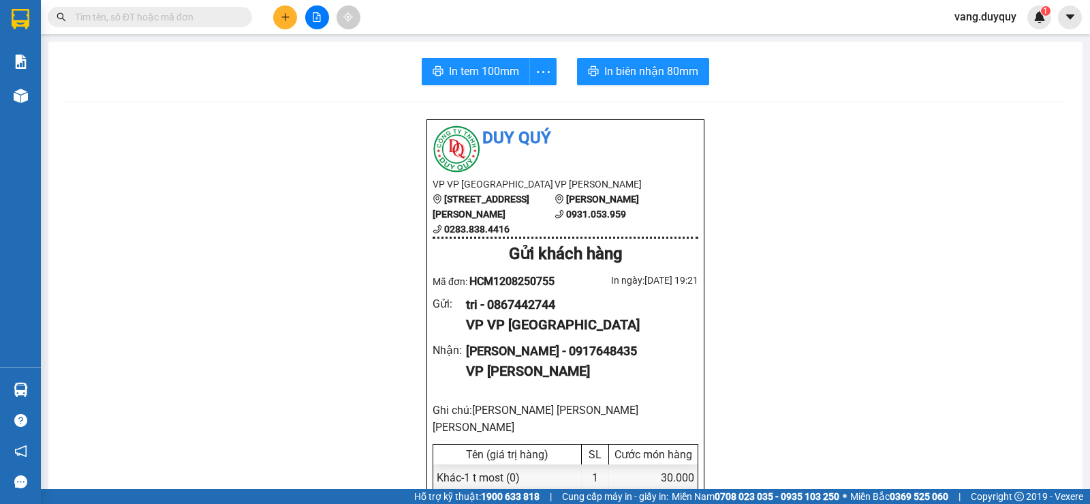
click at [167, 22] on input "text" at bounding box center [155, 17] width 161 height 15
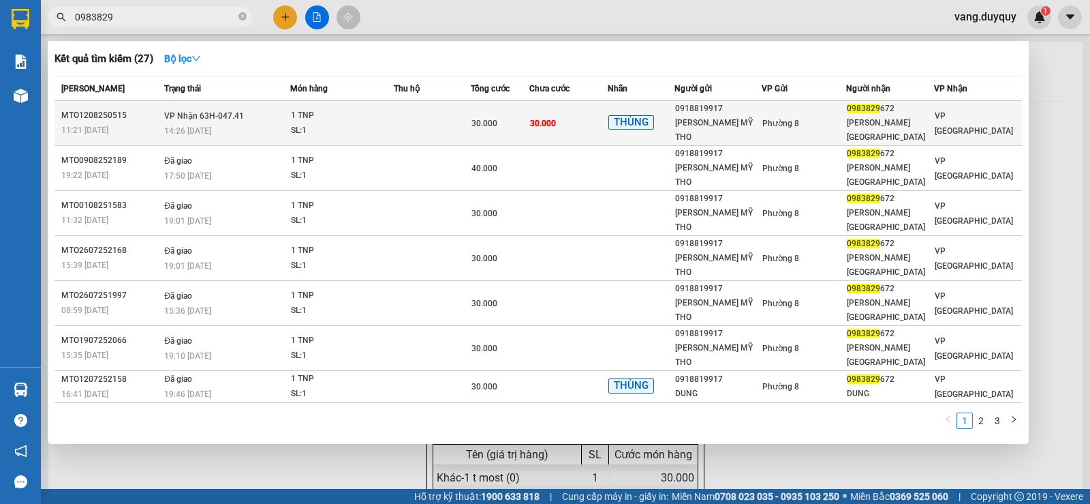
click at [551, 119] on span "30.000" at bounding box center [543, 124] width 26 height 10
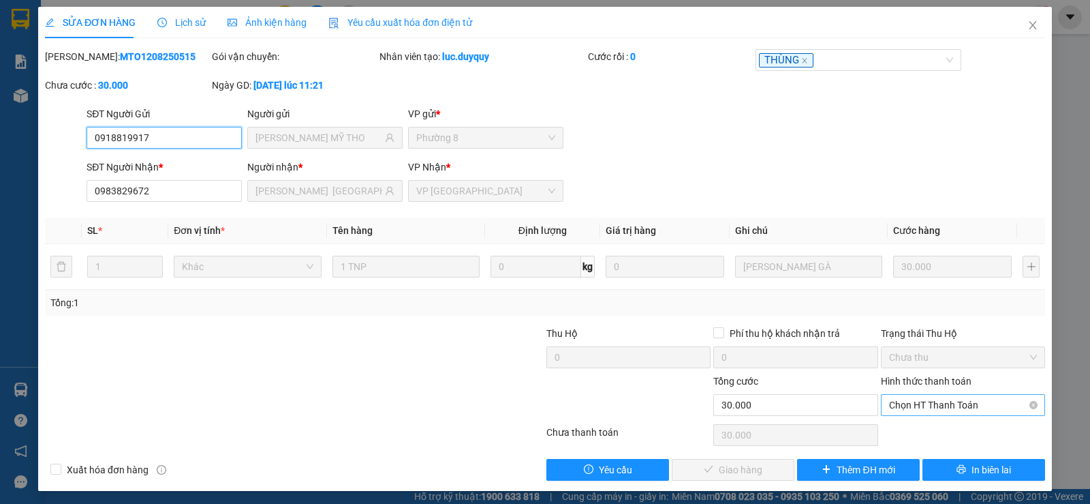
click at [918, 414] on span "Chọn HT Thanh Toán" at bounding box center [963, 405] width 148 height 20
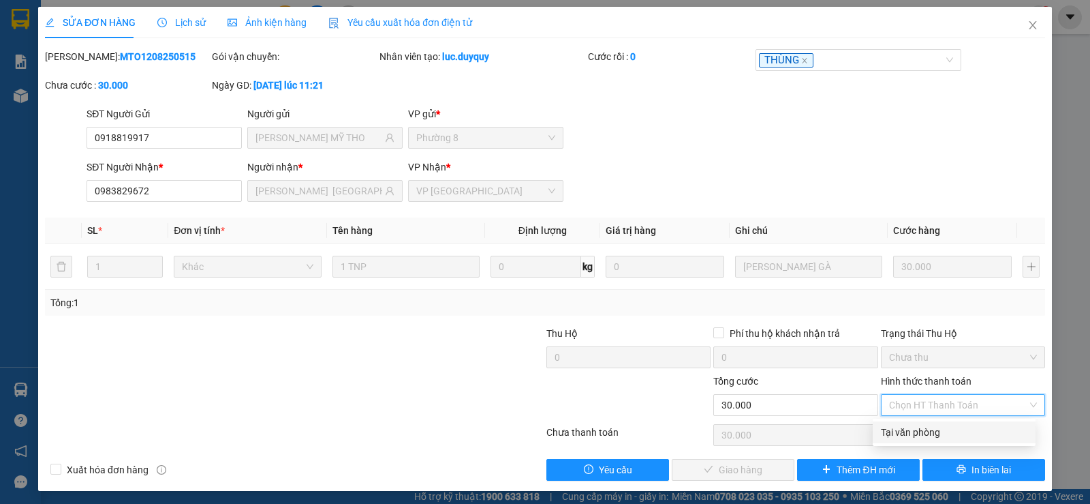
drag, startPoint x: 894, startPoint y: 427, endPoint x: 889, endPoint y: 433, distance: 8.2
click at [894, 427] on div "Tại văn phòng" at bounding box center [954, 432] width 147 height 15
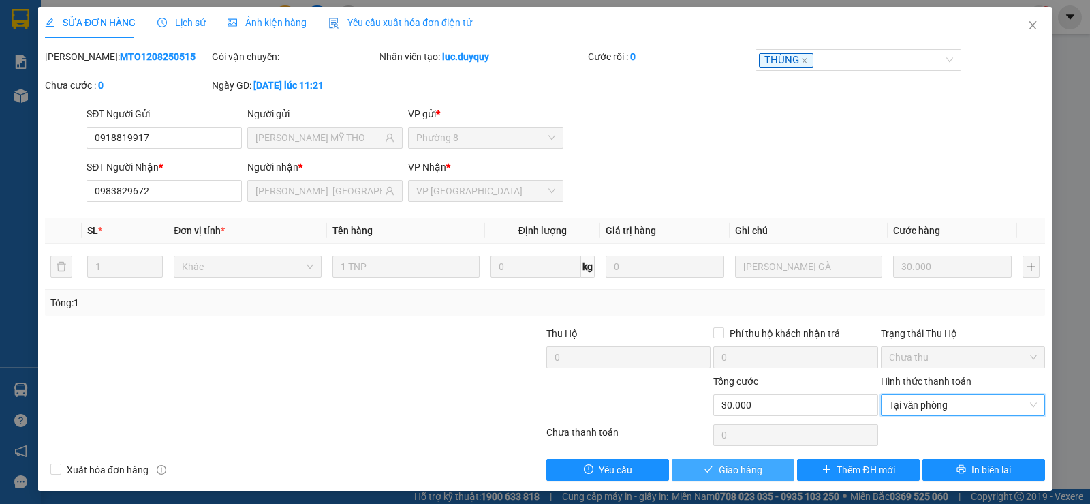
click at [733, 466] on span "Giao hàng" at bounding box center [741, 469] width 44 height 15
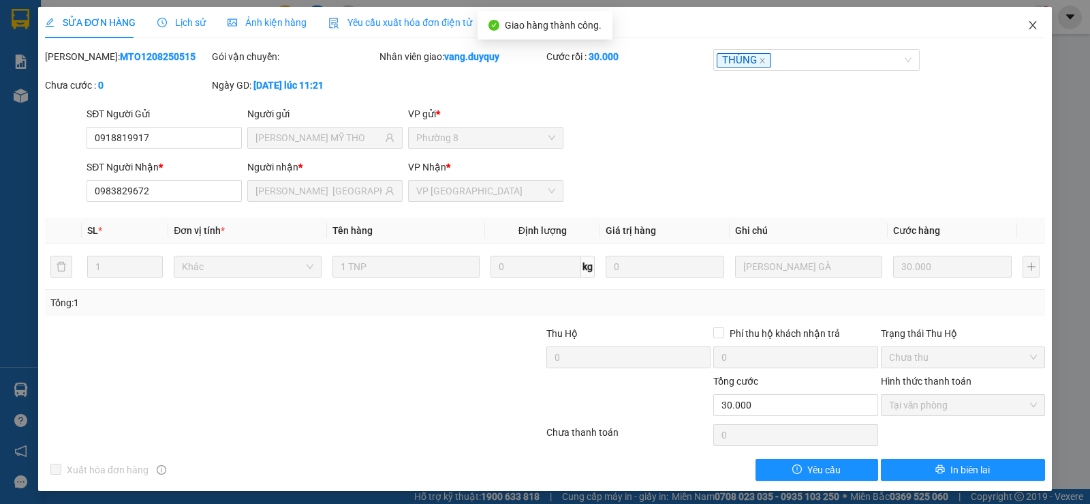
click at [1028, 27] on icon "close" at bounding box center [1033, 25] width 11 height 11
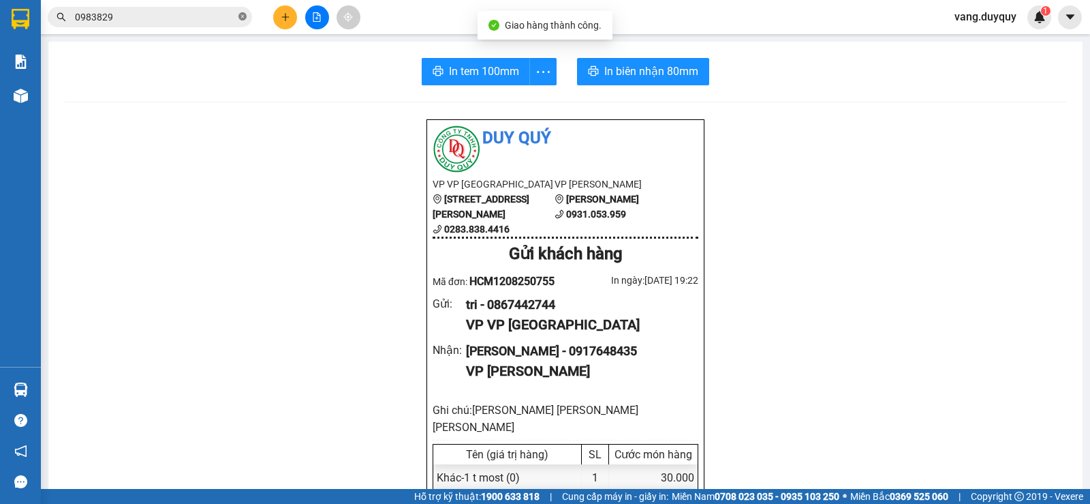
click at [239, 18] on icon "close-circle" at bounding box center [243, 16] width 8 height 8
click at [211, 16] on input "text" at bounding box center [155, 17] width 161 height 15
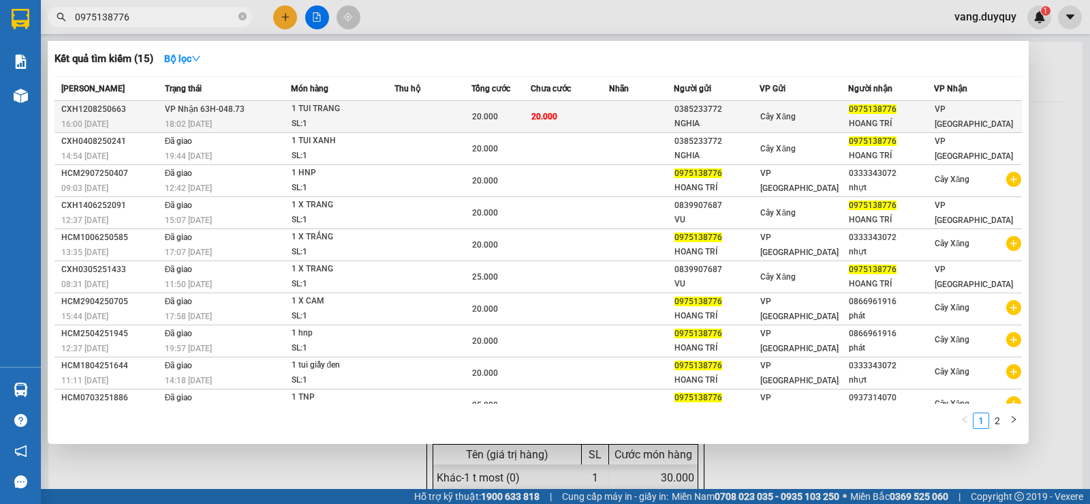
click at [420, 121] on td at bounding box center [434, 117] width 78 height 32
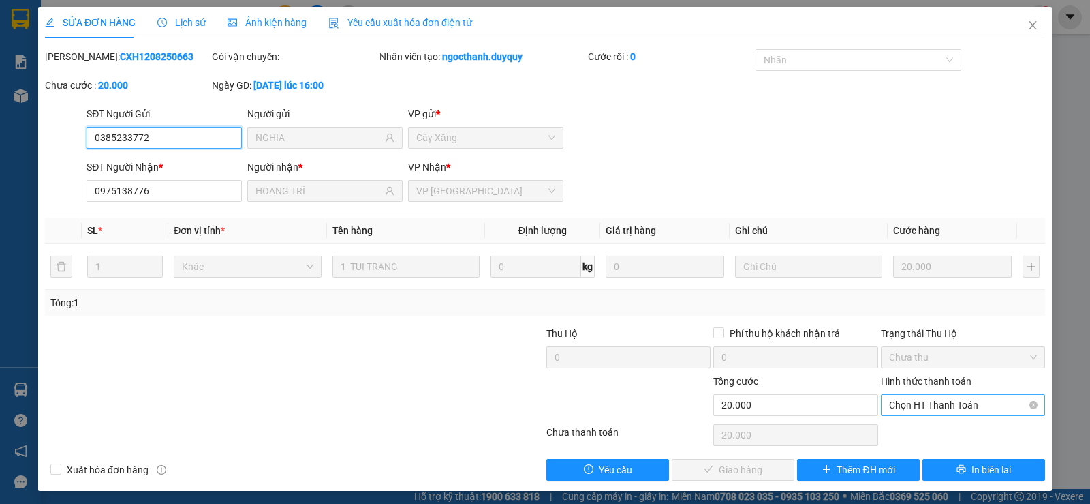
click at [949, 412] on span "Chọn HT Thanh Toán" at bounding box center [963, 405] width 148 height 20
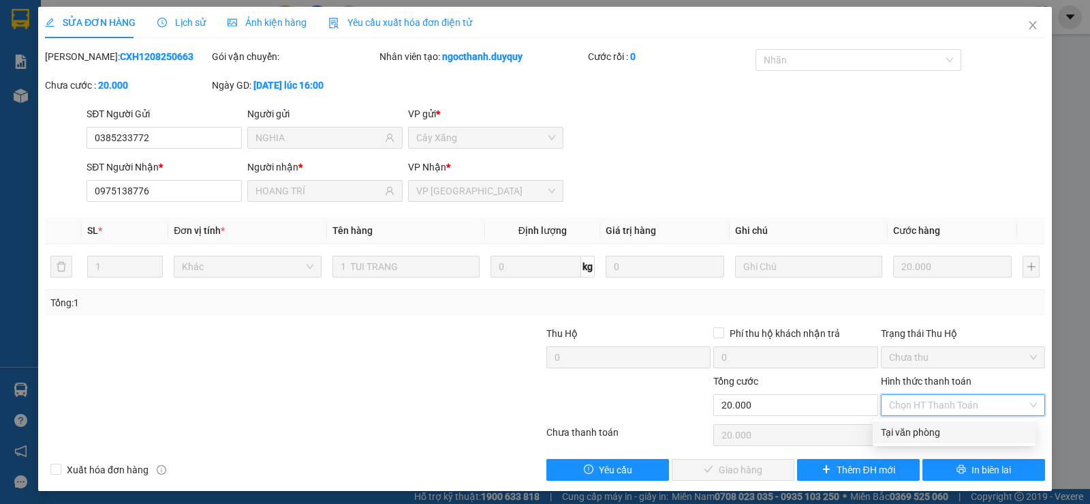
click at [929, 429] on div "Tại văn phòng" at bounding box center [954, 432] width 147 height 15
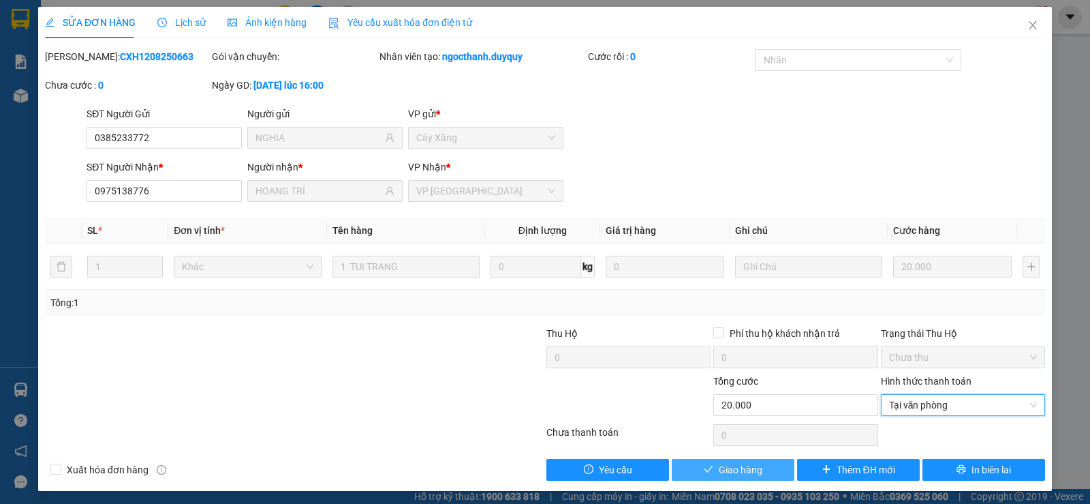
click at [737, 475] on span "Giao hàng" at bounding box center [741, 469] width 44 height 15
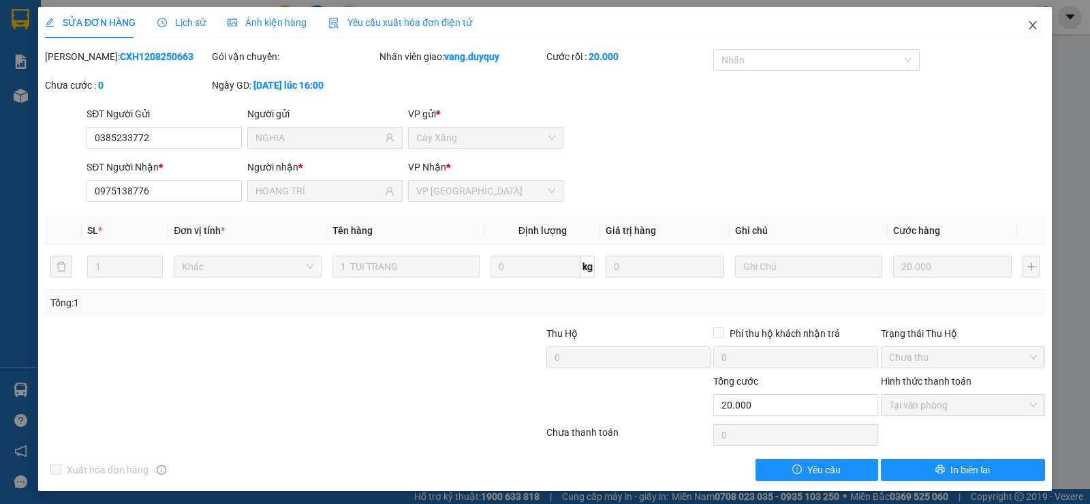
click at [1028, 24] on icon "close" at bounding box center [1033, 25] width 11 height 11
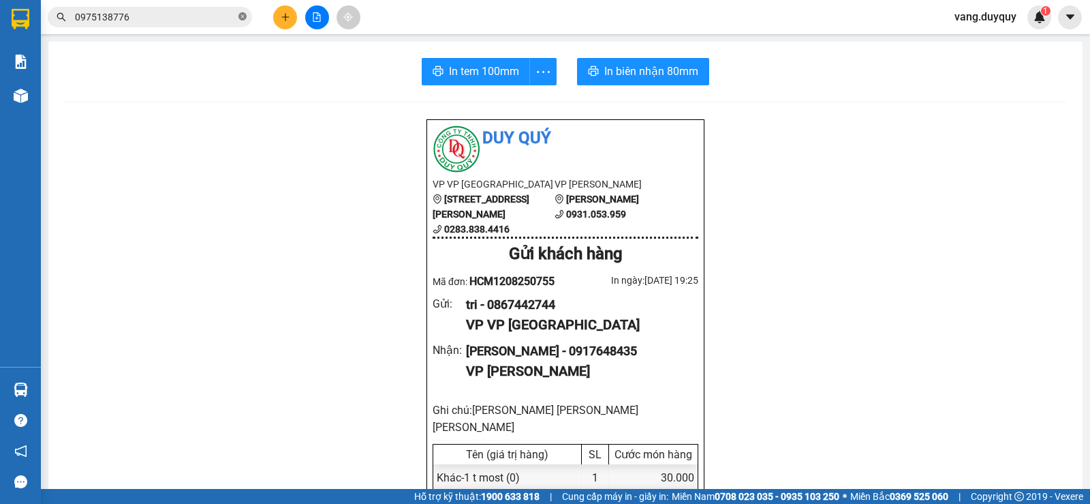
click at [239, 17] on icon "close-circle" at bounding box center [243, 16] width 8 height 8
click at [213, 16] on input "text" at bounding box center [155, 17] width 161 height 15
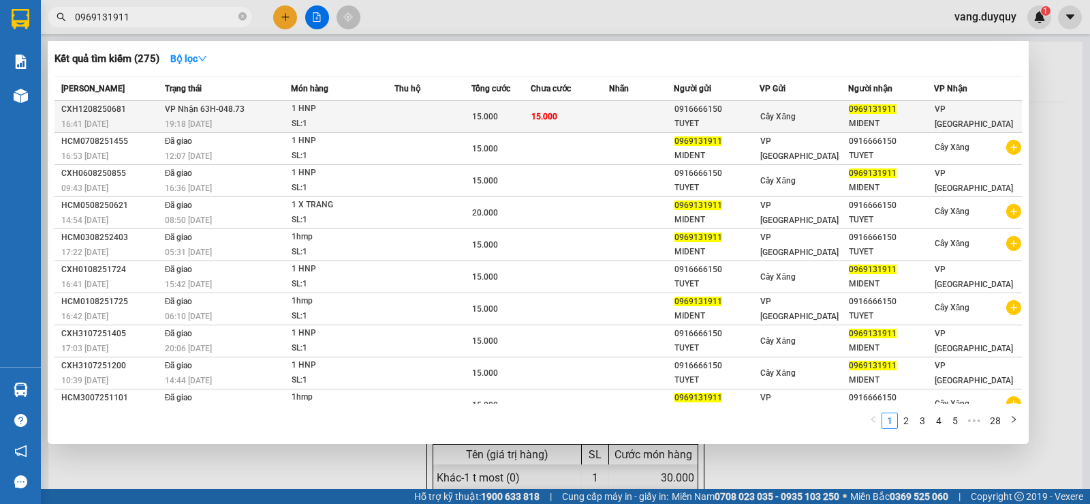
click at [852, 109] on span "0969131911" at bounding box center [873, 109] width 48 height 10
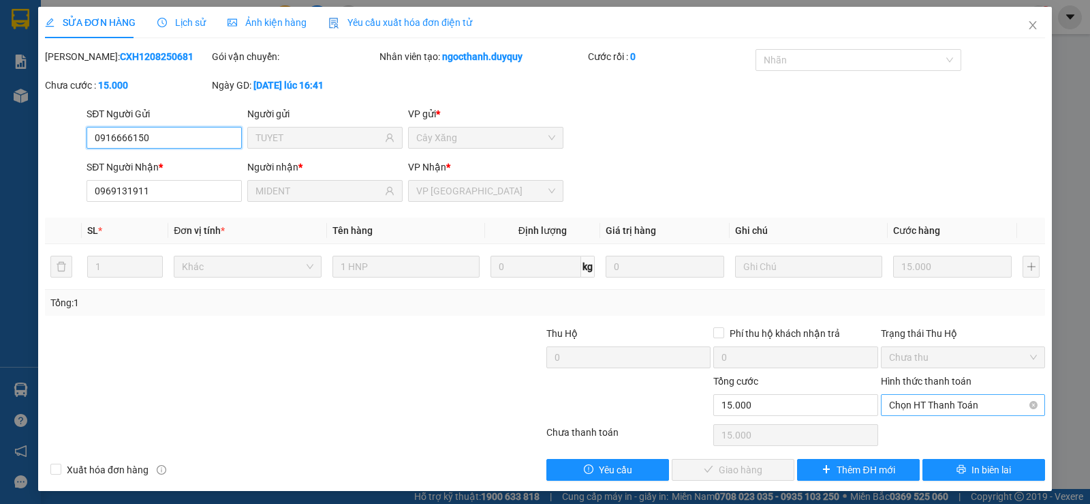
click at [947, 412] on span "Chọn HT Thanh Toán" at bounding box center [963, 405] width 148 height 20
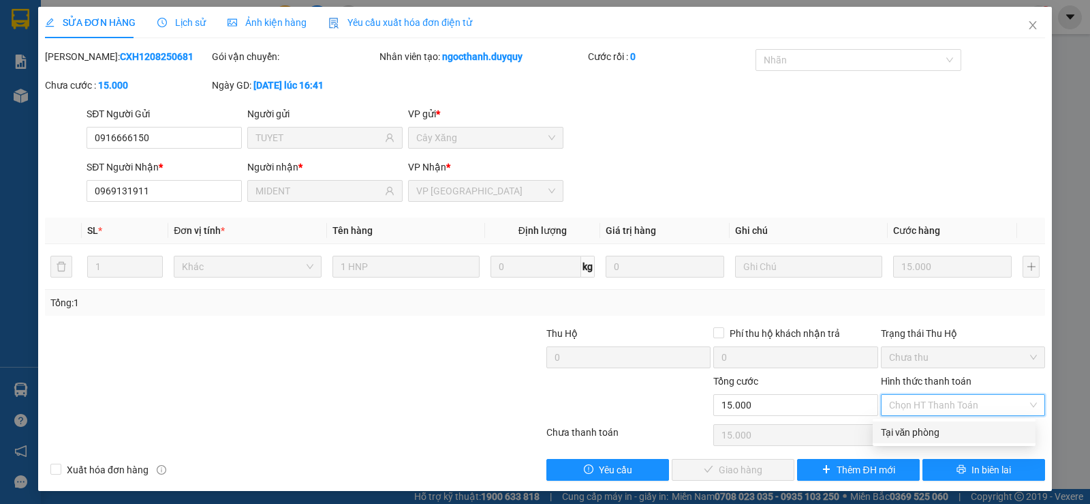
click at [929, 435] on div "Tại văn phòng" at bounding box center [954, 432] width 147 height 15
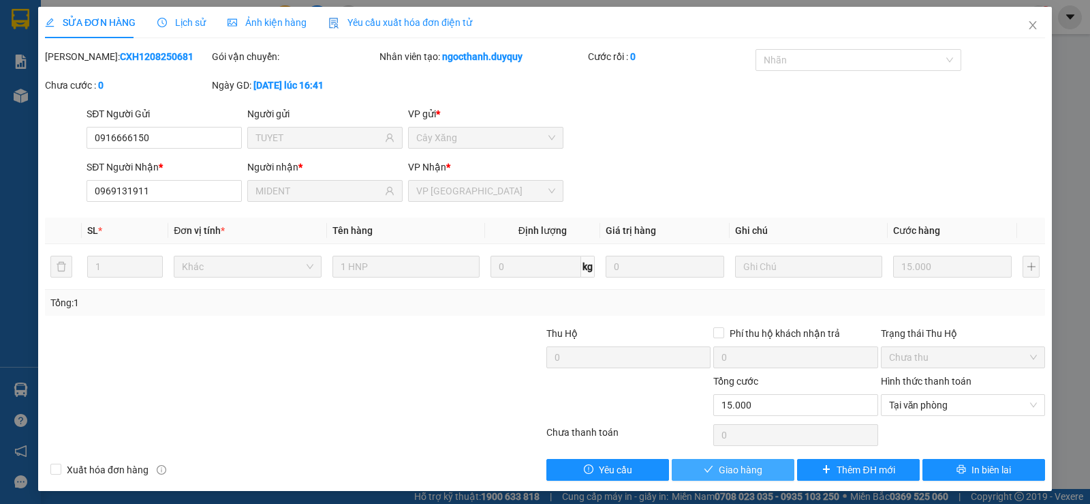
click at [744, 468] on span "Giao hàng" at bounding box center [741, 469] width 44 height 15
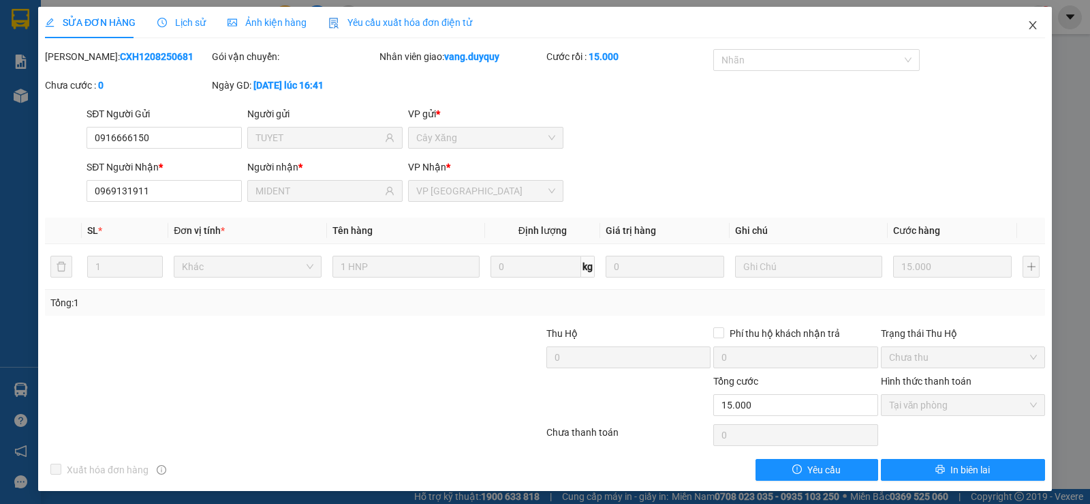
click at [1028, 27] on icon "close" at bounding box center [1033, 25] width 11 height 11
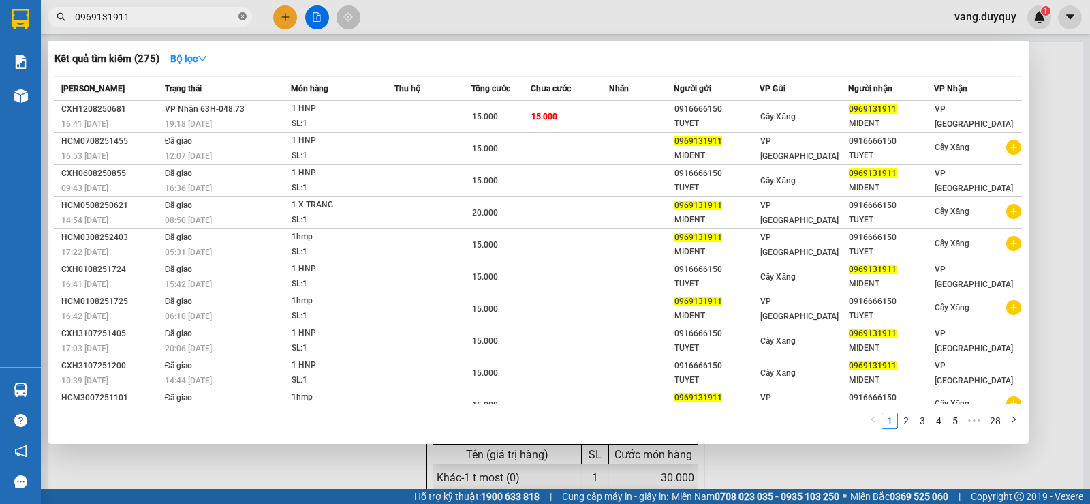
click at [243, 20] on icon "close-circle" at bounding box center [243, 16] width 8 height 8
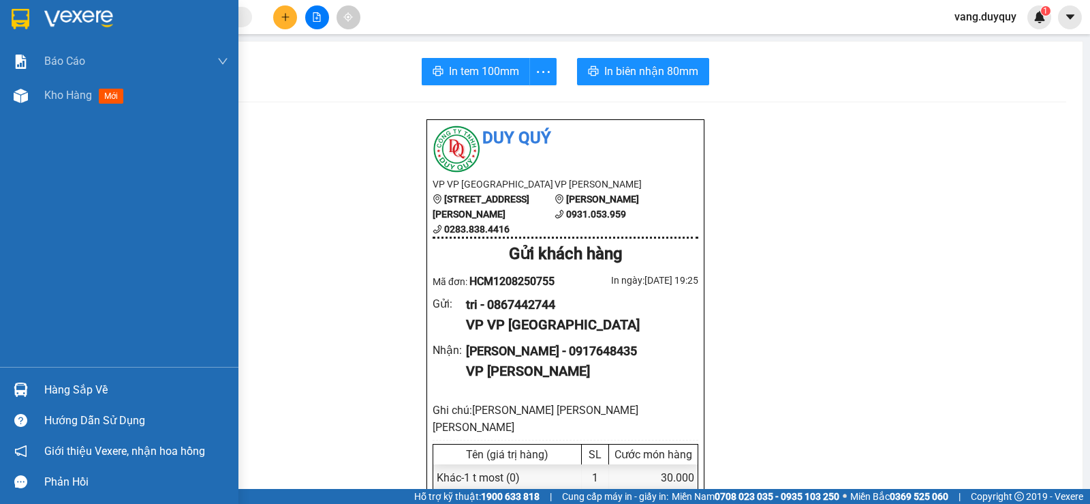
click at [34, 382] on div "Hàng sắp về" at bounding box center [119, 389] width 239 height 31
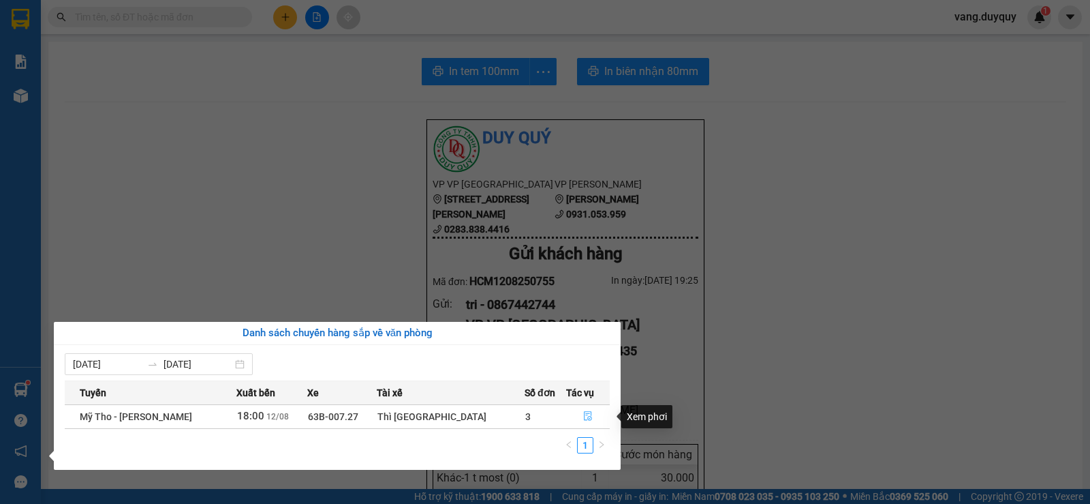
click at [576, 424] on button "button" at bounding box center [588, 416] width 42 height 22
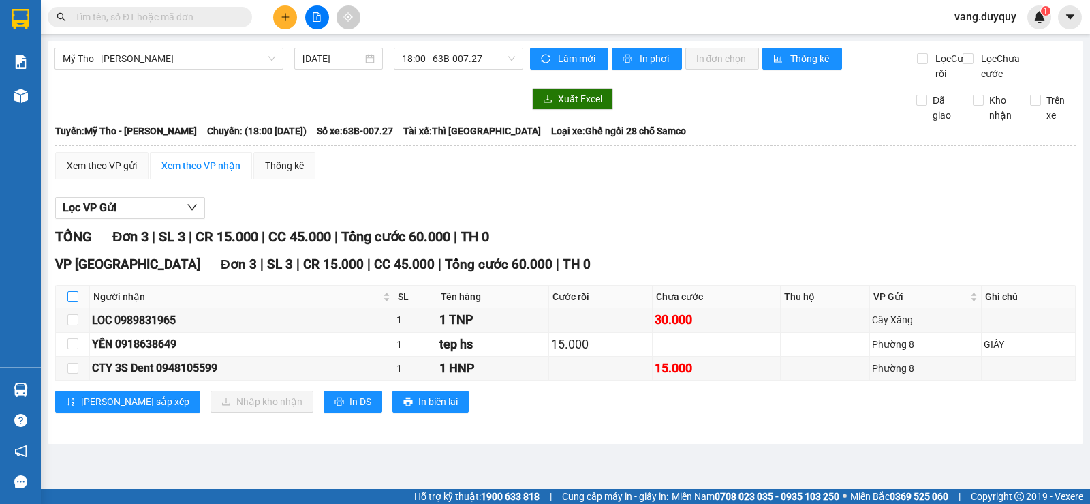
click at [72, 302] on input "checkbox" at bounding box center [72, 296] width 11 height 11
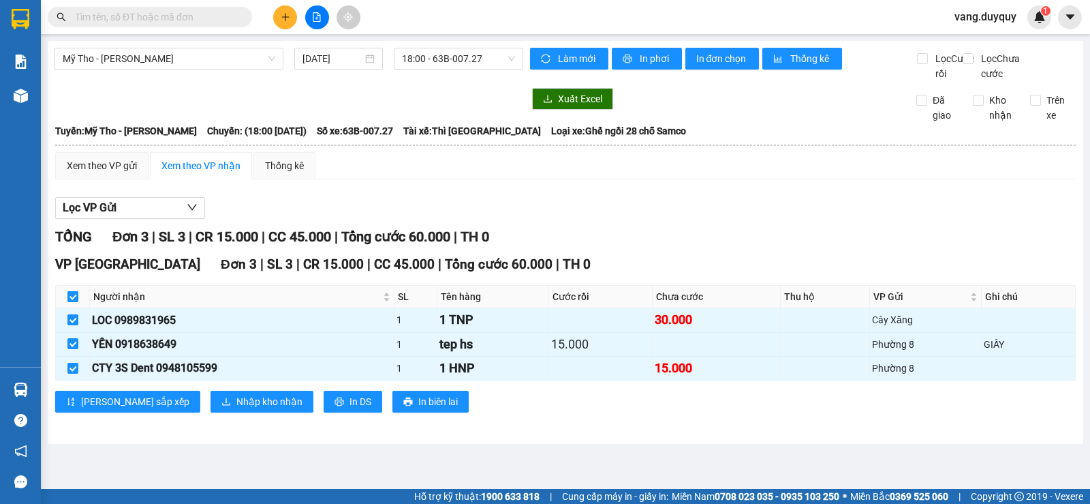
click at [72, 302] on input "checkbox" at bounding box center [72, 296] width 11 height 11
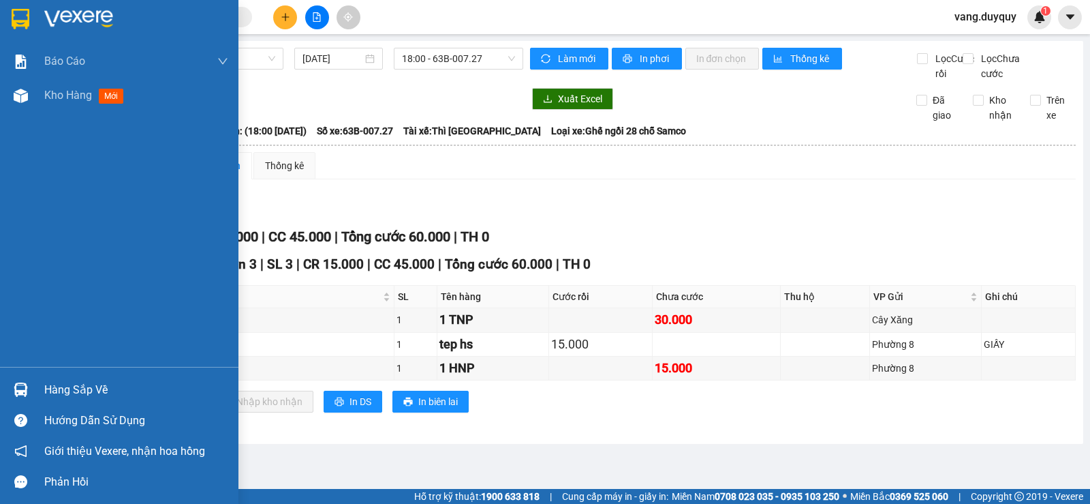
click at [14, 14] on img at bounding box center [21, 19] width 18 height 20
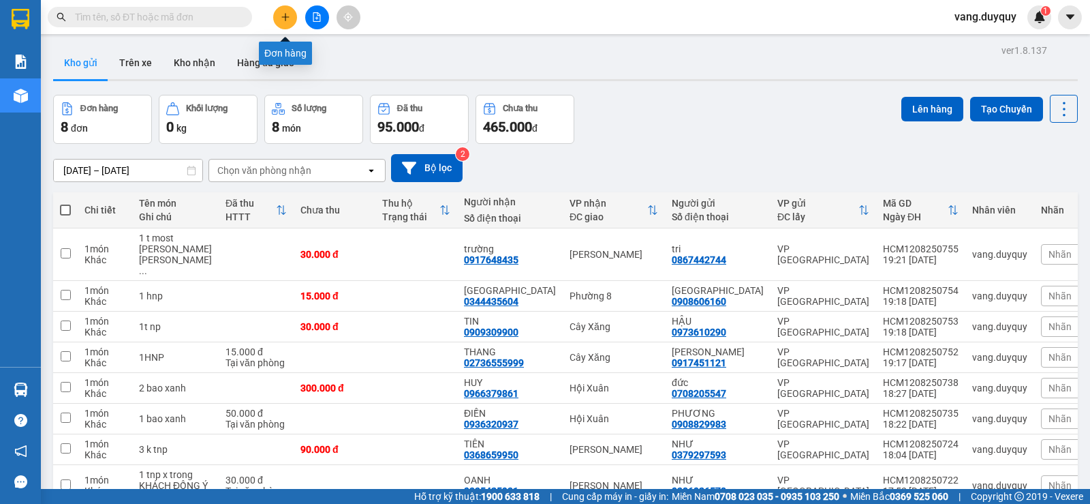
click at [281, 17] on icon "plus" at bounding box center [286, 17] width 10 height 10
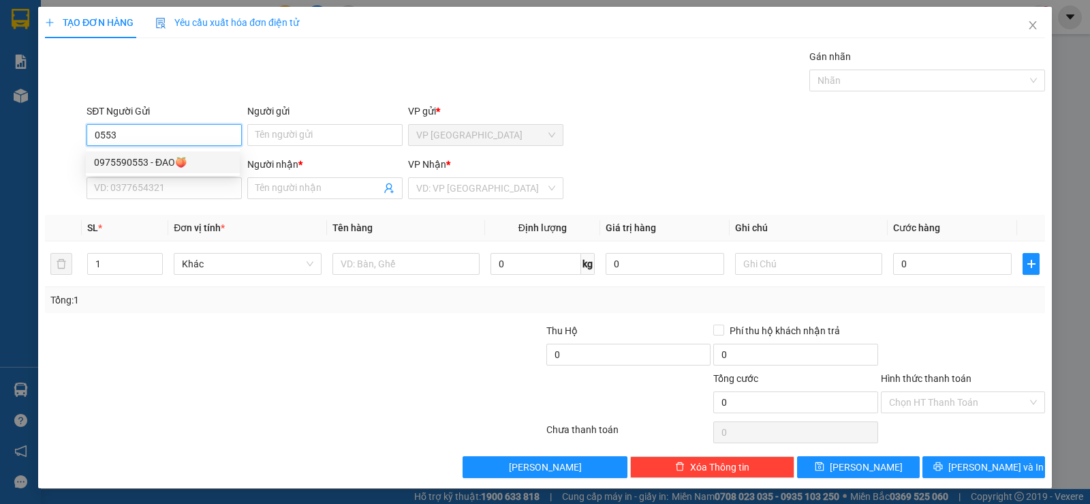
click at [182, 159] on div "0975590553 - ĐAO🍑" at bounding box center [163, 162] width 138 height 15
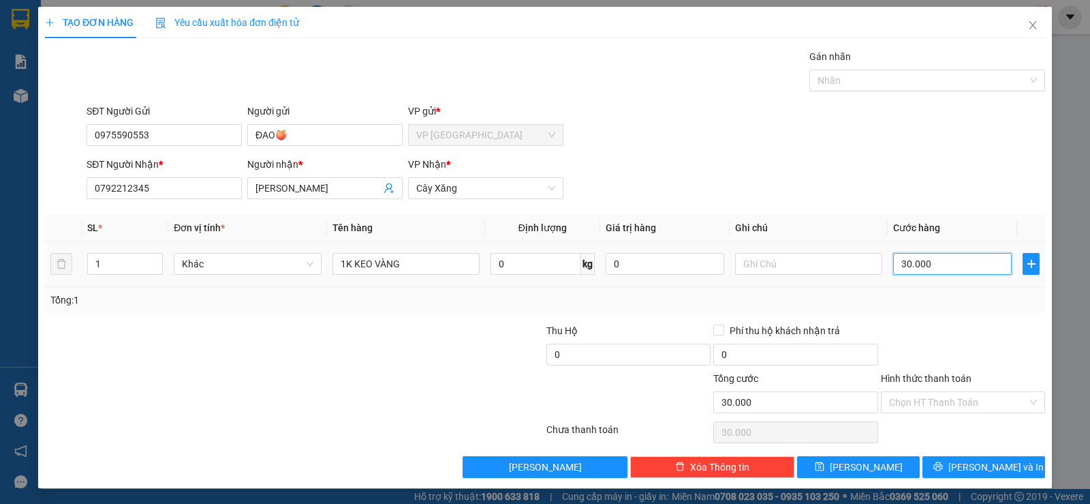
click at [951, 259] on input "30.000" at bounding box center [952, 264] width 119 height 22
click at [942, 331] on div at bounding box center [963, 347] width 167 height 48
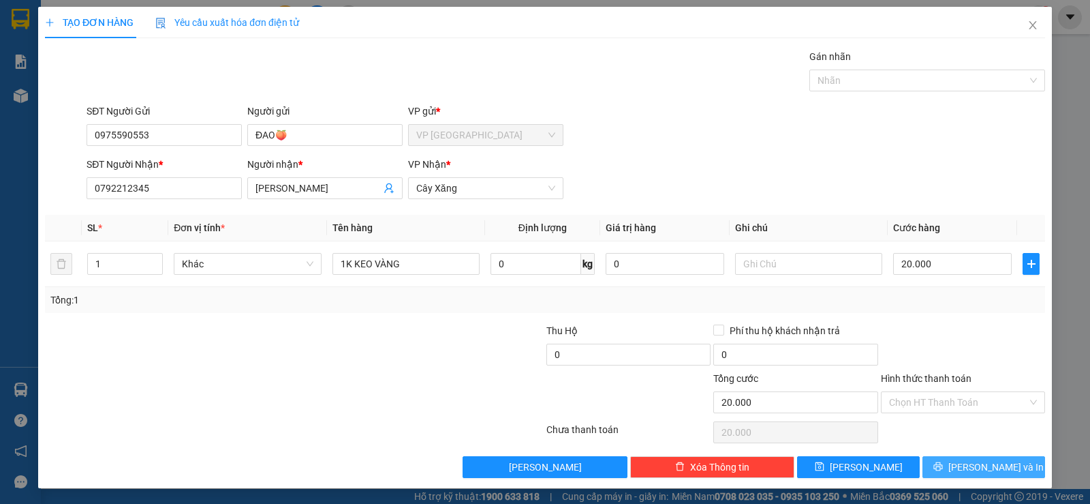
click at [988, 471] on span "[PERSON_NAME] và In" at bounding box center [996, 466] width 95 height 15
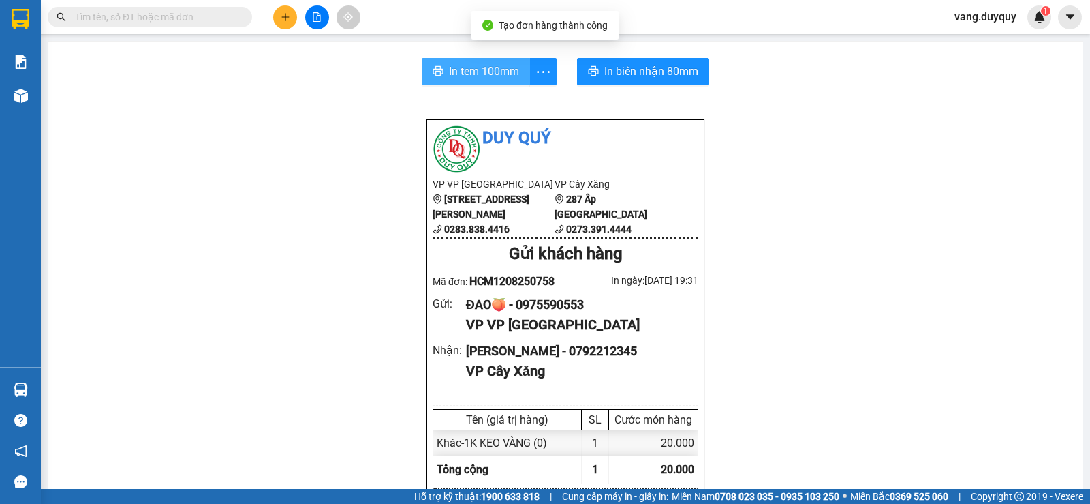
click at [482, 79] on span "In tem 100mm" at bounding box center [484, 71] width 70 height 17
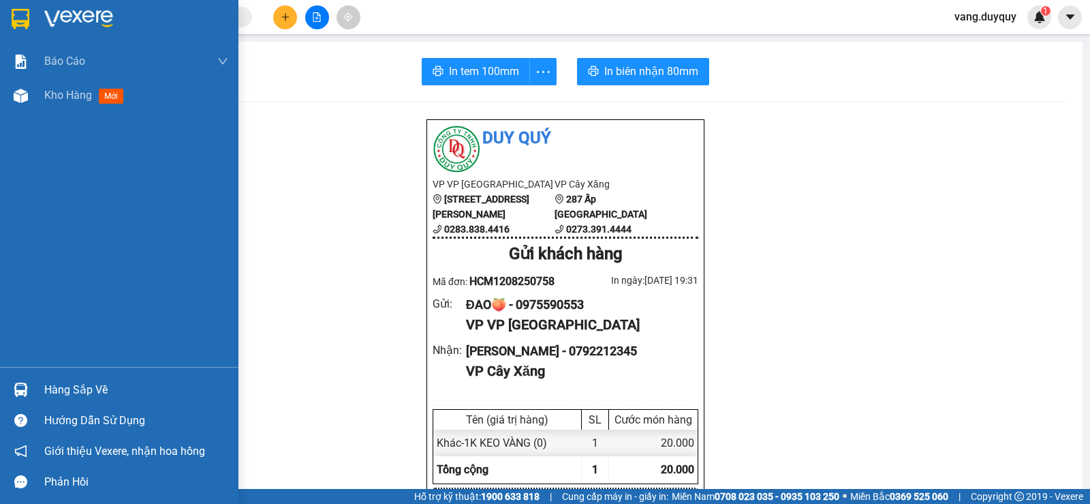
click at [22, 15] on img at bounding box center [21, 19] width 18 height 20
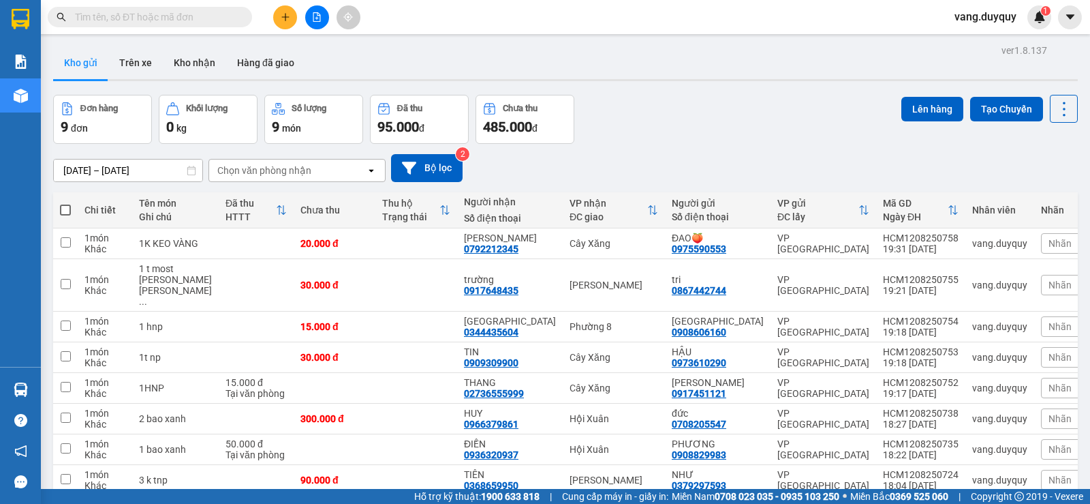
click at [148, 12] on input "text" at bounding box center [155, 17] width 161 height 15
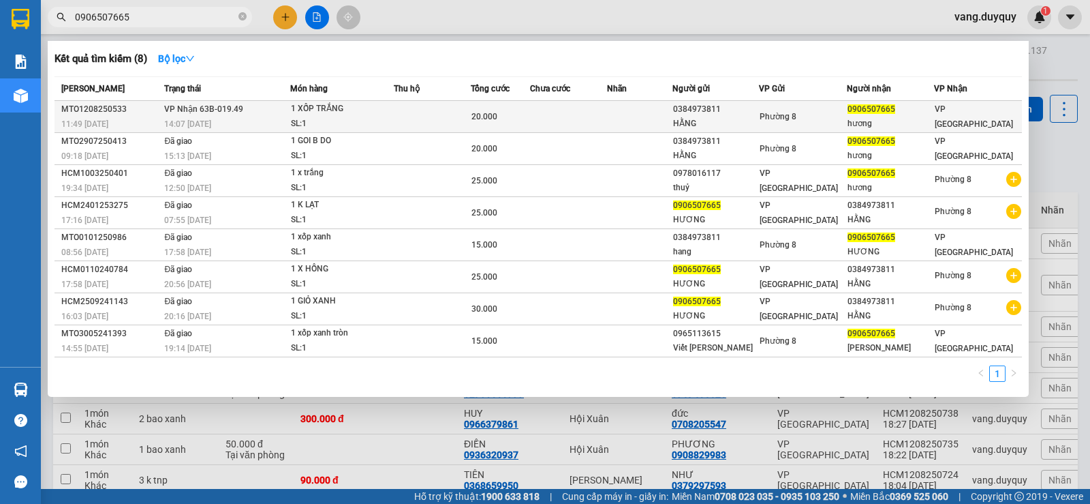
click at [433, 114] on td at bounding box center [432, 117] width 77 height 32
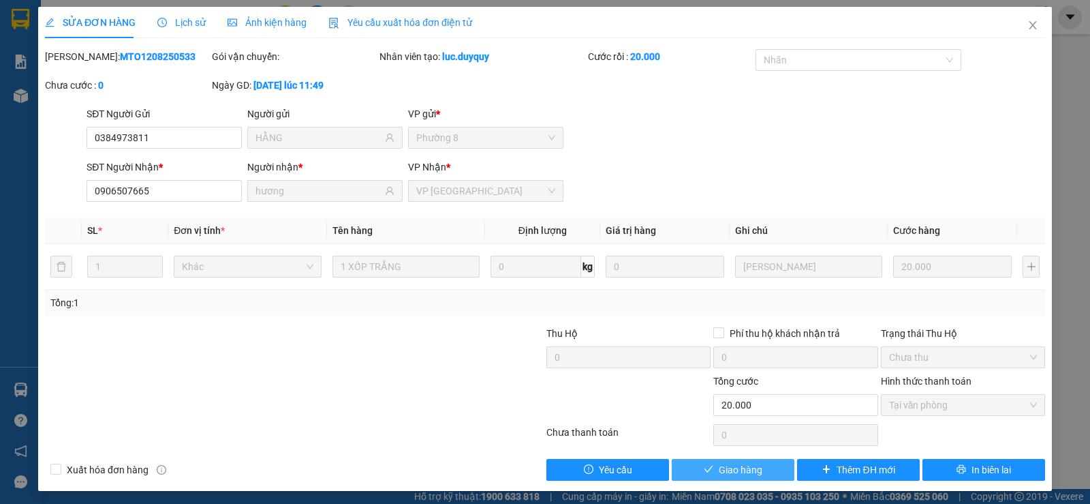
click at [756, 470] on button "Giao hàng" at bounding box center [733, 470] width 123 height 22
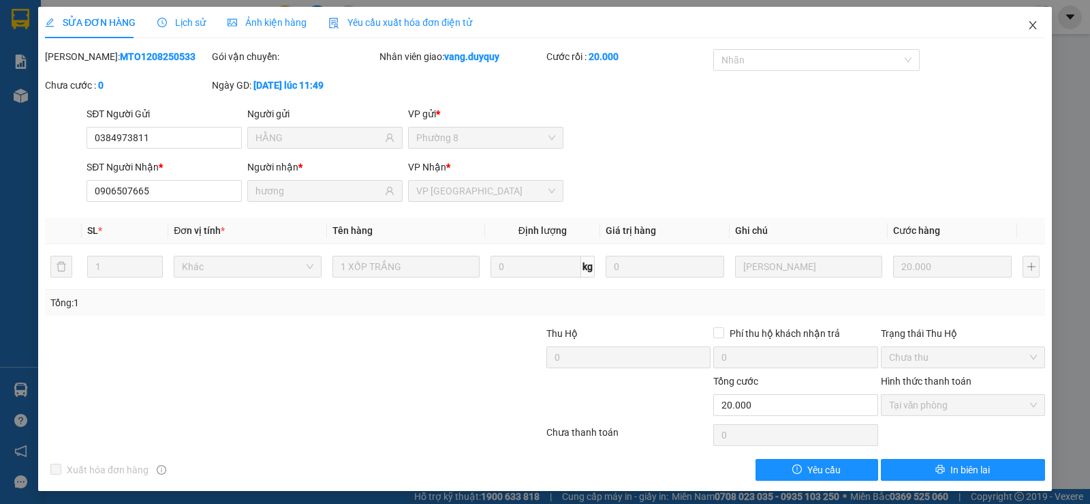
click at [1017, 20] on span "Close" at bounding box center [1033, 26] width 38 height 38
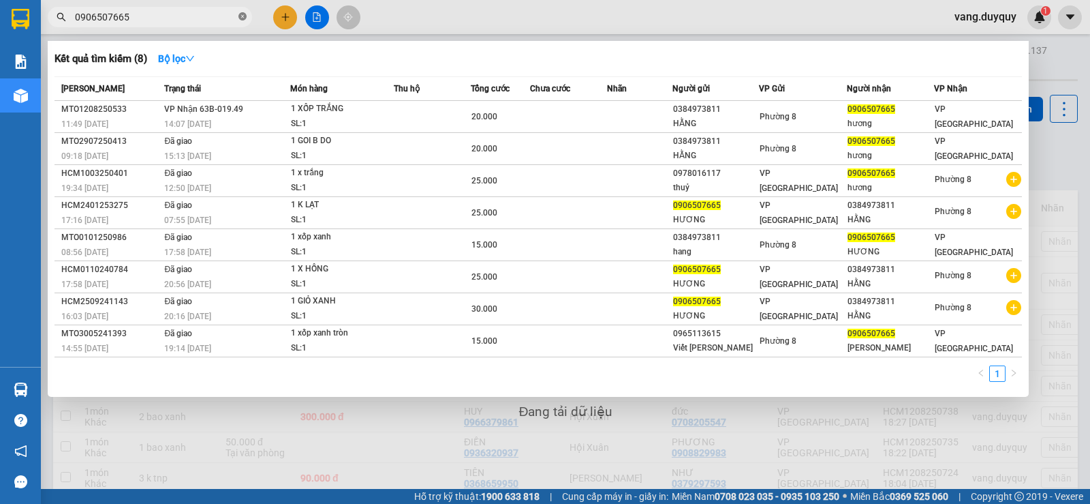
click at [241, 15] on icon "close-circle" at bounding box center [243, 16] width 8 height 8
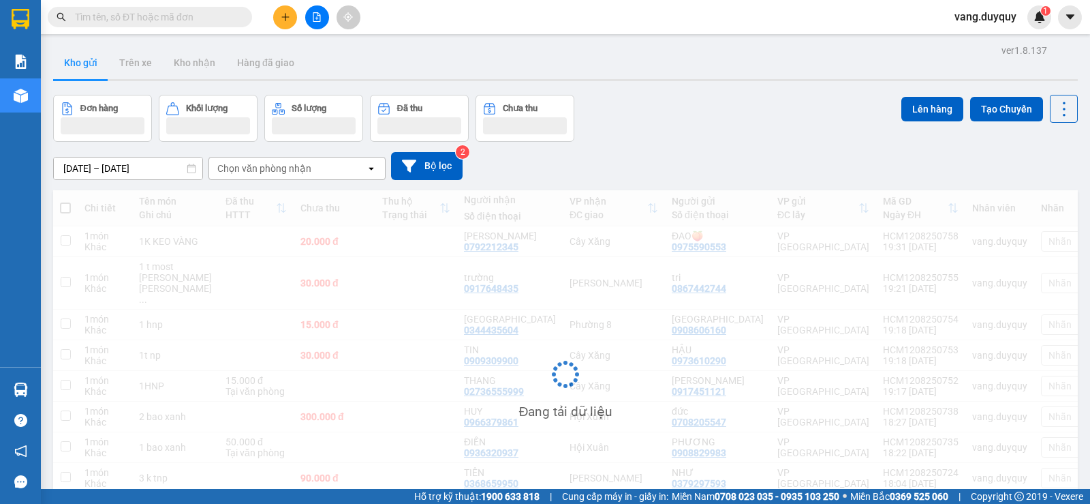
click at [172, 23] on input "text" at bounding box center [155, 17] width 161 height 15
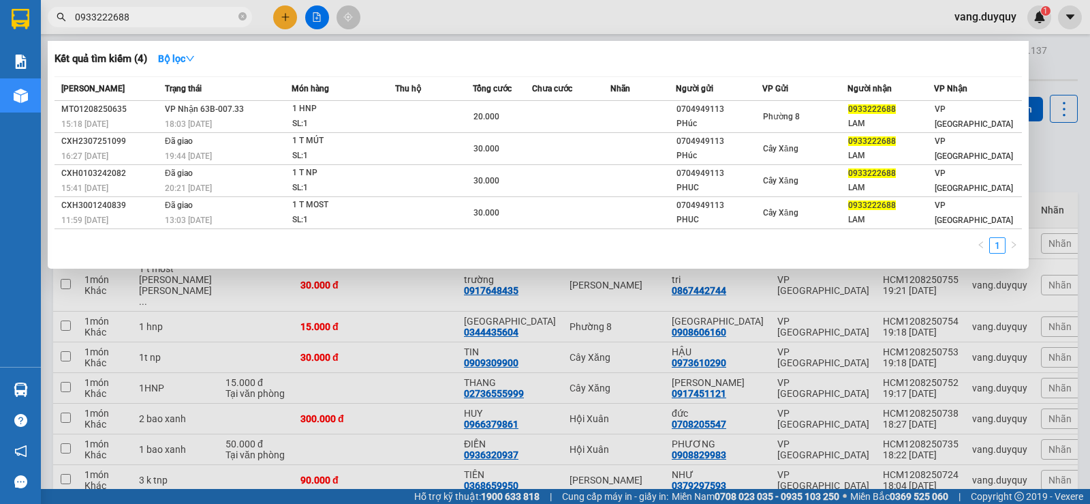
click at [248, 108] on td "[PERSON_NAME] 63B-007.33 18:03 [DATE]" at bounding box center [227, 117] width 130 height 32
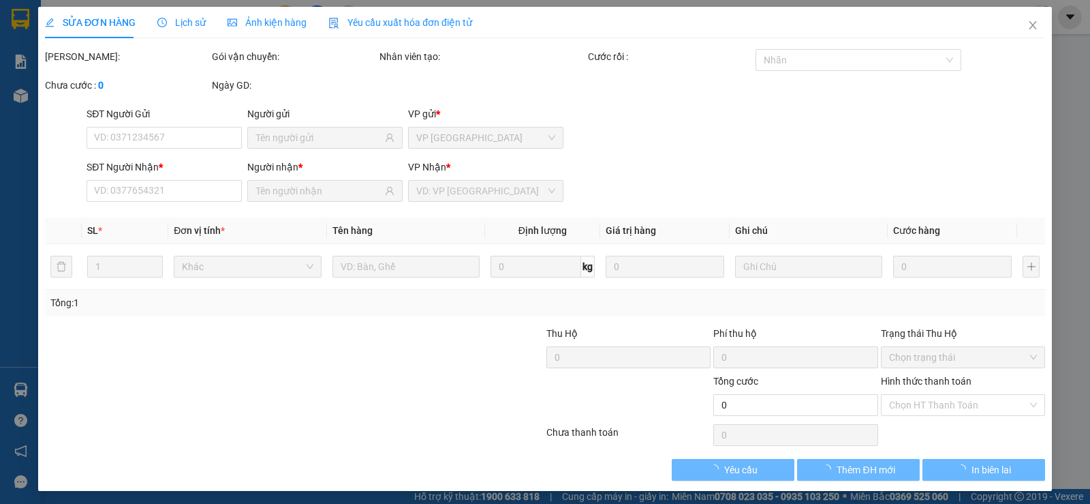
type input "0704949113"
type input "PHúc"
type input "0933222688"
type input "LAM"
type input "20.000"
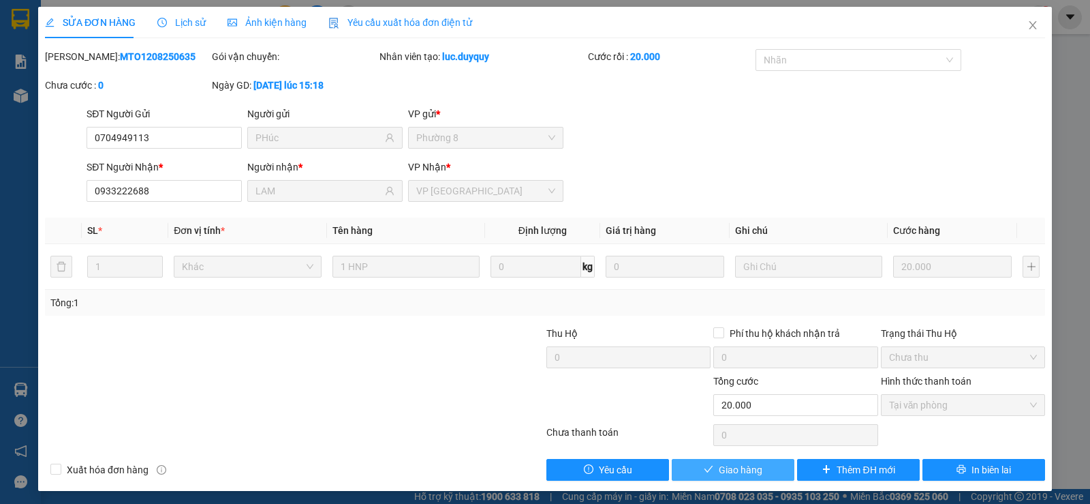
click at [745, 467] on span "Giao hàng" at bounding box center [741, 469] width 44 height 15
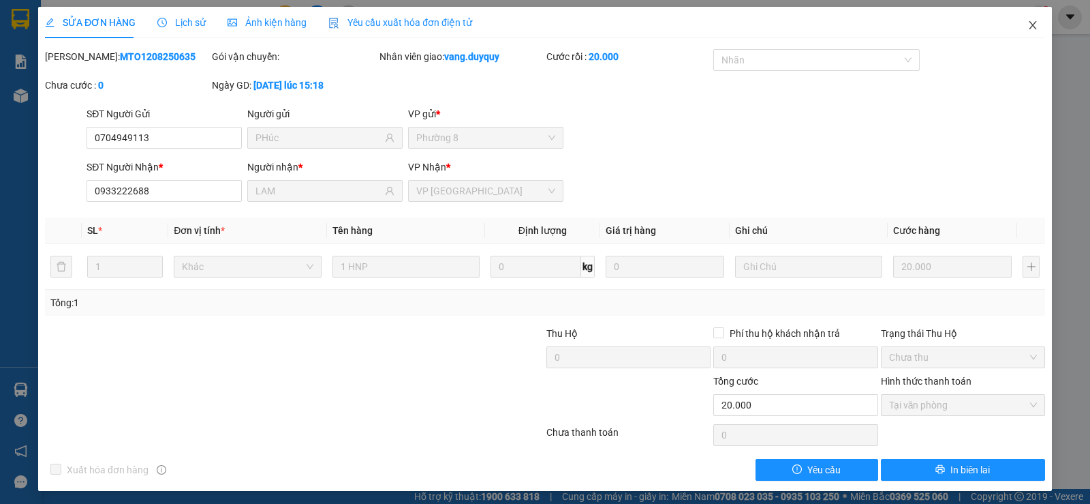
click at [1032, 31] on span "Close" at bounding box center [1033, 26] width 38 height 38
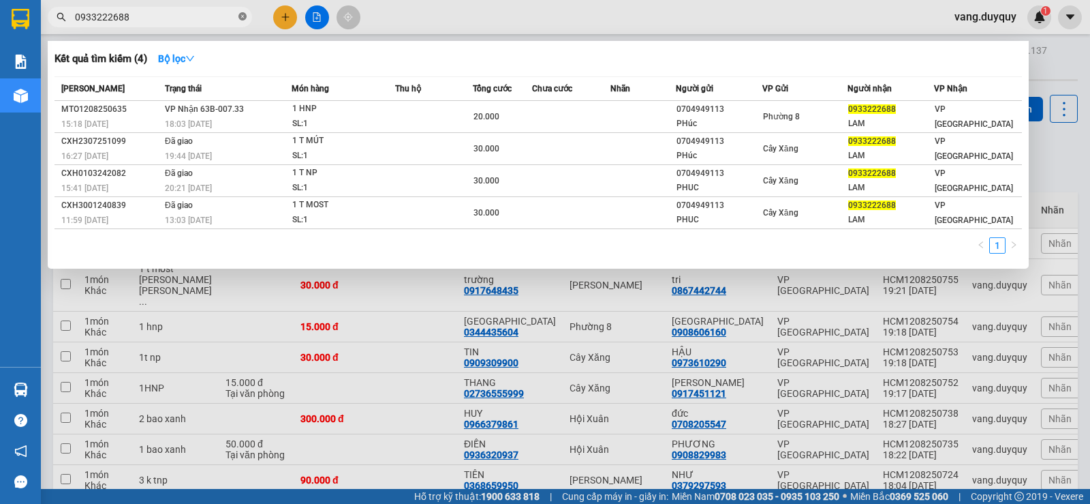
click at [242, 14] on icon "close-circle" at bounding box center [243, 16] width 8 height 8
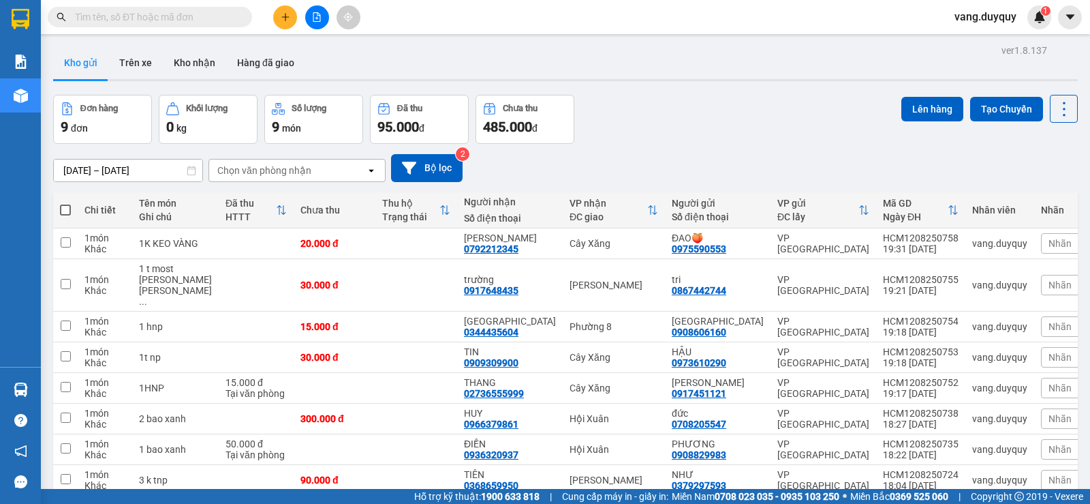
click at [200, 17] on input "text" at bounding box center [155, 17] width 161 height 15
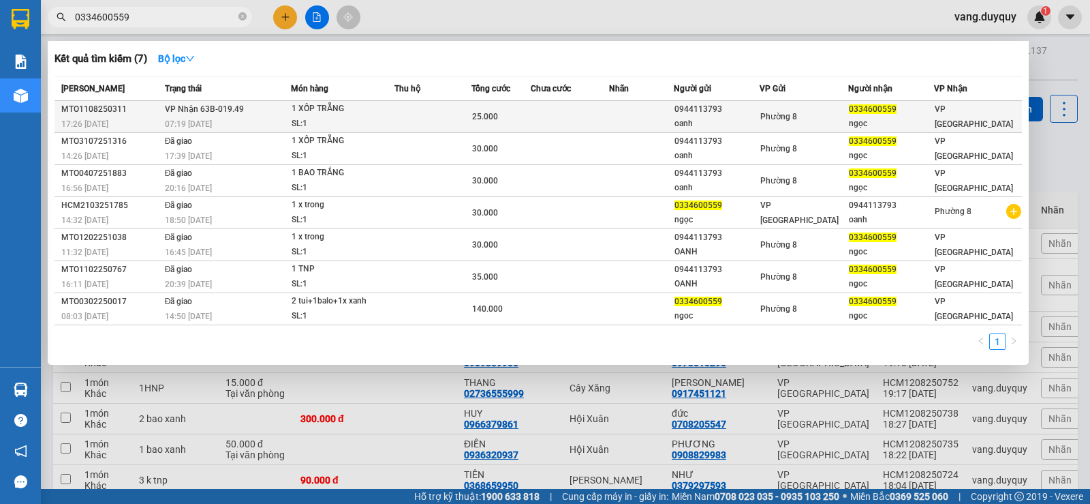
type input "0334600559"
click at [319, 108] on div "1 XỐP TRẴNG" at bounding box center [343, 109] width 102 height 15
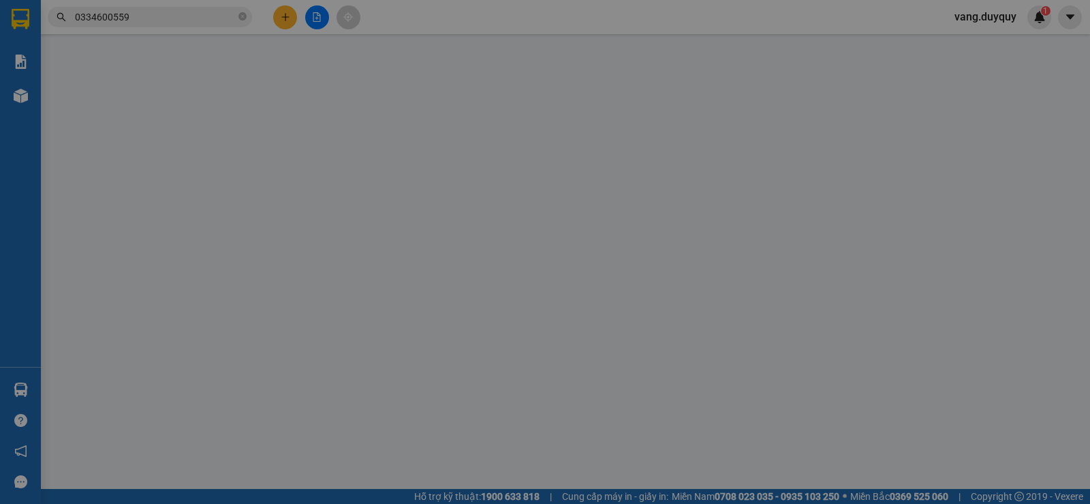
type input "0944113793"
type input "oanh"
type input "0334600559"
type input "ngọc"
type input "25.000"
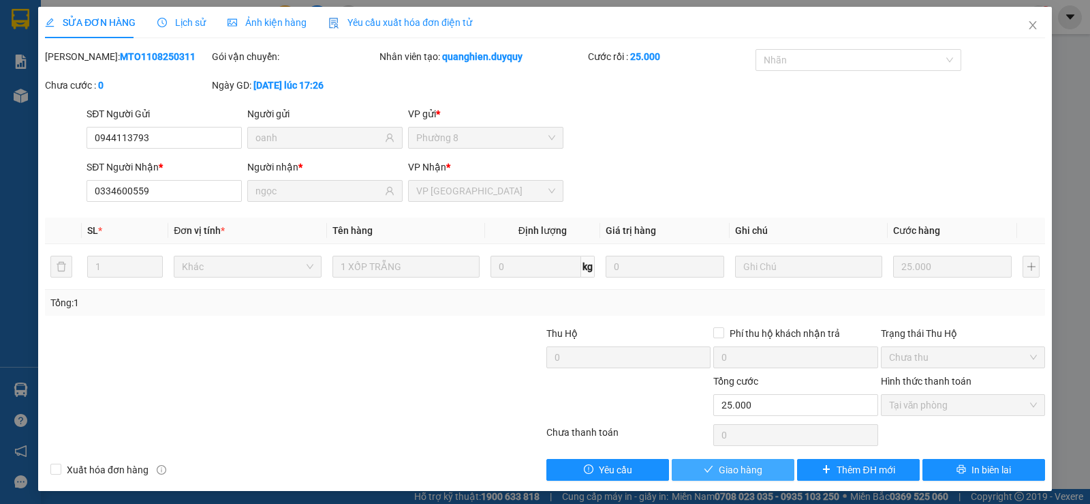
click at [731, 466] on span "Giao hàng" at bounding box center [741, 469] width 44 height 15
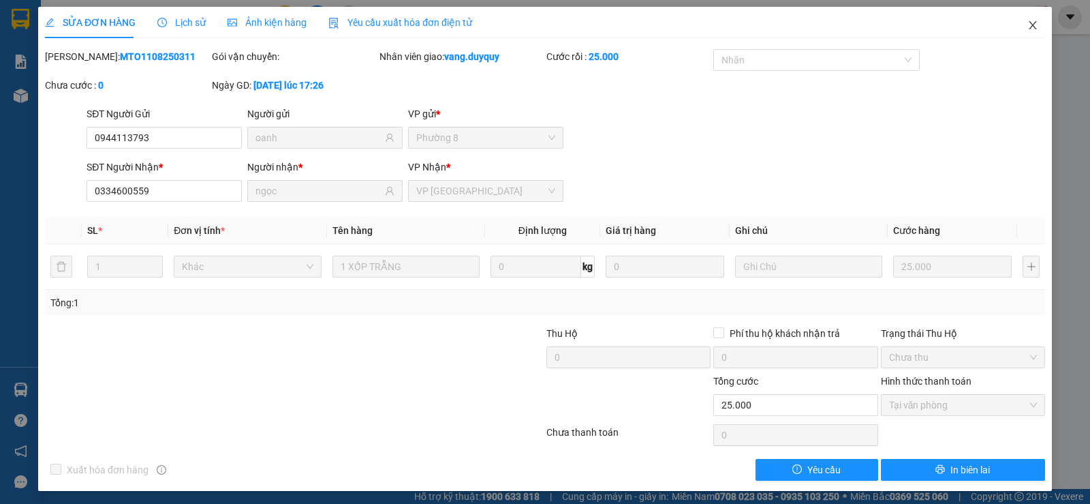
click at [1028, 25] on icon "close" at bounding box center [1033, 25] width 11 height 11
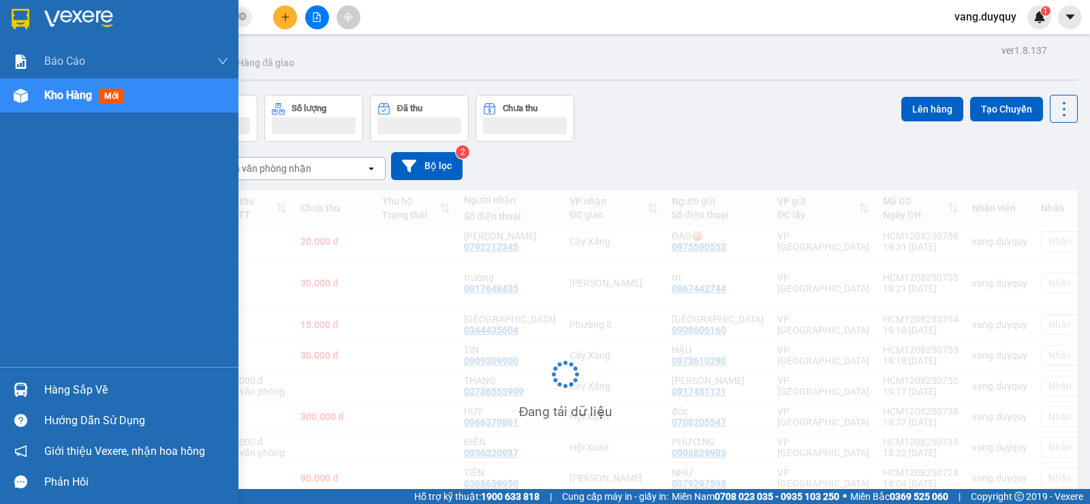
click at [45, 386] on div "Hàng sắp về" at bounding box center [136, 390] width 184 height 20
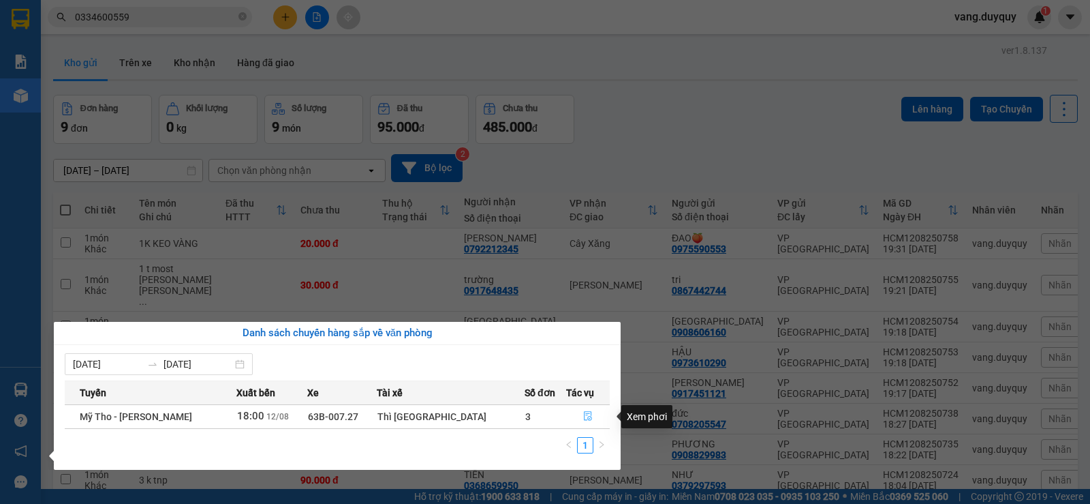
click at [587, 416] on button "button" at bounding box center [588, 416] width 42 height 22
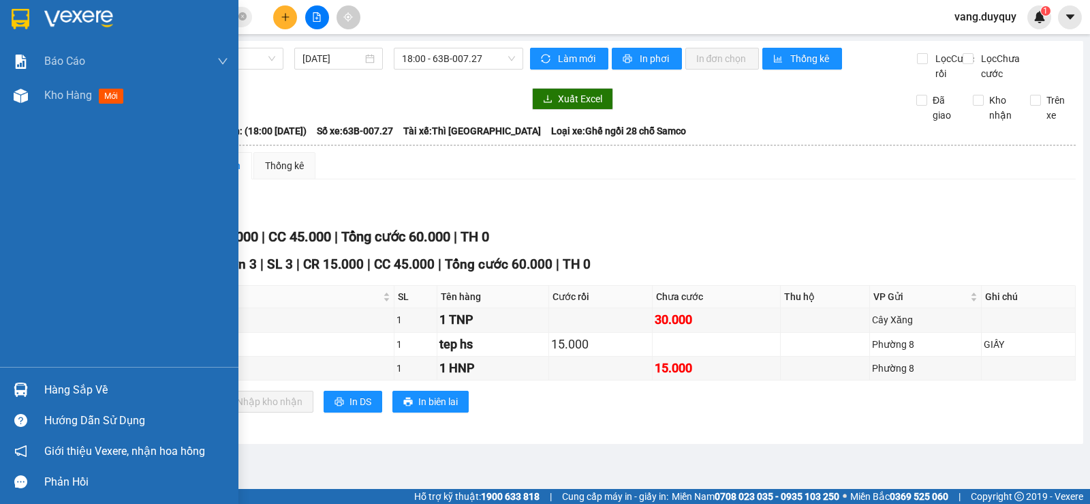
click at [42, 386] on div "Hàng sắp về" at bounding box center [119, 389] width 239 height 31
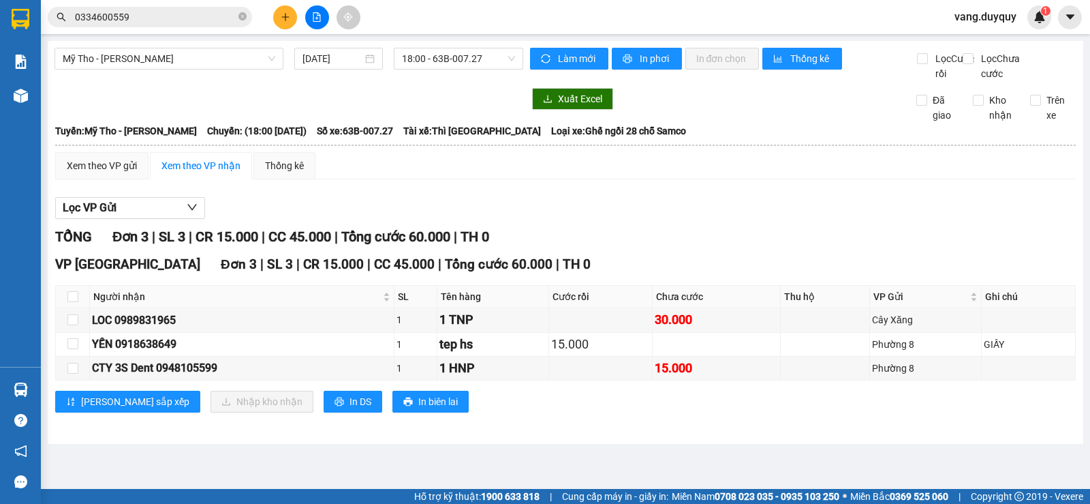
click at [582, 264] on section "Kết quả [PERSON_NAME] ( 7 ) Bộ lọc Mã ĐH Trạng thái Món hàng Thu hộ Tổng [PERSO…" at bounding box center [545, 252] width 1090 height 504
click at [320, 11] on button at bounding box center [317, 17] width 24 height 24
click at [478, 59] on span "18:00 - 63B-007.27" at bounding box center [458, 58] width 112 height 20
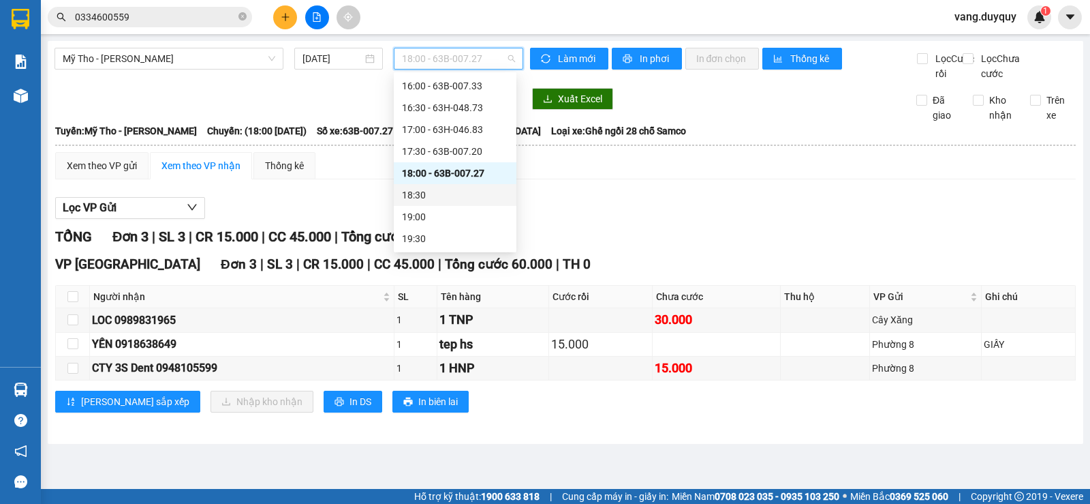
scroll to position [540, 0]
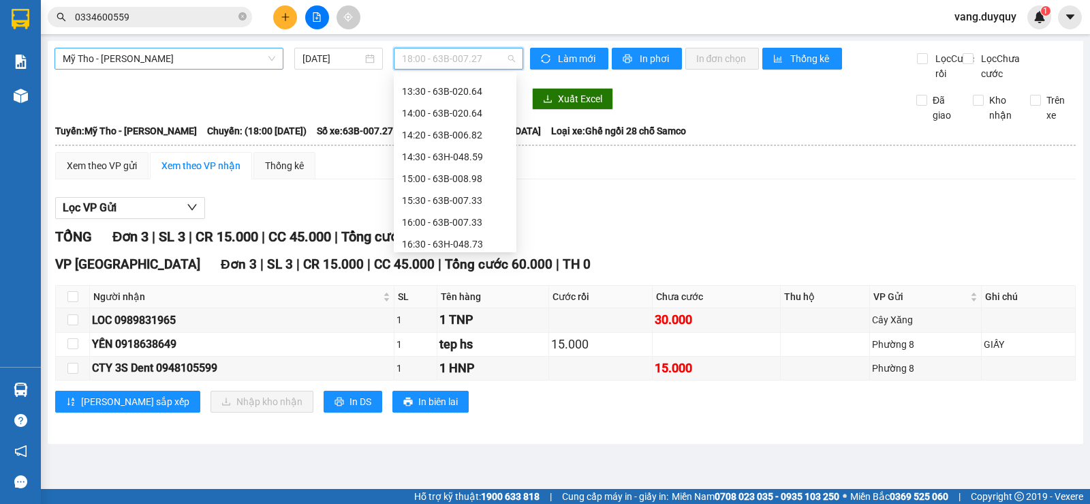
click at [225, 59] on span "Mỹ Tho - [PERSON_NAME]" at bounding box center [169, 58] width 213 height 20
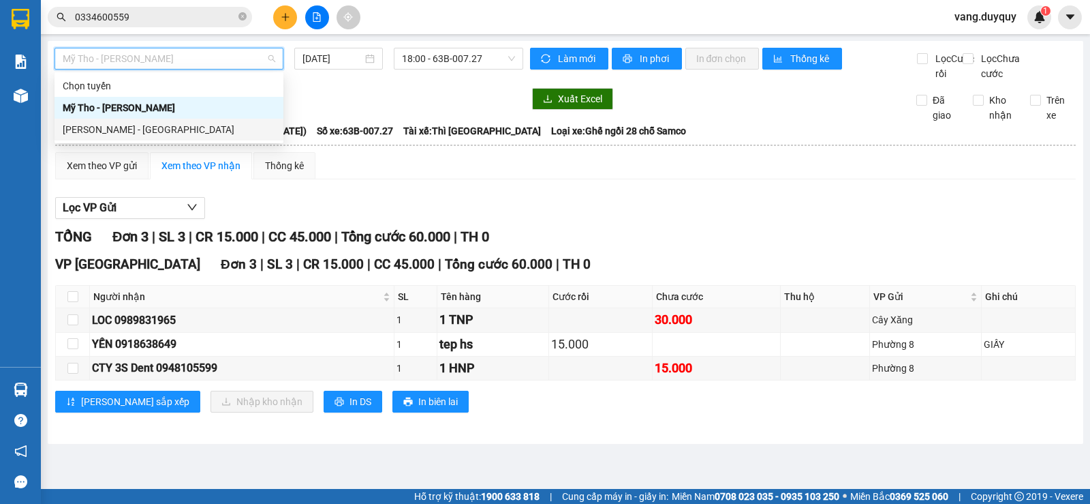
click at [160, 125] on div "[PERSON_NAME] - [GEOGRAPHIC_DATA]" at bounding box center [169, 129] width 213 height 15
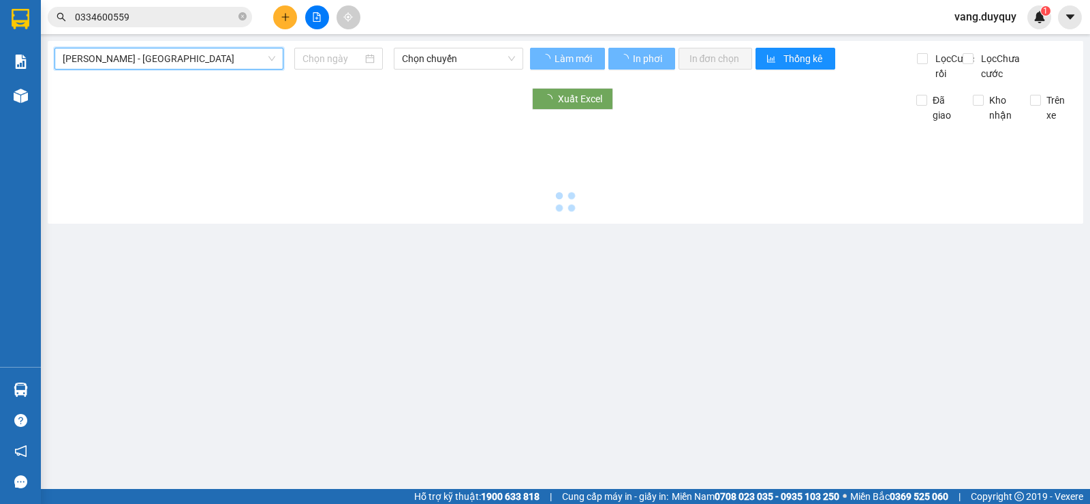
type input "[DATE]"
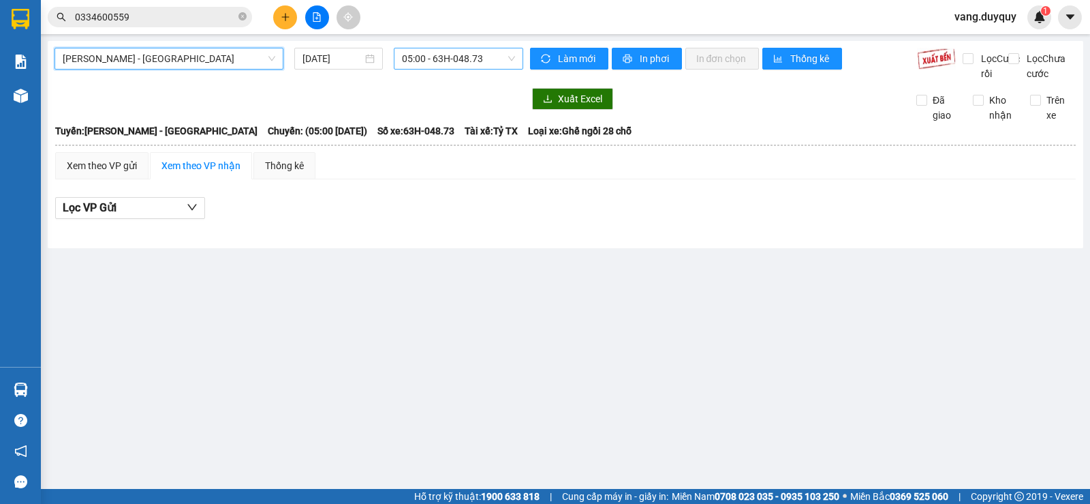
click at [465, 56] on span "05:00 - 63H-048.73" at bounding box center [458, 58] width 112 height 20
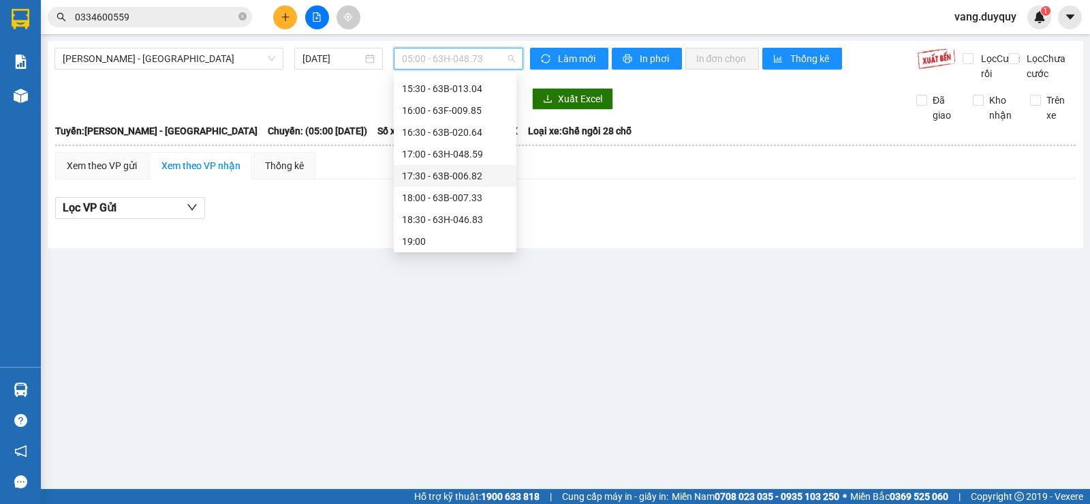
scroll to position [545, 0]
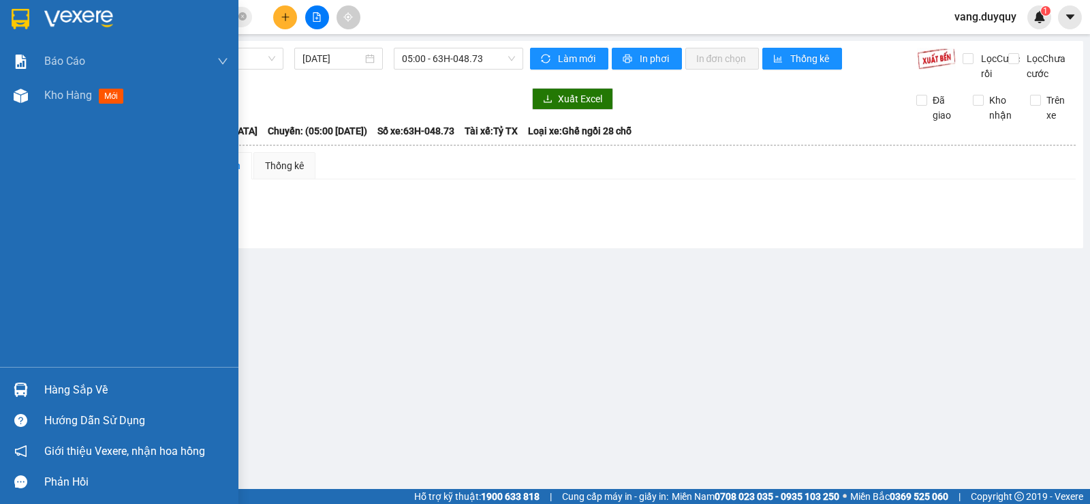
click at [44, 25] on img at bounding box center [78, 19] width 69 height 20
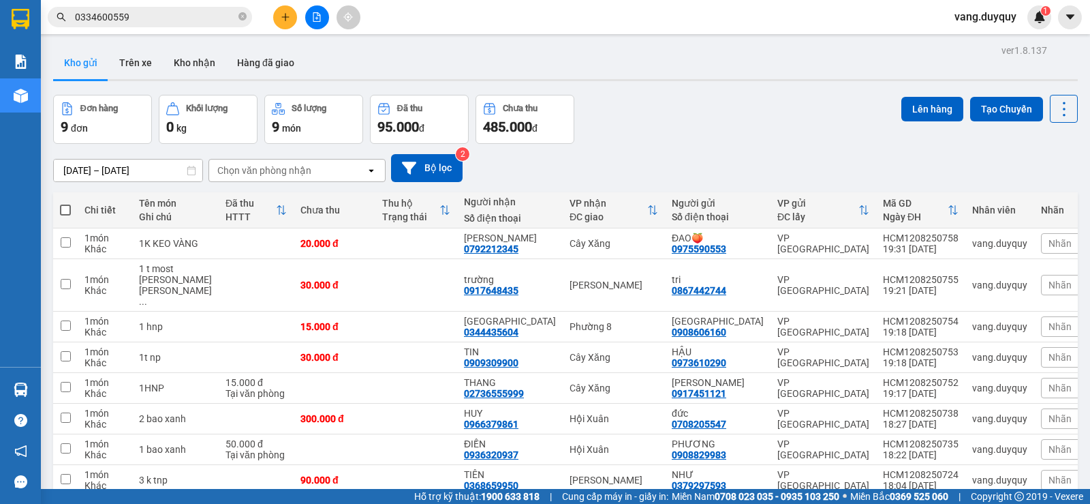
click at [230, 15] on input "0334600559" at bounding box center [155, 17] width 161 height 15
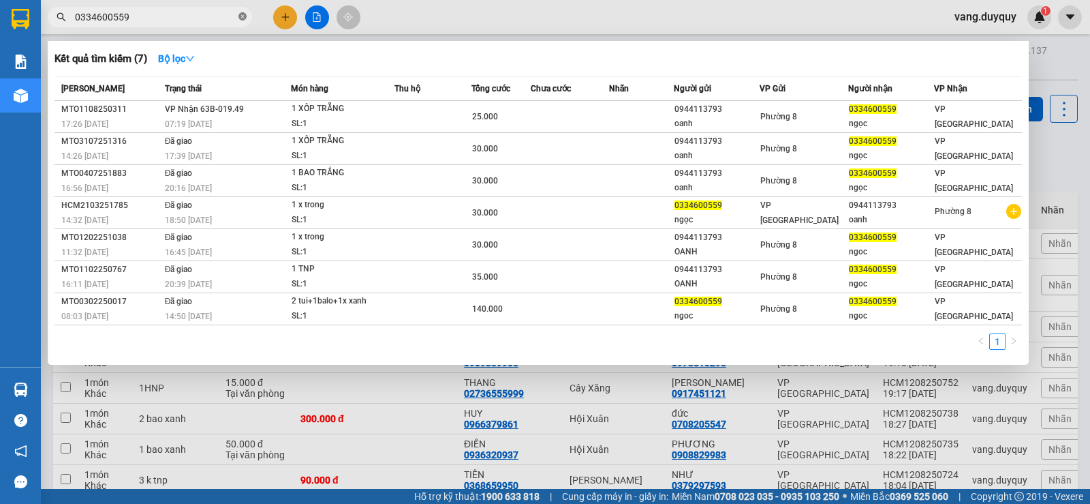
click at [243, 18] on icon "close-circle" at bounding box center [243, 16] width 8 height 8
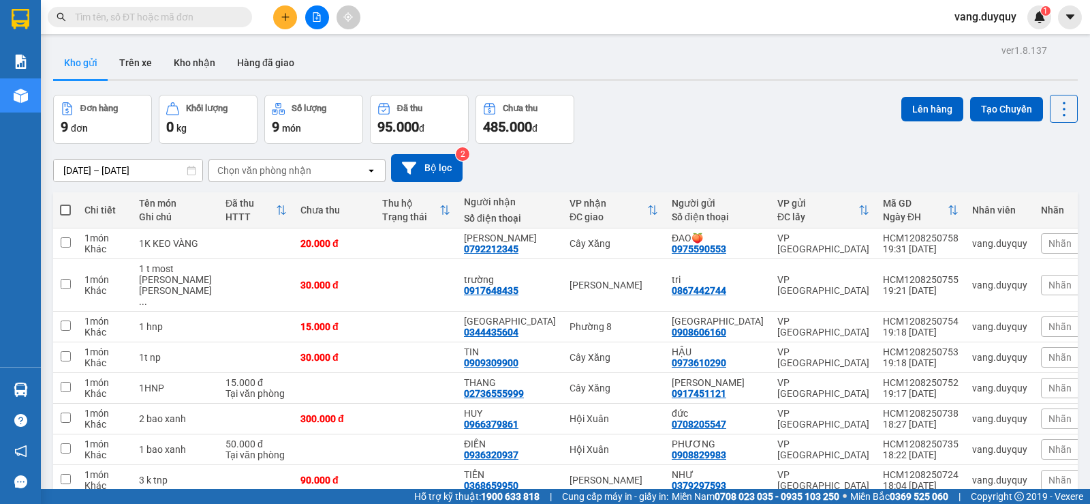
click at [196, 21] on input "text" at bounding box center [155, 17] width 161 height 15
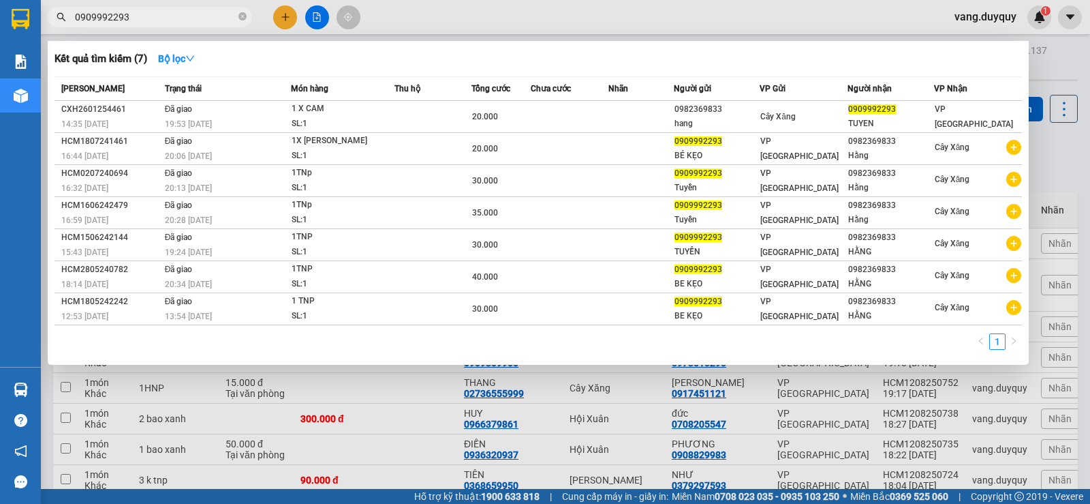
click at [104, 22] on input "0909992293" at bounding box center [155, 17] width 161 height 15
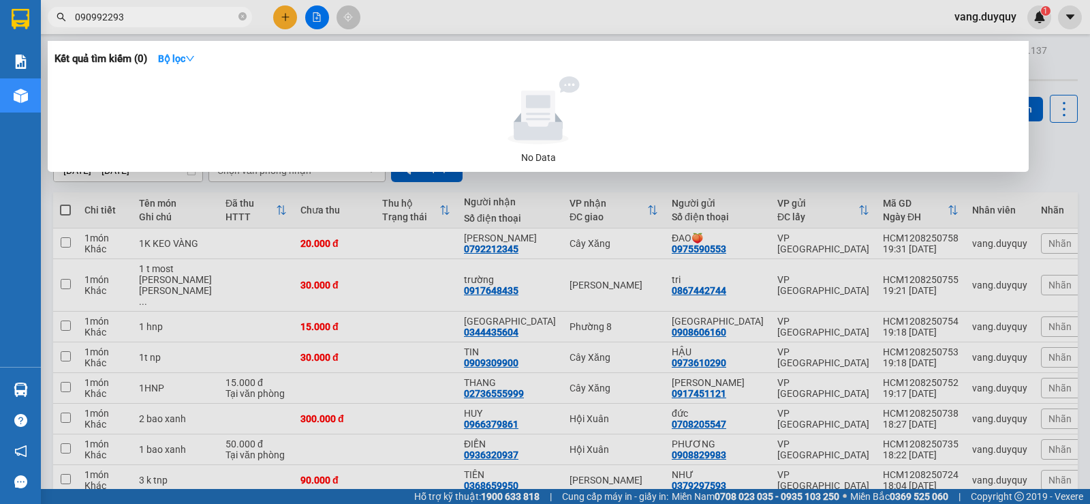
drag, startPoint x: 89, startPoint y: 19, endPoint x: 100, endPoint y: 95, distance: 77.1
click at [90, 27] on span "090992293" at bounding box center [150, 17] width 204 height 20
type input "0909992293"
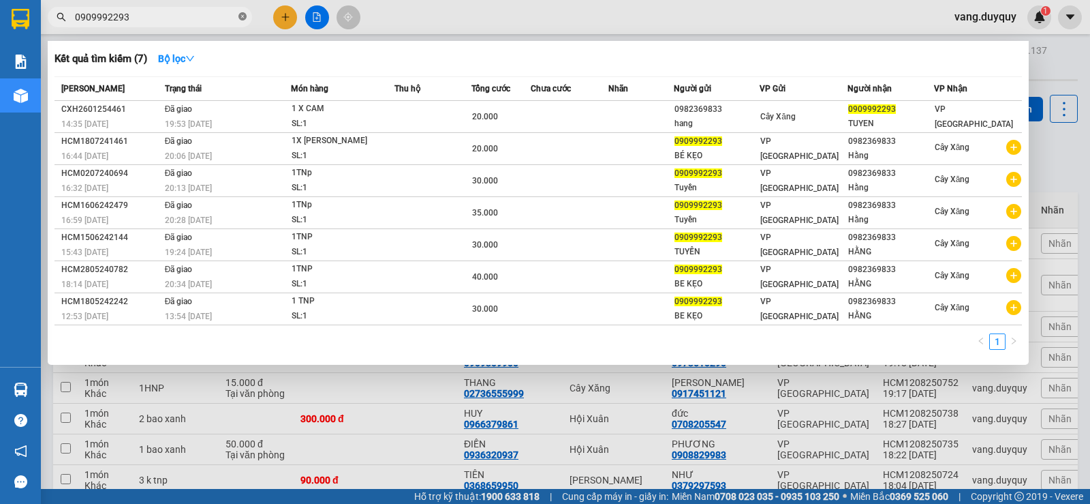
click at [241, 18] on icon "close-circle" at bounding box center [243, 16] width 8 height 8
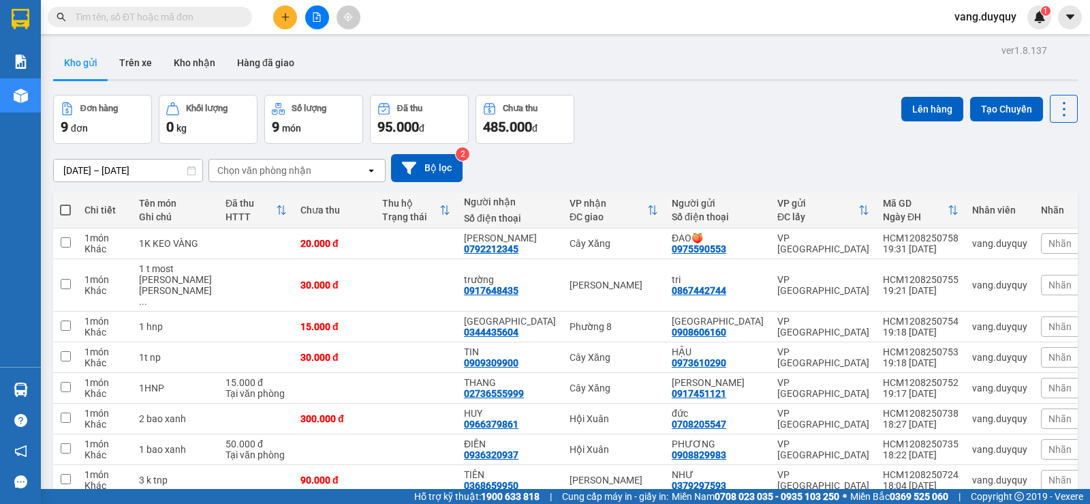
click at [204, 19] on input "text" at bounding box center [155, 17] width 161 height 15
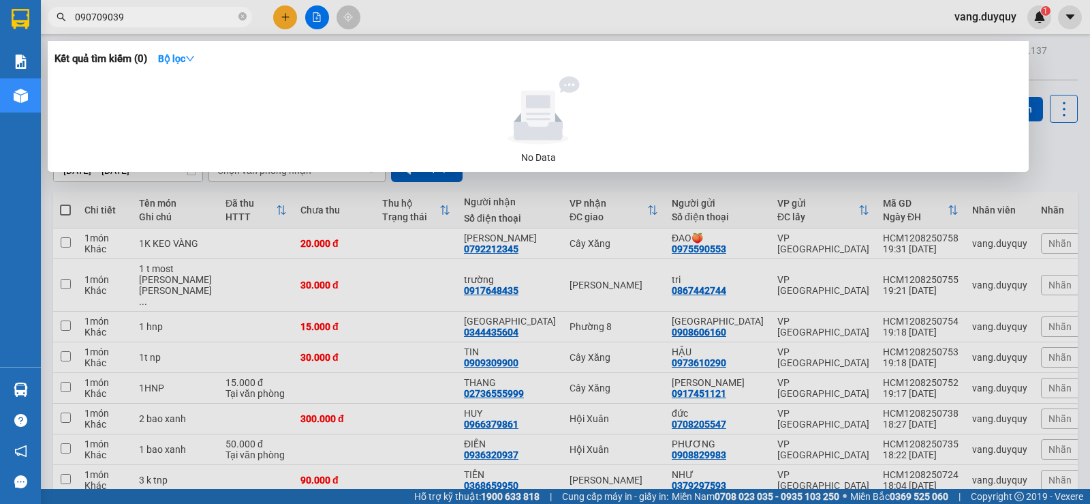
click at [139, 17] on input "090709039" at bounding box center [155, 17] width 161 height 15
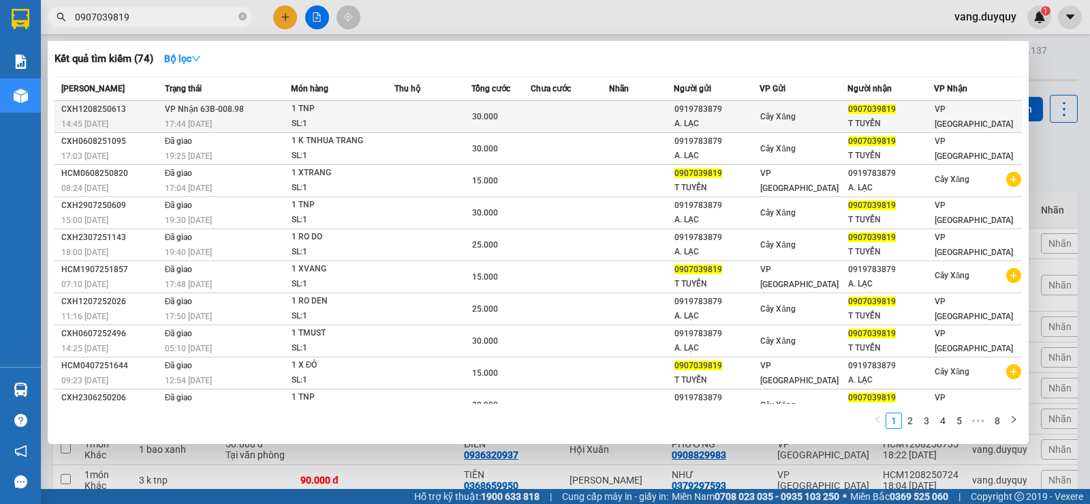
type input "0907039819"
click at [451, 109] on td at bounding box center [434, 117] width 78 height 32
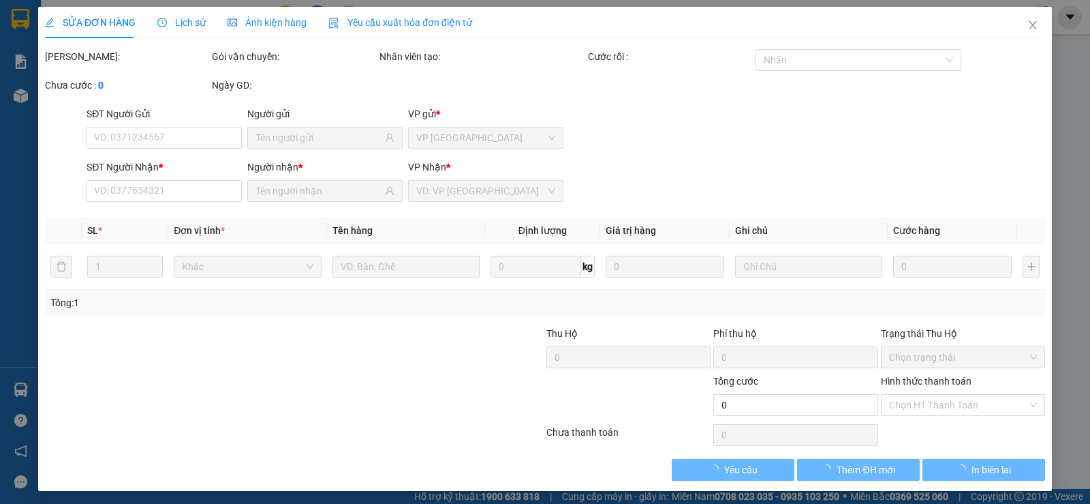
type input "0919783879"
type input "A. LẠC"
type input "0907039819"
type input "T TUYỂN"
type input "30.000"
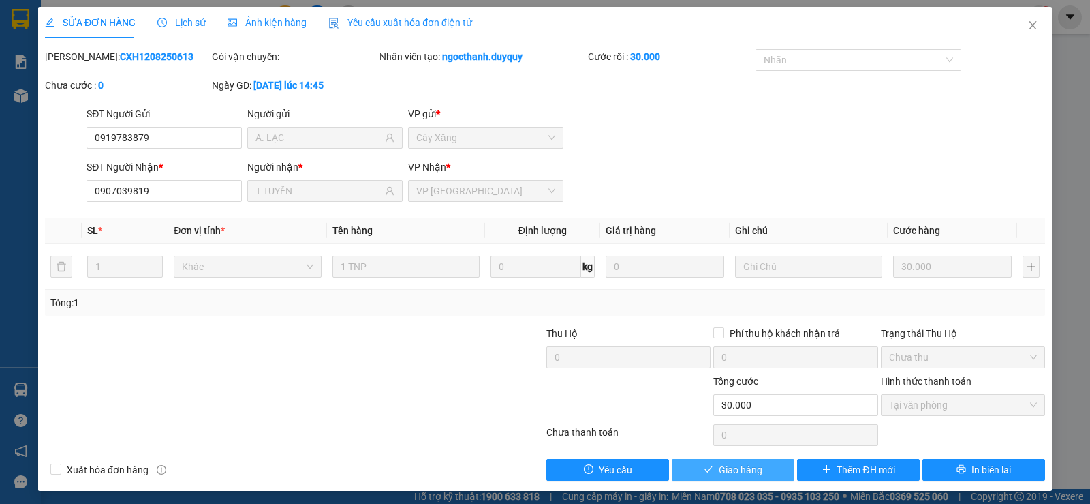
click at [729, 473] on span "Giao hàng" at bounding box center [741, 469] width 44 height 15
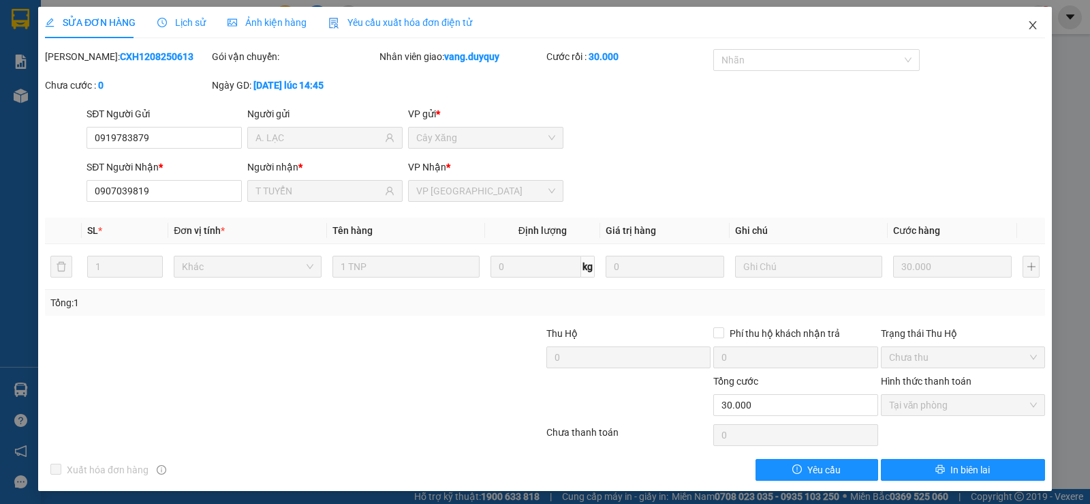
drag, startPoint x: 1023, startPoint y: 19, endPoint x: 249, endPoint y: 22, distance: 773.4
click at [1024, 19] on span "Close" at bounding box center [1033, 26] width 38 height 38
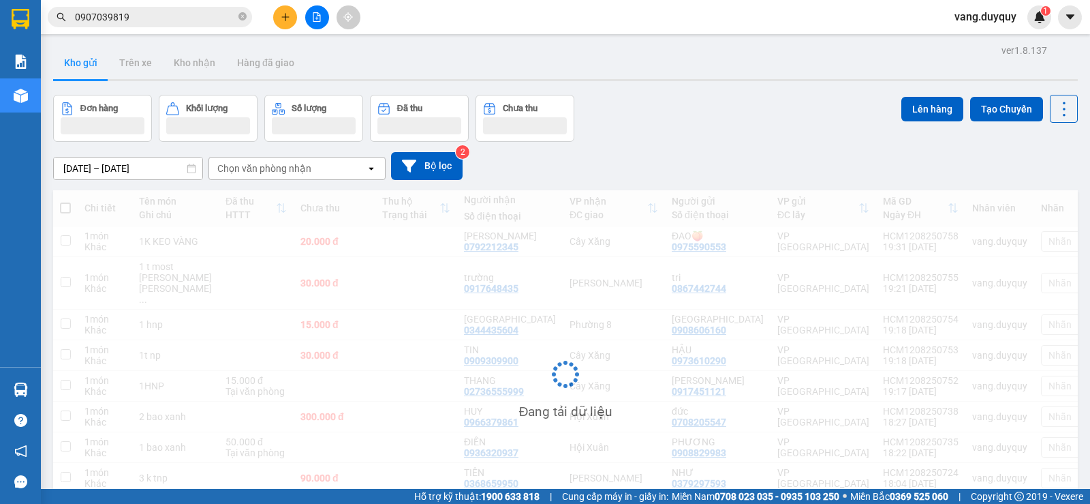
click at [213, 18] on input "0907039819" at bounding box center [155, 17] width 161 height 15
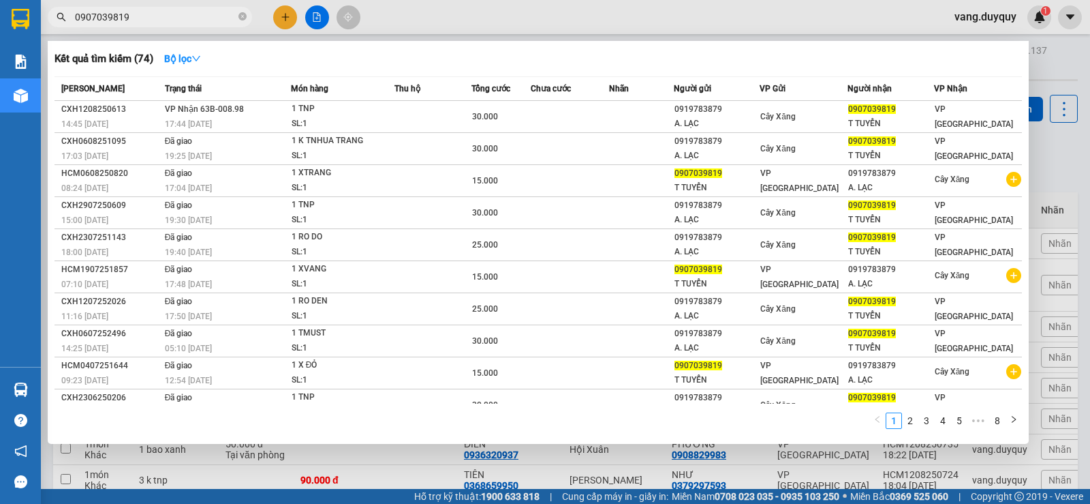
drag, startPoint x: 213, startPoint y: 18, endPoint x: 457, endPoint y: 1, distance: 244.5
click at [214, 18] on input "0907039819" at bounding box center [155, 17] width 161 height 15
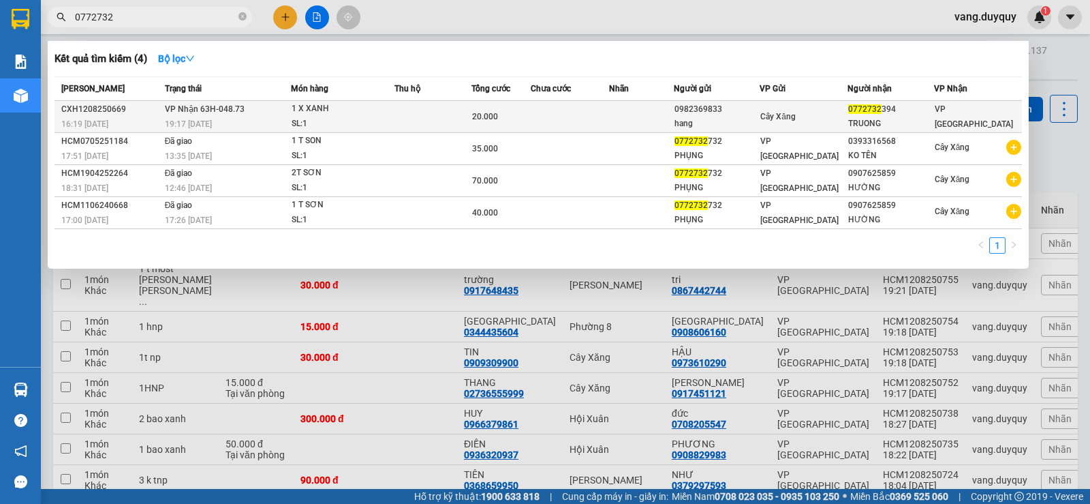
type input "0772732"
click at [353, 119] on div "SL: 1" at bounding box center [343, 124] width 102 height 15
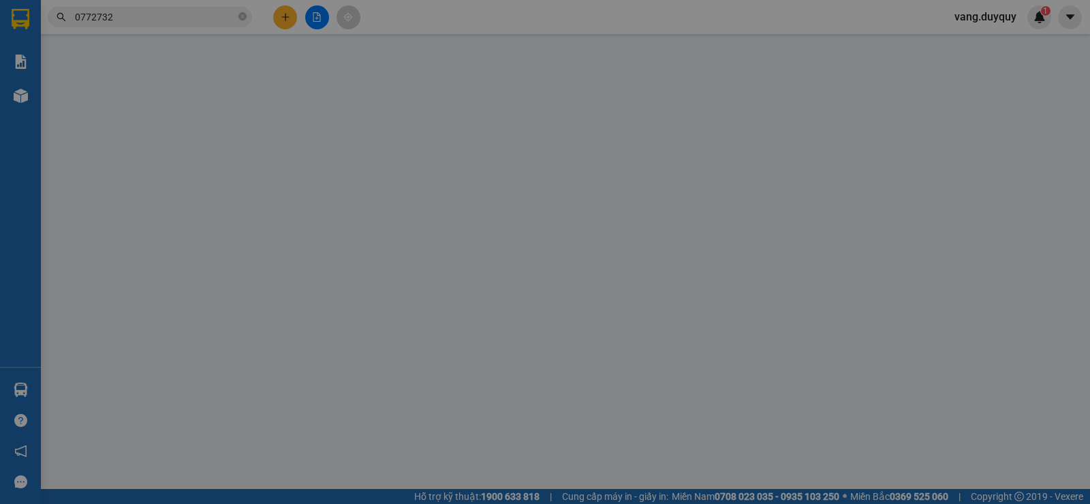
type input "0982369833"
type input "hang"
type input "0772732394"
type input "TRUONG"
type input "20.000"
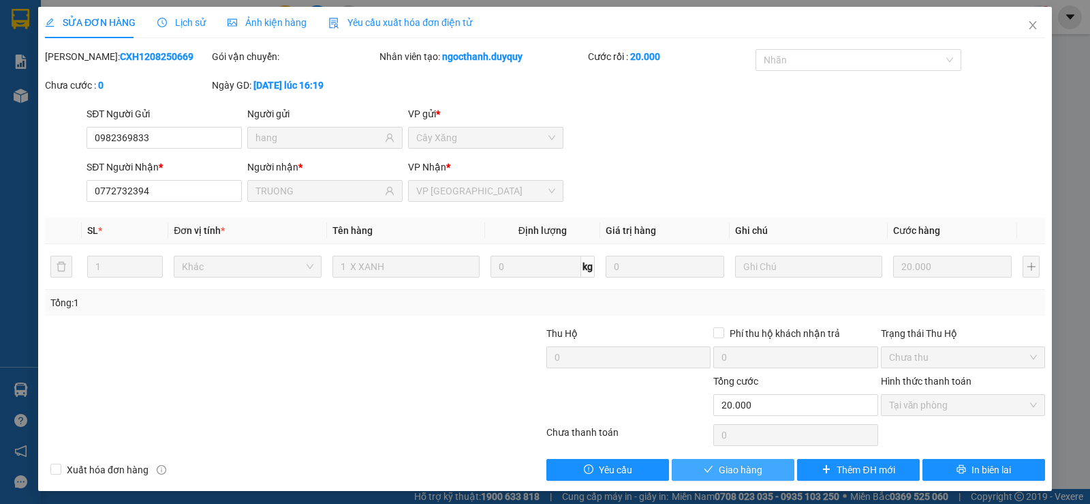
click at [719, 470] on span "Giao hàng" at bounding box center [741, 469] width 44 height 15
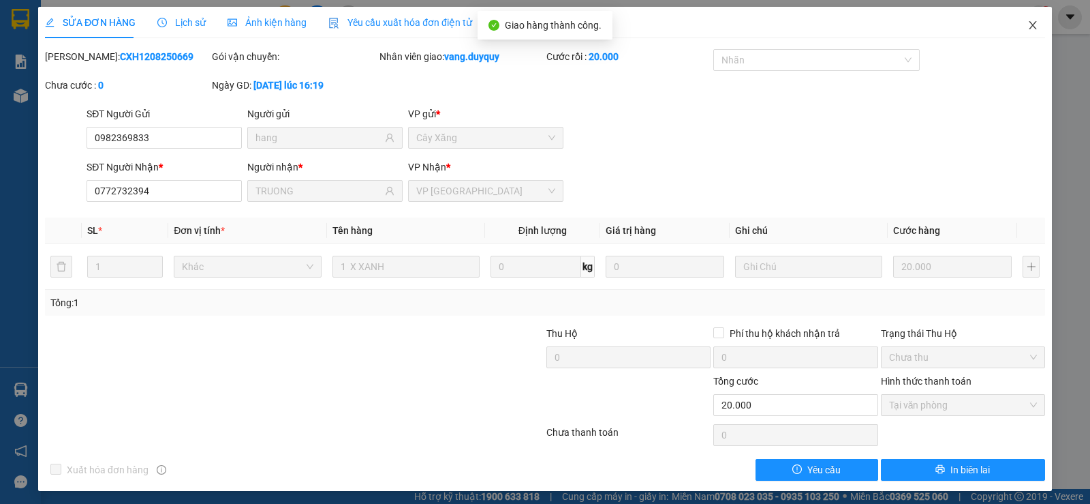
click at [1028, 25] on icon "close" at bounding box center [1033, 25] width 11 height 11
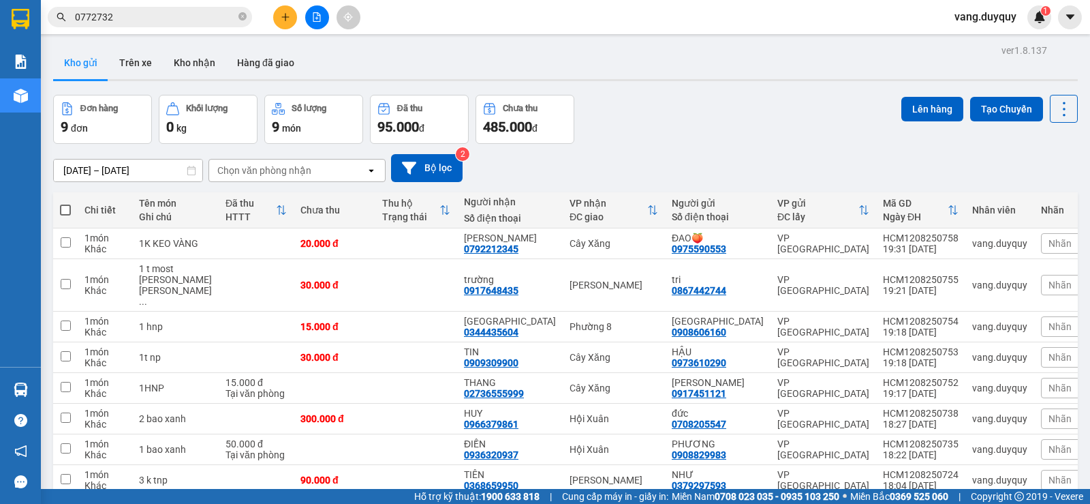
click at [218, 13] on input "0772732" at bounding box center [155, 17] width 161 height 15
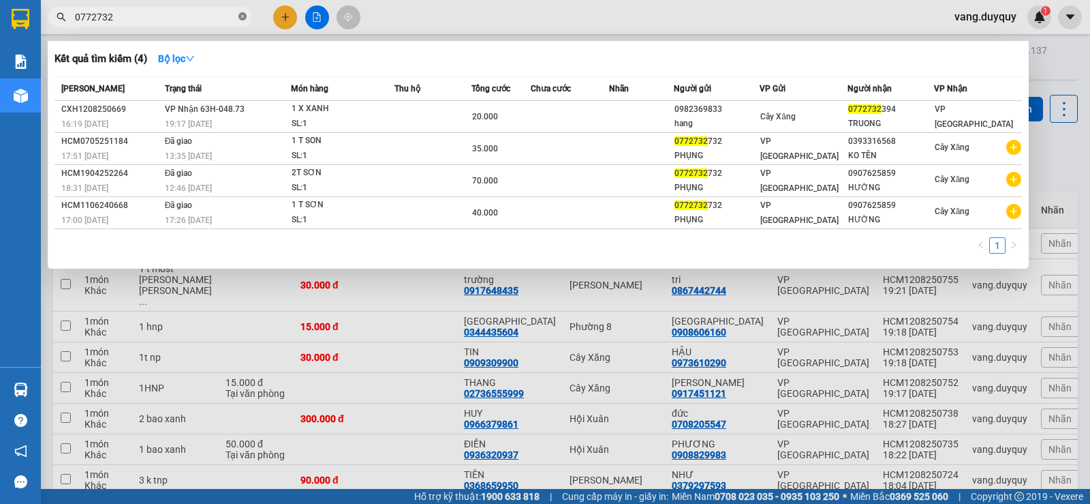
click at [243, 16] on icon "close-circle" at bounding box center [243, 16] width 8 height 8
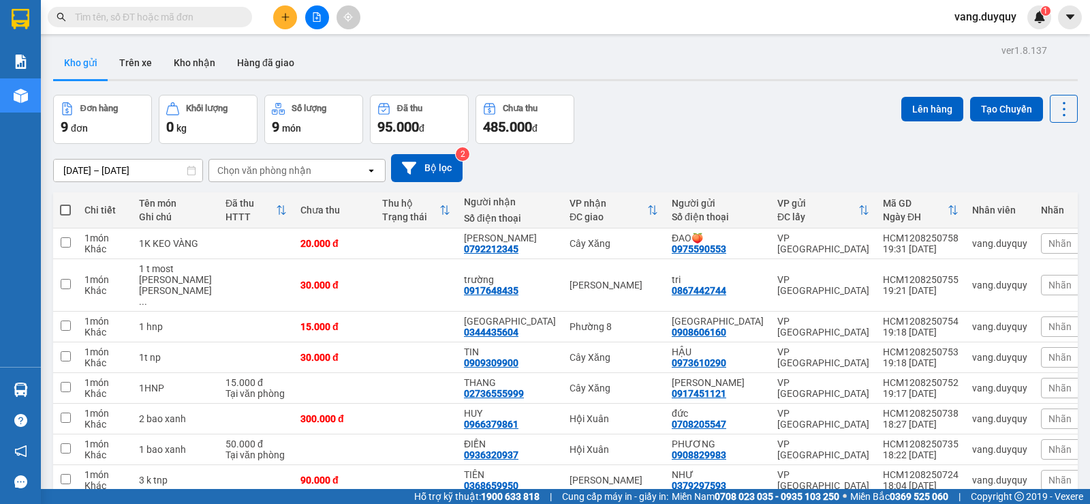
click at [162, 17] on input "text" at bounding box center [155, 17] width 161 height 15
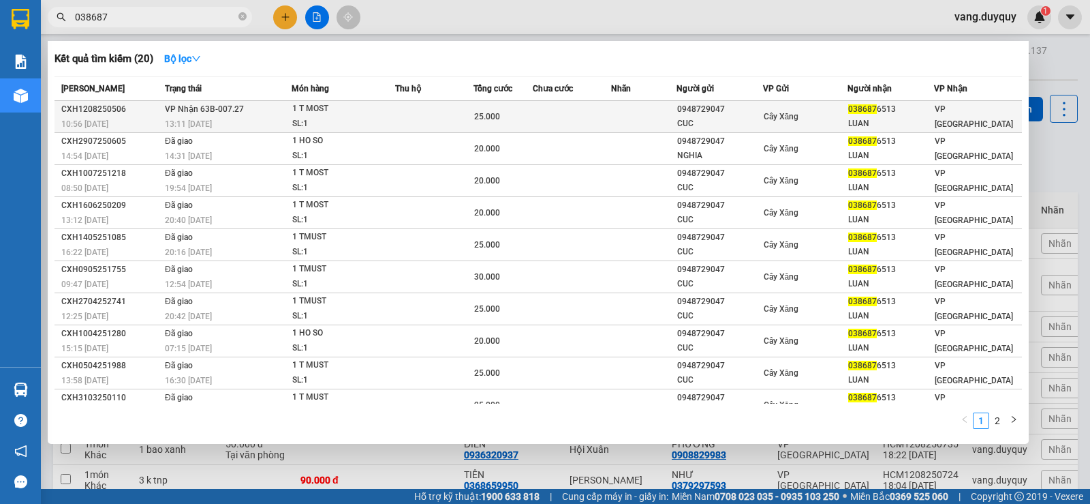
type input "038687"
click at [287, 115] on td "[PERSON_NAME] 63B-007.27 13:11 [DATE]" at bounding box center [227, 117] width 130 height 32
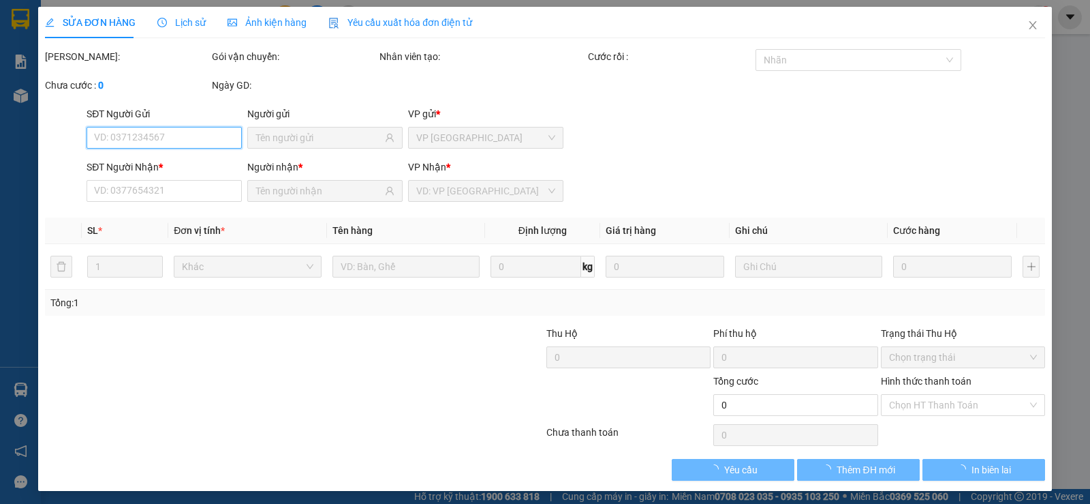
type input "0948729047"
type input "CUC"
type input "0386876513"
type input "LUAN"
type input "25.000"
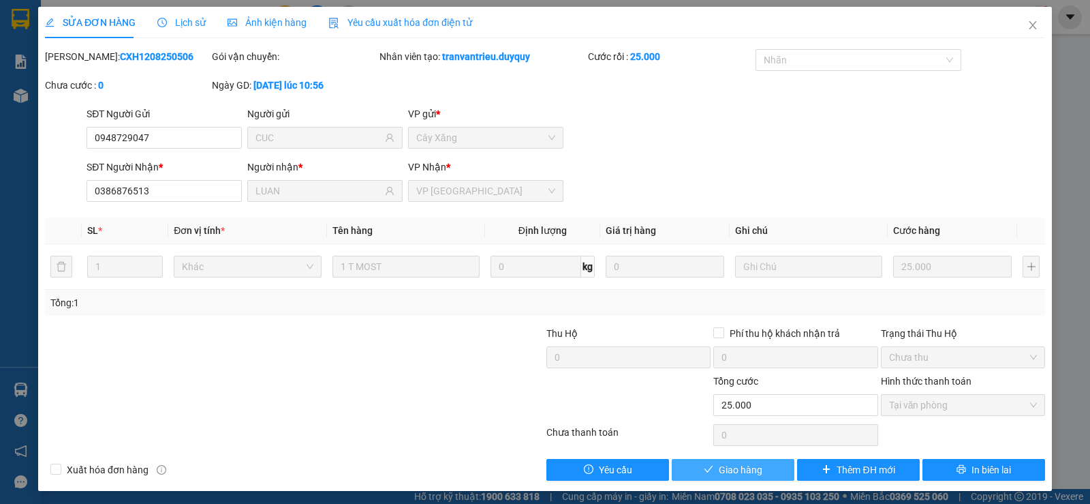
click at [715, 477] on button "Giao hàng" at bounding box center [733, 470] width 123 height 22
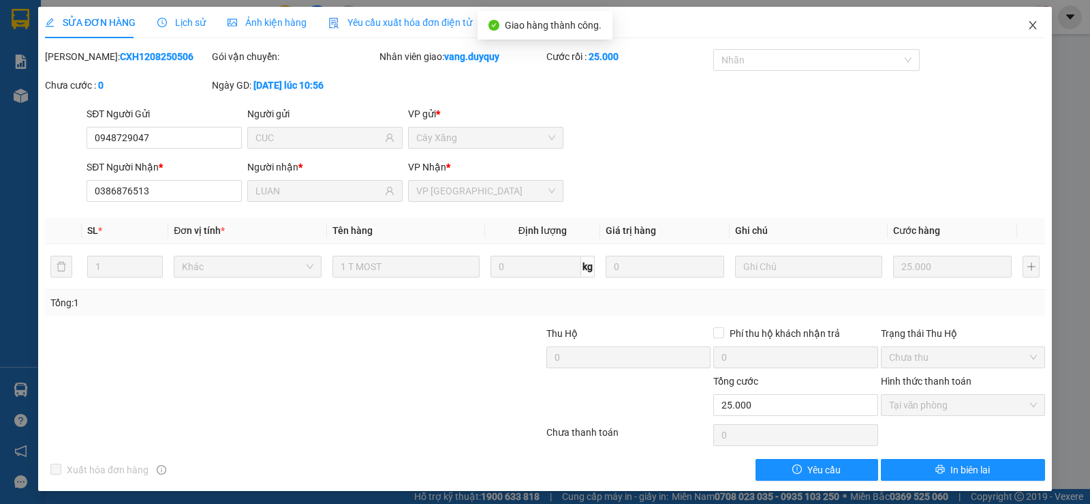
click at [1029, 24] on icon "close" at bounding box center [1032, 25] width 7 height 8
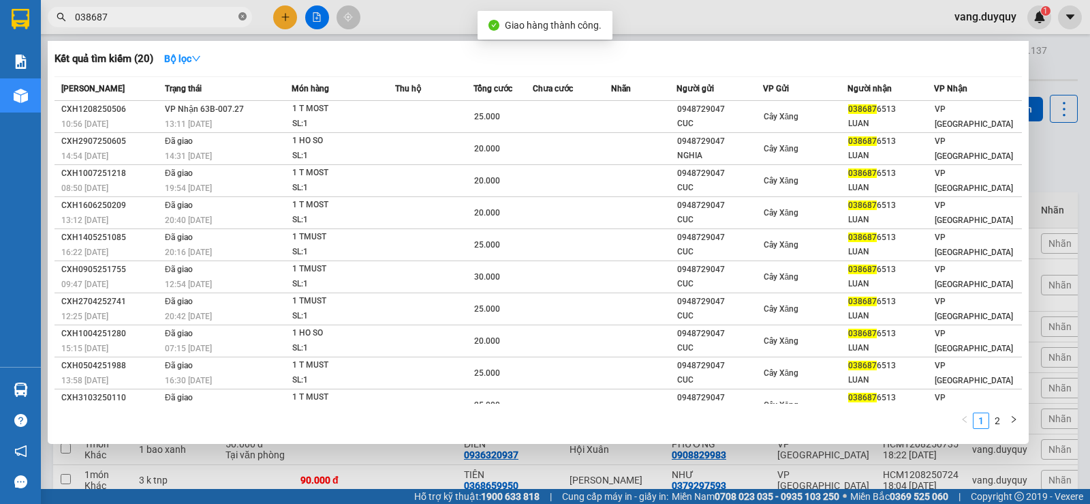
click at [245, 22] on span at bounding box center [243, 17] width 8 height 13
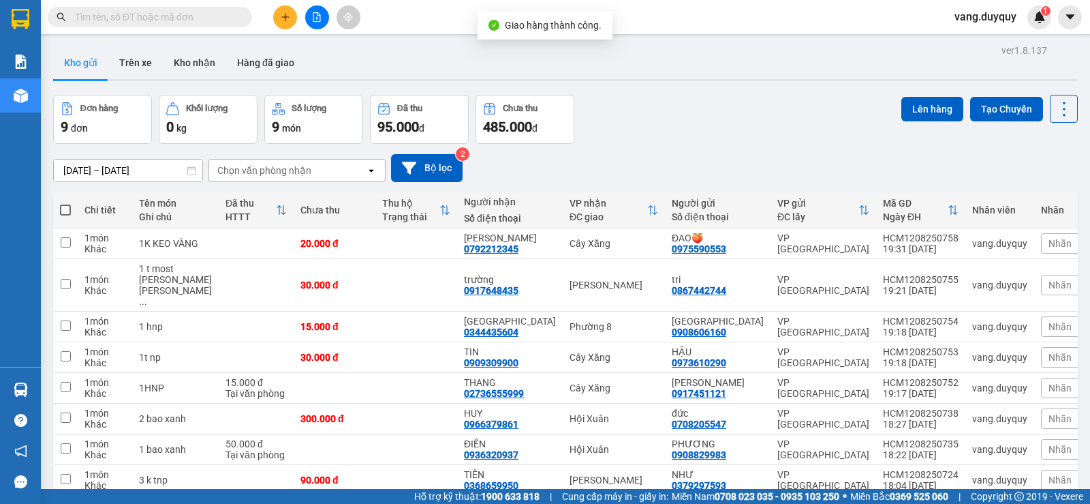
click at [221, 23] on input "text" at bounding box center [155, 17] width 161 height 15
click at [155, 23] on input "text" at bounding box center [155, 17] width 161 height 15
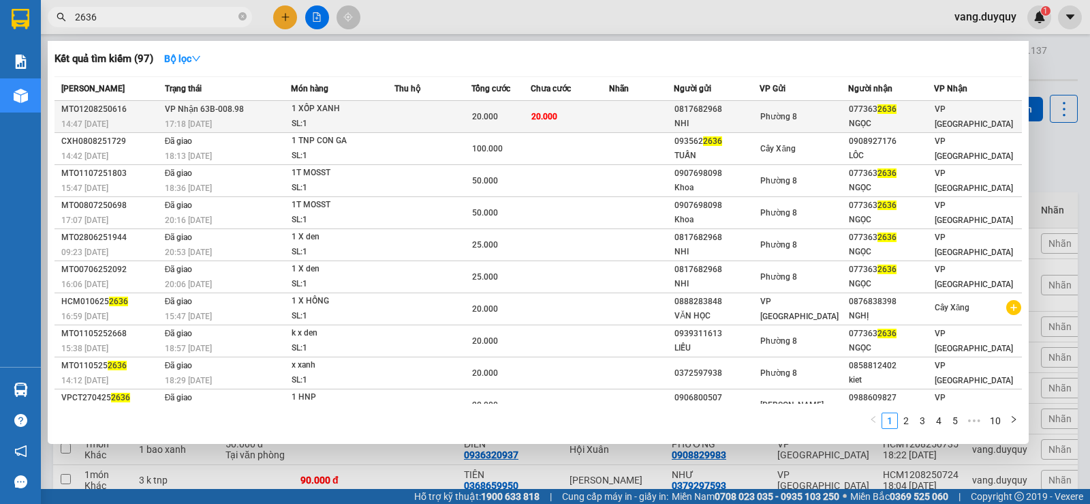
type input "2636"
click at [475, 117] on span "20.000" at bounding box center [485, 117] width 26 height 10
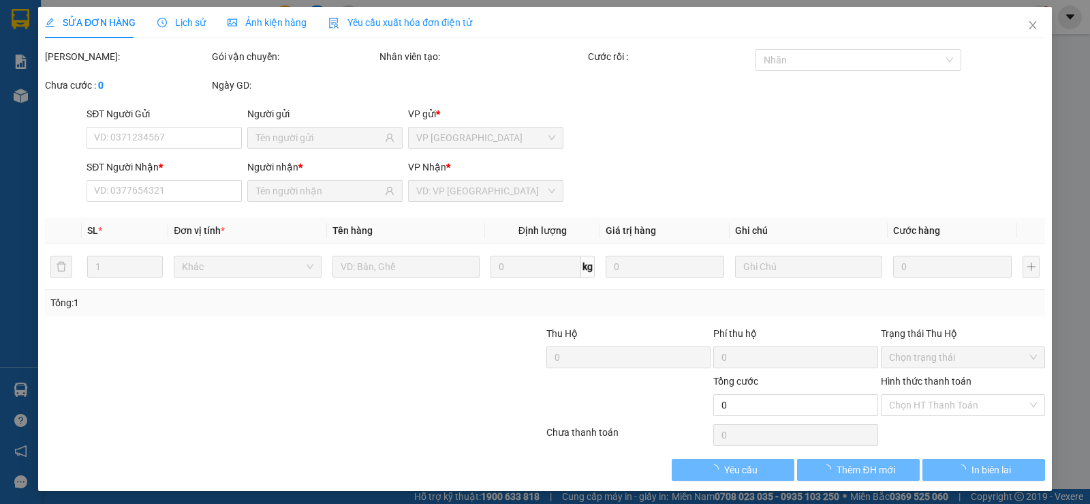
type input "0817682968"
type input "NHI"
type input "0773632636"
type input "NGỌC"
type input "20.000"
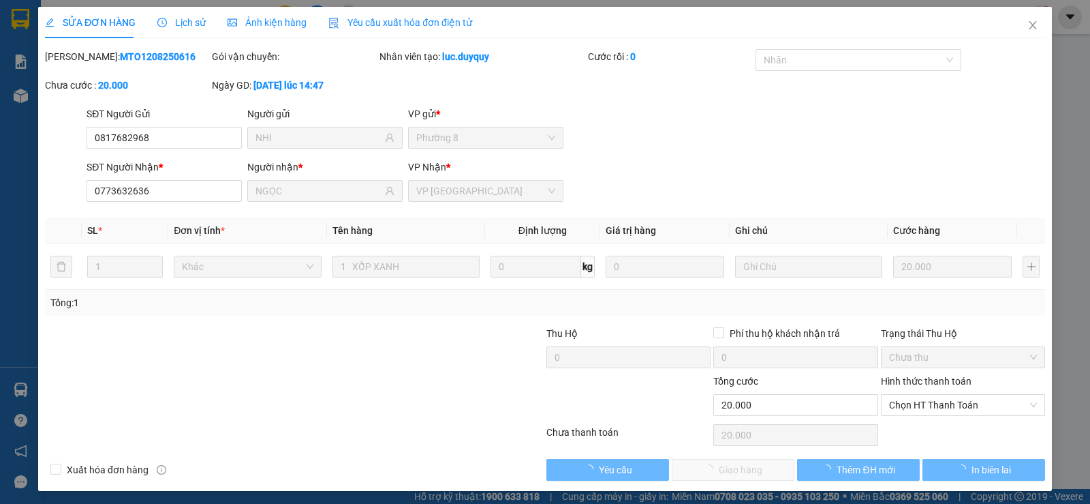
click at [948, 416] on div "Hình thức thanh toán Chọn HT Thanh Toán" at bounding box center [963, 397] width 164 height 48
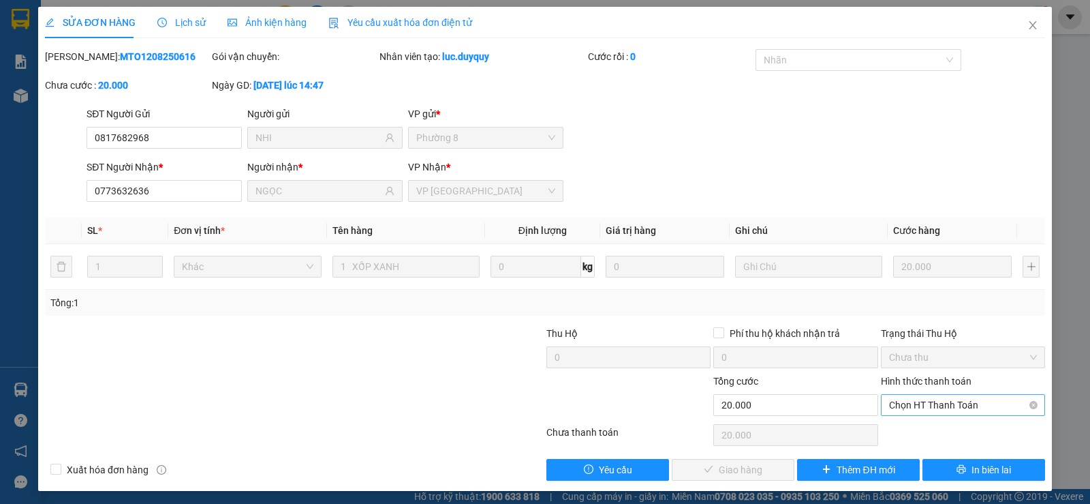
click at [948, 410] on span "Chọn HT Thanh Toán" at bounding box center [963, 405] width 148 height 20
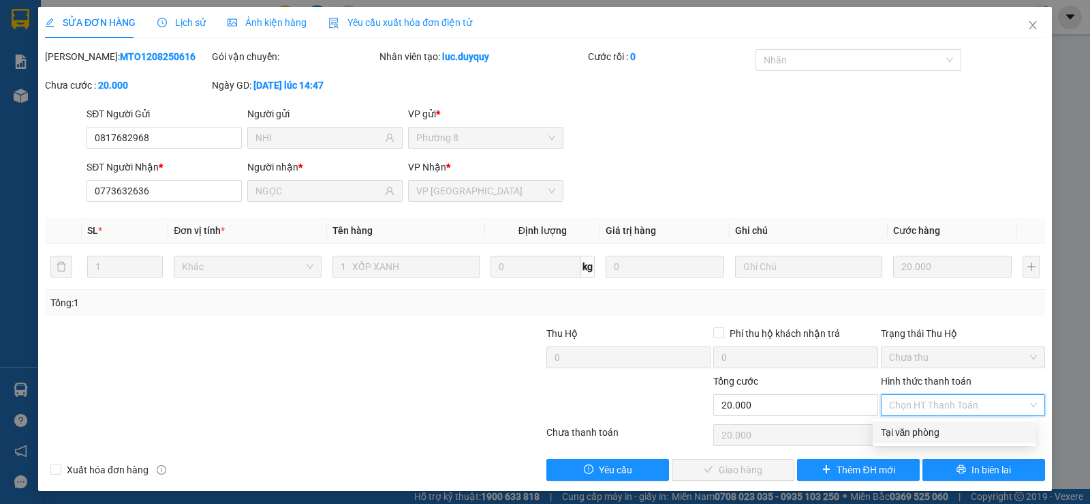
click at [946, 433] on div "Tại văn phòng" at bounding box center [954, 432] width 147 height 15
type input "0"
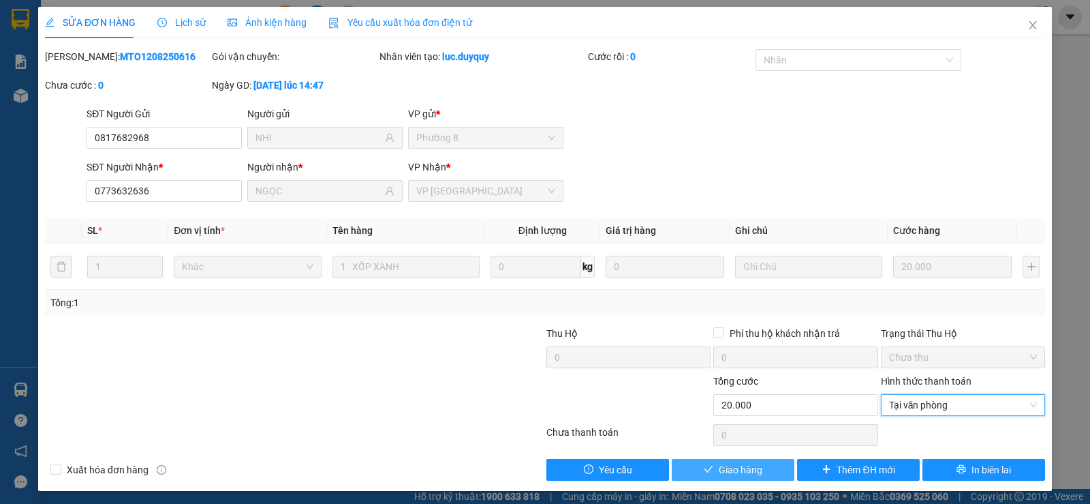
click at [763, 469] on button "Giao hàng" at bounding box center [733, 470] width 123 height 22
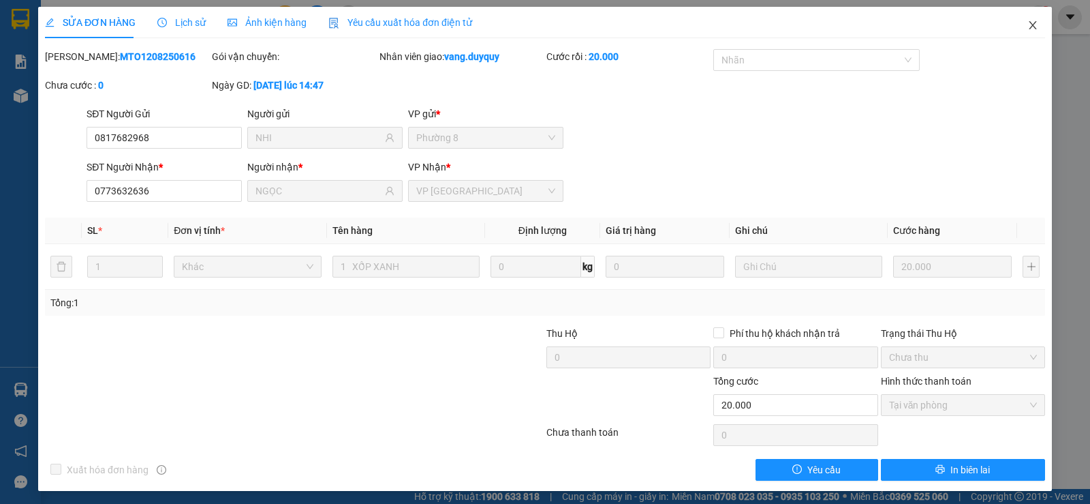
click at [1014, 27] on span "Close" at bounding box center [1033, 26] width 38 height 38
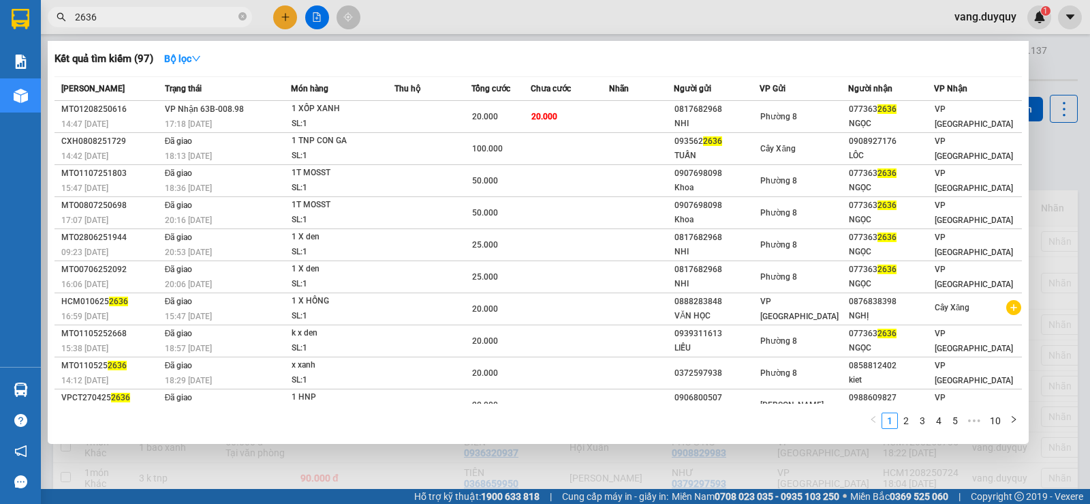
click at [209, 12] on input "2636" at bounding box center [155, 17] width 161 height 15
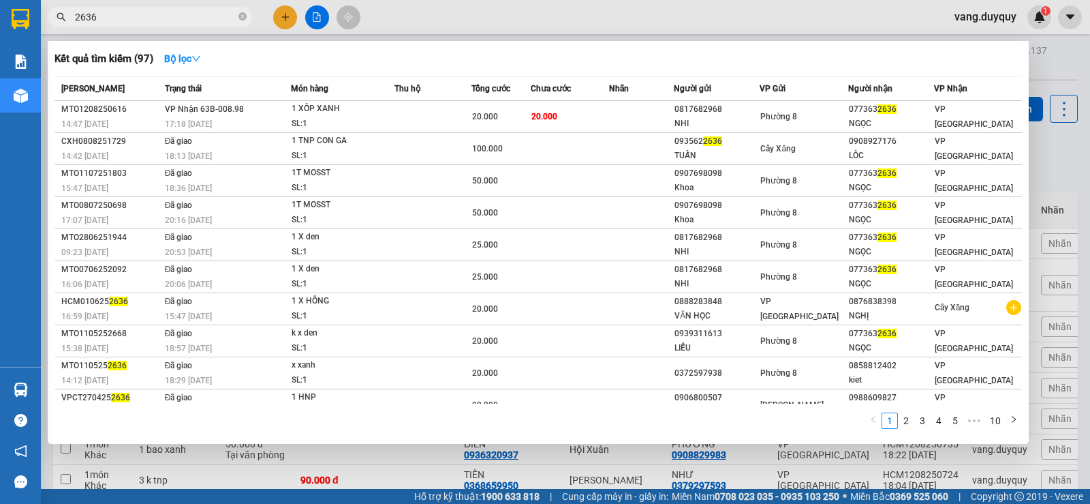
click at [209, 12] on input "2636" at bounding box center [155, 17] width 161 height 15
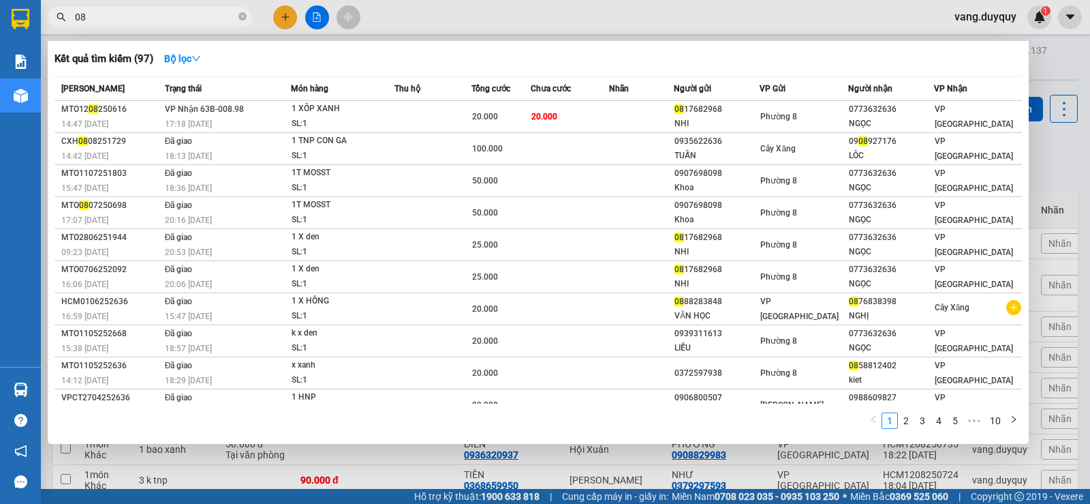
type input "0"
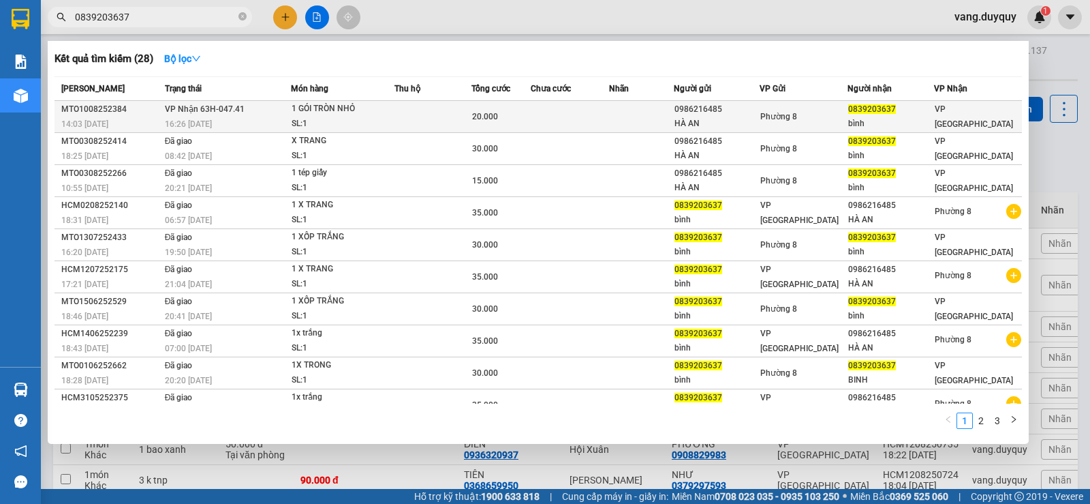
type input "0839203637"
click at [412, 115] on td at bounding box center [434, 117] width 78 height 32
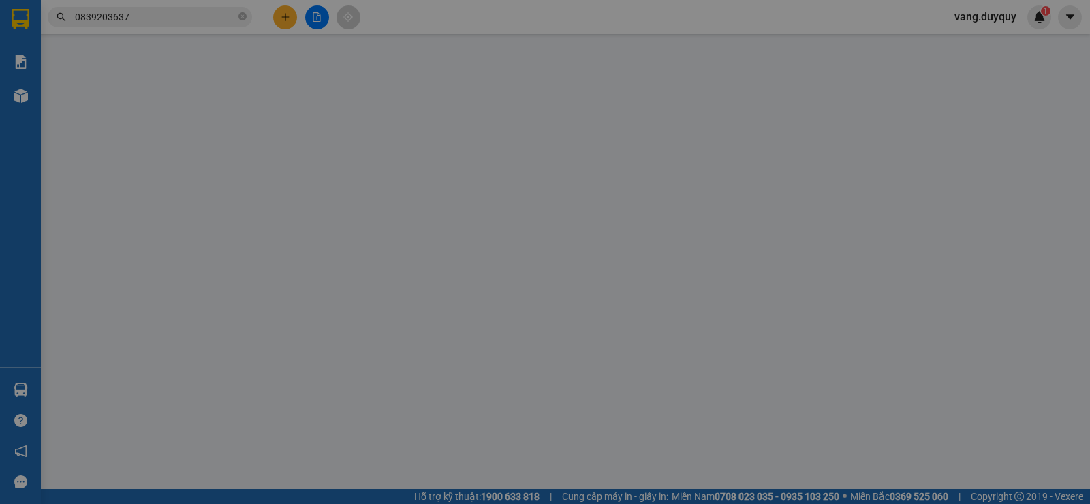
type input "0986216485"
type input "HÀ AN"
type input "0839203637"
type input "bình"
type input "20.000"
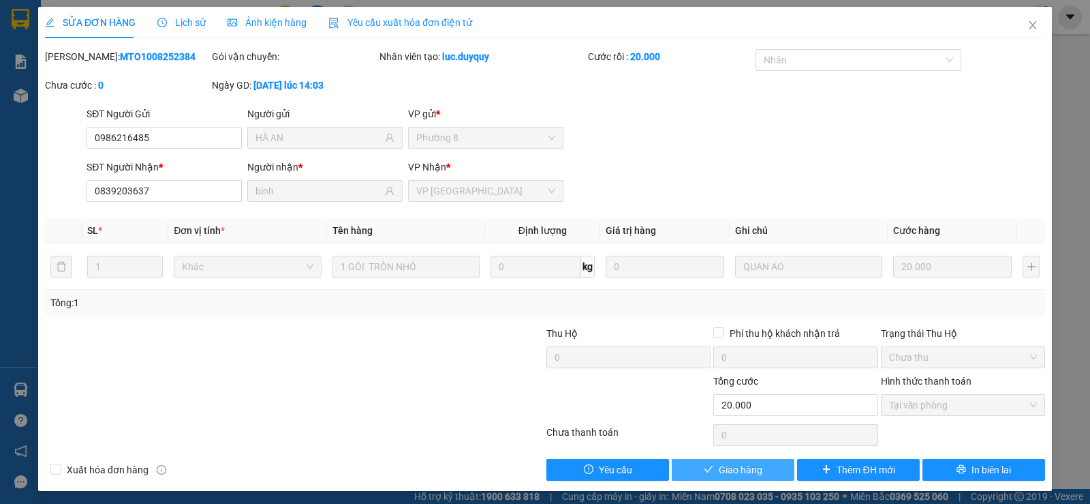
click at [704, 474] on span "check" at bounding box center [709, 469] width 10 height 11
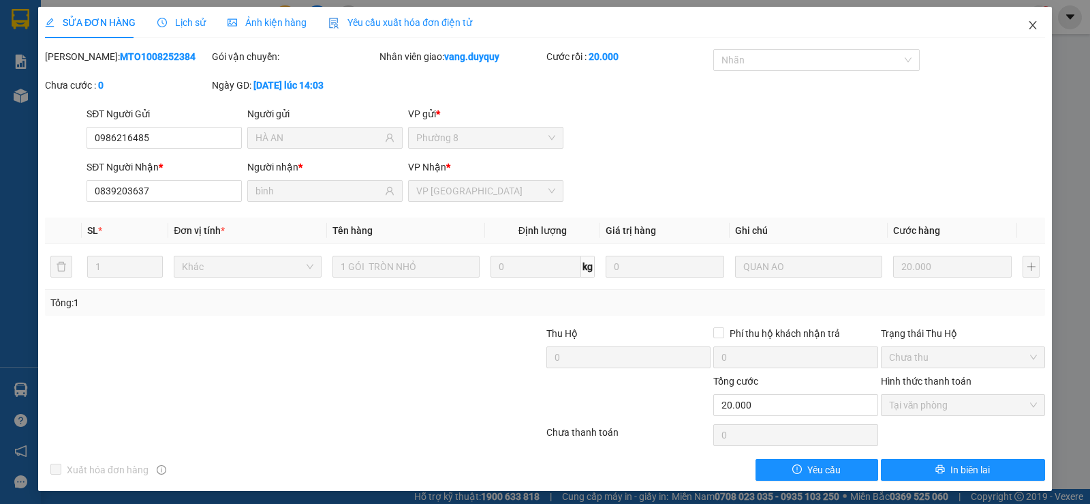
click at [1029, 25] on icon "close" at bounding box center [1032, 25] width 7 height 8
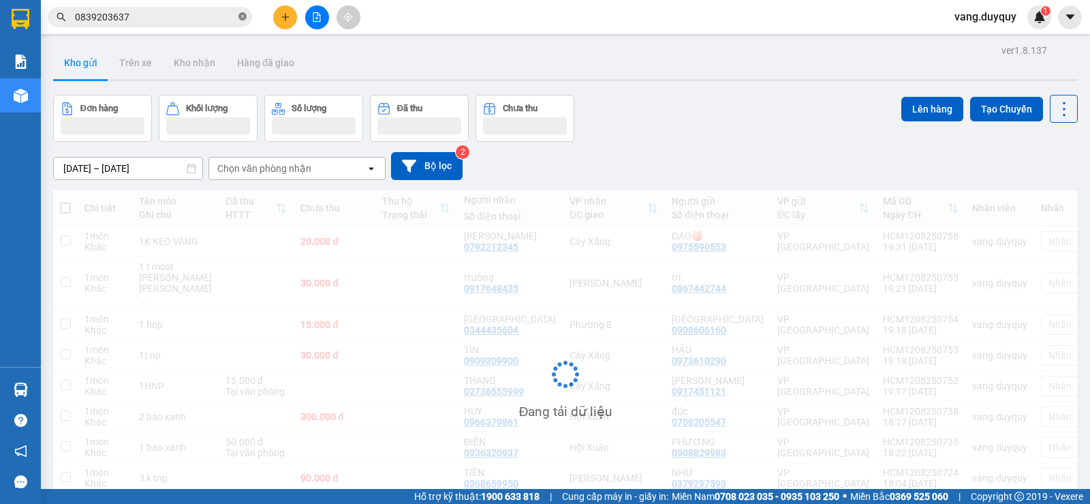
click at [241, 19] on icon "close-circle" at bounding box center [243, 16] width 8 height 8
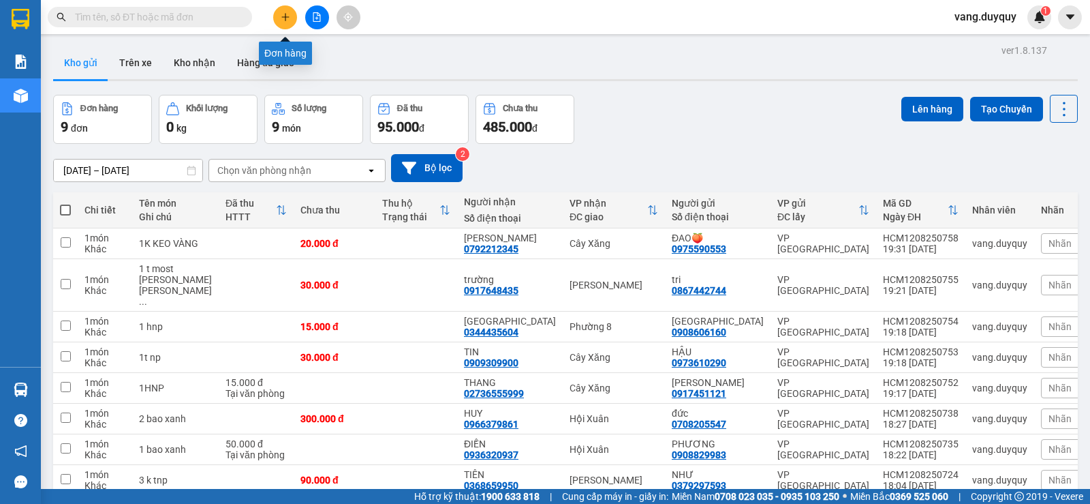
click at [283, 13] on icon "plus" at bounding box center [286, 17] width 10 height 10
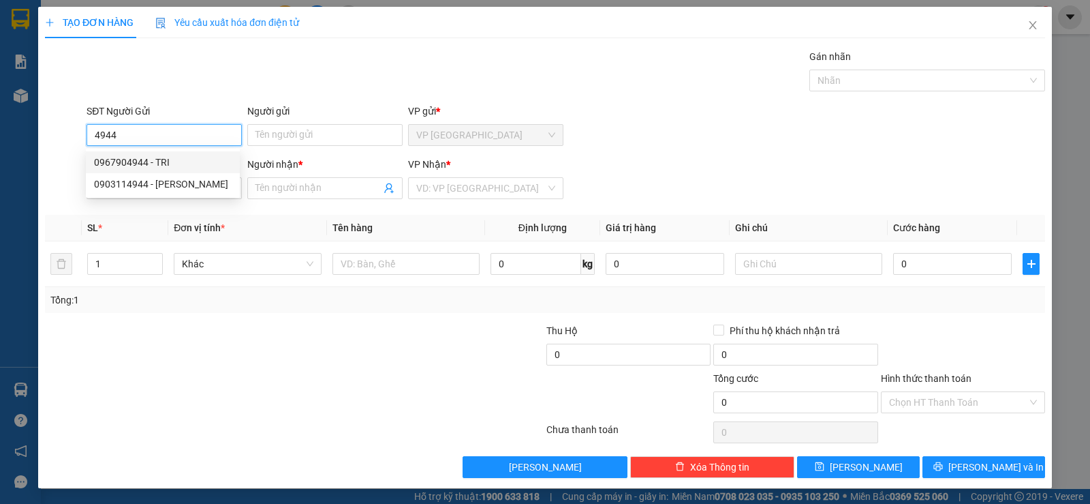
click at [145, 166] on div "0967904944 - TRI" at bounding box center [163, 162] width 138 height 15
type input "0967904944"
type input "TRI"
type input "0794507545"
type input "ĐINH"
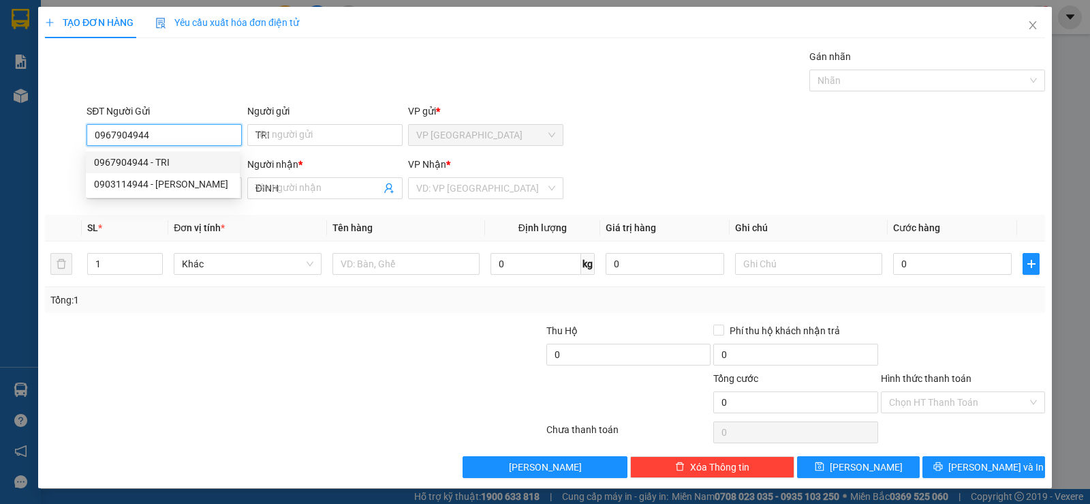
type input "15.000"
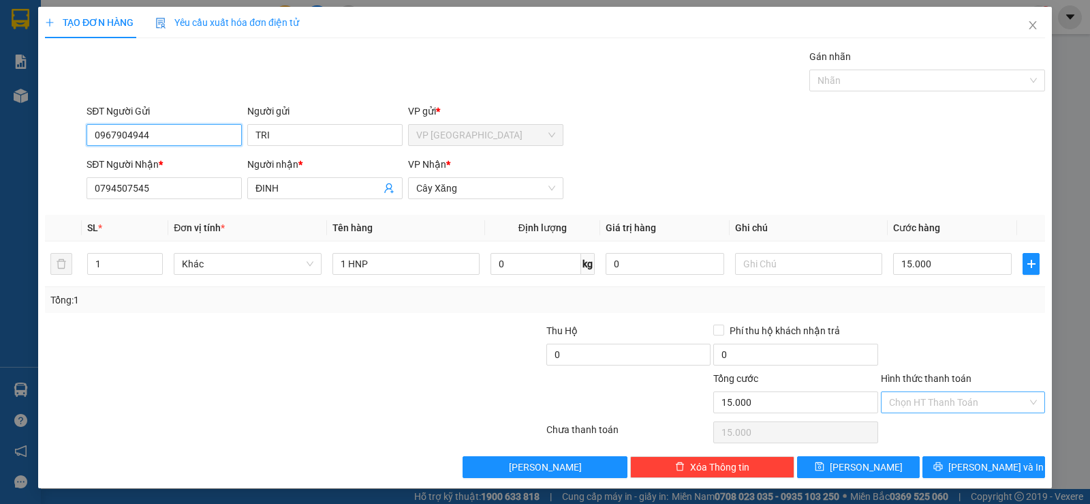
type input "0967904944"
click at [966, 405] on input "Hình thức thanh toán" at bounding box center [958, 402] width 138 height 20
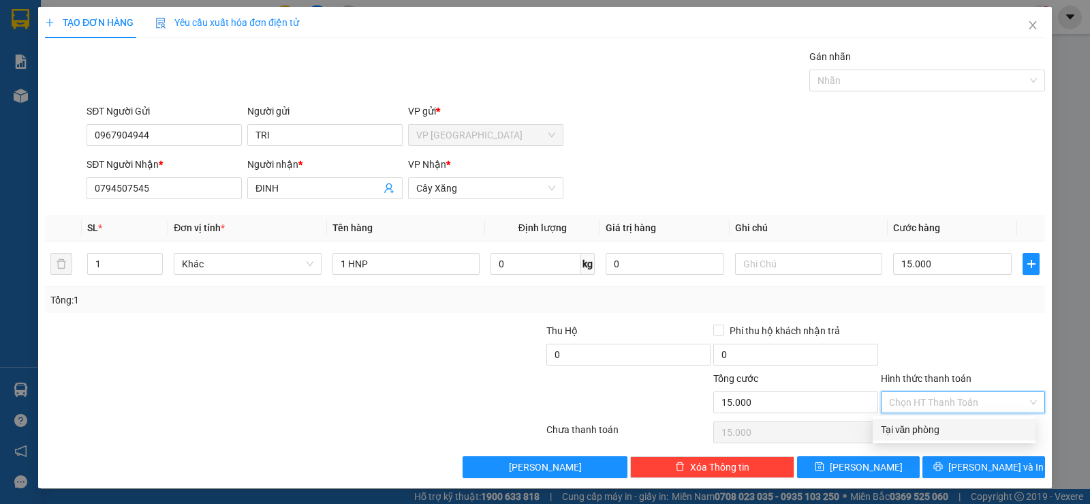
click at [959, 429] on div "Tại văn phòng" at bounding box center [954, 429] width 147 height 15
type input "0"
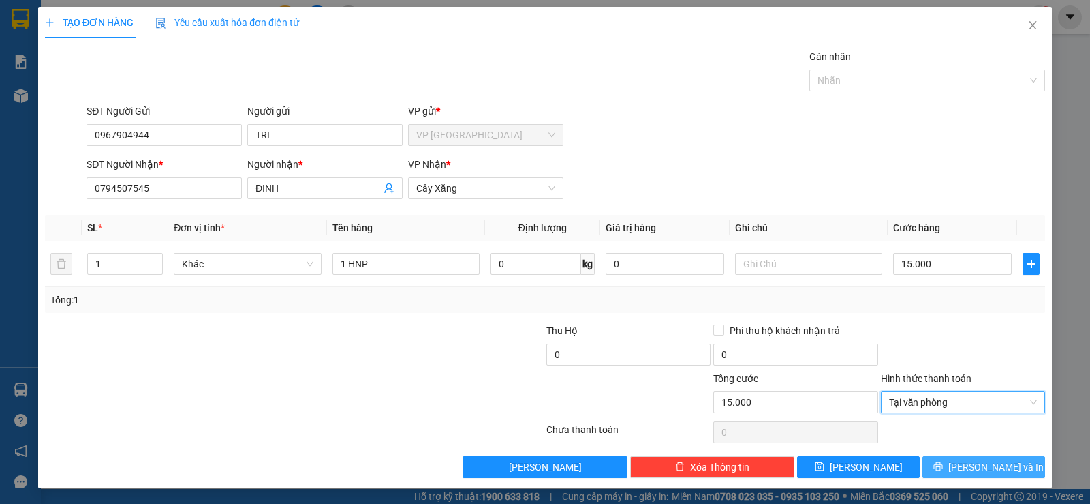
click at [986, 461] on span "[PERSON_NAME] và In" at bounding box center [996, 466] width 95 height 15
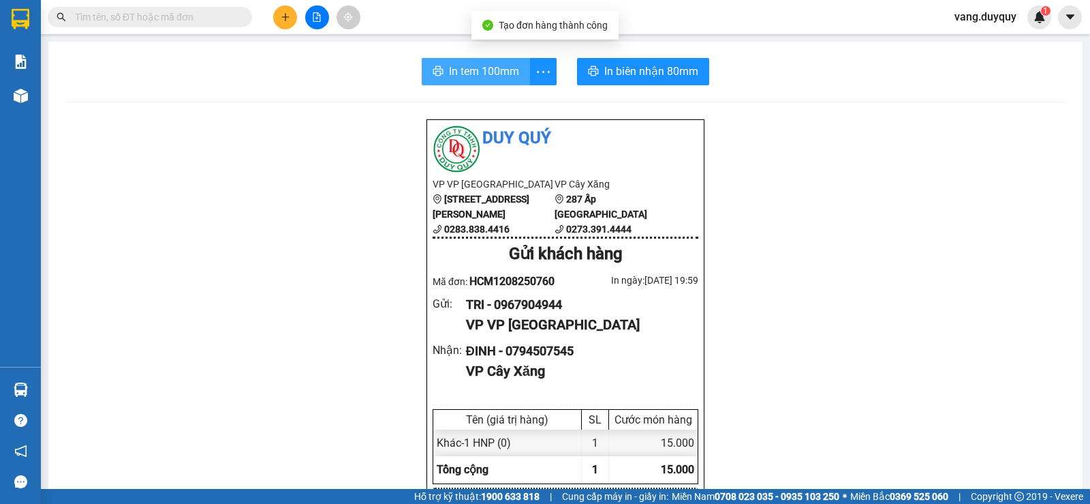
click at [449, 78] on span "In tem 100mm" at bounding box center [484, 71] width 70 height 17
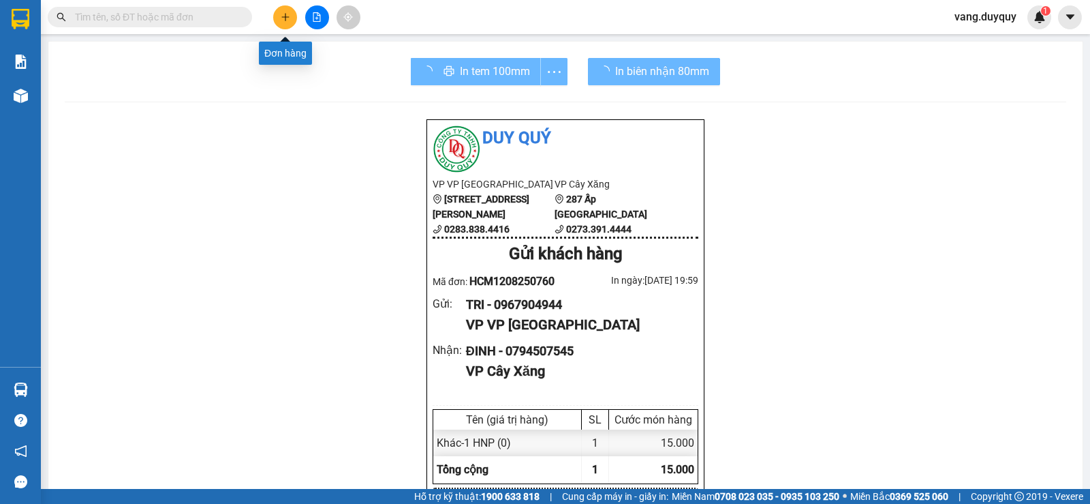
click at [281, 21] on icon "plus" at bounding box center [286, 17] width 10 height 10
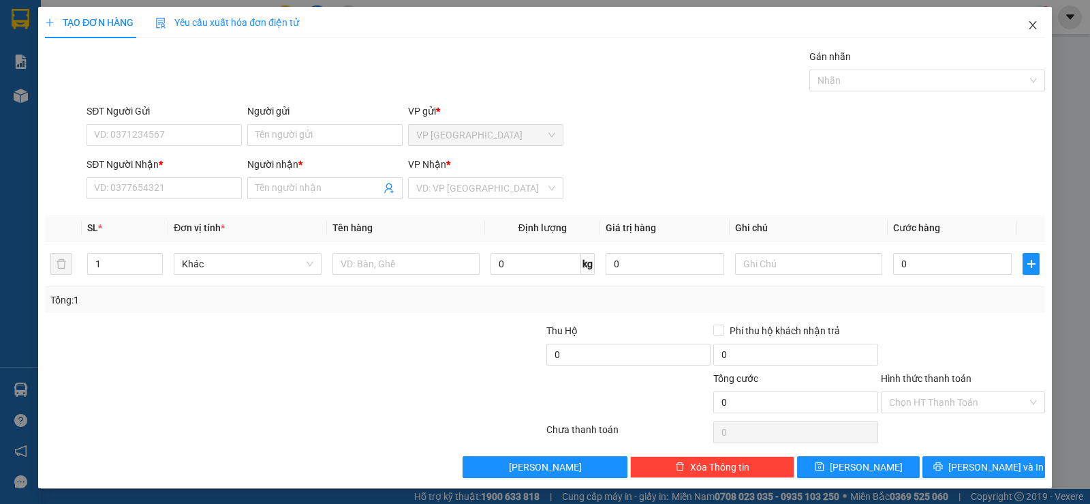
click at [1028, 32] on span "Close" at bounding box center [1033, 26] width 38 height 38
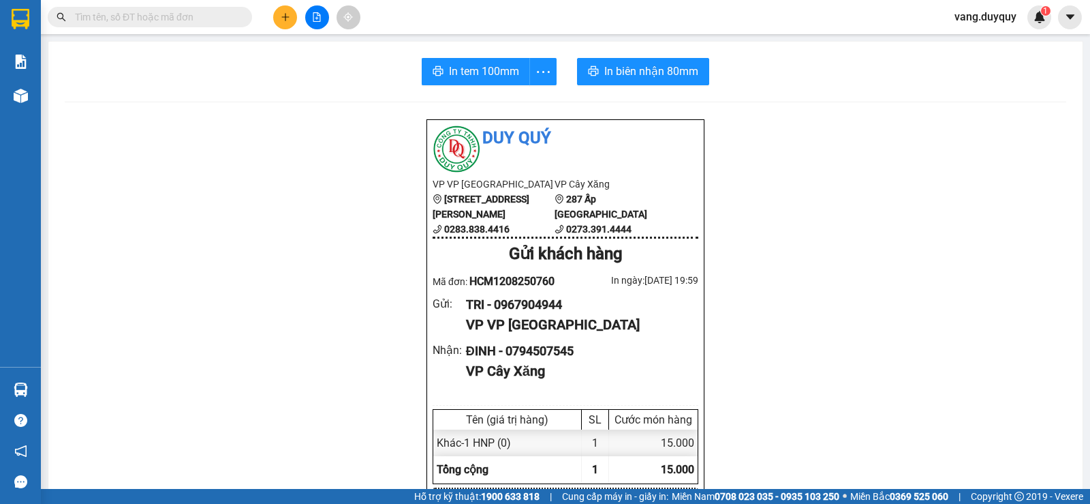
click at [238, 13] on span at bounding box center [150, 17] width 204 height 20
click at [199, 15] on input "text" at bounding box center [155, 17] width 161 height 15
click at [148, 8] on span at bounding box center [150, 17] width 204 height 20
click at [148, 13] on input "text" at bounding box center [155, 17] width 161 height 15
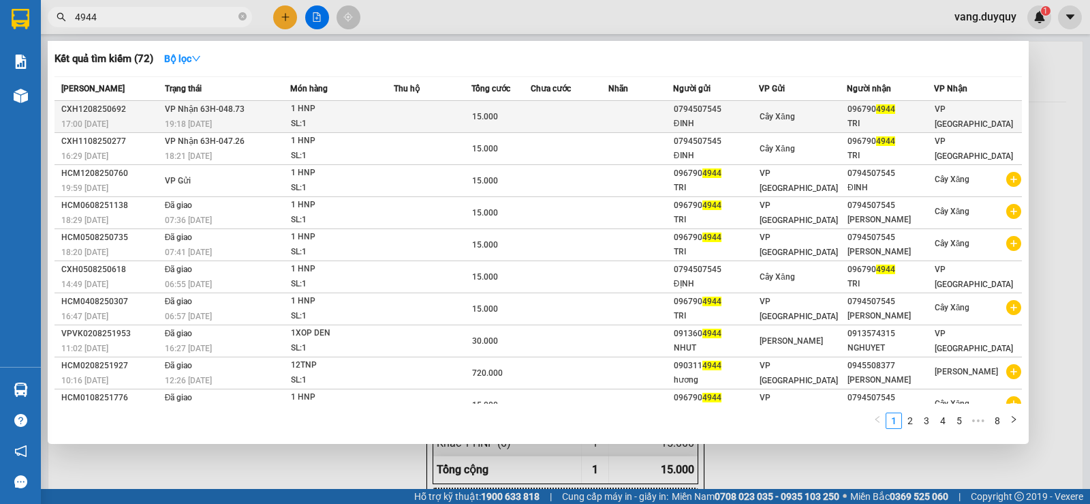
type input "4944"
click at [345, 110] on div "1 HNP" at bounding box center [342, 109] width 102 height 15
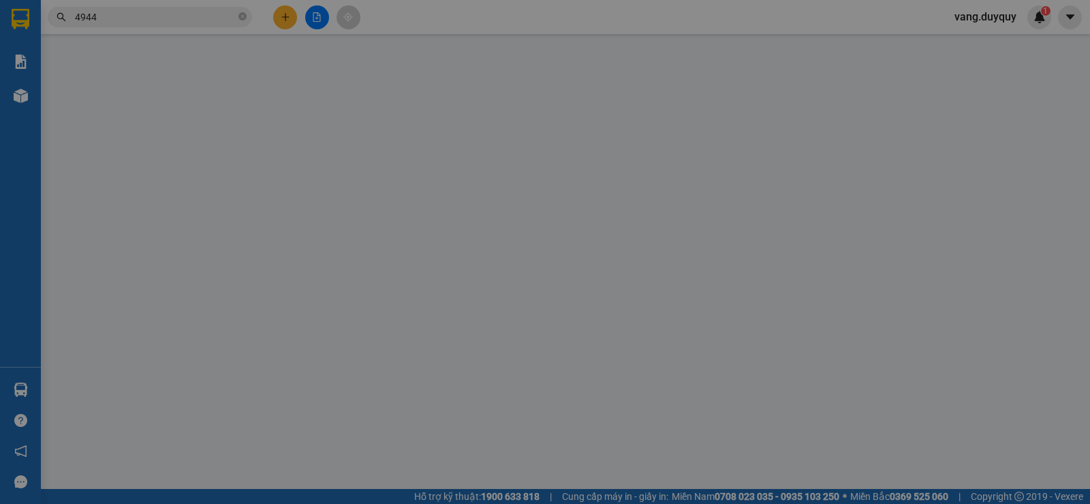
type input "0794507545"
type input "ĐINH"
type input "0967904944"
type input "TRI"
type input "15.000"
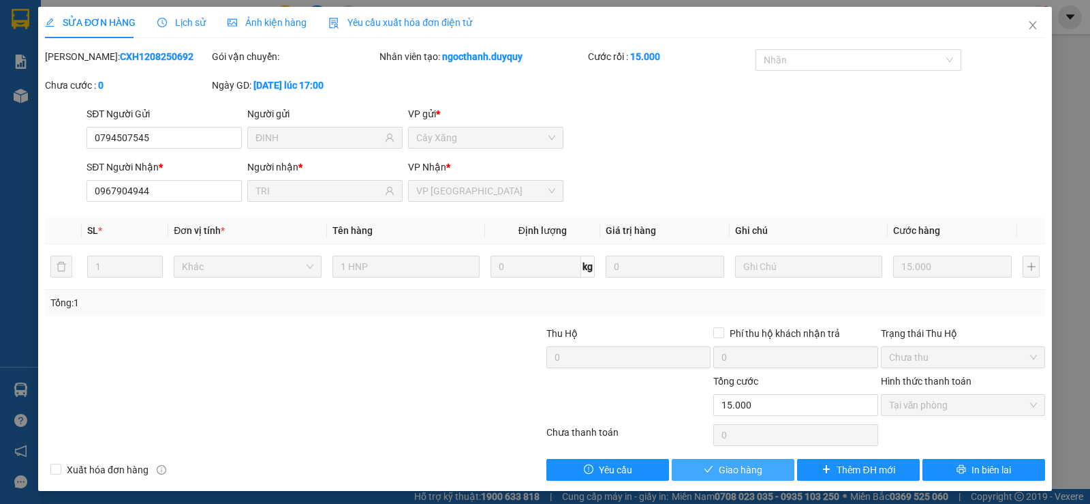
click at [731, 471] on span "Giao hàng" at bounding box center [741, 469] width 44 height 15
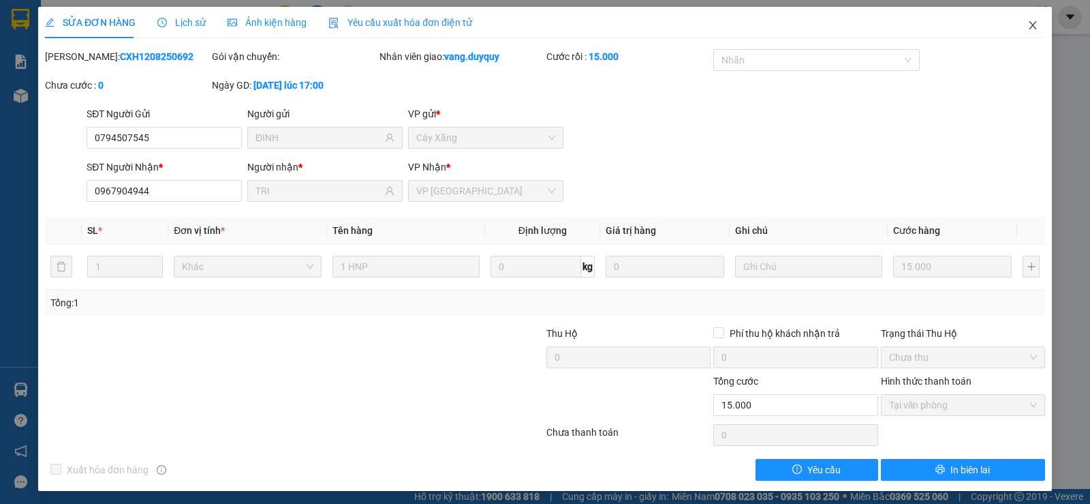
click at [1031, 25] on span "Close" at bounding box center [1033, 26] width 38 height 38
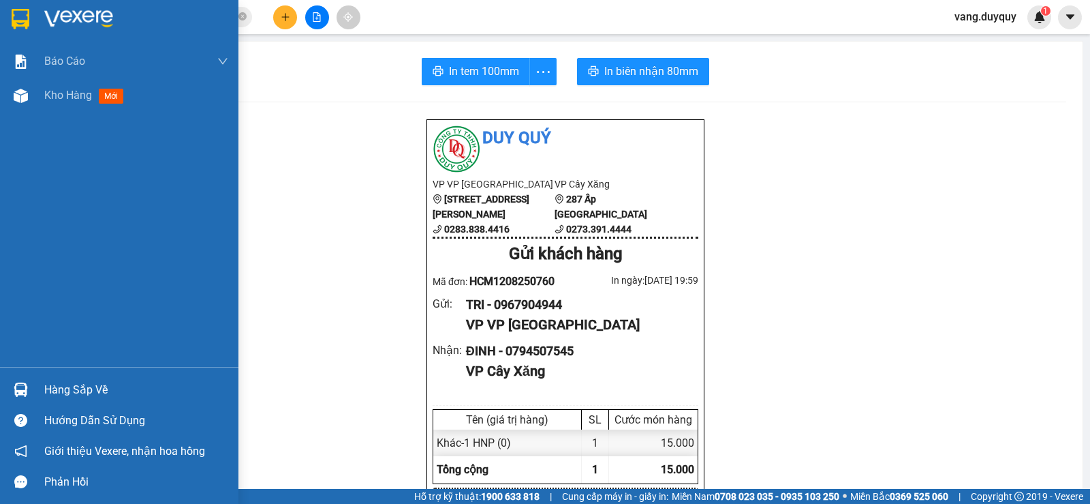
click at [59, 388] on div "Hàng sắp về" at bounding box center [136, 390] width 184 height 20
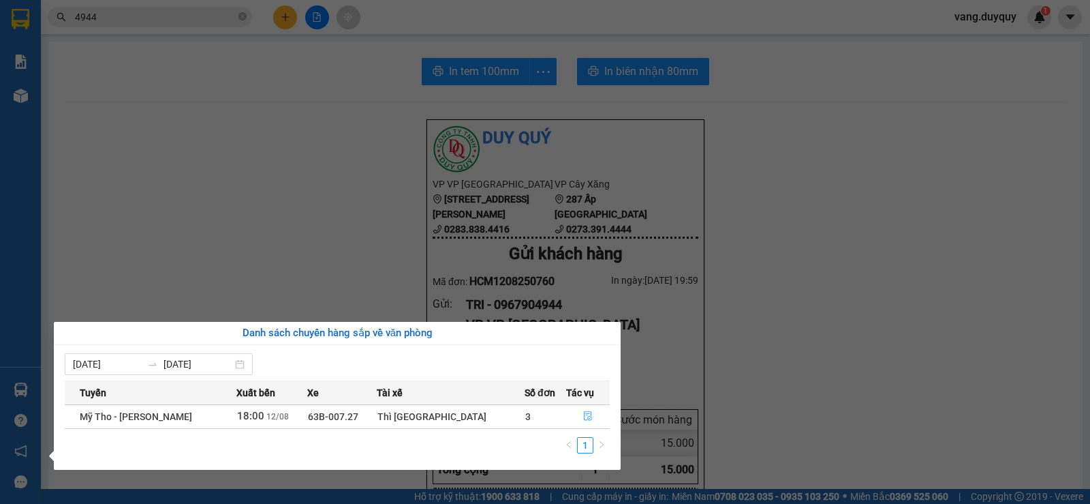
click at [584, 415] on icon "file-done" at bounding box center [588, 417] width 8 height 10
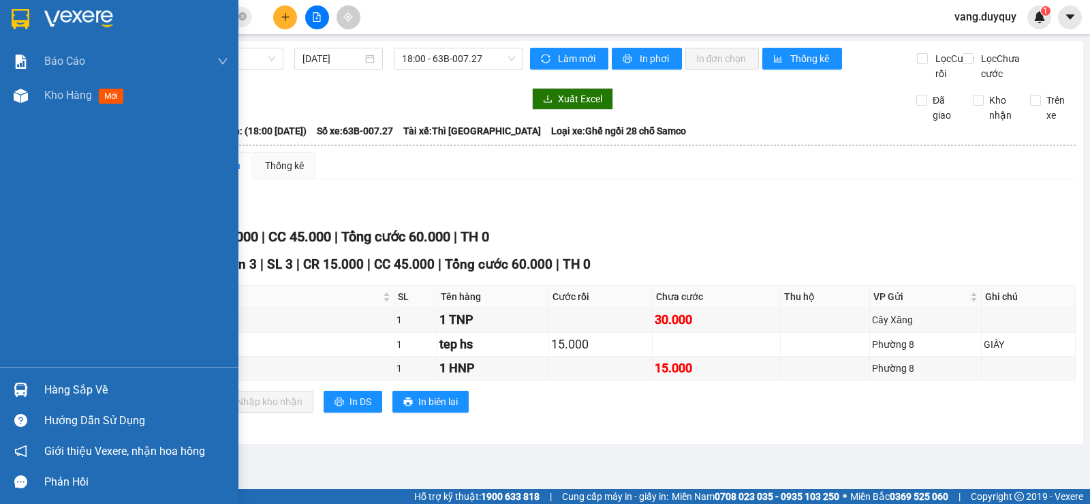
click at [27, 25] on img at bounding box center [21, 19] width 18 height 20
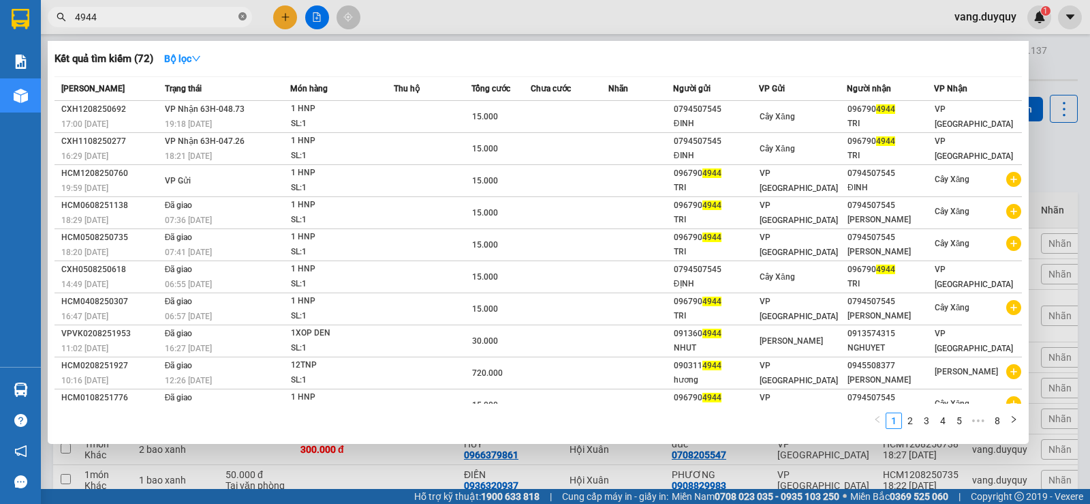
click at [239, 14] on icon "close-circle" at bounding box center [243, 16] width 8 height 8
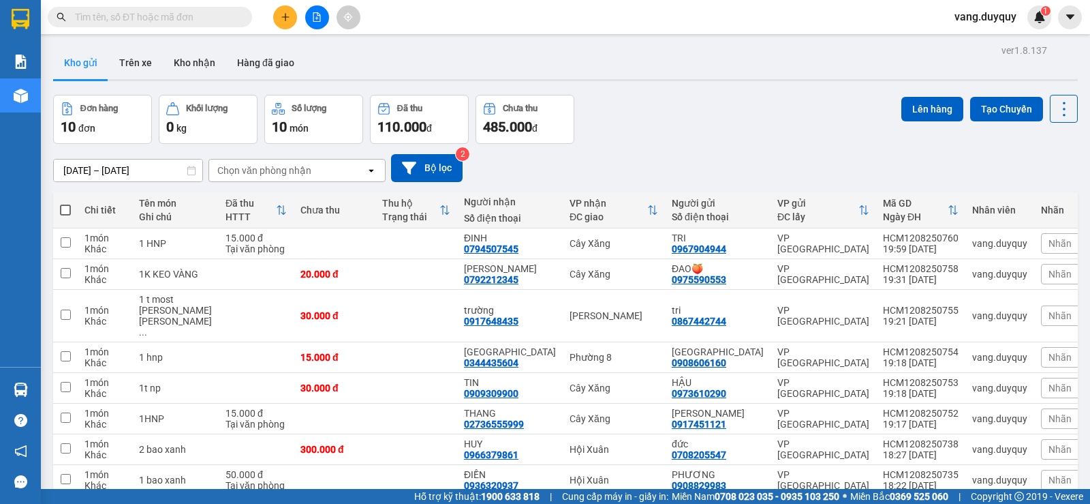
click at [138, 25] on span at bounding box center [150, 17] width 204 height 20
click at [141, 17] on input "text" at bounding box center [155, 17] width 161 height 15
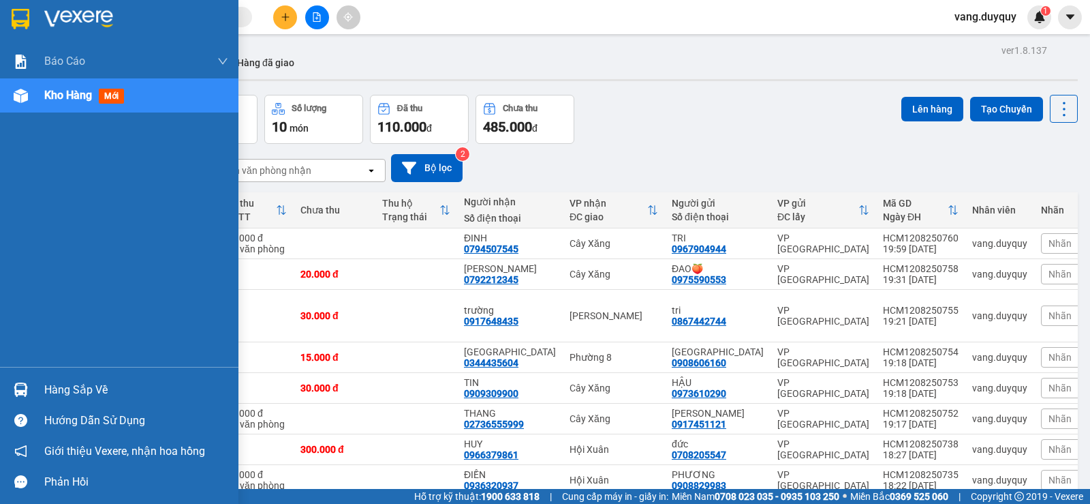
click at [79, 396] on div "Hàng sắp về" at bounding box center [136, 390] width 184 height 20
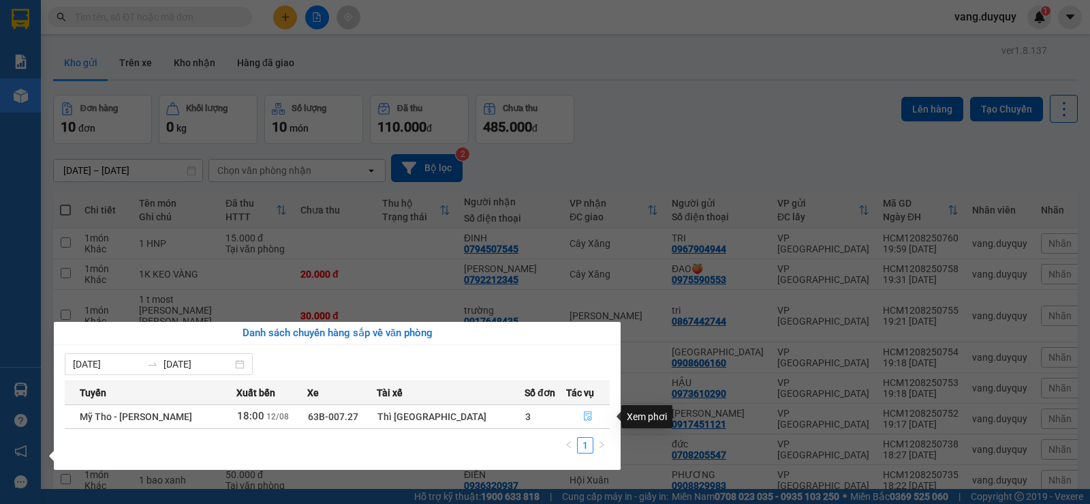
click at [584, 412] on icon "file-done" at bounding box center [588, 417] width 8 height 10
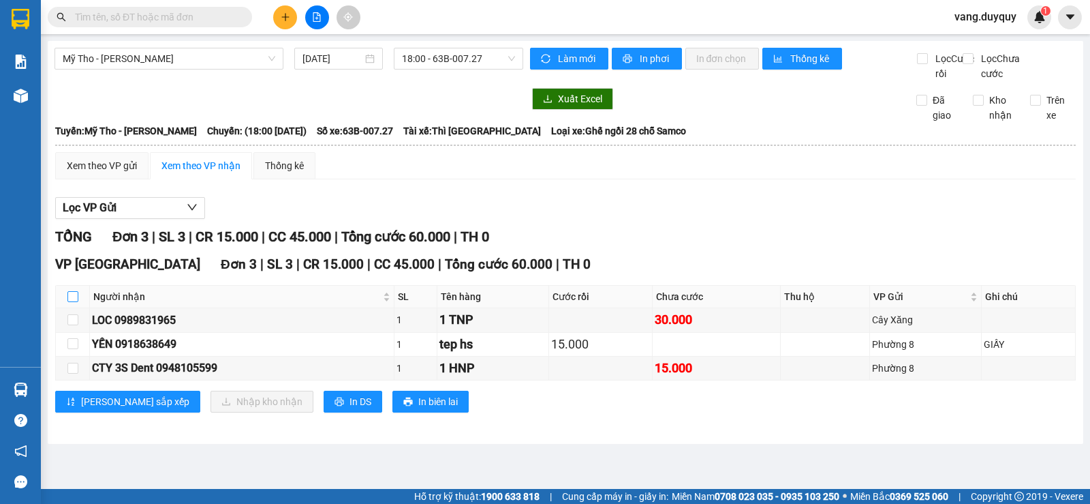
click at [76, 302] on input "checkbox" at bounding box center [72, 296] width 11 height 11
checkbox input "true"
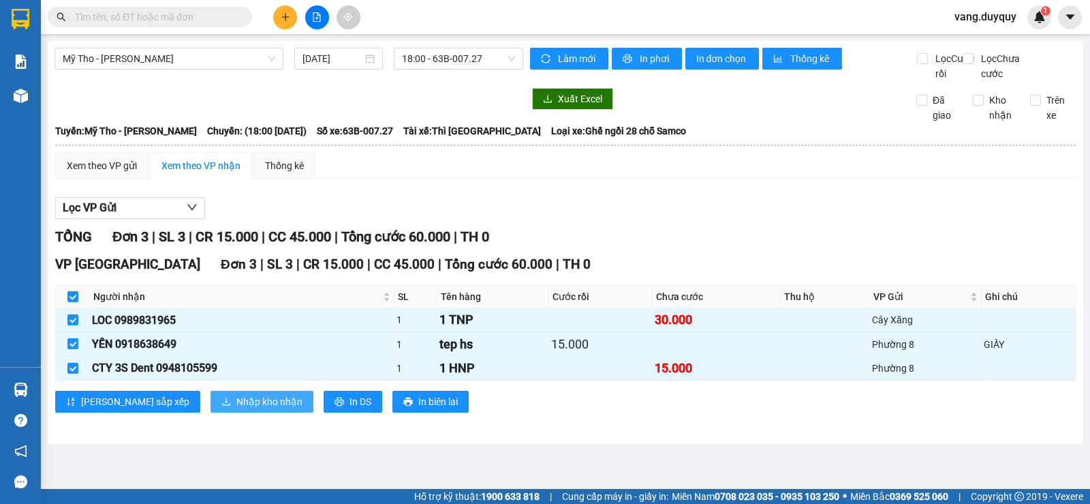
click at [236, 409] on span "Nhập kho nhận" at bounding box center [269, 401] width 66 height 15
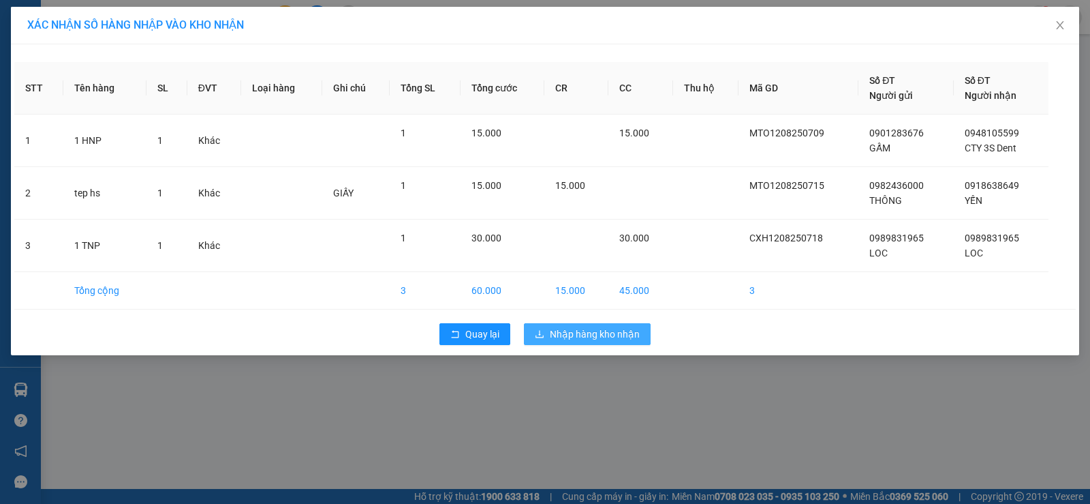
click at [538, 333] on icon "download" at bounding box center [540, 334] width 10 height 10
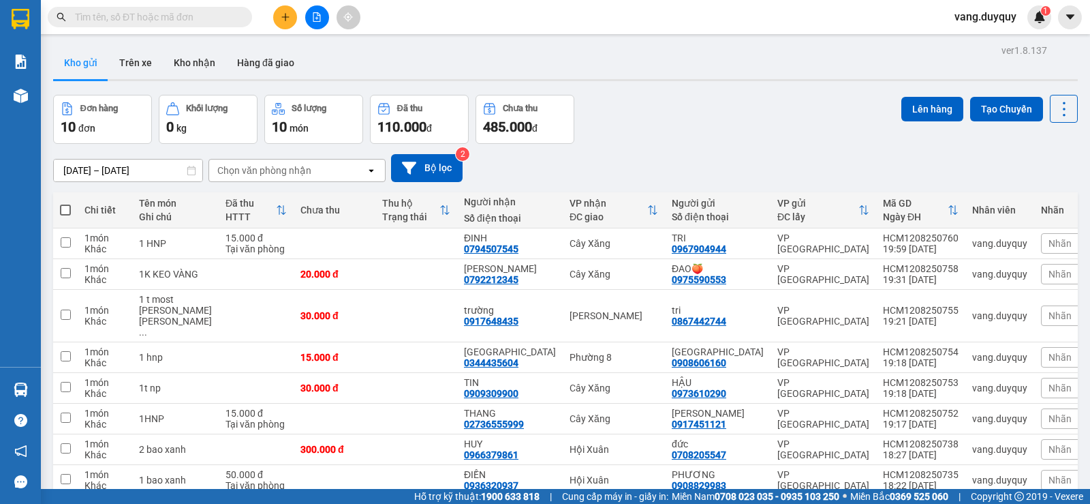
click at [136, 10] on input "text" at bounding box center [155, 17] width 161 height 15
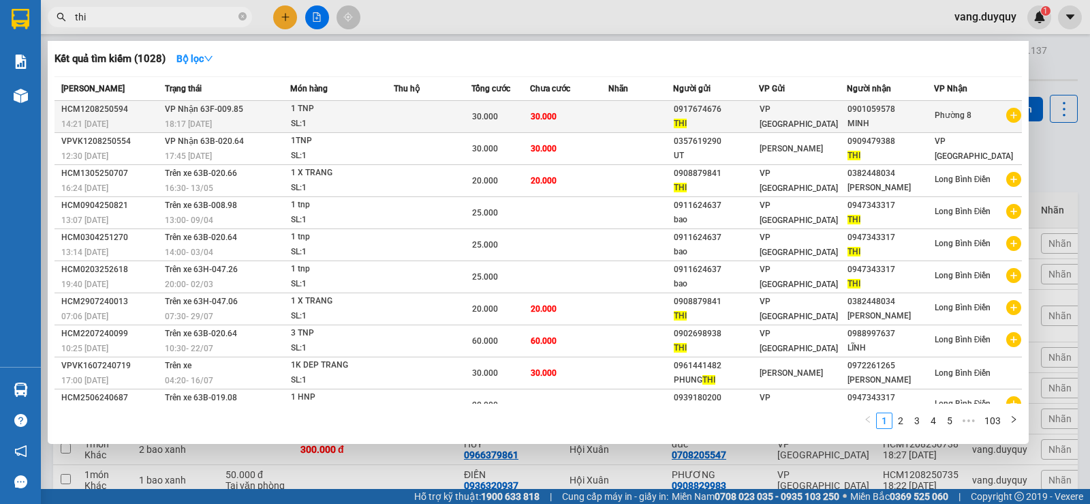
type input "thi"
click at [477, 113] on span "30.000" at bounding box center [485, 117] width 26 height 10
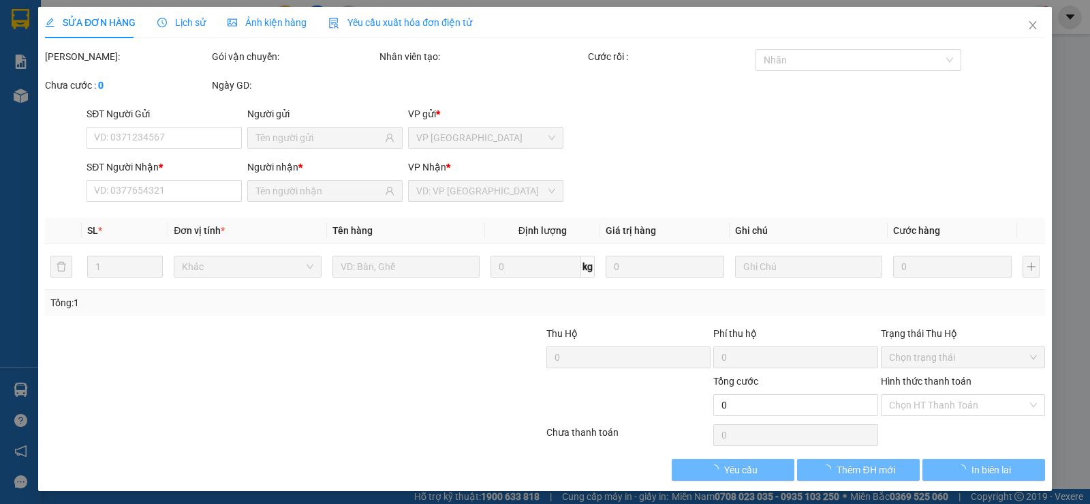
type input "0917674676"
type input "0901059578"
type input "30.000"
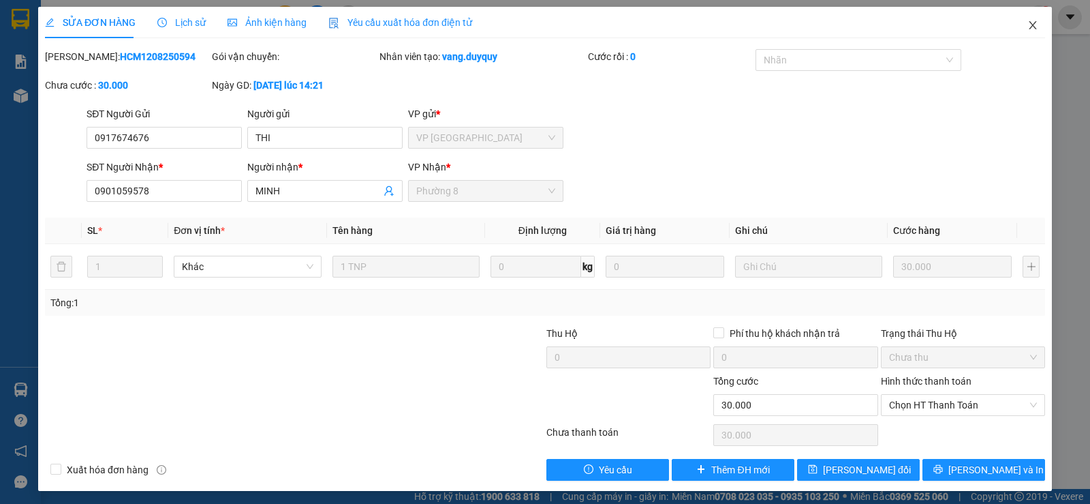
click at [1029, 25] on icon "close" at bounding box center [1032, 25] width 7 height 8
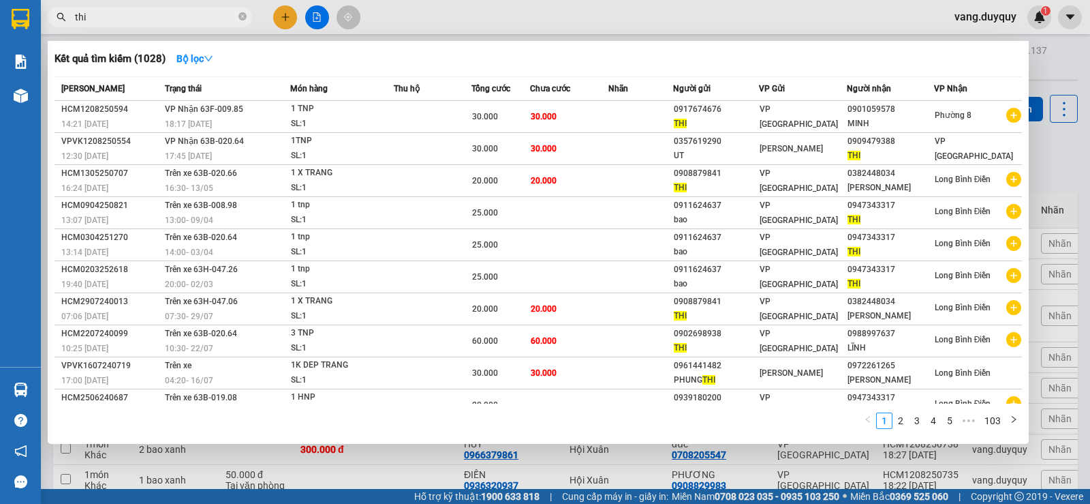
click at [174, 17] on input "thi" at bounding box center [155, 17] width 161 height 15
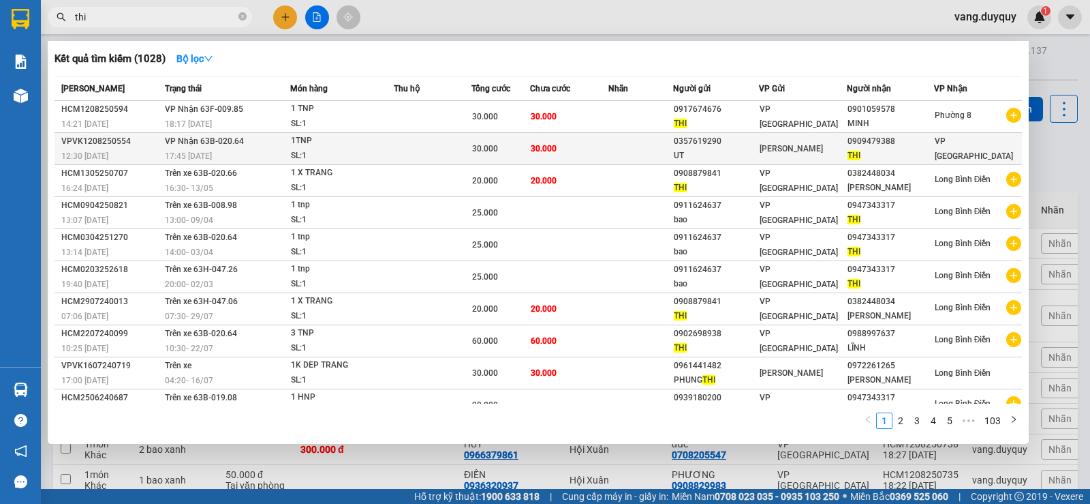
click at [688, 144] on div "0357619290" at bounding box center [716, 141] width 84 height 14
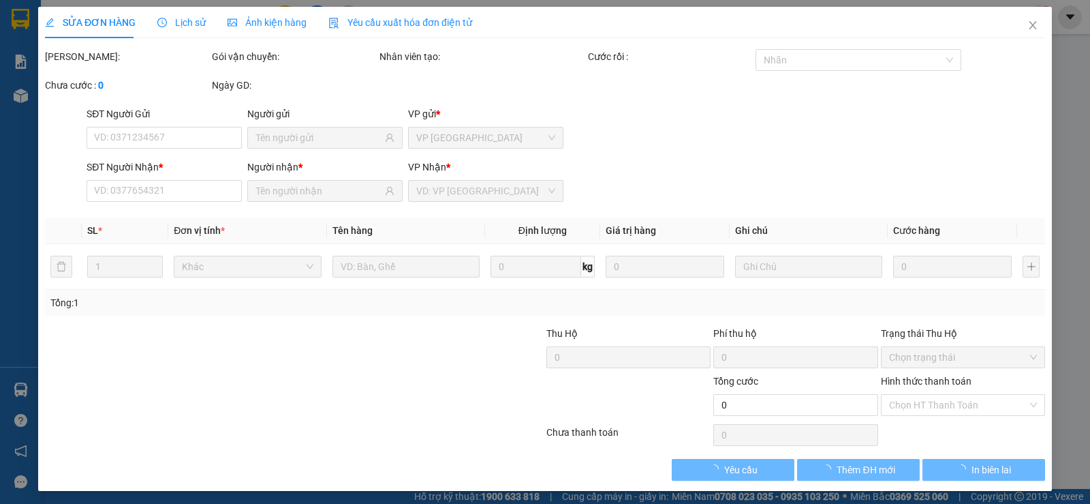
type input "0357619290"
type input "UT"
type input "0909479388"
type input "THI"
type input "30.000"
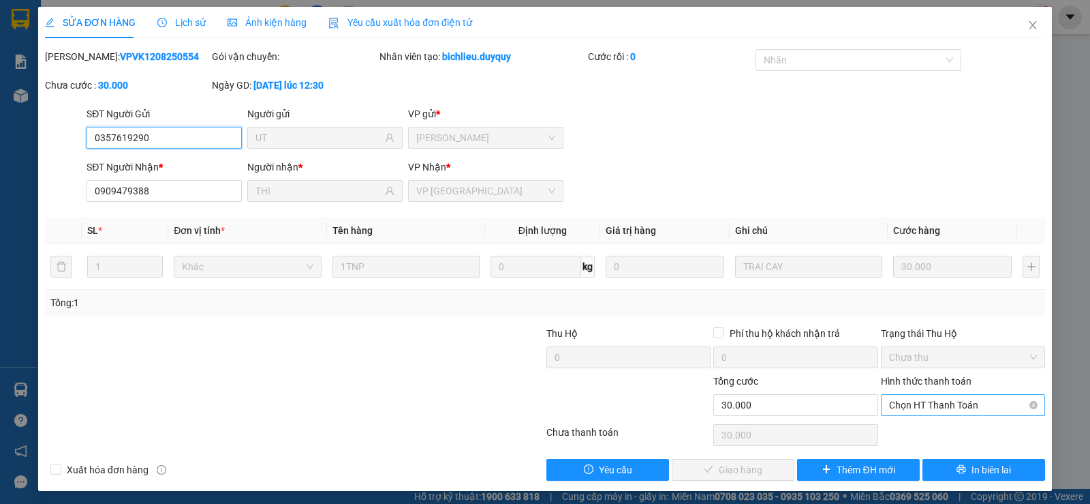
drag, startPoint x: 938, startPoint y: 397, endPoint x: 934, endPoint y: 412, distance: 15.5
click at [937, 398] on span "Chọn HT Thanh Toán" at bounding box center [963, 405] width 148 height 20
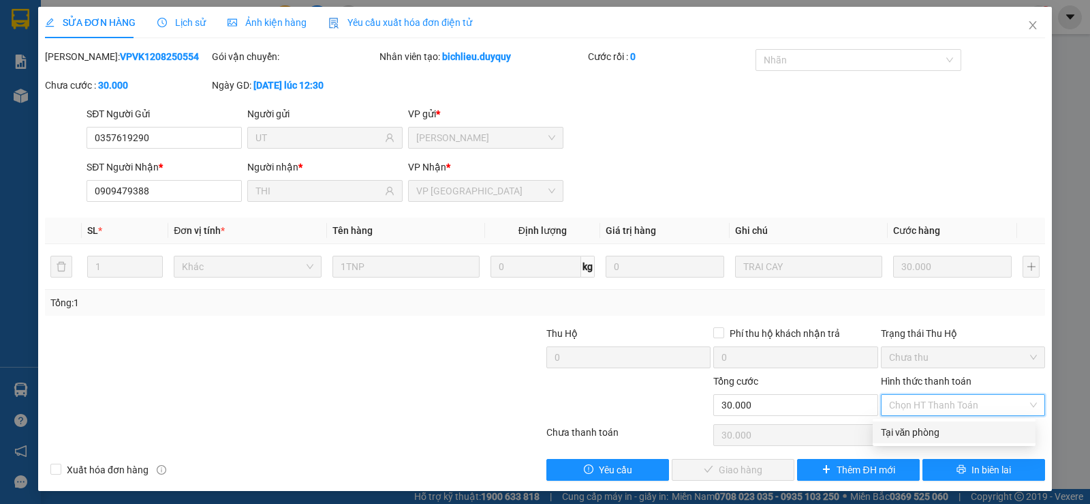
click at [929, 429] on div "Tại văn phòng" at bounding box center [954, 432] width 147 height 15
type input "0"
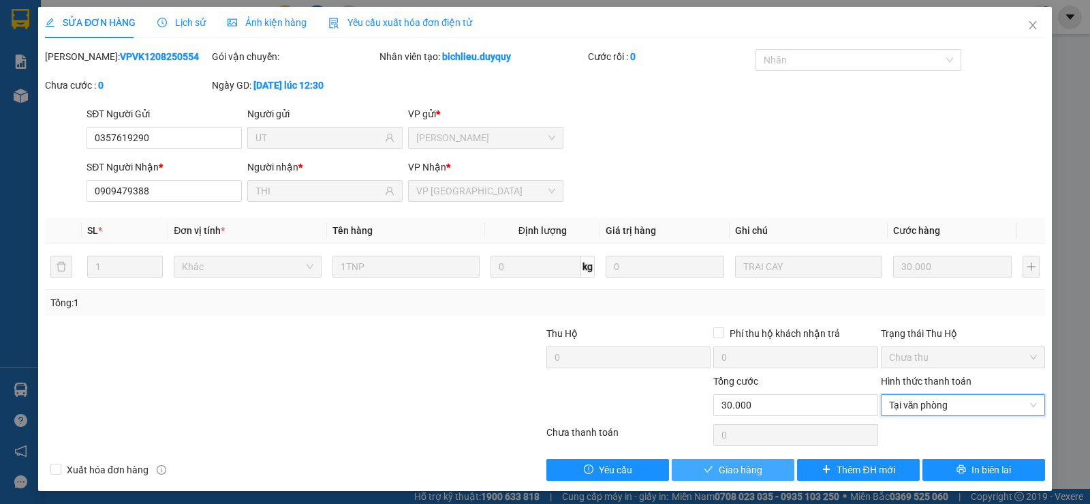
click at [725, 463] on span "Giao hàng" at bounding box center [741, 469] width 44 height 15
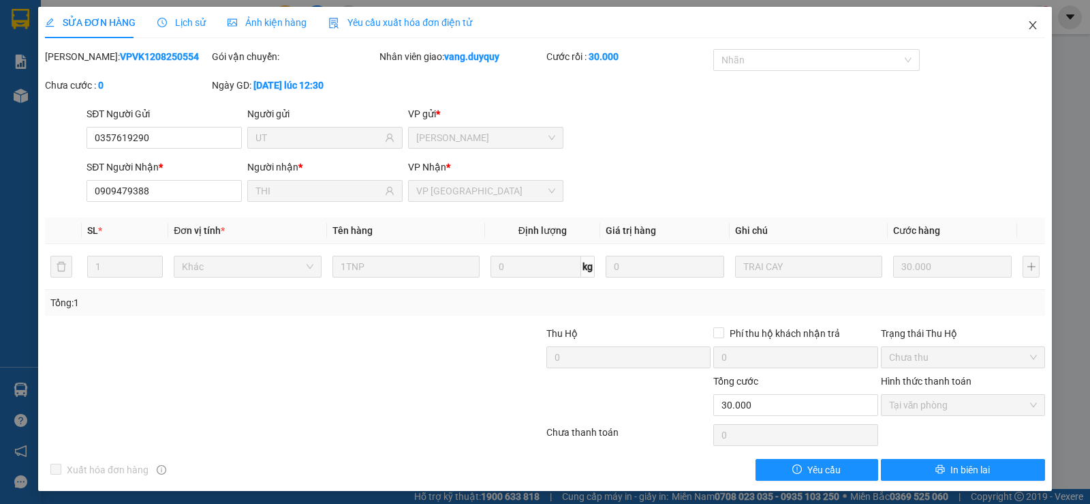
click at [1029, 27] on icon "close" at bounding box center [1032, 25] width 7 height 8
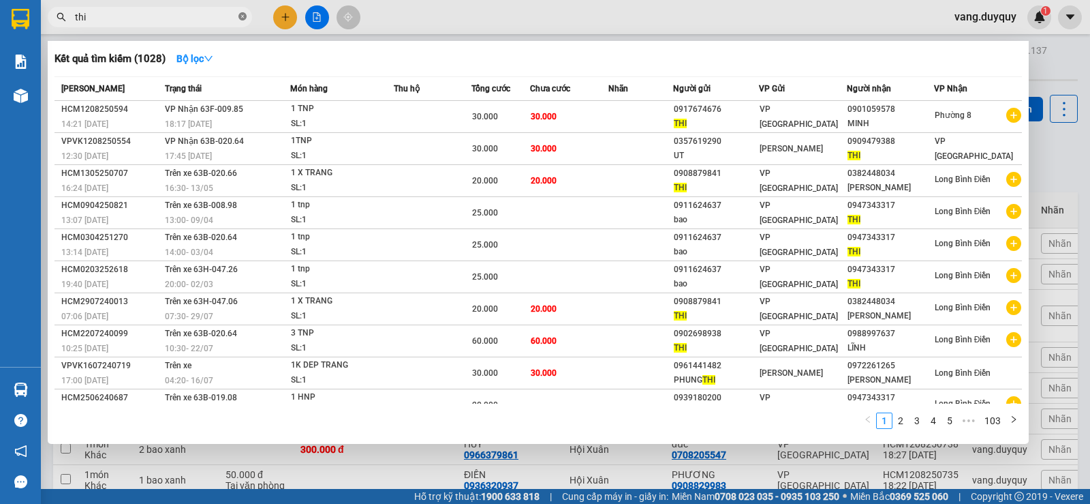
click at [242, 14] on icon "close-circle" at bounding box center [243, 16] width 8 height 8
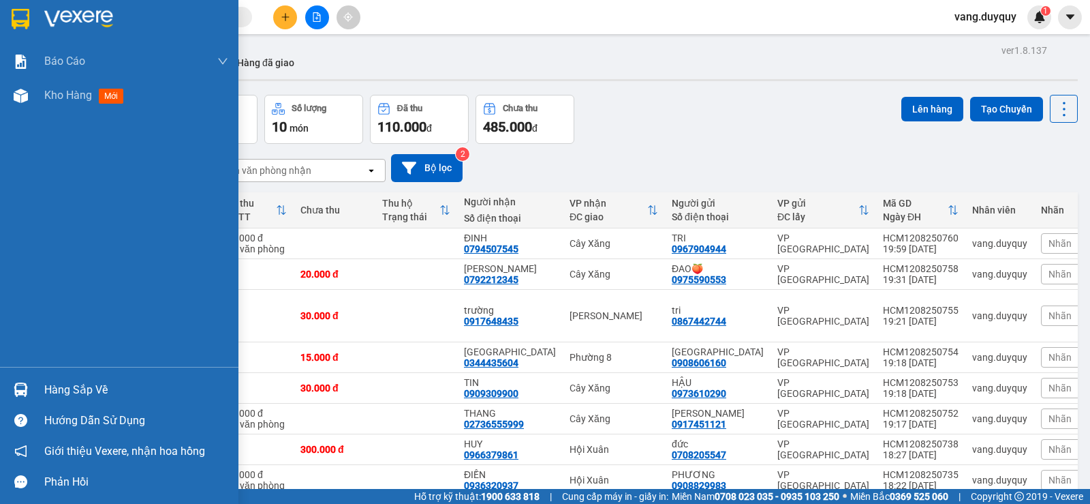
click at [3, 18] on div at bounding box center [119, 22] width 239 height 44
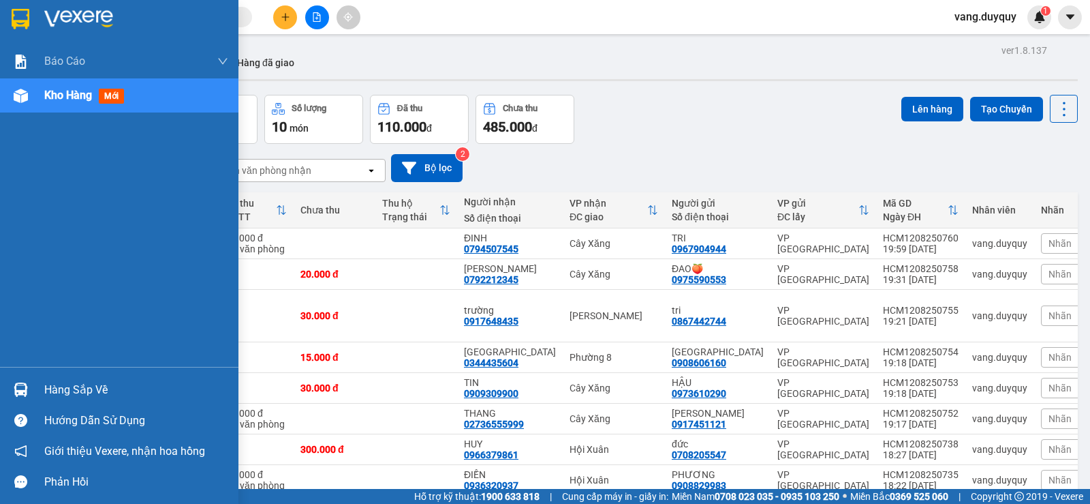
click at [41, 388] on div "Hàng sắp về" at bounding box center [119, 389] width 239 height 31
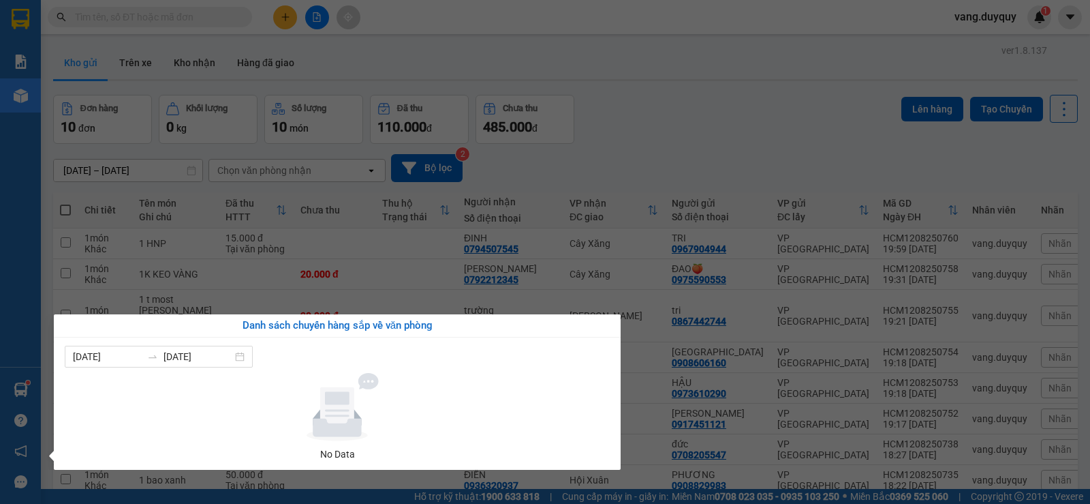
click at [0, 312] on div "[PERSON_NAME] 1. [PERSON_NAME] [PERSON_NAME] ([PERSON_NAME]) 2. [PERSON_NAME] s…" at bounding box center [20, 252] width 41 height 504
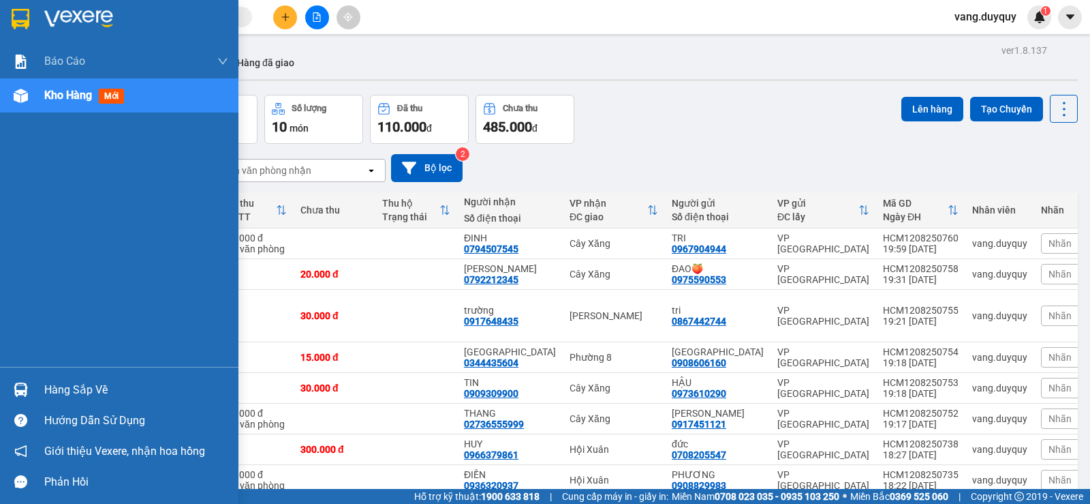
click at [51, 391] on div "Hàng sắp về" at bounding box center [136, 390] width 184 height 20
click at [11, 292] on div "[PERSON_NAME] 1. [PERSON_NAME] [PERSON_NAME] ([PERSON_NAME]) 2. [PERSON_NAME] s…" at bounding box center [119, 252] width 239 height 504
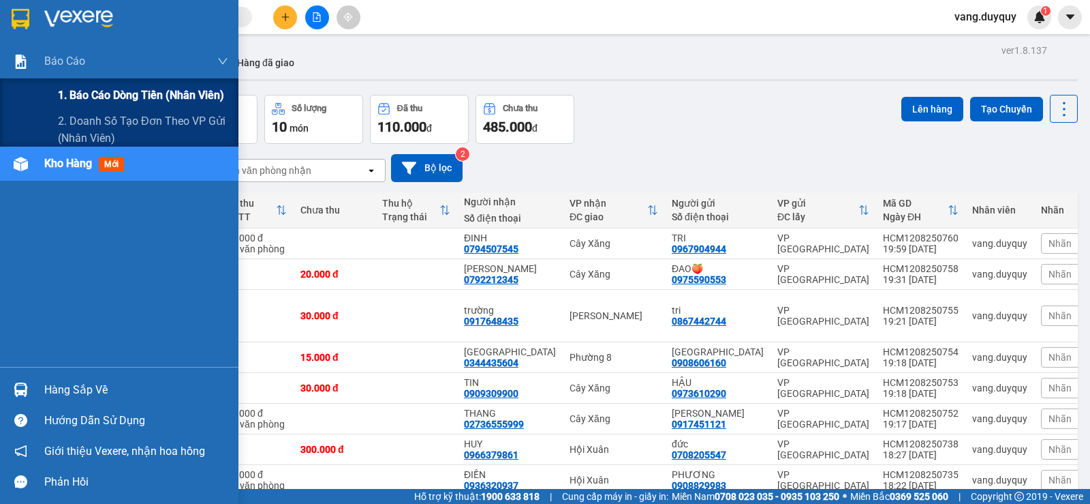
click at [77, 97] on span "1. Báo cáo dòng tiền (nhân viên)" at bounding box center [141, 95] width 166 height 17
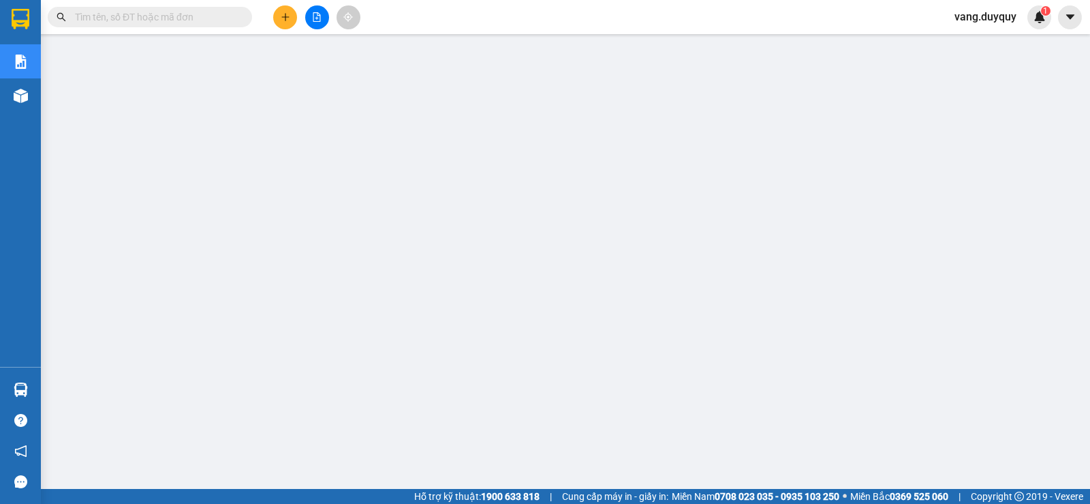
click at [399, 10] on div "Kết quả [PERSON_NAME] ( 1028 ) Bộ lọc Mã ĐH Trạng thái Món hàng Thu hộ Tổng [PE…" at bounding box center [545, 17] width 1090 height 34
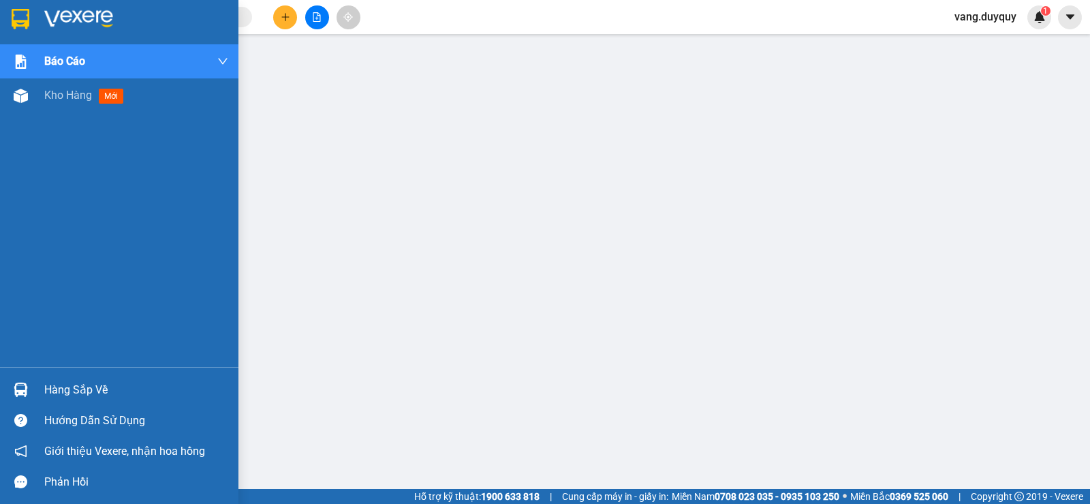
click at [99, 382] on div "Hàng sắp về" at bounding box center [136, 390] width 184 height 20
click at [25, 26] on img at bounding box center [21, 19] width 18 height 20
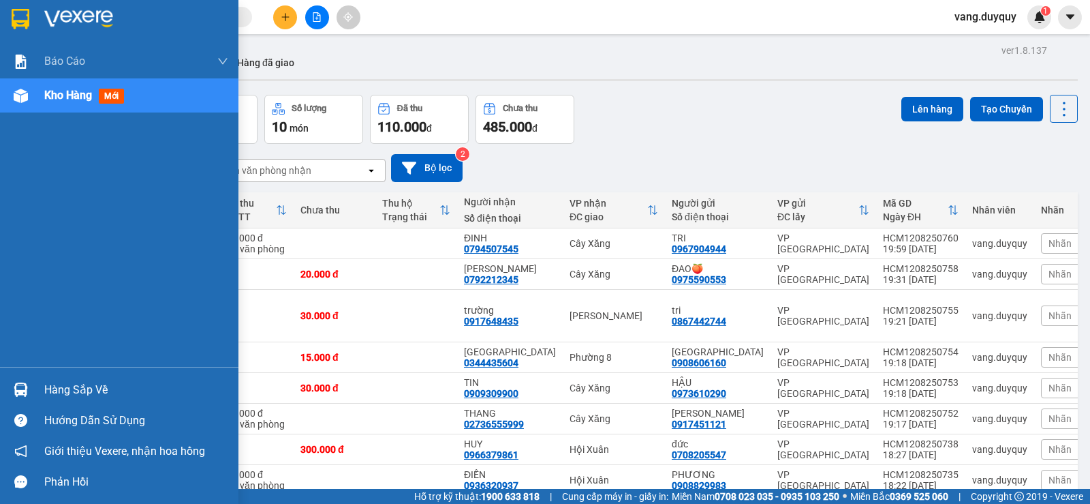
click at [54, 384] on div "Hàng sắp về" at bounding box center [136, 390] width 184 height 20
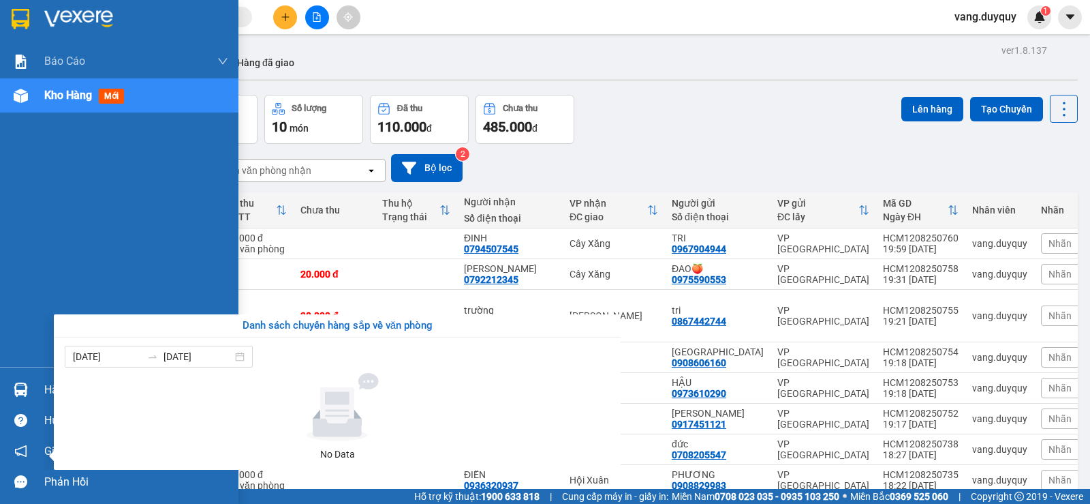
click at [0, 271] on div "[PERSON_NAME] 1. [PERSON_NAME] [PERSON_NAME] ([PERSON_NAME]) 2. [PERSON_NAME] s…" at bounding box center [119, 252] width 239 height 504
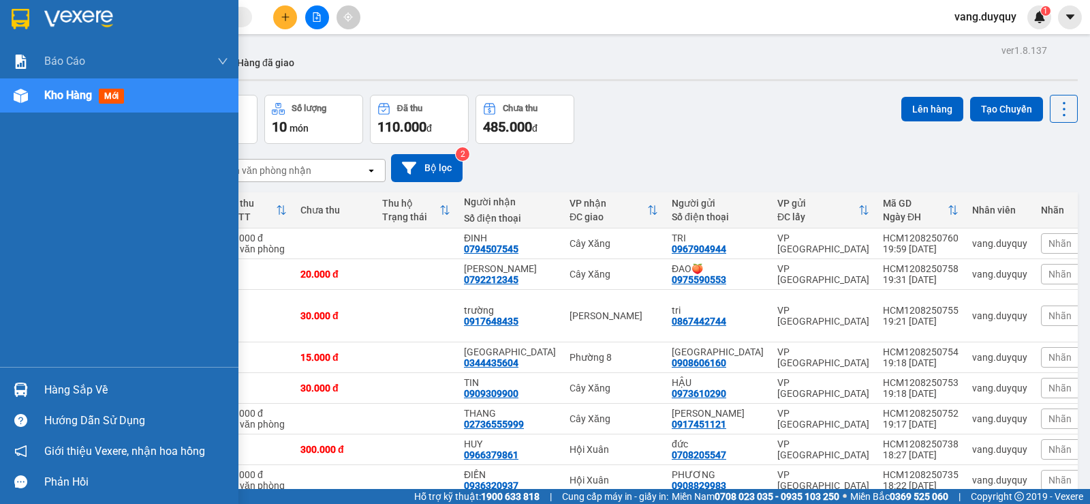
click at [26, 30] on div at bounding box center [21, 19] width 24 height 24
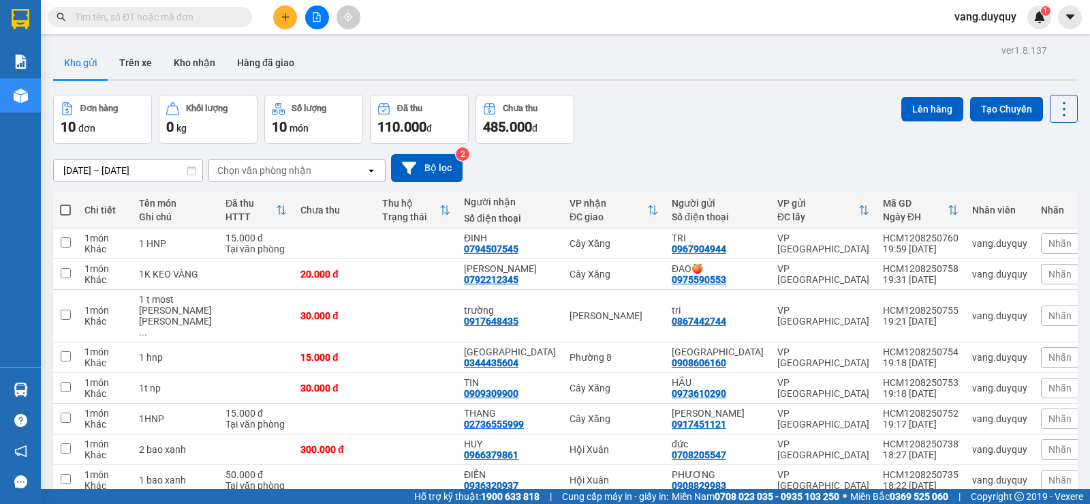
click at [184, 18] on input "text" at bounding box center [155, 17] width 161 height 15
click at [191, 23] on input "text" at bounding box center [155, 17] width 161 height 15
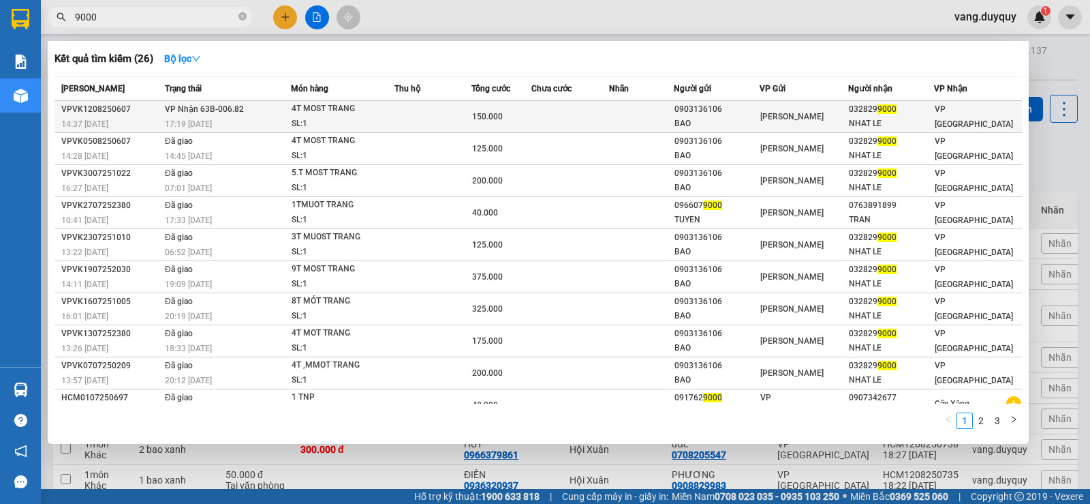
type input "9000"
click at [241, 110] on span "[PERSON_NAME] 63B-006.82" at bounding box center [204, 109] width 79 height 10
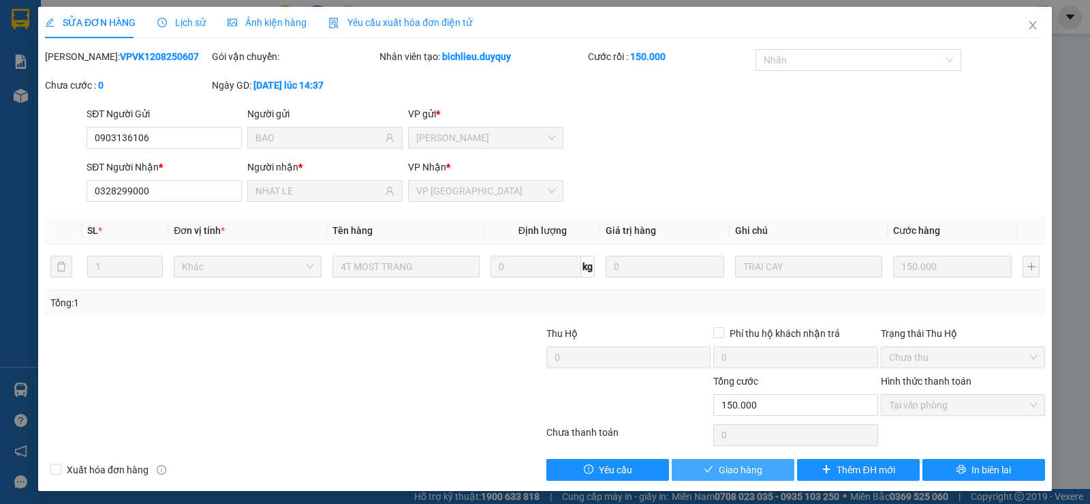
click at [730, 469] on span "Giao hàng" at bounding box center [741, 469] width 44 height 15
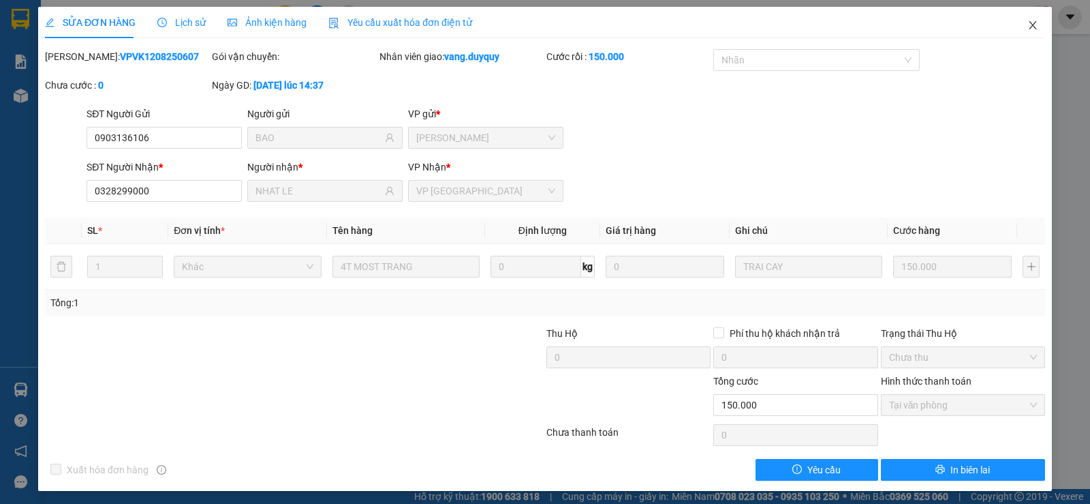
click at [1028, 25] on icon "close" at bounding box center [1033, 25] width 11 height 11
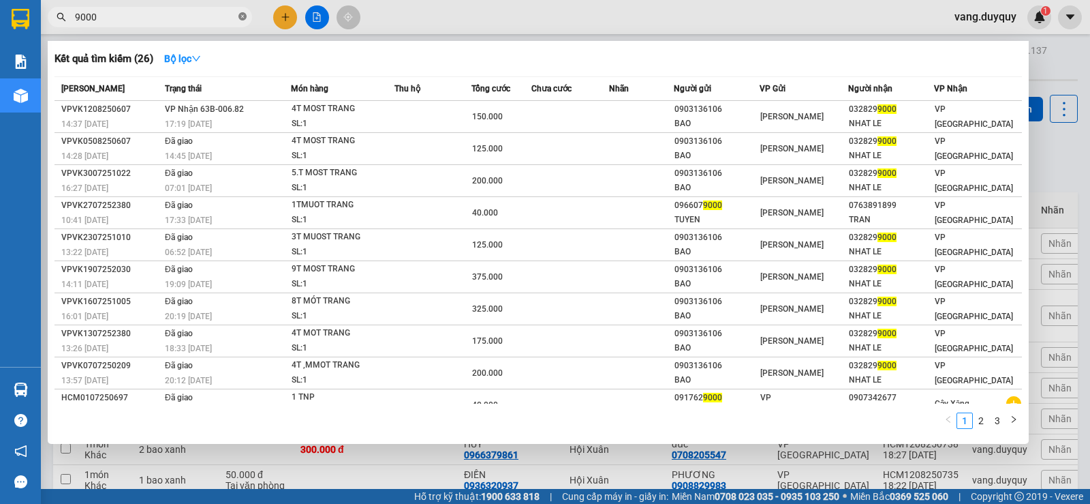
click at [243, 14] on icon "close-circle" at bounding box center [243, 16] width 8 height 8
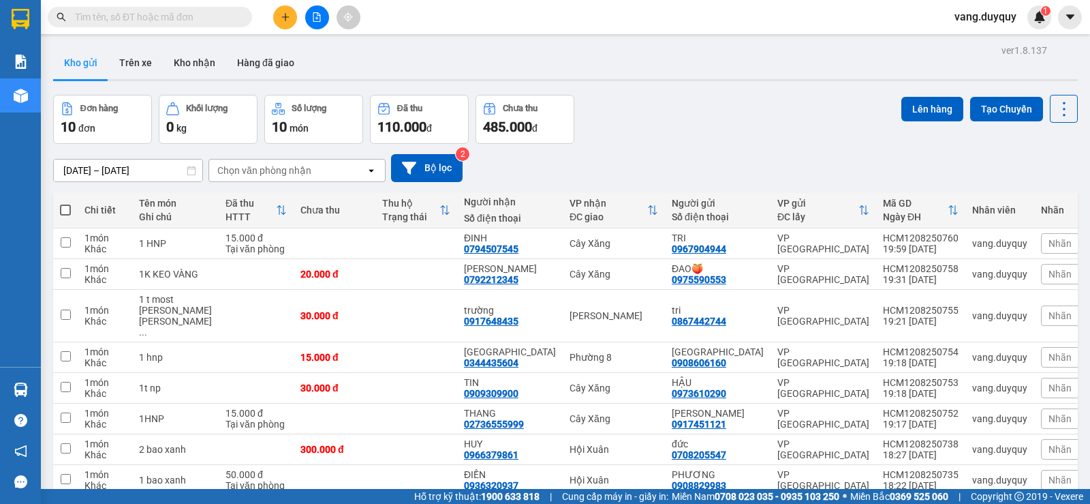
drag, startPoint x: 174, startPoint y: 11, endPoint x: 189, endPoint y: 8, distance: 15.2
click at [184, 9] on span at bounding box center [150, 17] width 204 height 20
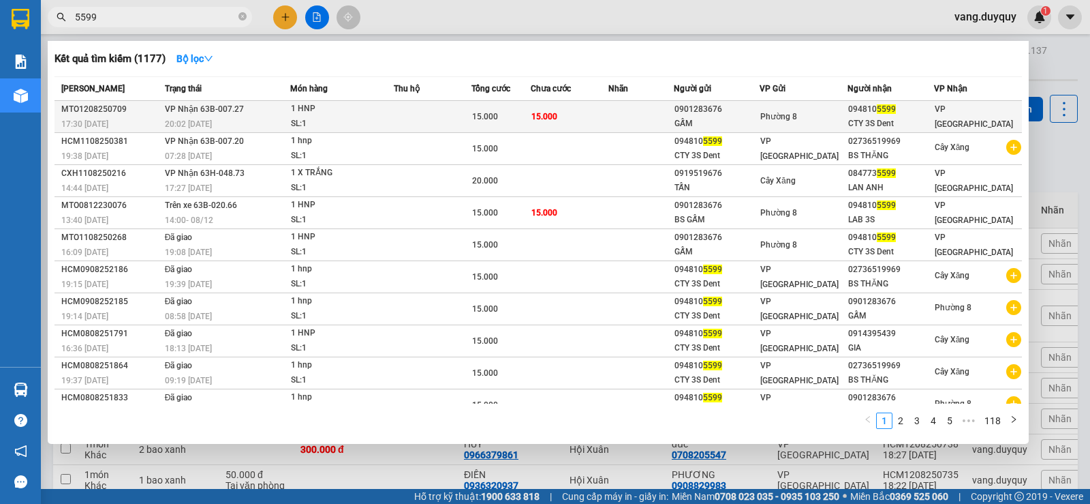
type input "5599"
click at [581, 113] on td "15.000" at bounding box center [570, 117] width 78 height 32
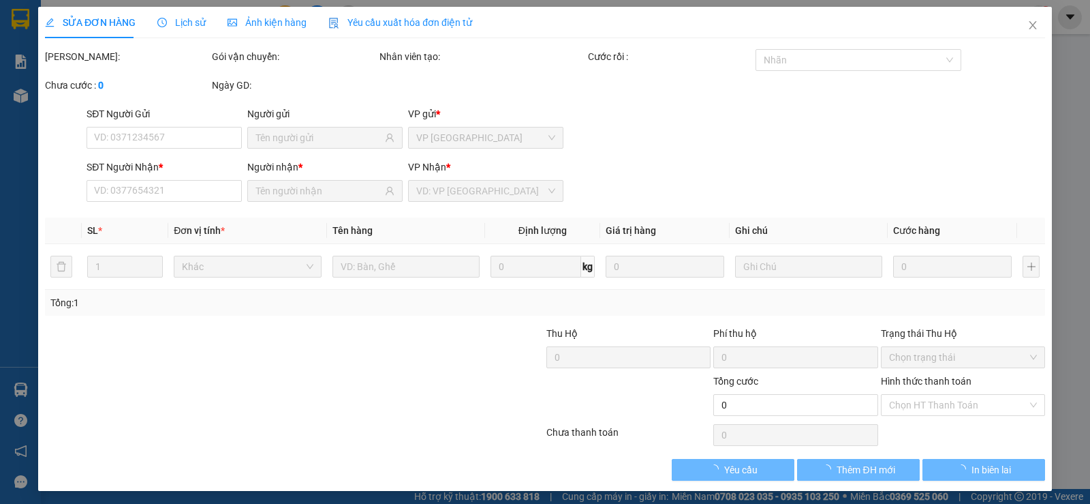
type input "0901283676"
type input "GẤM"
type input "0948105599"
type input "CTY 3S Dent"
type input "15.000"
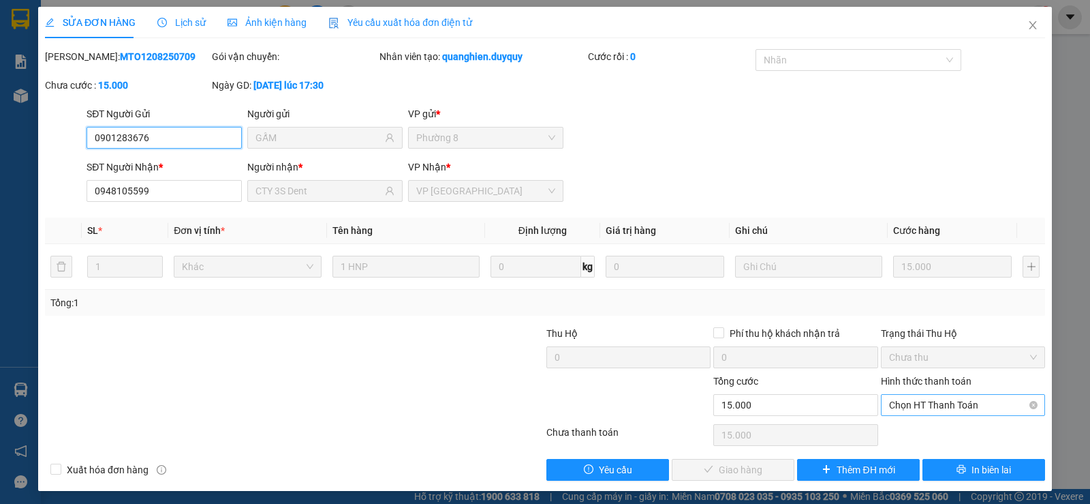
click at [928, 408] on span "Chọn HT Thanh Toán" at bounding box center [963, 405] width 148 height 20
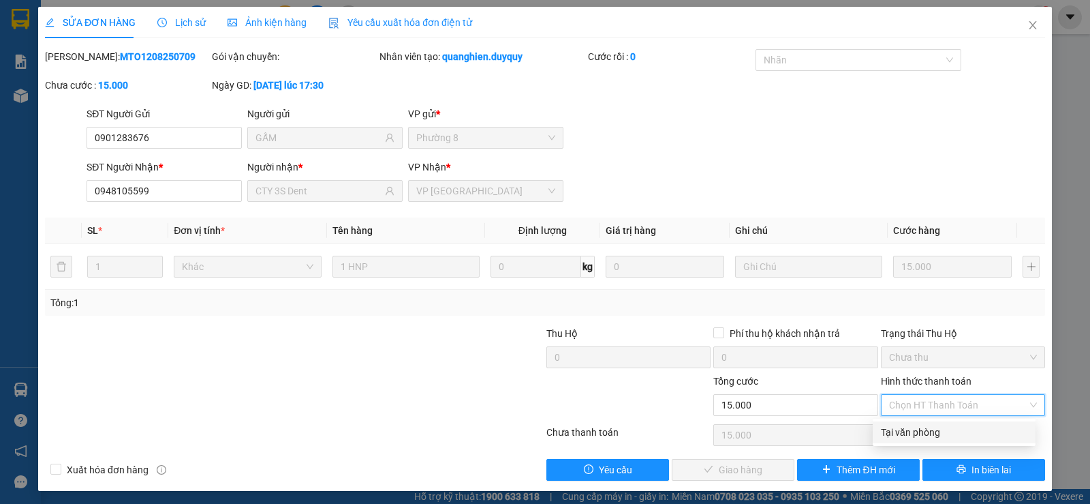
click at [919, 431] on div "Tại văn phòng" at bounding box center [954, 432] width 147 height 15
type input "0"
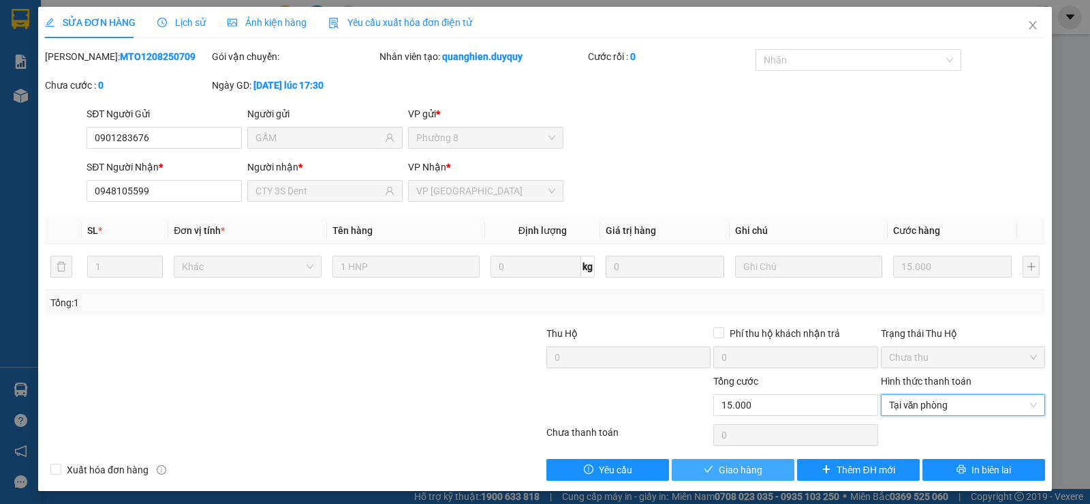
click at [750, 467] on span "Giao hàng" at bounding box center [741, 469] width 44 height 15
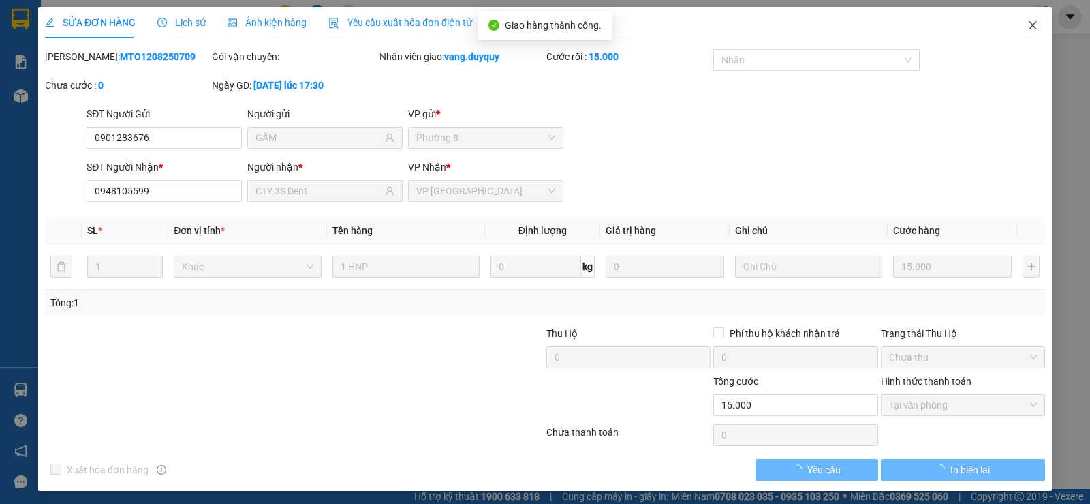
click at [1018, 32] on span "Close" at bounding box center [1033, 26] width 38 height 38
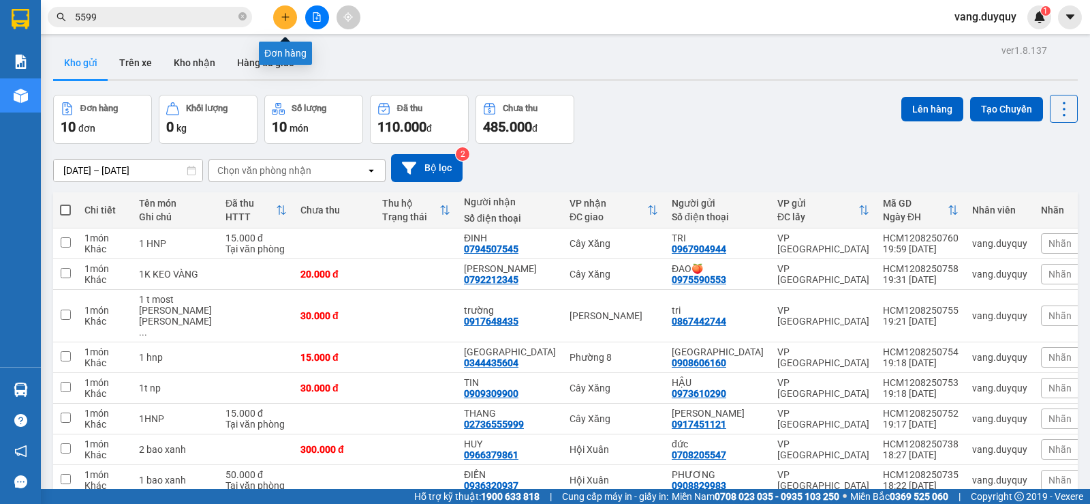
click at [279, 12] on button at bounding box center [285, 17] width 24 height 24
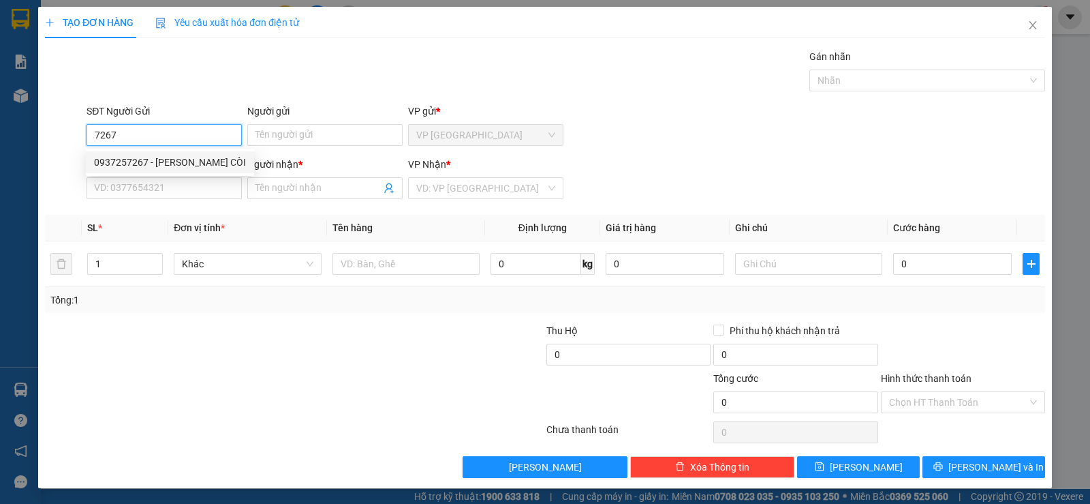
click at [199, 161] on div "0937257267 - [PERSON_NAME] CÒI" at bounding box center [170, 162] width 152 height 15
type input "0937257267"
type input "[PERSON_NAME] CÒI"
type input "0868623456"
type input "TRI"
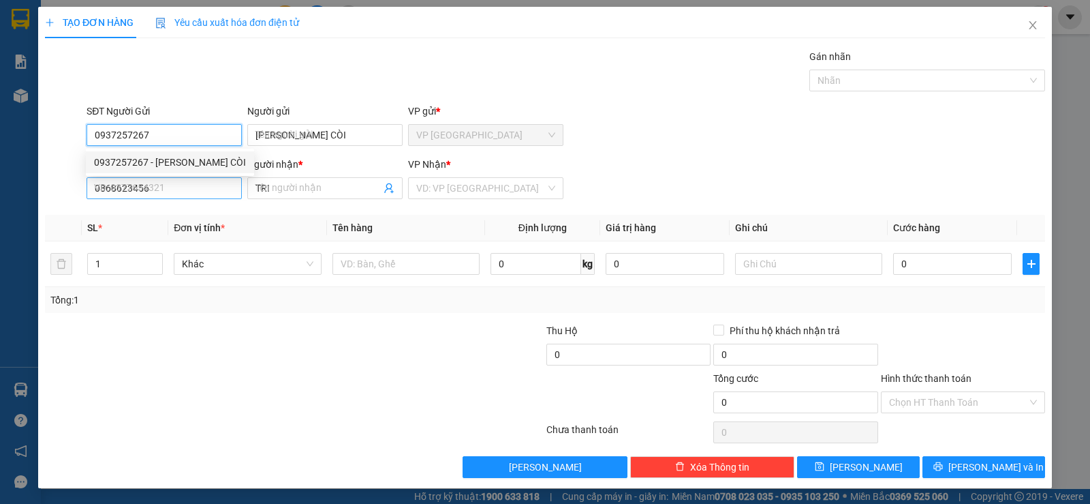
type input "20.000"
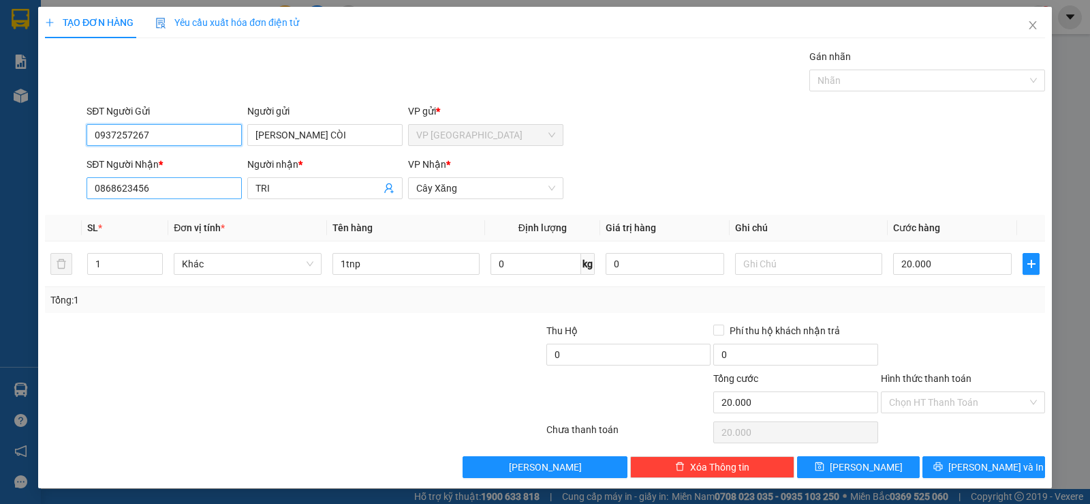
type input "0937257267"
click at [189, 187] on input "0868623456" at bounding box center [164, 188] width 155 height 22
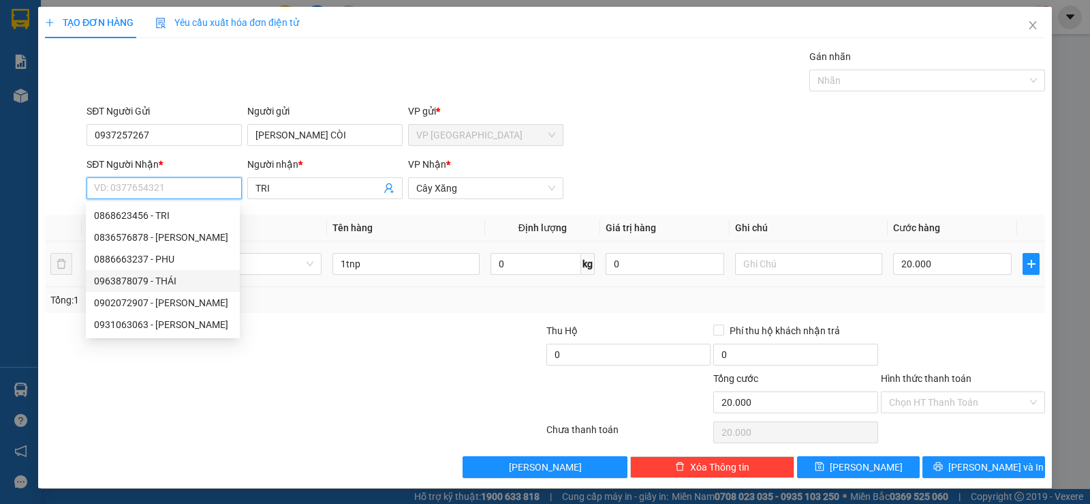
click at [158, 277] on div "0963878079 - THÁI" at bounding box center [163, 280] width 138 height 15
type input "0963878079"
type input "THÁI"
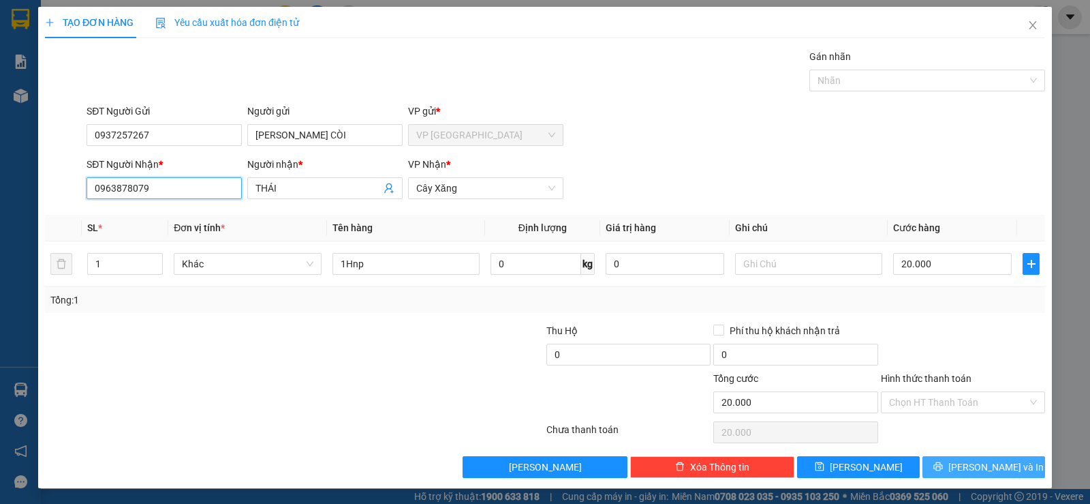
type input "0963878079"
click at [942, 463] on button "[PERSON_NAME] và In" at bounding box center [984, 467] width 123 height 22
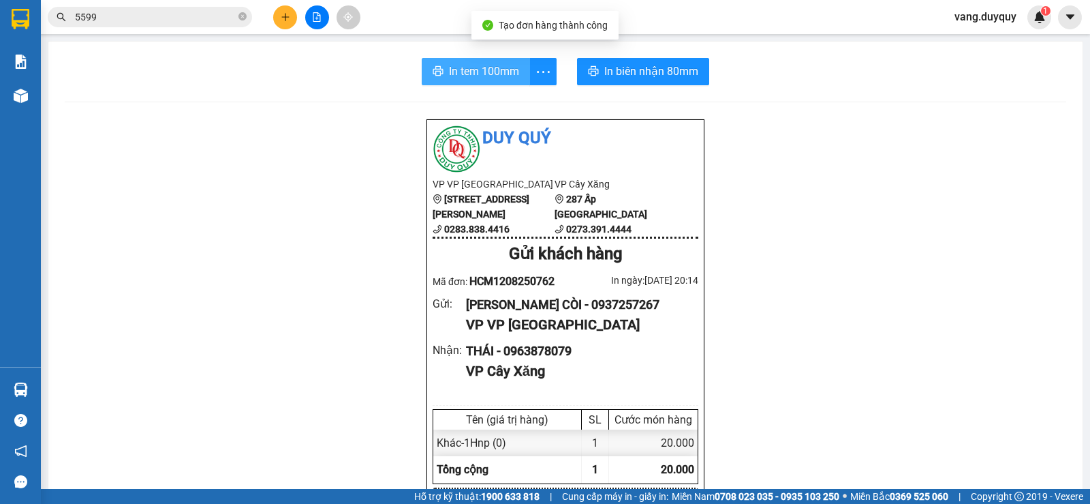
click at [514, 83] on button "In tem 100mm" at bounding box center [476, 71] width 108 height 27
click at [242, 14] on icon "close-circle" at bounding box center [243, 16] width 8 height 8
click at [189, 17] on input "text" at bounding box center [155, 17] width 161 height 15
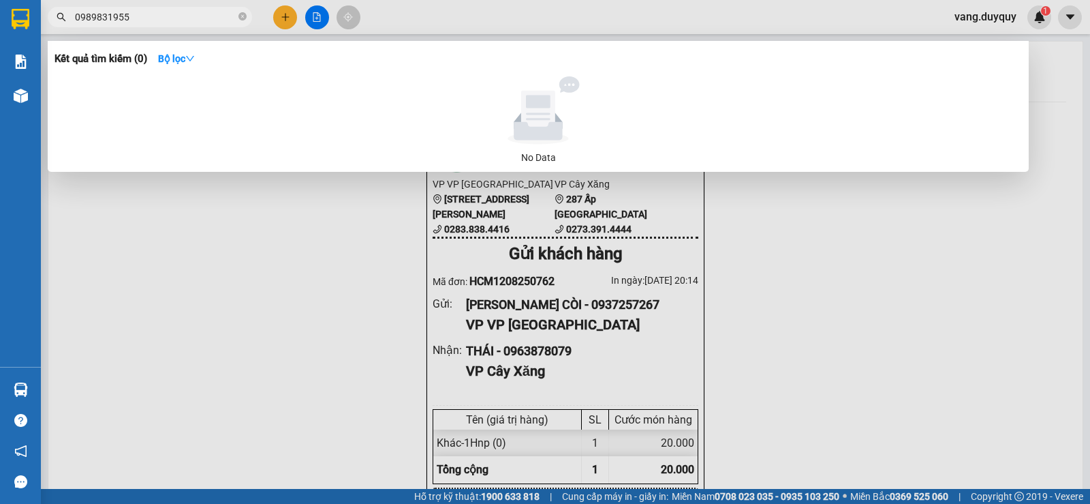
click at [163, 17] on input "0989831955" at bounding box center [155, 17] width 161 height 15
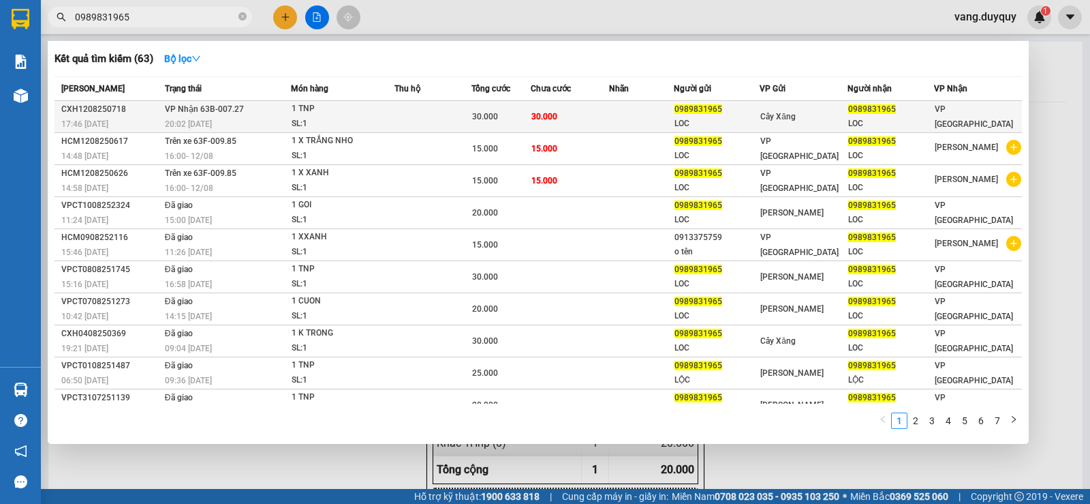
type input "0989831965"
click at [386, 109] on div "1 TNP" at bounding box center [343, 109] width 102 height 15
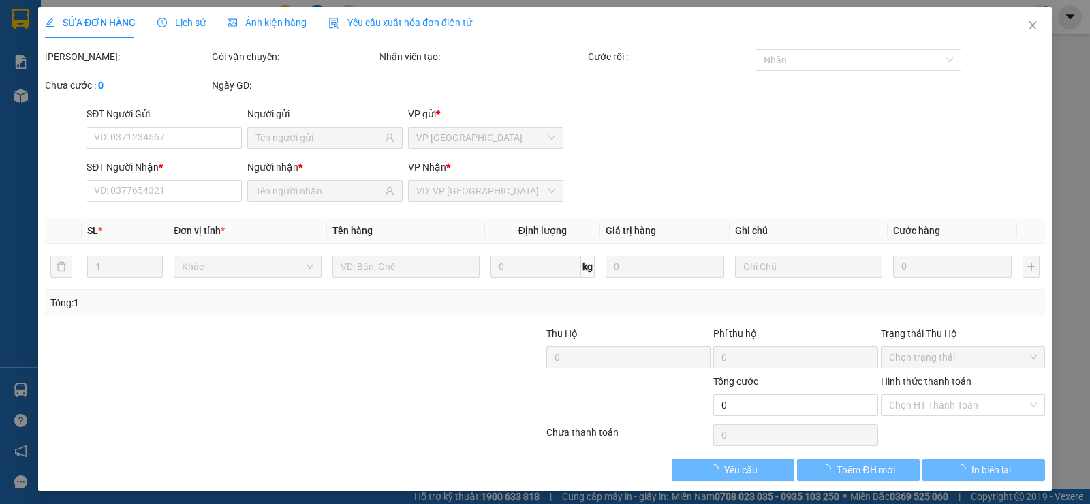
type input "0989831965"
type input "LOC"
type input "0989831965"
type input "LOC"
type input "30.000"
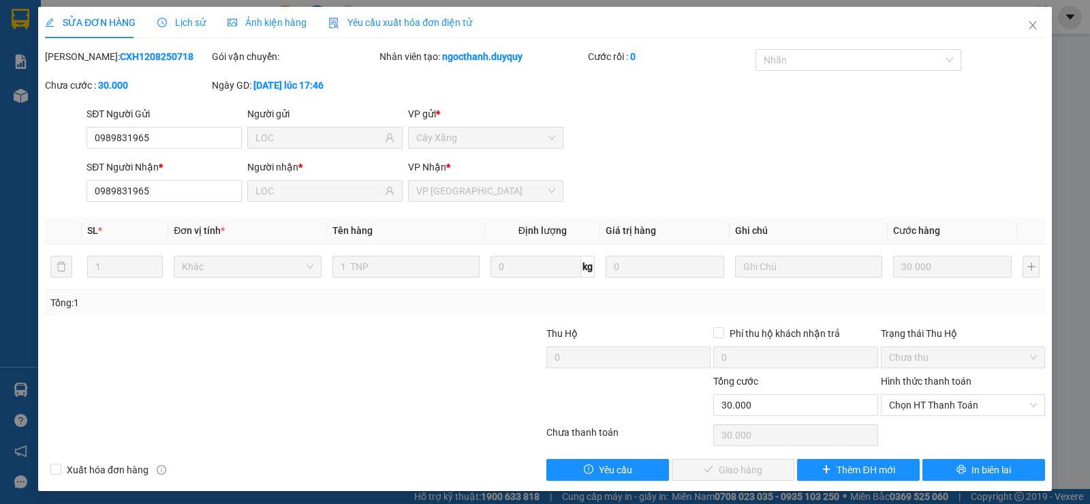
click at [934, 416] on div "Hình thức thanh toán Chọn HT Thanh Toán" at bounding box center [963, 397] width 164 height 48
click at [931, 410] on span "Chọn HT Thanh Toán" at bounding box center [963, 405] width 148 height 20
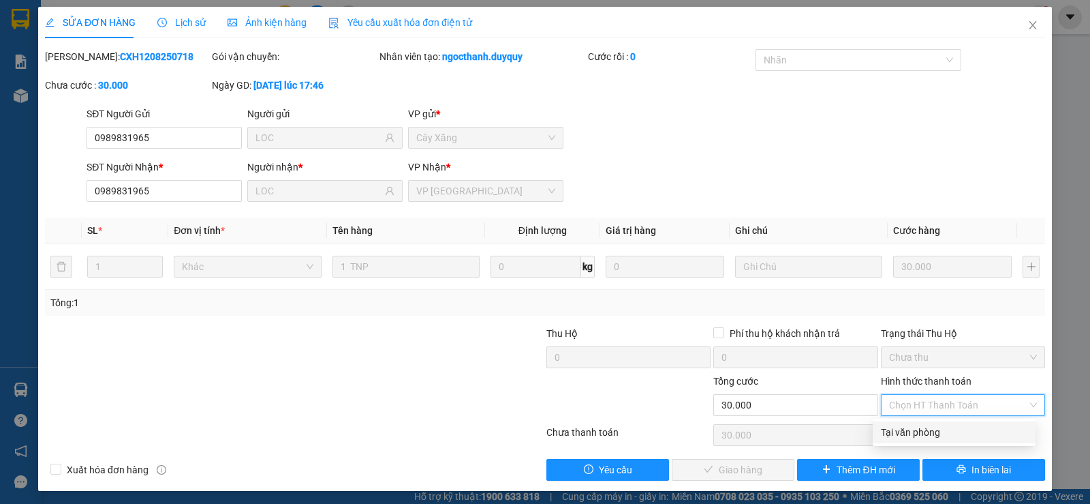
click at [923, 420] on div "Tại văn phòng Tại văn phòng" at bounding box center [954, 431] width 163 height 27
click at [908, 432] on div "Tại văn phòng" at bounding box center [954, 432] width 147 height 15
type input "0"
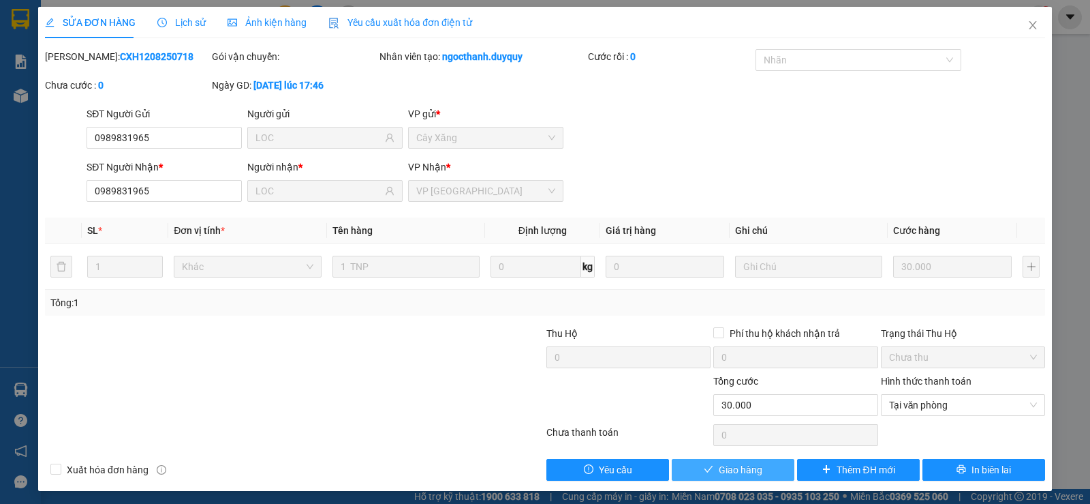
click at [738, 463] on span "Giao hàng" at bounding box center [741, 469] width 44 height 15
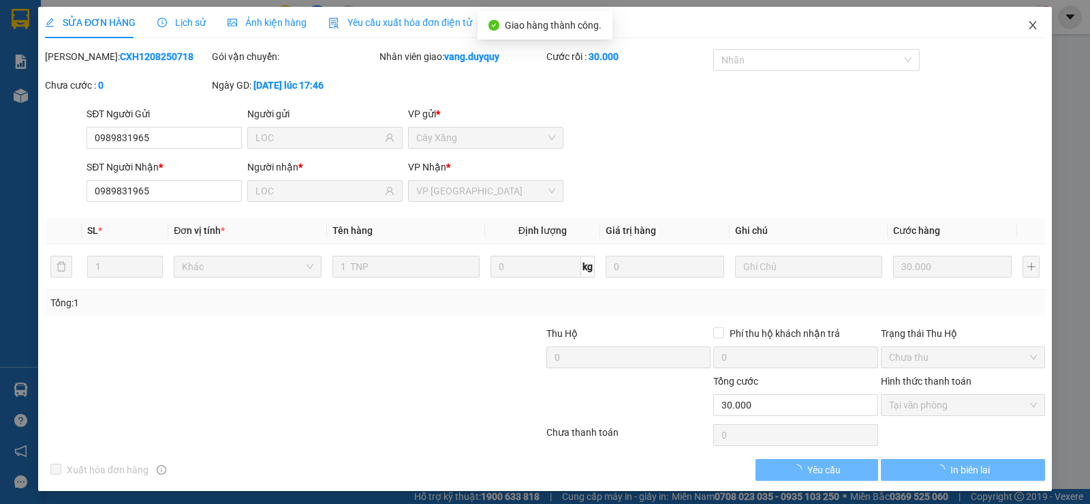
click at [1015, 34] on span "Close" at bounding box center [1033, 26] width 38 height 38
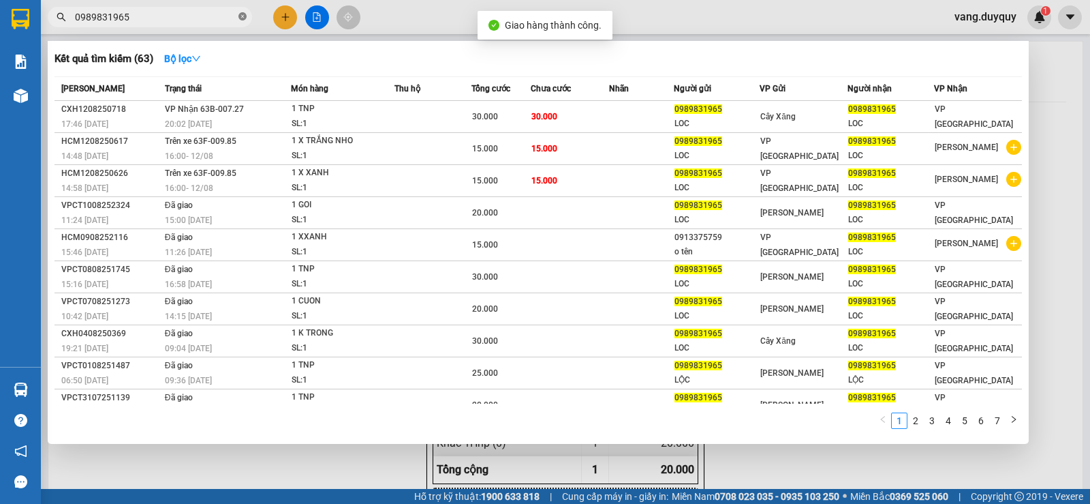
drag, startPoint x: 248, startPoint y: 17, endPoint x: 241, endPoint y: 18, distance: 6.9
click at [242, 18] on span "0989831965" at bounding box center [150, 17] width 204 height 20
click at [241, 18] on icon "close-circle" at bounding box center [243, 16] width 8 height 8
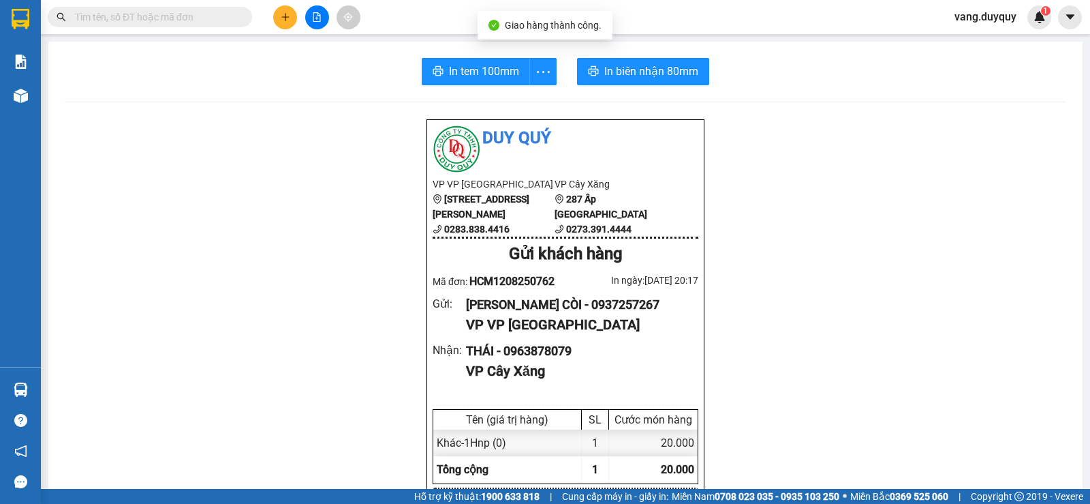
click at [232, 18] on input "text" at bounding box center [155, 17] width 161 height 15
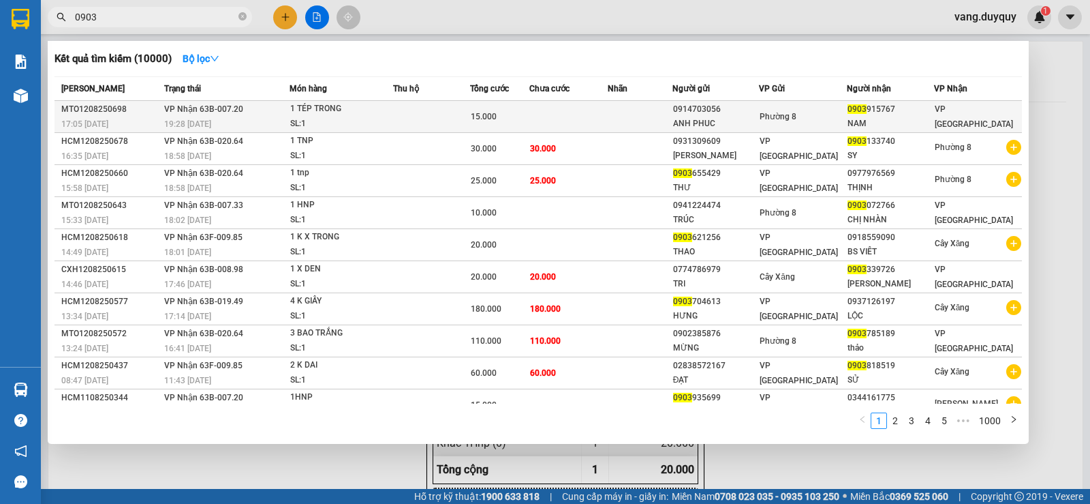
type input "0903"
click at [310, 112] on div "1 TÉP TRONG" at bounding box center [341, 109] width 102 height 15
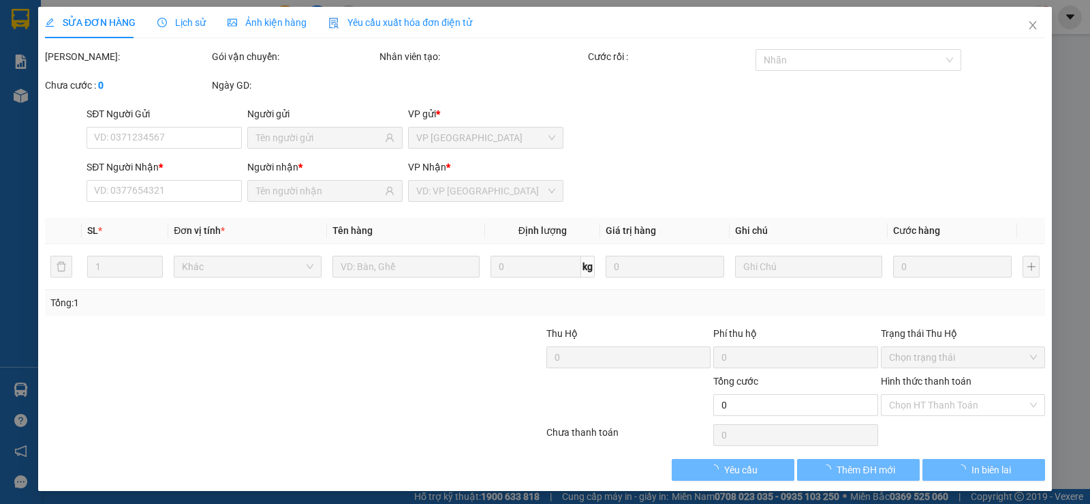
type input "0914703056"
type input "ANH PHUC"
type input "0903915767"
type input "NAM"
type input "15.000"
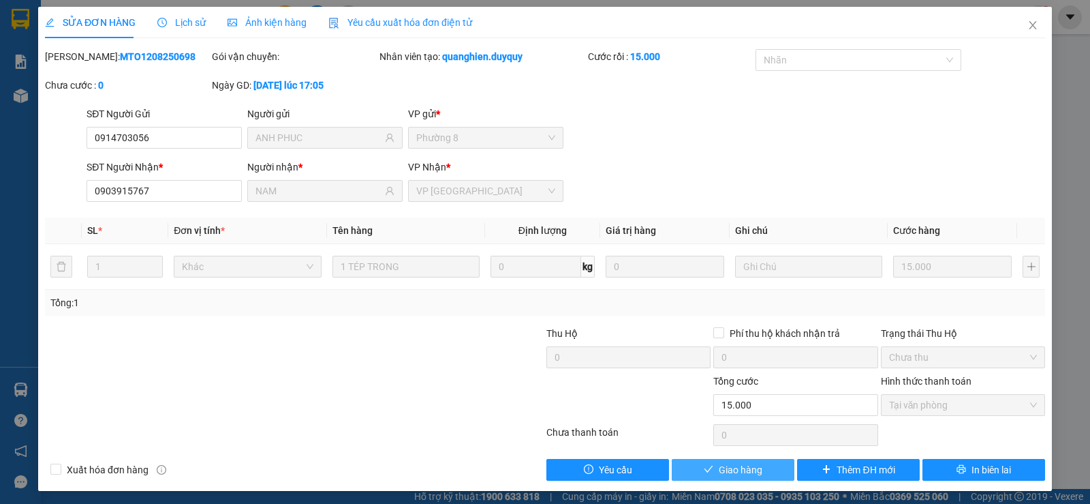
click at [727, 464] on span "Giao hàng" at bounding box center [741, 469] width 44 height 15
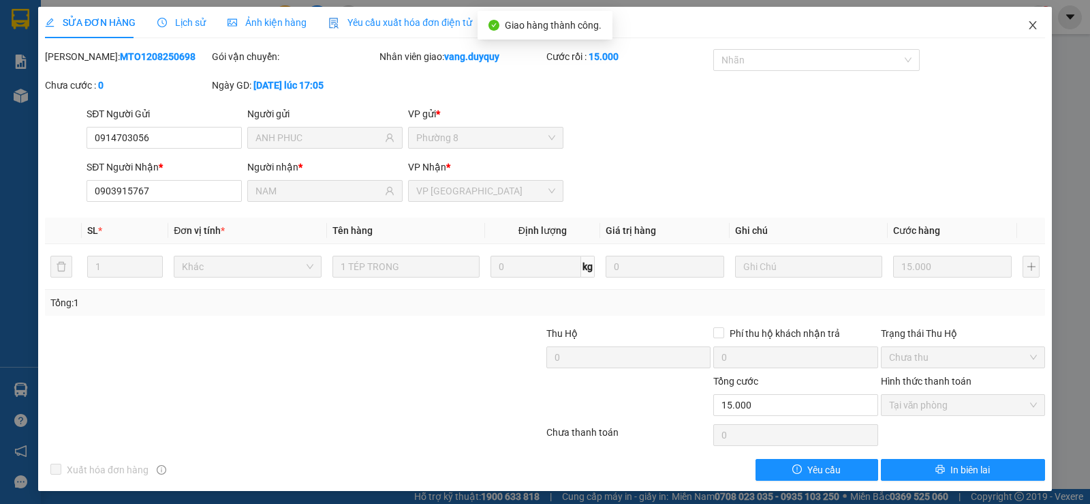
click at [1028, 25] on icon "close" at bounding box center [1033, 25] width 11 height 11
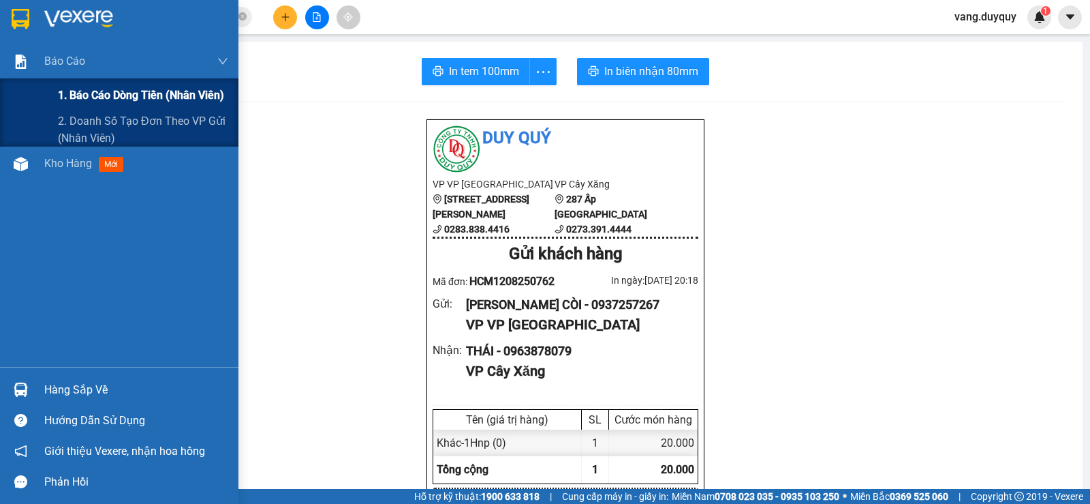
click at [78, 95] on span "1. Báo cáo dòng tiền (nhân viên)" at bounding box center [141, 95] width 166 height 17
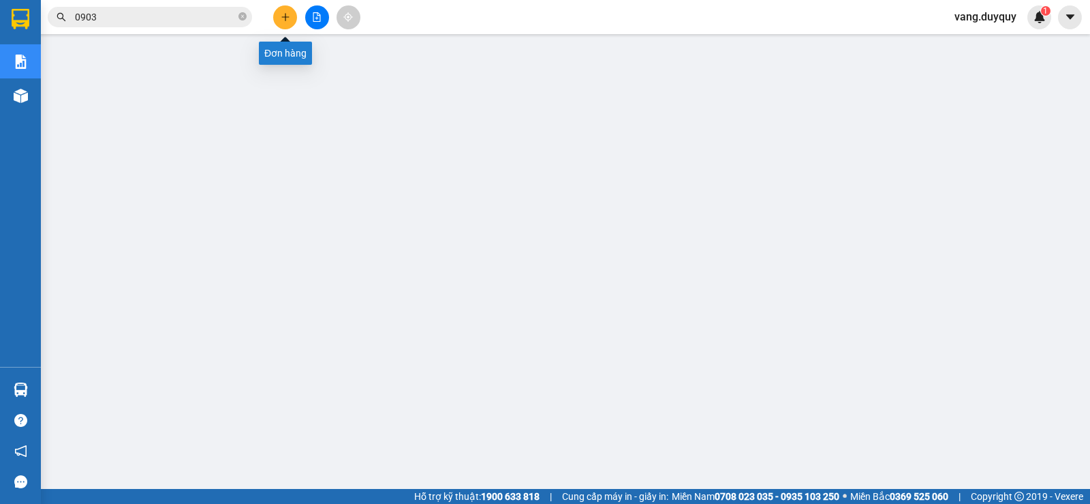
click at [276, 22] on button at bounding box center [285, 17] width 24 height 24
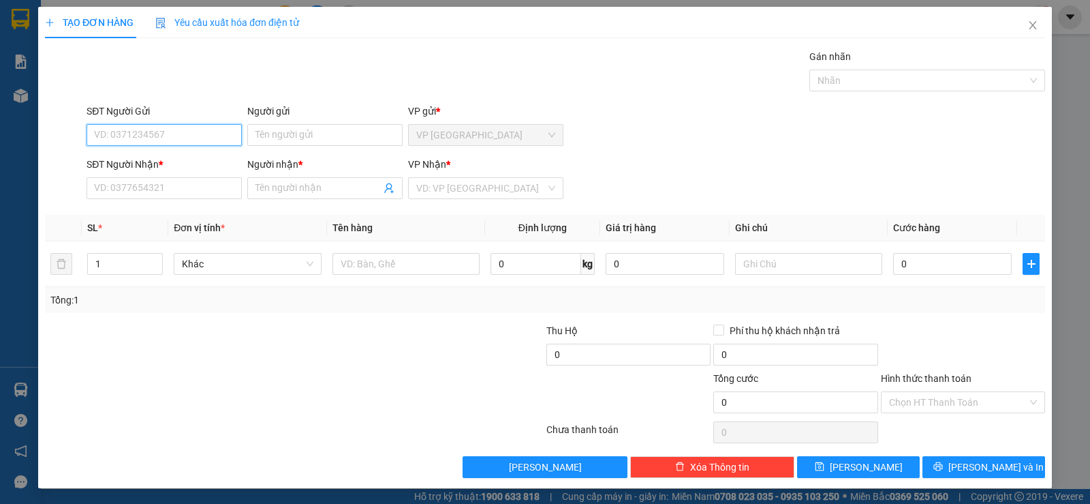
click at [191, 134] on input "SĐT Người Gửi" at bounding box center [164, 135] width 155 height 22
type input "0903345285"
click at [177, 155] on div "0903345285 - TRANG" at bounding box center [163, 162] width 138 height 15
type input "TRANG"
type input "0916623940"
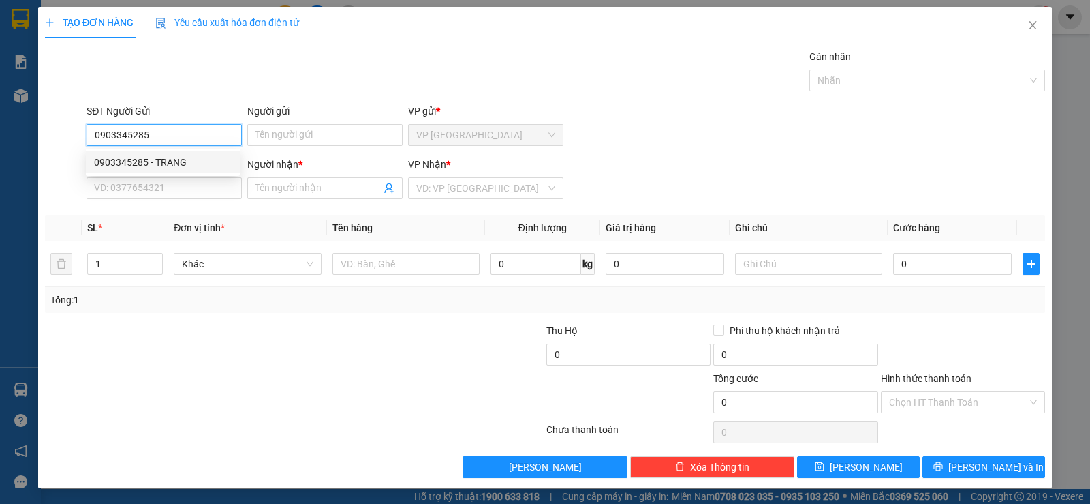
type input "[PERSON_NAME]"
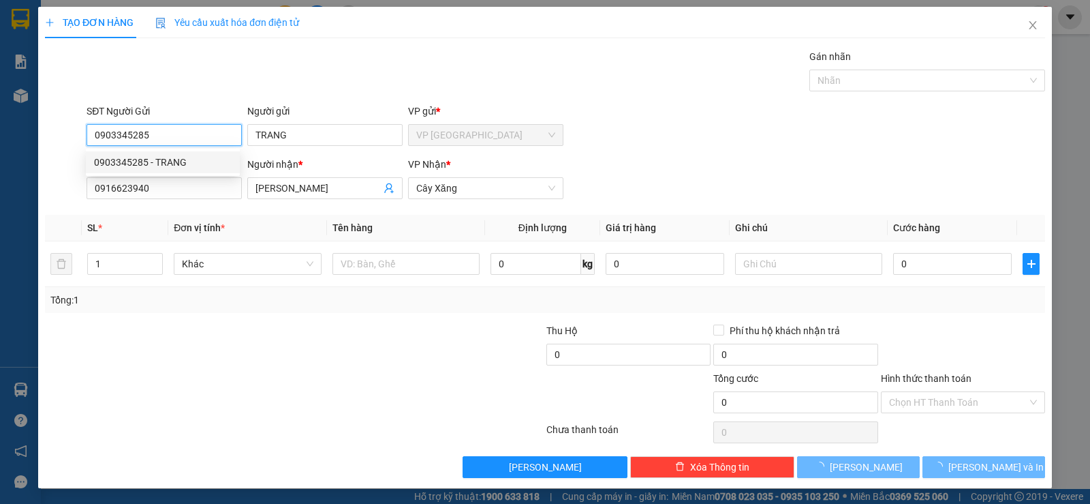
type input "25.000"
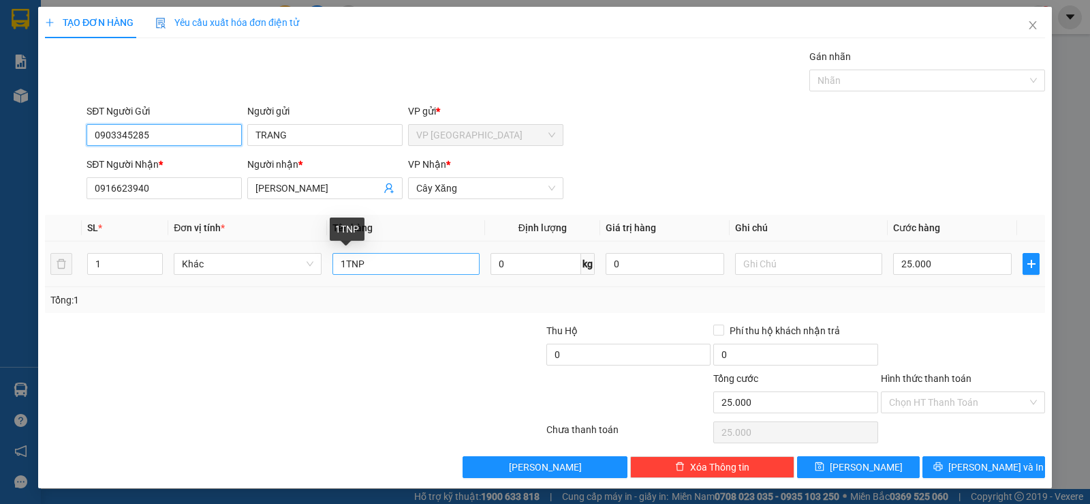
type input "0903345285"
drag, startPoint x: 343, startPoint y: 269, endPoint x: 262, endPoint y: 342, distance: 109.1
click at [262, 342] on div "Transit Pickup Surcharge Ids Transit Deliver Surcharge Ids Transit Deliver Surc…" at bounding box center [545, 263] width 1000 height 429
type input "6TNP"
click at [940, 264] on input "25.000" at bounding box center [952, 264] width 119 height 22
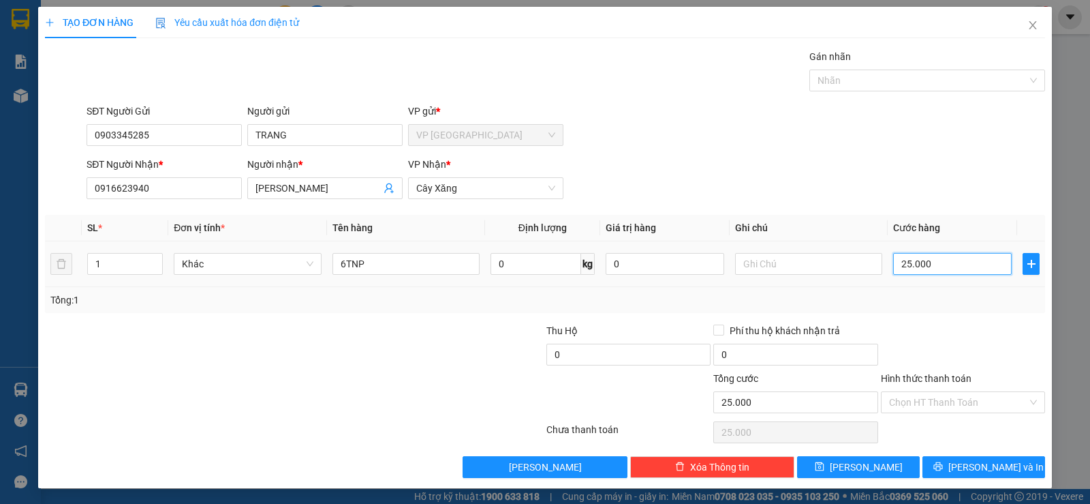
type input "1"
type input "18"
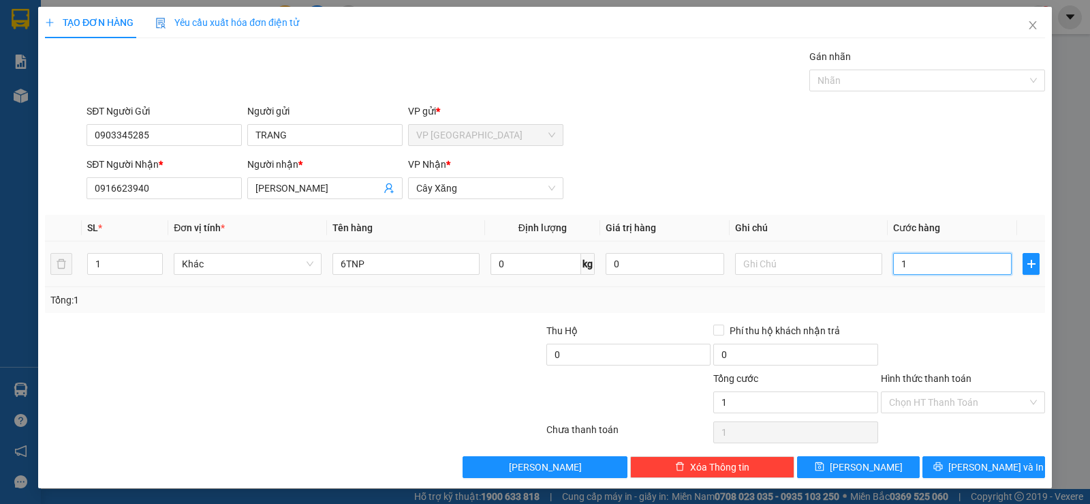
type input "18"
type input "180"
type input "180.000"
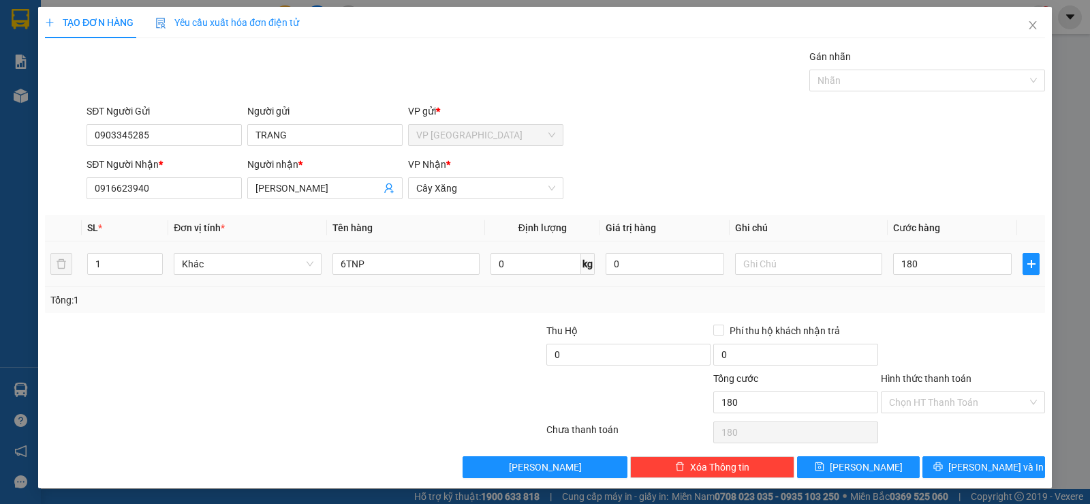
type input "180.000"
click at [884, 191] on div "SĐT Người [PERSON_NAME] * 0916623940 Người [PERSON_NAME] * [PERSON_NAME] [PERSO…" at bounding box center [566, 181] width 964 height 48
click at [923, 465] on button "[PERSON_NAME] và In" at bounding box center [984, 467] width 123 height 22
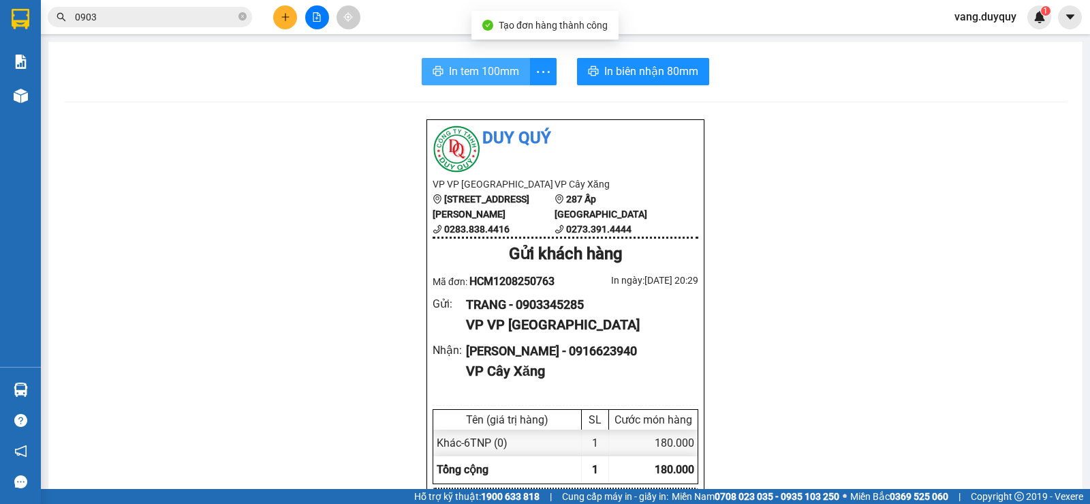
click at [443, 69] on button "In tem 100mm" at bounding box center [476, 71] width 108 height 27
click at [292, 18] on button at bounding box center [285, 17] width 24 height 24
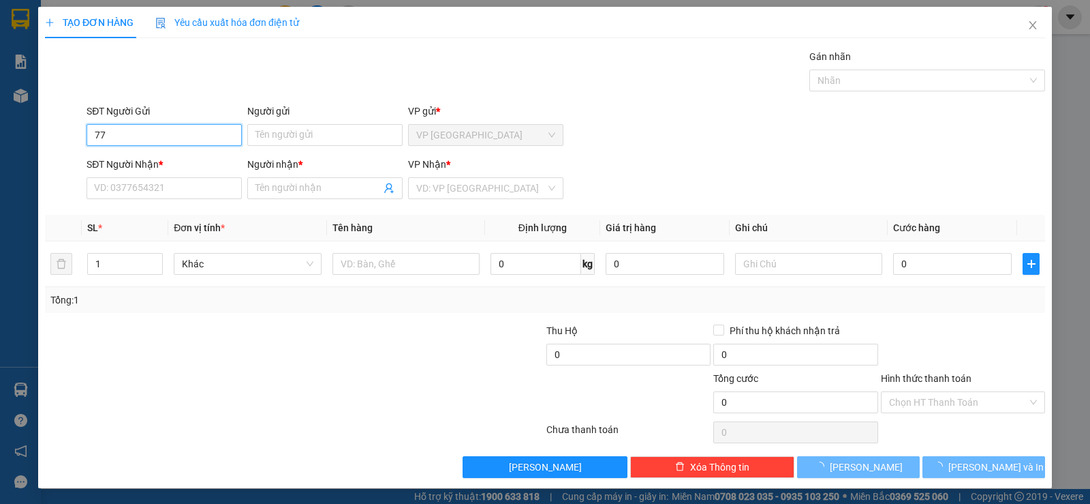
type input "7"
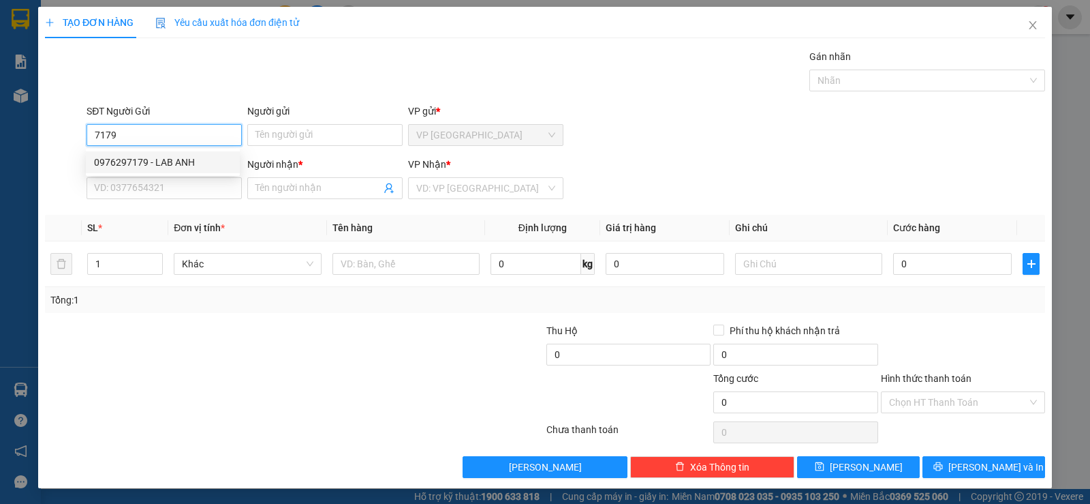
click at [200, 164] on div "0976297179 - LAB ANH" at bounding box center [163, 162] width 138 height 15
type input "0976297179"
type input "LAB ANH"
type input "02733978159"
type input "NK. [GEOGRAPHIC_DATA] (06)"
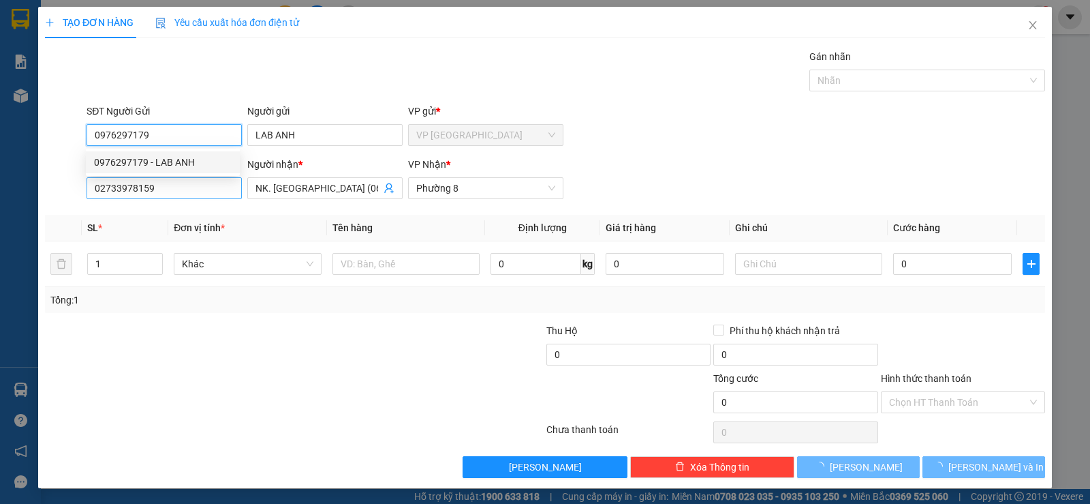
type input "15.000"
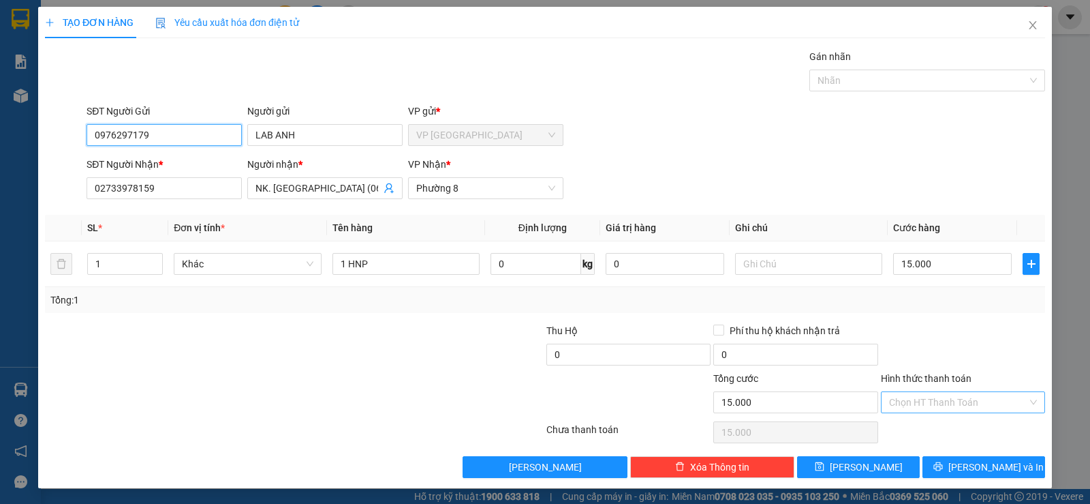
type input "0976297179"
click at [909, 399] on input "Hình thức thanh toán" at bounding box center [958, 402] width 138 height 20
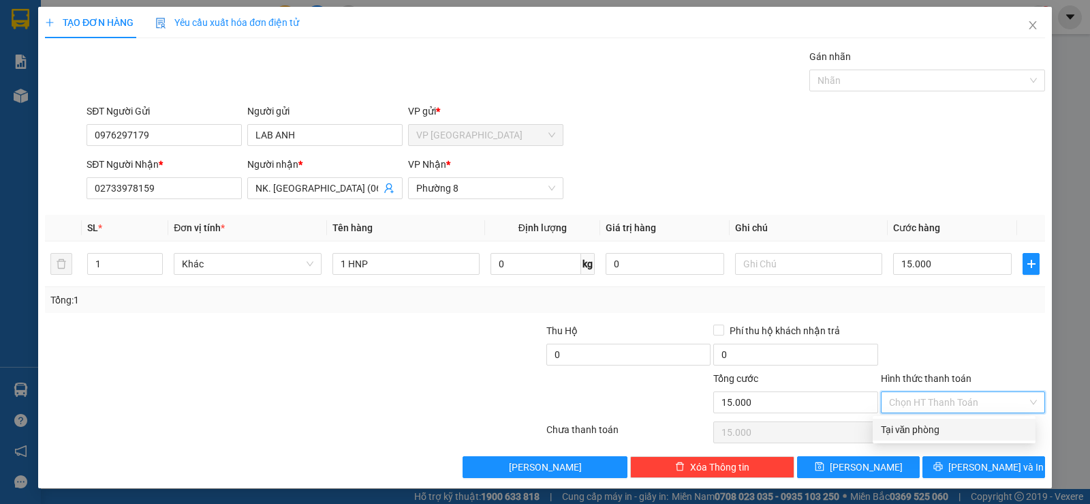
click at [913, 430] on div "Tại văn phòng" at bounding box center [954, 429] width 147 height 15
type input "0"
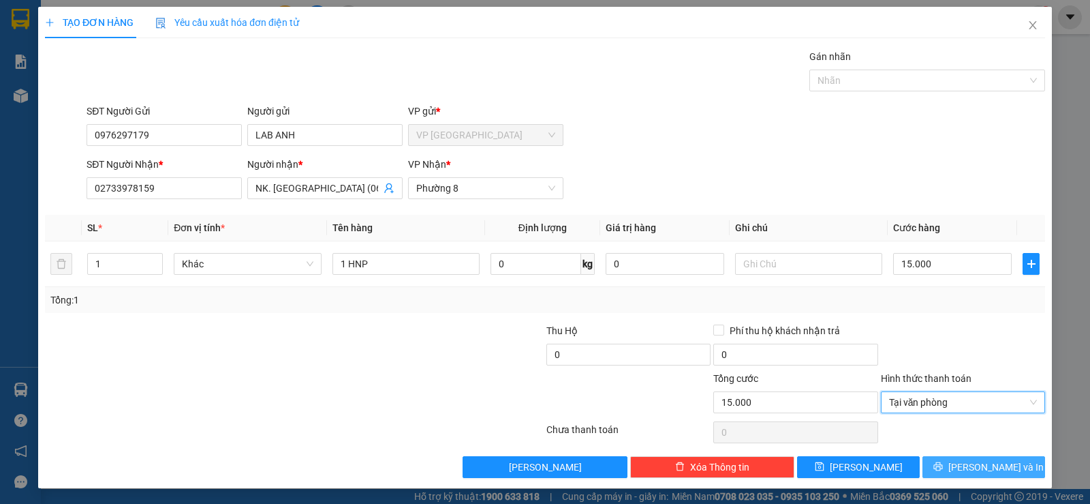
click at [942, 467] on icon "printer" at bounding box center [938, 466] width 9 height 9
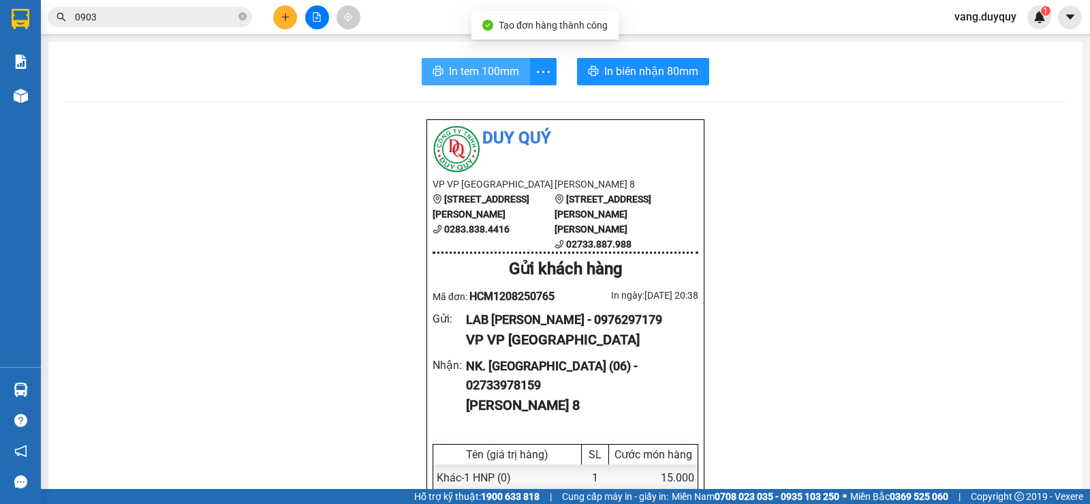
click at [465, 75] on span "In tem 100mm" at bounding box center [484, 71] width 70 height 17
click at [292, 20] on button at bounding box center [285, 17] width 24 height 24
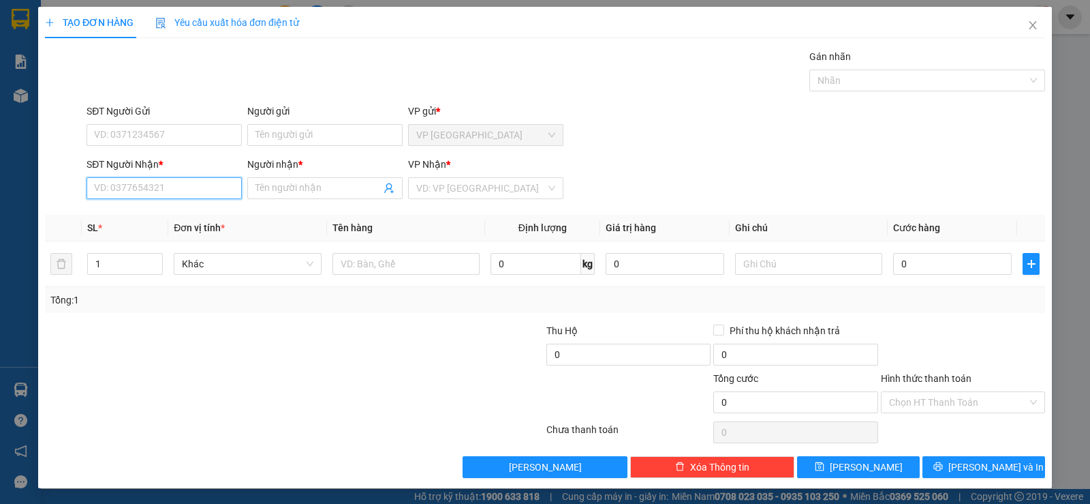
click at [191, 184] on input "SĐT Người Nhận *" at bounding box center [164, 188] width 155 height 22
type input "0844443737"
click at [170, 208] on div "0844443737 - [PERSON_NAME]" at bounding box center [163, 215] width 138 height 15
type input "VÂN"
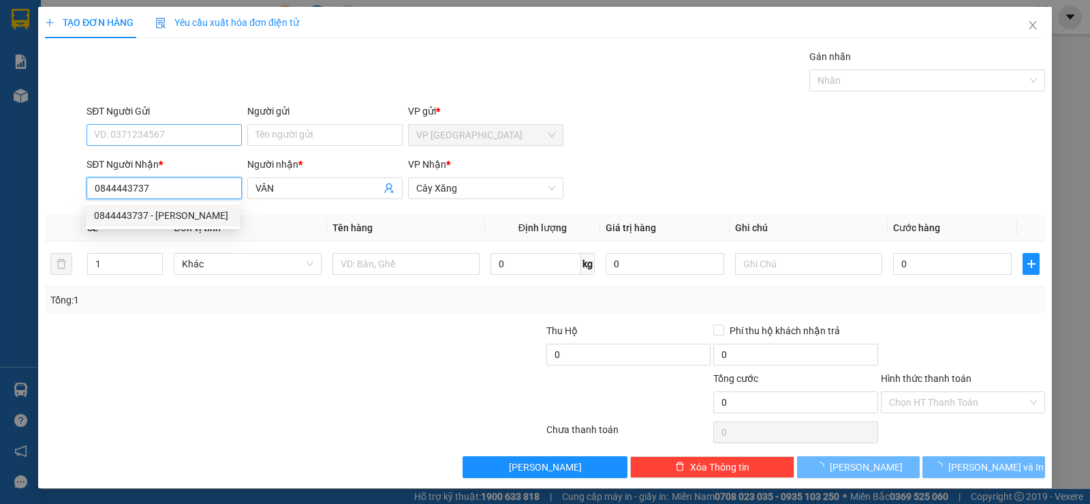
type input "20.000"
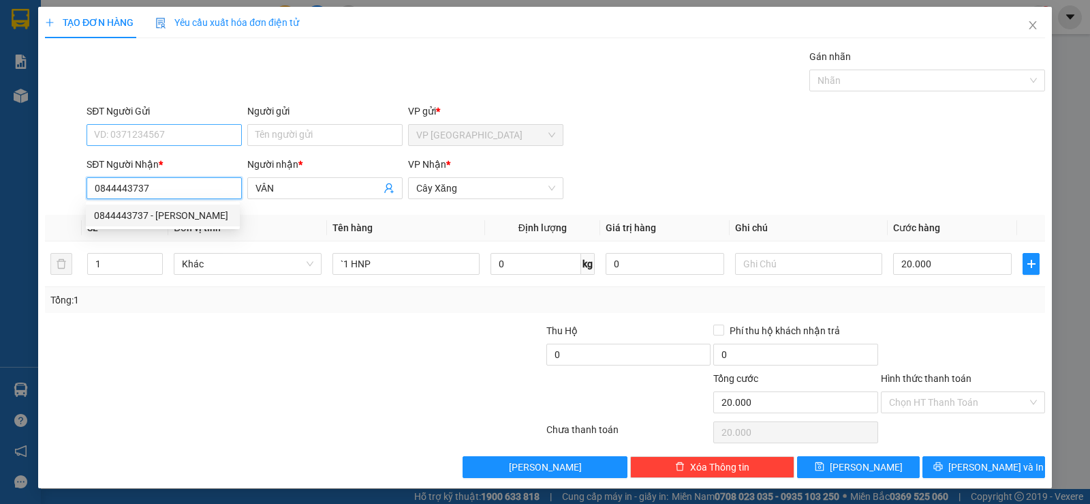
type input "0844443737"
click at [209, 136] on input "SĐT Người Gửi" at bounding box center [164, 135] width 155 height 22
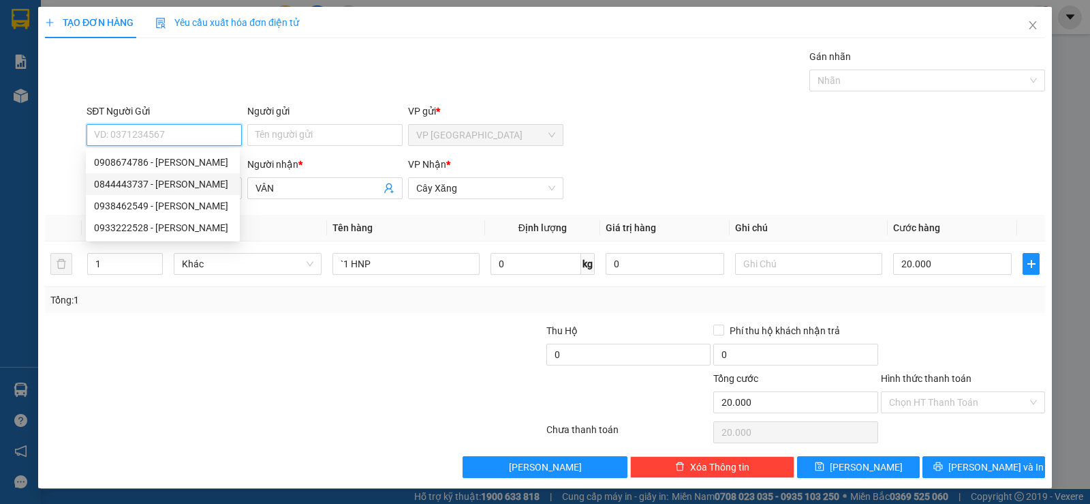
click at [172, 181] on div "0844443737 - [PERSON_NAME]" at bounding box center [163, 183] width 138 height 15
type input "0844443737"
type input "VÂN"
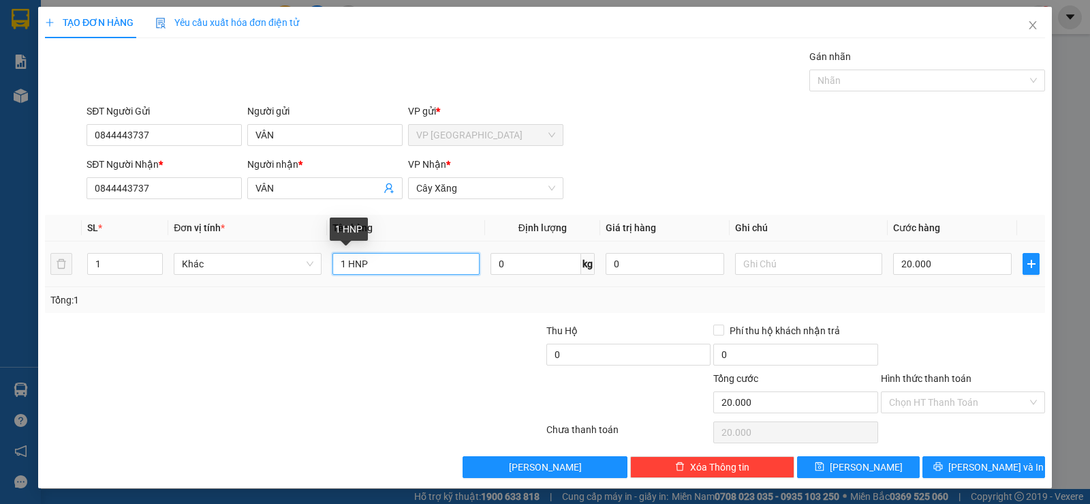
drag, startPoint x: 344, startPoint y: 266, endPoint x: 699, endPoint y: 335, distance: 361.5
click at [670, 333] on div "Transit Pickup Surcharge Ids Transit Deliver Surcharge Ids Transit Deliver Surc…" at bounding box center [545, 263] width 1000 height 429
type input "1 tnp"
click at [966, 265] on input "20.000" at bounding box center [952, 264] width 119 height 22
type input "2"
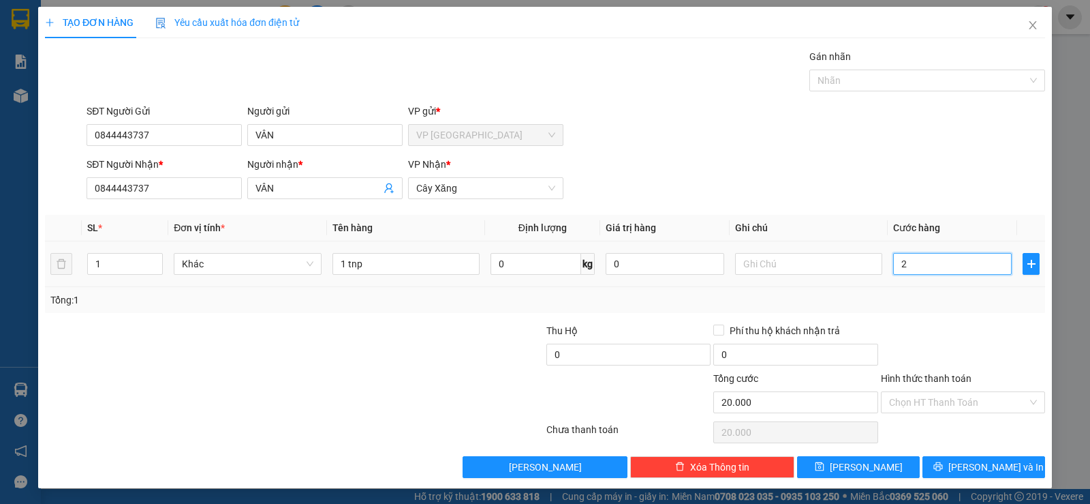
type input "2"
type input "25"
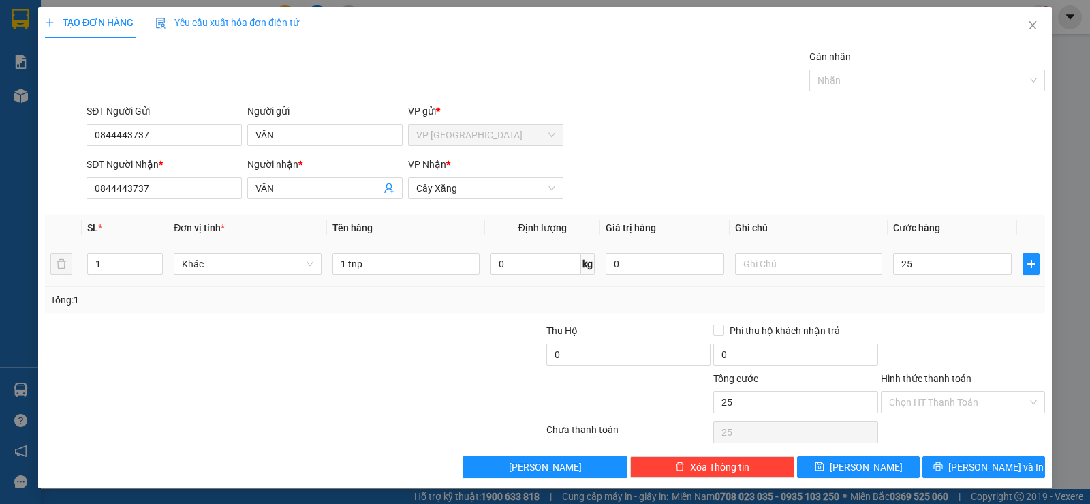
type input "25.000"
drag, startPoint x: 962, startPoint y: 279, endPoint x: 955, endPoint y: 326, distance: 46.7
click at [960, 289] on div "SL * Đơn vị tính * Tên hàng Định [PERSON_NAME] trị hàng Ghi [PERSON_NAME] hàng …" at bounding box center [545, 264] width 1000 height 98
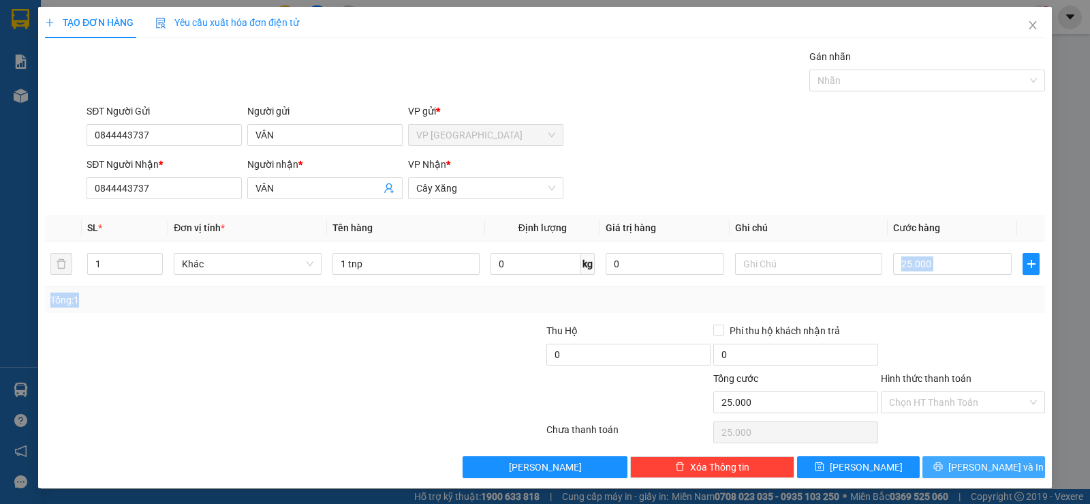
click at [965, 461] on span "[PERSON_NAME] và In" at bounding box center [996, 466] width 95 height 15
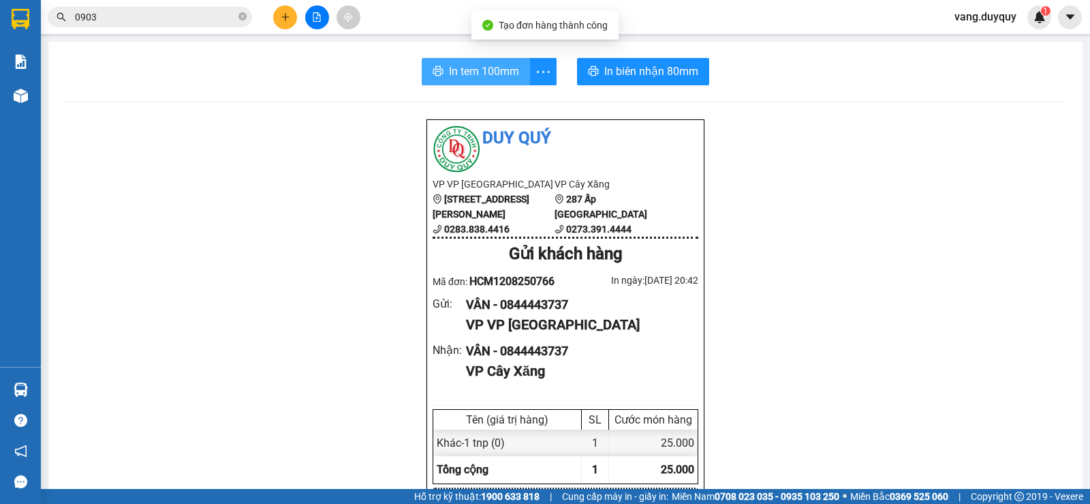
click at [484, 66] on span "In tem 100mm" at bounding box center [484, 71] width 70 height 17
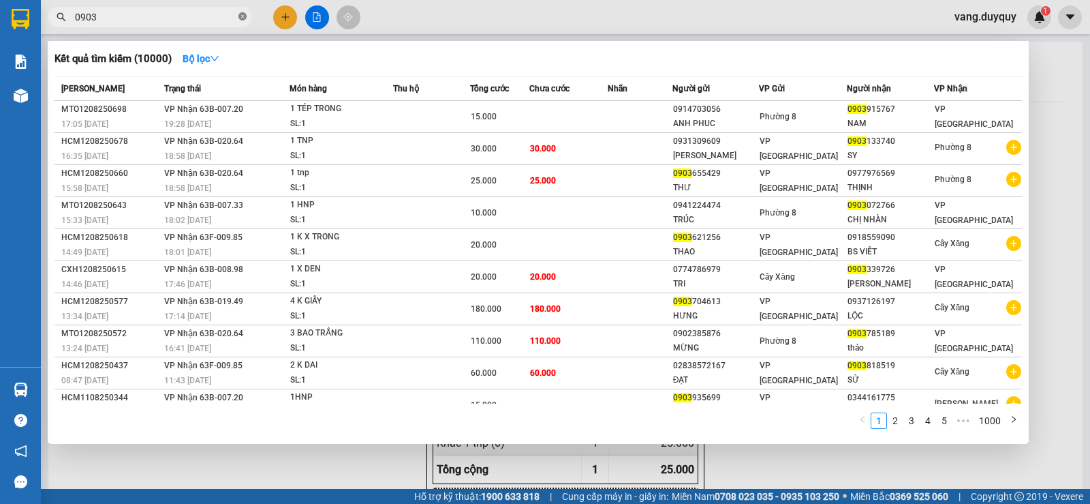
click at [242, 12] on span at bounding box center [243, 17] width 8 height 13
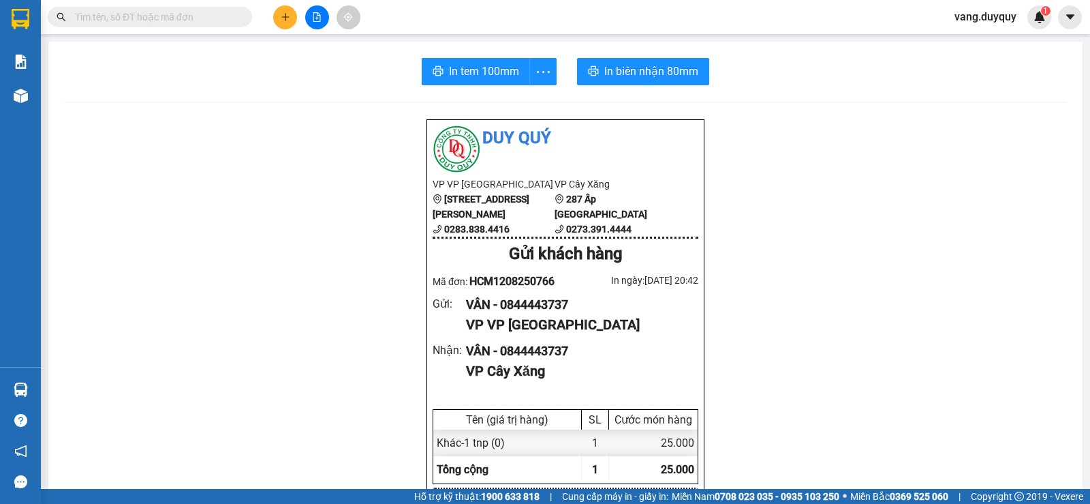
click at [190, 10] on input "text" at bounding box center [155, 17] width 161 height 15
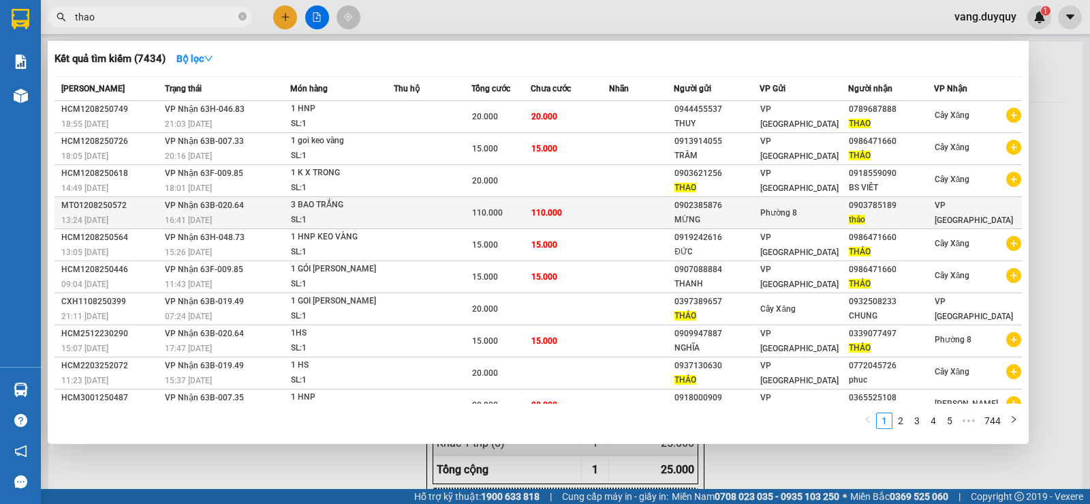
type input "thao"
click at [542, 216] on span "110.000" at bounding box center [547, 213] width 31 height 10
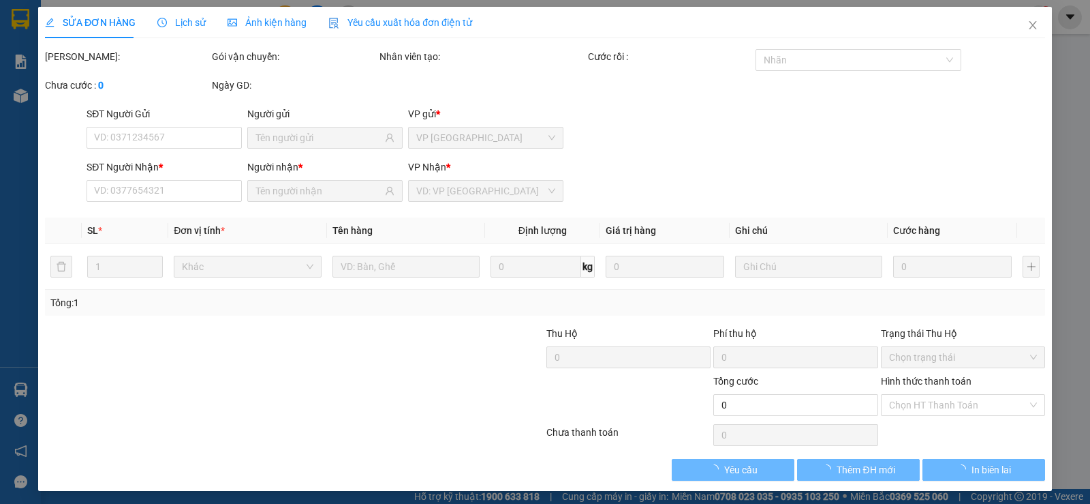
type input "0902385876"
type input "MỪNG"
type input "0903785189"
type input "thảo"
type input "110.000"
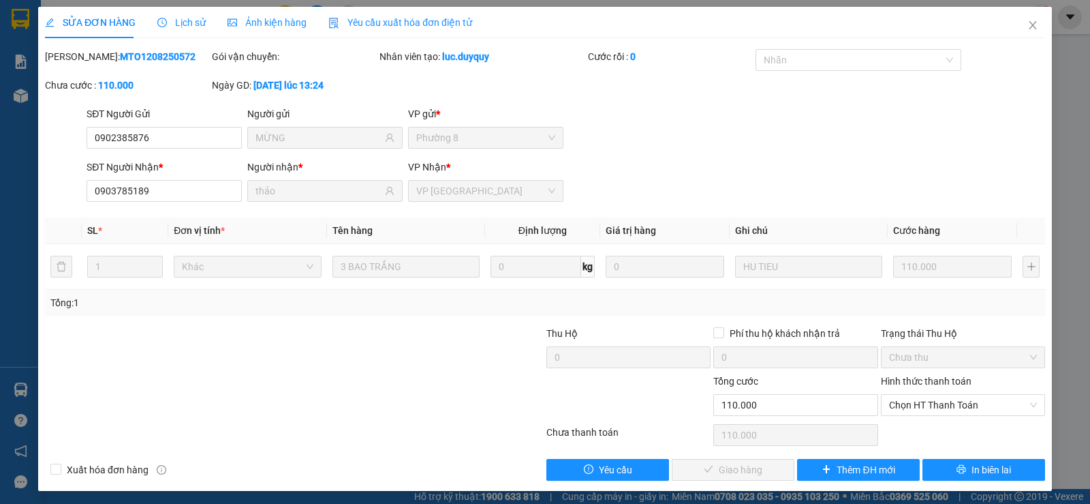
click at [901, 419] on div "Hình thức thanh toán Chọn HT Thanh Toán" at bounding box center [963, 397] width 164 height 48
click at [902, 408] on span "Chọn HT Thanh Toán" at bounding box center [963, 405] width 148 height 20
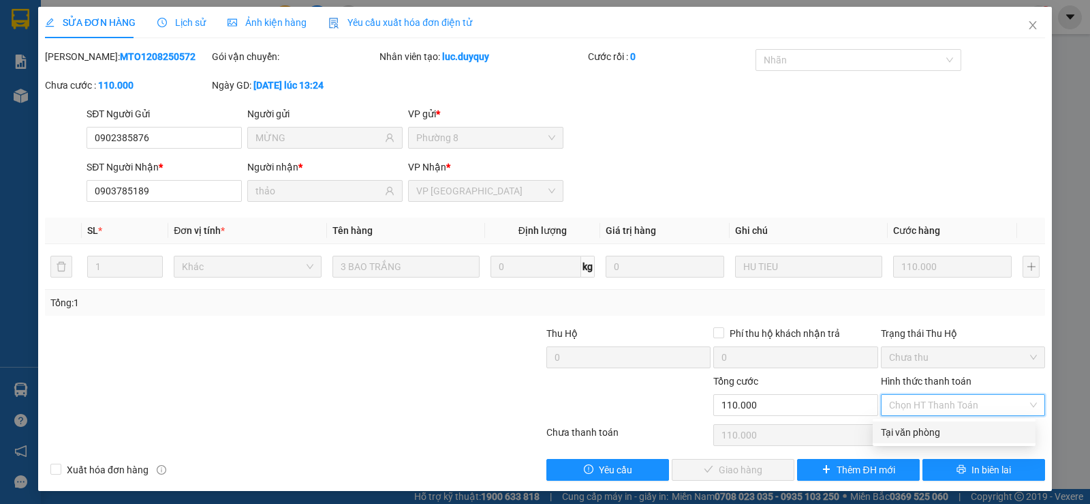
click at [903, 430] on div "Tại văn phòng" at bounding box center [954, 432] width 147 height 15
type input "0"
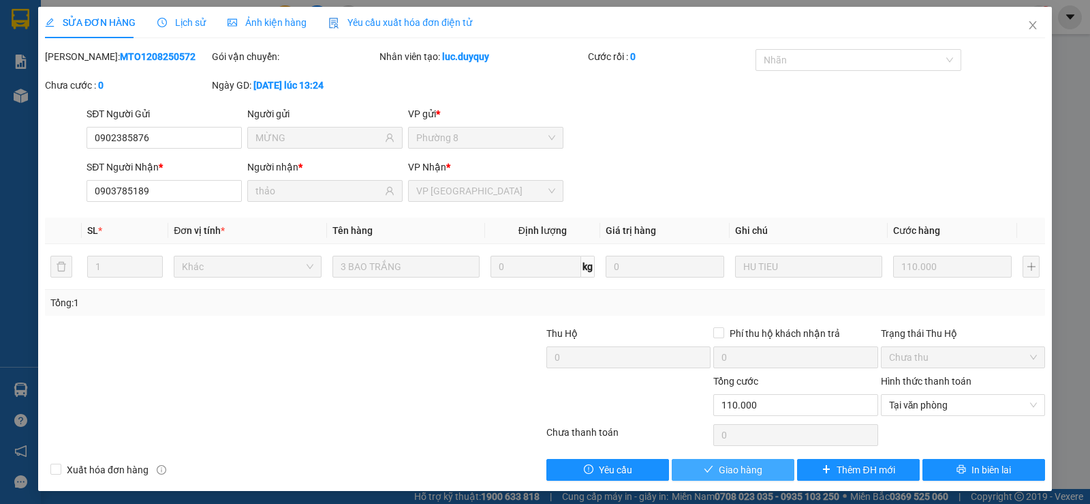
click at [755, 467] on span "Giao hàng" at bounding box center [741, 469] width 44 height 15
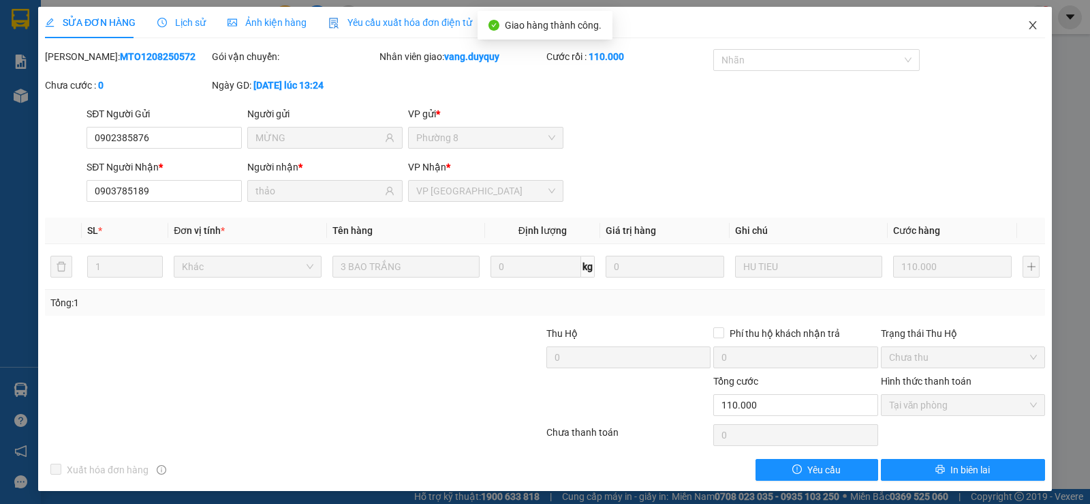
click at [1018, 33] on span "Close" at bounding box center [1033, 26] width 38 height 38
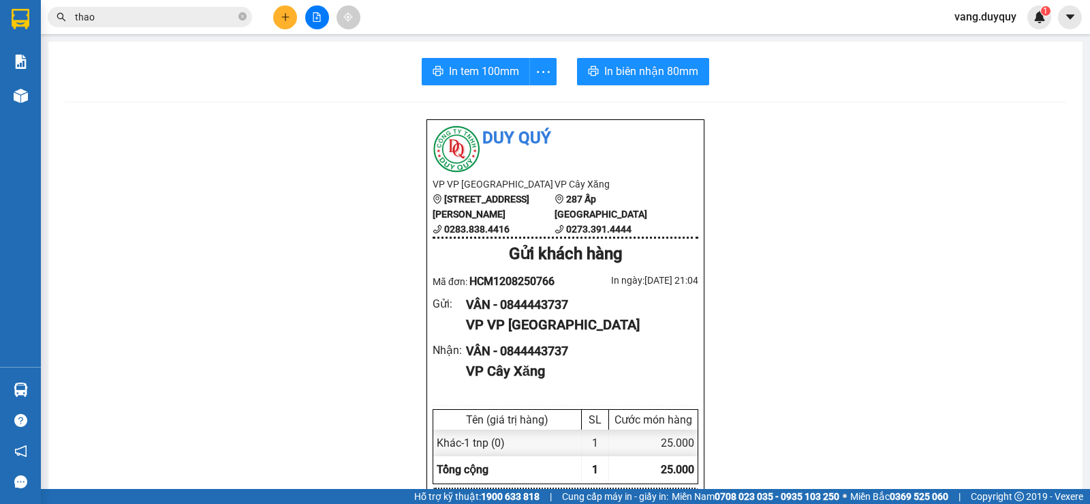
click at [290, 18] on button at bounding box center [285, 17] width 24 height 24
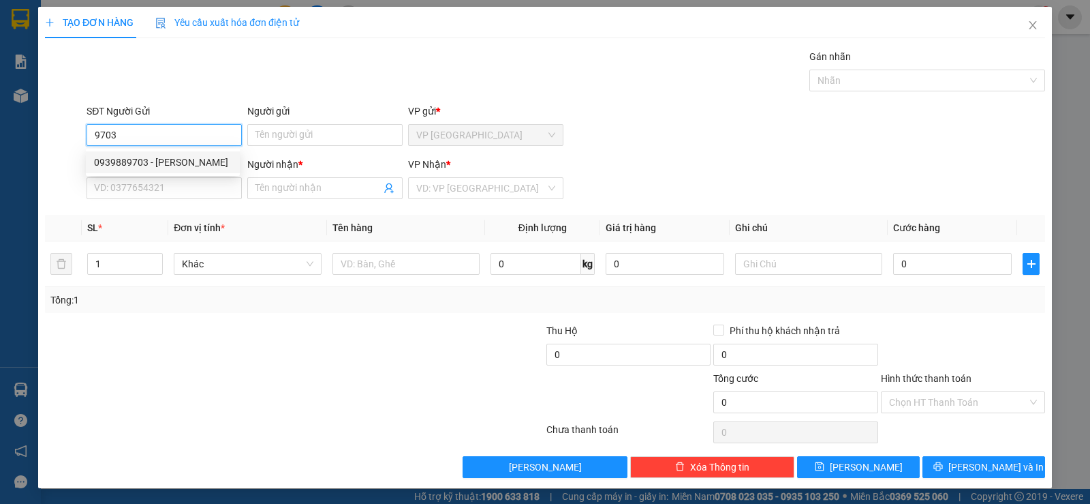
click at [158, 164] on div "0939889703 - [PERSON_NAME]" at bounding box center [163, 162] width 138 height 15
type input "0939889703"
type input "TRÂN"
type input "0902984431"
type input "BE 2"
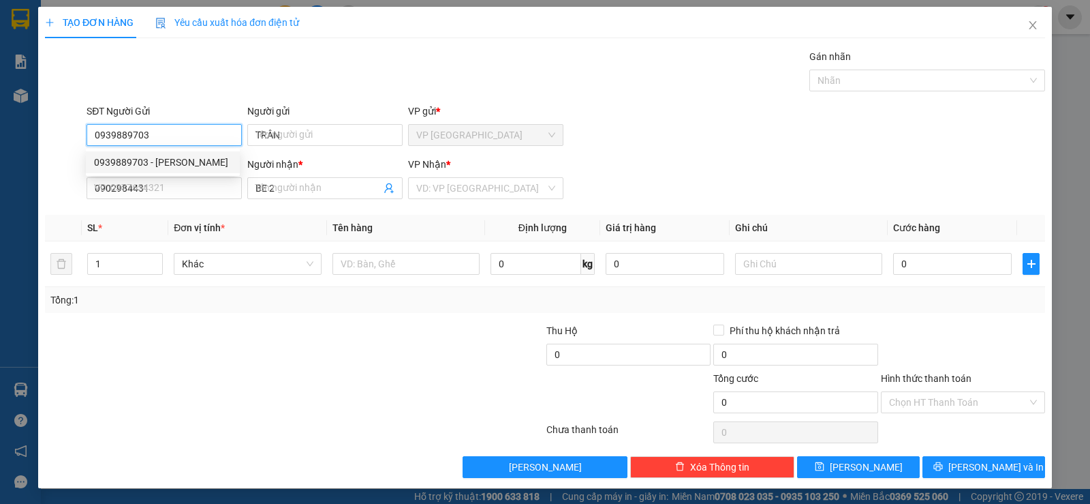
type input "20.000"
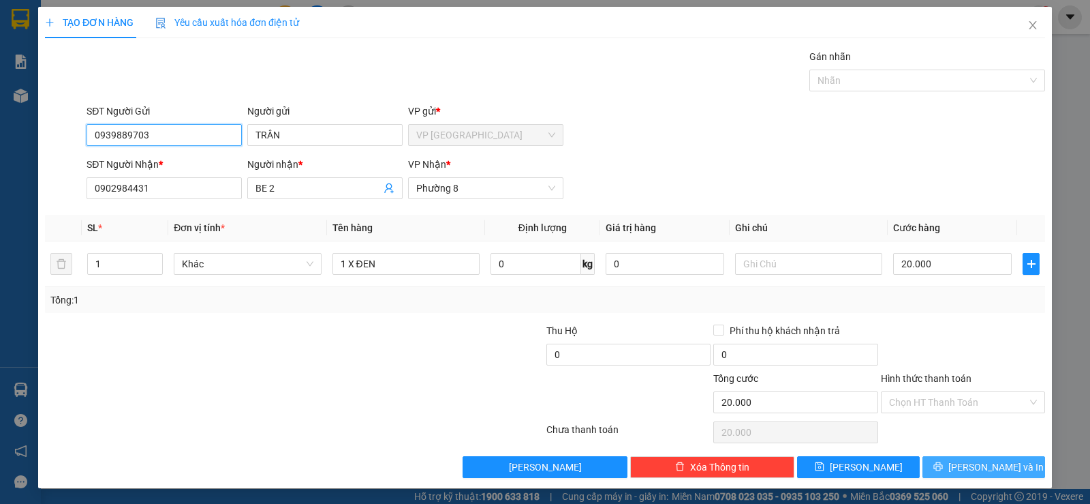
type input "0939889703"
click at [972, 456] on button "[PERSON_NAME] và In" at bounding box center [984, 467] width 123 height 22
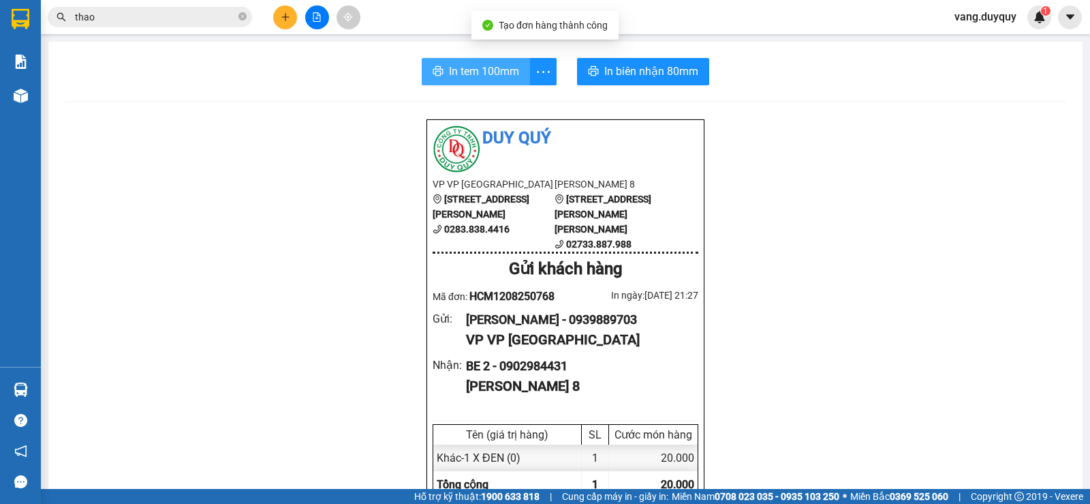
click at [499, 73] on span "In tem 100mm" at bounding box center [484, 71] width 70 height 17
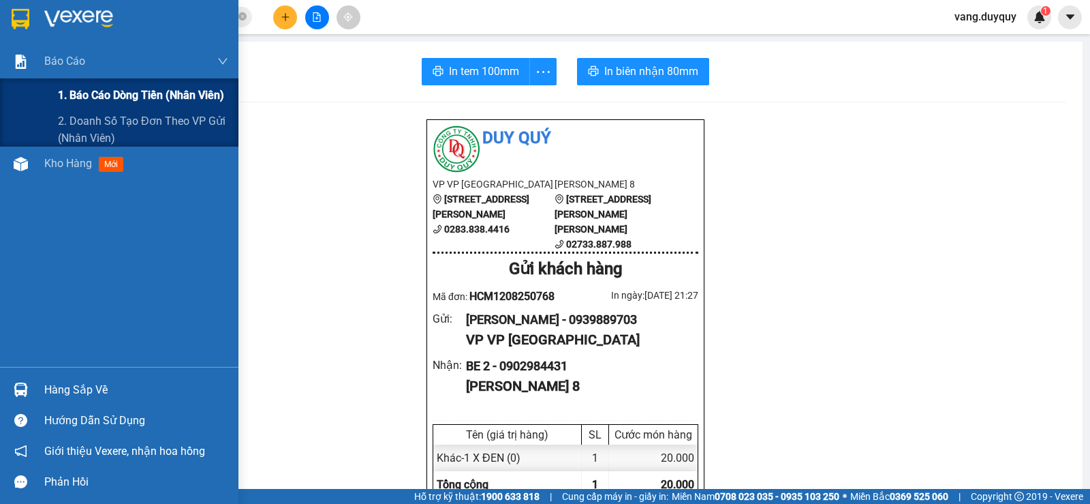
click at [84, 91] on span "1. Báo cáo dòng tiền (nhân viên)" at bounding box center [141, 95] width 166 height 17
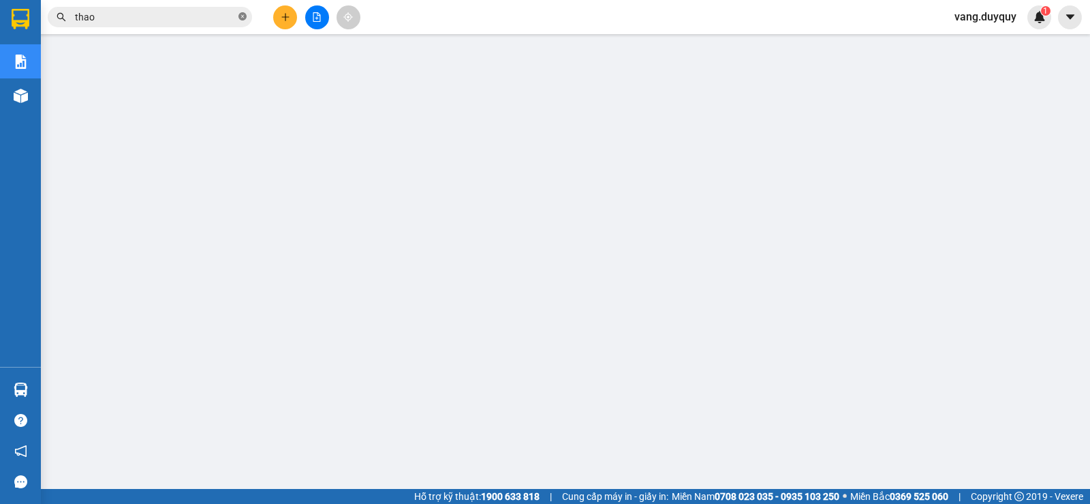
click at [242, 17] on icon "close-circle" at bounding box center [243, 16] width 8 height 8
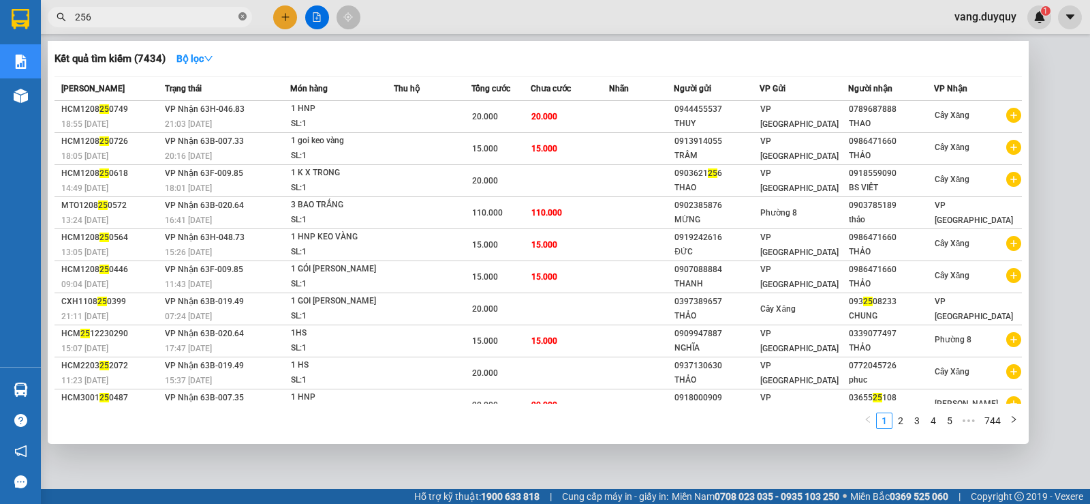
type input "2566"
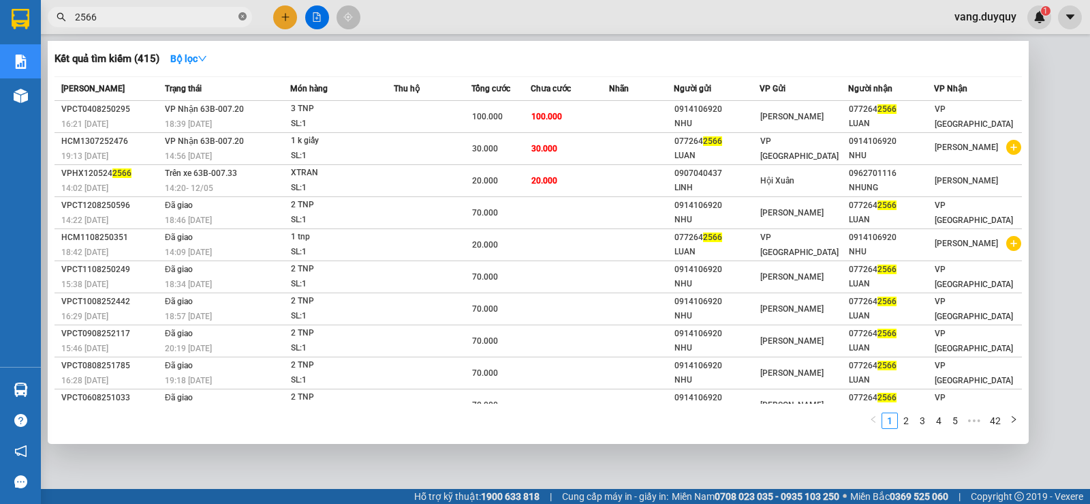
click at [246, 19] on icon "close-circle" at bounding box center [243, 16] width 8 height 8
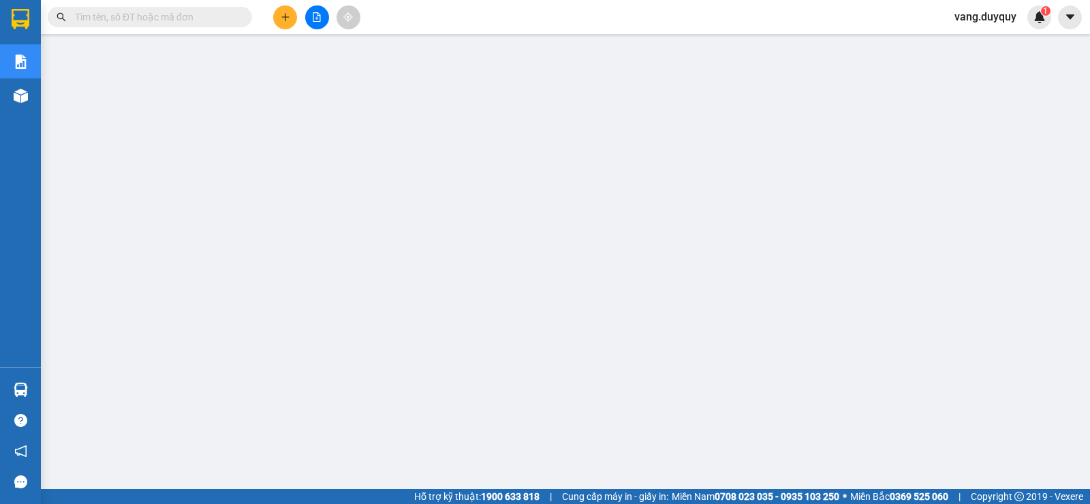
click at [970, 16] on span "vang.duyquy" at bounding box center [986, 16] width 84 height 17
click at [970, 18] on span "vang.duyquy" at bounding box center [986, 16] width 84 height 17
click at [972, 18] on span "vang.duyquy" at bounding box center [986, 16] width 84 height 17
click at [987, 37] on span "Đăng xuất" at bounding box center [992, 42] width 57 height 15
